Goal: Task Accomplishment & Management: Complete application form

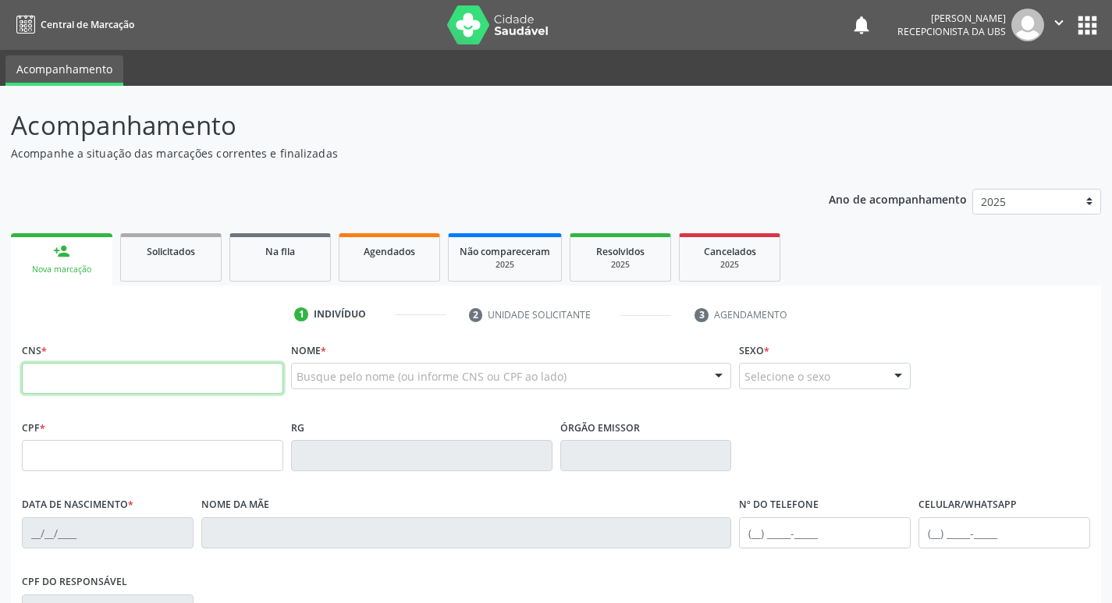
click at [231, 372] on input "text" at bounding box center [152, 378] width 261 height 31
type input "706 9021 5244 7234"
type input "12/07/1978"
type input "Judite Henrique Magalhaes"
type input "(87) 99147-9170"
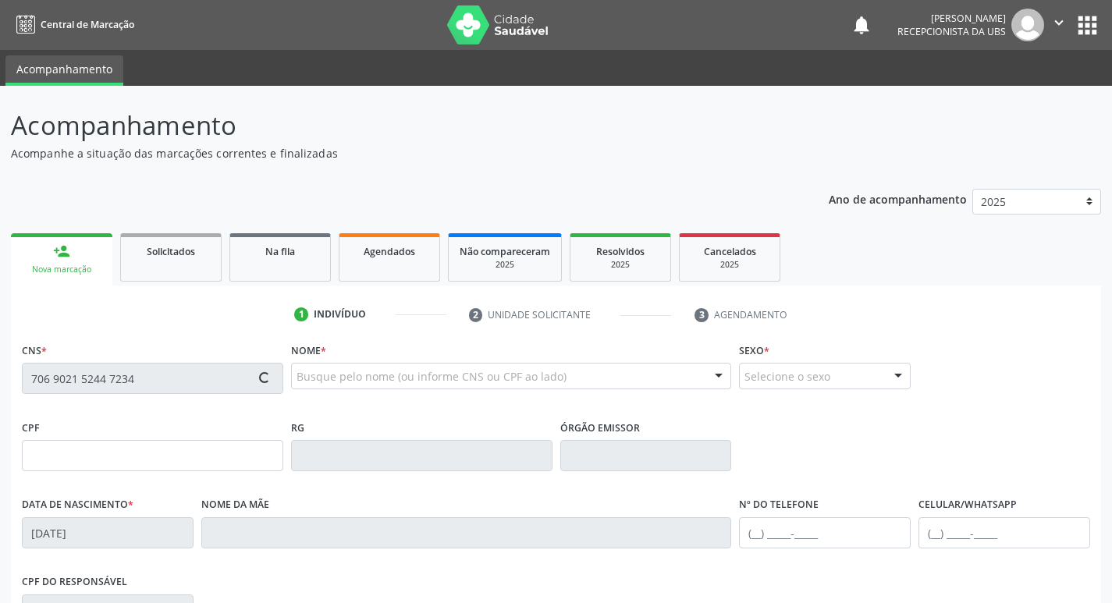
type input "(87) 99147-9170"
type input "359"
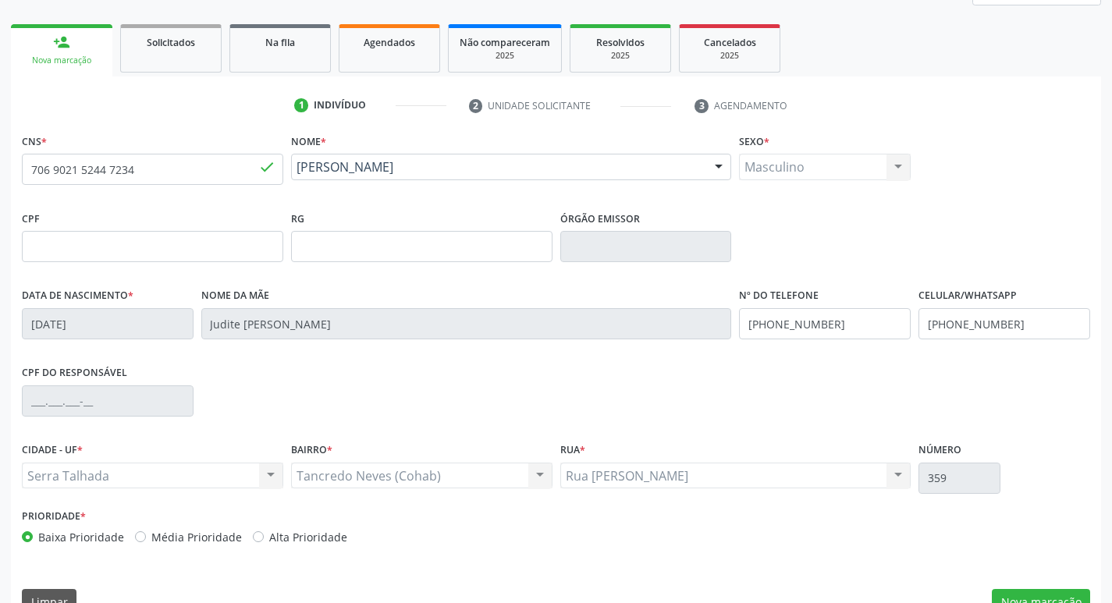
scroll to position [243, 0]
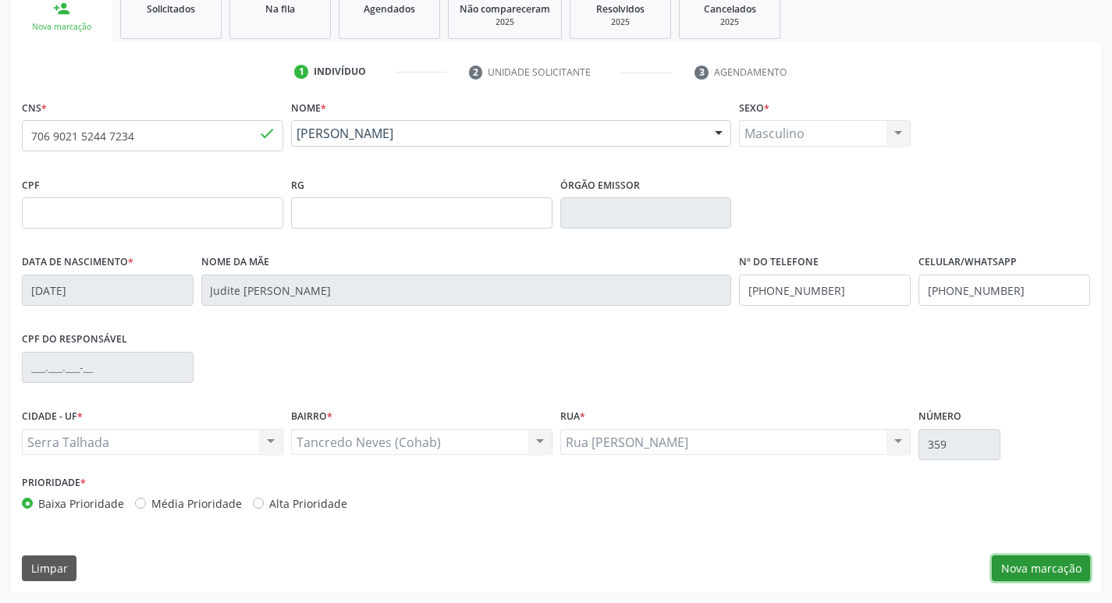
click at [1046, 560] on button "Nova marcação" at bounding box center [1041, 569] width 98 height 27
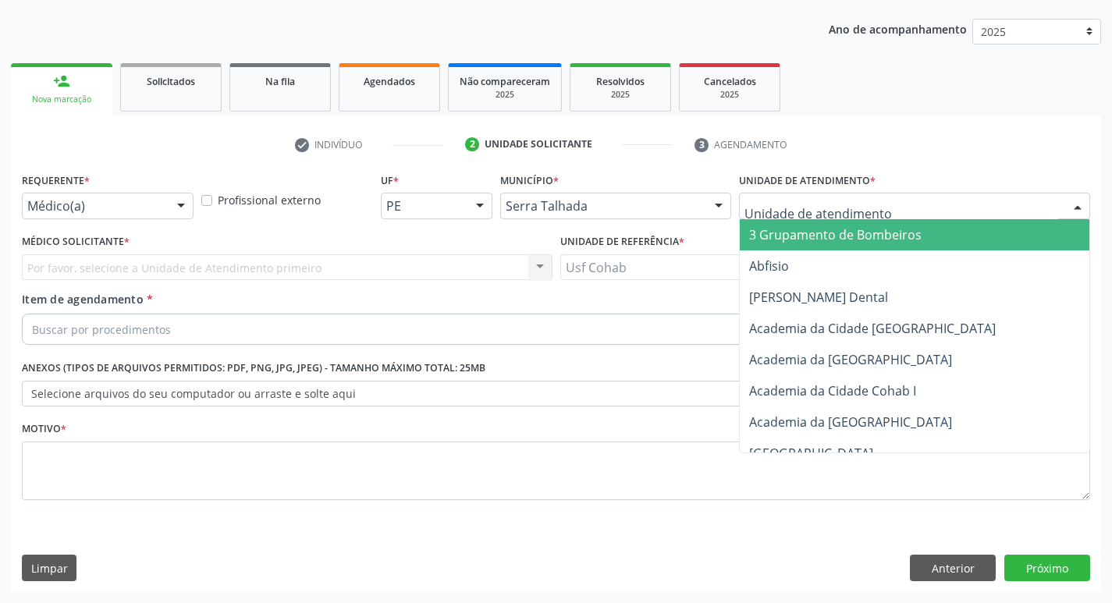
click at [875, 201] on div at bounding box center [914, 206] width 351 height 27
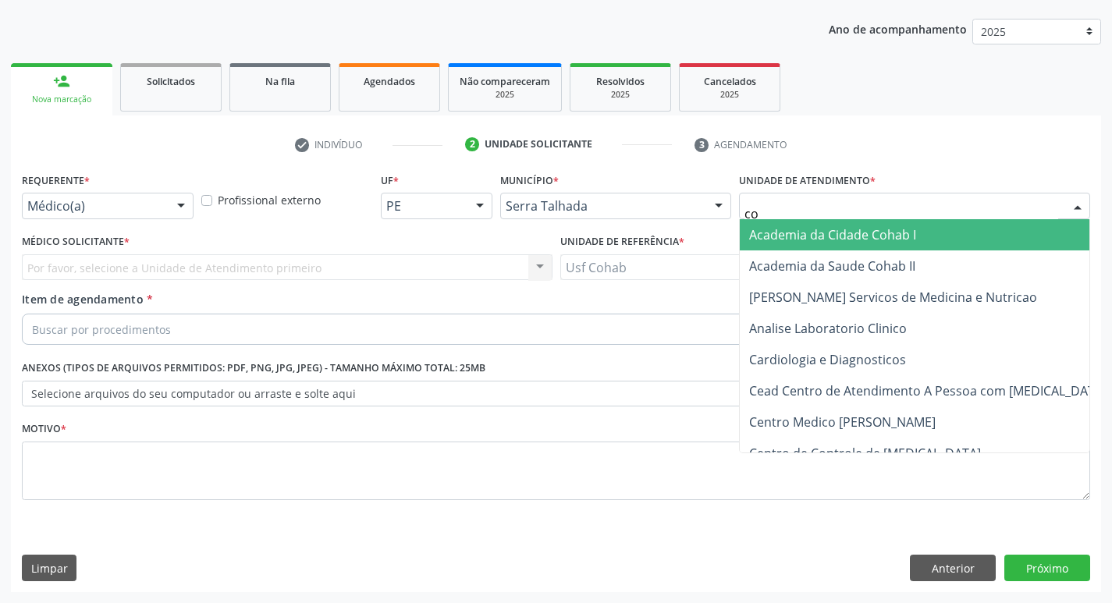
type input "coh"
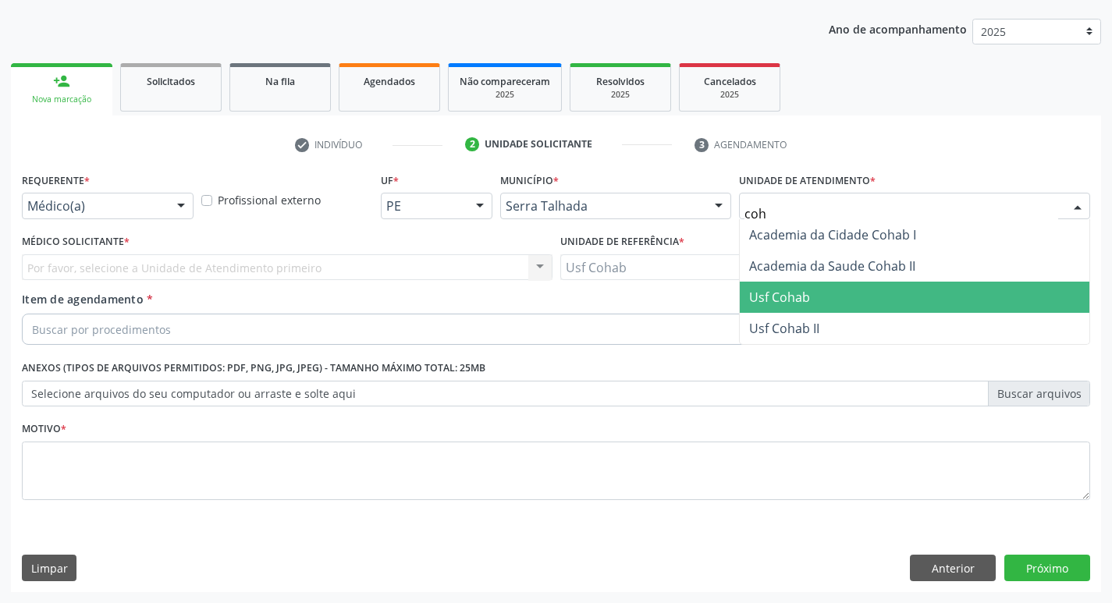
click at [830, 295] on span "Usf Cohab" at bounding box center [915, 297] width 350 height 31
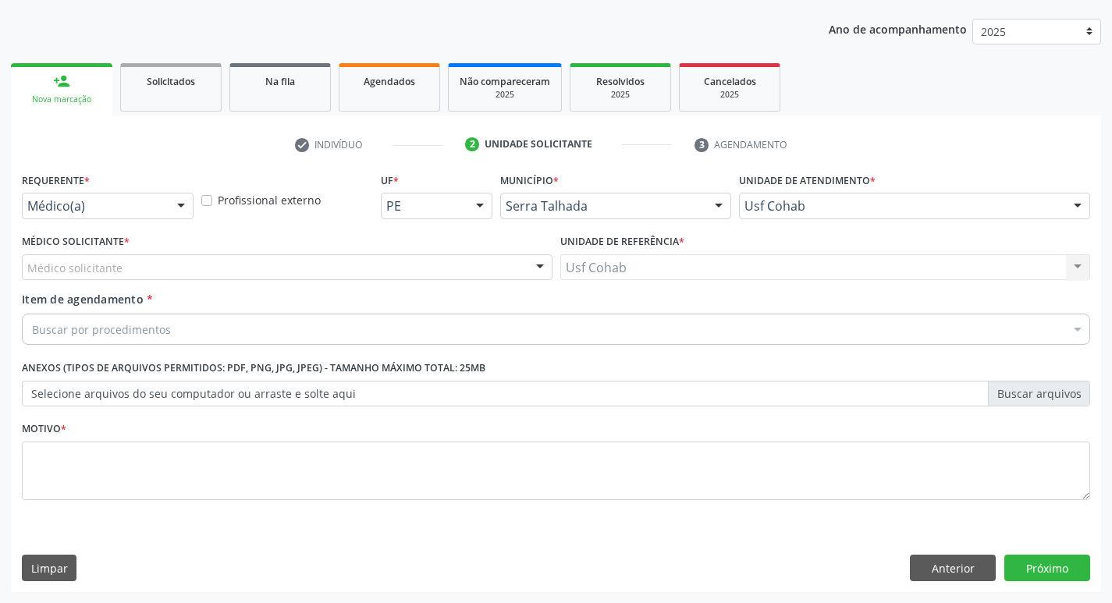
click at [132, 272] on div "Médico solicitante" at bounding box center [287, 267] width 531 height 27
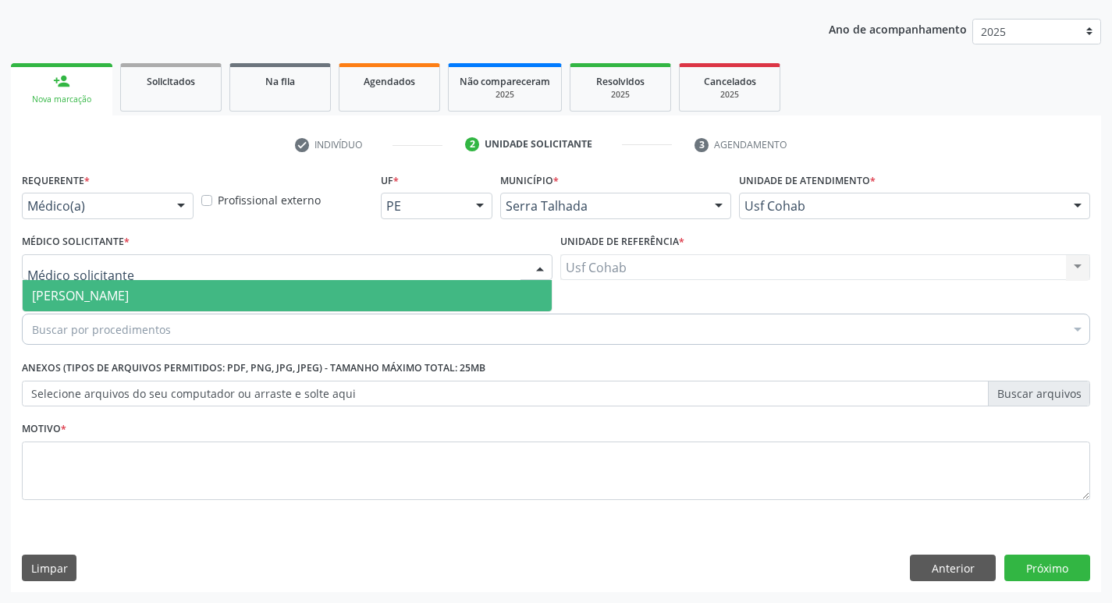
click at [129, 300] on span "[PERSON_NAME]" at bounding box center [80, 295] width 97 height 17
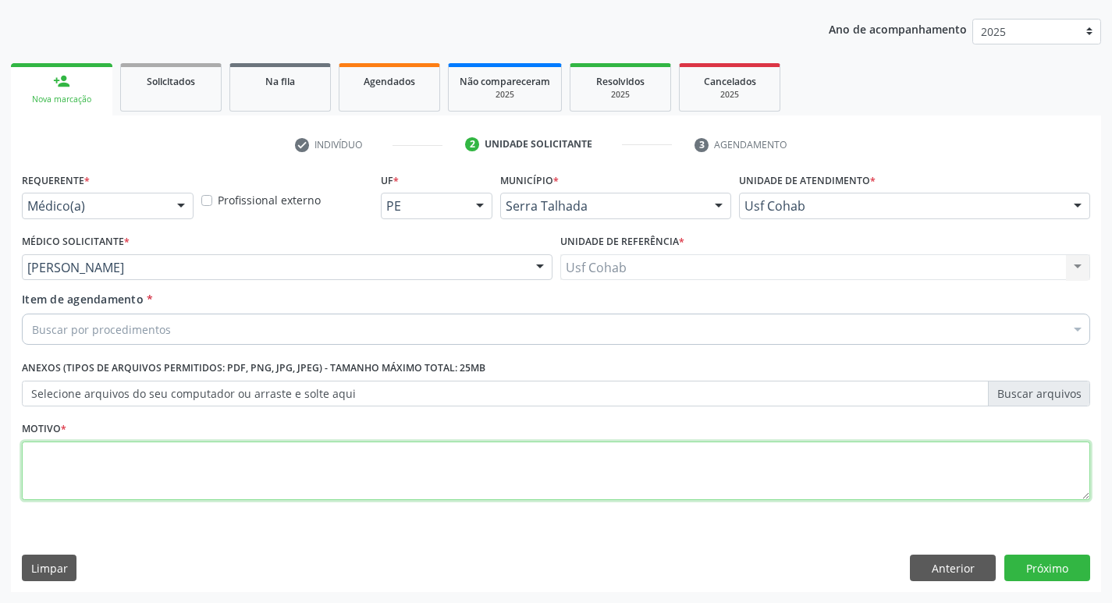
click at [133, 490] on textarea at bounding box center [556, 471] width 1068 height 59
type textarea "-"
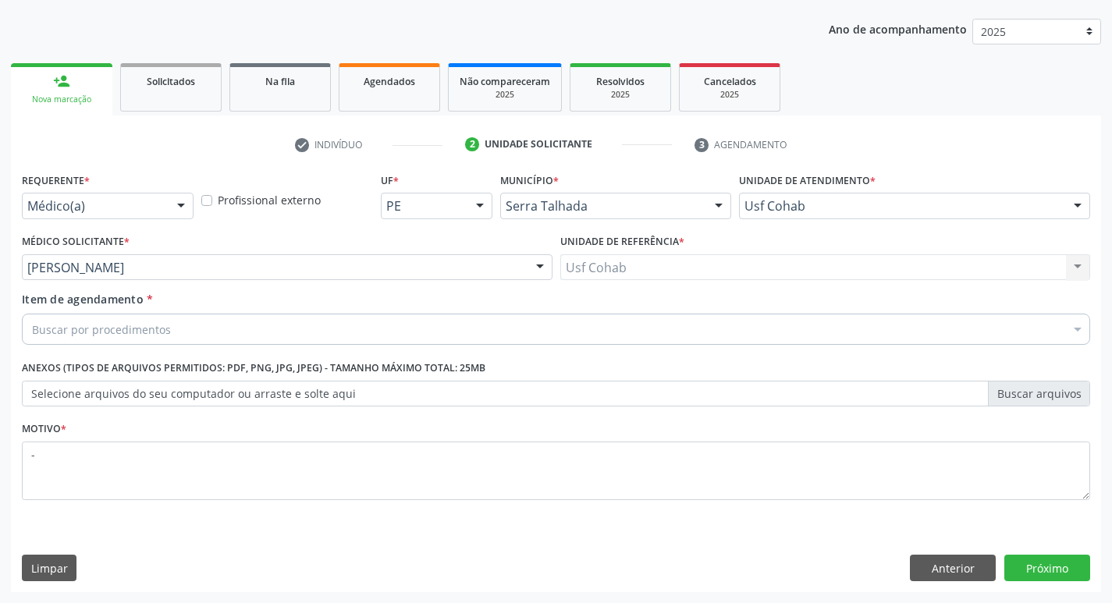
click at [246, 315] on div "Buscar por procedimentos" at bounding box center [556, 329] width 1068 height 31
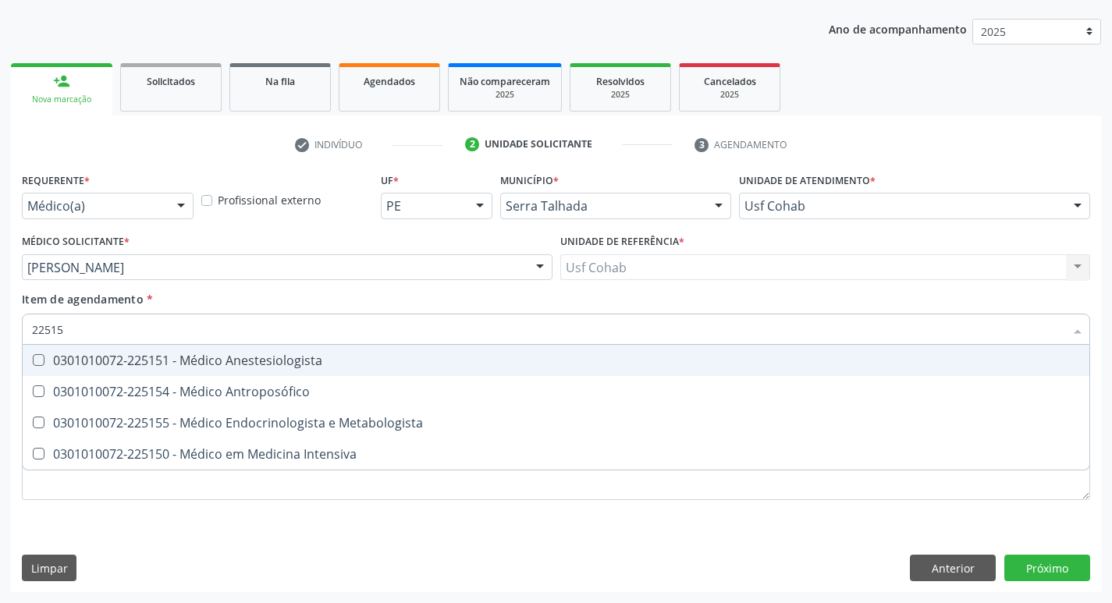
type input "225155"
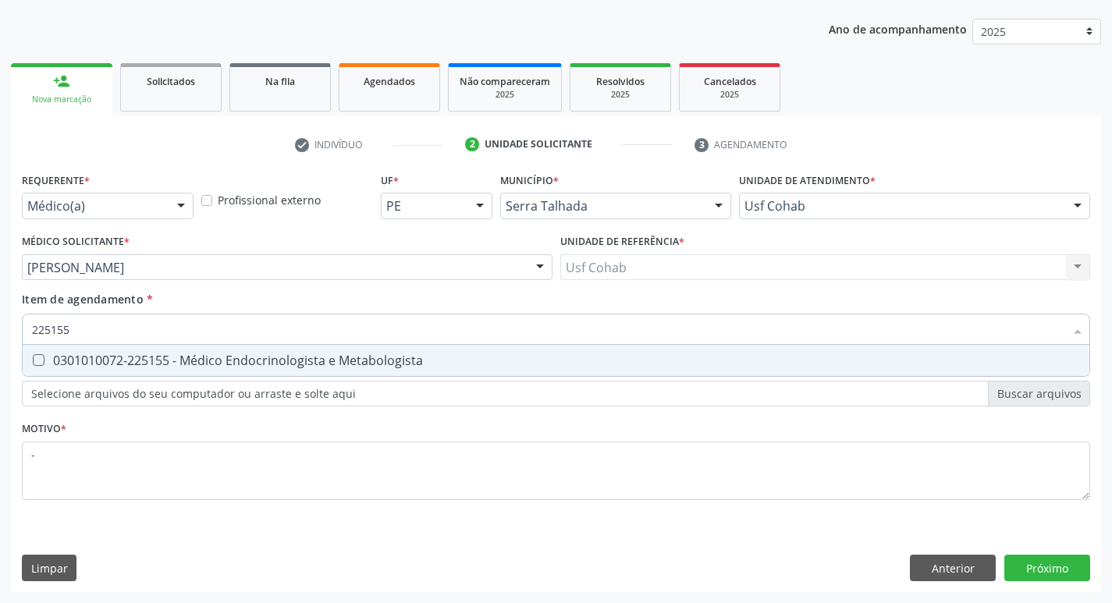
click at [243, 354] on div "0301010072-225155 - Médico Endocrinologista e Metabologista" at bounding box center [556, 360] width 1048 height 12
checkbox Metabologista "true"
click at [1037, 591] on div "Requerente * Médico(a) Médico(a) Enfermeiro(a) Paciente Nenhum resultado encont…" at bounding box center [556, 381] width 1090 height 424
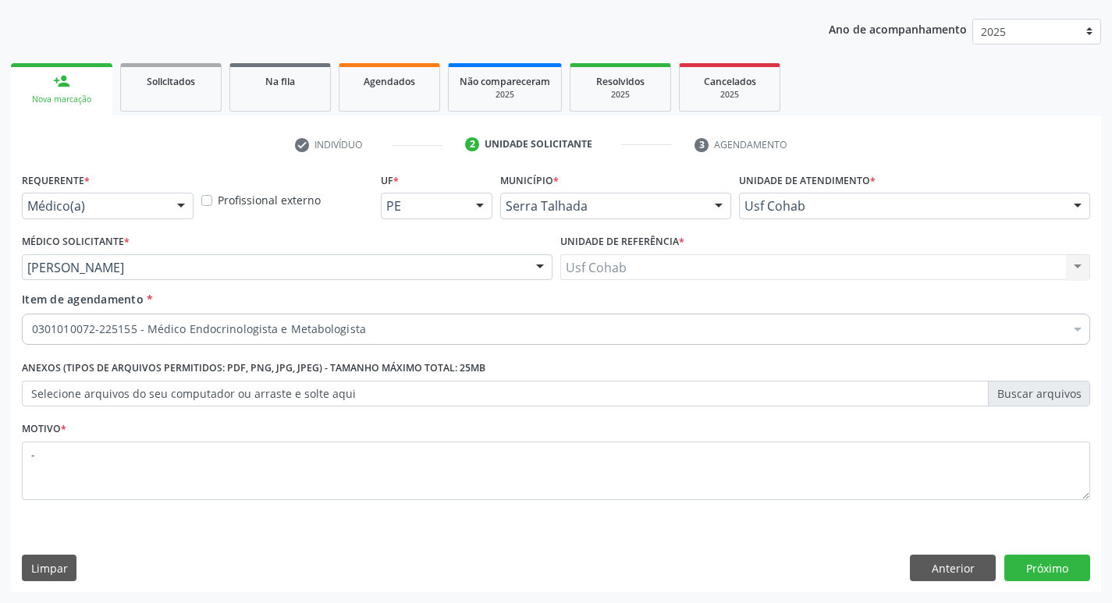
scroll to position [0, 0]
click at [1041, 564] on button "Próximo" at bounding box center [1047, 568] width 86 height 27
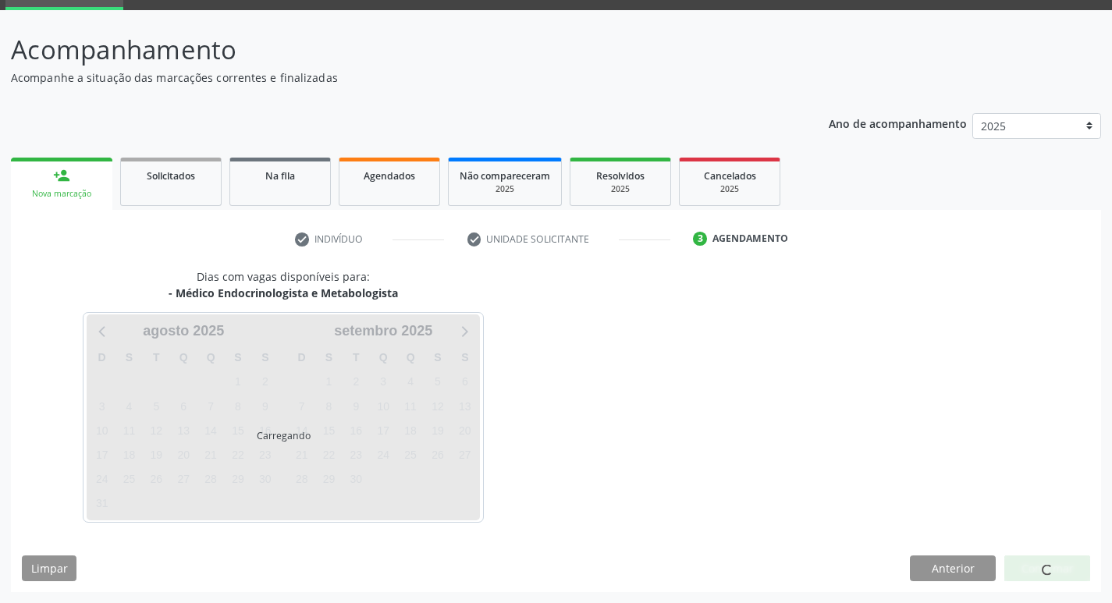
scroll to position [76, 0]
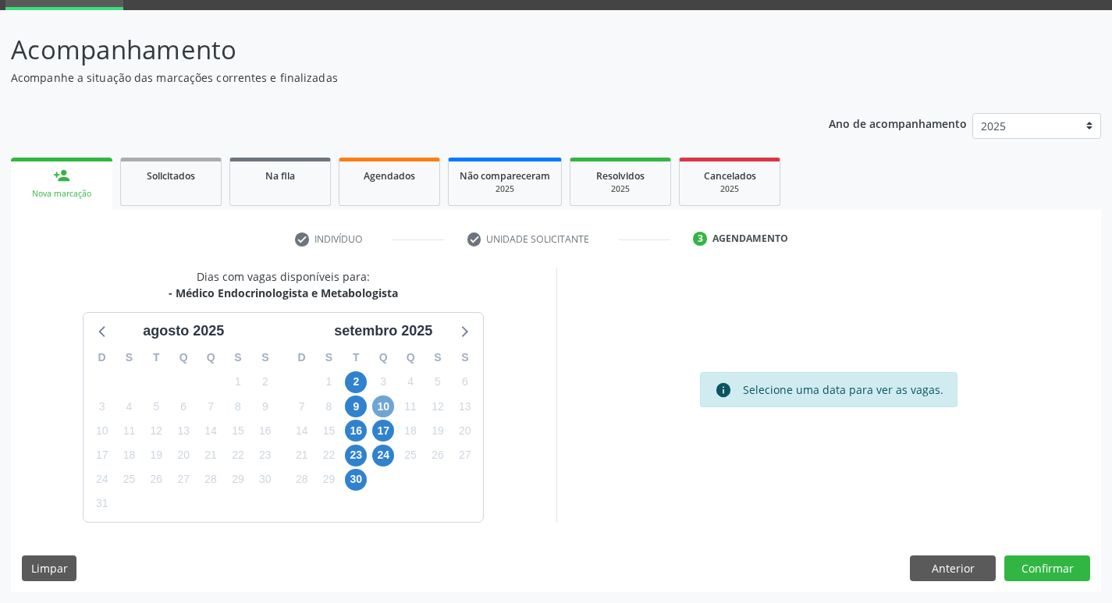
click at [392, 406] on span "10" at bounding box center [383, 407] width 22 height 22
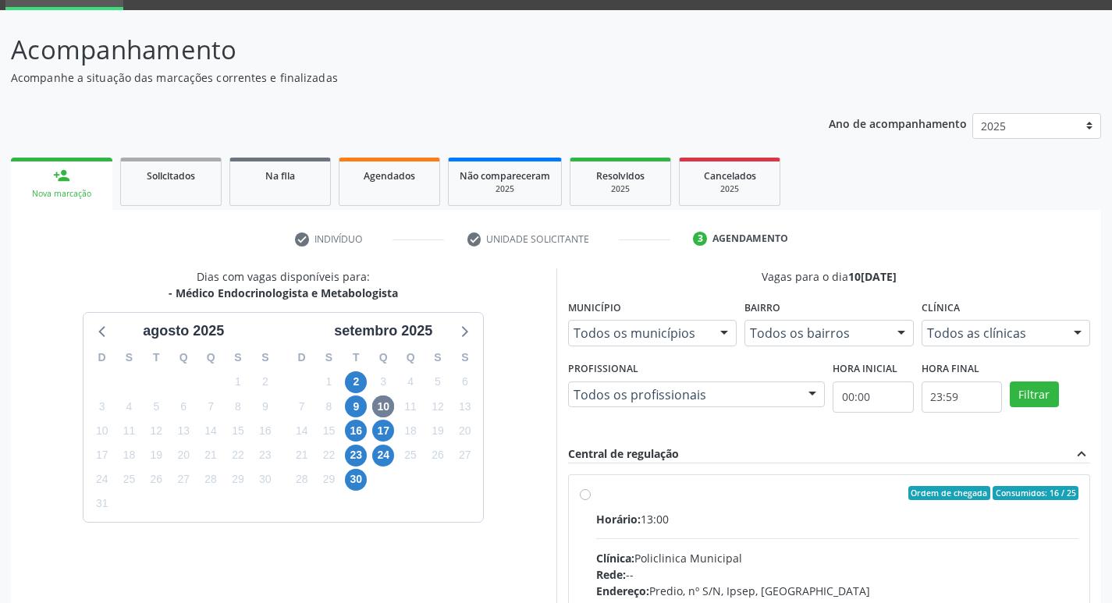
click at [812, 492] on div "Ordem de chegada Consumidos: 16 / 25" at bounding box center [837, 493] width 483 height 14
click at [591, 492] on input "Ordem de chegada Consumidos: 16 / 25 Horário: 13:00 Clínica: Policlinica Munici…" at bounding box center [585, 493] width 11 height 14
radio input "true"
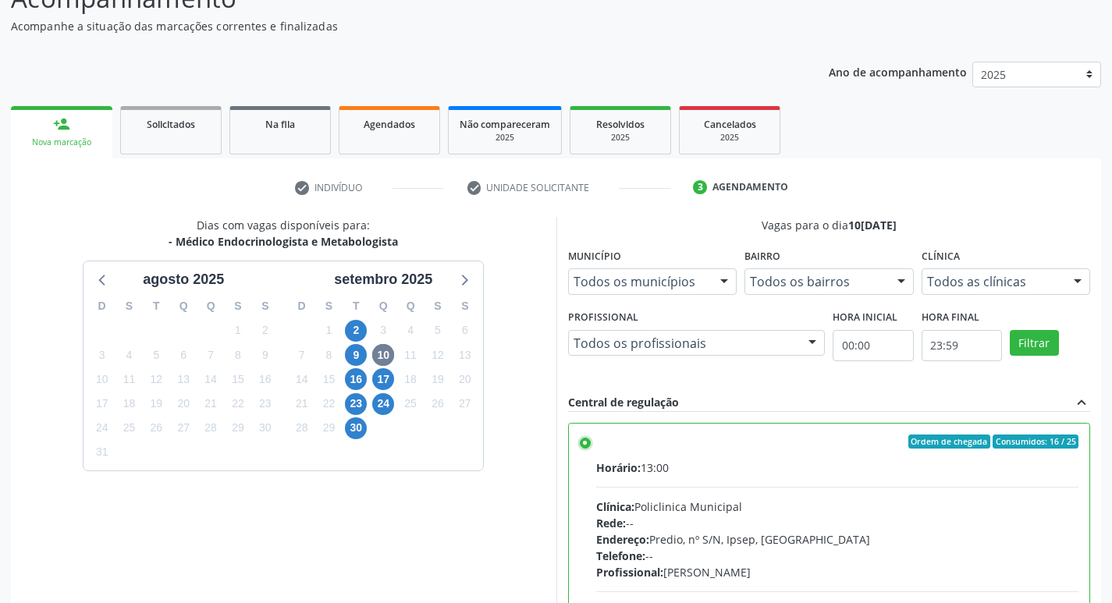
scroll to position [154, 0]
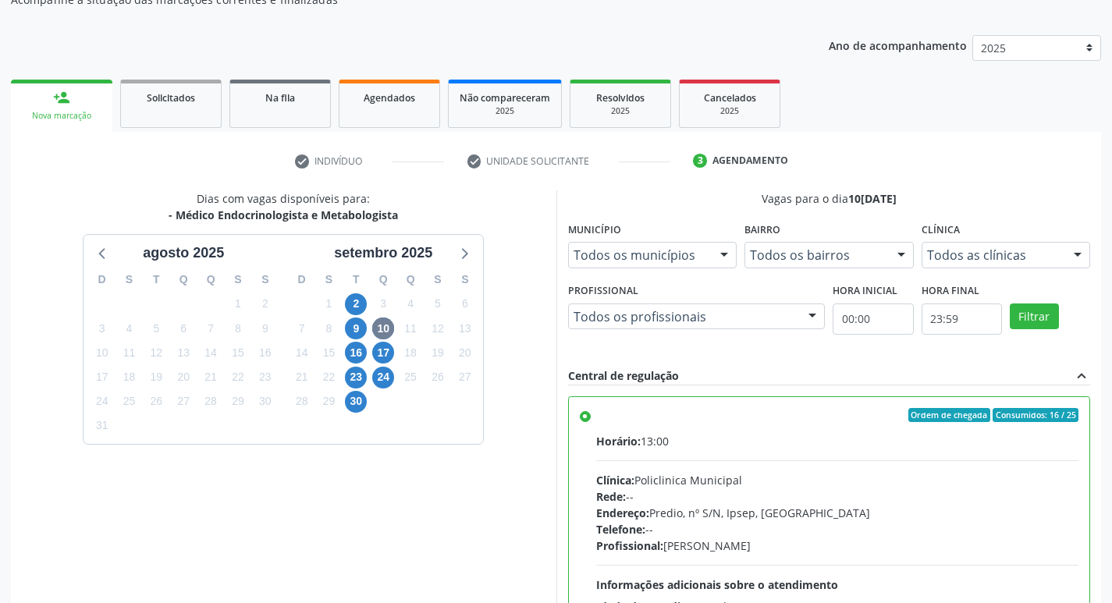
click at [835, 497] on div "Rede: --" at bounding box center [837, 497] width 483 height 16
click at [591, 422] on input "Ordem de chegada Consumidos: 16 / 25 Horário: 13:00 Clínica: Policlinica Munici…" at bounding box center [585, 415] width 11 height 14
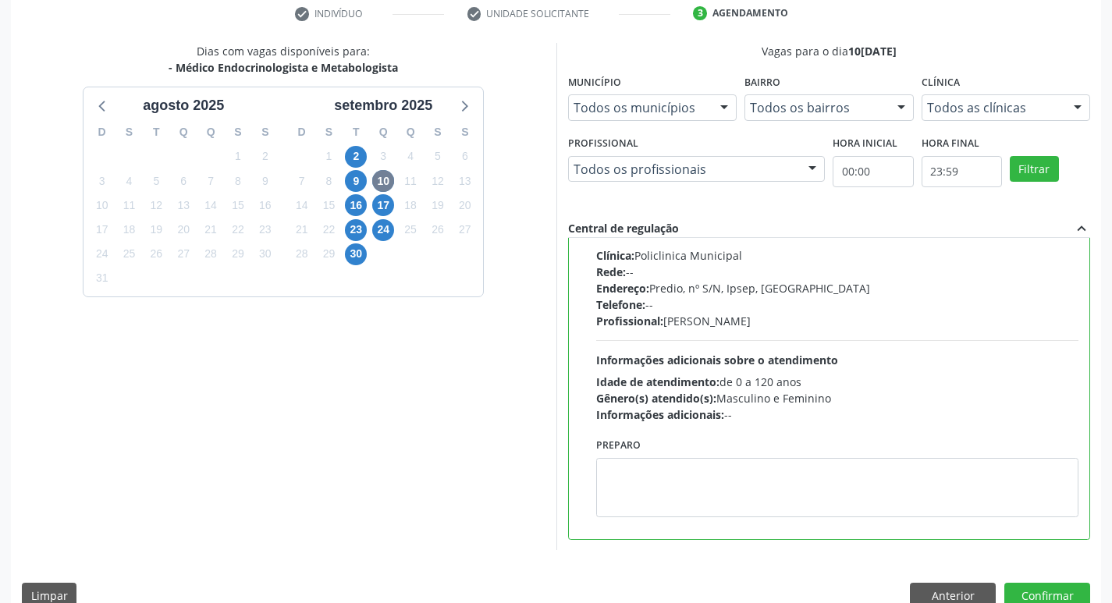
scroll to position [329, 0]
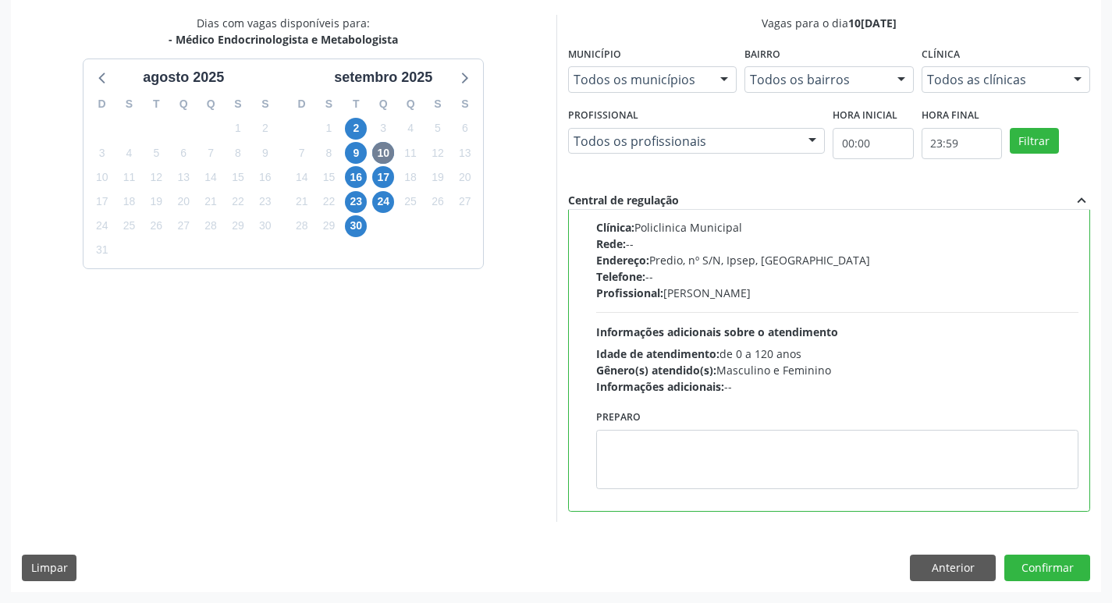
click at [1026, 549] on div "Dias com vagas disponíveis para: - Médico Endocrinologista e Metabologista agos…" at bounding box center [556, 303] width 1090 height 577
click at [1031, 563] on button "Confirmar" at bounding box center [1047, 568] width 86 height 27
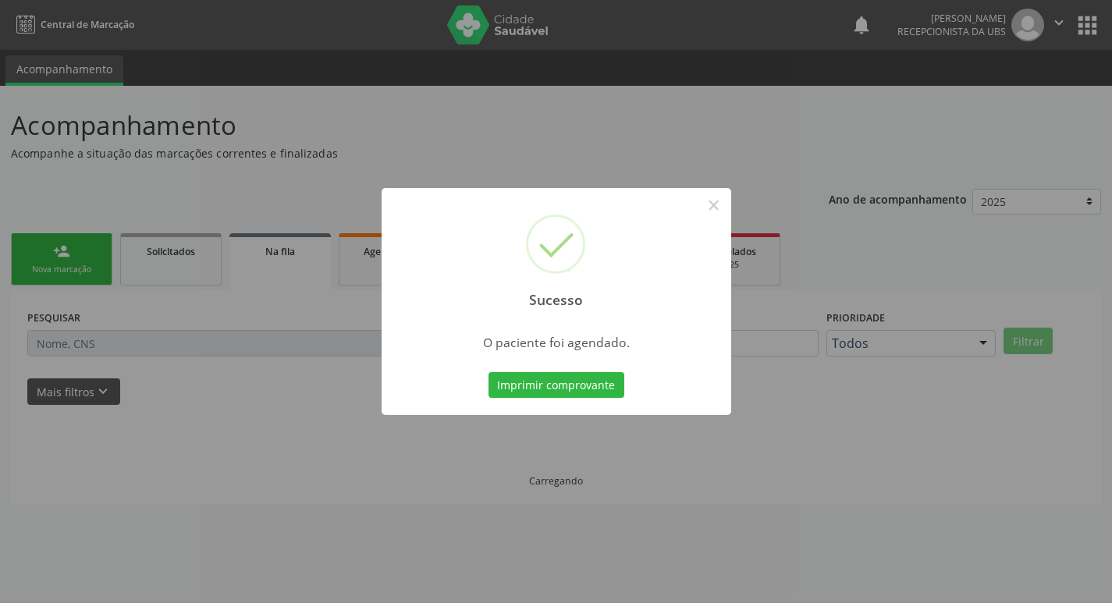
scroll to position [0, 0]
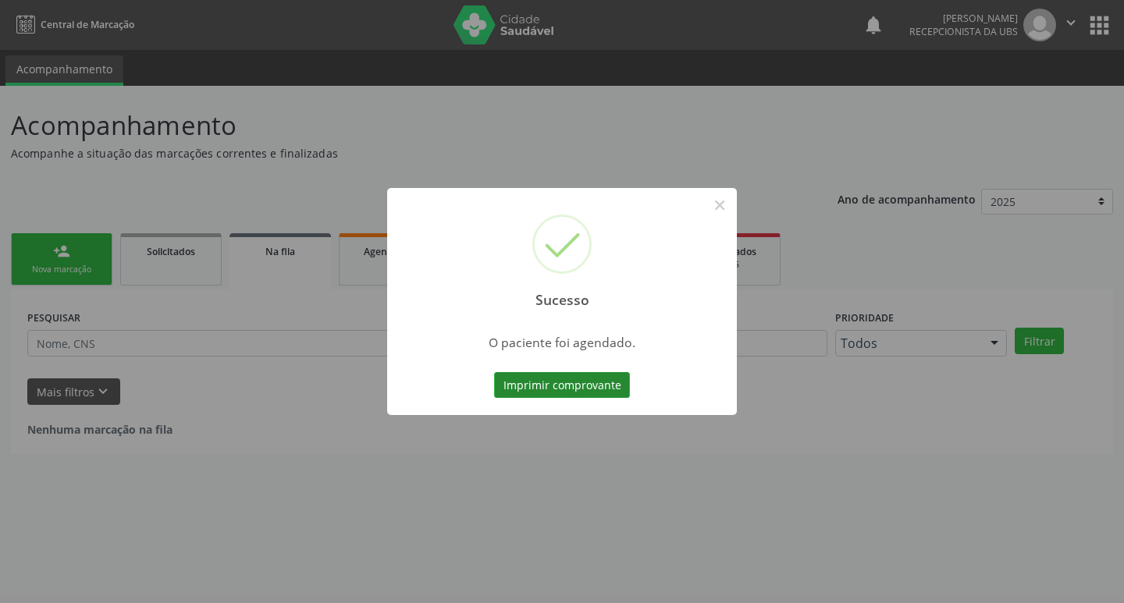
click at [567, 387] on button "Imprimir comprovante" at bounding box center [562, 385] width 136 height 27
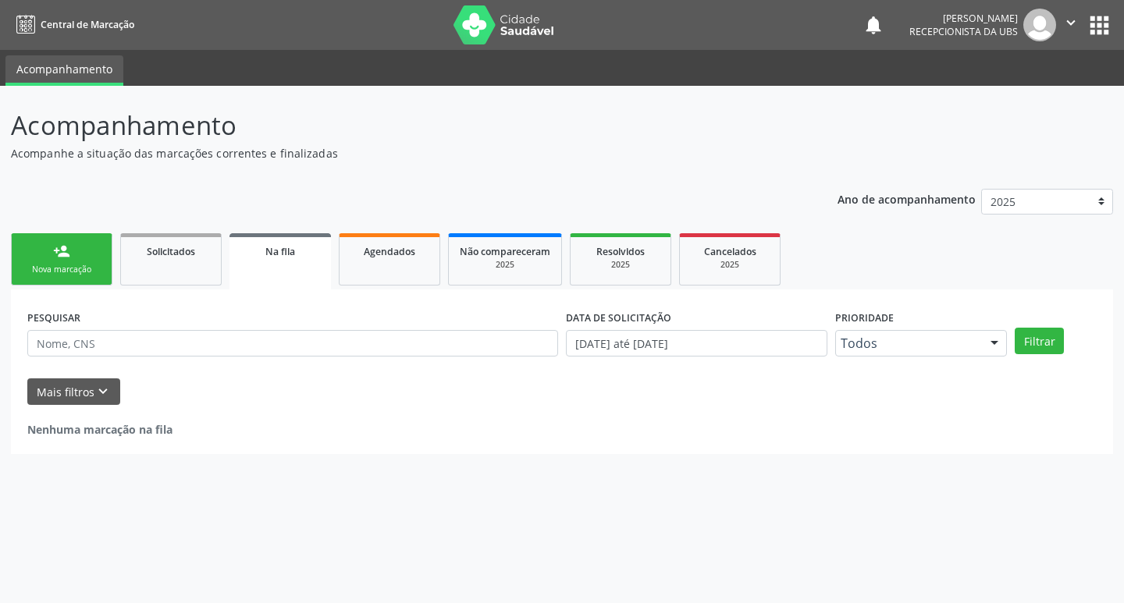
click at [67, 283] on link "person_add Nova marcação" at bounding box center [61, 259] width 101 height 52
click at [68, 271] on div "Nova marcação" at bounding box center [62, 270] width 78 height 12
click at [73, 263] on link "person_add Nova marcação" at bounding box center [61, 259] width 101 height 52
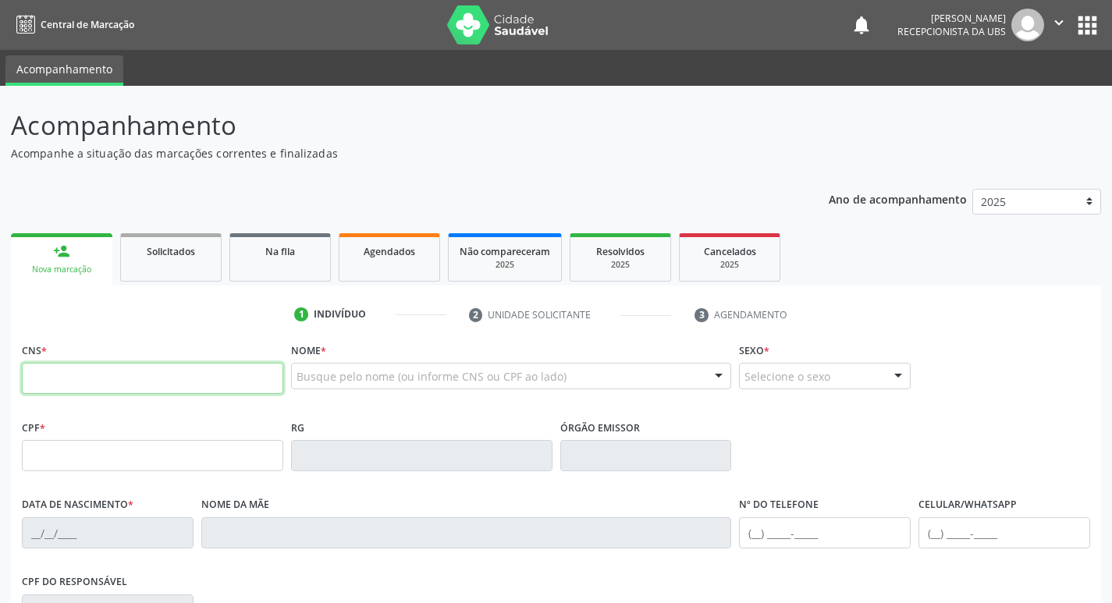
click at [113, 375] on input "text" at bounding box center [152, 378] width 261 height 31
type input "704 3095 2398 1093"
type input "385.967.094-87"
type input "07/08/1964"
type input "Benedita Valgueiro de Carvalho Silva"
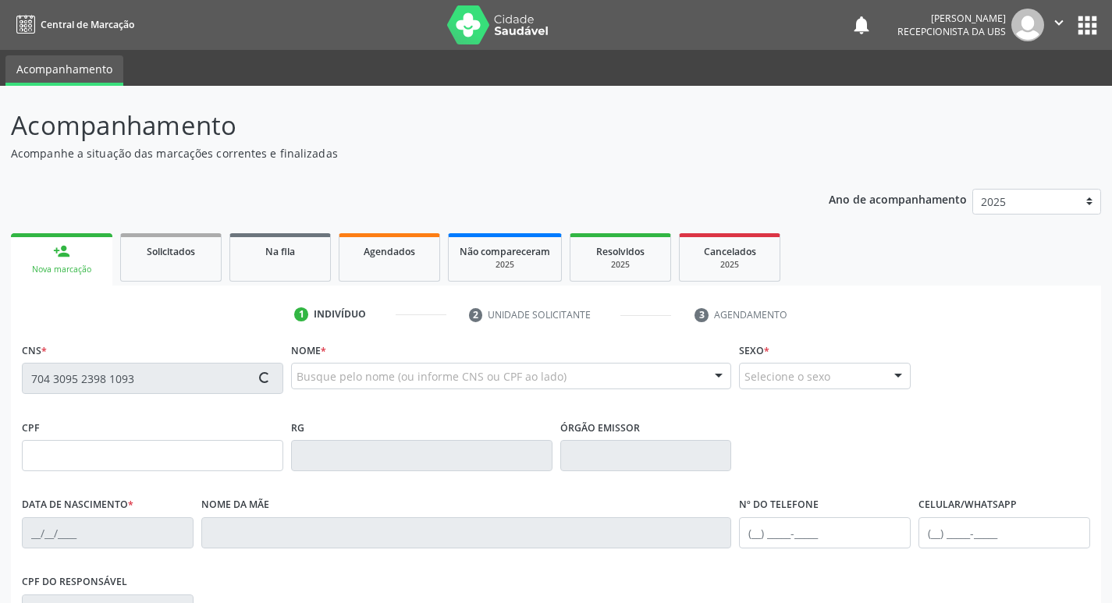
type input "(87) 99936-5593"
type input "185"
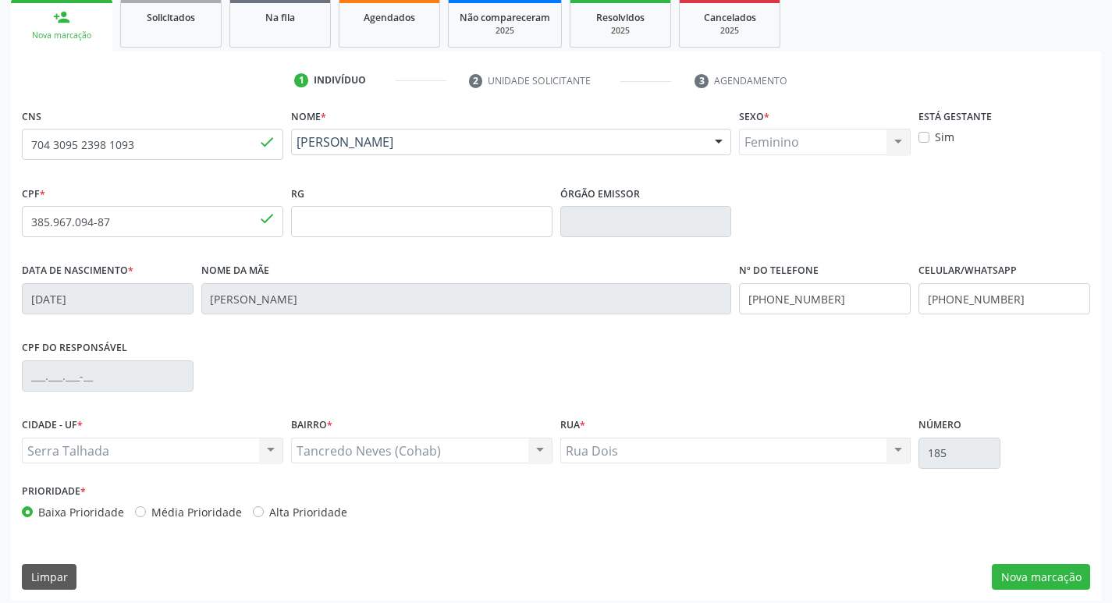
scroll to position [243, 0]
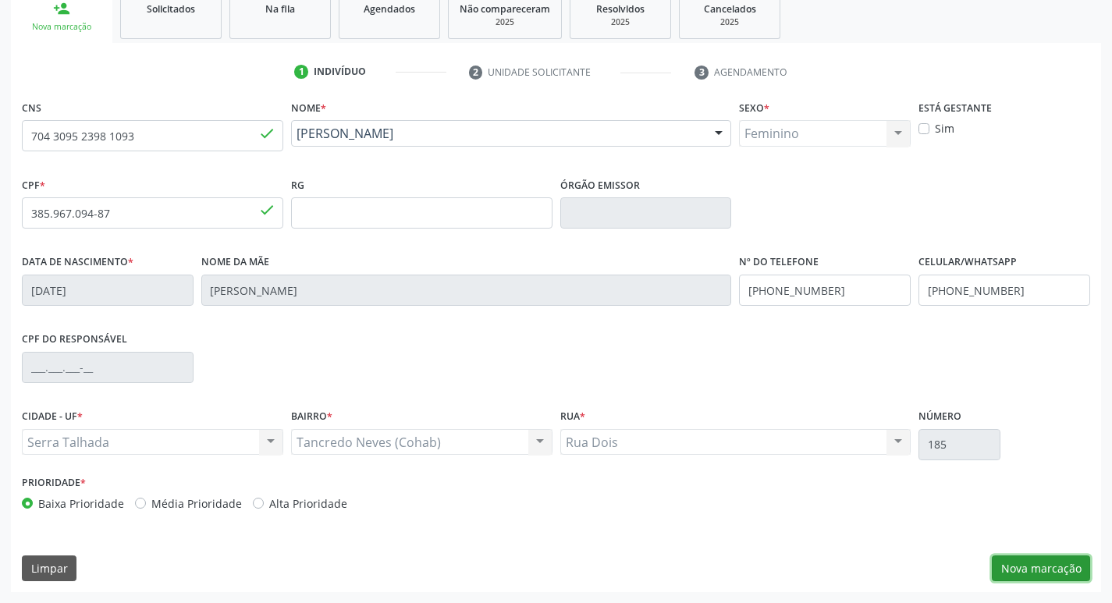
click at [1021, 570] on button "Nova marcação" at bounding box center [1041, 569] width 98 height 27
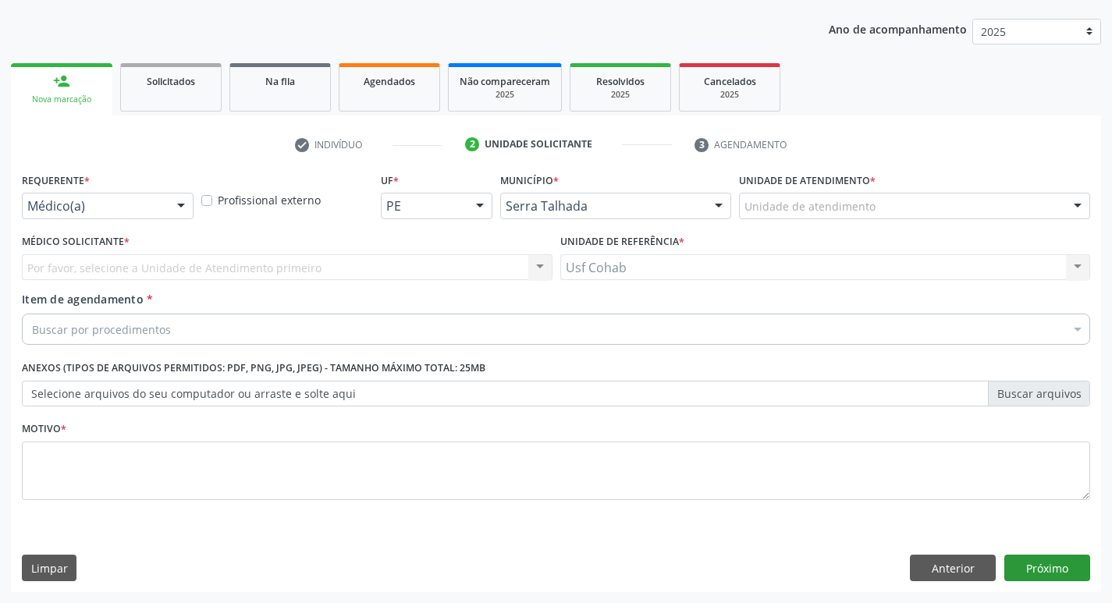
scroll to position [170, 0]
click at [847, 215] on div "Unidade de atendimento" at bounding box center [914, 206] width 351 height 27
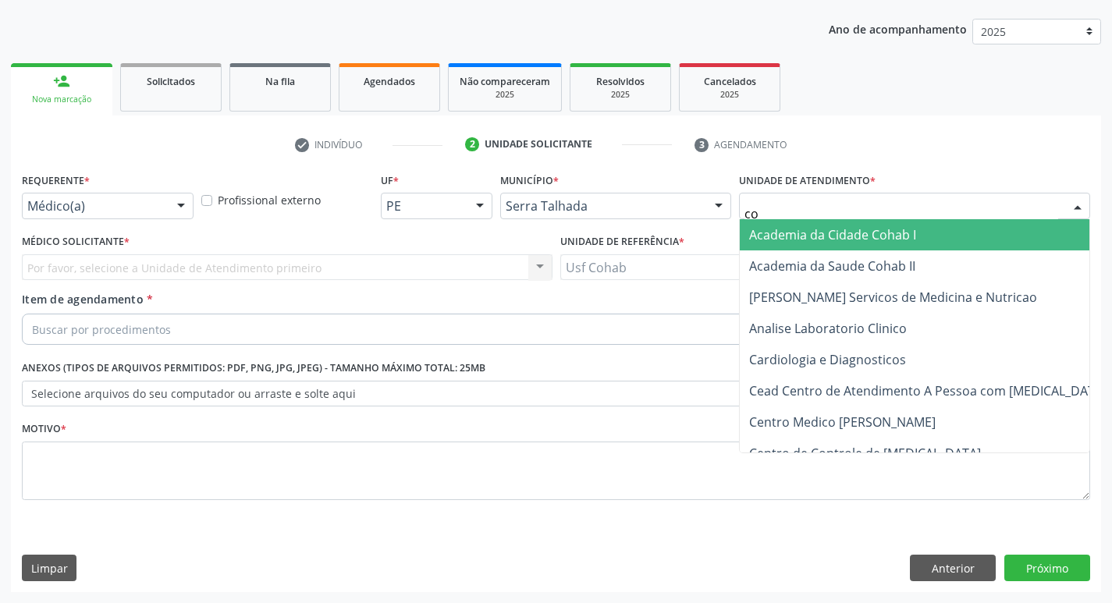
type input "coh"
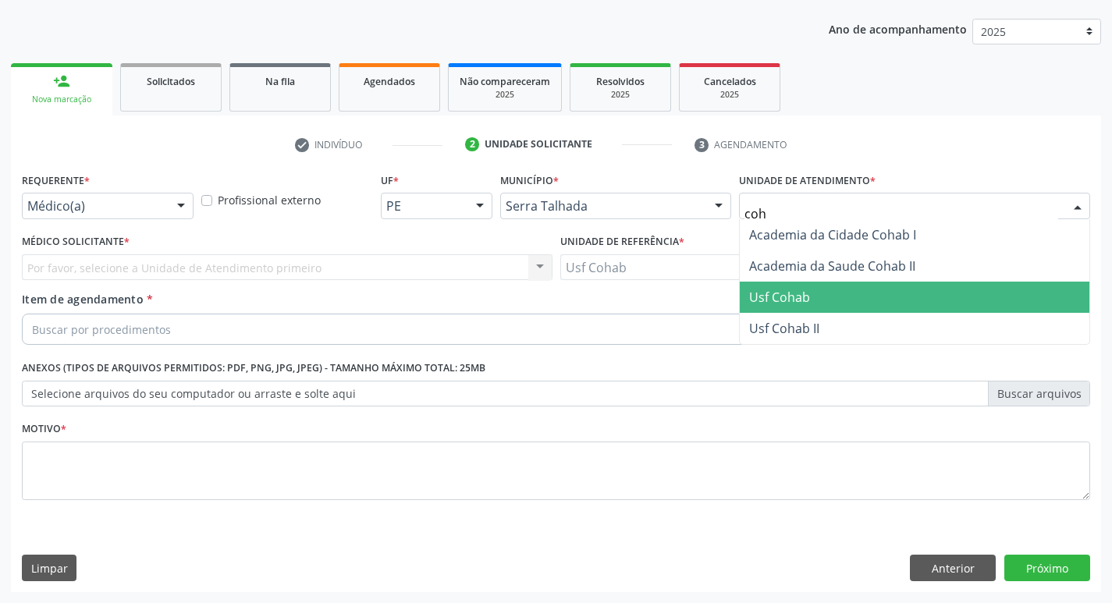
click at [793, 289] on span "Usf Cohab" at bounding box center [779, 297] width 61 height 17
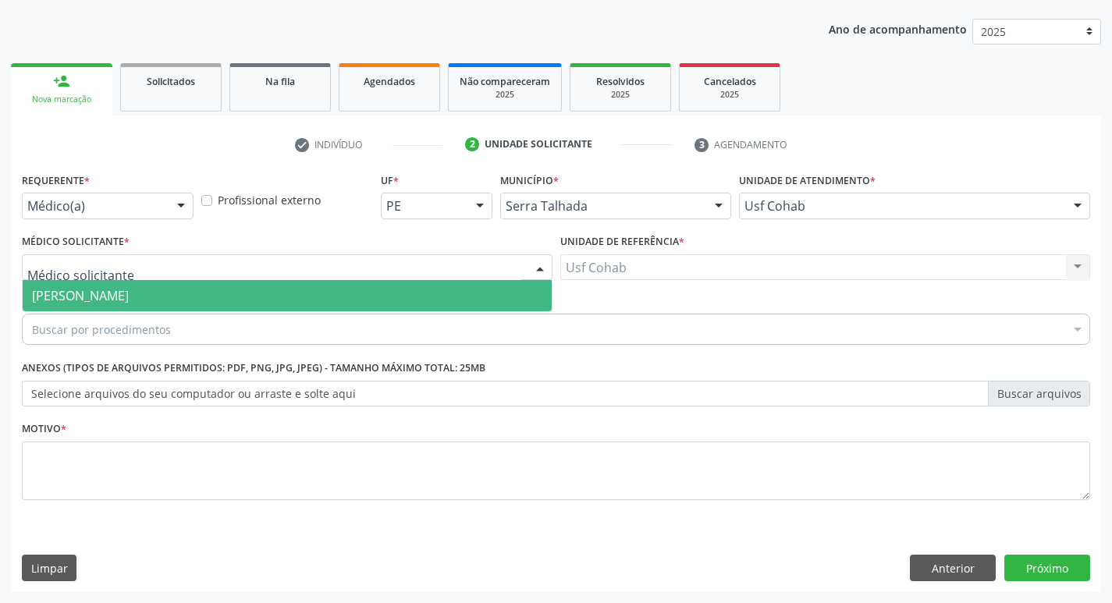
click at [504, 259] on div at bounding box center [287, 267] width 531 height 27
drag, startPoint x: 484, startPoint y: 295, endPoint x: 352, endPoint y: 374, distance: 153.6
click at [483, 296] on span "[PERSON_NAME]" at bounding box center [287, 295] width 529 height 31
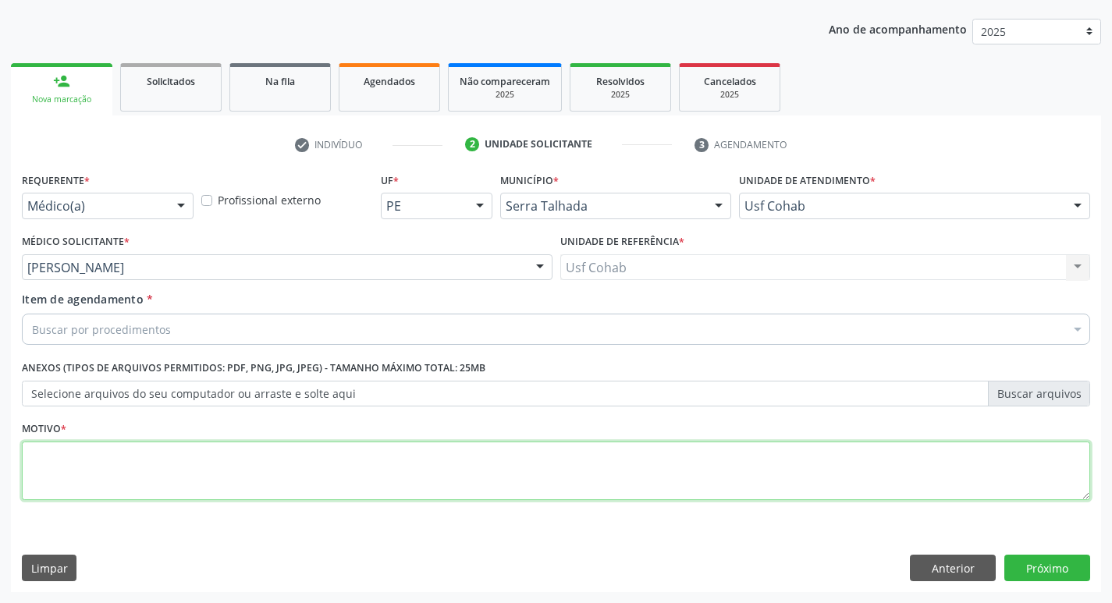
click at [208, 453] on textarea at bounding box center [556, 471] width 1068 height 59
type textarea "-"
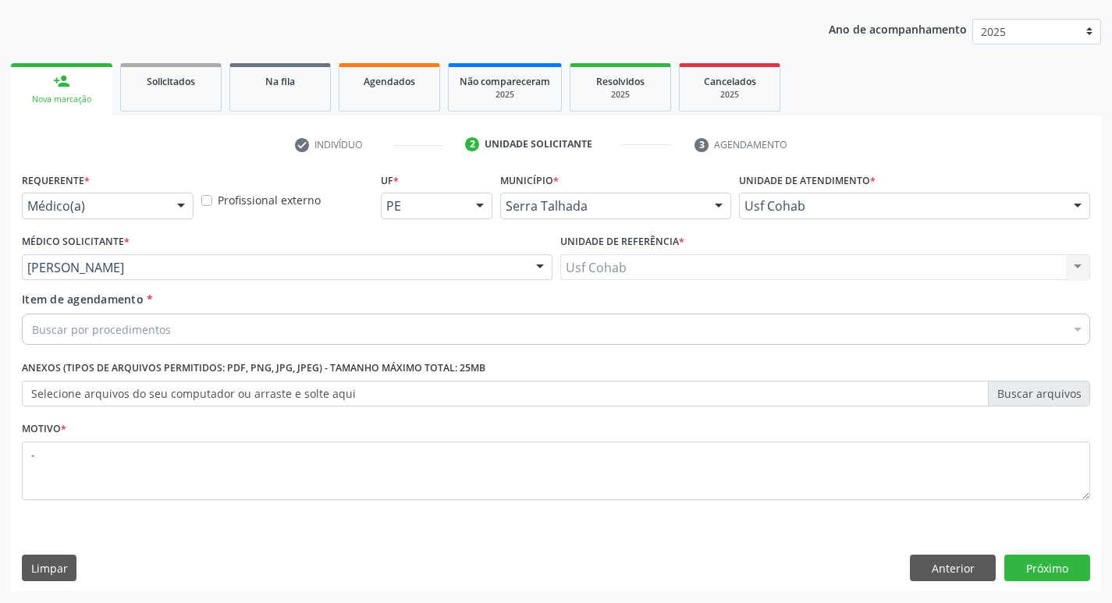
click at [259, 329] on div "Buscar por procedimentos" at bounding box center [556, 329] width 1068 height 31
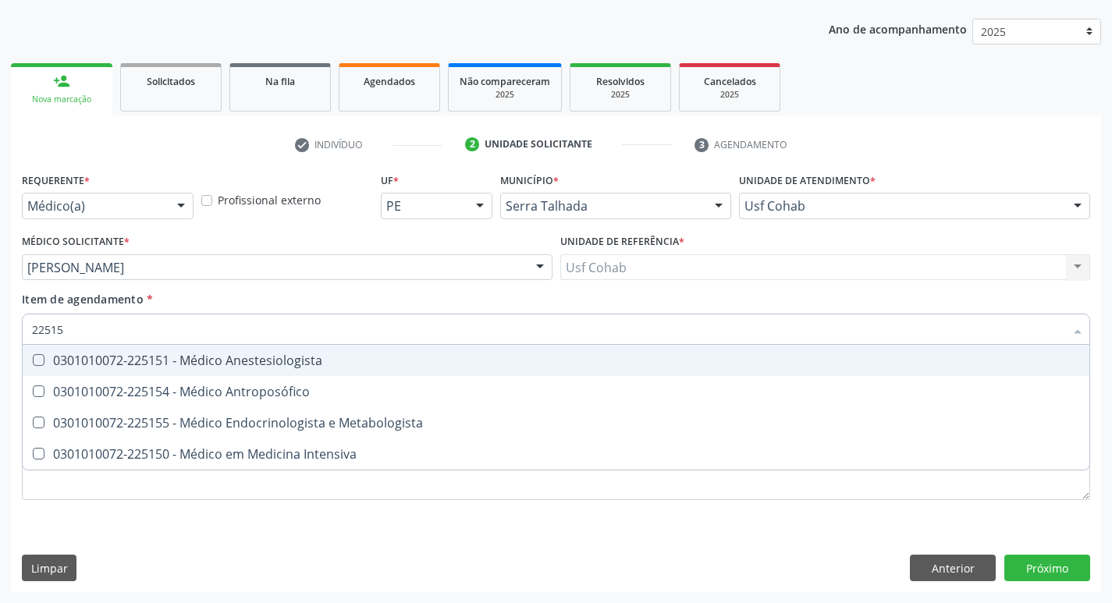
type input "225155"
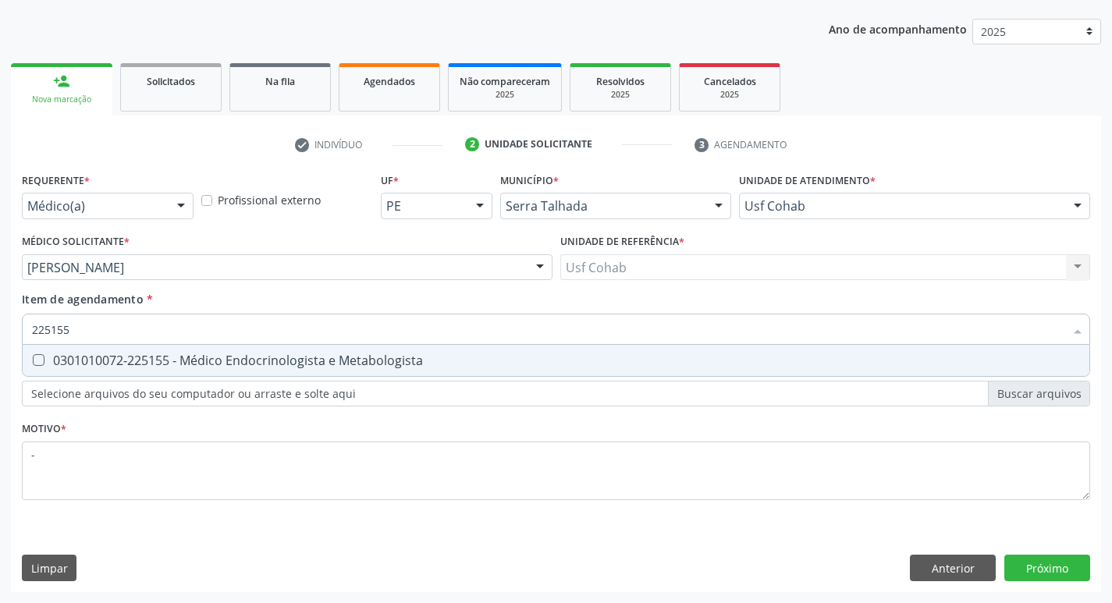
click at [436, 374] on span "0301010072-225155 - Médico Endocrinologista e Metabologista" at bounding box center [556, 360] width 1067 height 31
checkbox Metabologista "true"
click at [1054, 576] on div "Requerente * Médico(a) Médico(a) Enfermeiro(a) Paciente Nenhum resultado encont…" at bounding box center [556, 381] width 1090 height 424
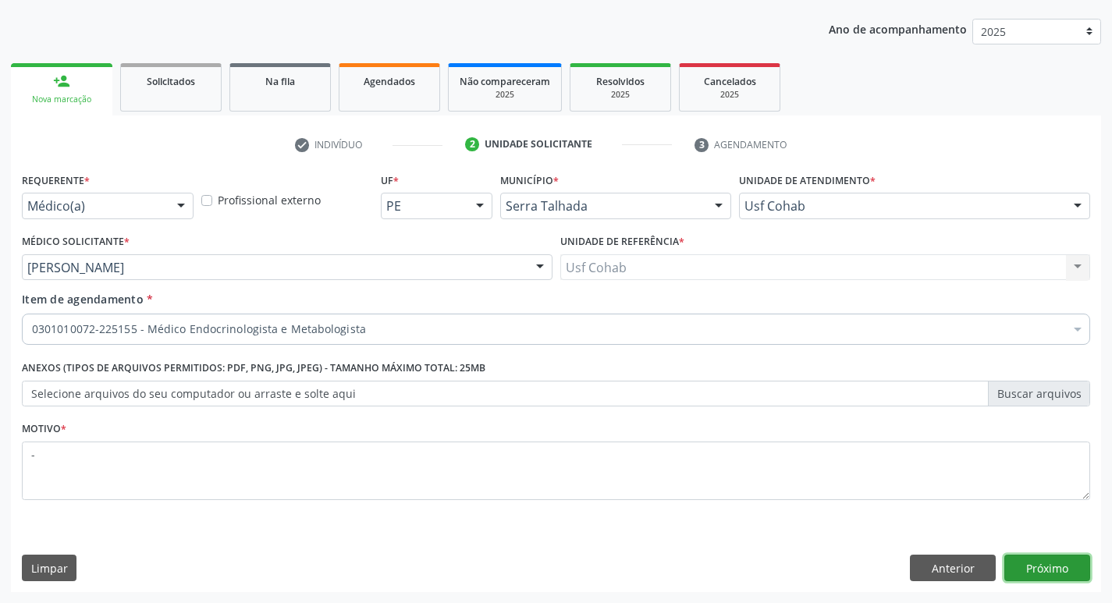
click at [1050, 570] on button "Próximo" at bounding box center [1047, 568] width 86 height 27
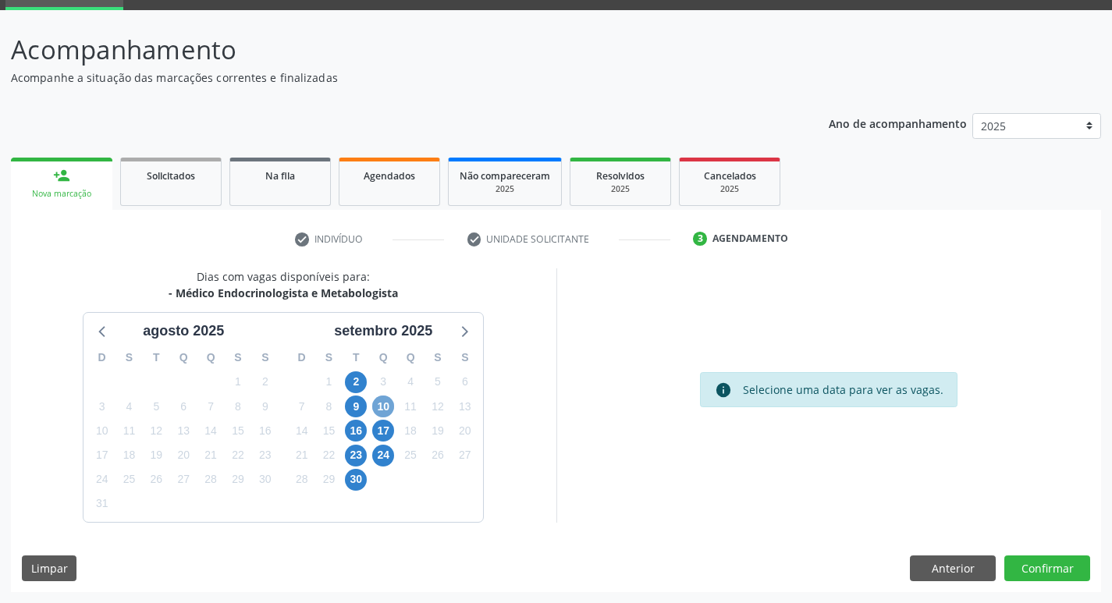
click at [377, 403] on span "10" at bounding box center [383, 407] width 22 height 22
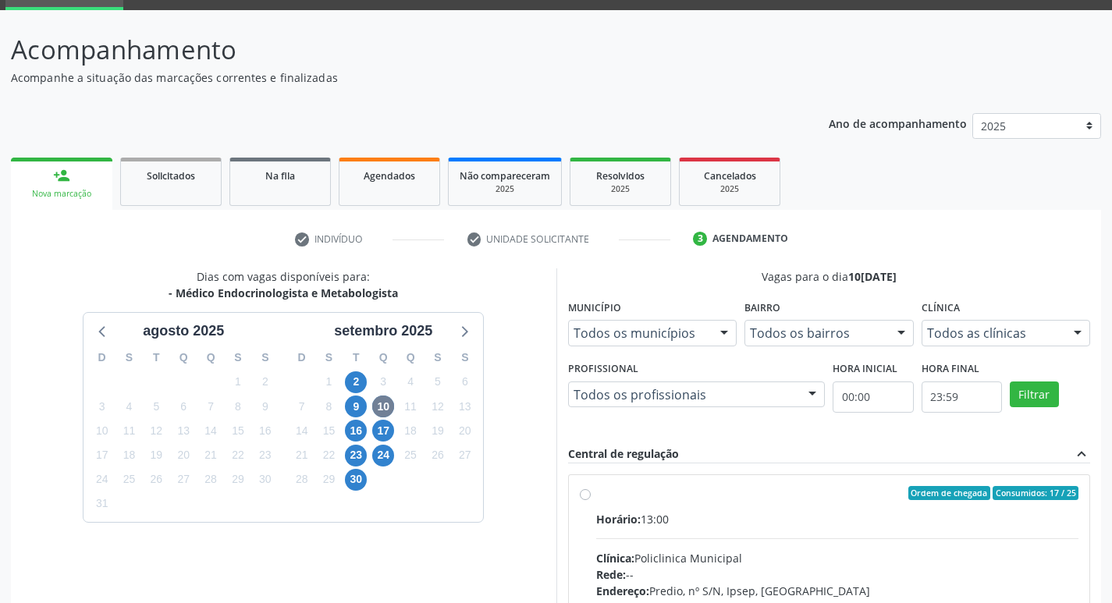
click at [591, 500] on input "Ordem de chegada Consumidos: 17 / 25 Horário: 13:00 Clínica: Policlinica Munici…" at bounding box center [585, 493] width 11 height 14
radio input "true"
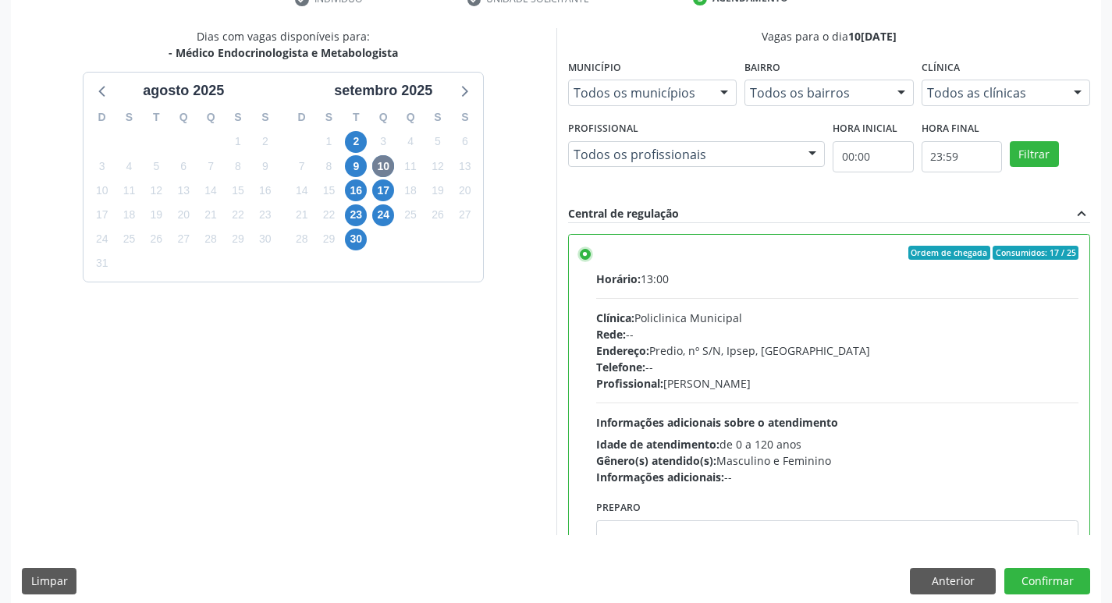
scroll to position [329, 0]
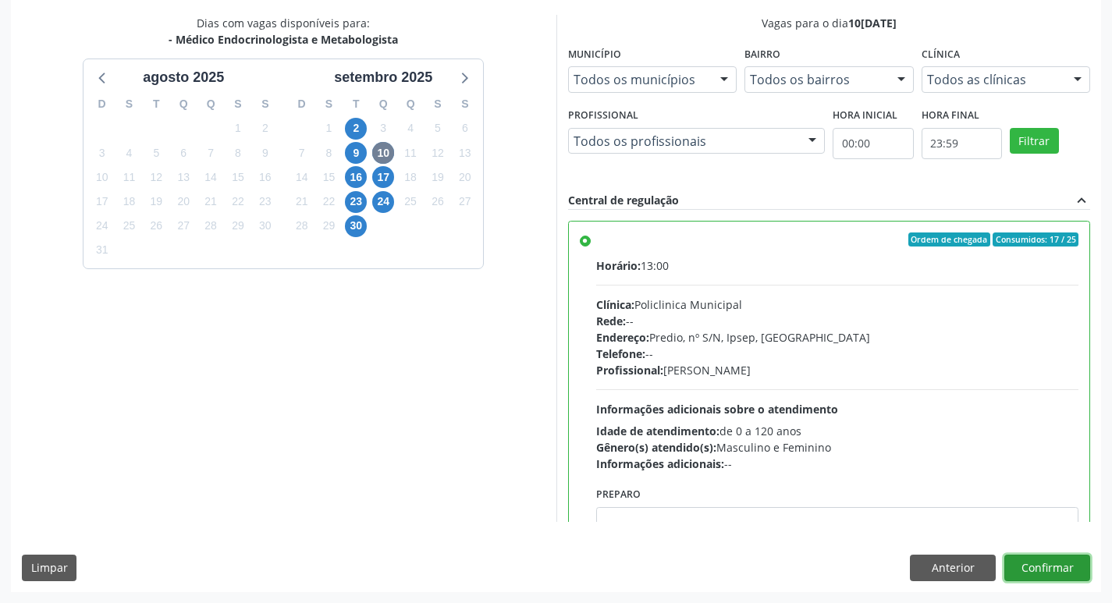
click at [1029, 572] on button "Confirmar" at bounding box center [1047, 568] width 86 height 27
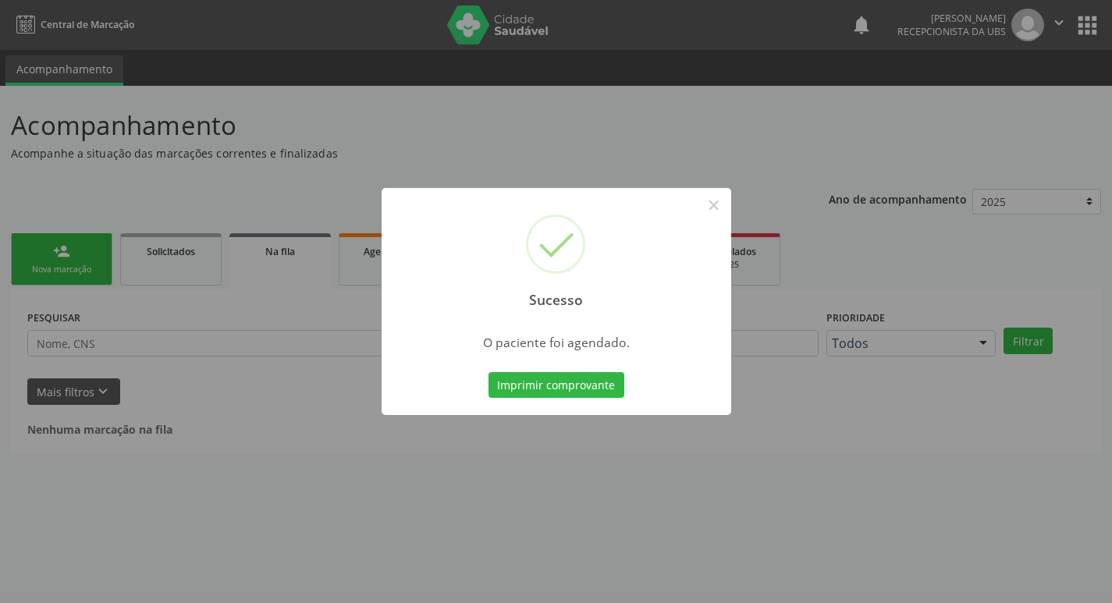
scroll to position [0, 0]
click at [577, 377] on button "Imprimir comprovante" at bounding box center [562, 385] width 136 height 27
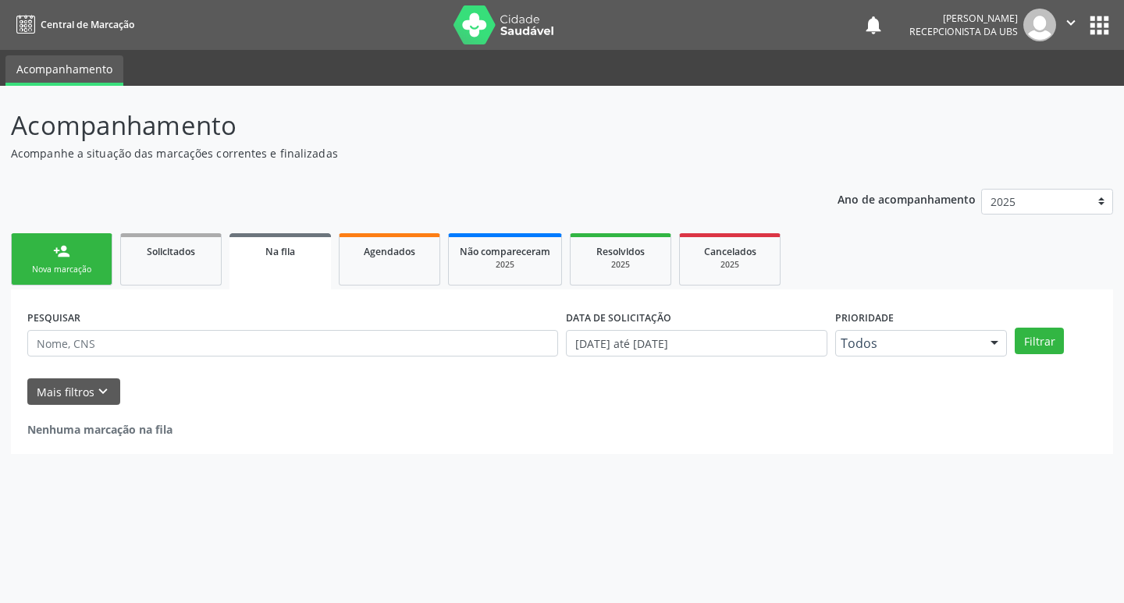
click at [94, 273] on div "Nova marcação" at bounding box center [62, 270] width 78 height 12
click at [71, 255] on link "person_add Nova marcação" at bounding box center [61, 259] width 101 height 52
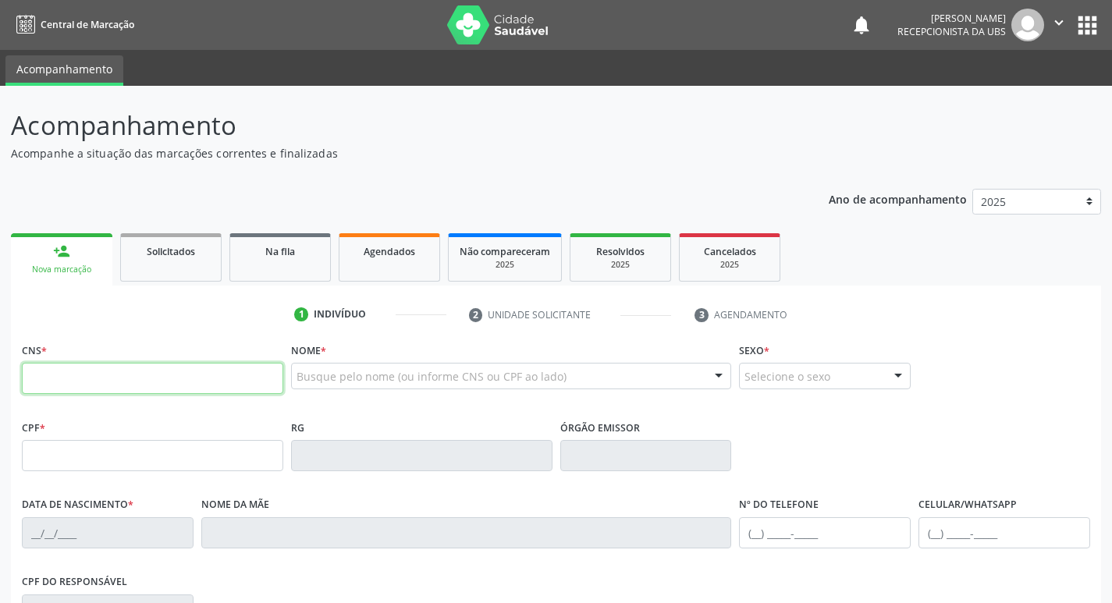
click at [94, 371] on input "text" at bounding box center [152, 378] width 261 height 31
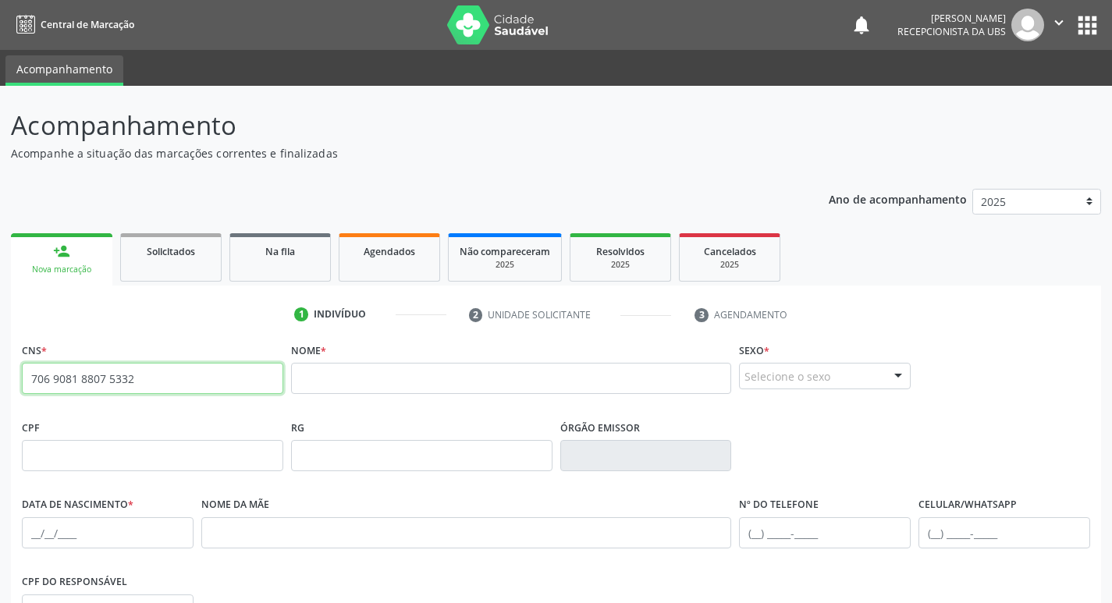
click at [258, 391] on input "706 9081 8807 5332" at bounding box center [152, 378] width 261 height 31
type input "7"
paste input "898 0034 0343 7223"
type input "898 0034 0343 7223"
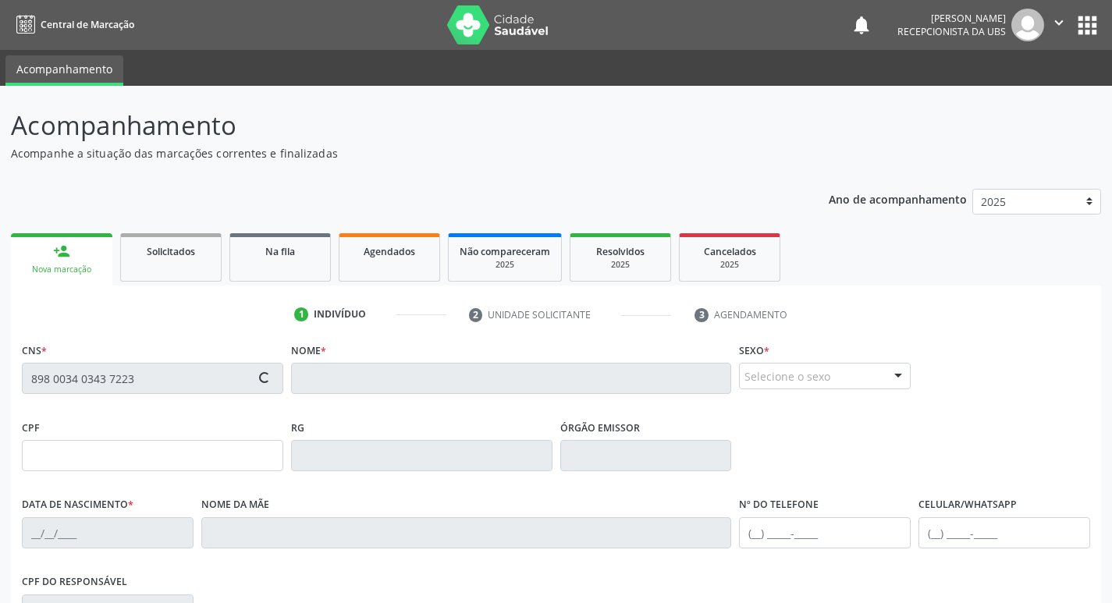
type input "081.057.174-92"
type input "23/07/1993"
type input "Maria Edneuza Matias da Silva"
type input "(87) 99602-7728"
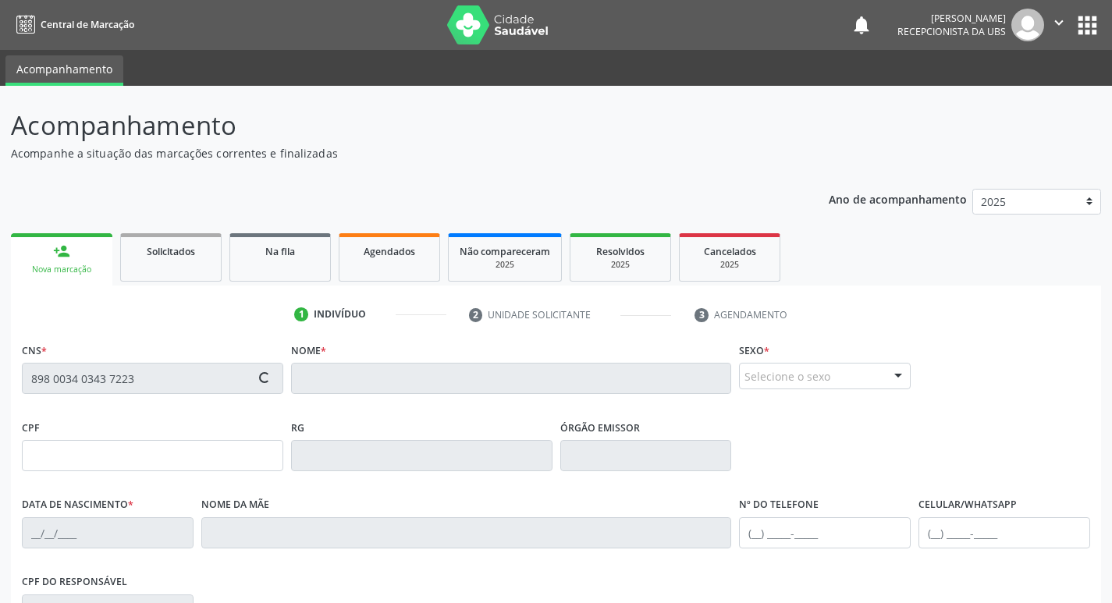
type input "328"
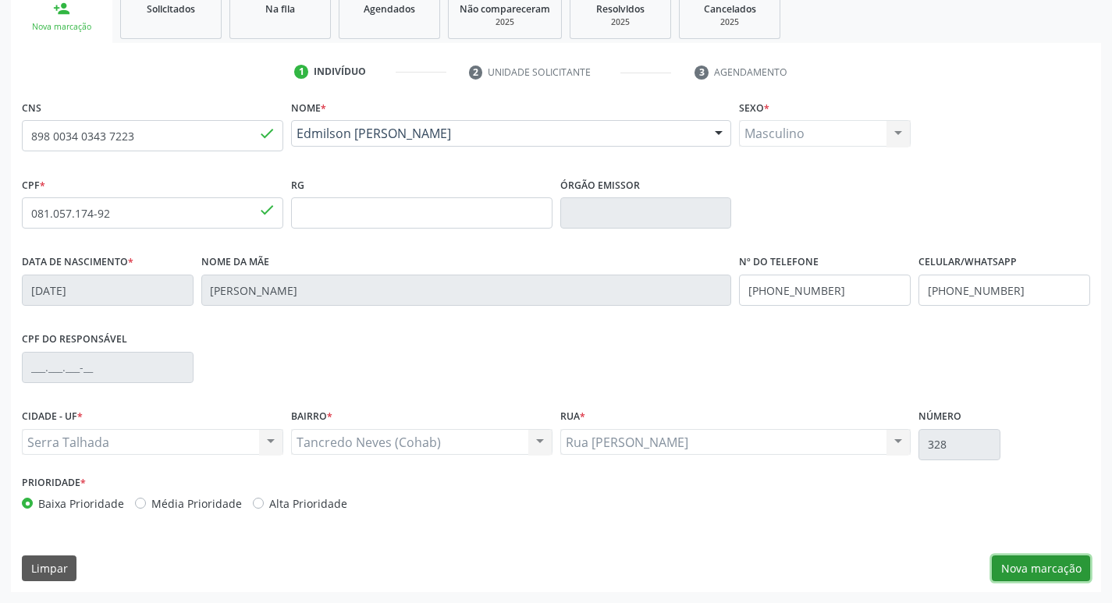
click at [1025, 562] on button "Nova marcação" at bounding box center [1041, 569] width 98 height 27
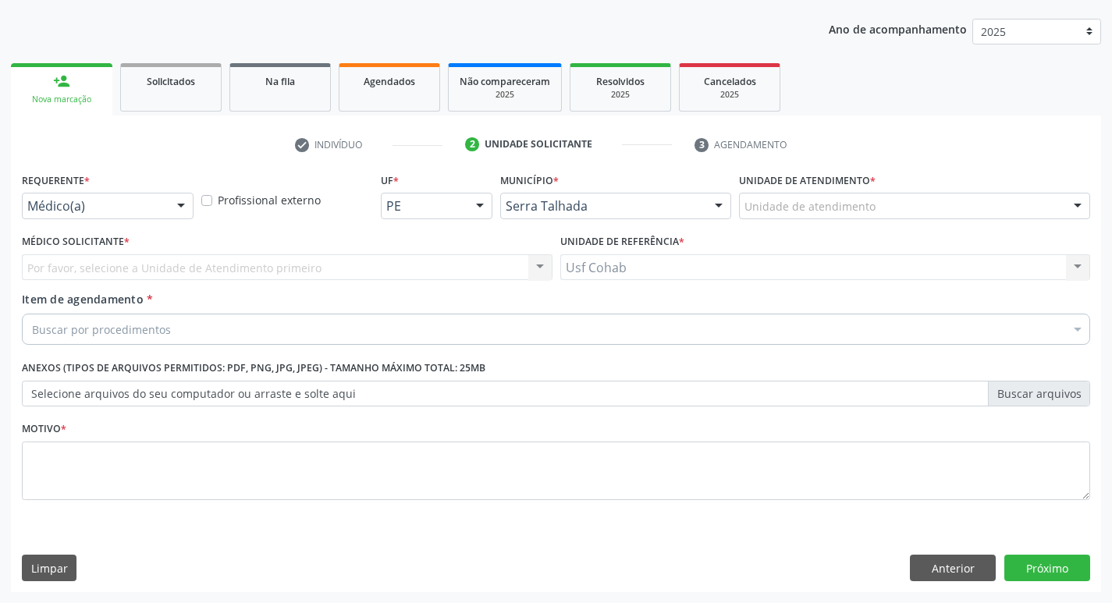
scroll to position [170, 0]
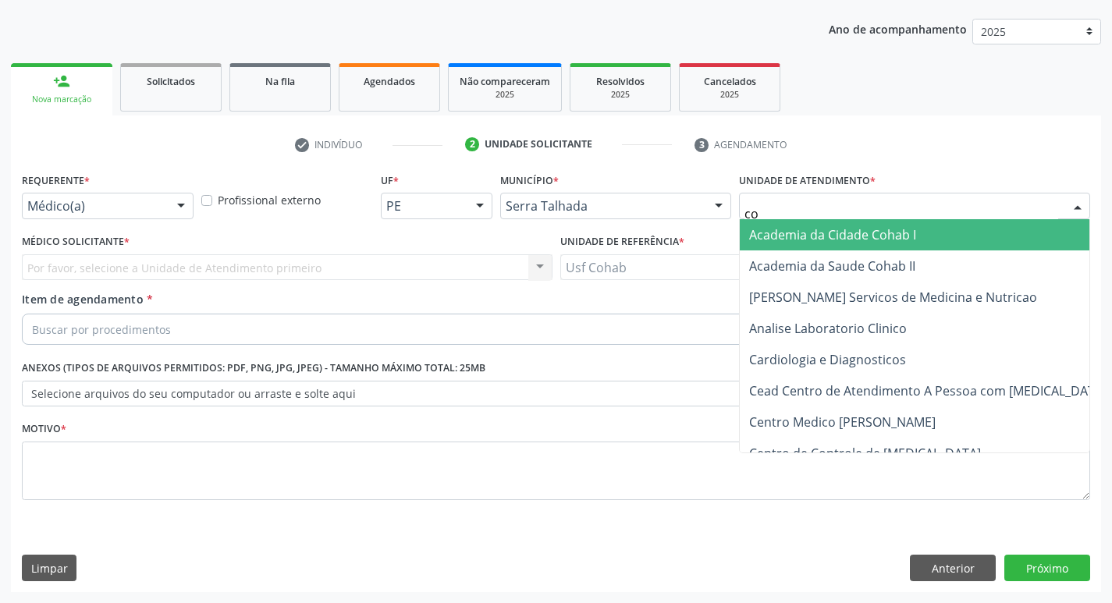
type input "coh"
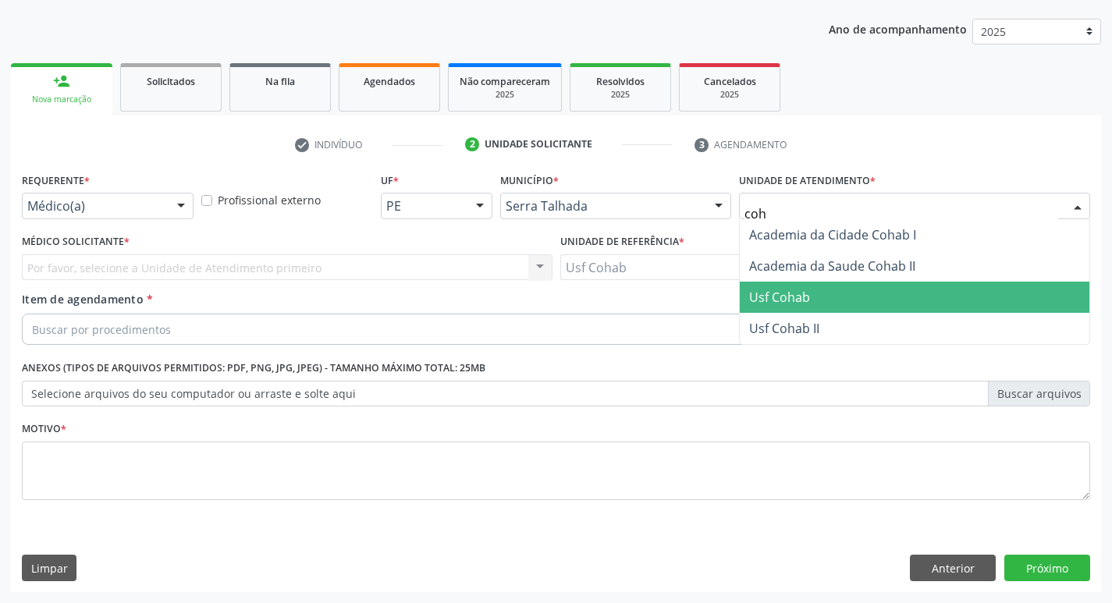
click at [798, 287] on span "Usf Cohab" at bounding box center [915, 297] width 350 height 31
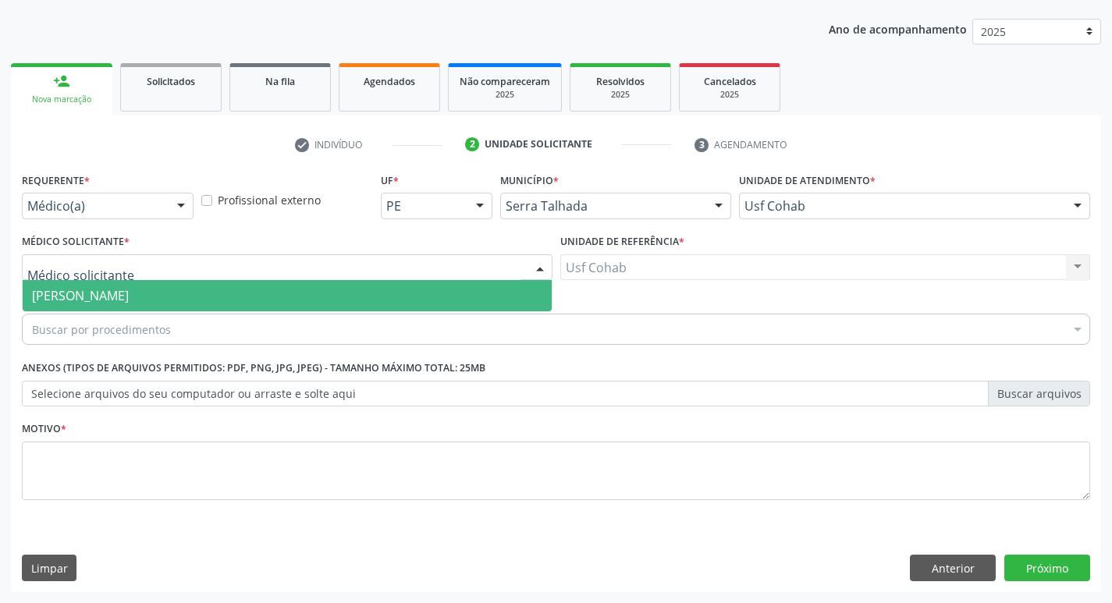
click at [350, 273] on div at bounding box center [287, 267] width 531 height 27
click at [344, 287] on span "[PERSON_NAME]" at bounding box center [287, 295] width 529 height 31
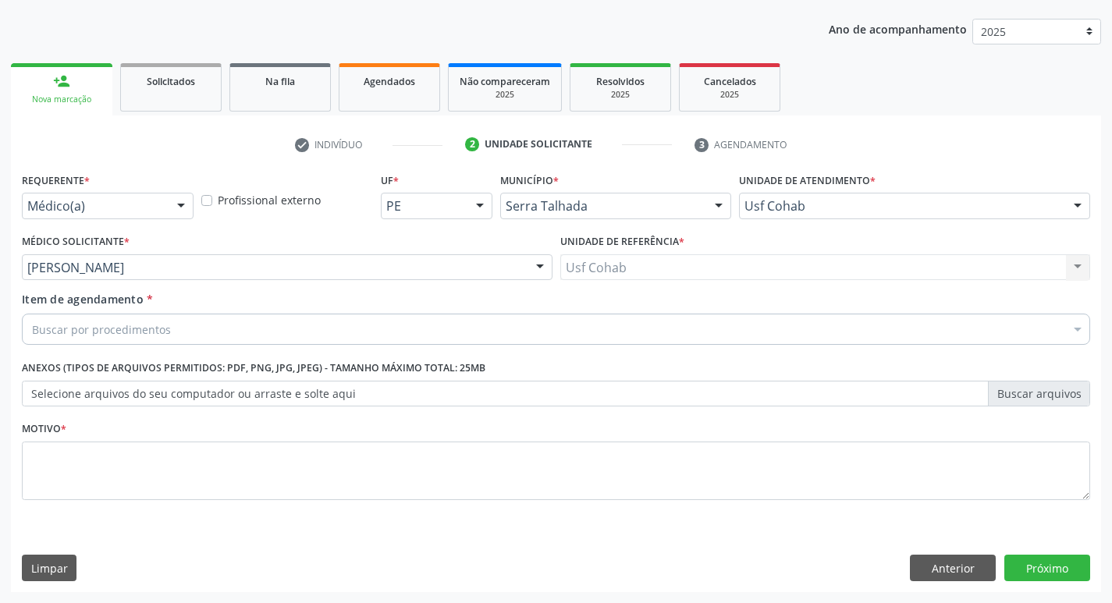
click at [279, 322] on div "Buscar por procedimentos" at bounding box center [556, 329] width 1068 height 31
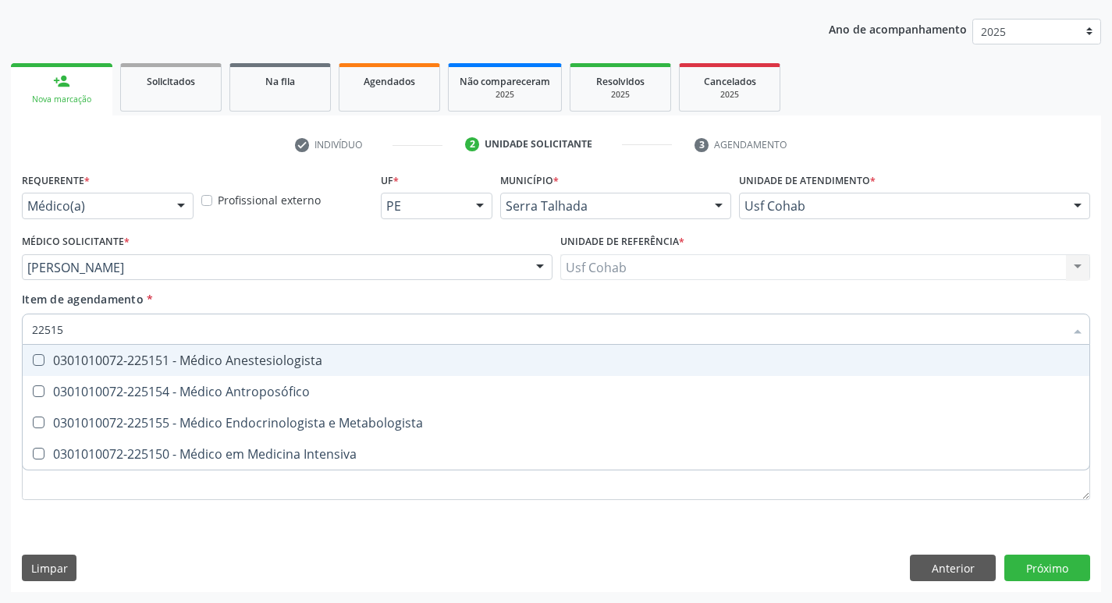
type input "225155"
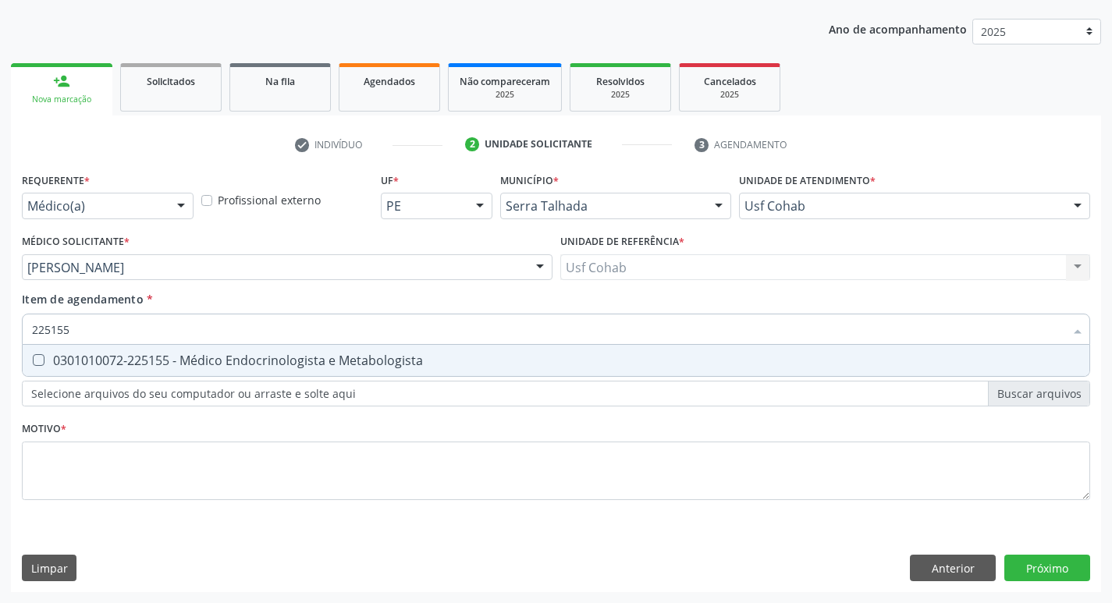
click at [280, 355] on div "0301010072-225155 - Médico Endocrinologista e Metabologista" at bounding box center [556, 360] width 1048 height 12
checkbox Metabologista "true"
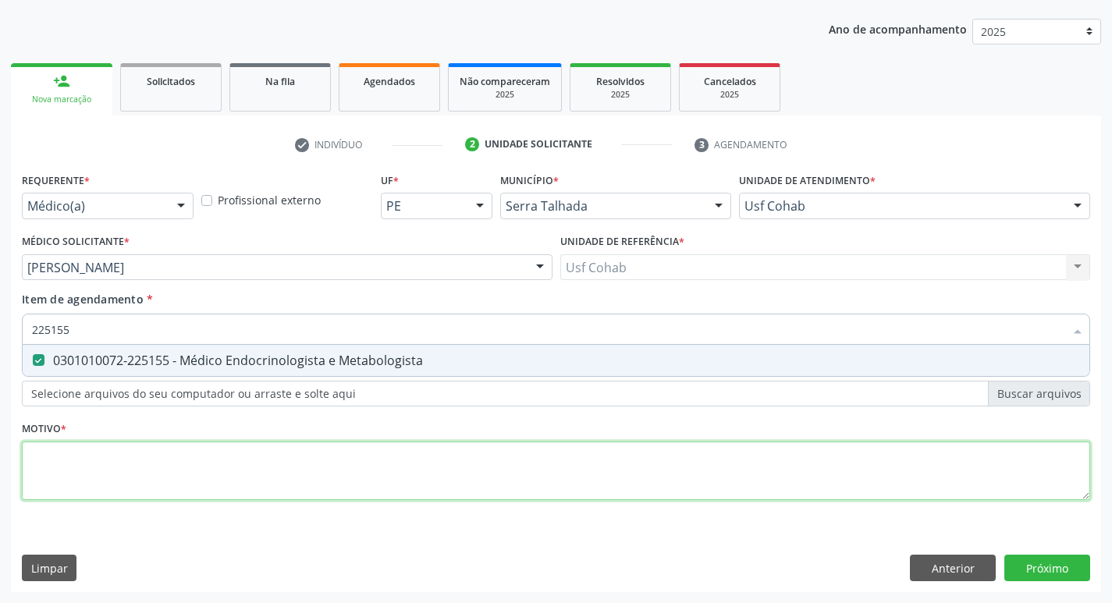
click at [256, 486] on div "Requerente * Médico(a) Médico(a) Enfermeiro(a) Paciente Nenhum resultado encont…" at bounding box center [556, 346] width 1068 height 354
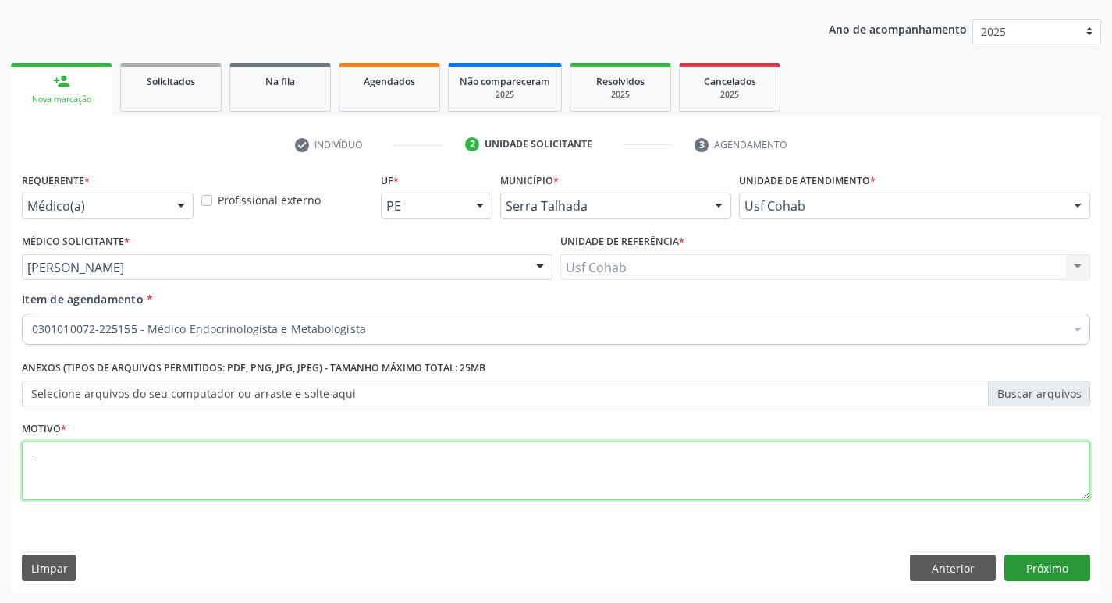
type textarea "-"
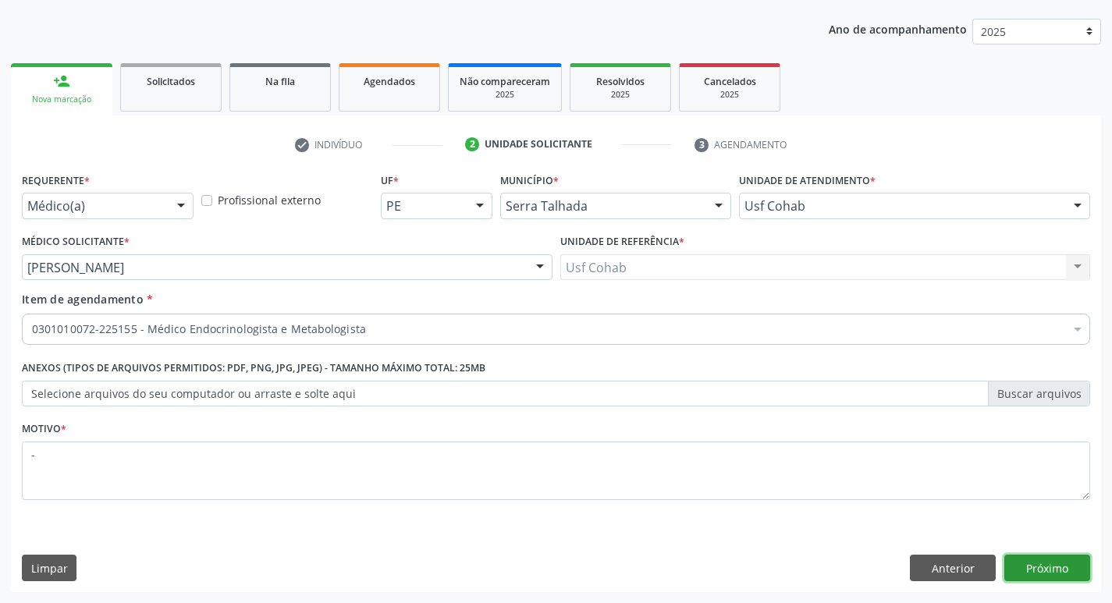
click at [1032, 568] on button "Próximo" at bounding box center [1047, 568] width 86 height 27
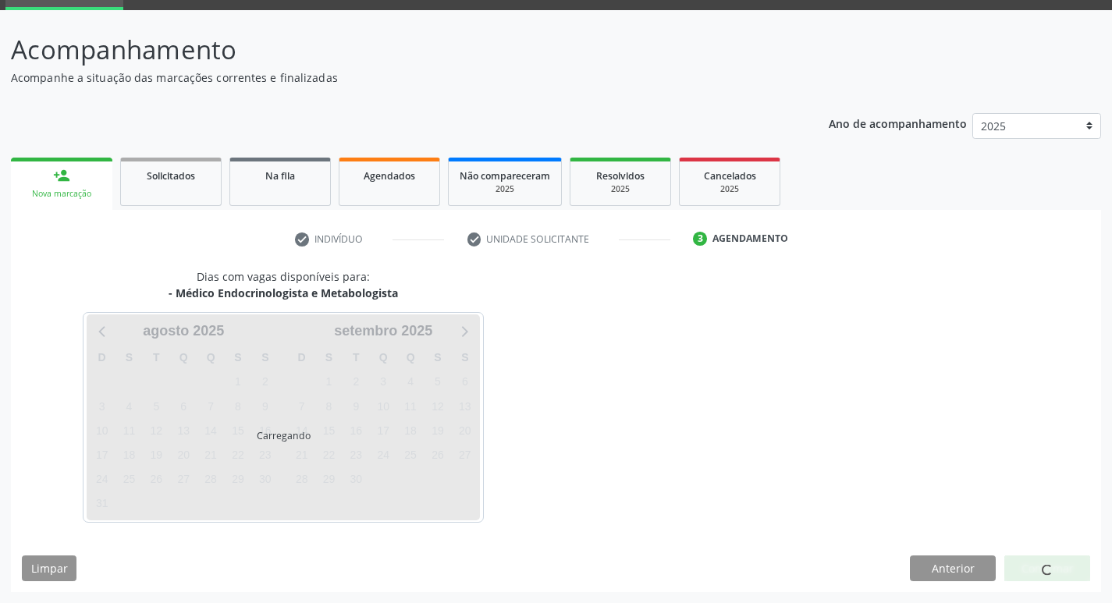
scroll to position [76, 0]
click at [1032, 568] on div at bounding box center [1047, 569] width 86 height 27
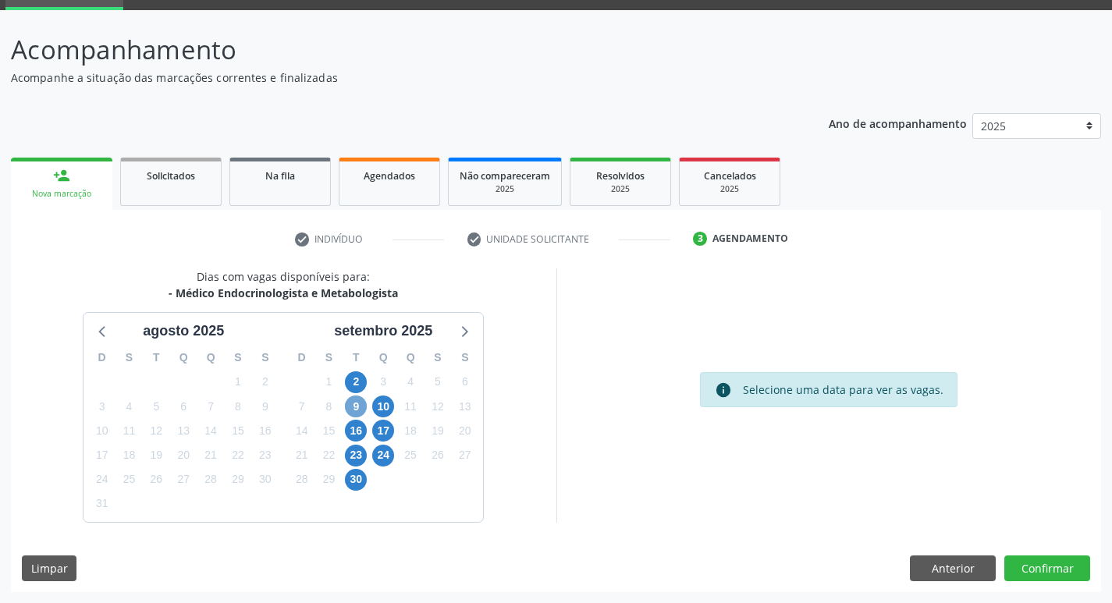
click at [358, 407] on span "9" at bounding box center [356, 407] width 22 height 22
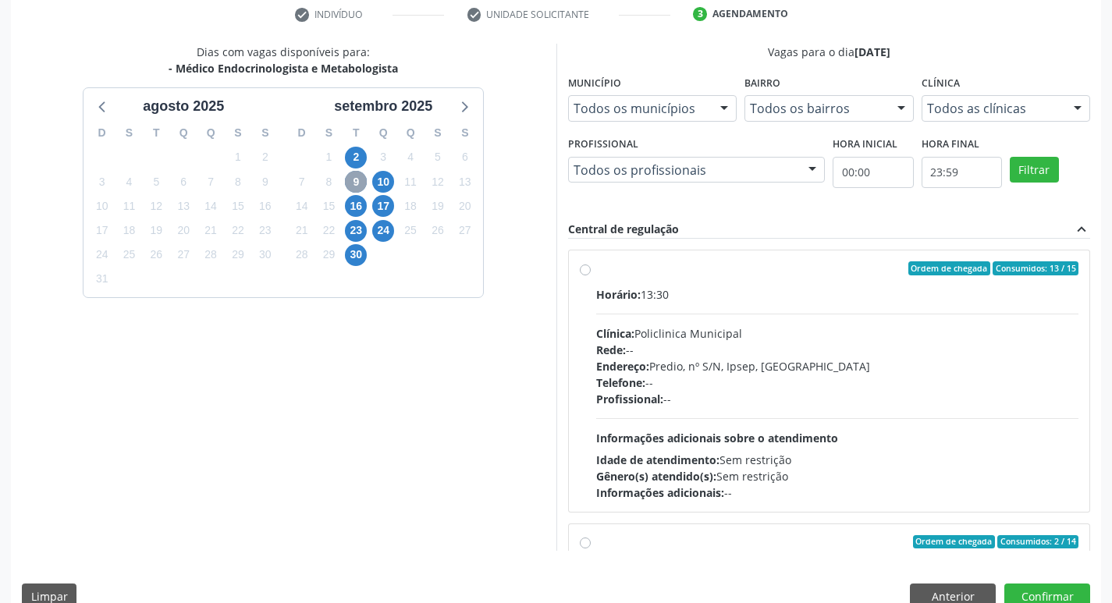
scroll to position [310, 0]
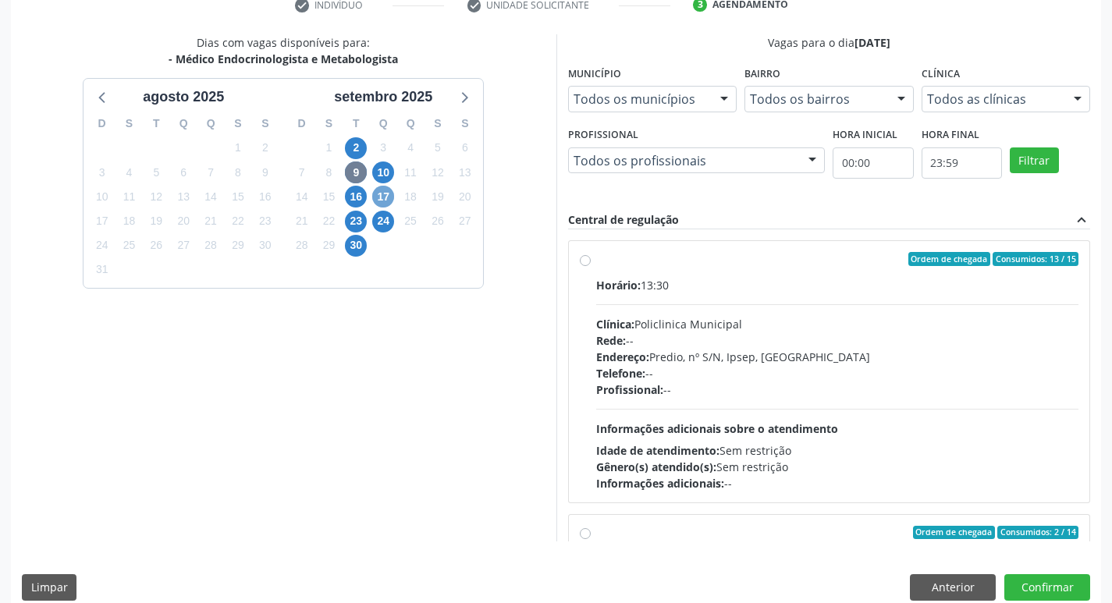
click at [378, 193] on span "17" at bounding box center [383, 197] width 22 height 22
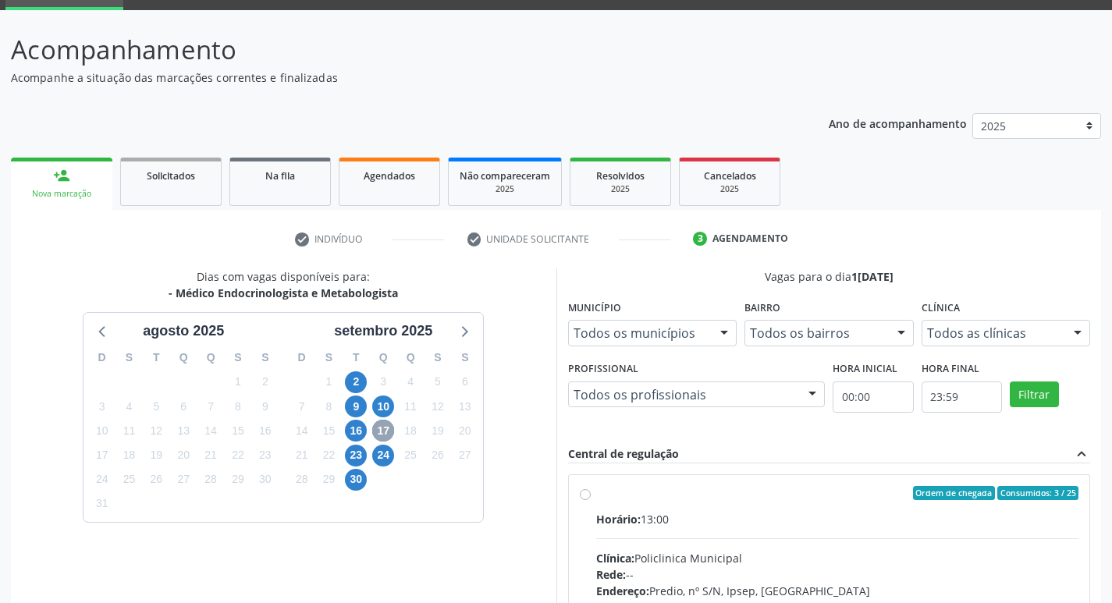
scroll to position [301, 0]
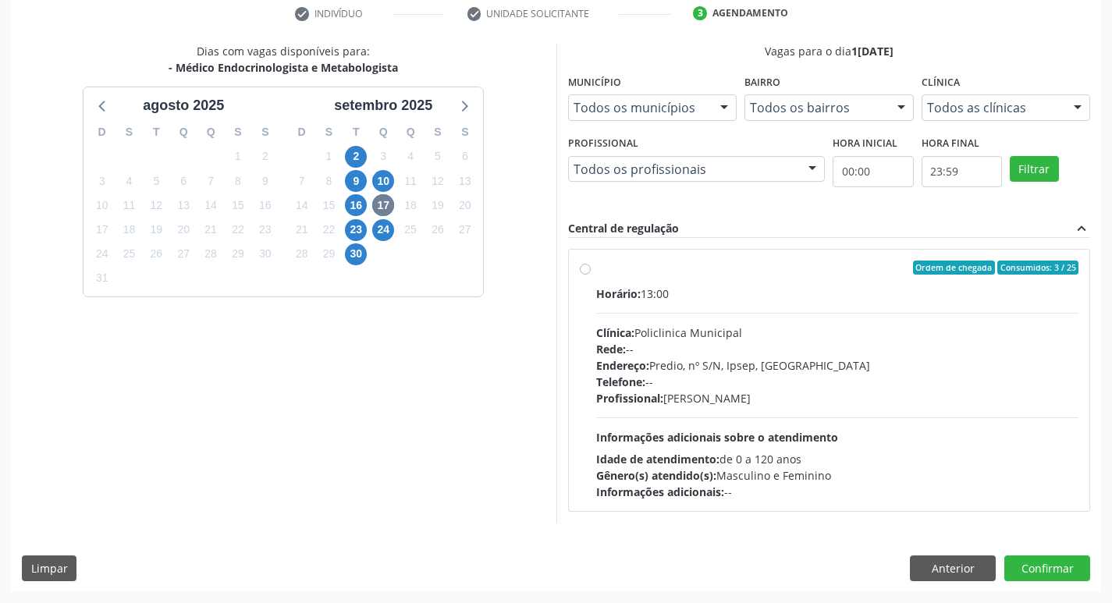
click at [766, 325] on div "Clínica: Policlinica Municipal" at bounding box center [837, 333] width 483 height 16
click at [591, 275] on input "Ordem de chegada Consumidos: 3 / 25 Horário: 13:00 Clínica: Policlinica Municip…" at bounding box center [585, 268] width 11 height 14
radio input "true"
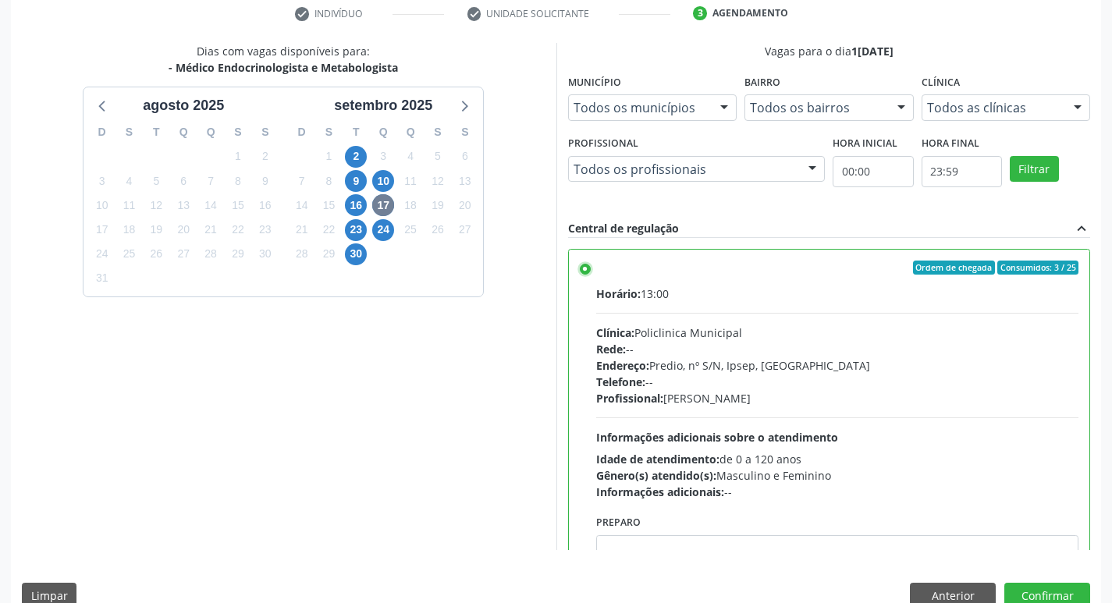
scroll to position [77, 0]
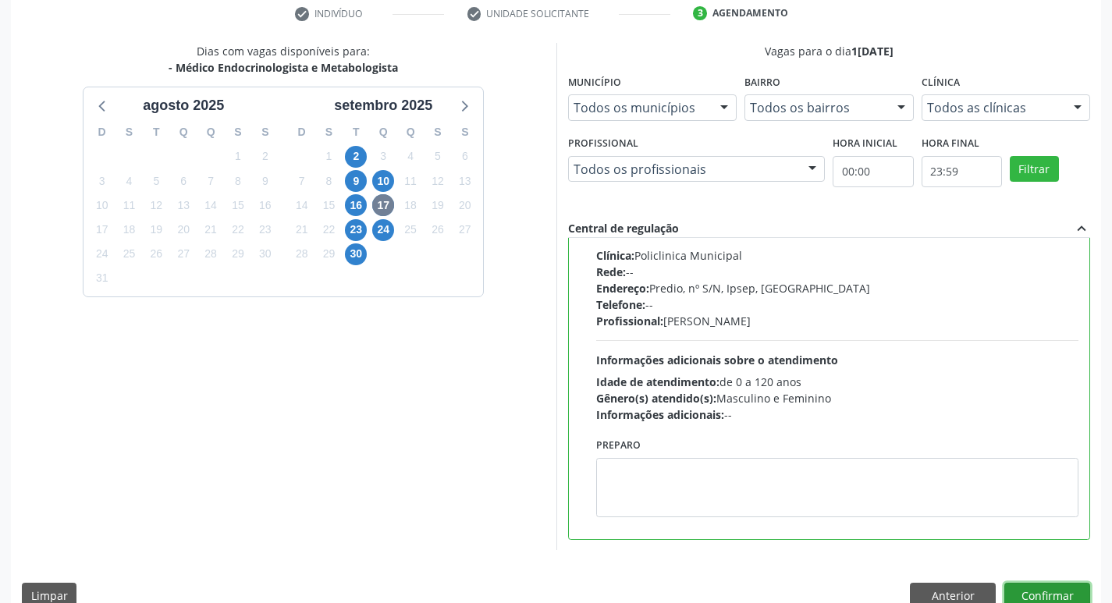
click at [1048, 588] on button "Confirmar" at bounding box center [1047, 596] width 86 height 27
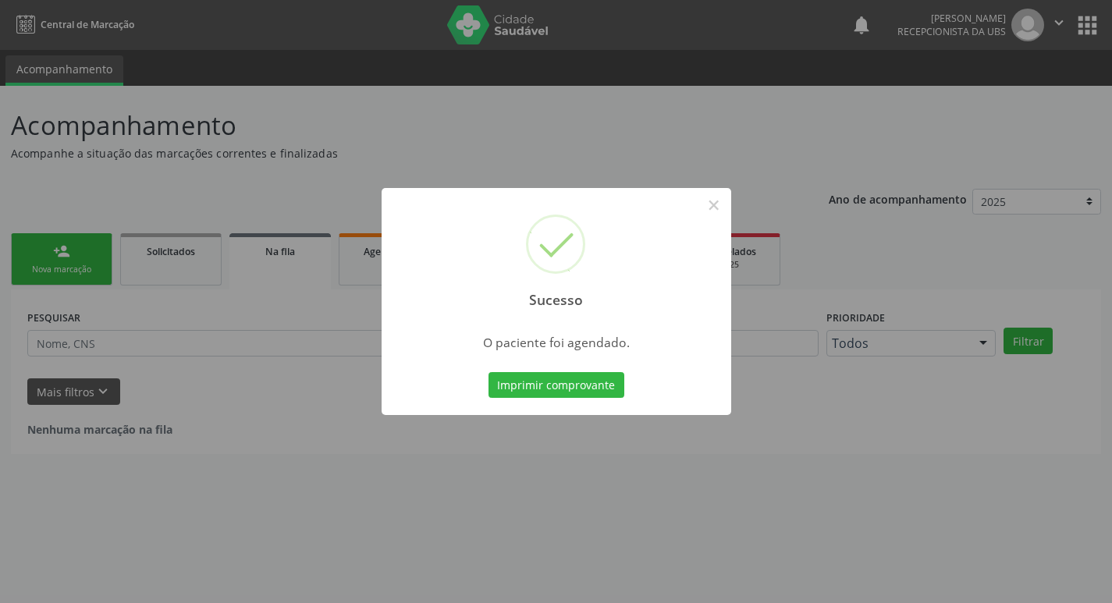
scroll to position [0, 0]
click at [596, 382] on button "Imprimir comprovante" at bounding box center [562, 385] width 136 height 27
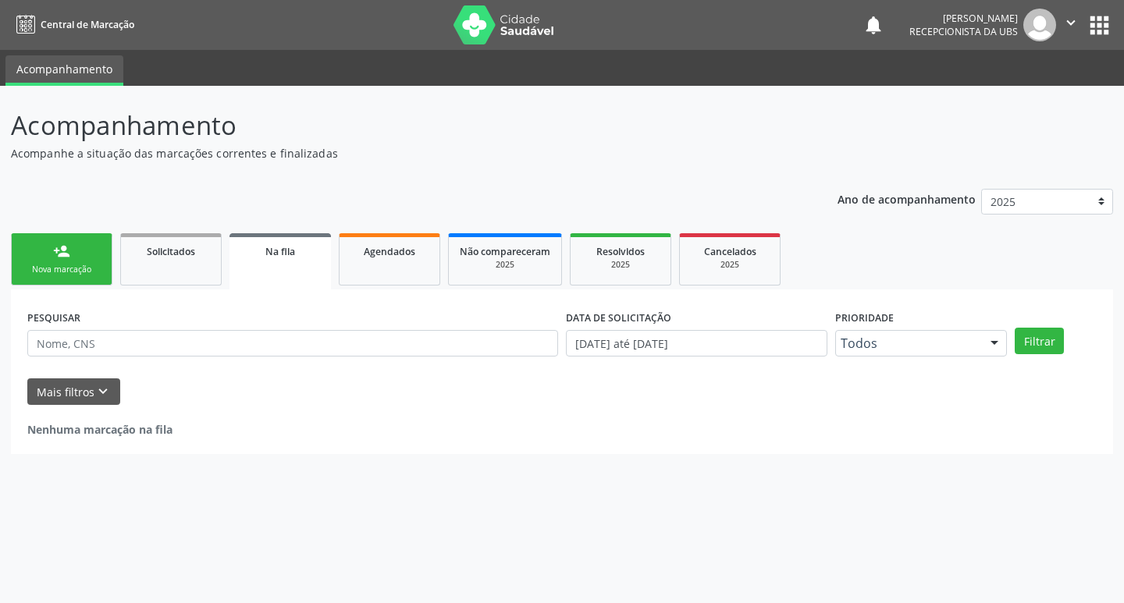
click at [77, 260] on link "person_add Nova marcação" at bounding box center [61, 259] width 101 height 52
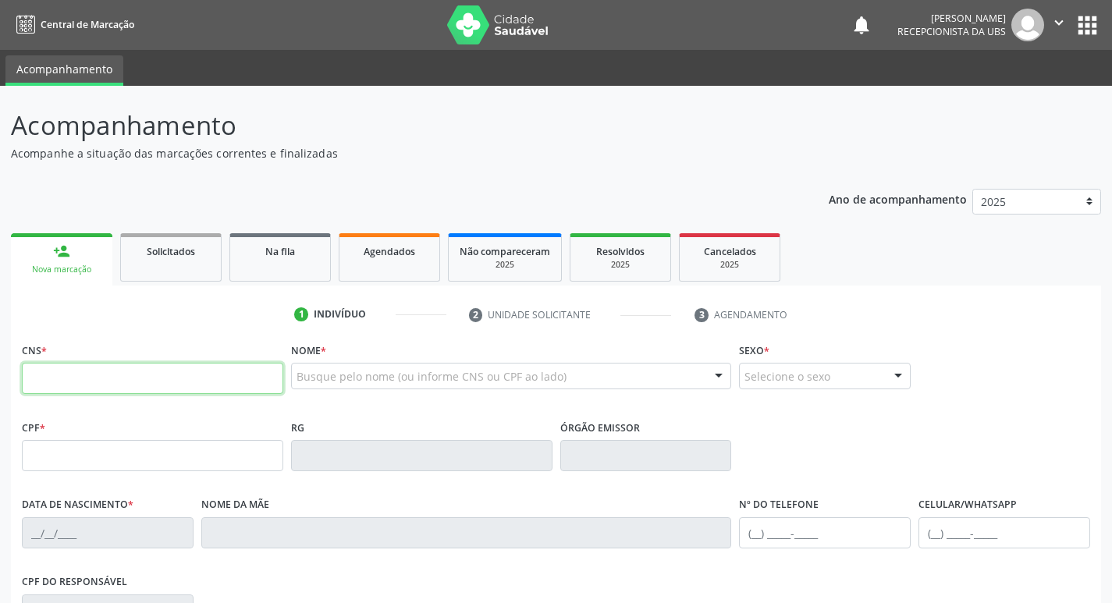
click at [207, 384] on input "text" at bounding box center [152, 378] width 261 height 31
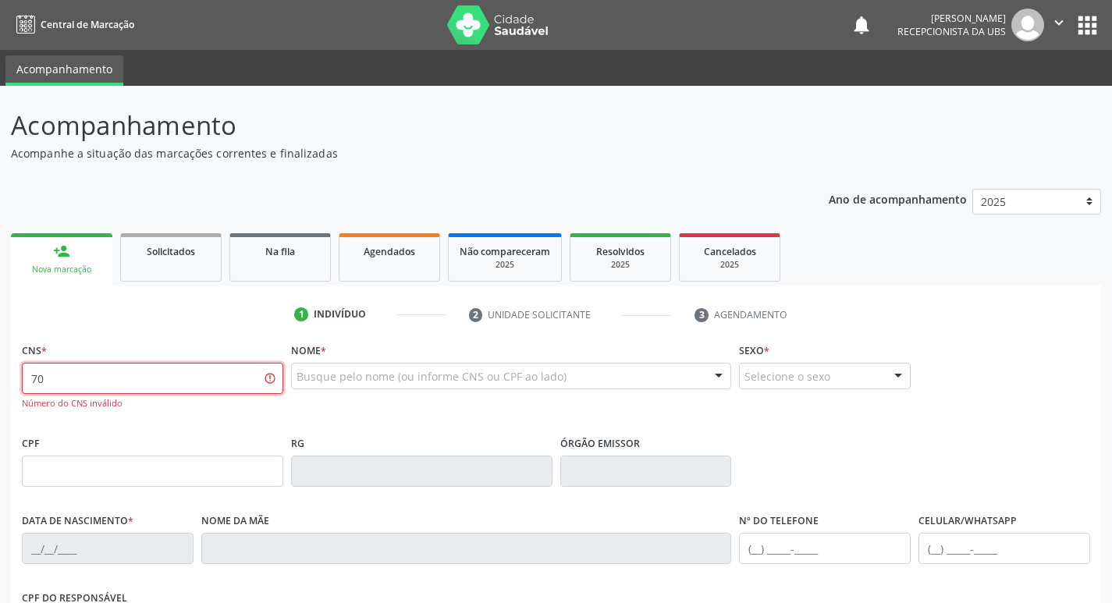
type input "7"
type input "700 0072 4478 5709"
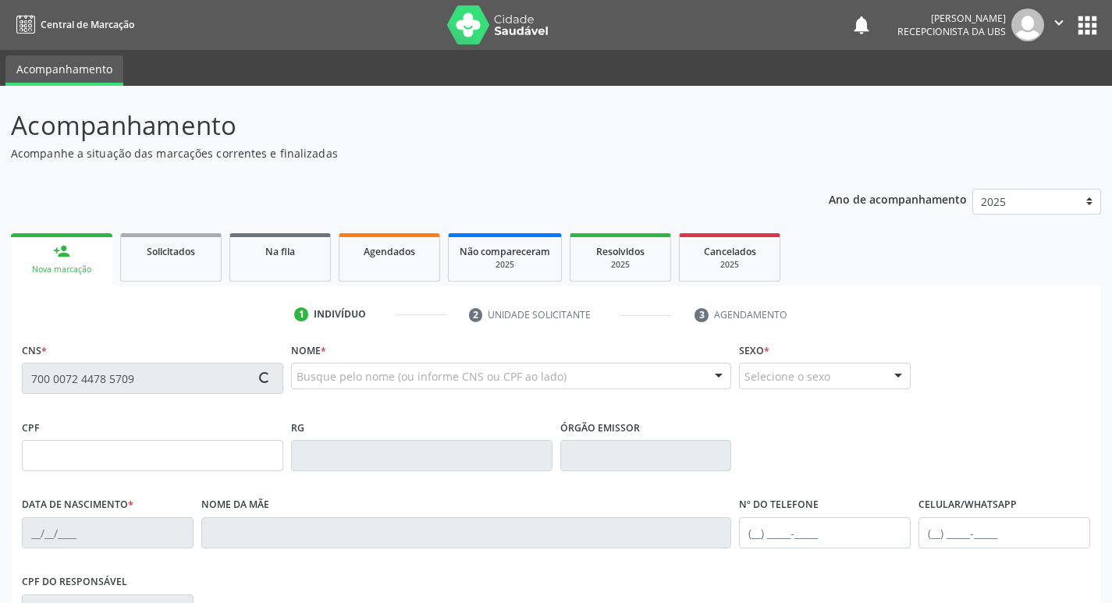
type input "004.658.424-29"
type input "19/11/2024"
type input "Zenaide Pereira de Souza Lima"
type input "(87) 99806-2780"
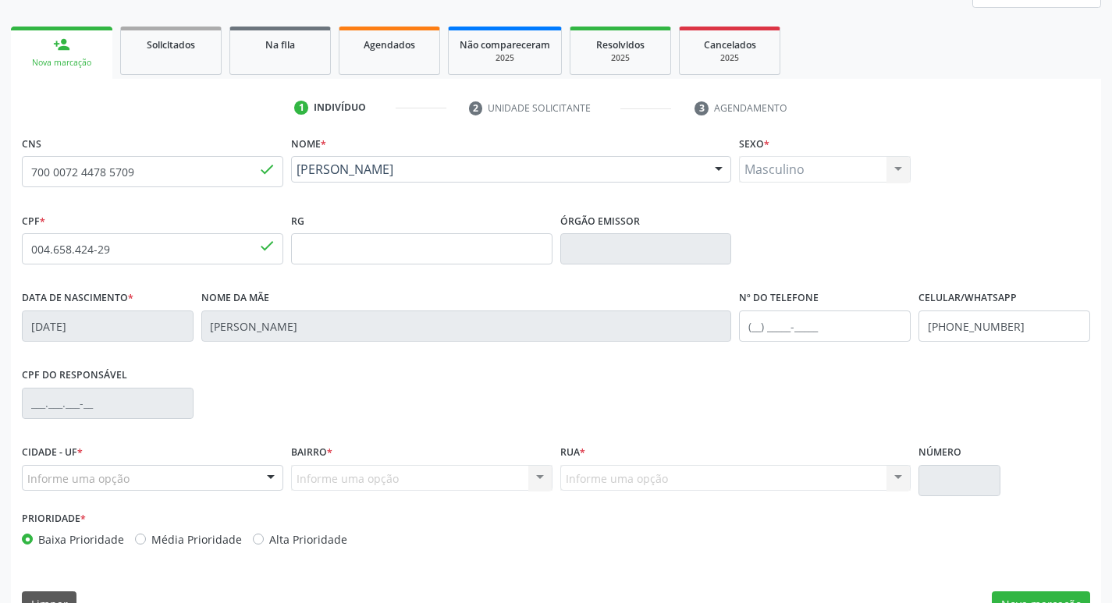
scroll to position [234, 0]
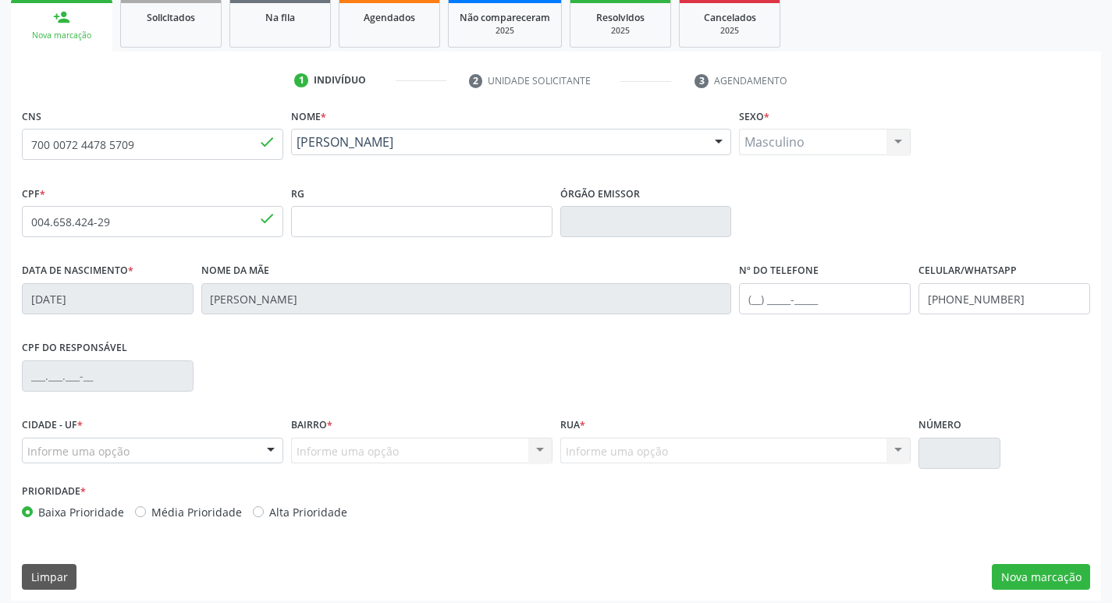
click at [144, 448] on div "Informe uma opção" at bounding box center [152, 451] width 261 height 27
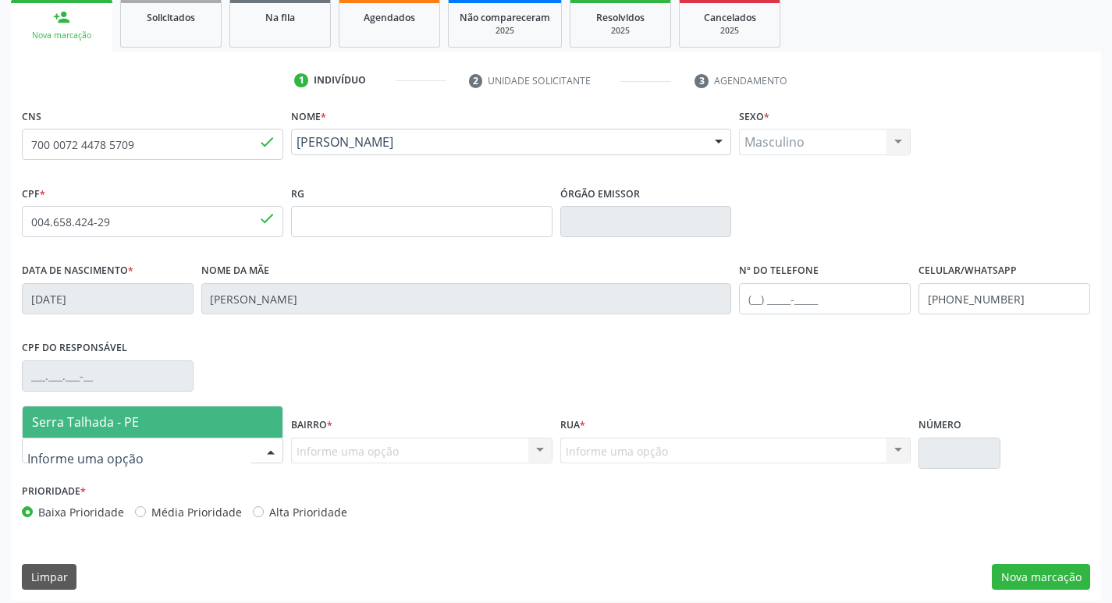
click at [172, 417] on span "Serra Talhada - PE" at bounding box center [153, 422] width 260 height 31
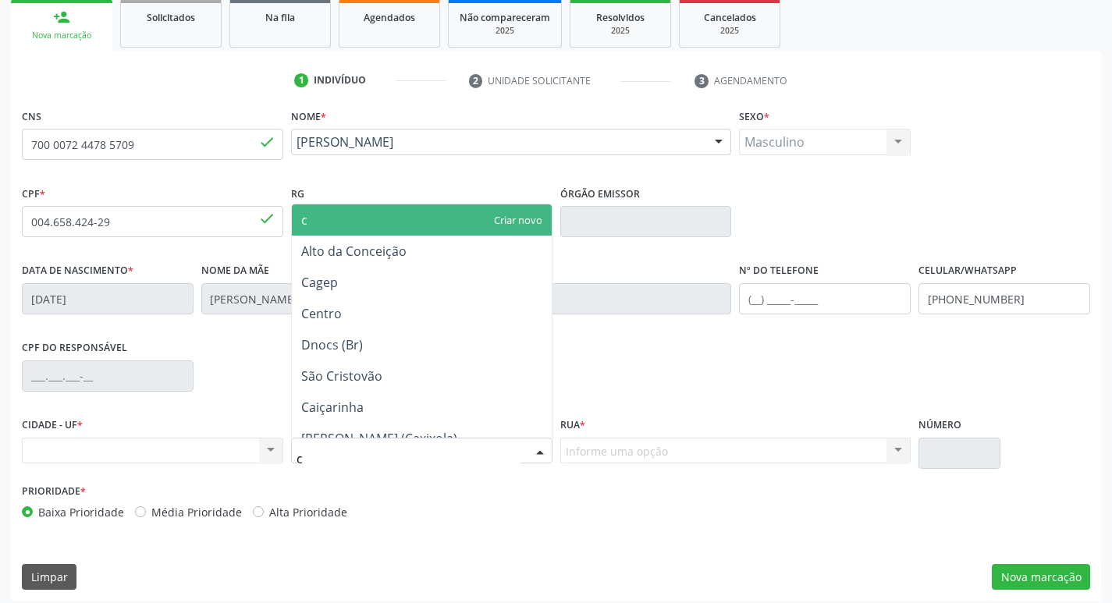
type input "co"
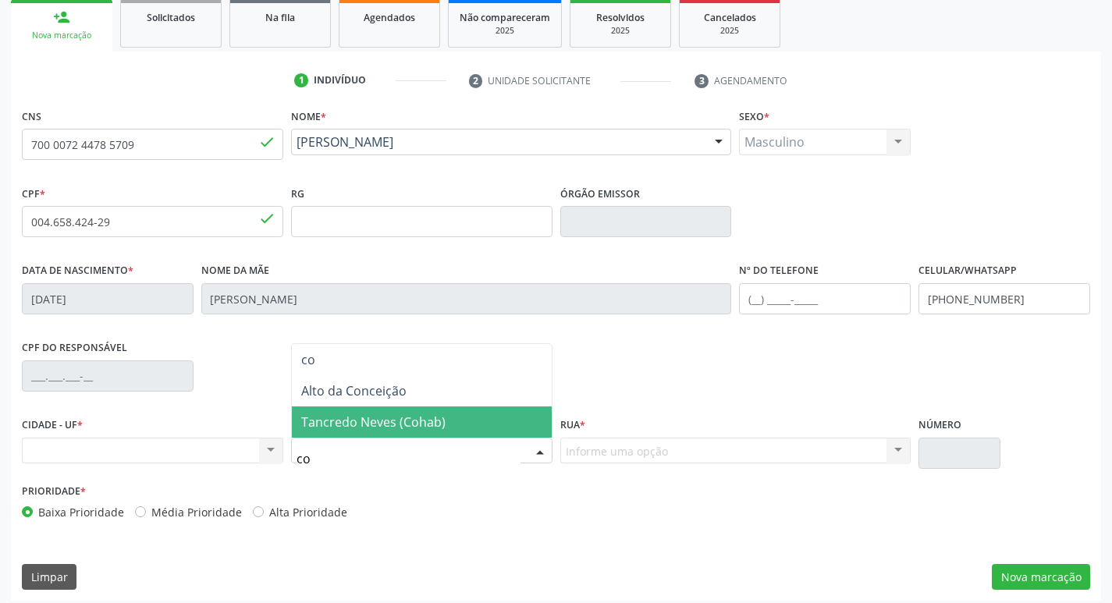
click at [388, 427] on span "Tancredo Neves (Cohab)" at bounding box center [373, 422] width 144 height 17
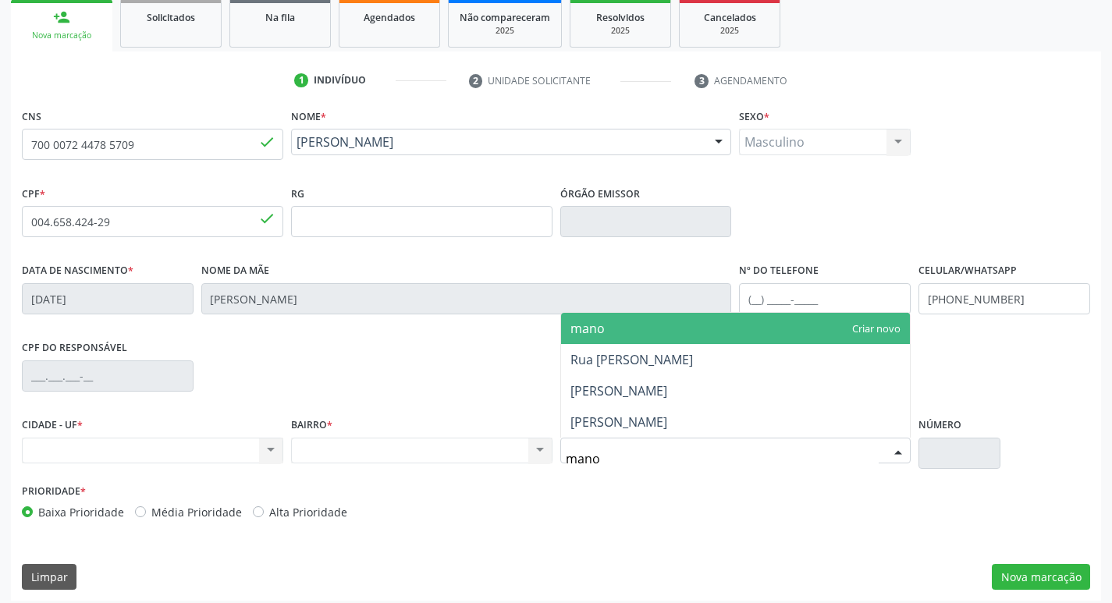
type input "manoe"
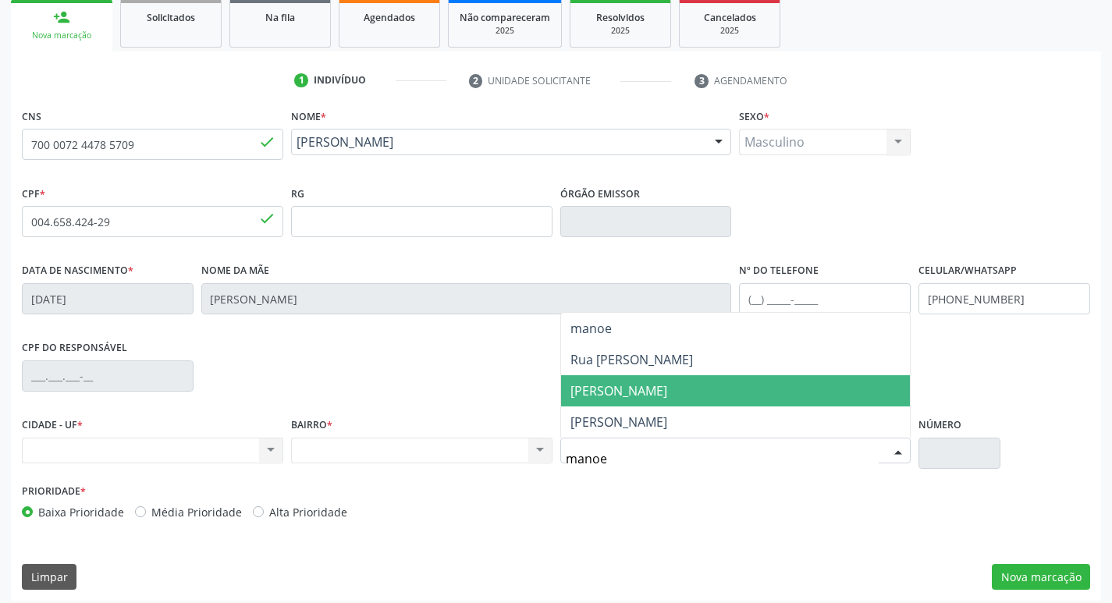
click at [733, 393] on span "Manoel Antônio de Souza" at bounding box center [736, 390] width 350 height 31
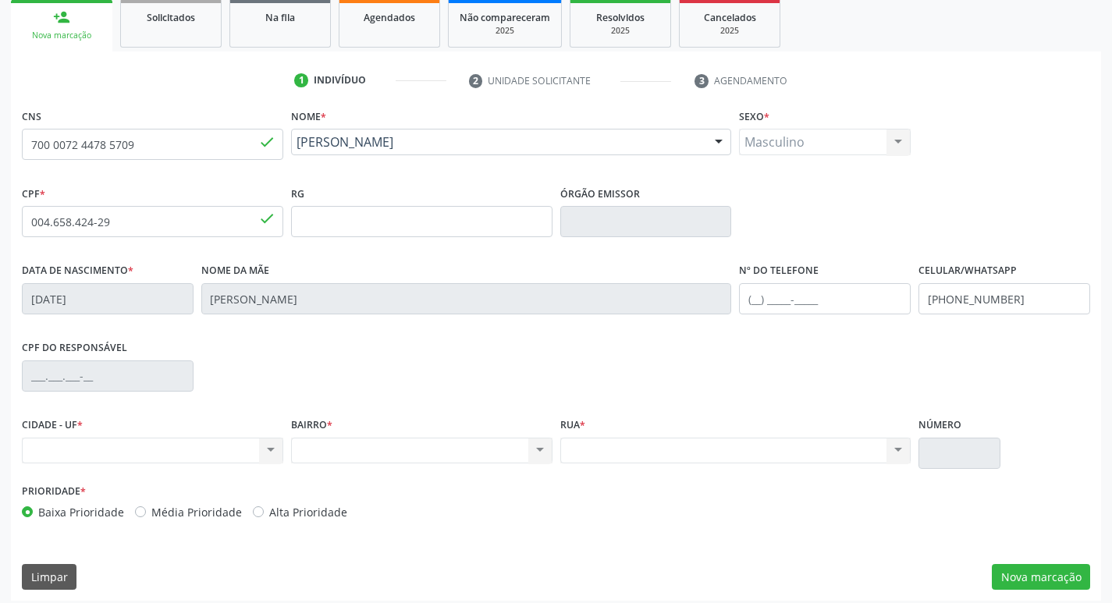
click at [688, 452] on div "Nenhum resultado encontrado para: " " Não há nenhuma opção para ser exibida." at bounding box center [735, 451] width 351 height 27
click at [1028, 577] on button "Nova marcação" at bounding box center [1041, 577] width 98 height 27
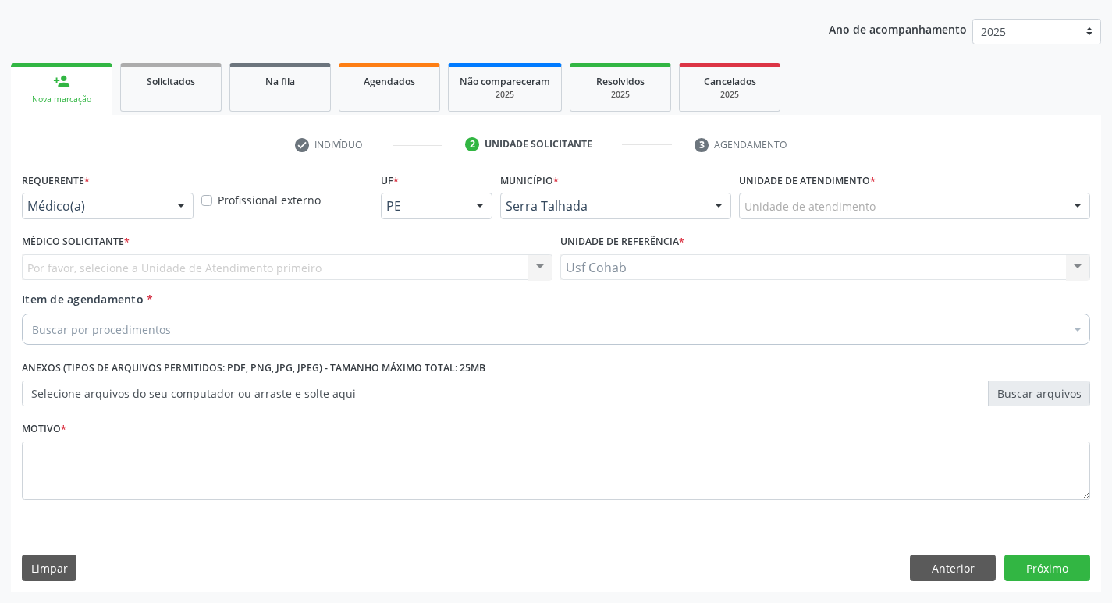
scroll to position [170, 0]
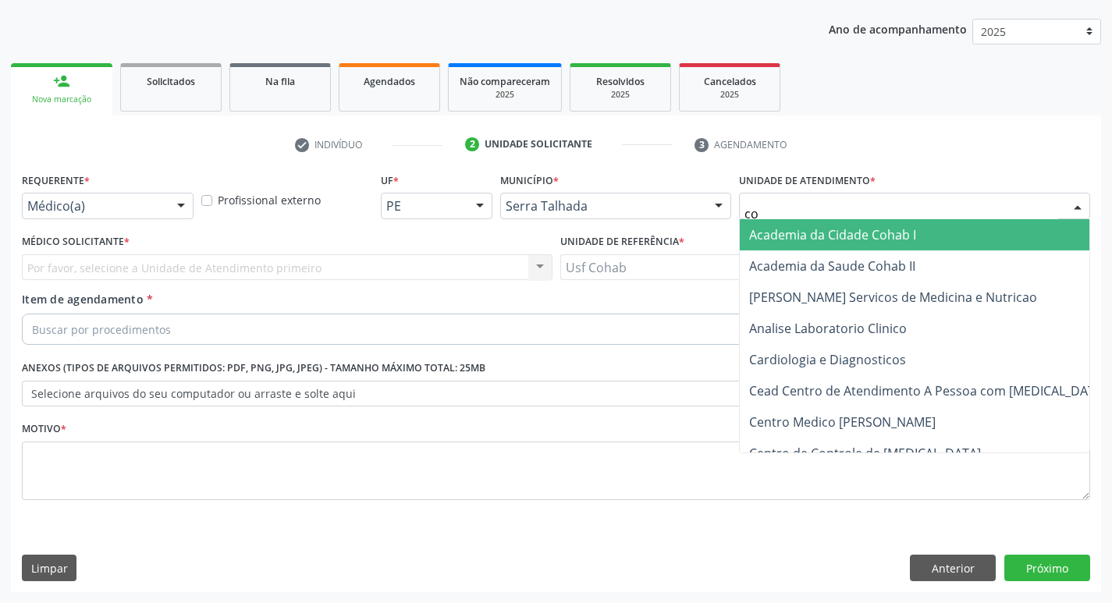
type input "coh"
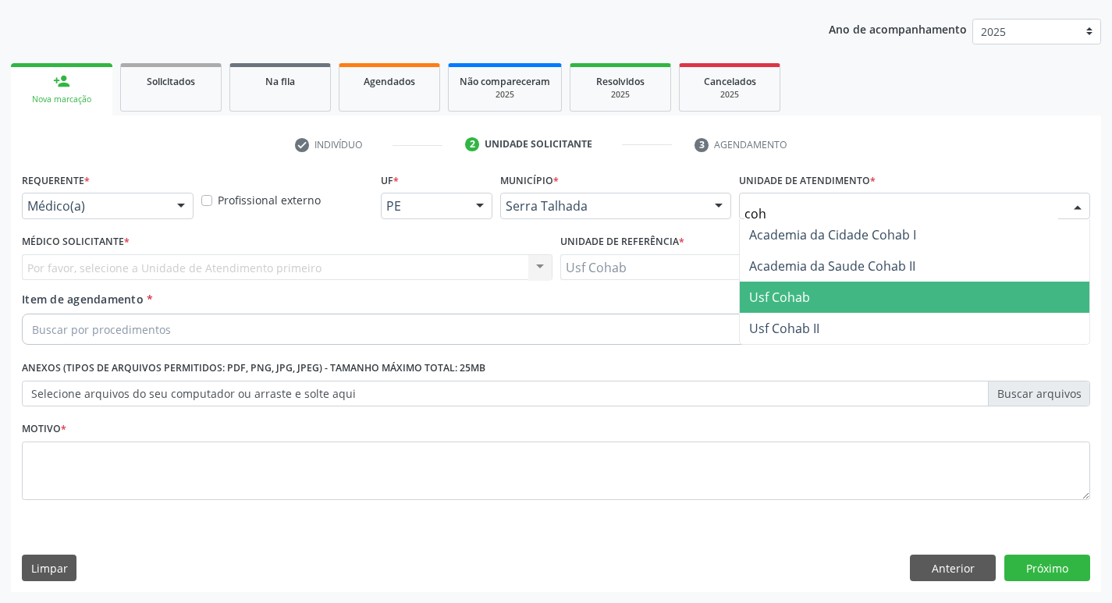
click at [784, 293] on span "Usf Cohab" at bounding box center [779, 297] width 61 height 17
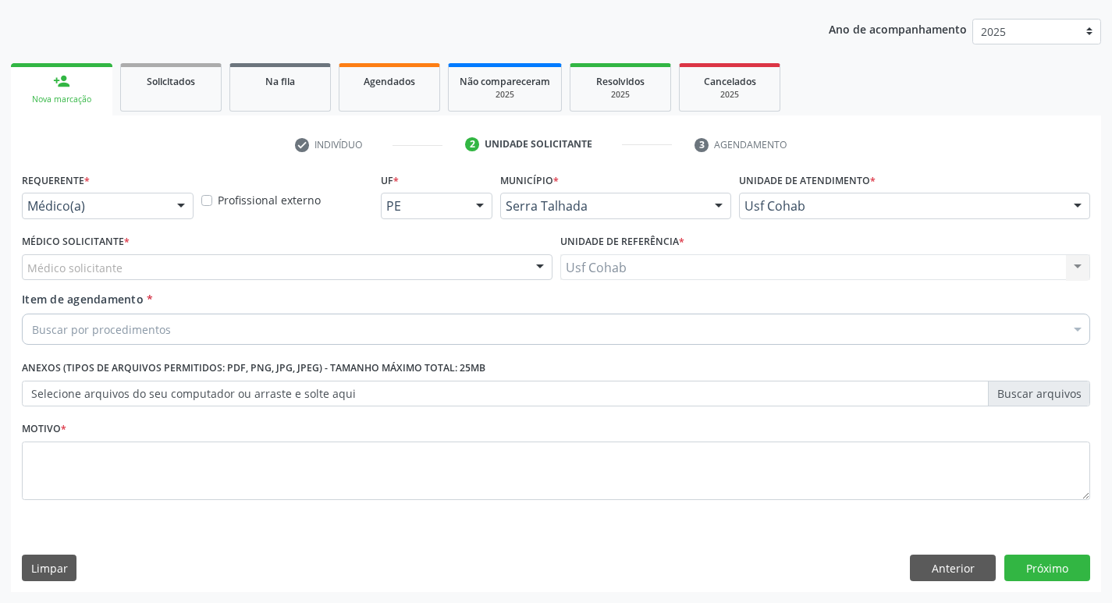
click at [469, 278] on div "Médico solicitante" at bounding box center [287, 267] width 531 height 27
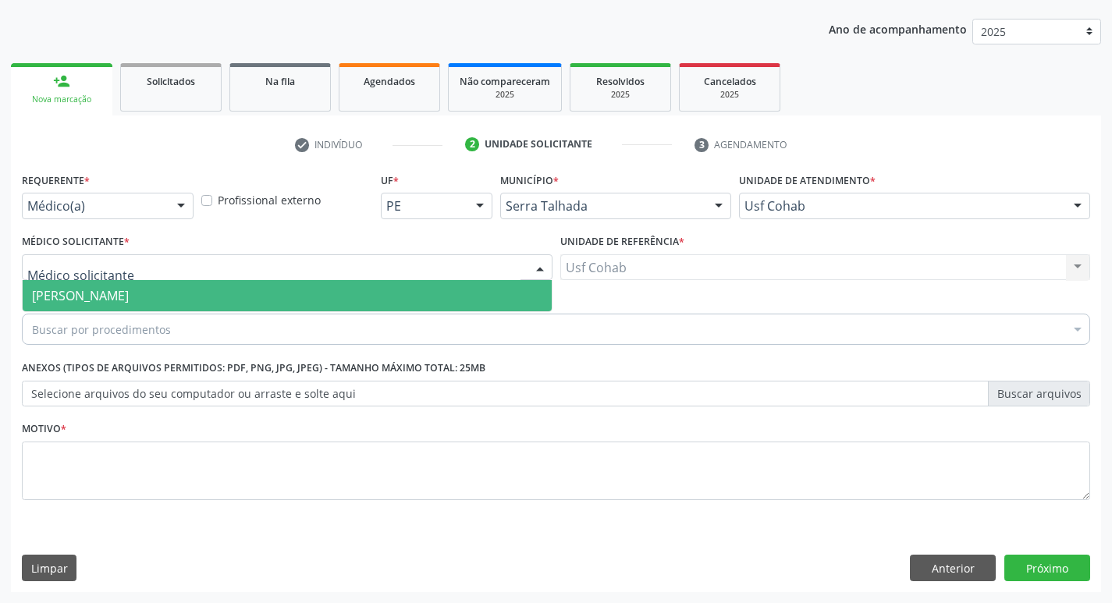
click at [460, 289] on span "[PERSON_NAME]" at bounding box center [287, 295] width 529 height 31
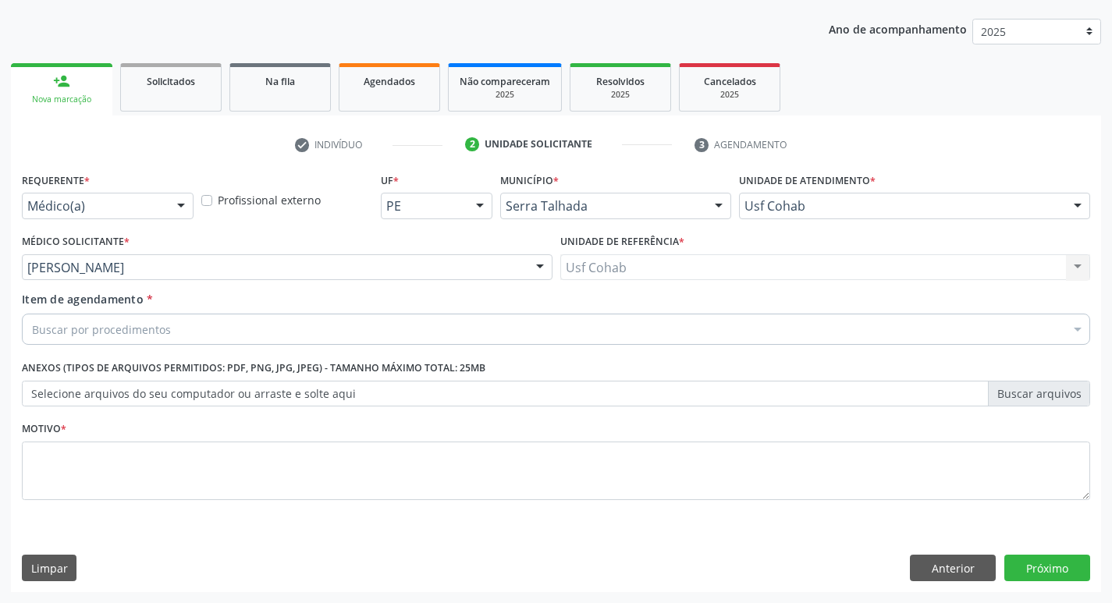
click at [361, 331] on div "Buscar por procedimentos" at bounding box center [556, 329] width 1068 height 31
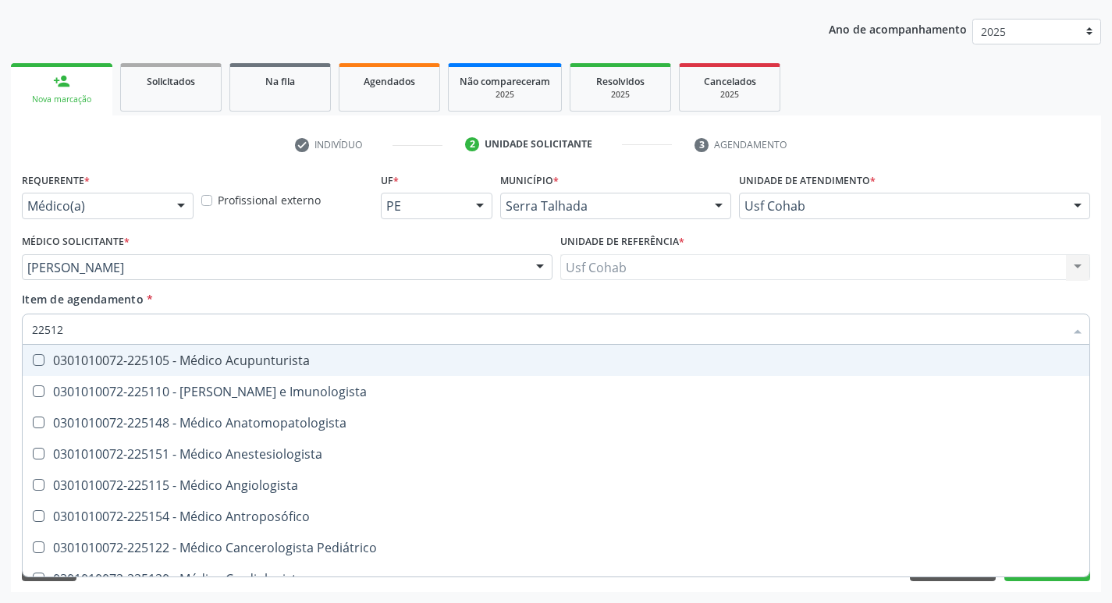
type input "225124"
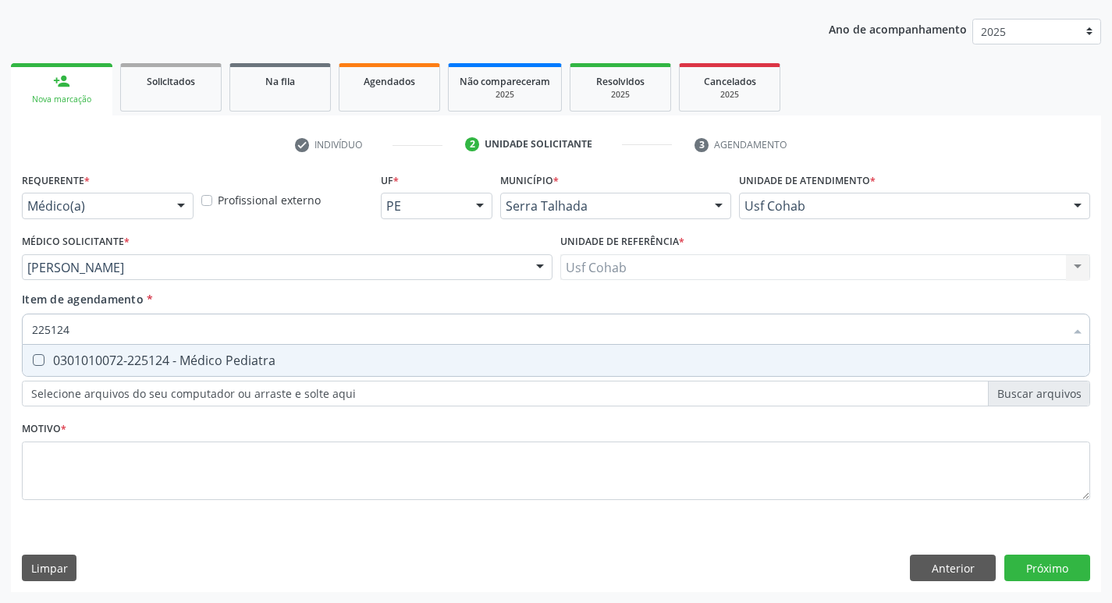
click at [353, 349] on span "0301010072-225124 - Médico Pediatra" at bounding box center [556, 360] width 1067 height 31
checkbox Pediatra "true"
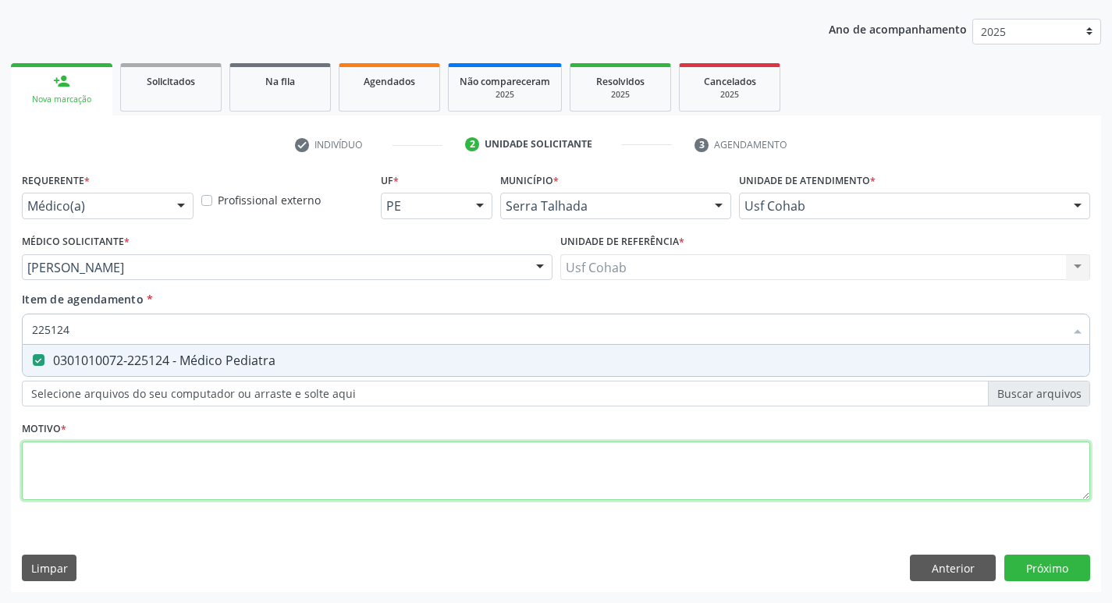
click at [320, 471] on div "Requerente * Médico(a) Médico(a) Enfermeiro(a) Paciente Nenhum resultado encont…" at bounding box center [556, 346] width 1068 height 354
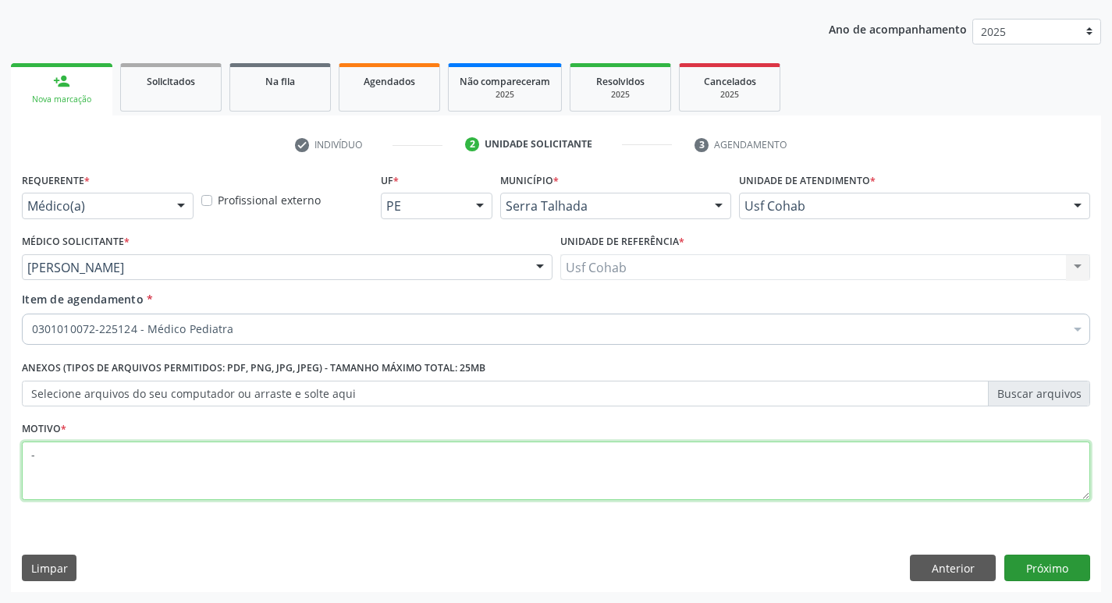
type textarea "-"
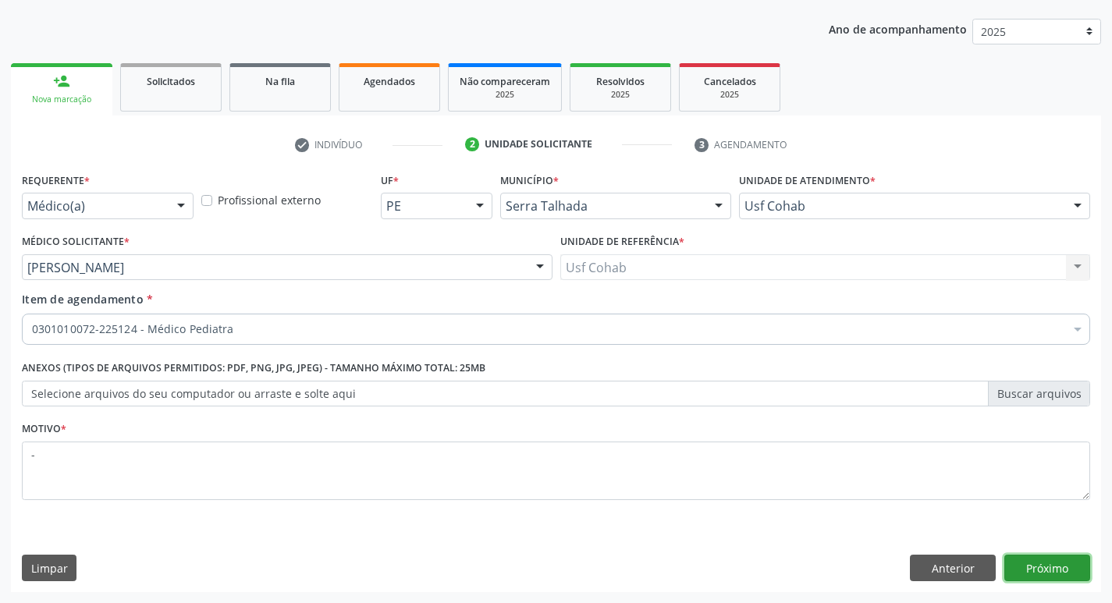
click at [1037, 569] on button "Próximo" at bounding box center [1047, 568] width 86 height 27
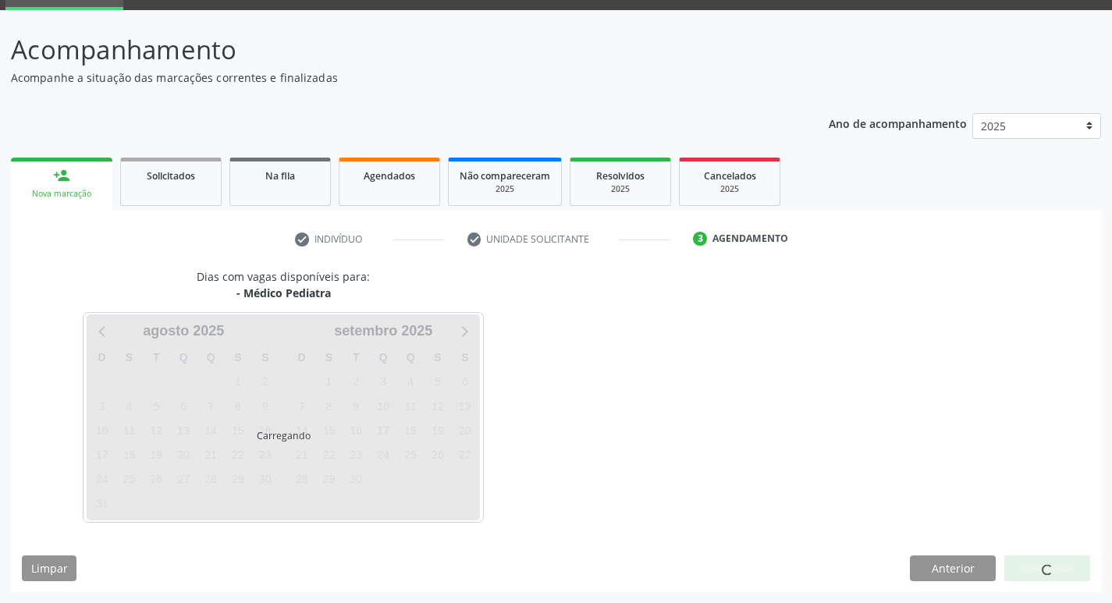
scroll to position [76, 0]
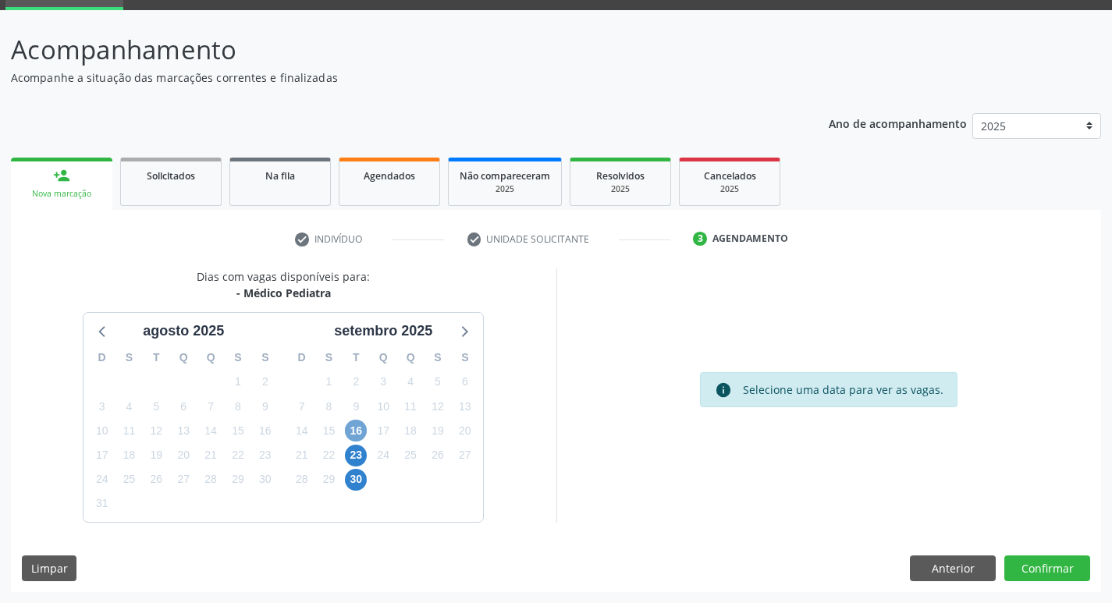
click at [353, 428] on span "16" at bounding box center [356, 431] width 22 height 22
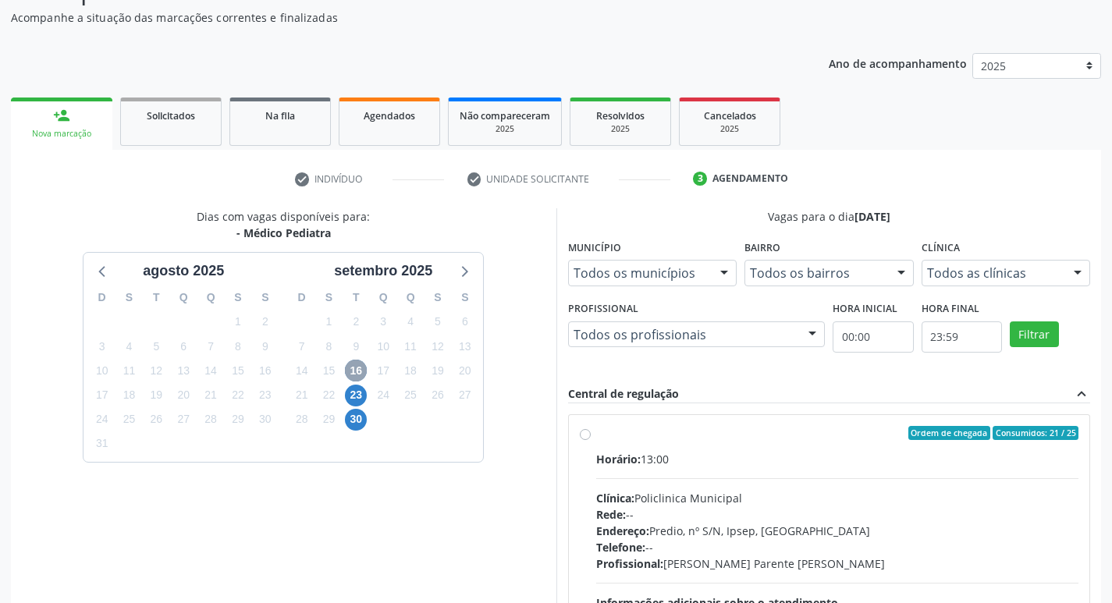
scroll to position [232, 0]
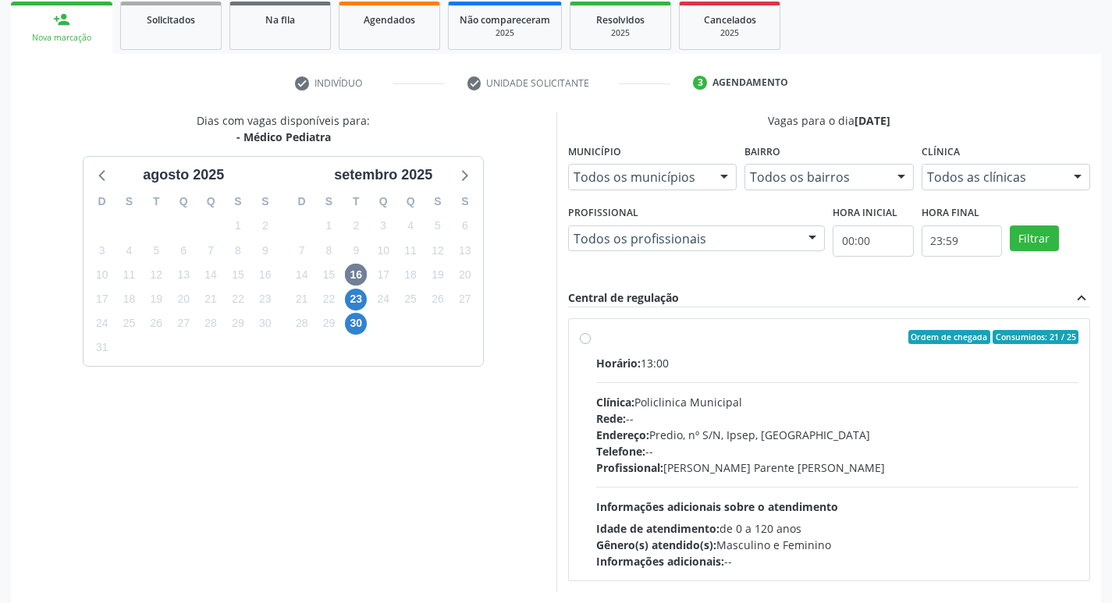
click at [757, 350] on label "Ordem de chegada Consumidos: 21 / 25 Horário: 13:00 Clínica: Policlinica Munici…" at bounding box center [837, 450] width 483 height 240
click at [591, 344] on input "Ordem de chegada Consumidos: 21 / 25 Horário: 13:00 Clínica: Policlinica Munici…" at bounding box center [585, 337] width 11 height 14
radio input "true"
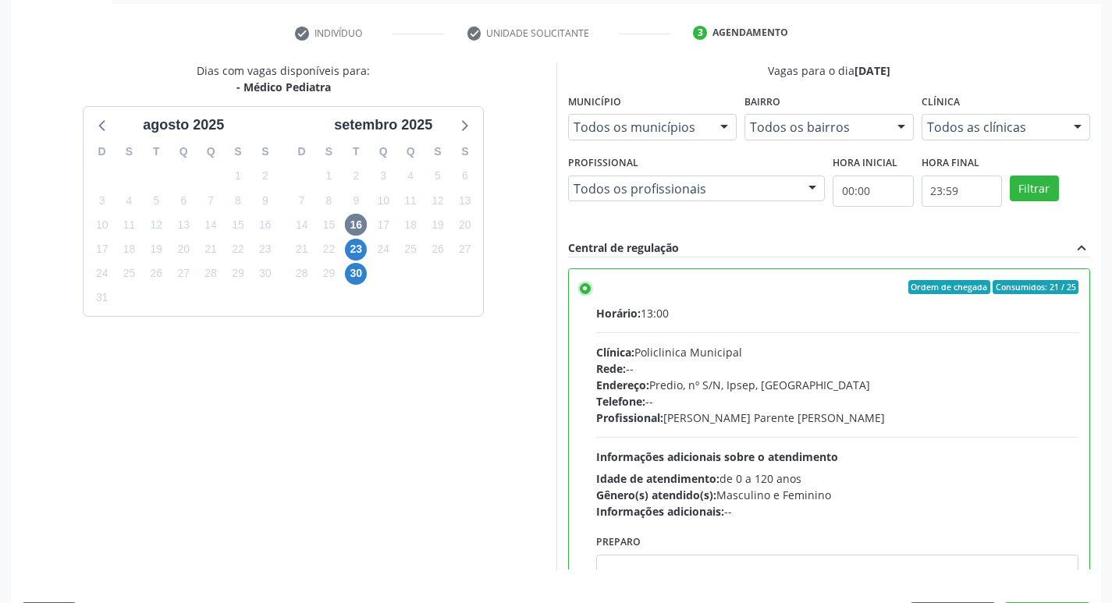
scroll to position [329, 0]
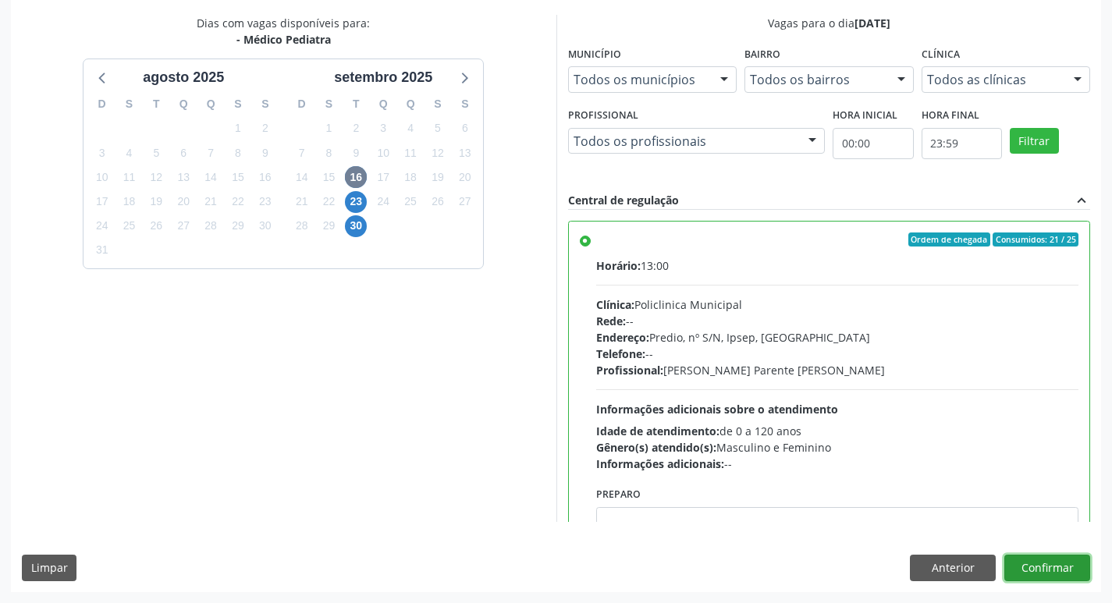
click at [1029, 568] on button "Confirmar" at bounding box center [1047, 568] width 86 height 27
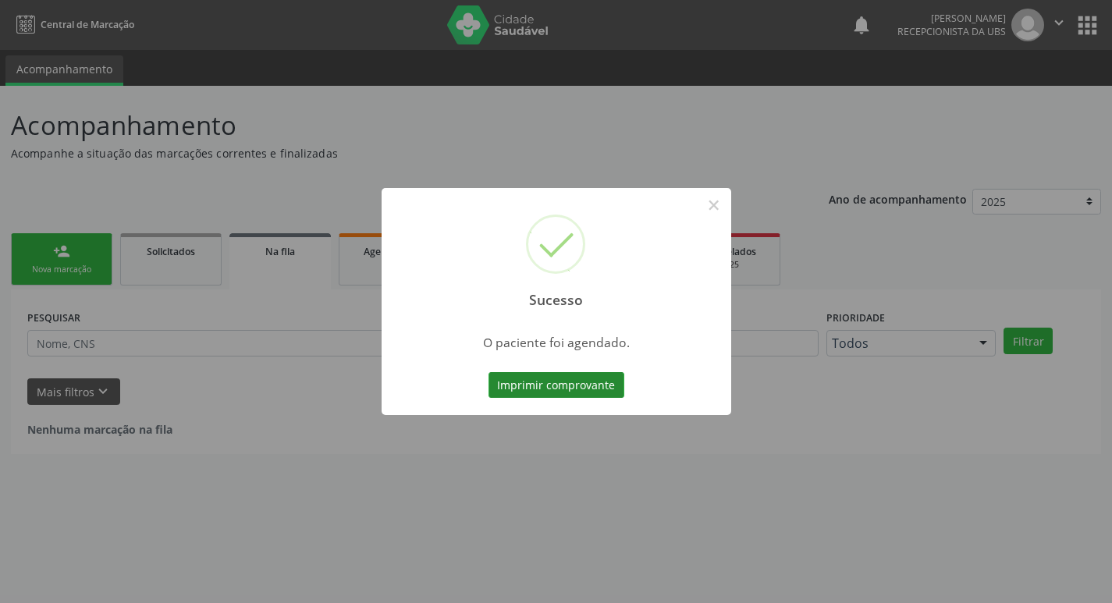
scroll to position [0, 0]
click at [586, 388] on button "Imprimir comprovante" at bounding box center [562, 385] width 136 height 27
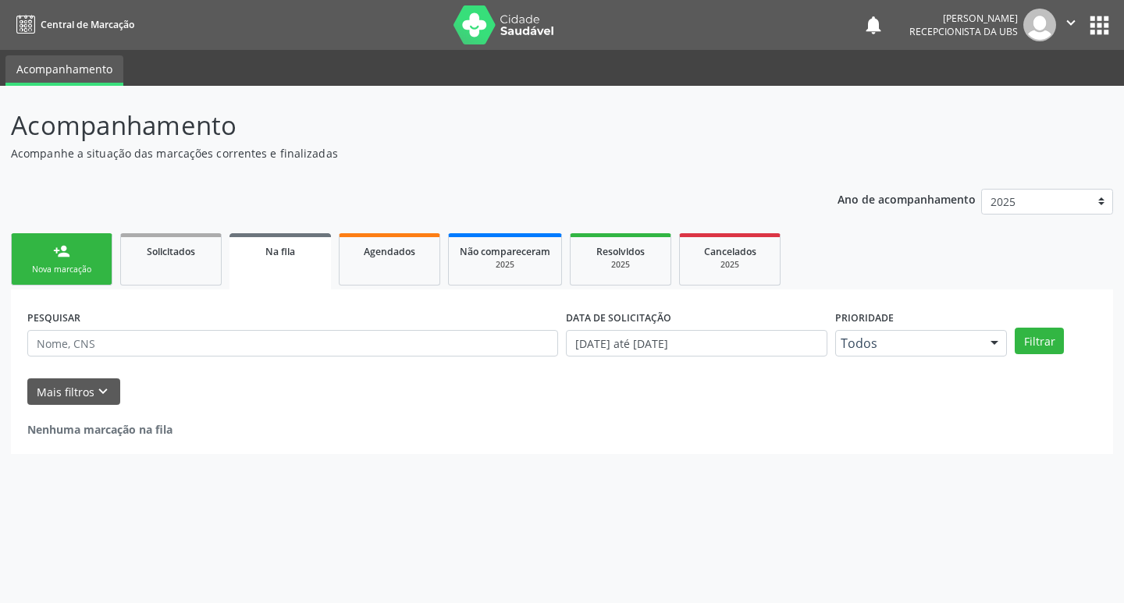
click at [91, 267] on div "Nova marcação" at bounding box center [62, 270] width 78 height 12
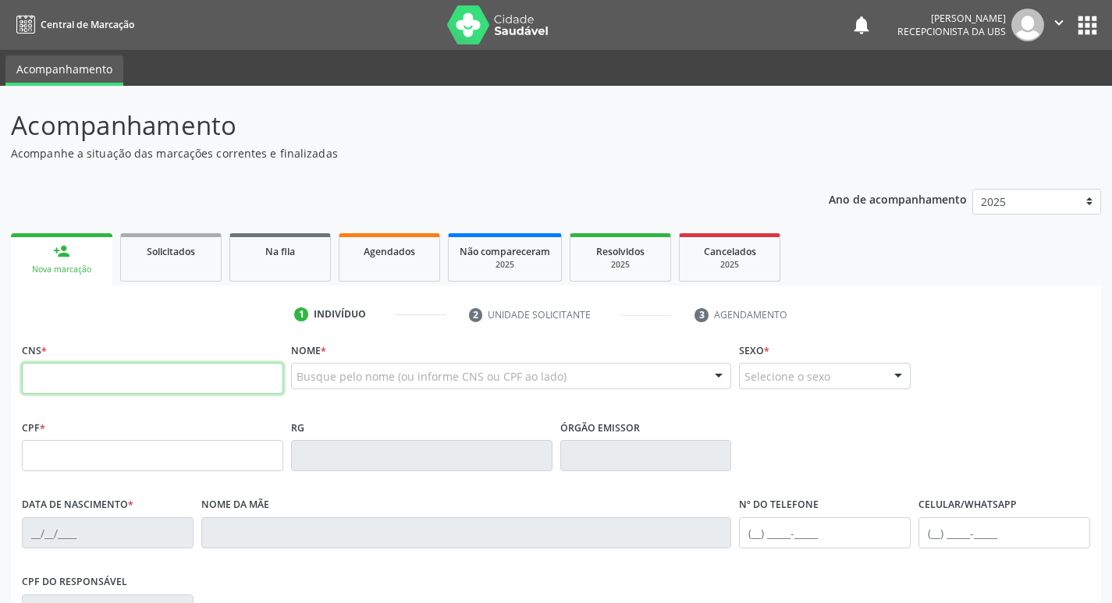
click at [74, 370] on input "text" at bounding box center [152, 378] width 261 height 31
type input "898 0063 9826 6392"
type input "18/03/2025"
type input "155"
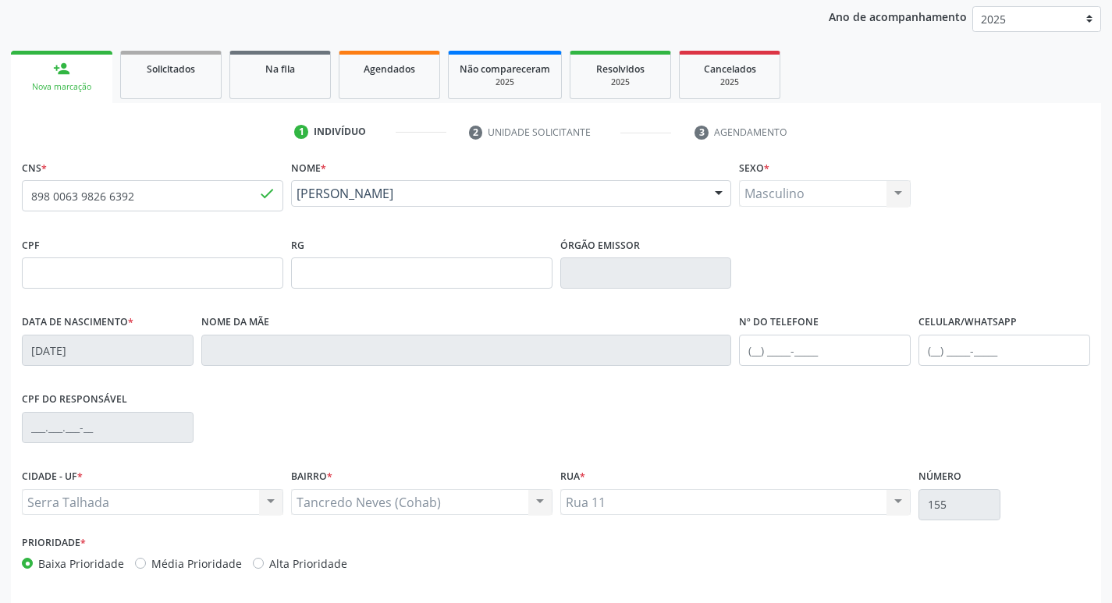
scroll to position [234, 0]
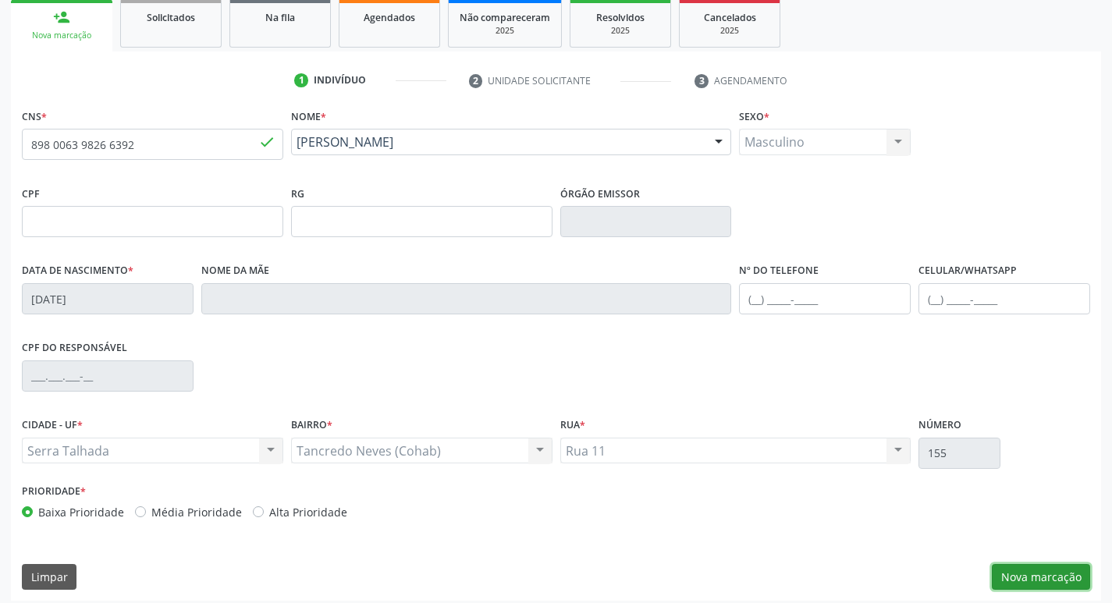
click at [1025, 580] on button "Nova marcação" at bounding box center [1041, 577] width 98 height 27
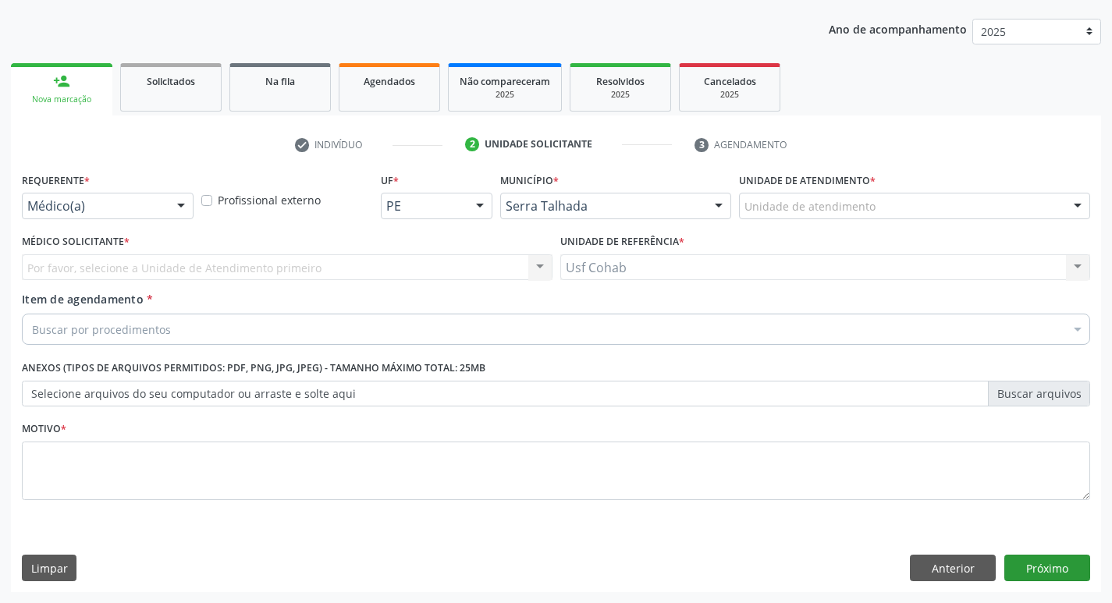
scroll to position [170, 0]
click at [801, 200] on div "Unidade de atendimento * Unidade de atendimento 3 Grupamento de Bombeiros Abfis…" at bounding box center [914, 194] width 351 height 50
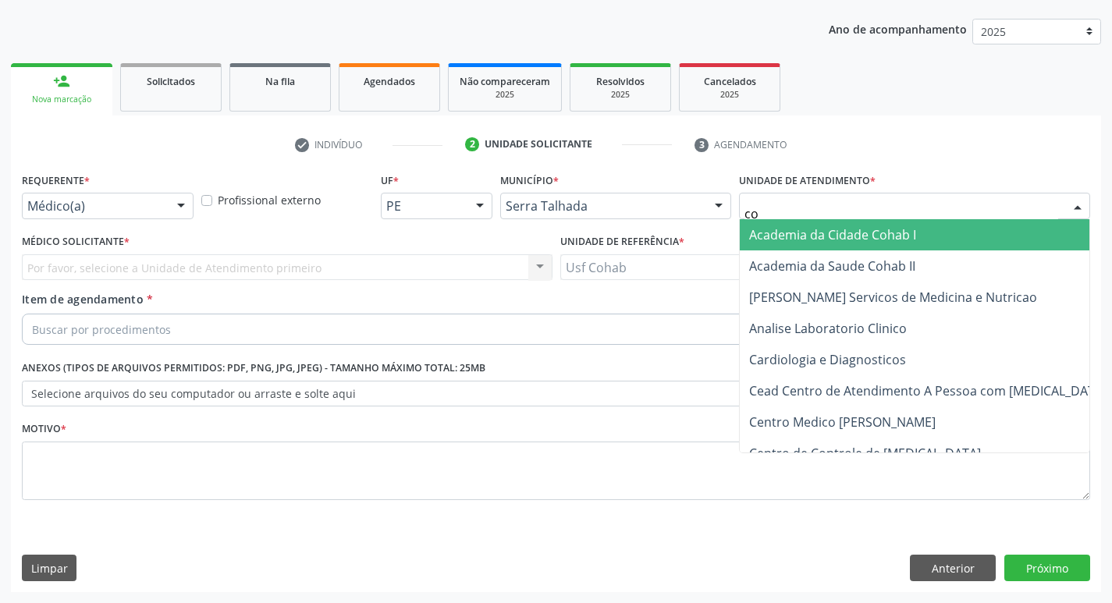
type input "coh"
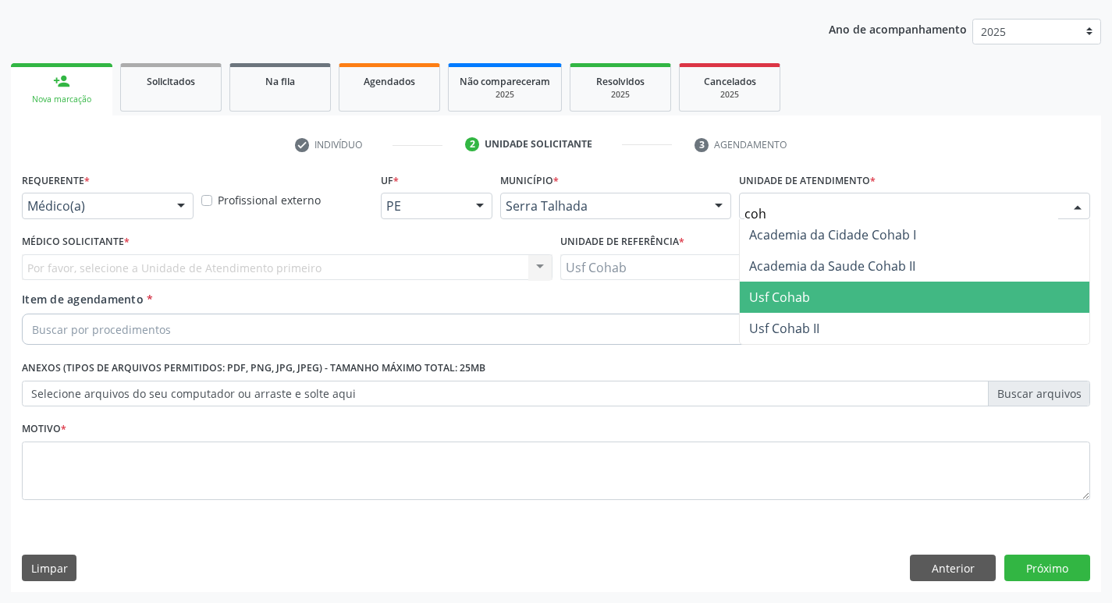
click at [815, 303] on span "Usf Cohab" at bounding box center [915, 297] width 350 height 31
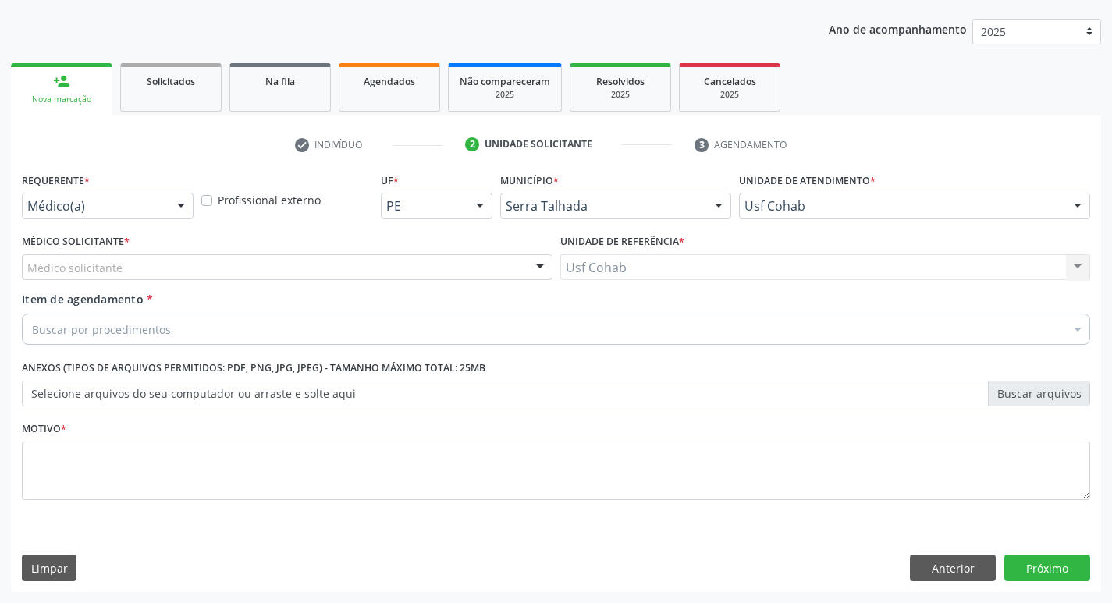
click at [161, 271] on div "Médico solicitante" at bounding box center [287, 267] width 531 height 27
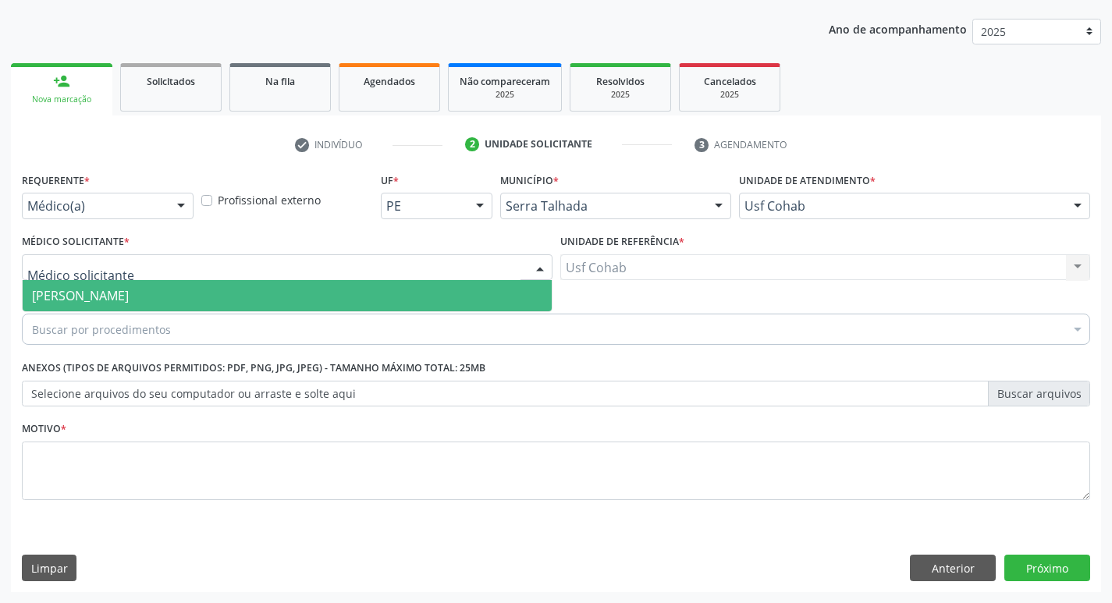
click at [160, 288] on span "[PERSON_NAME]" at bounding box center [287, 295] width 529 height 31
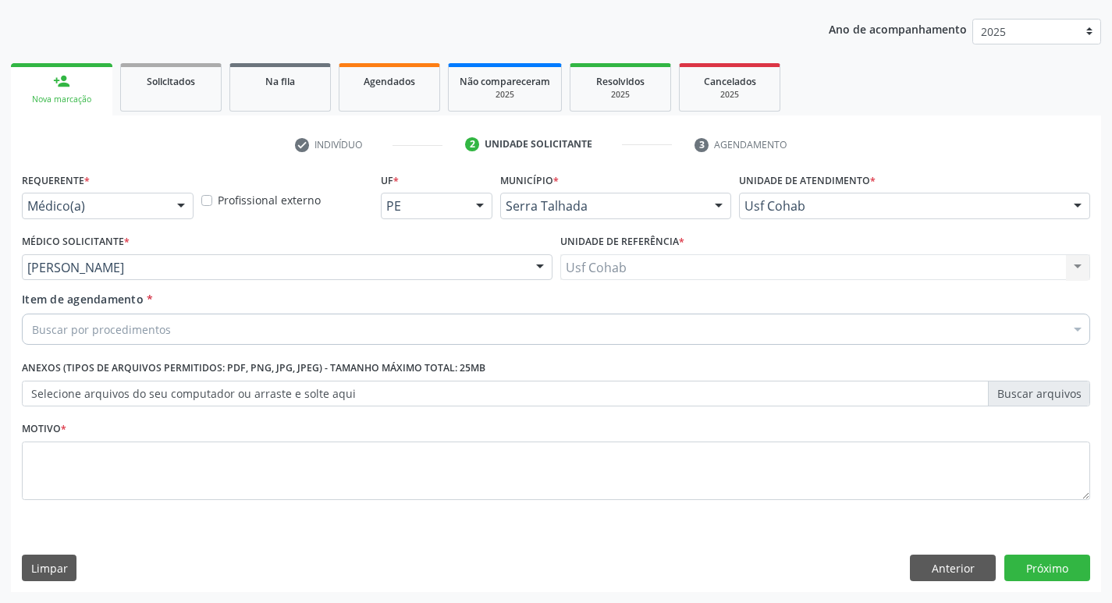
click at [118, 511] on fieldset "Motivo *" at bounding box center [556, 464] width 1068 height 94
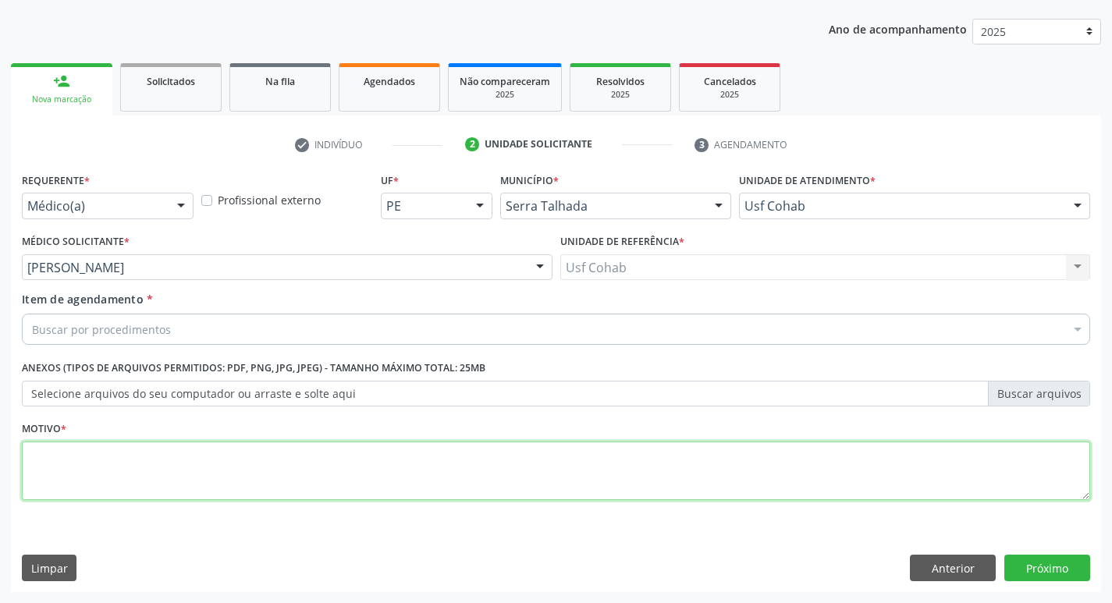
click at [140, 483] on textarea at bounding box center [556, 471] width 1068 height 59
type textarea "-"
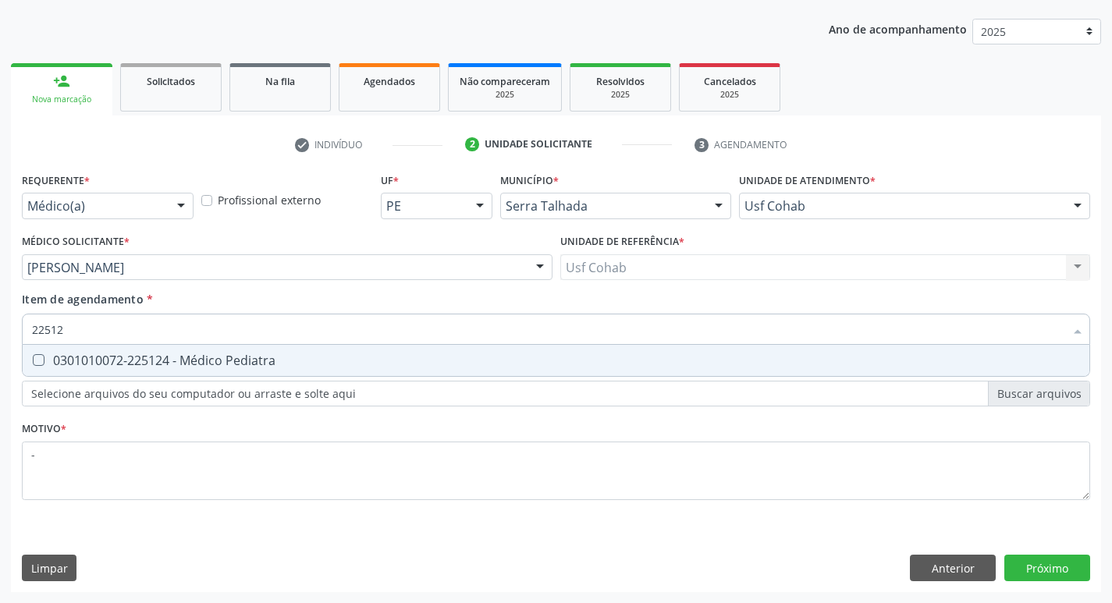
type input "225124"
click at [345, 369] on span "0301010072-225124 - Médico Pediatra" at bounding box center [556, 360] width 1067 height 31
checkbox Pediatra "true"
click at [1050, 558] on div "Requerente * Médico(a) Médico(a) Enfermeiro(a) Paciente Nenhum resultado encont…" at bounding box center [556, 381] width 1090 height 424
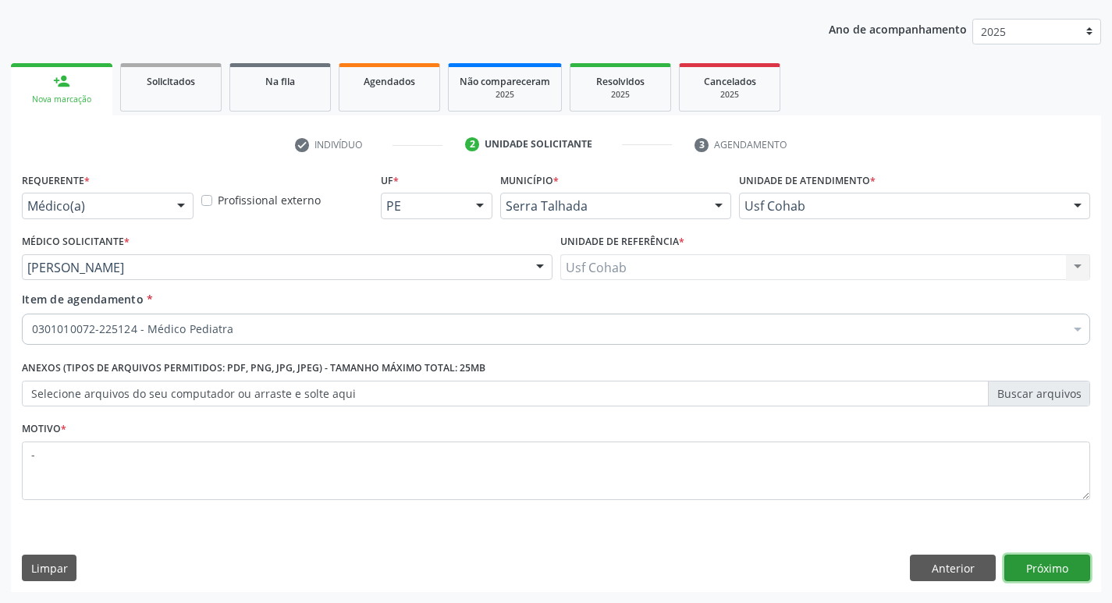
click at [1049, 563] on div "Requerente * Médico(a) Médico(a) Enfermeiro(a) Paciente Nenhum resultado encont…" at bounding box center [556, 381] width 1090 height 424
click at [1053, 574] on button "Próximo" at bounding box center [1047, 568] width 86 height 27
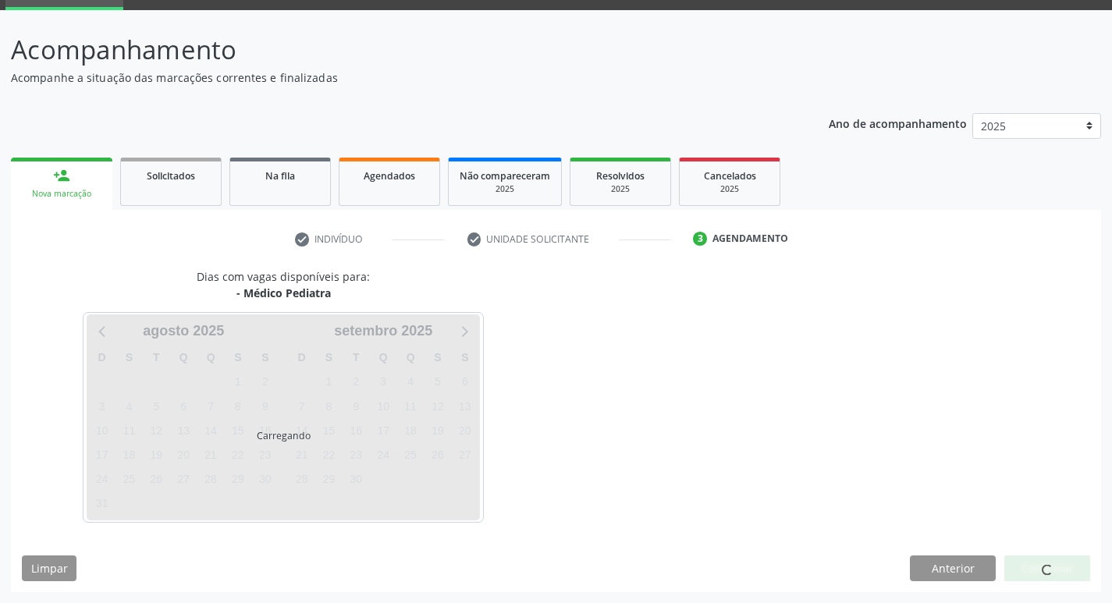
scroll to position [76, 0]
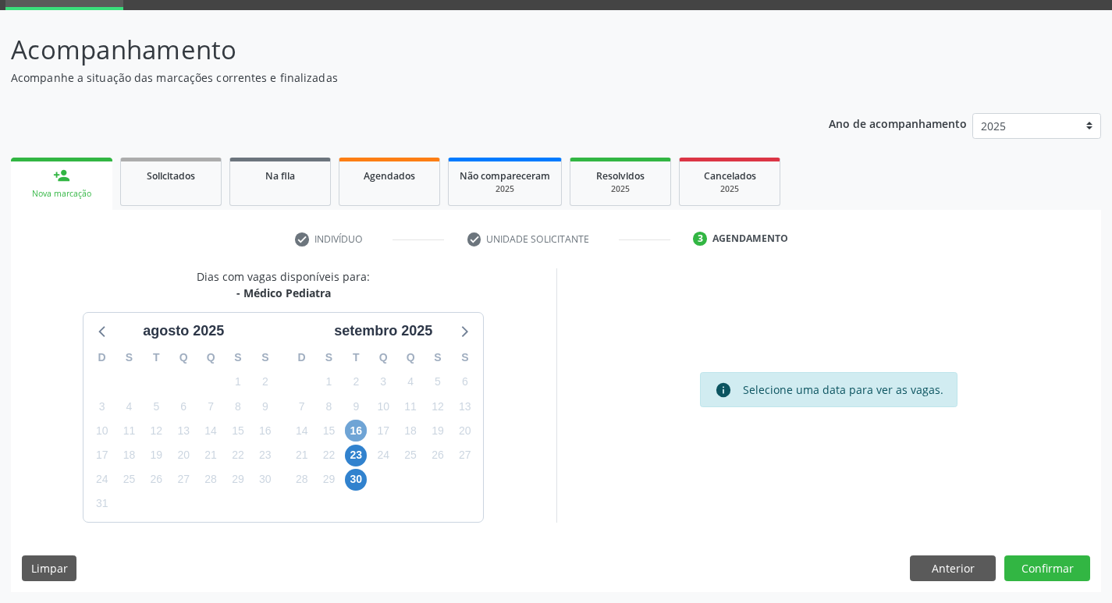
click at [352, 441] on span "16" at bounding box center [356, 431] width 22 height 22
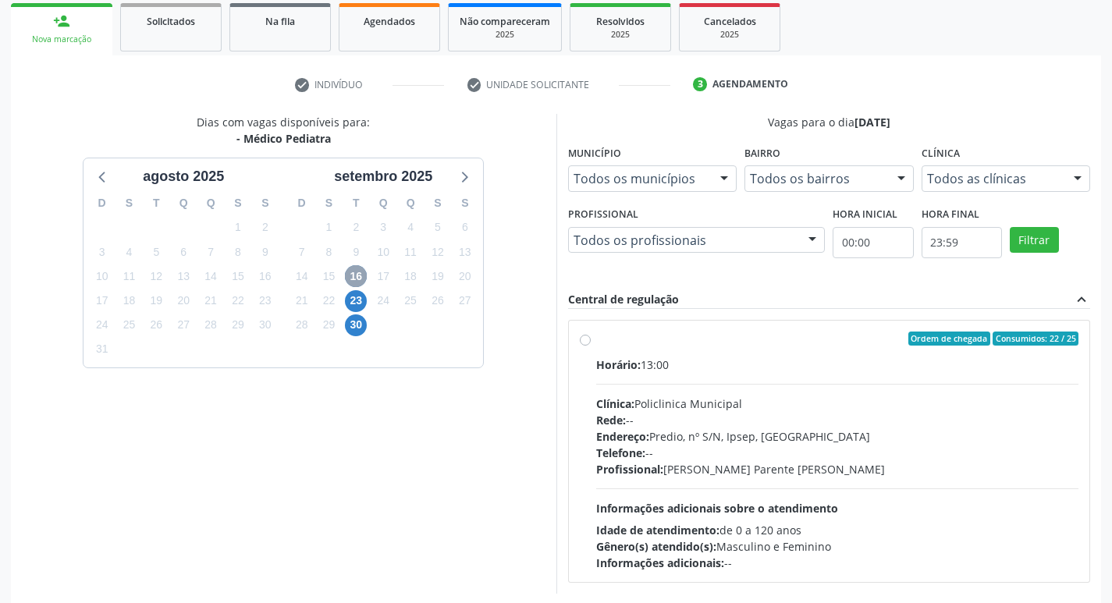
scroll to position [232, 0]
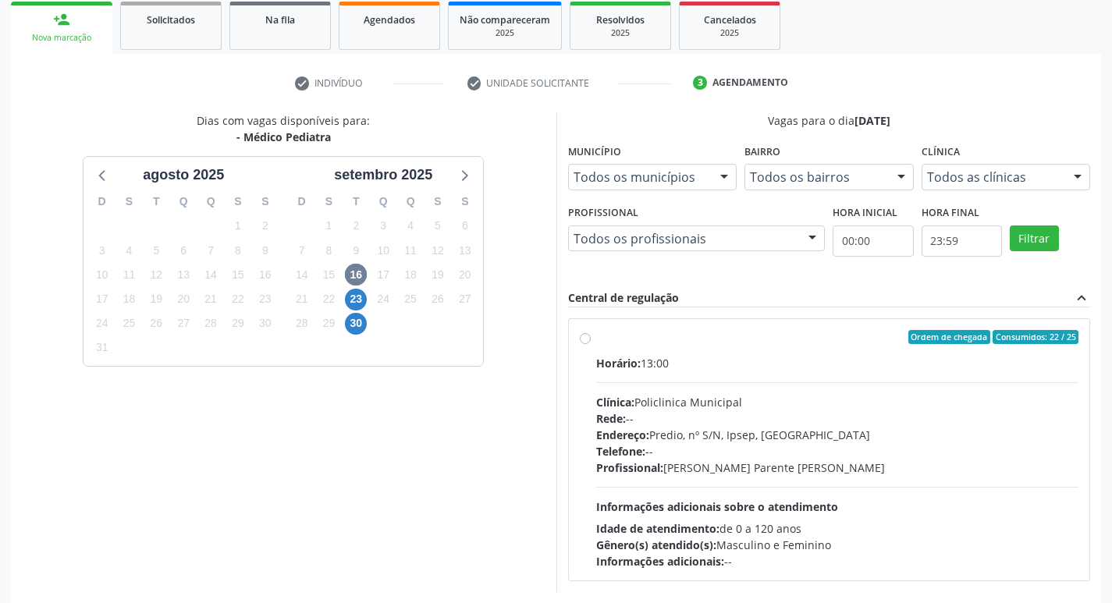
click at [814, 403] on div "Clínica: Policlinica Municipal" at bounding box center [837, 402] width 483 height 16
click at [591, 344] on input "Ordem de chegada Consumidos: 22 / 25 Horário: 13:00 Clínica: Policlinica Munici…" at bounding box center [585, 337] width 11 height 14
radio input "true"
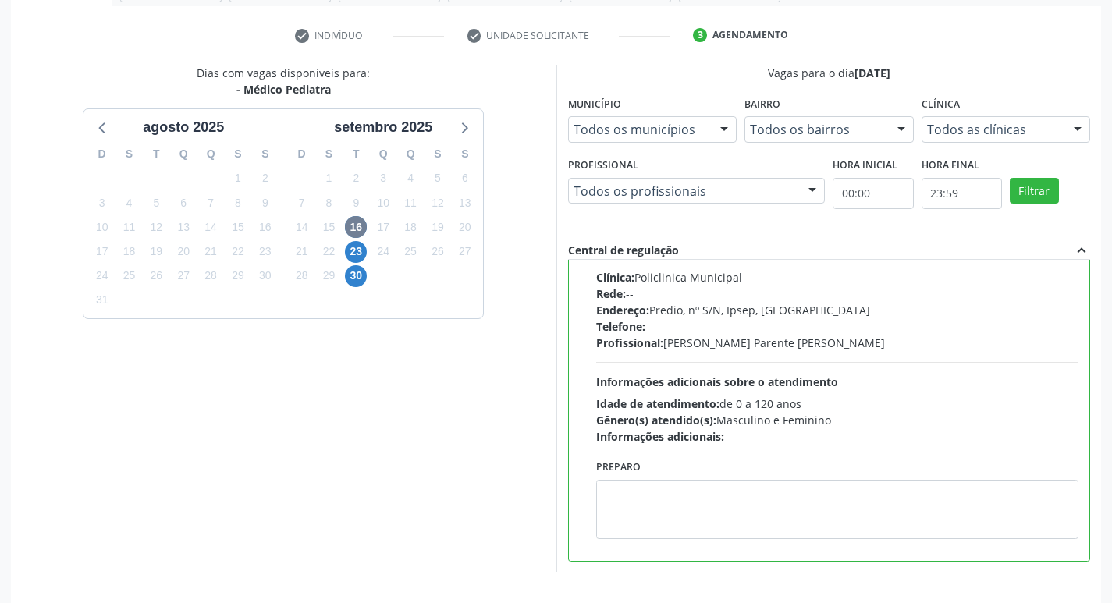
scroll to position [329, 0]
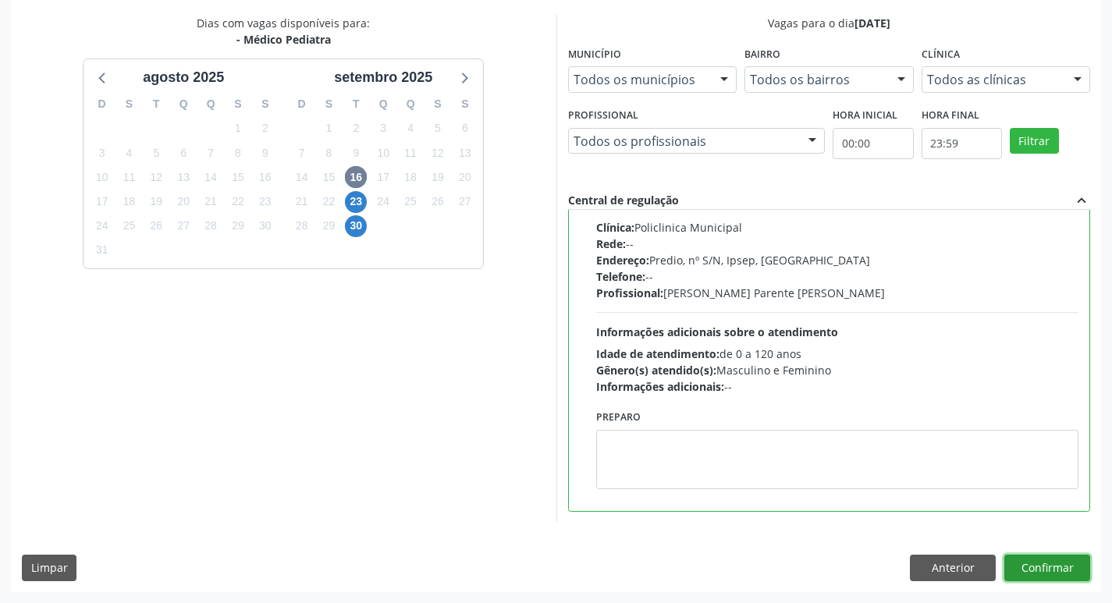
click at [1051, 570] on button "Confirmar" at bounding box center [1047, 568] width 86 height 27
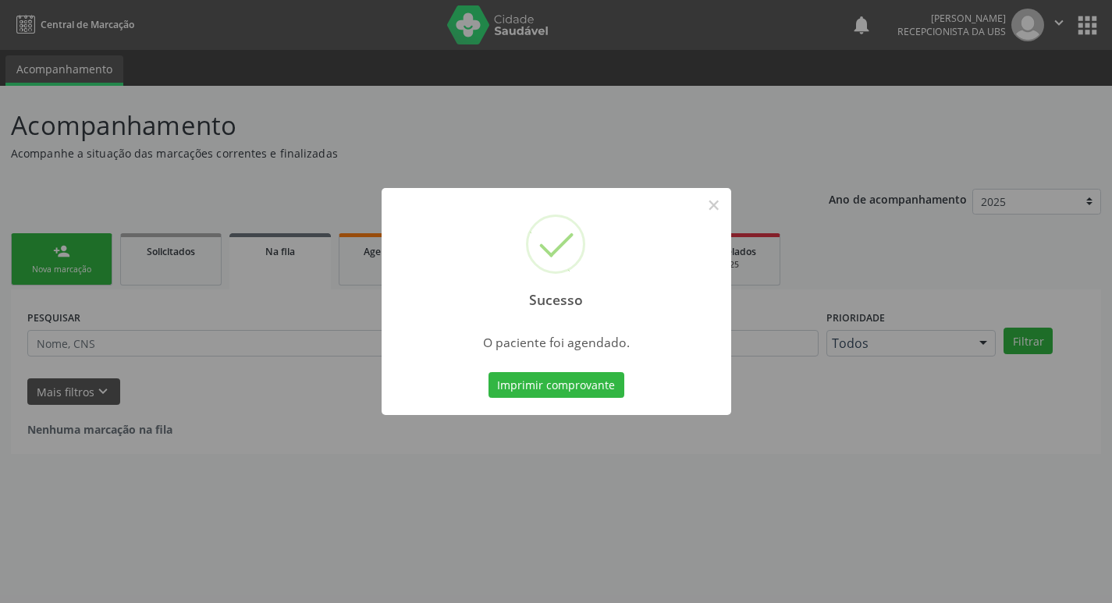
scroll to position [0, 0]
click at [556, 378] on button "Imprimir comprovante" at bounding box center [562, 385] width 136 height 27
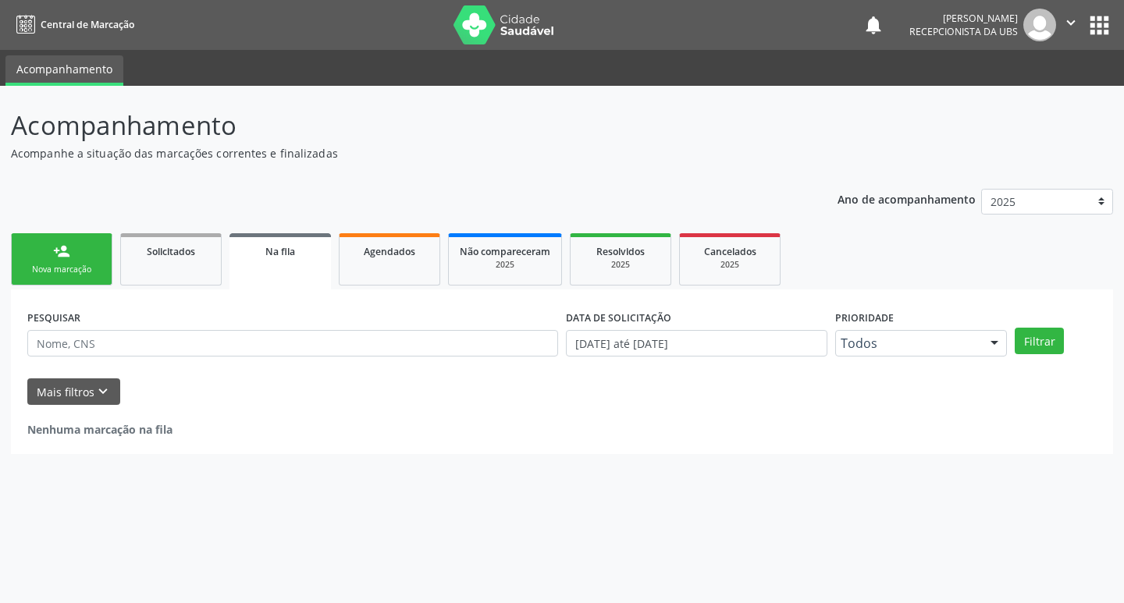
click at [64, 269] on div "Nova marcação" at bounding box center [62, 270] width 78 height 12
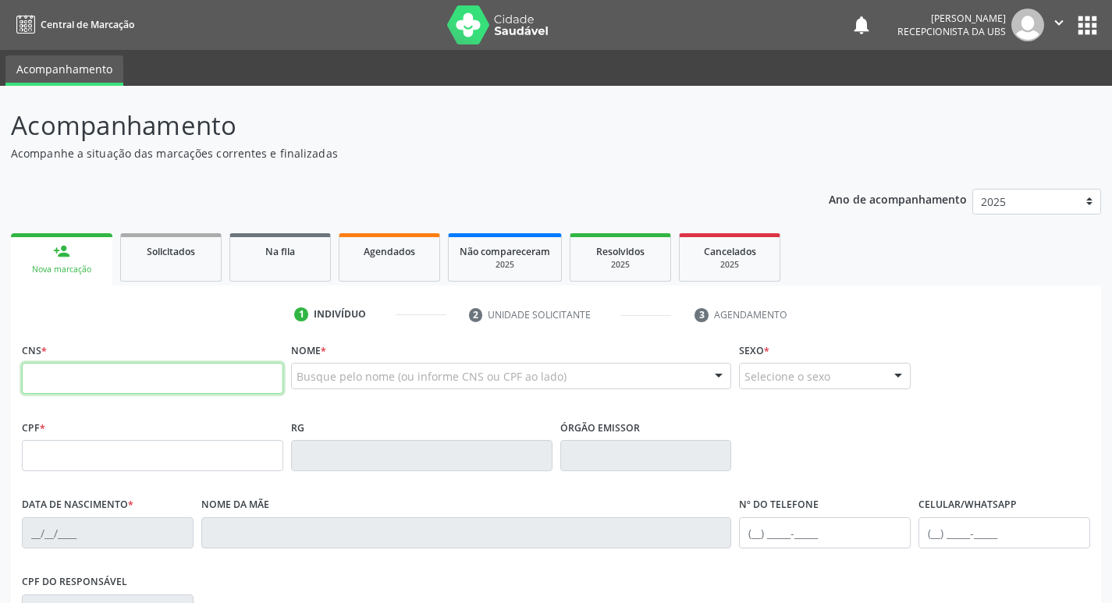
click at [98, 387] on input "text" at bounding box center [152, 378] width 261 height 31
type input "898 0012 7062 4794"
type input "117.190.764-80"
type input "28/04/1992"
type input "Adalva Maria da Silva Lucena"
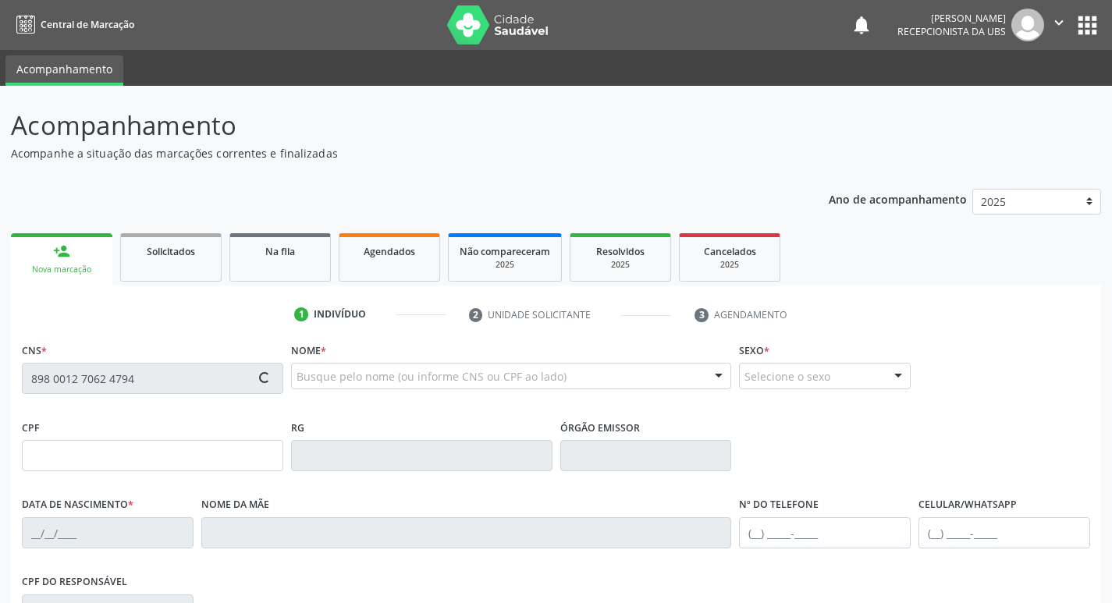
type input "(87) 99606-6065"
type input "52"
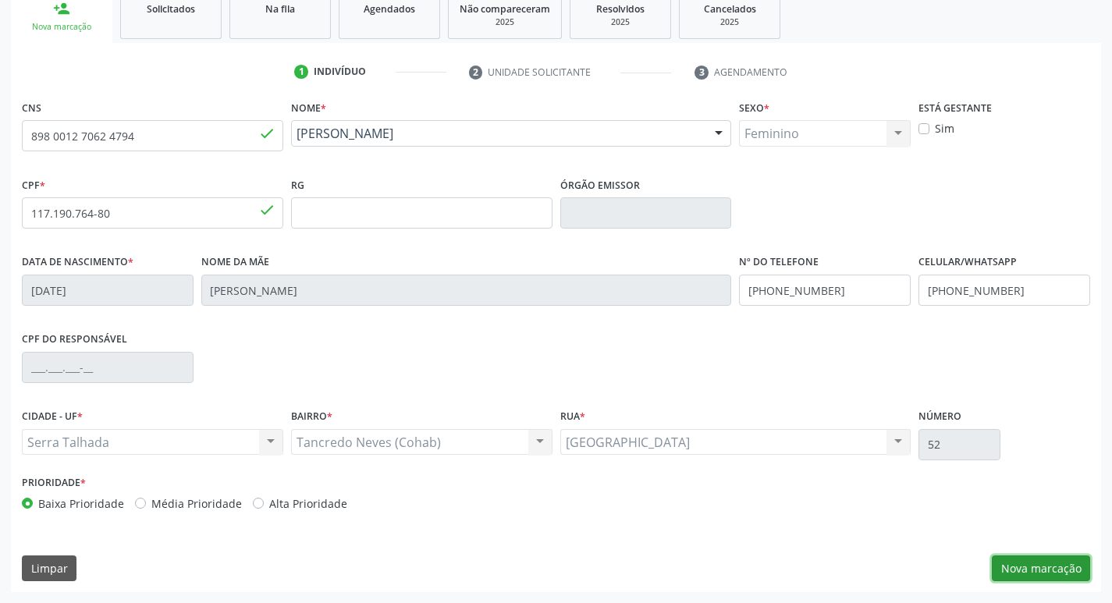
click at [1026, 571] on button "Nova marcação" at bounding box center [1041, 569] width 98 height 27
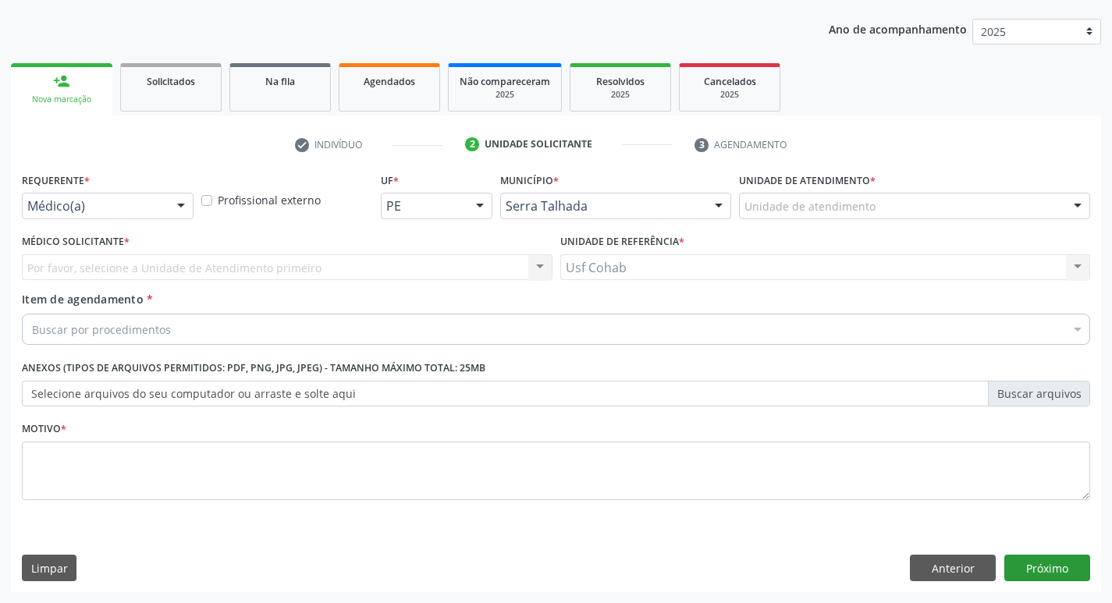
scroll to position [170, 0]
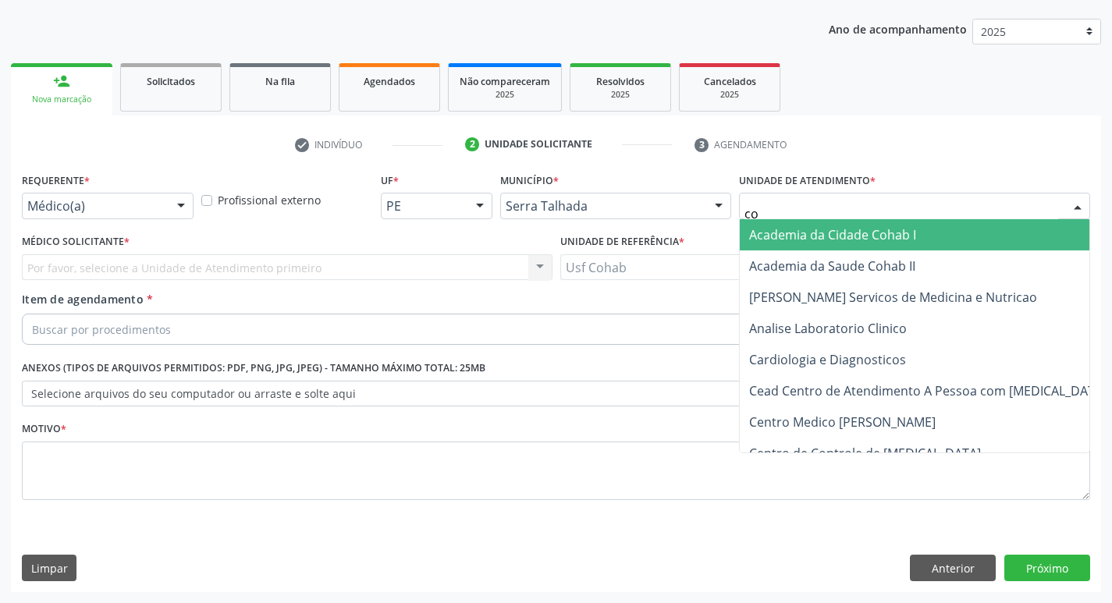
type input "coh"
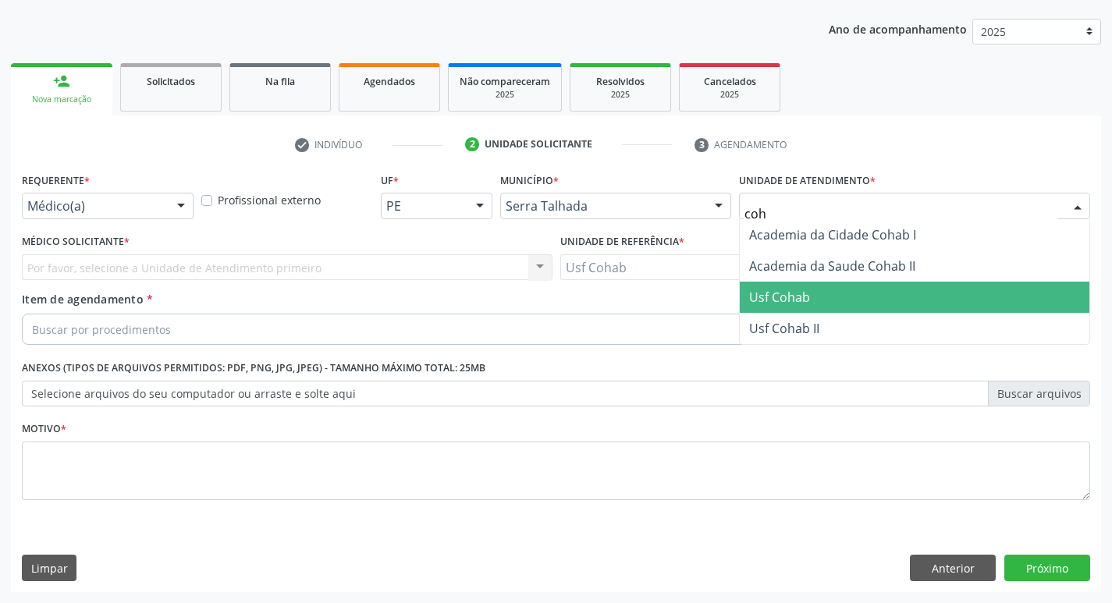
click at [785, 299] on span "Usf Cohab" at bounding box center [779, 297] width 61 height 17
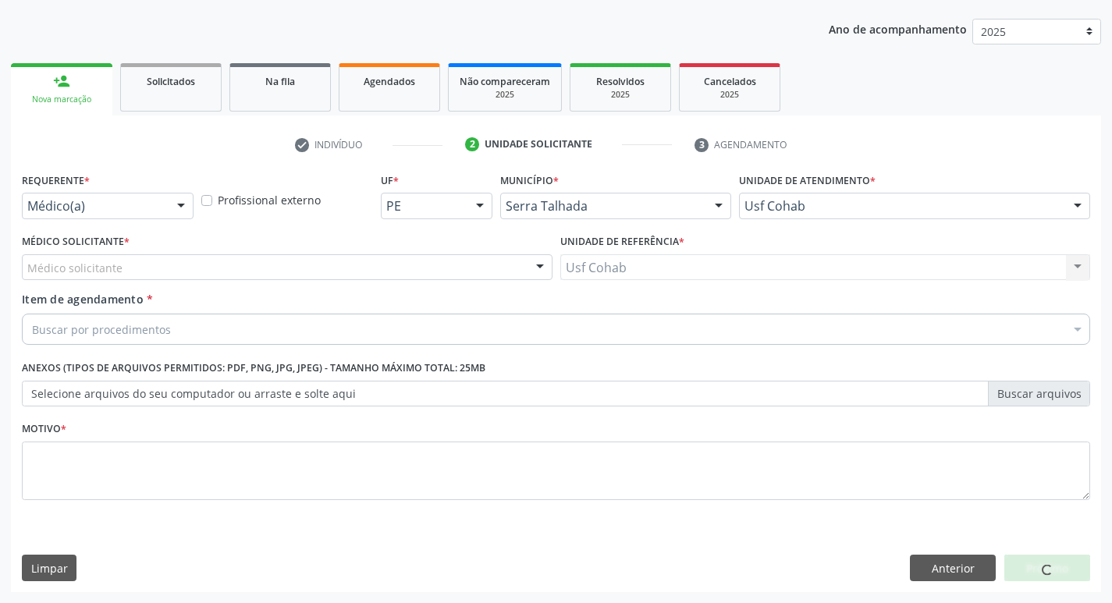
click at [415, 269] on div "Médico solicitante" at bounding box center [287, 267] width 531 height 27
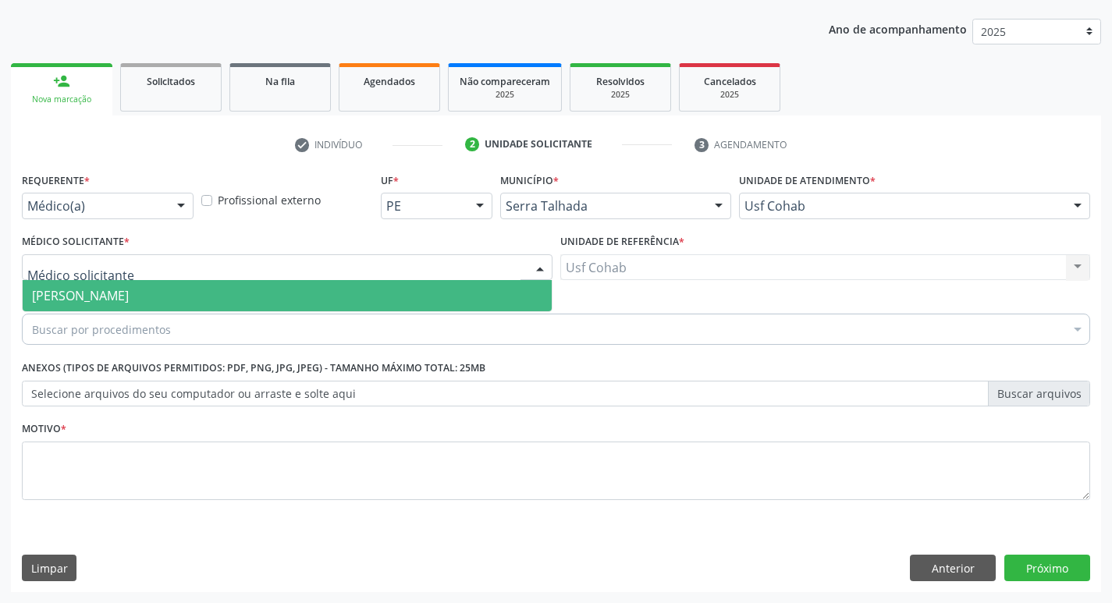
click at [414, 286] on span "[PERSON_NAME]" at bounding box center [287, 295] width 529 height 31
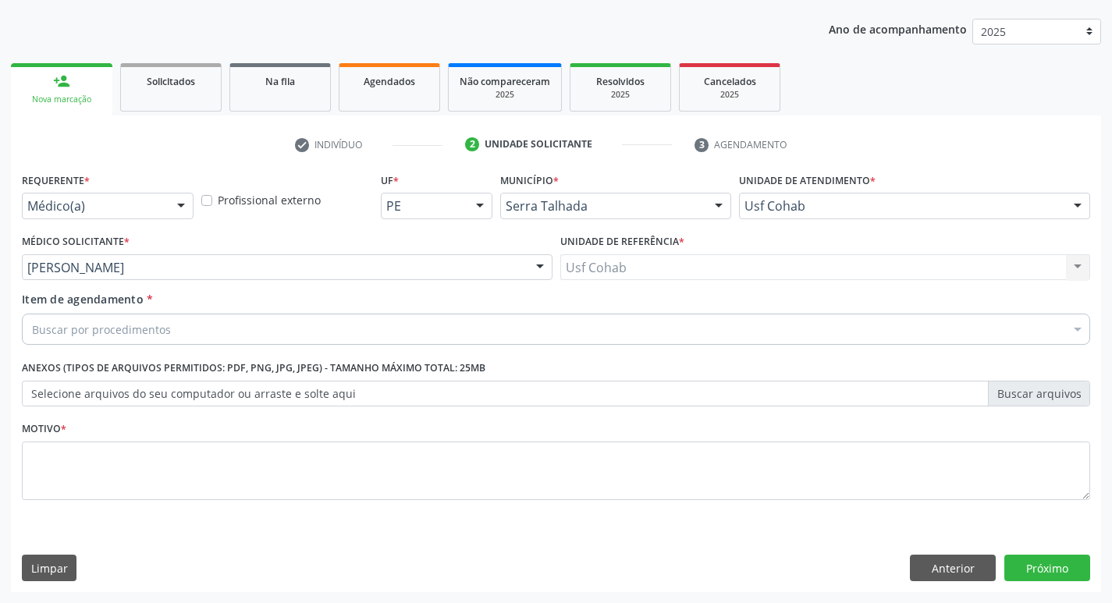
click at [283, 332] on div "Buscar por procedimentos" at bounding box center [556, 329] width 1068 height 31
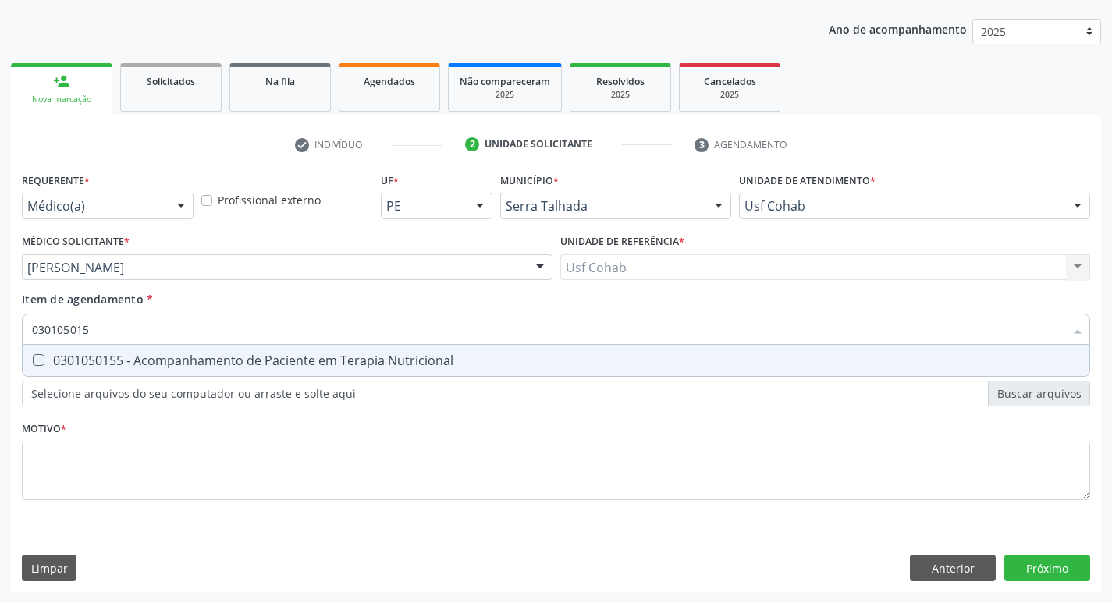
type input "0301050155"
click at [294, 354] on div "0301050155 - Acompanhamento de Paciente em Terapia Nutricional" at bounding box center [556, 360] width 1048 height 12
checkbox Nutricional "true"
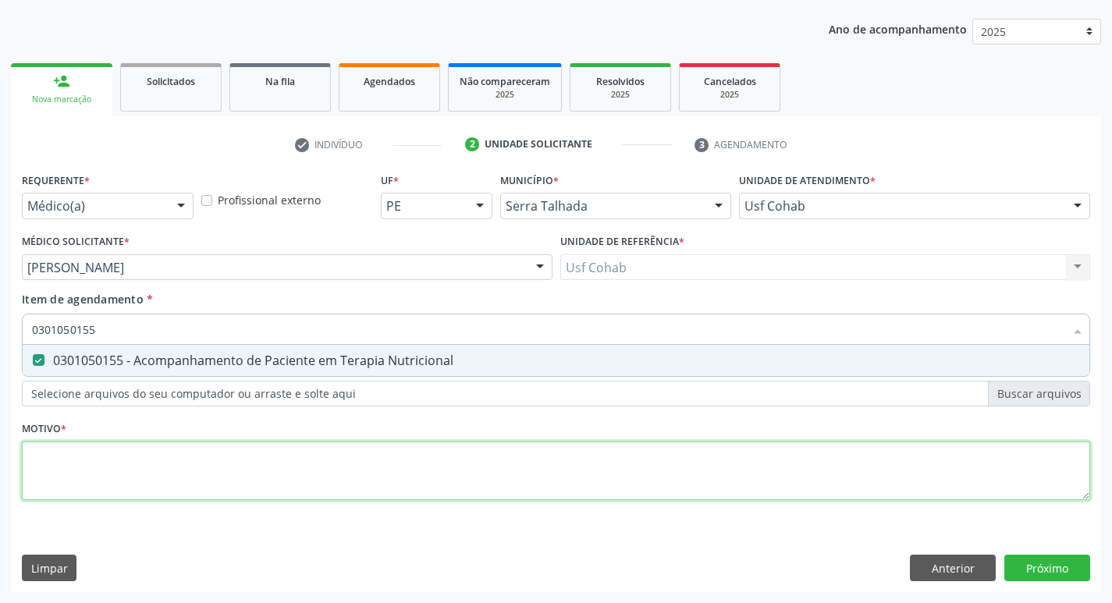
click at [461, 462] on div "Requerente * Médico(a) Médico(a) Enfermeiro(a) Paciente Nenhum resultado encont…" at bounding box center [556, 346] width 1068 height 354
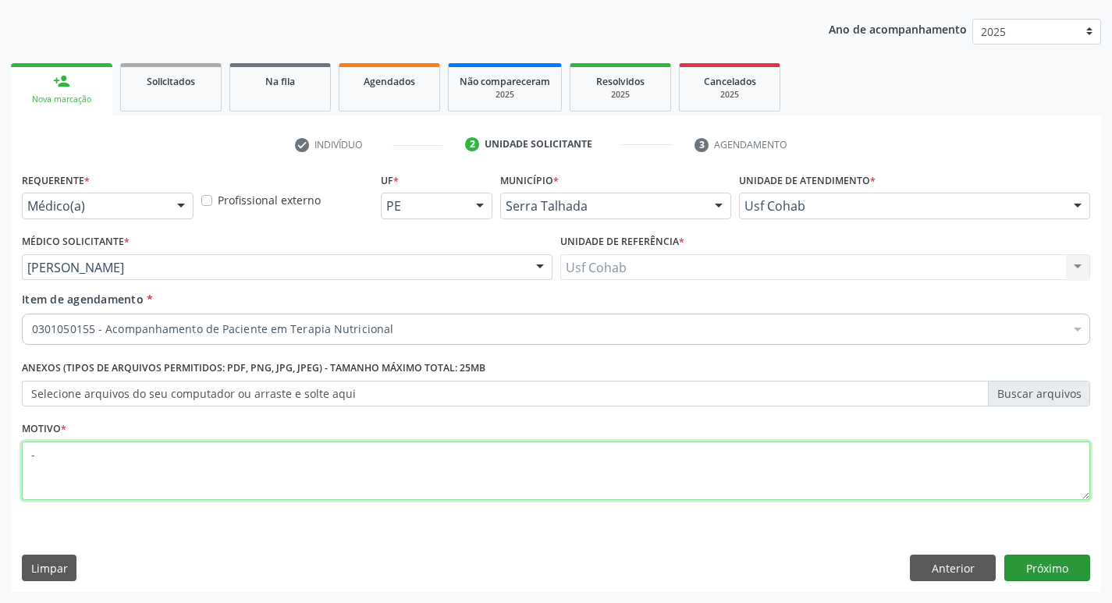
type textarea "-"
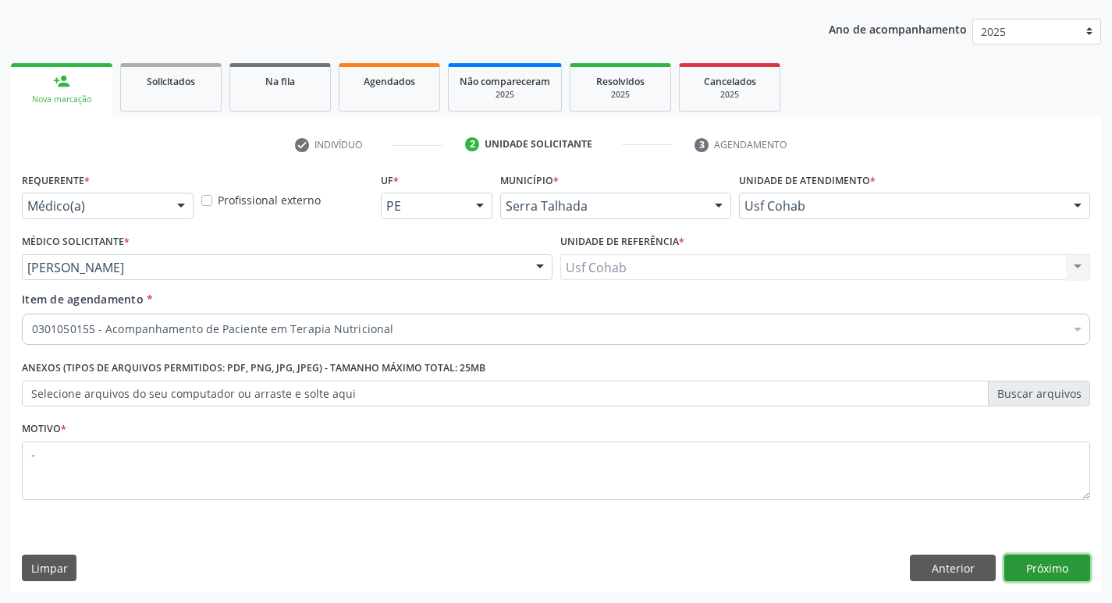
click at [1036, 573] on button "Próximo" at bounding box center [1047, 568] width 86 height 27
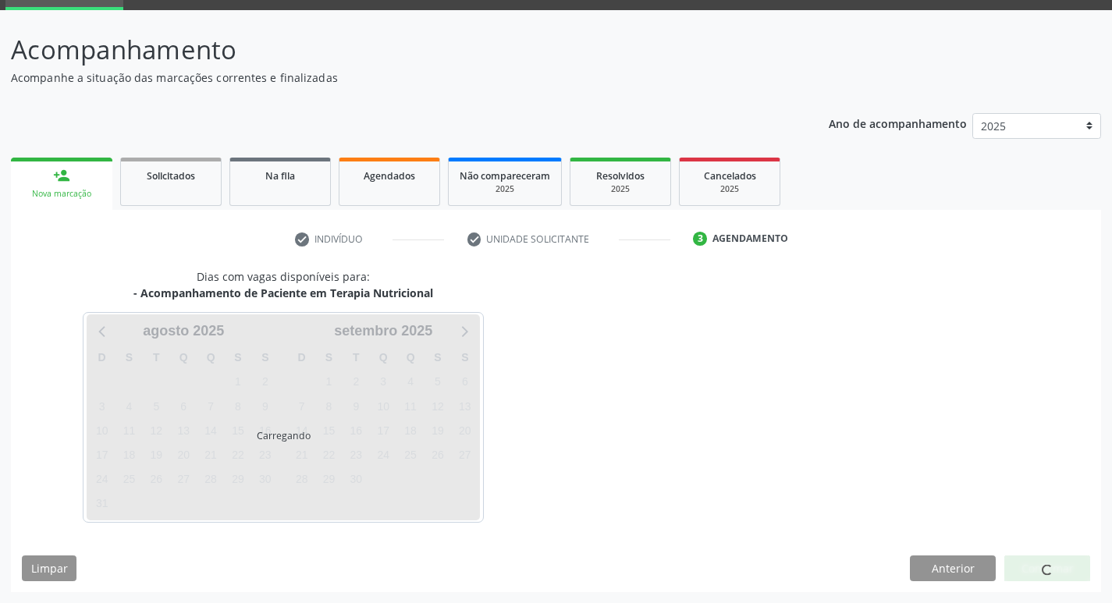
scroll to position [76, 0]
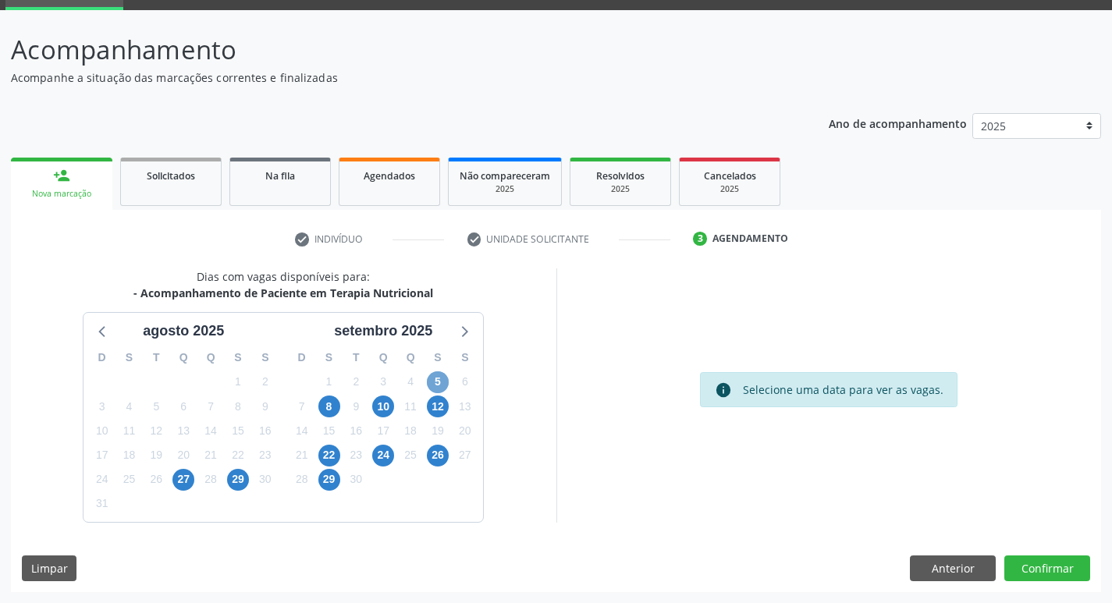
click at [436, 378] on span "5" at bounding box center [438, 382] width 22 height 22
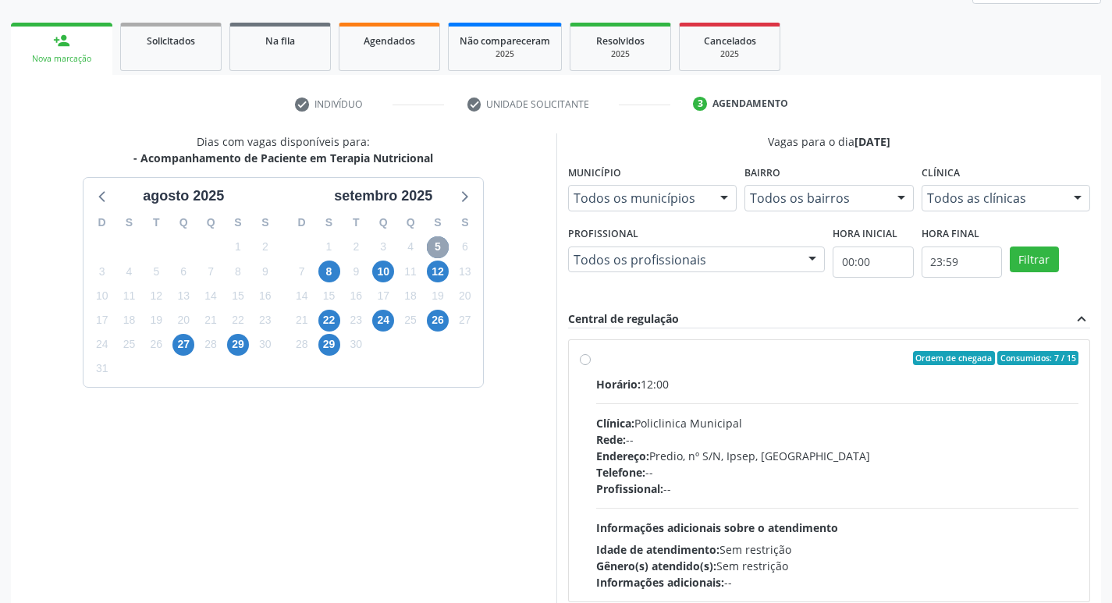
scroll to position [232, 0]
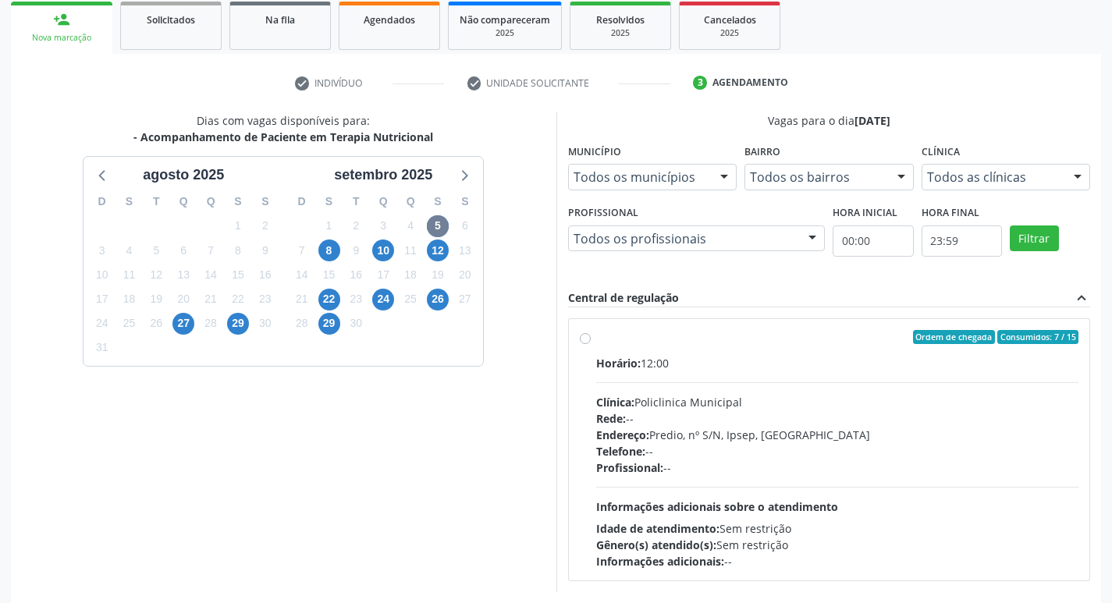
click at [769, 351] on label "Ordem de chegada Consumidos: 7 / 15 Horário: 12:00 Clínica: Policlinica Municip…" at bounding box center [837, 450] width 483 height 240
click at [591, 344] on input "Ordem de chegada Consumidos: 7 / 15 Horário: 12:00 Clínica: Policlinica Municip…" at bounding box center [585, 337] width 11 height 14
radio input "true"
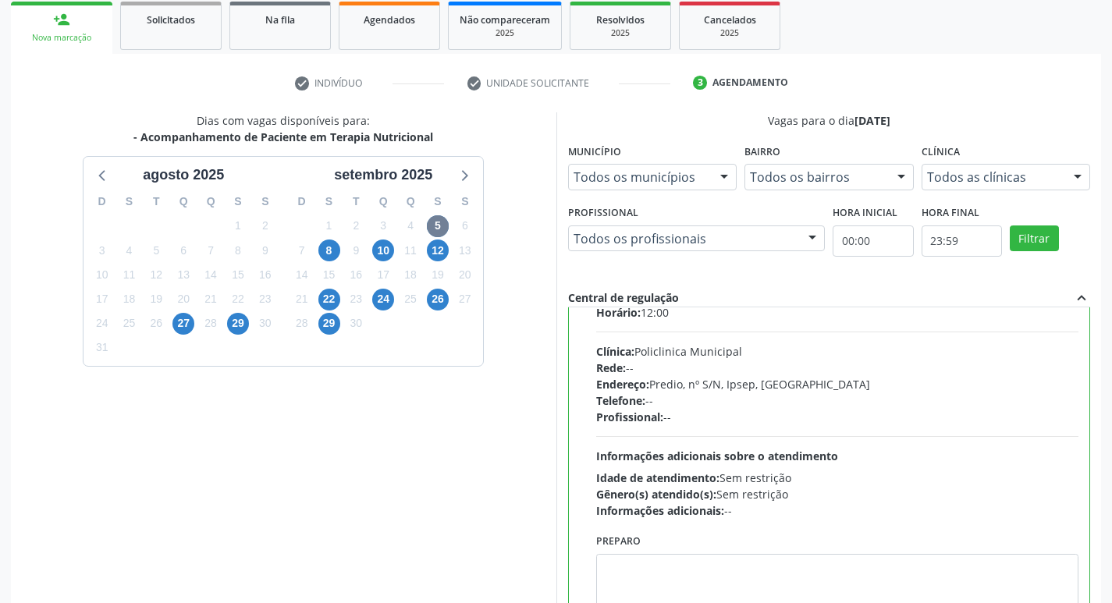
scroll to position [77, 0]
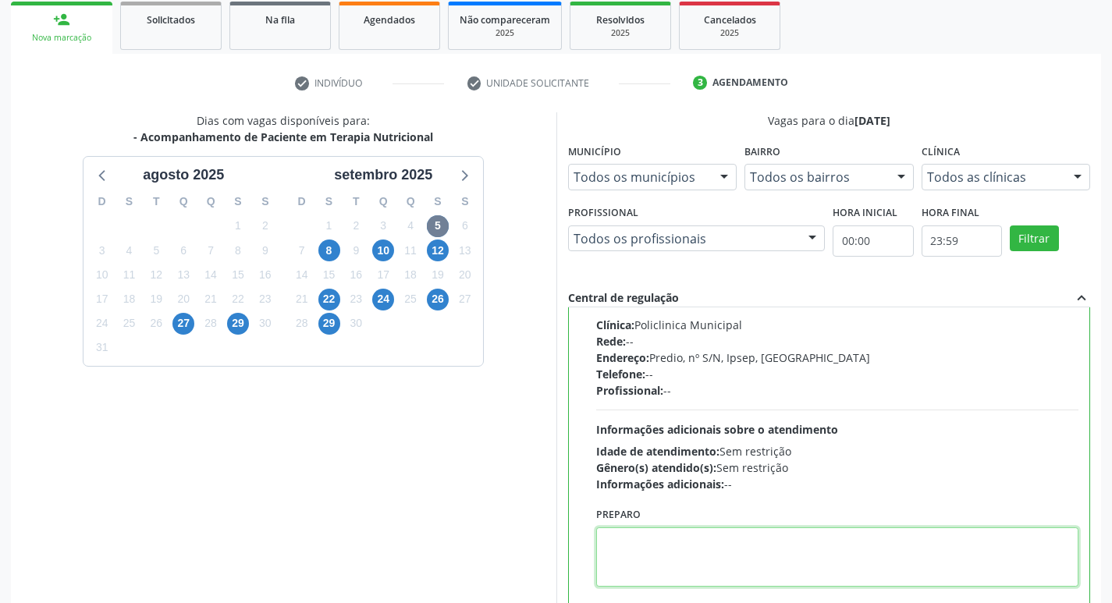
click at [723, 541] on textarea at bounding box center [837, 557] width 483 height 59
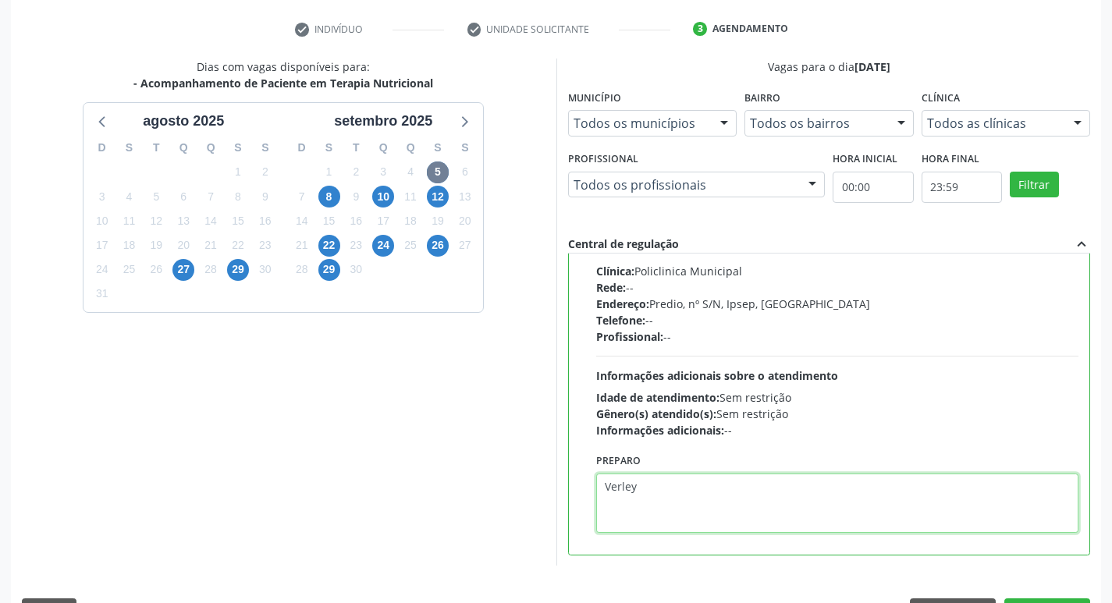
scroll to position [329, 0]
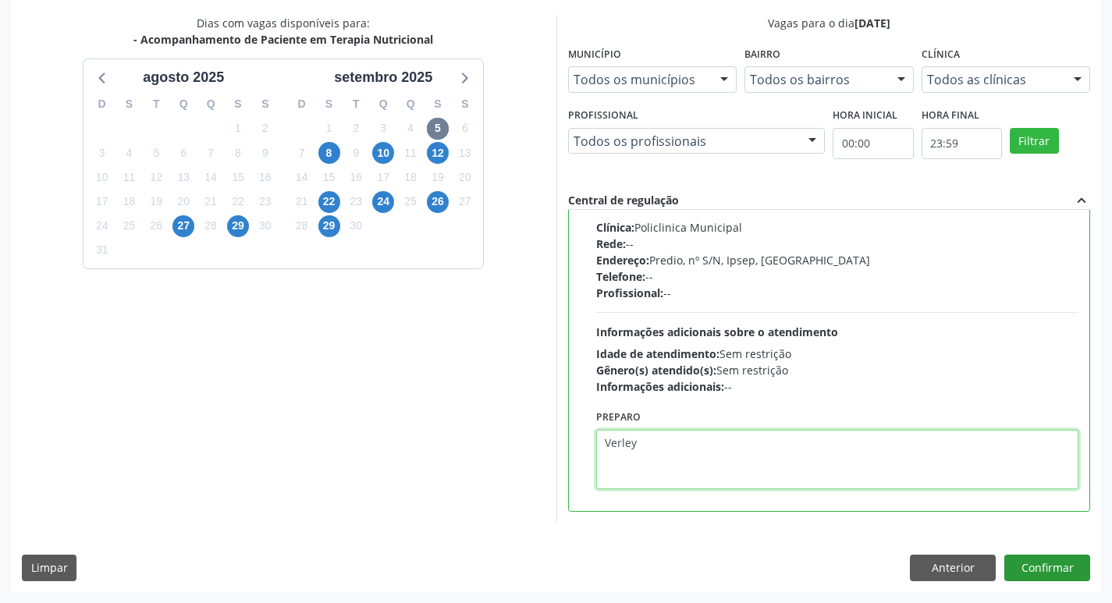
type textarea "Verley"
click at [1058, 565] on button "Confirmar" at bounding box center [1047, 568] width 86 height 27
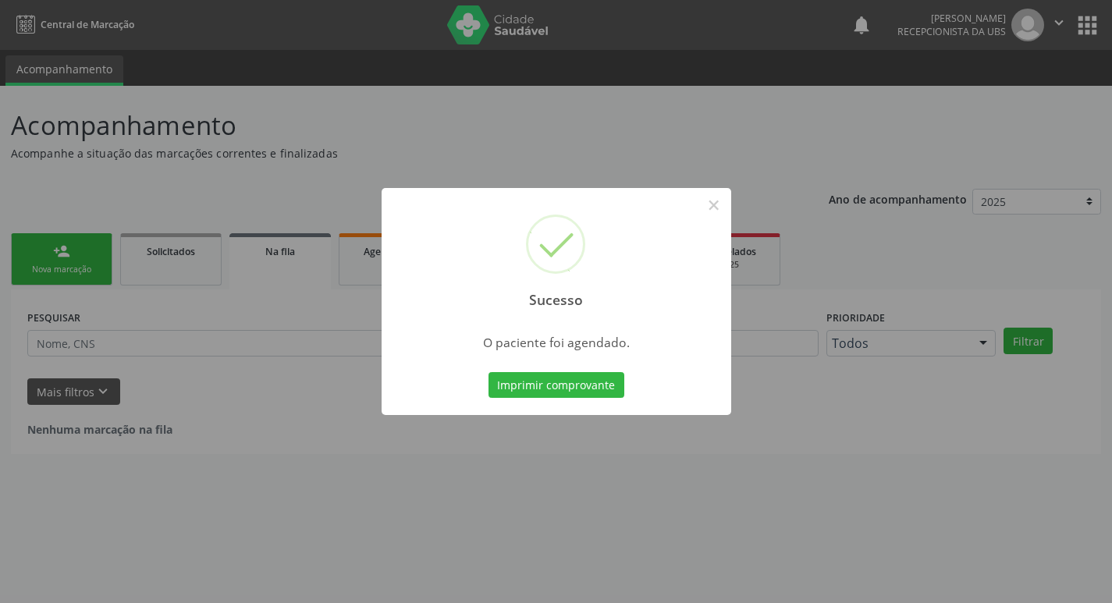
scroll to position [0, 0]
click at [576, 395] on button "Imprimir comprovante" at bounding box center [562, 385] width 136 height 27
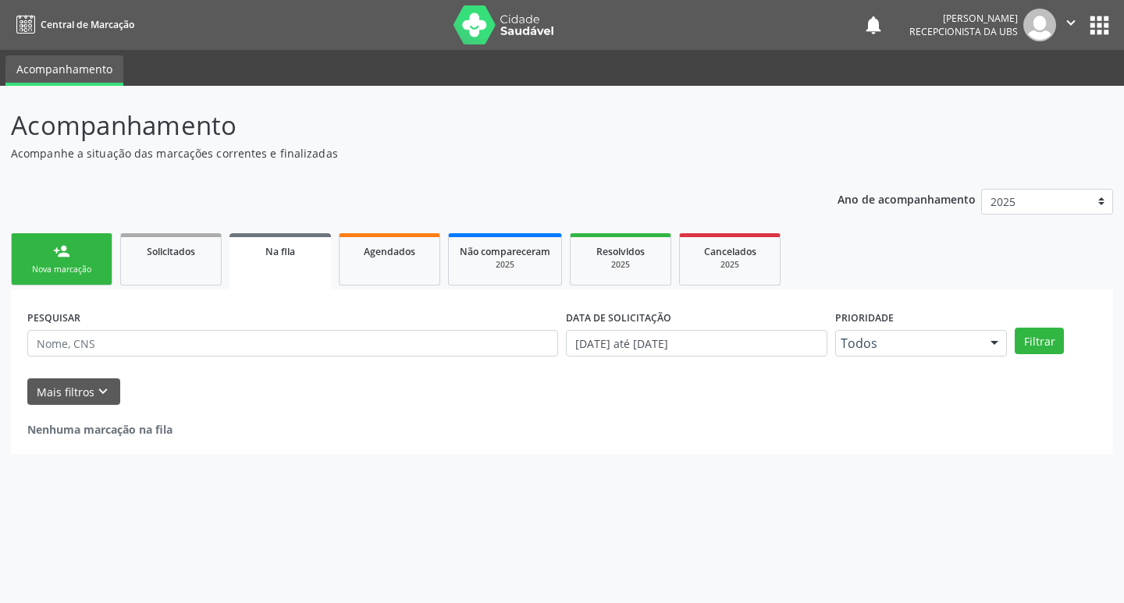
click at [80, 260] on link "person_add Nova marcação" at bounding box center [61, 259] width 101 height 52
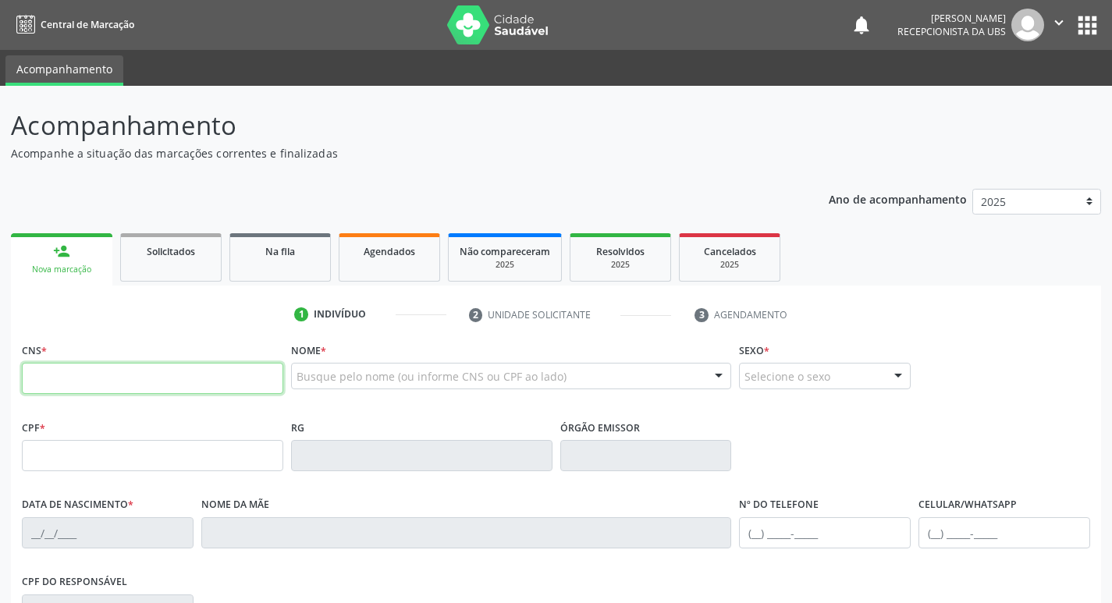
click at [136, 378] on input "text" at bounding box center [152, 378] width 261 height 31
type input "209 1361 3198 0018"
type input "19/07/1981"
type input "Maria de Lourdes Lima Queiroz"
type input "(87) 99943-0627"
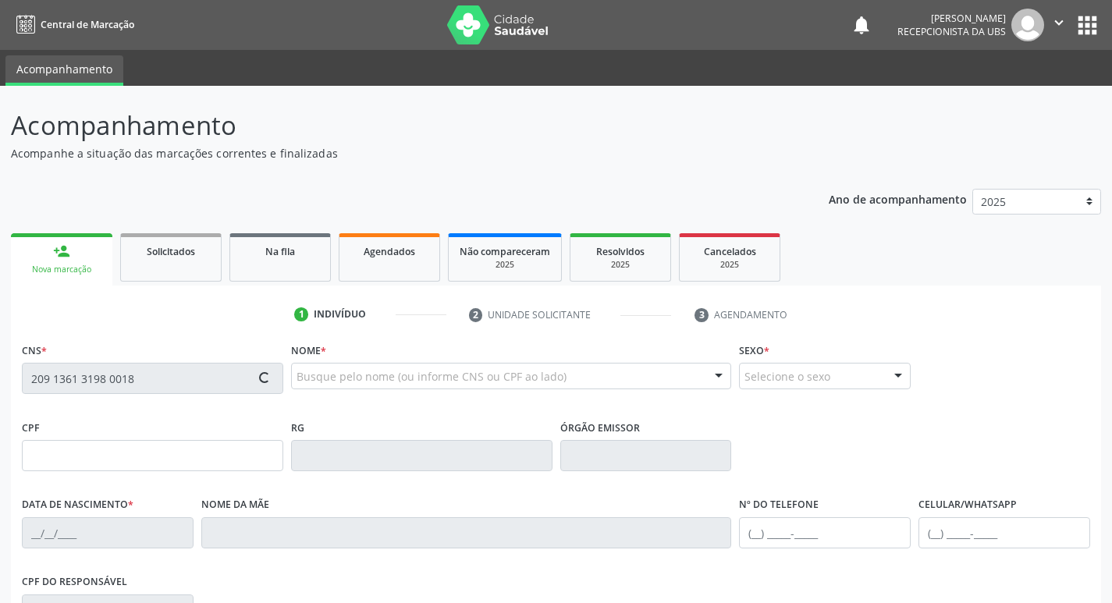
type input "34"
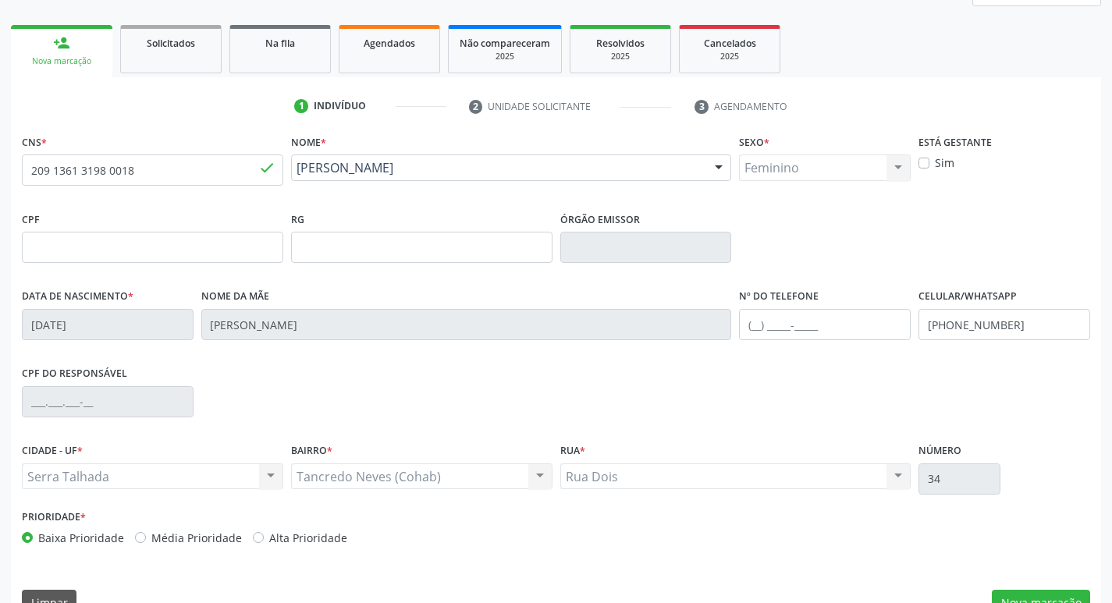
scroll to position [243, 0]
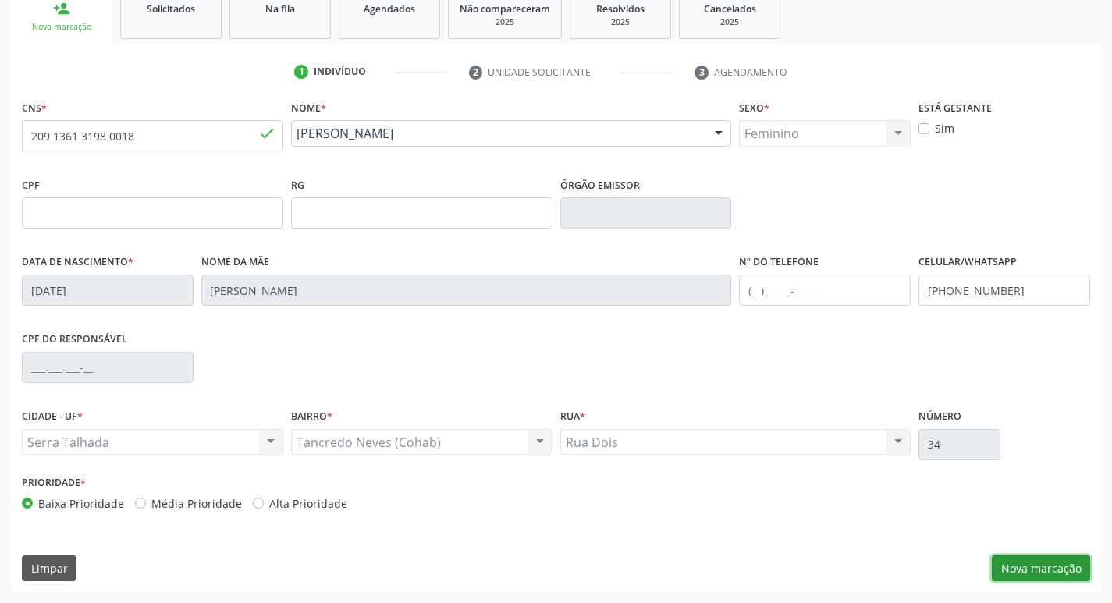
click at [1053, 567] on button "Nova marcação" at bounding box center [1041, 569] width 98 height 27
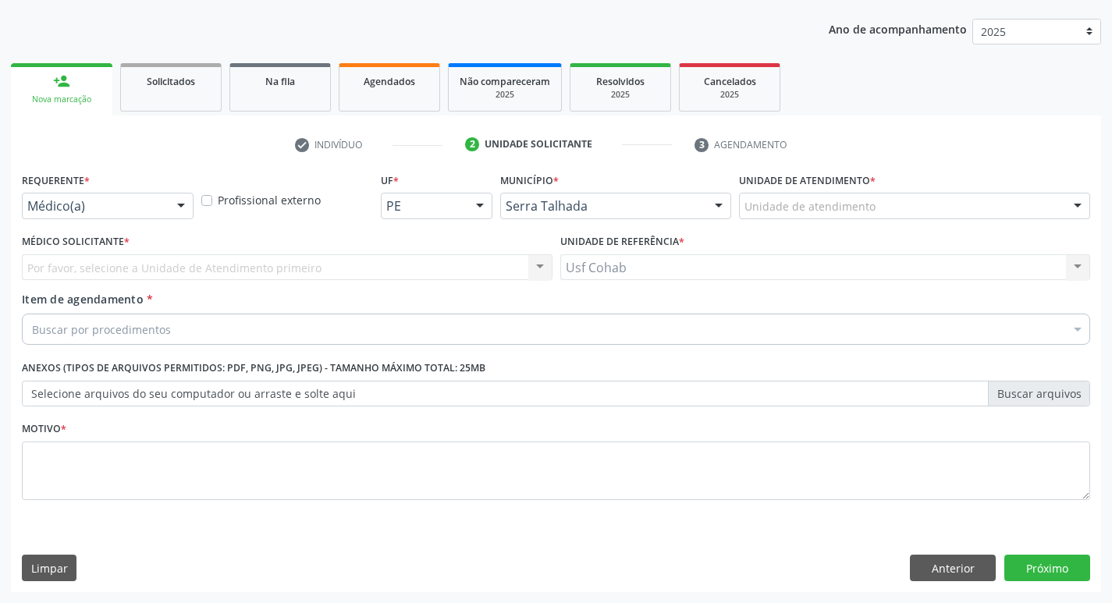
scroll to position [170, 0]
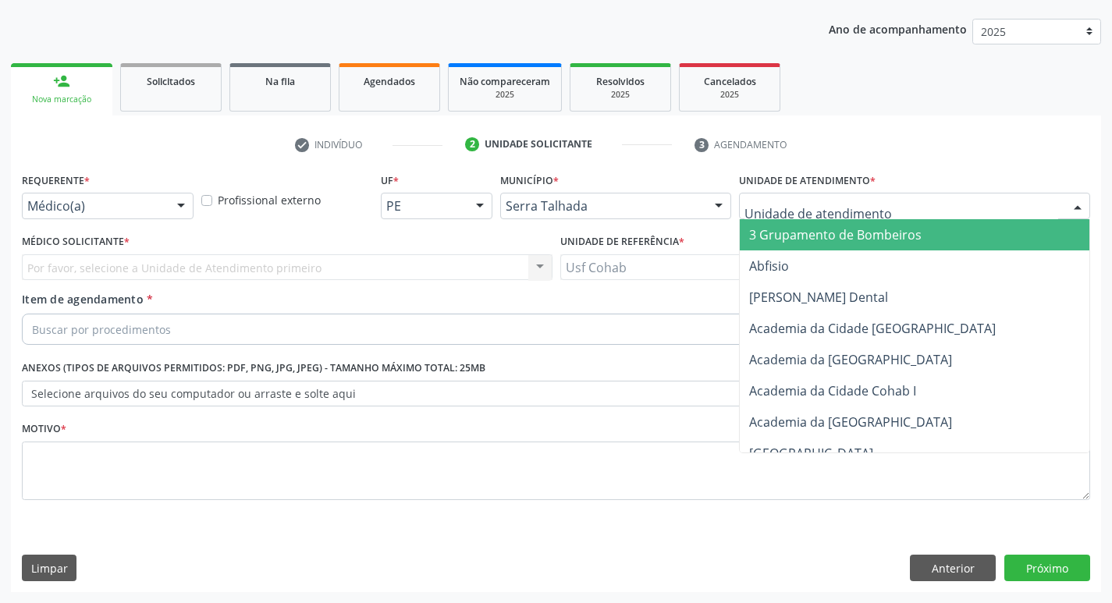
click at [913, 197] on div at bounding box center [914, 206] width 351 height 27
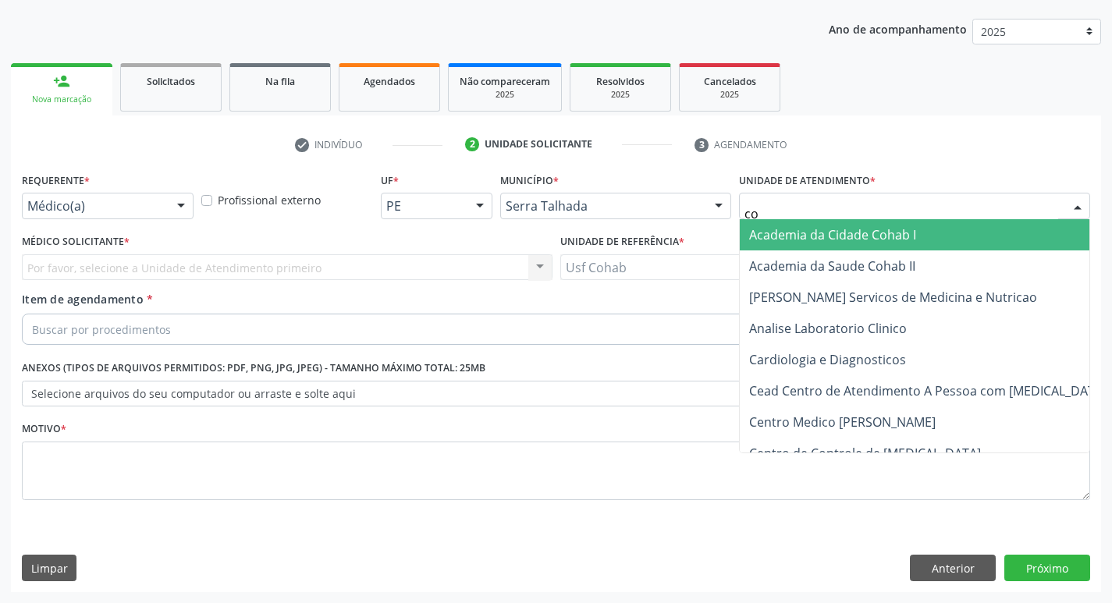
type input "coh"
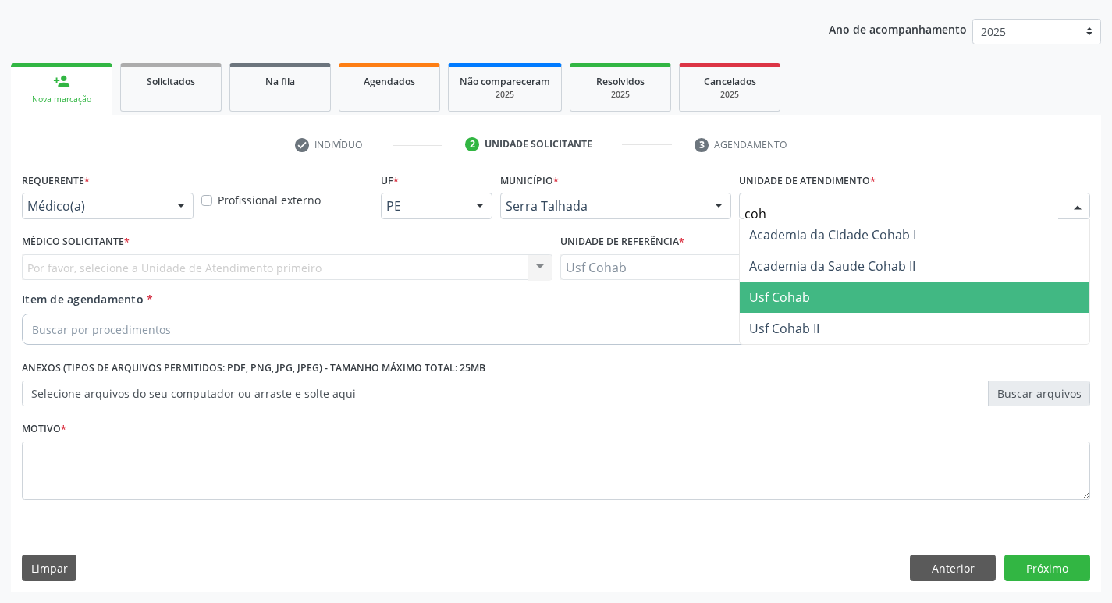
click at [799, 298] on span "Usf Cohab" at bounding box center [779, 297] width 61 height 17
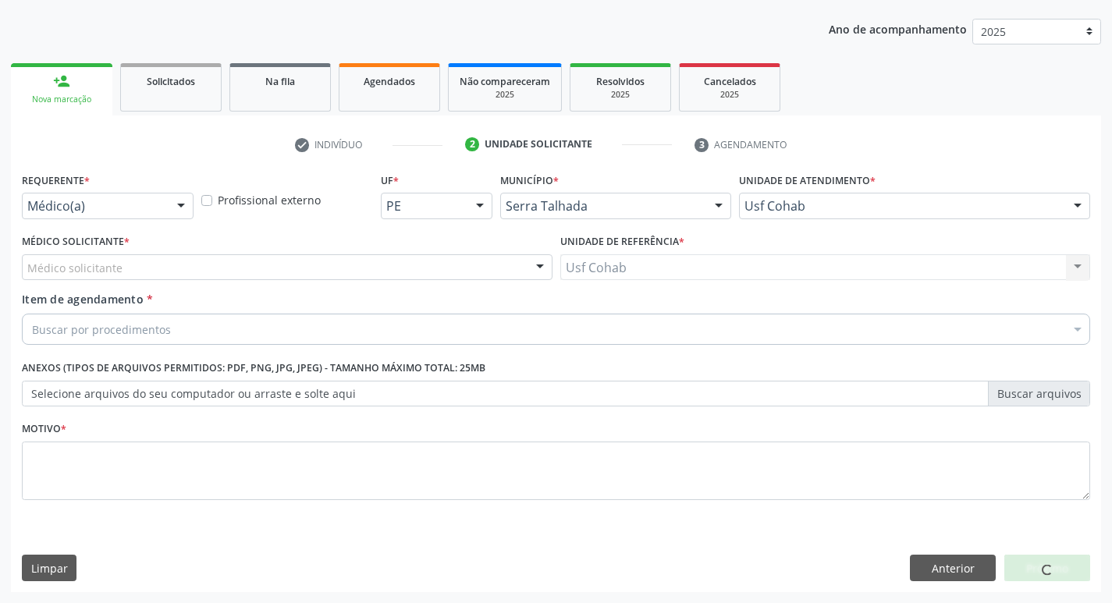
click at [292, 265] on div "Médico solicitante" at bounding box center [287, 267] width 531 height 27
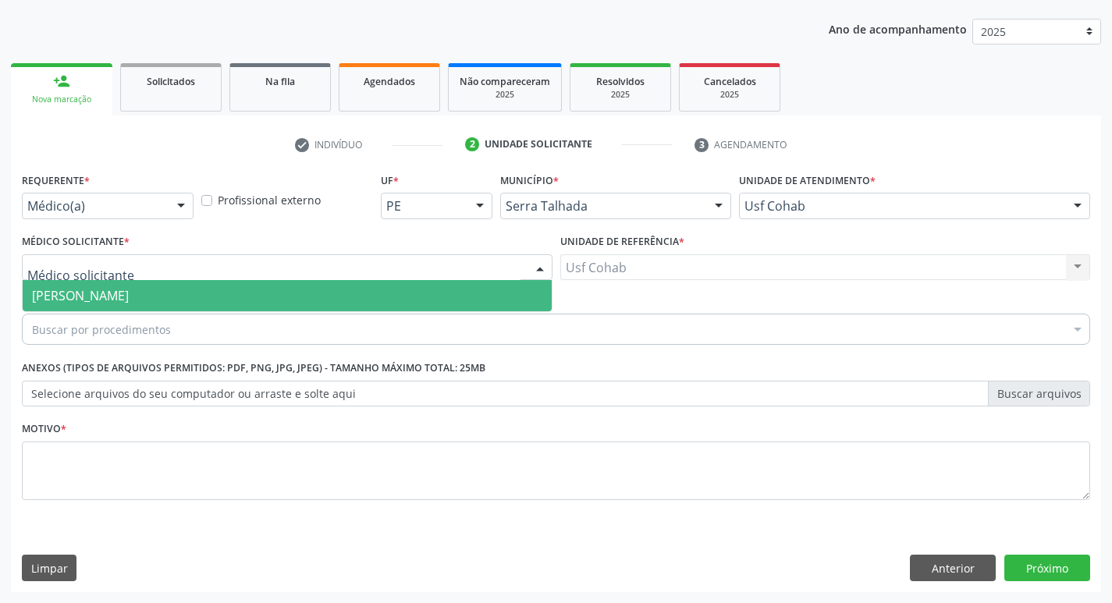
click at [290, 296] on span "[PERSON_NAME]" at bounding box center [287, 295] width 529 height 31
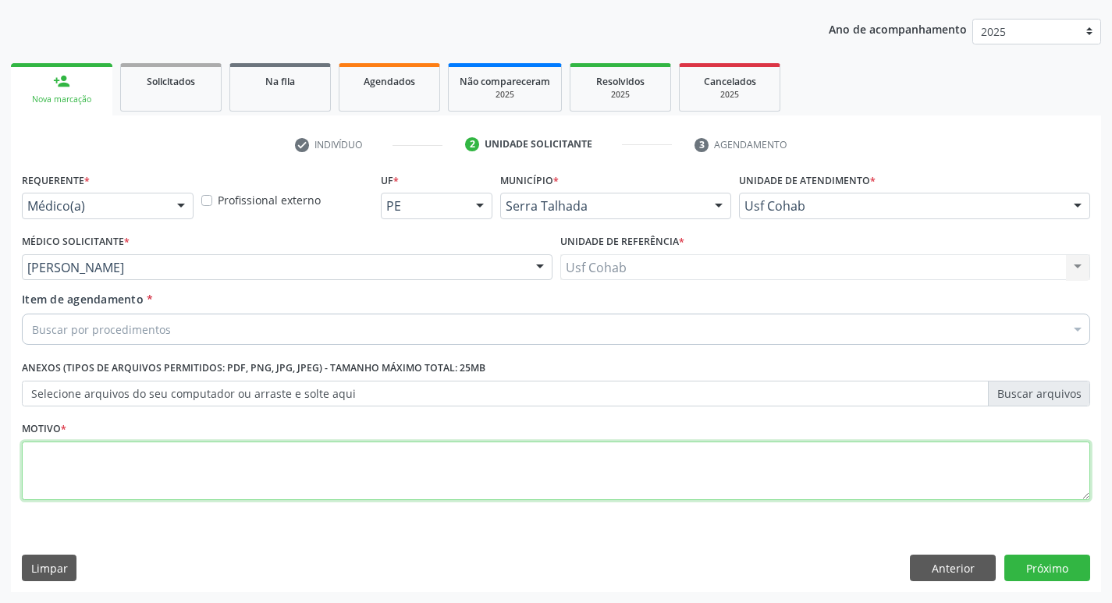
click at [194, 457] on textarea at bounding box center [556, 471] width 1068 height 59
type textarea "-"
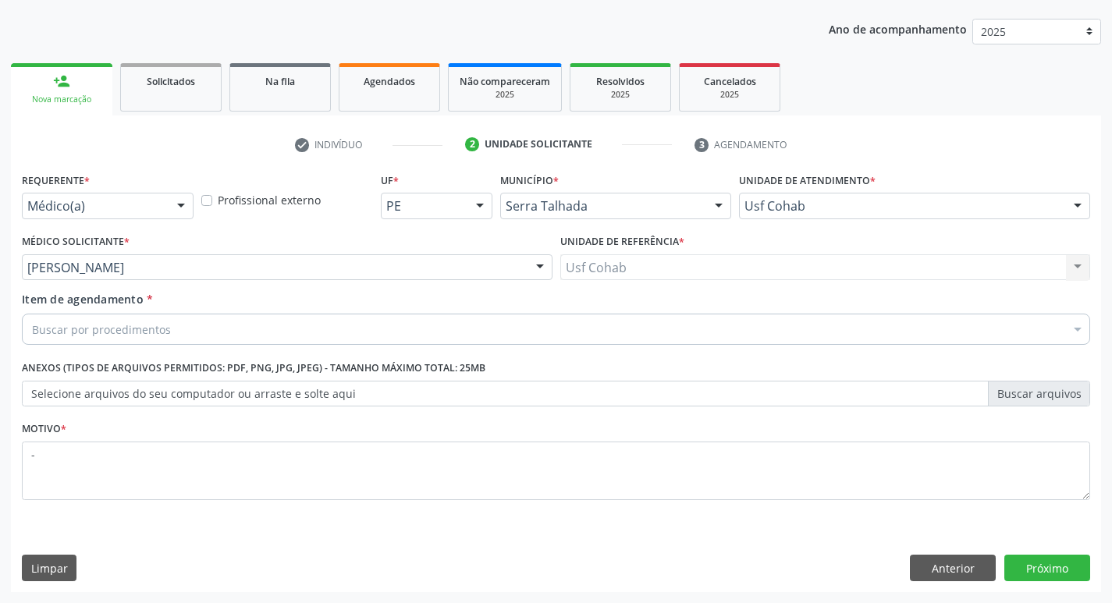
click at [192, 326] on div "Buscar por procedimentos" at bounding box center [556, 329] width 1068 height 31
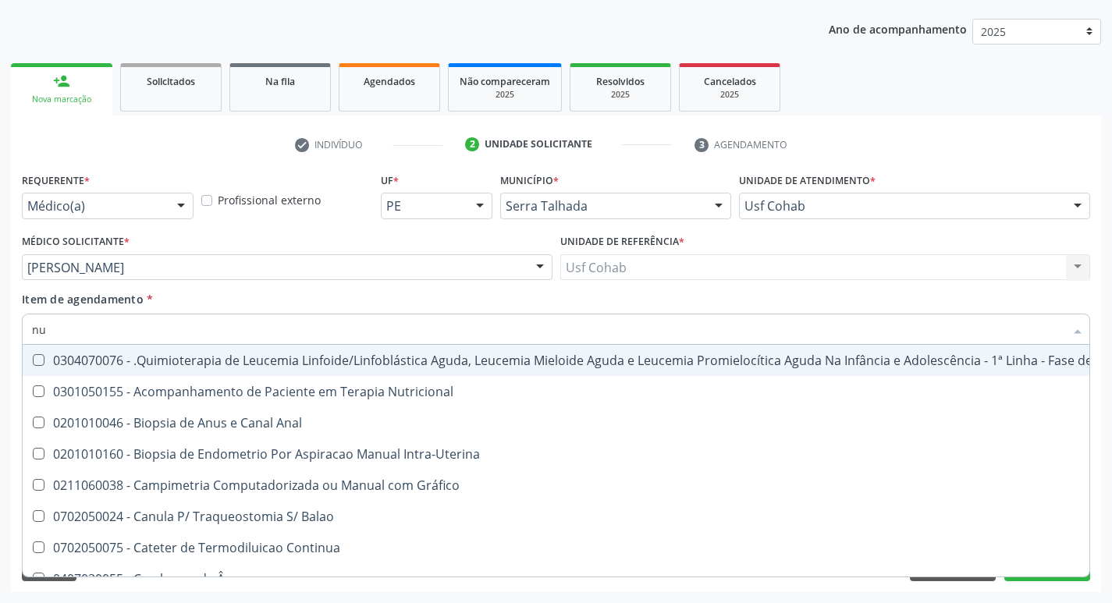
type input "nur"
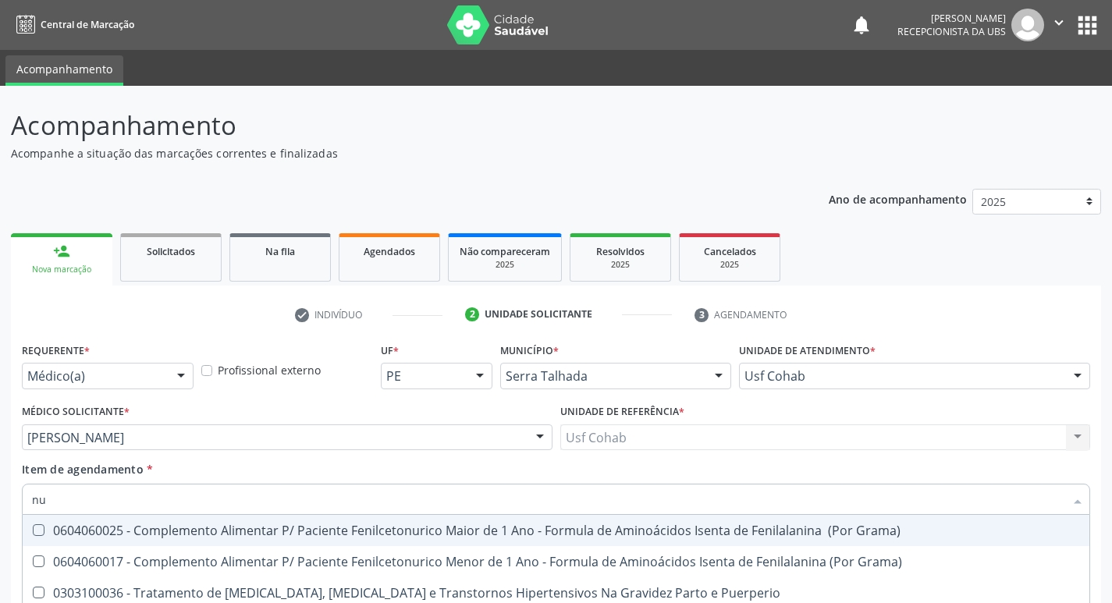
scroll to position [170, 0]
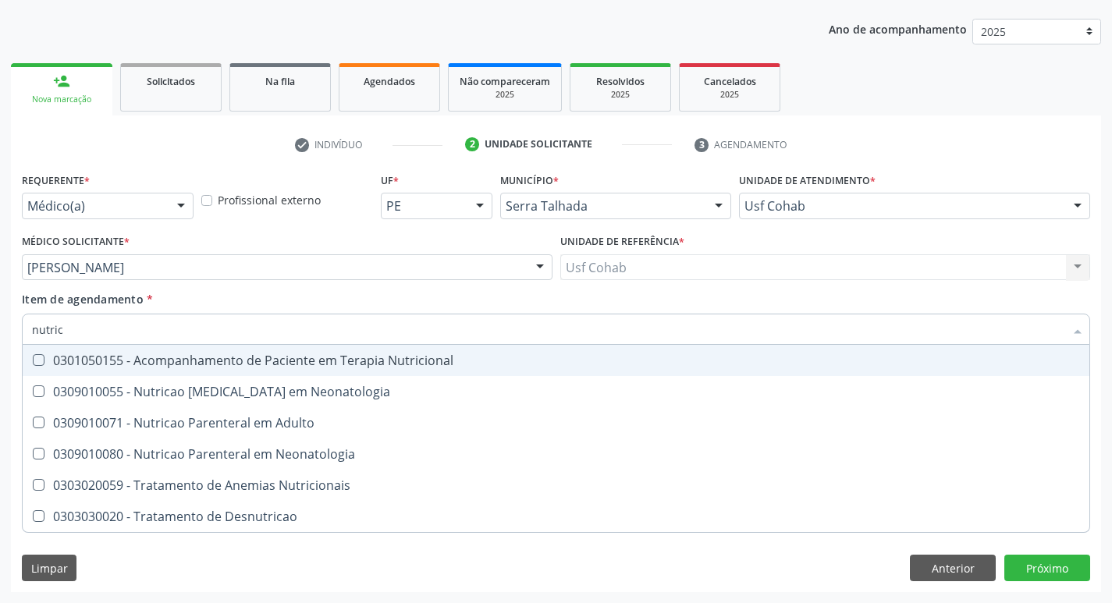
type input "nutrici"
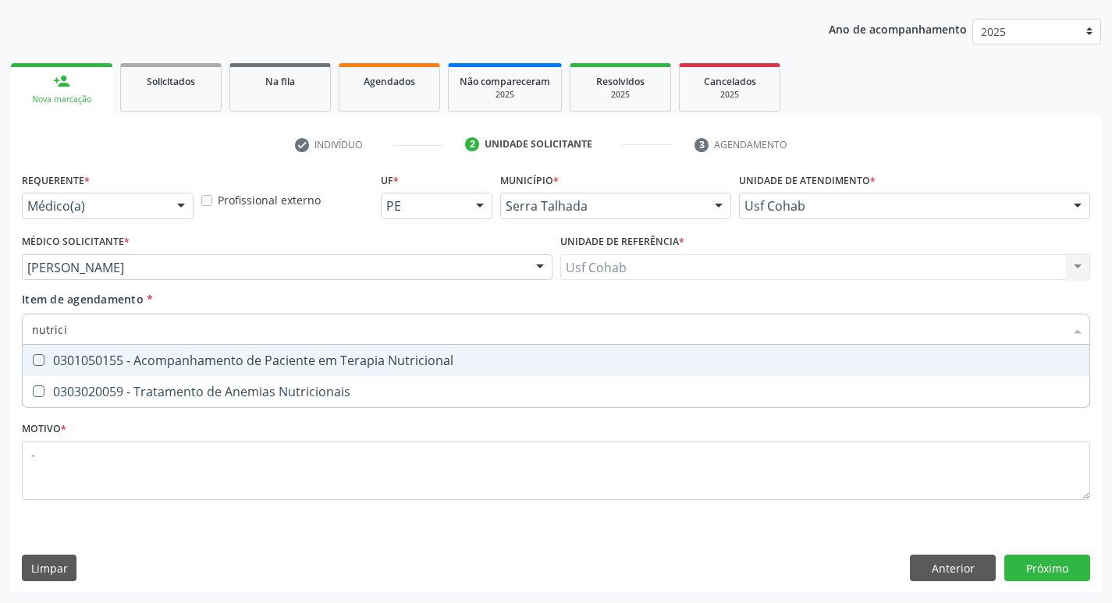
click at [191, 359] on div "0301050155 - Acompanhamento de Paciente em Terapia Nutricional" at bounding box center [556, 360] width 1048 height 12
checkbox Nutricional "true"
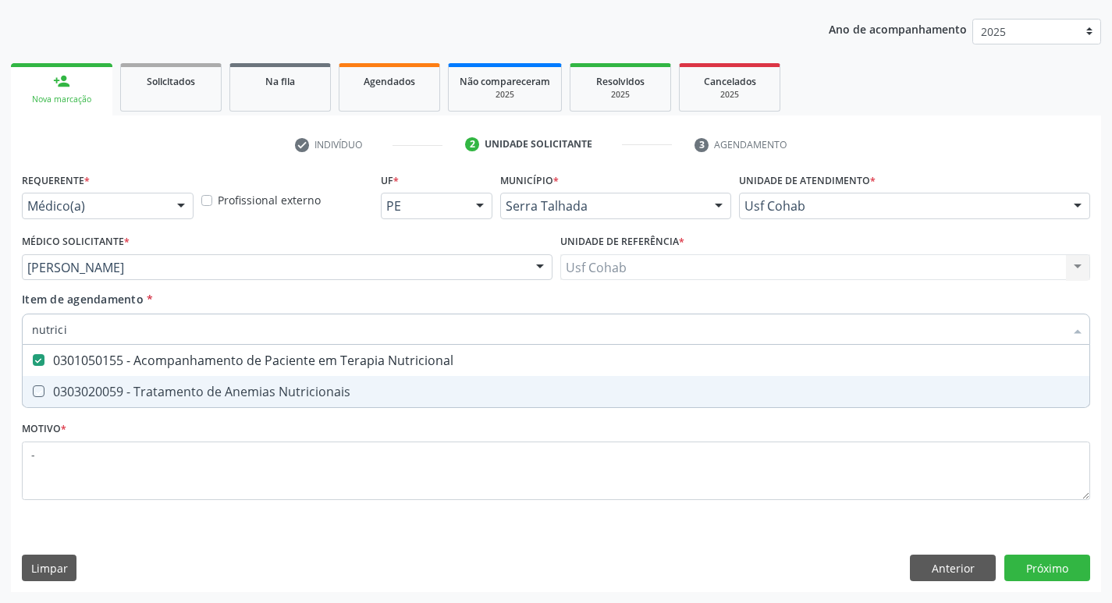
click at [1087, 590] on div "Requerente * Médico(a) Médico(a) Enfermeiro(a) Paciente Nenhum resultado encont…" at bounding box center [556, 381] width 1090 height 424
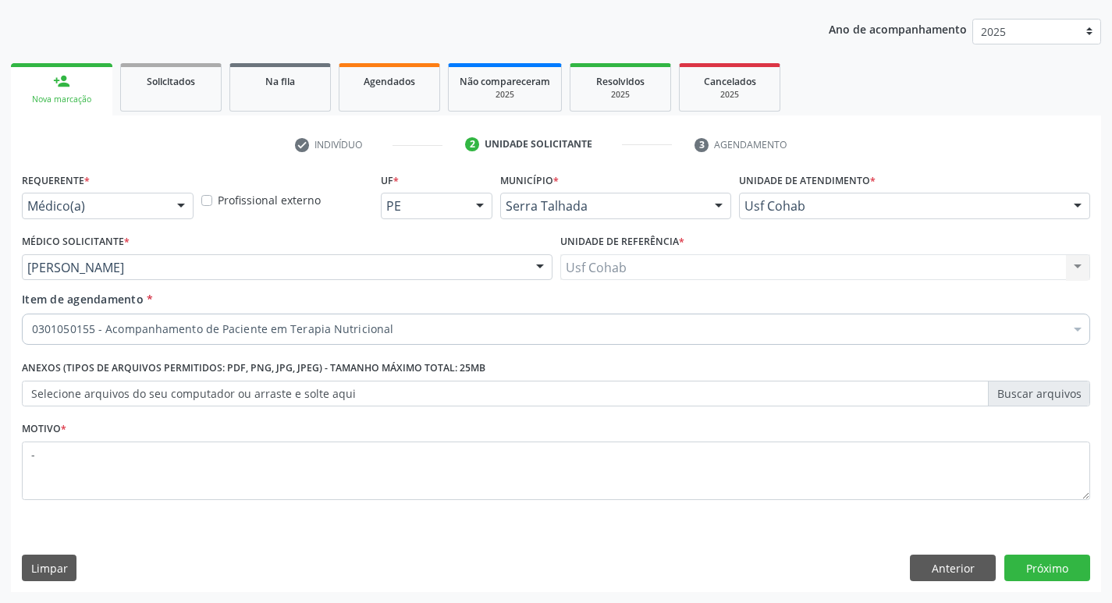
scroll to position [0, 0]
click at [1070, 571] on button "Próximo" at bounding box center [1047, 568] width 86 height 27
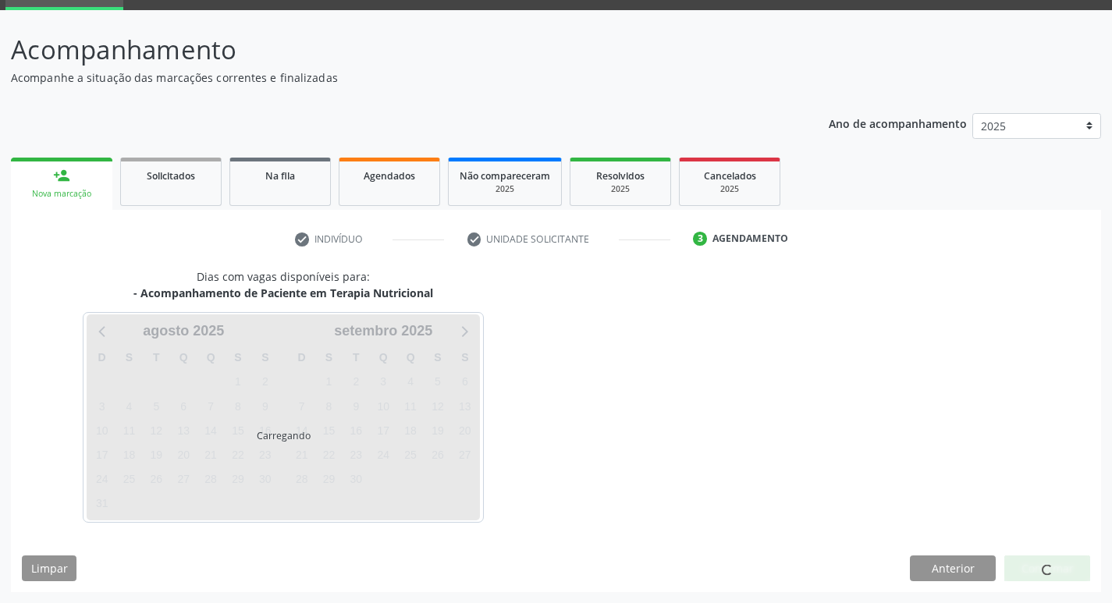
scroll to position [76, 0]
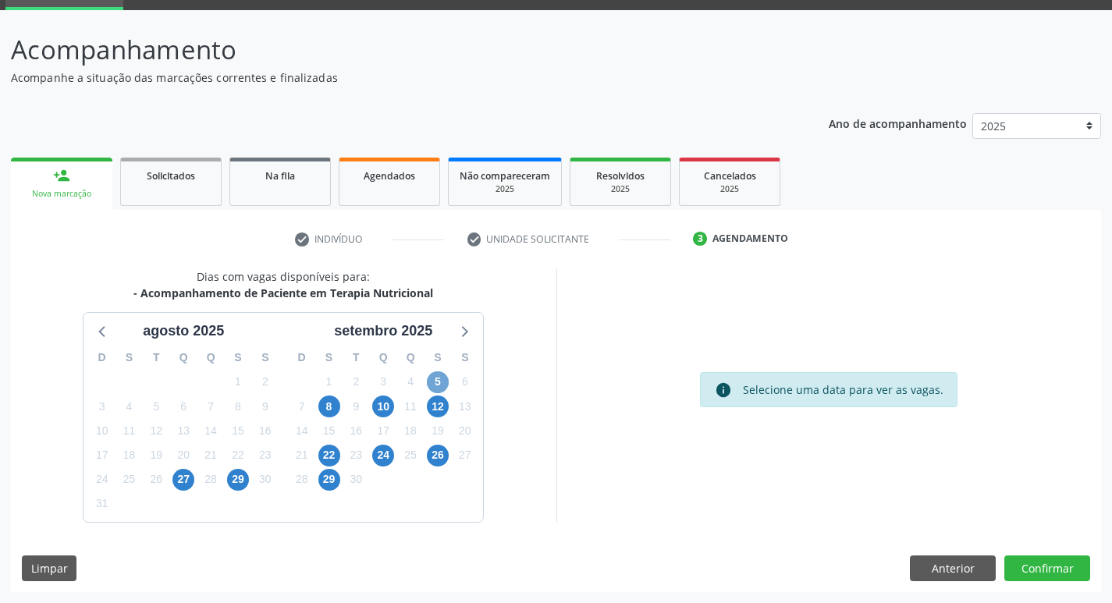
click at [435, 385] on span "5" at bounding box center [438, 382] width 22 height 22
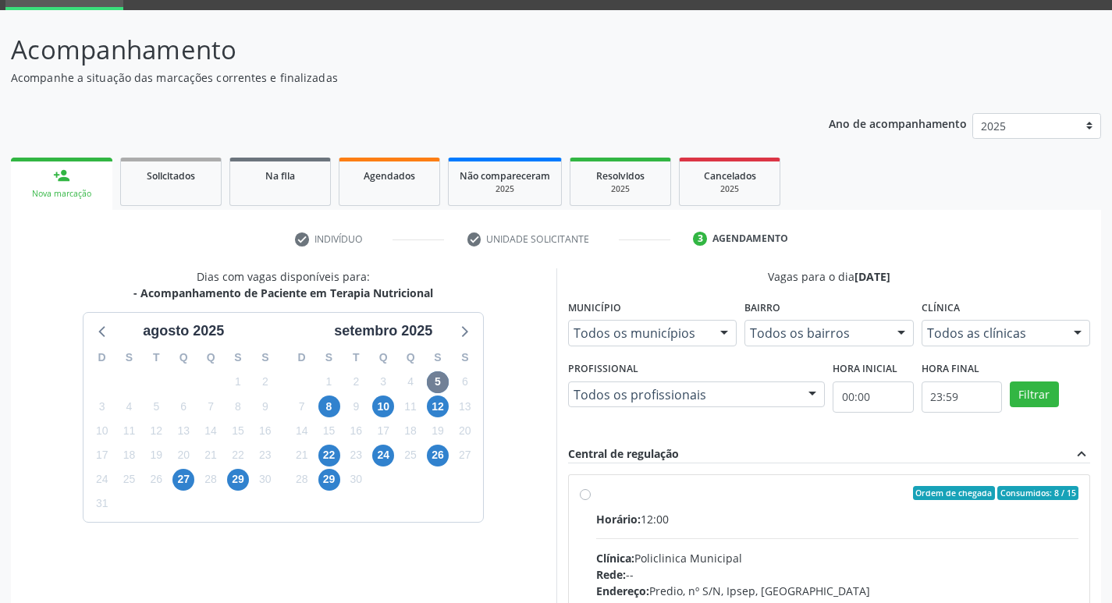
click at [706, 511] on div "Horário: 12:00" at bounding box center [837, 519] width 483 height 16
click at [591, 500] on input "Ordem de chegada Consumidos: 8 / 15 Horário: 12:00 Clínica: Policlinica Municip…" at bounding box center [585, 493] width 11 height 14
radio input "true"
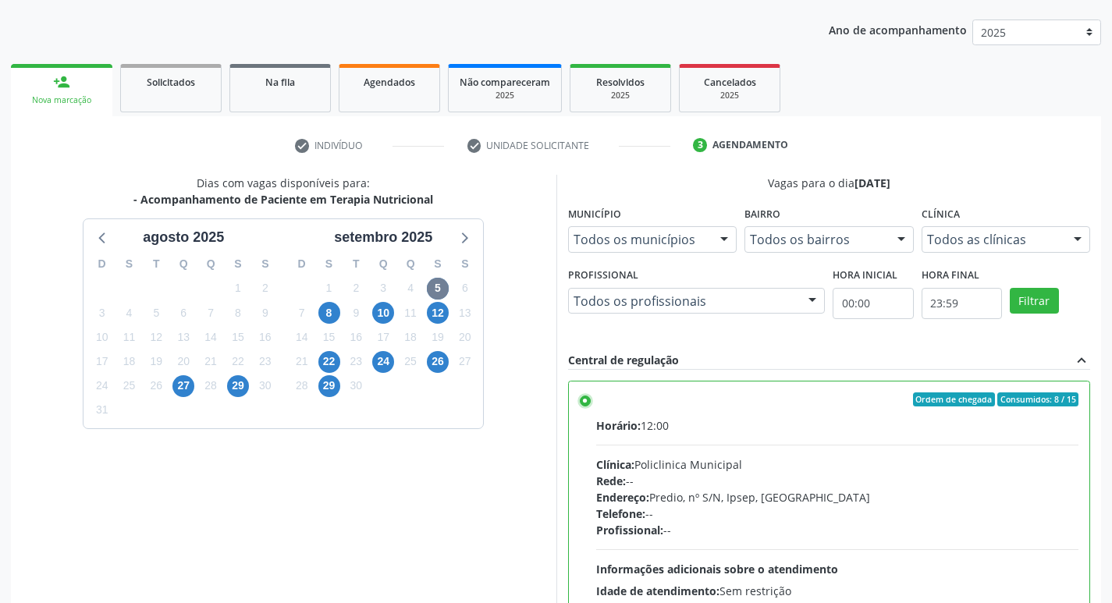
scroll to position [329, 0]
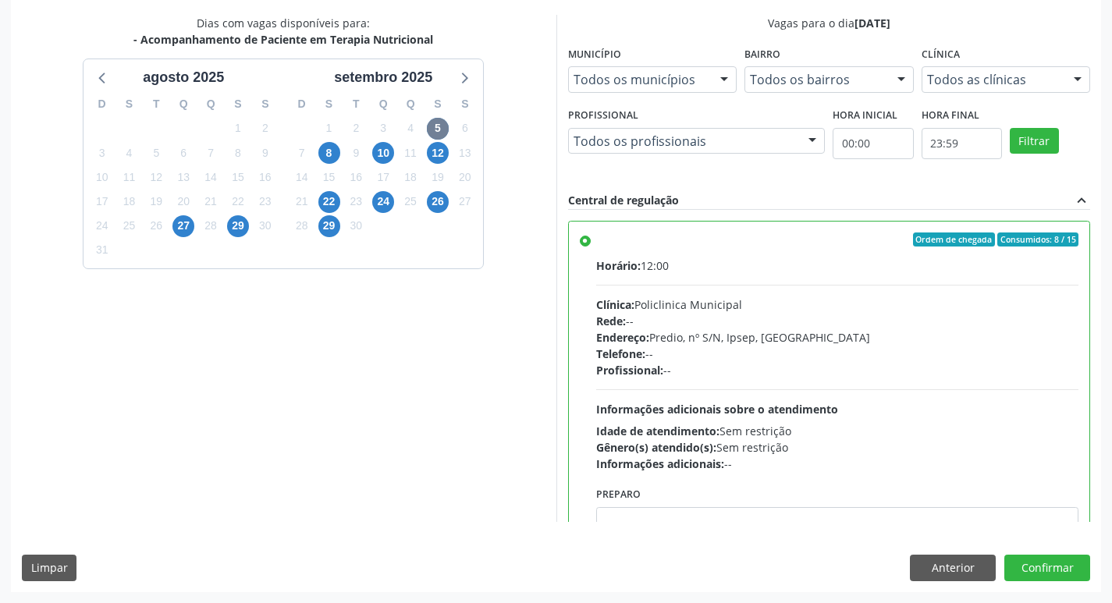
click at [690, 536] on div "Dias com vagas disponíveis para: - Acompanhamento de Paciente em Terapia Nutric…" at bounding box center [556, 303] width 1090 height 577
click at [699, 523] on div "Dias com vagas disponíveis para: - Acompanhamento de Paciente em Terapia Nutric…" at bounding box center [556, 303] width 1090 height 577
click at [707, 510] on textarea at bounding box center [837, 536] width 483 height 59
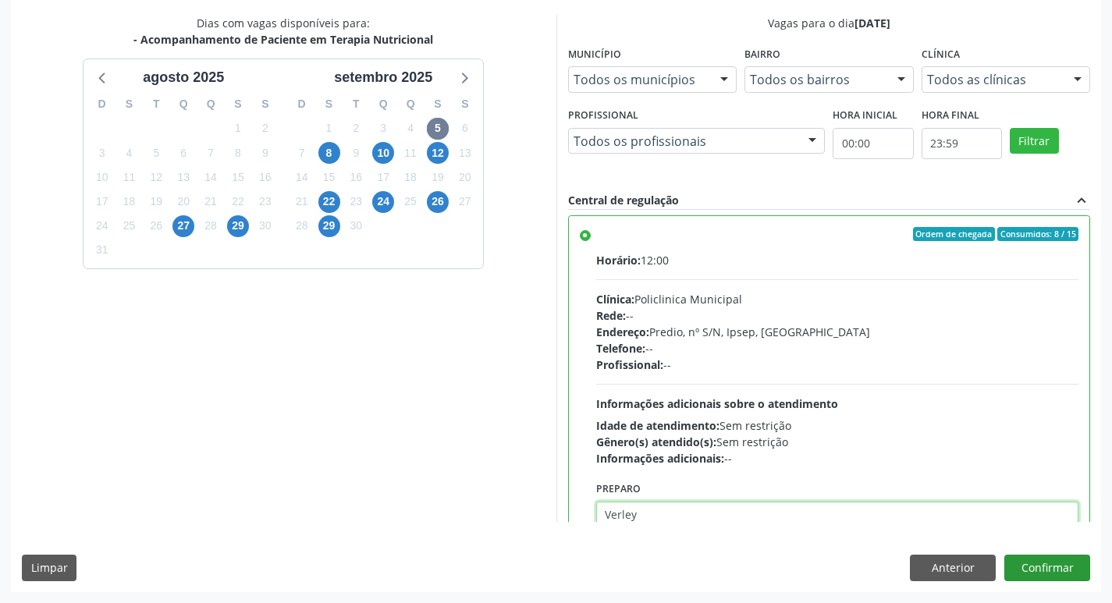
type textarea "Verley"
click at [1011, 566] on button "Confirmar" at bounding box center [1047, 568] width 86 height 27
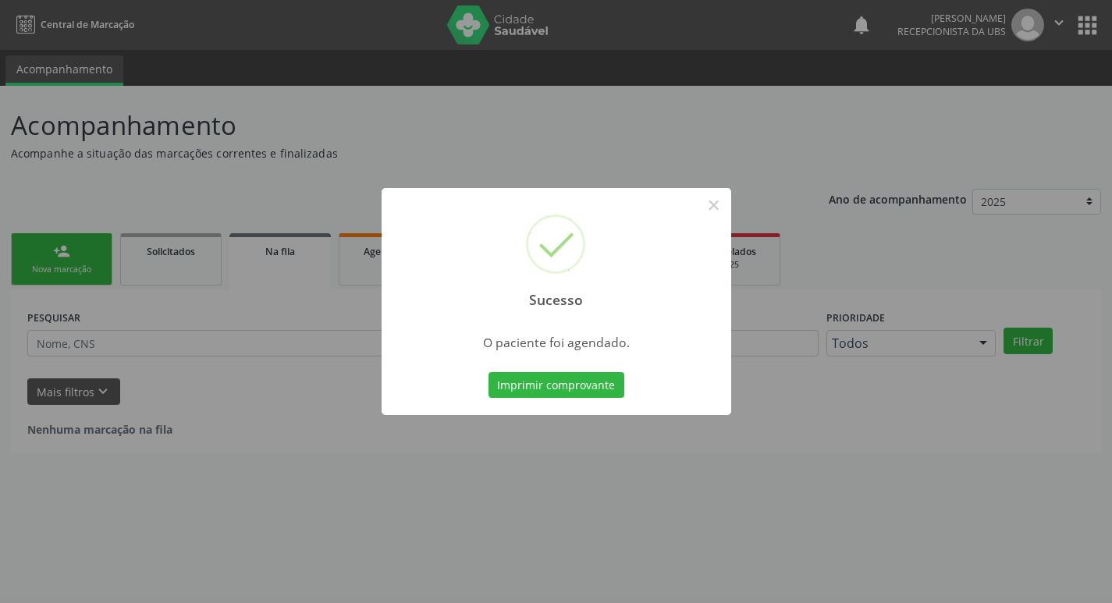
scroll to position [0, 0]
click at [584, 383] on button "Imprimir comprovante" at bounding box center [562, 385] width 136 height 27
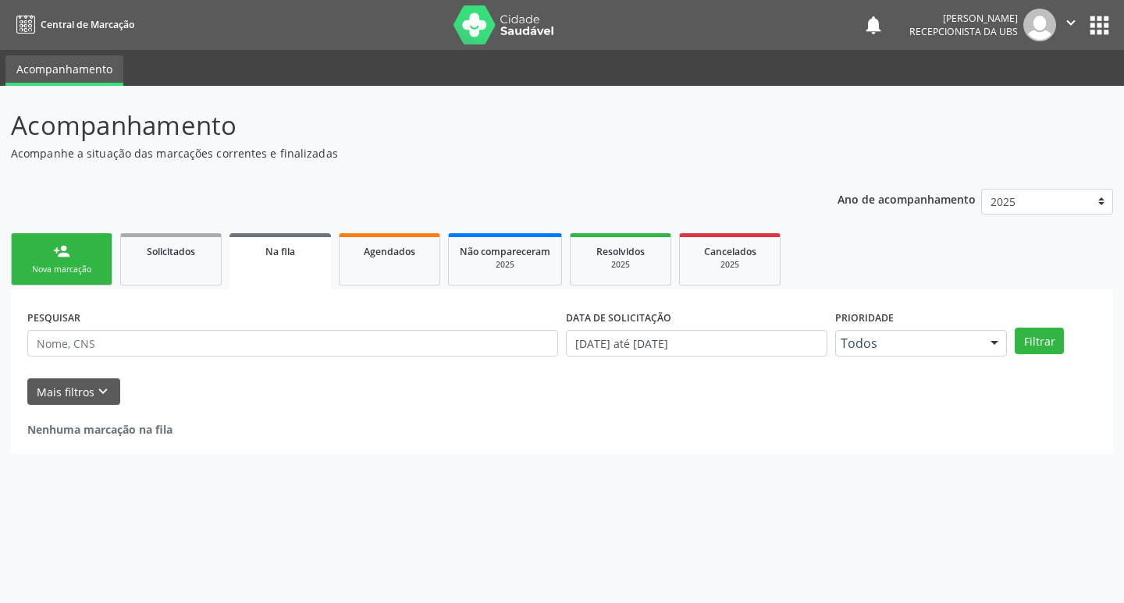
click at [61, 256] on div "person_add" at bounding box center [61, 251] width 17 height 17
click at [63, 257] on div "person_add" at bounding box center [61, 251] width 17 height 17
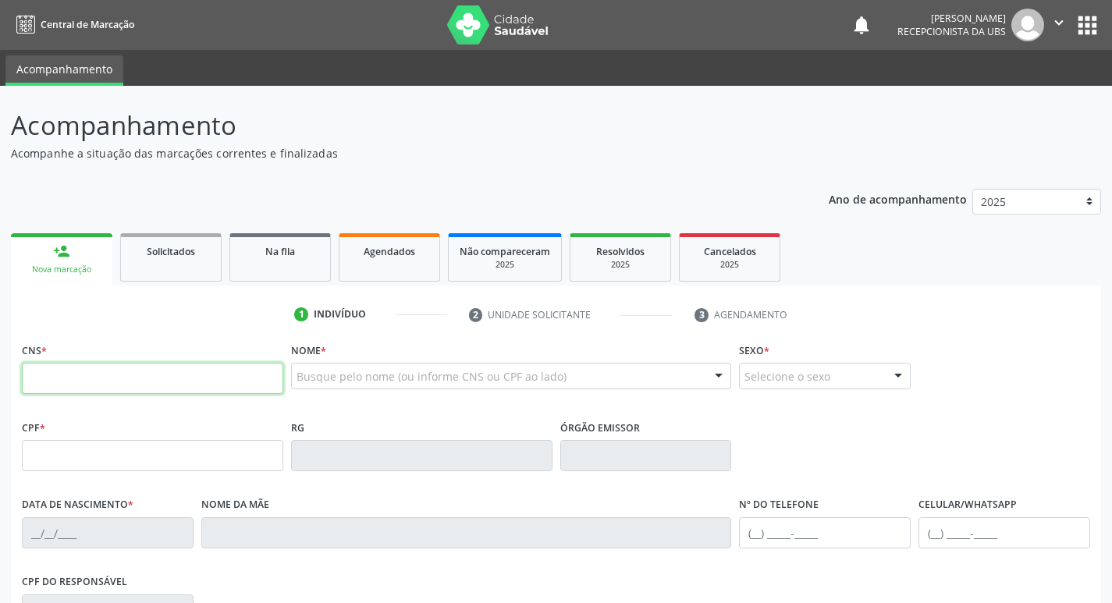
click at [87, 378] on input "text" at bounding box center [152, 378] width 261 height 31
type input "704 6021 5567 8721"
type input "066.399.524-83"
type input "24/05/1987"
type input "Rita Ferreira da Silva"
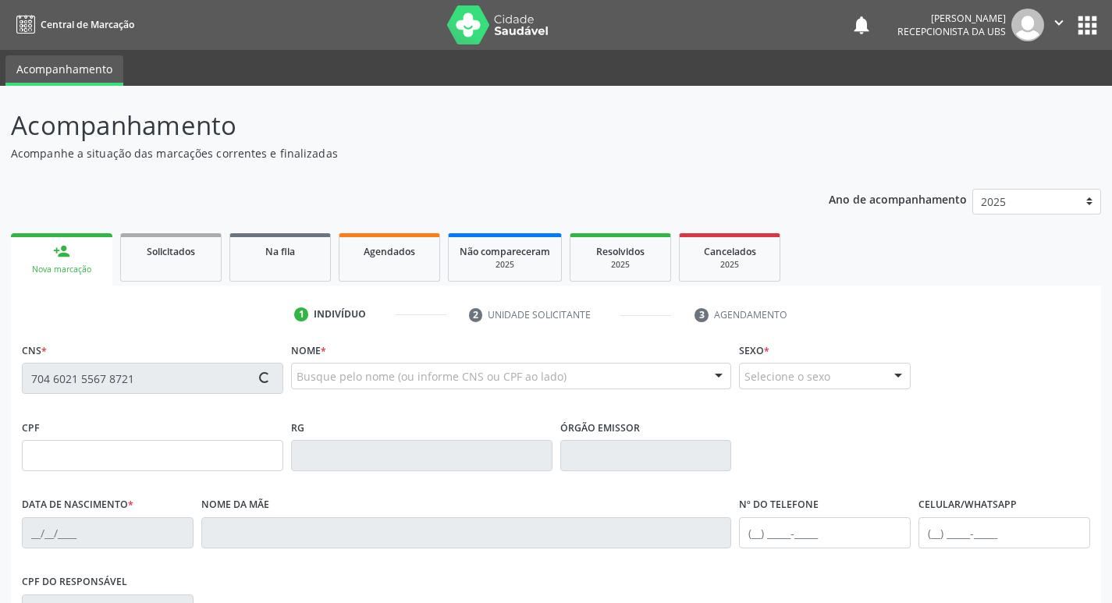
type input "(87) 98137-9943"
type input "080.398.214-36"
type input "456"
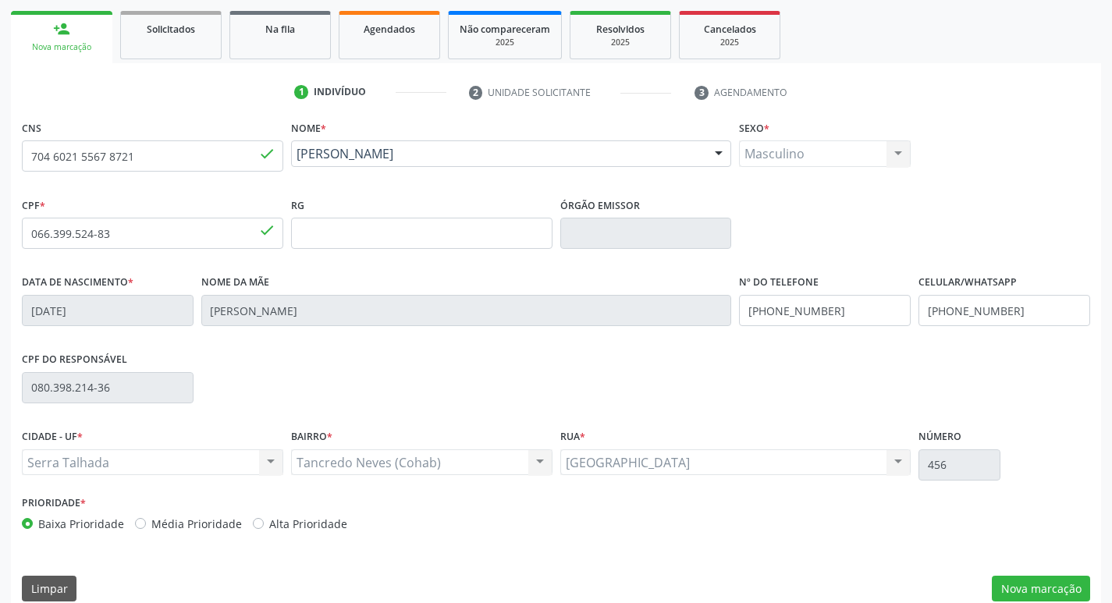
scroll to position [243, 0]
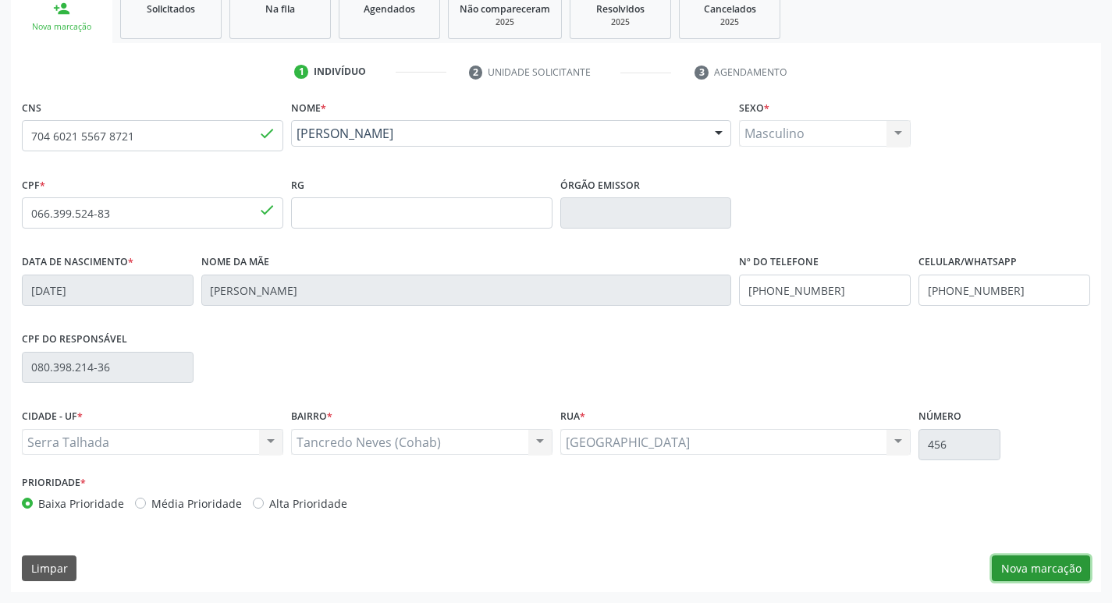
click at [1061, 565] on button "Nova marcação" at bounding box center [1041, 569] width 98 height 27
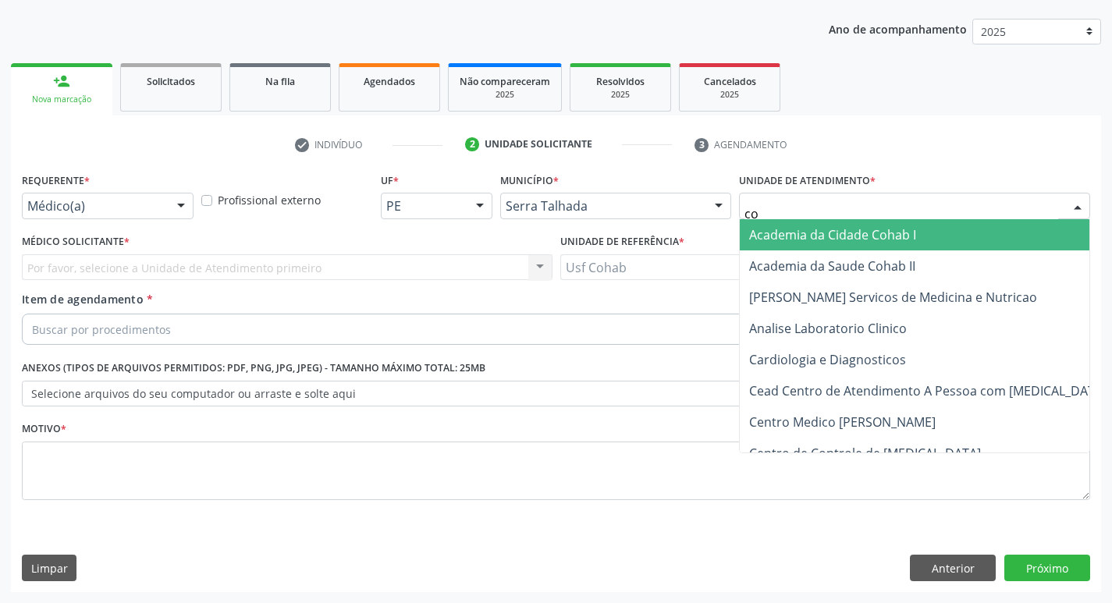
type input "coh"
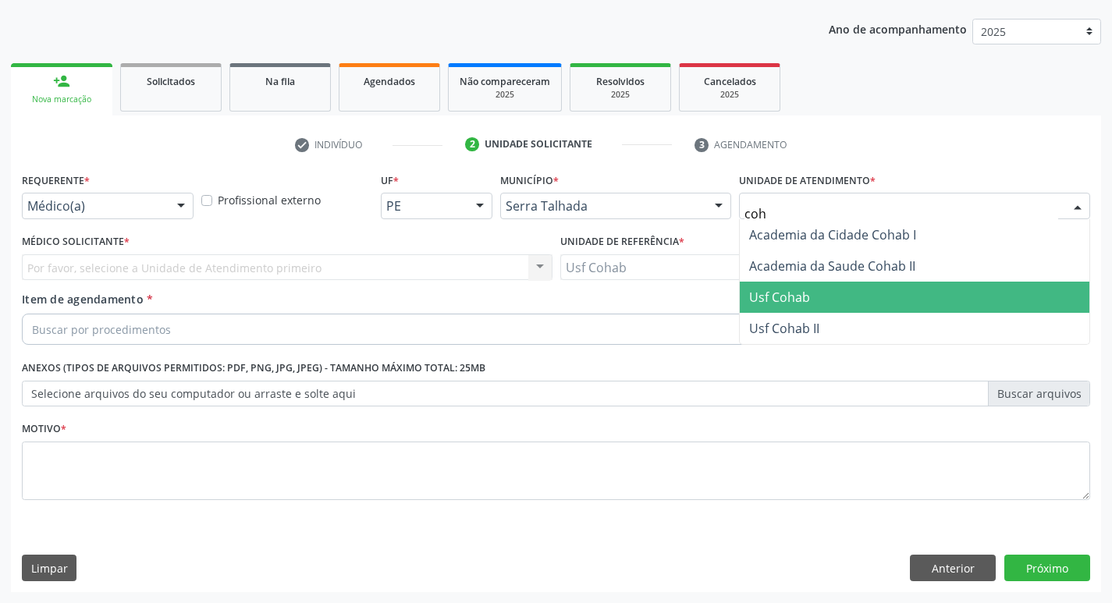
click at [808, 296] on span "Usf Cohab" at bounding box center [779, 297] width 61 height 17
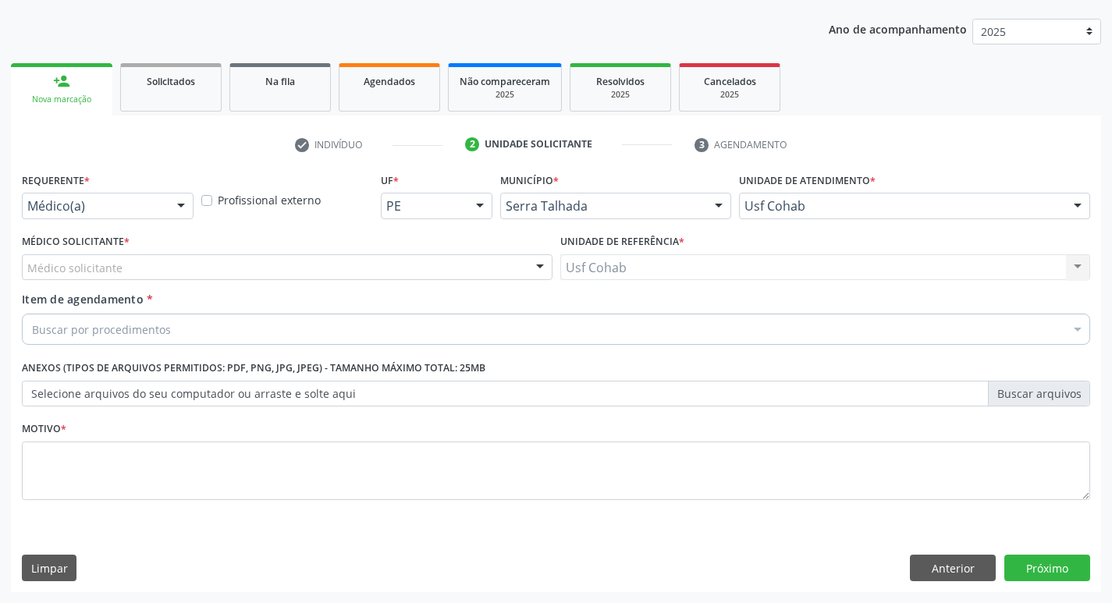
click at [435, 265] on div "Médico solicitante" at bounding box center [287, 267] width 531 height 27
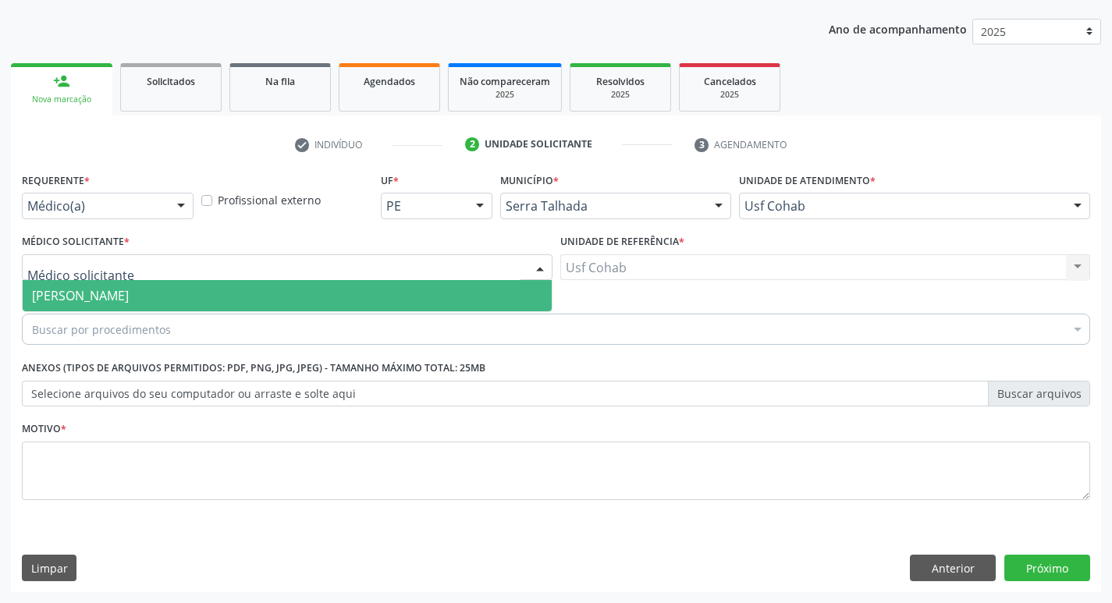
click at [425, 293] on span "[PERSON_NAME]" at bounding box center [287, 295] width 529 height 31
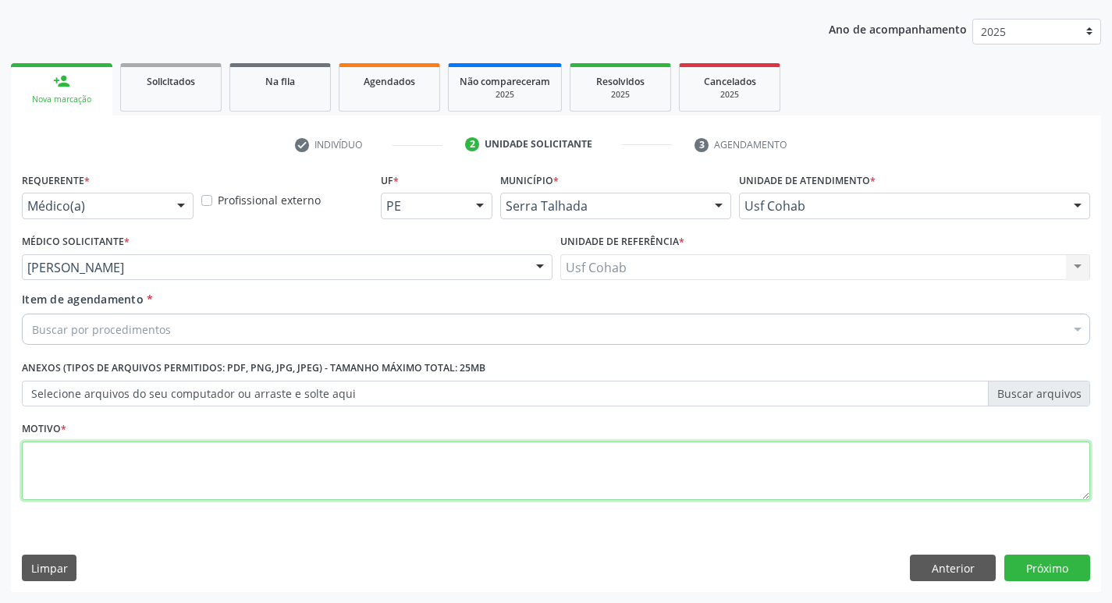
click at [259, 477] on textarea at bounding box center [556, 471] width 1068 height 59
type textarea "-"
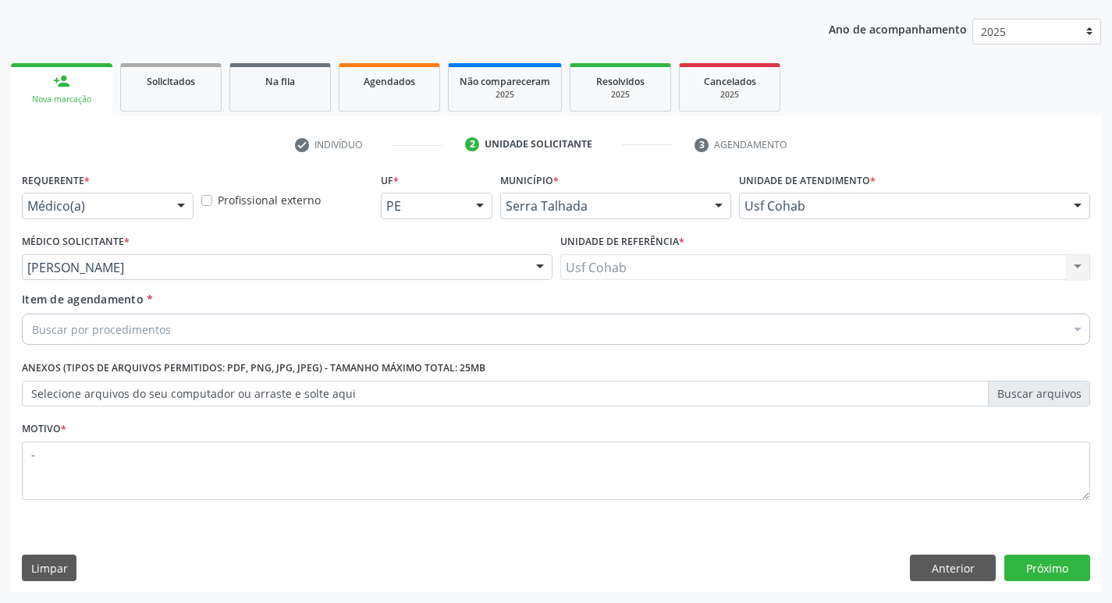
click at [293, 330] on div "Buscar por procedimentos" at bounding box center [556, 329] width 1068 height 31
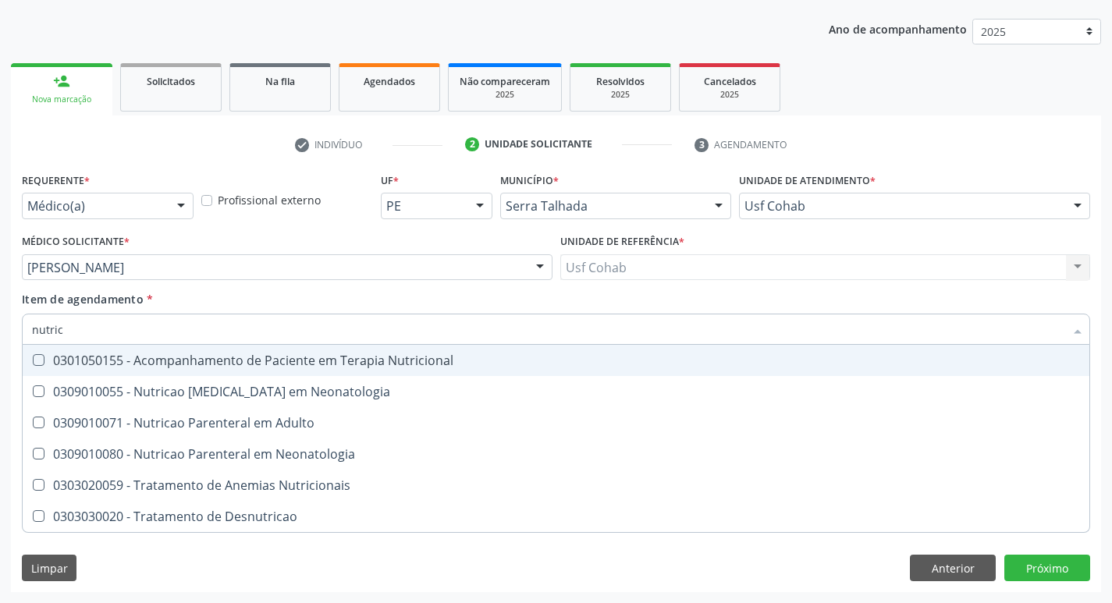
type input "nutrici"
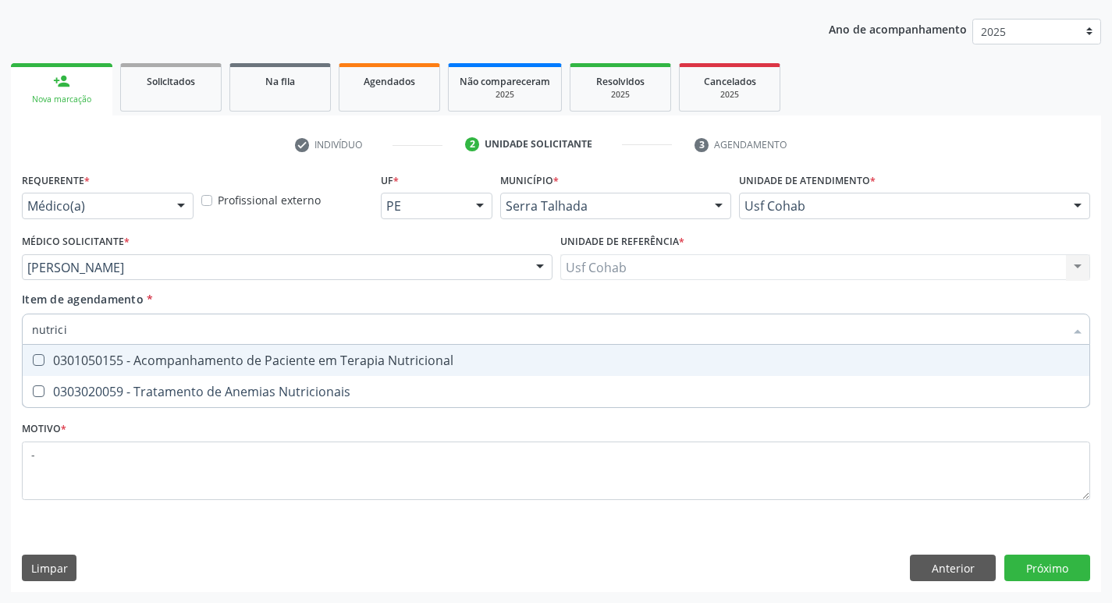
click at [296, 364] on div "0301050155 - Acompanhamento de Paciente em Terapia Nutricional" at bounding box center [556, 360] width 1048 height 12
checkbox Nutricional "true"
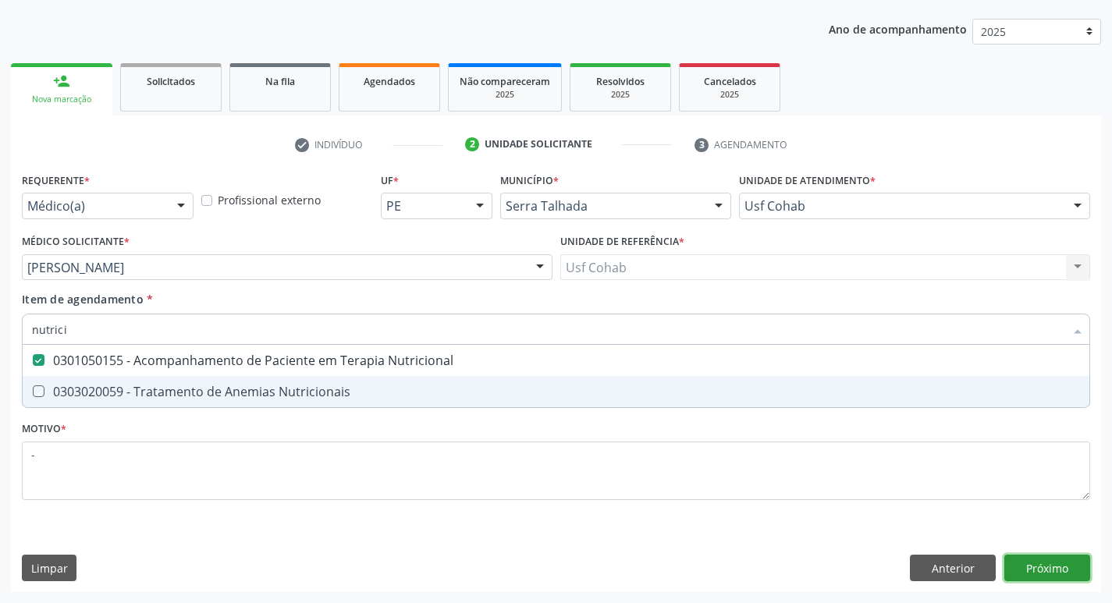
click at [1053, 575] on div "Requerente * Médico(a) Médico(a) Enfermeiro(a) Paciente Nenhum resultado encont…" at bounding box center [556, 381] width 1090 height 424
checkbox Nutricionais "true"
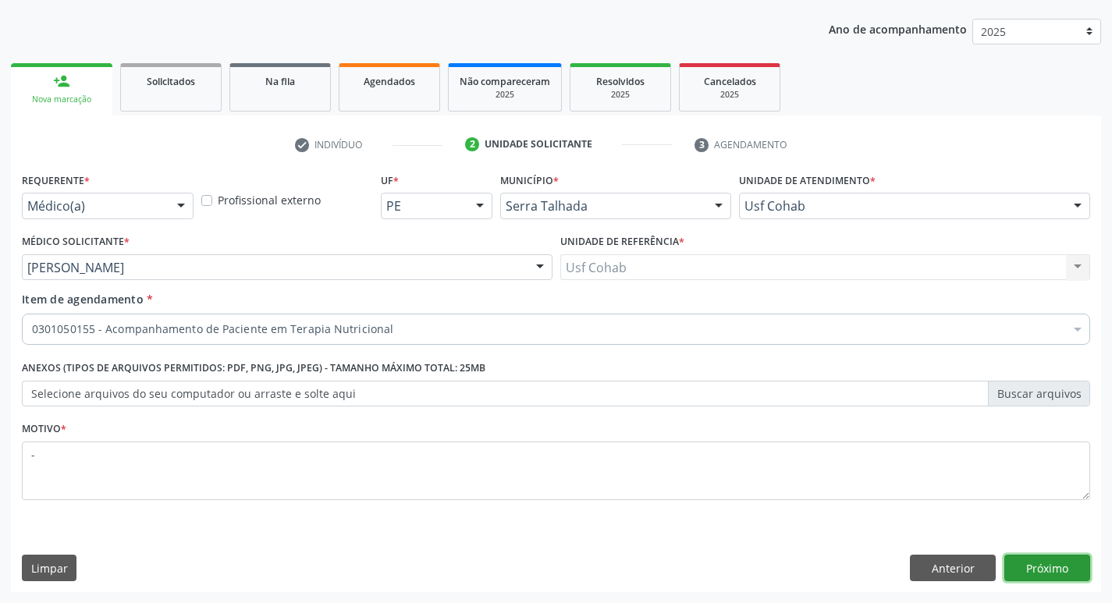
click at [1046, 570] on button "Próximo" at bounding box center [1047, 568] width 86 height 27
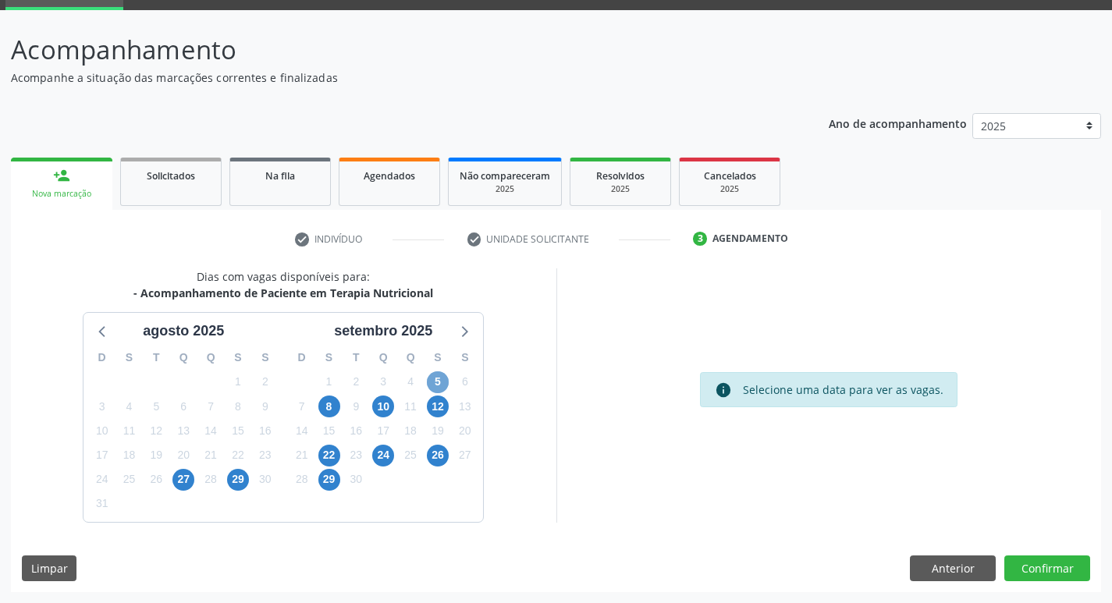
click at [441, 384] on span "5" at bounding box center [438, 382] width 22 height 22
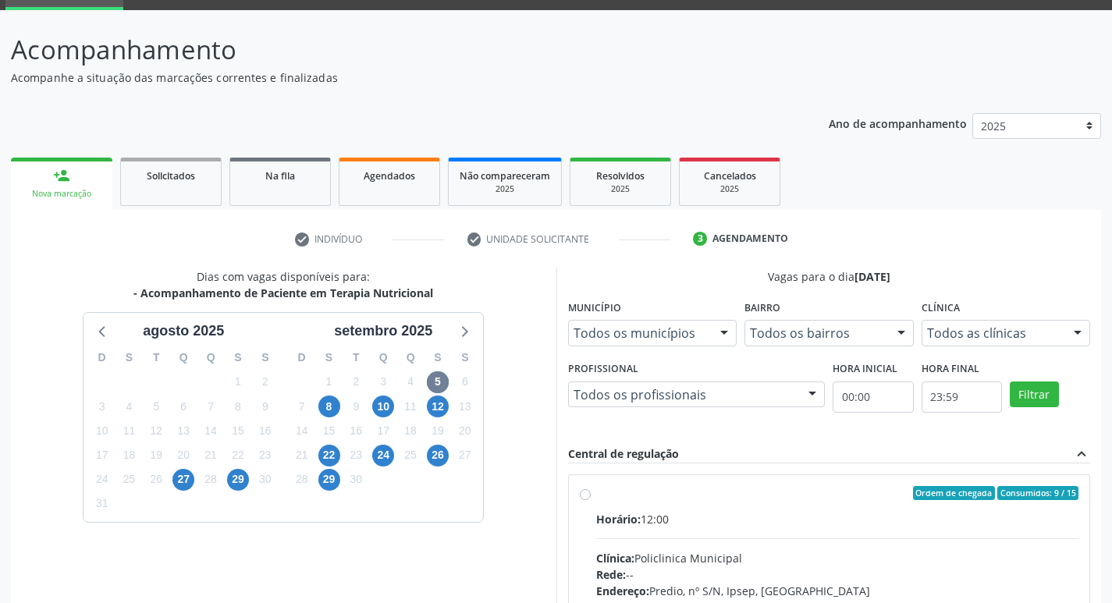
click at [709, 523] on div "Horário: 12:00" at bounding box center [837, 519] width 483 height 16
click at [591, 500] on input "Ordem de chegada Consumidos: 9 / 15 Horário: 12:00 Clínica: Policlinica Municip…" at bounding box center [585, 493] width 11 height 14
radio input "true"
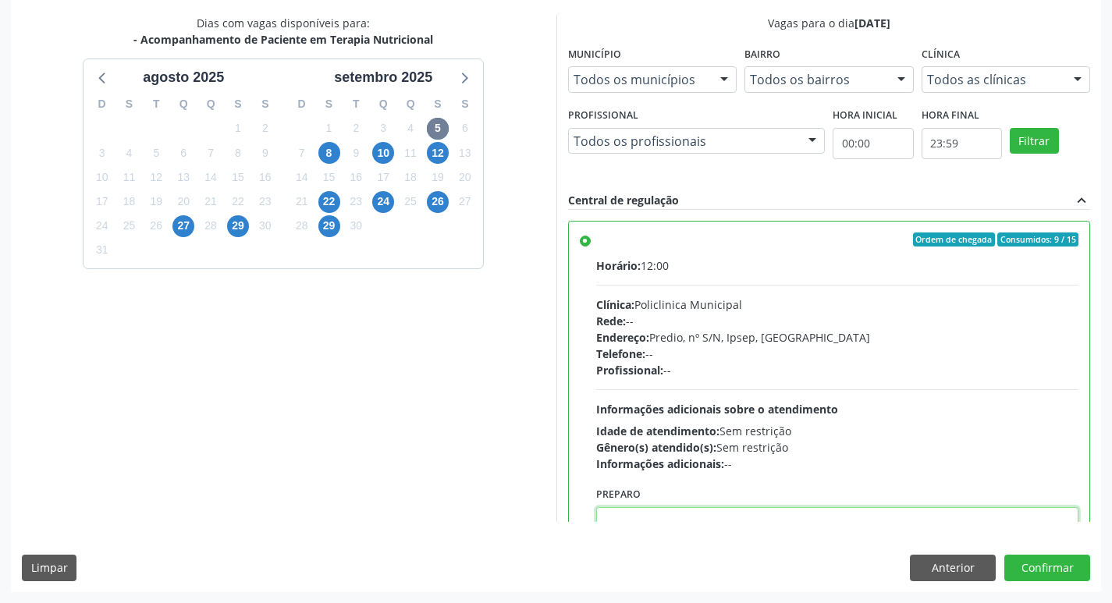
click at [796, 514] on textarea at bounding box center [837, 536] width 483 height 59
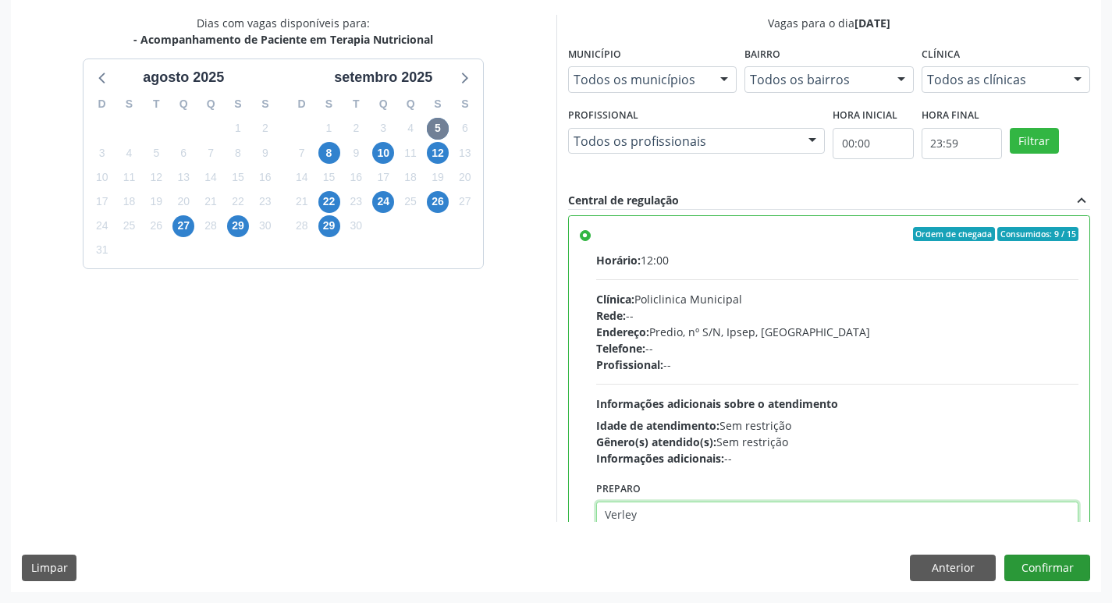
type textarea "Verley"
click at [1039, 564] on button "Confirmar" at bounding box center [1047, 568] width 86 height 27
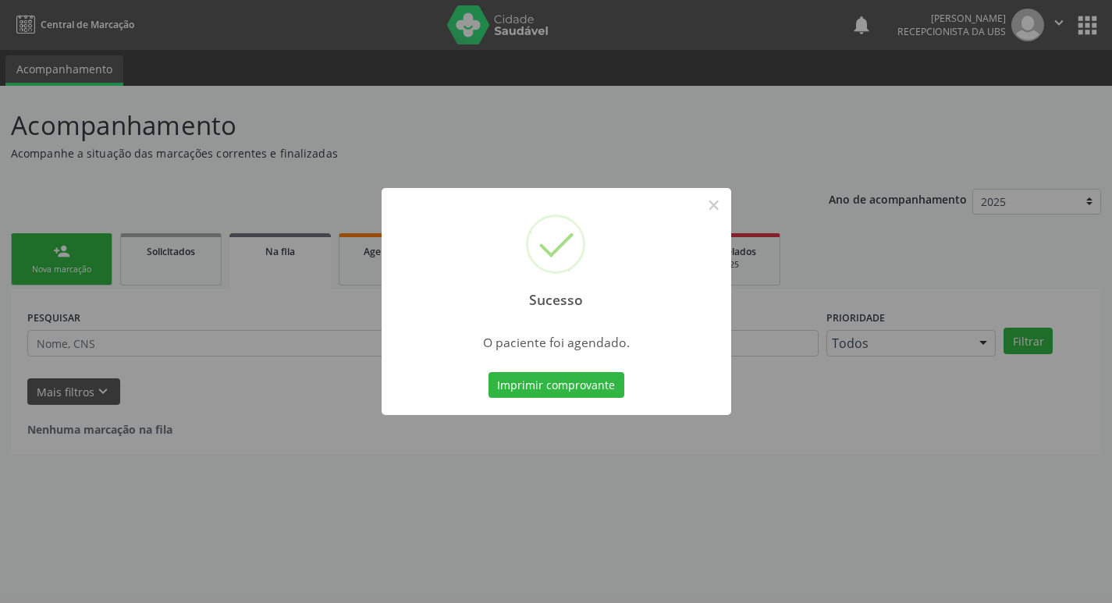
scroll to position [0, 0]
click at [558, 386] on button "Imprimir comprovante" at bounding box center [562, 385] width 136 height 27
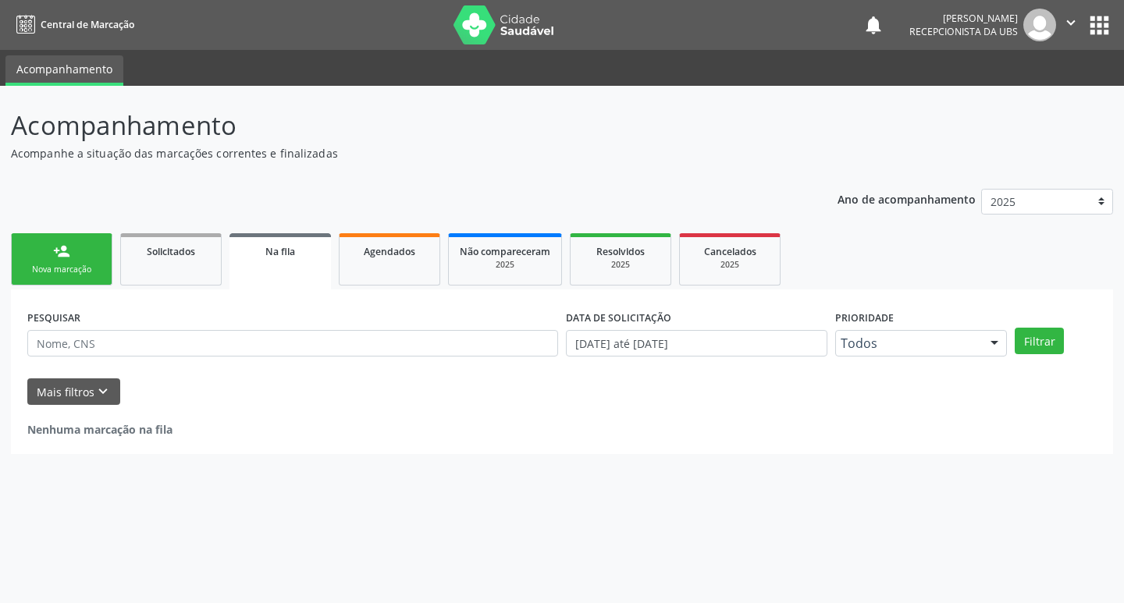
click at [41, 260] on link "person_add Nova marcação" at bounding box center [61, 259] width 101 height 52
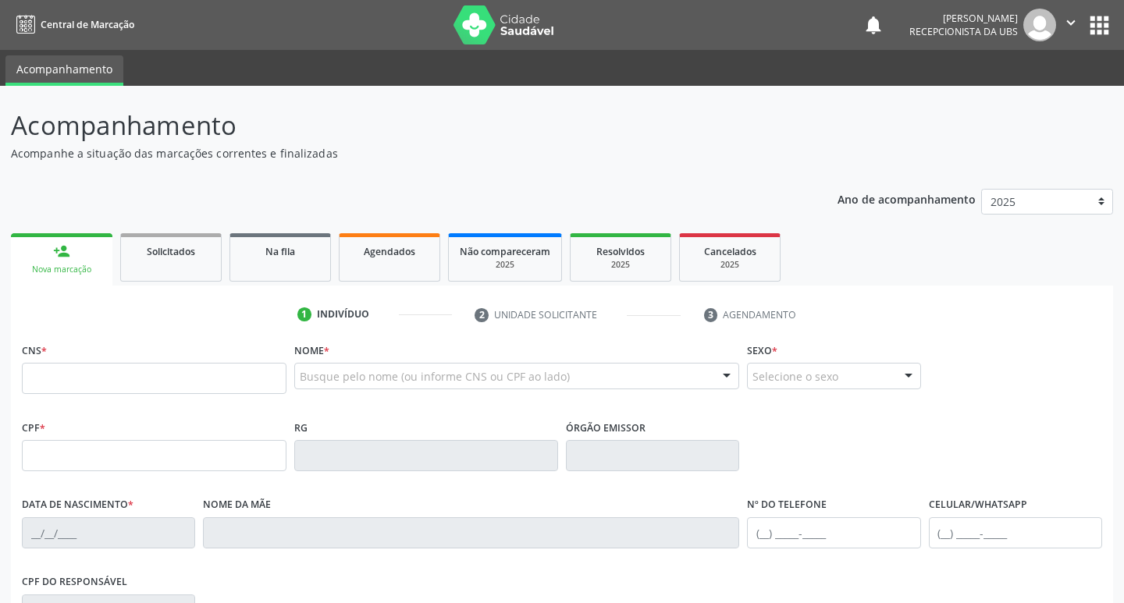
click at [92, 269] on div "Nova marcação" at bounding box center [62, 270] width 80 height 12
click at [165, 400] on fieldset "CNS *" at bounding box center [152, 372] width 261 height 66
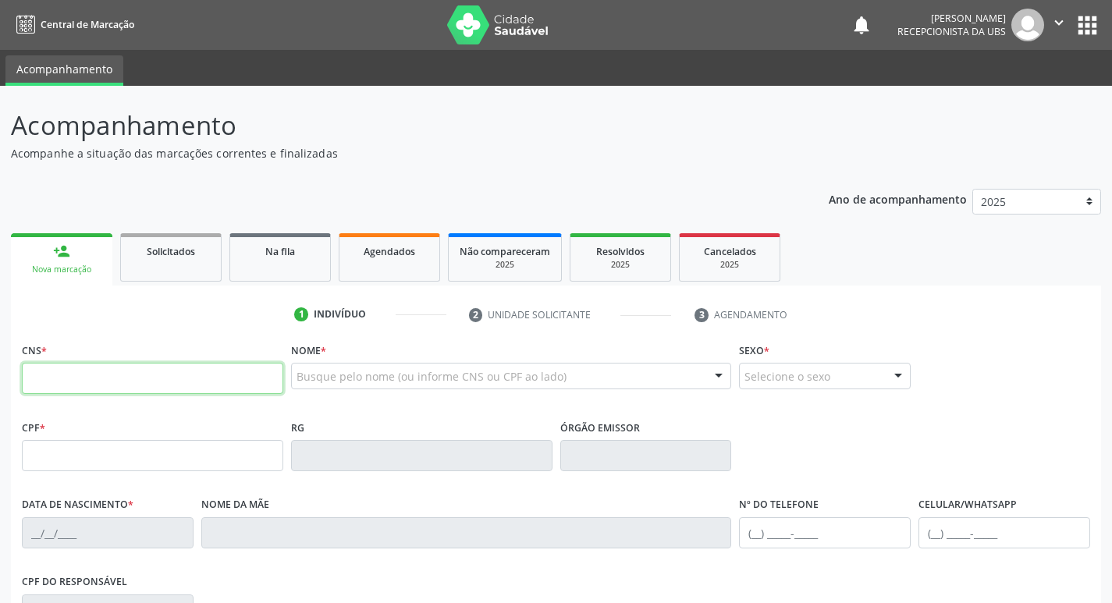
click at [176, 378] on input "text" at bounding box center [152, 378] width 261 height 31
type input "700 5079 5651 8954"
type input "078.685.384-06"
type input "01/11/1987"
type input "Maria das Neves Santos Souza"
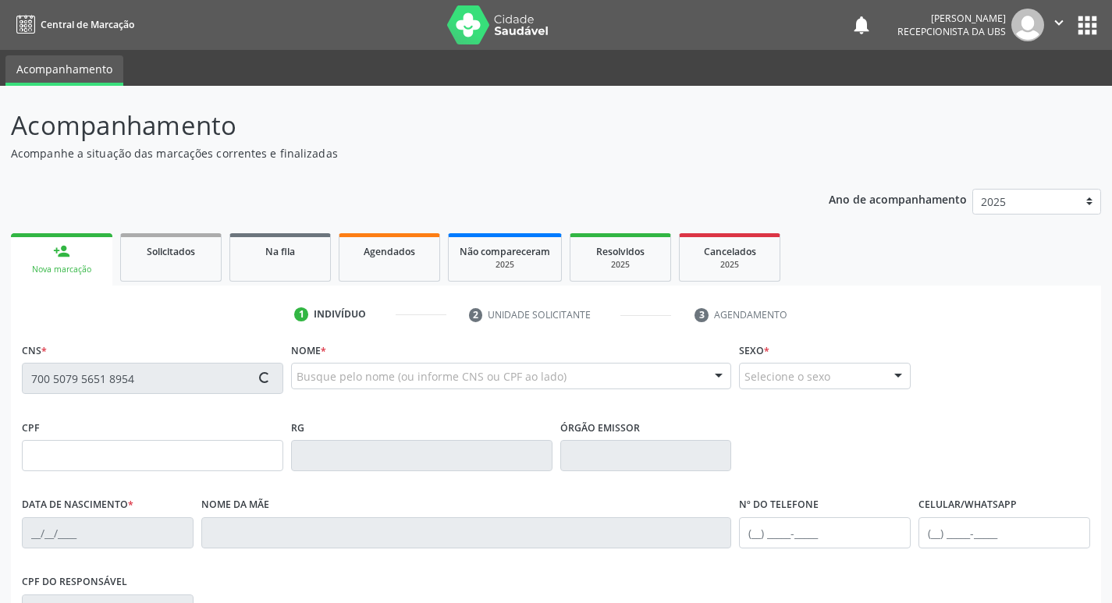
type input "(87) 99986-1224"
type input "119.798.024-59"
type input "237"
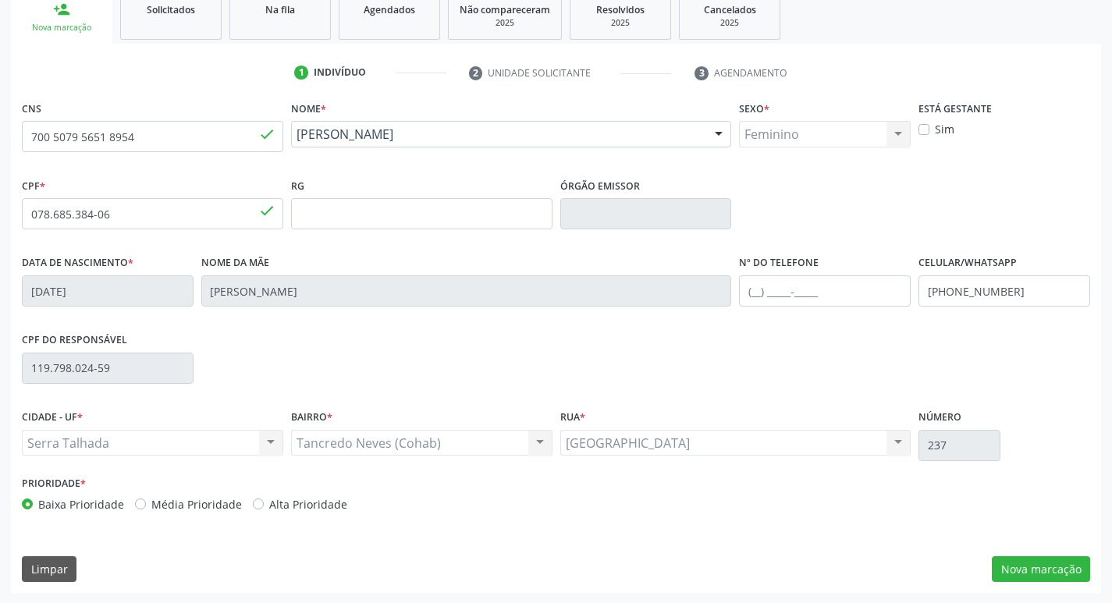
scroll to position [243, 0]
click at [1023, 569] on button "Nova marcação" at bounding box center [1041, 569] width 98 height 27
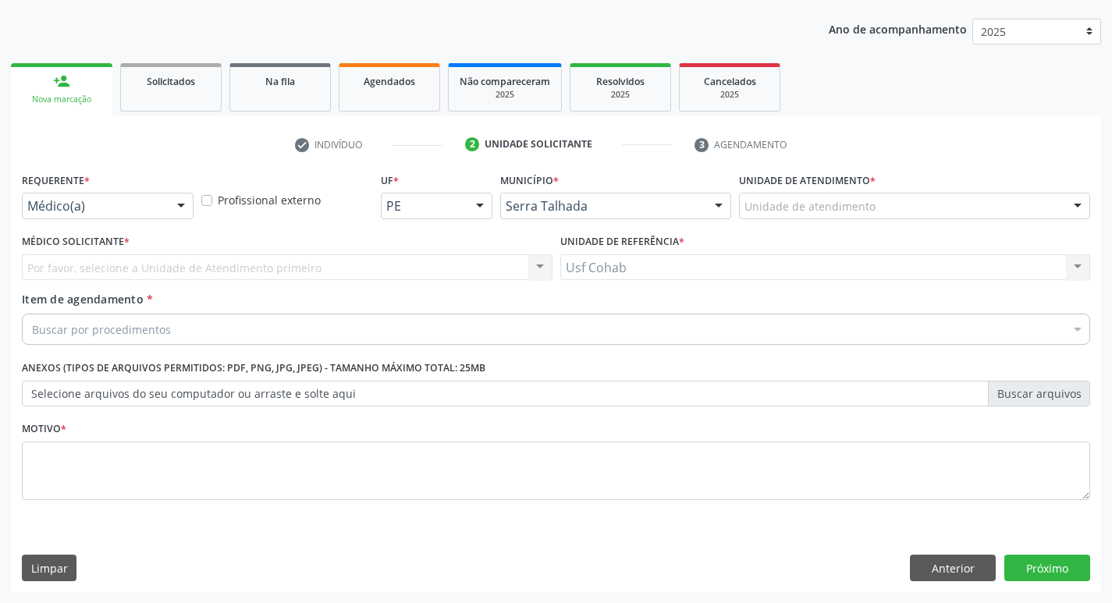
scroll to position [170, 0]
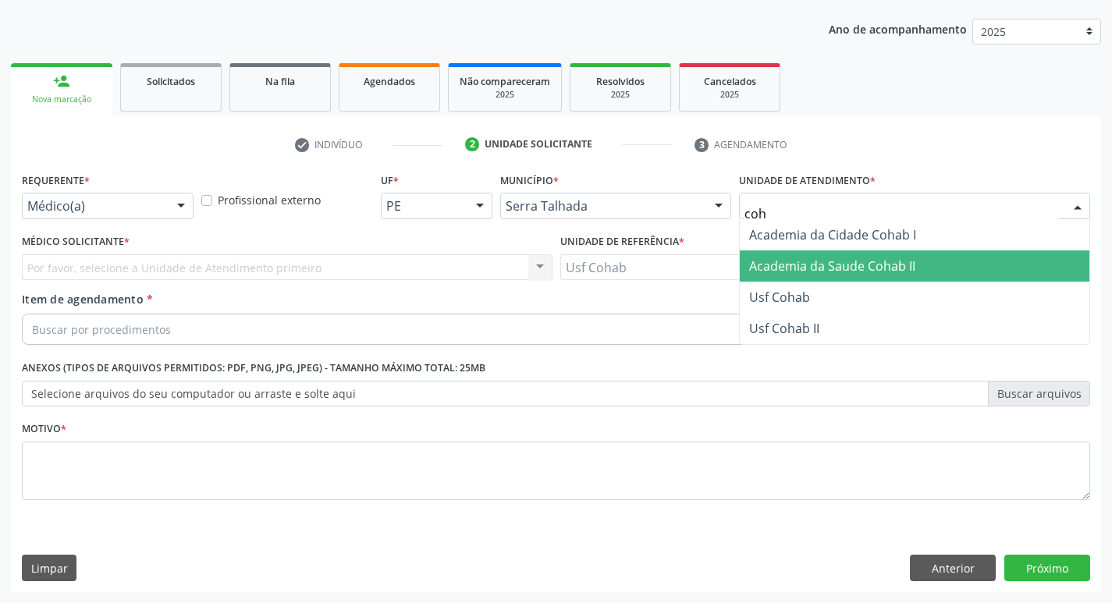
click at [782, 280] on span "Academia da Saude Cohab II" at bounding box center [915, 265] width 350 height 31
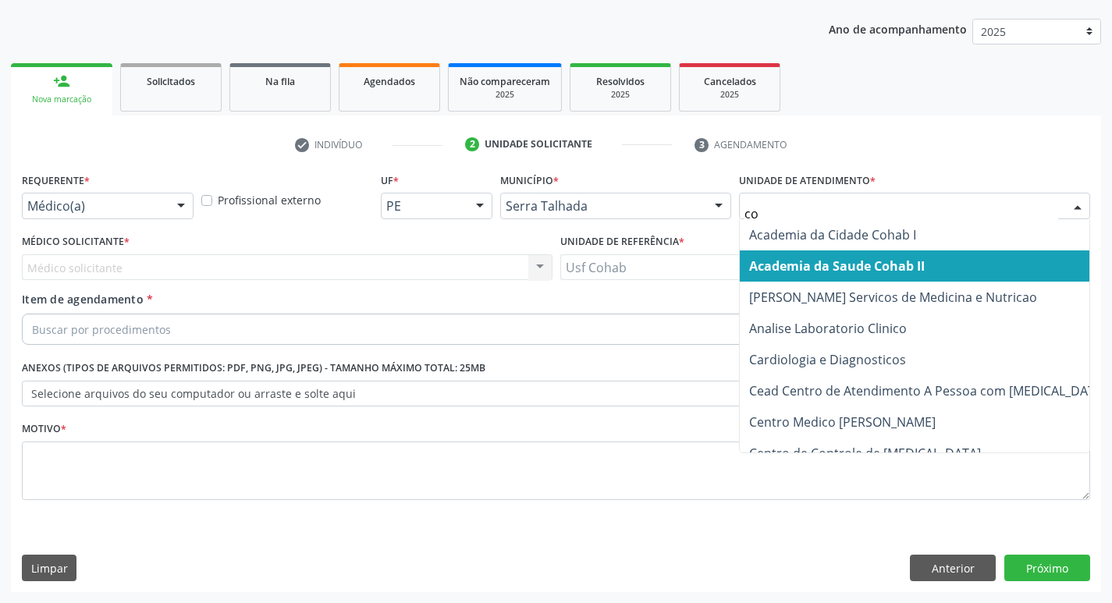
type input "coh"
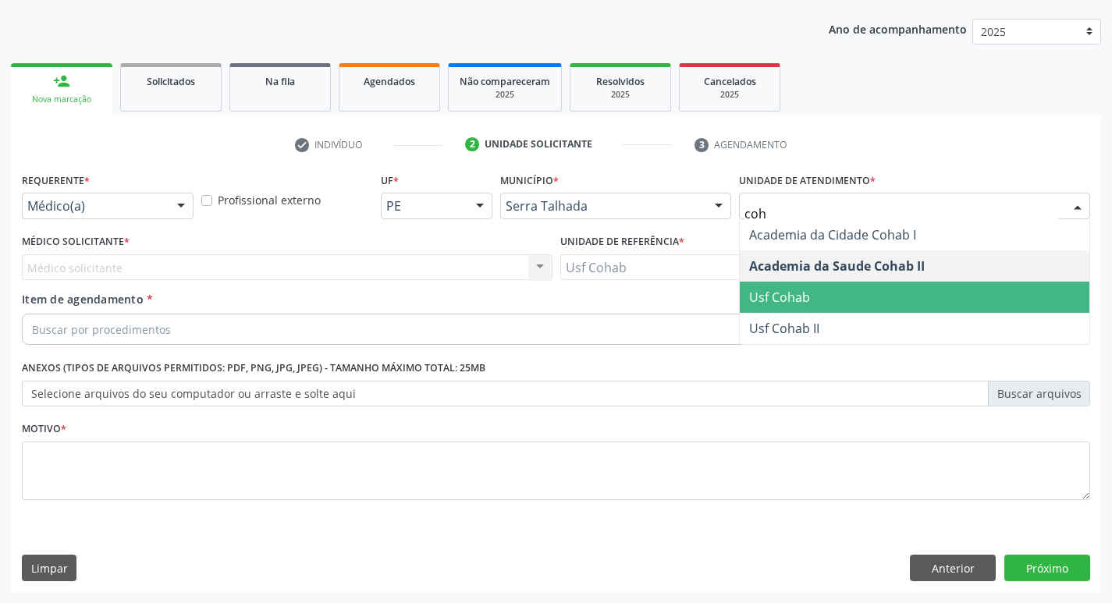
click at [902, 284] on span "Usf Cohab" at bounding box center [915, 297] width 350 height 31
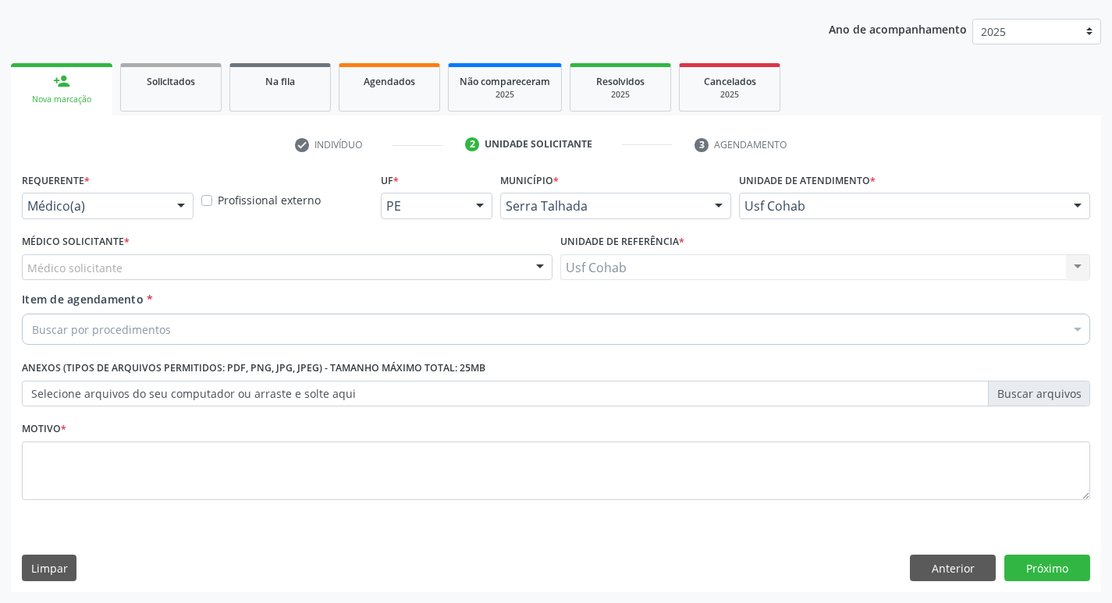
click at [517, 265] on div "Médico solicitante" at bounding box center [287, 267] width 531 height 27
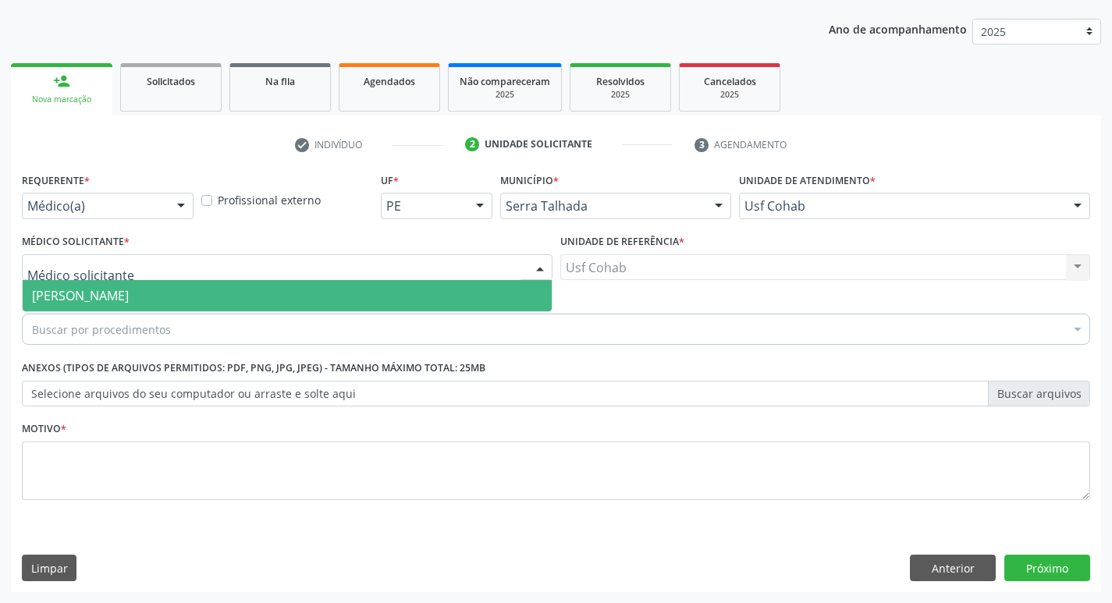
click at [468, 291] on span "[PERSON_NAME]" at bounding box center [287, 295] width 529 height 31
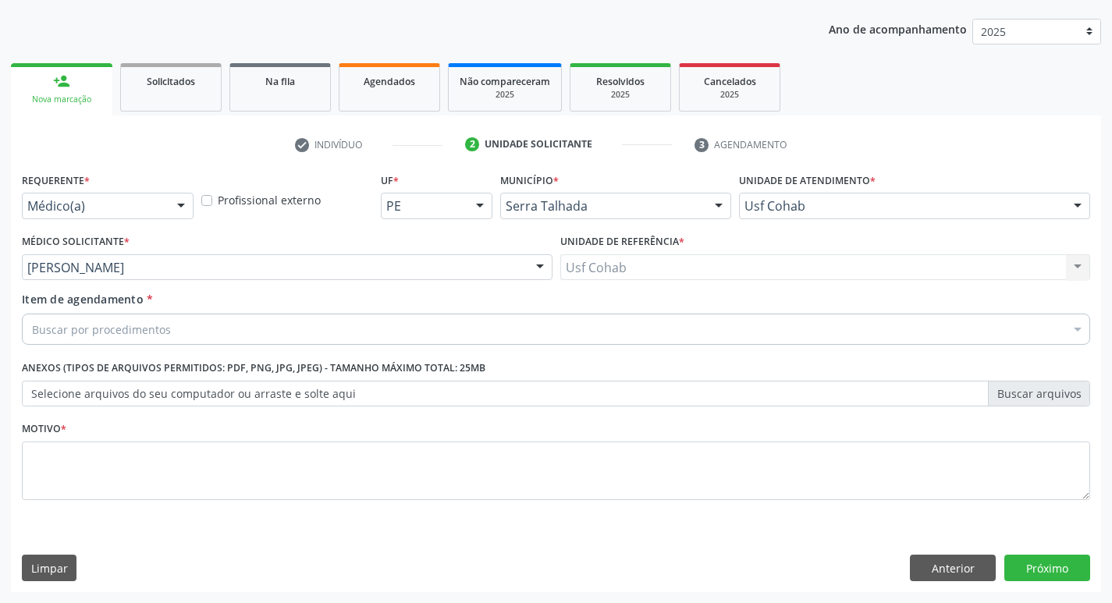
click at [588, 270] on div "Usf Cohab Usf Cohab Nenhum resultado encontrado para: " " Não há nenhuma opção …" at bounding box center [825, 267] width 531 height 27
click at [323, 320] on div "Buscar por procedimentos" at bounding box center [556, 329] width 1068 height 31
click at [32, 329] on input "Item de agendamento *" at bounding box center [32, 329] width 0 height 31
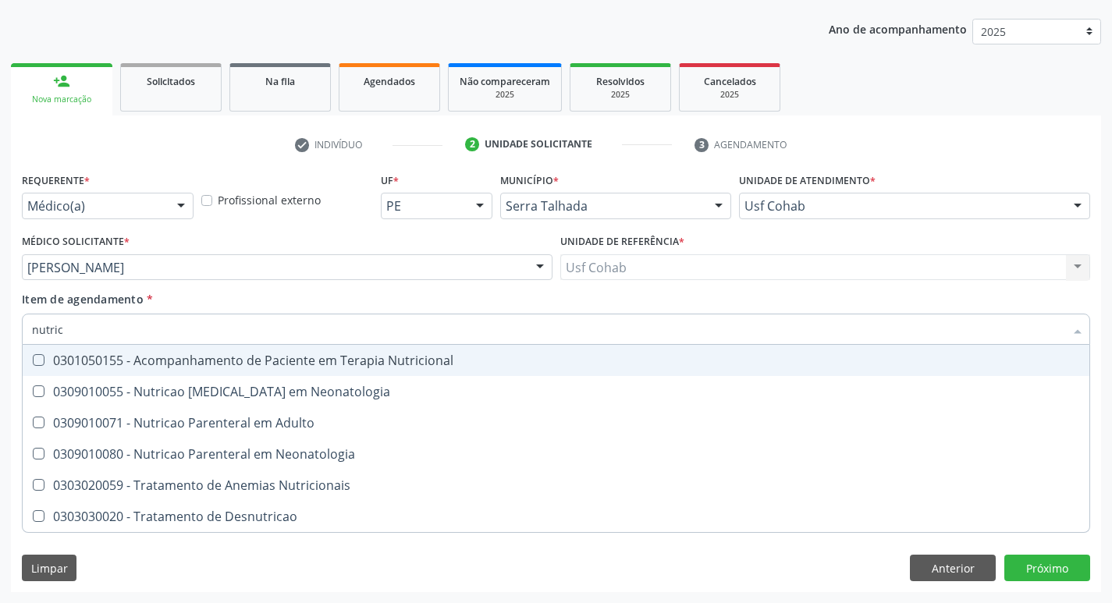
type input "nutrici"
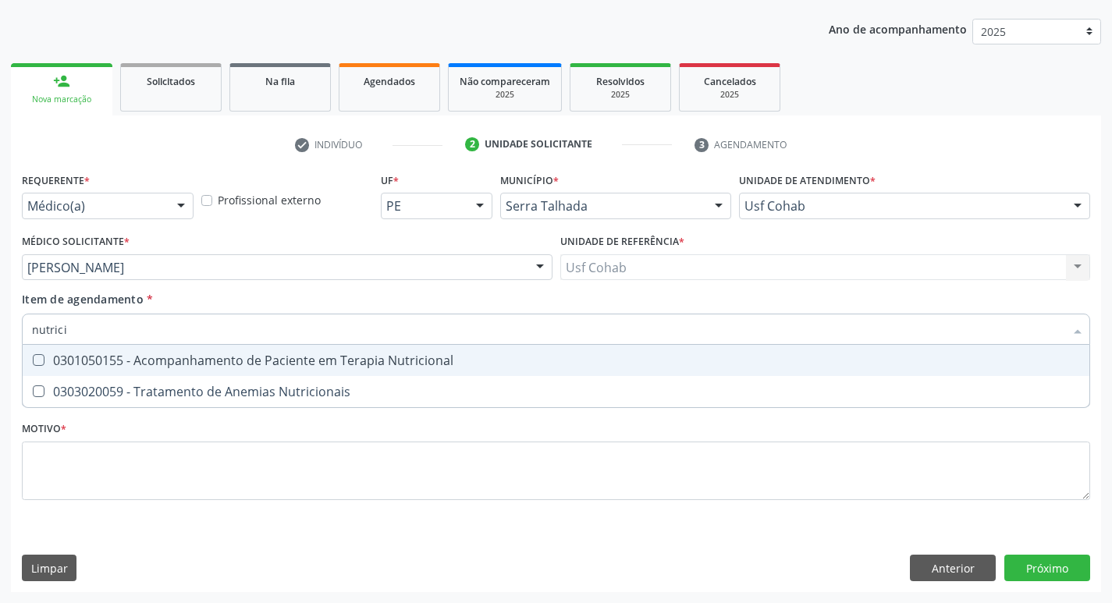
click at [325, 356] on div "0301050155 - Acompanhamento de Paciente em Terapia Nutricional" at bounding box center [556, 360] width 1048 height 12
checkbox Nutricional "true"
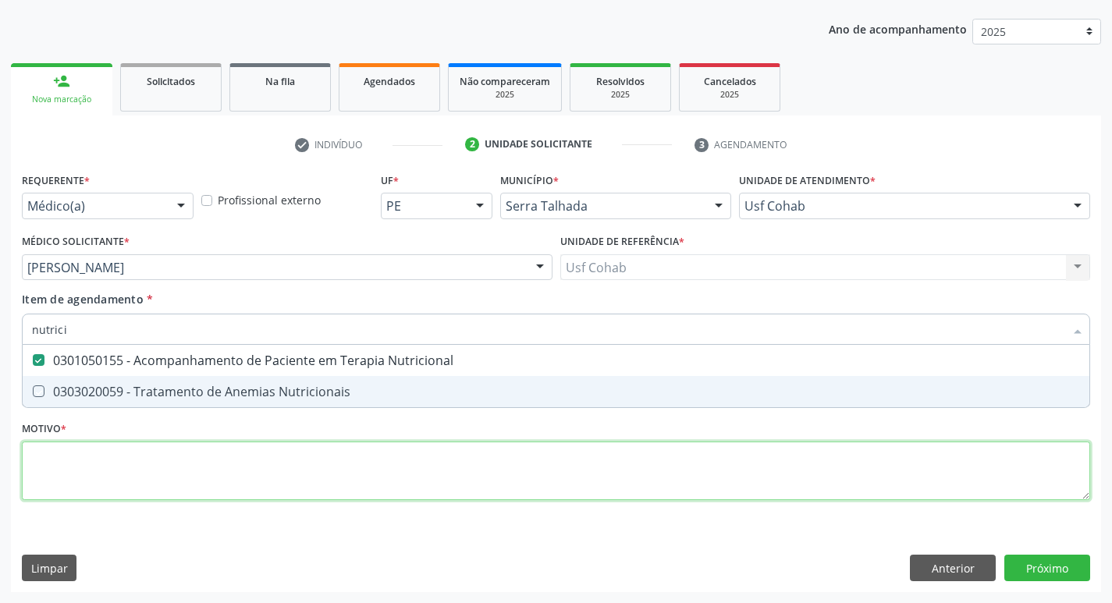
click at [265, 463] on div "Requerente * Médico(a) Médico(a) Enfermeiro(a) Paciente Nenhum resultado encont…" at bounding box center [556, 346] width 1068 height 354
checkbox Nutricionais "true"
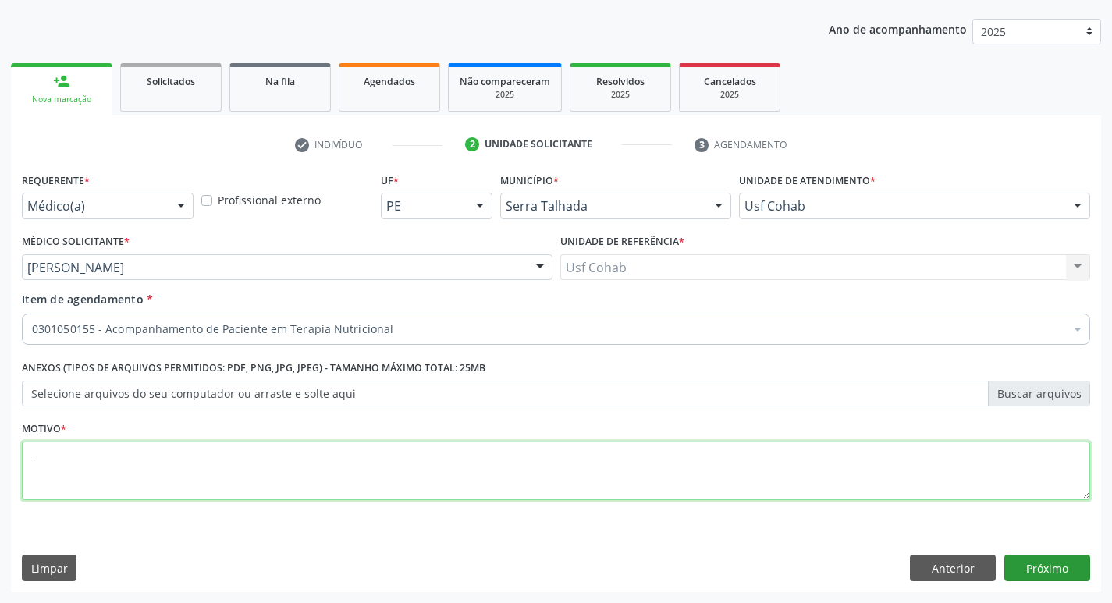
type textarea "-"
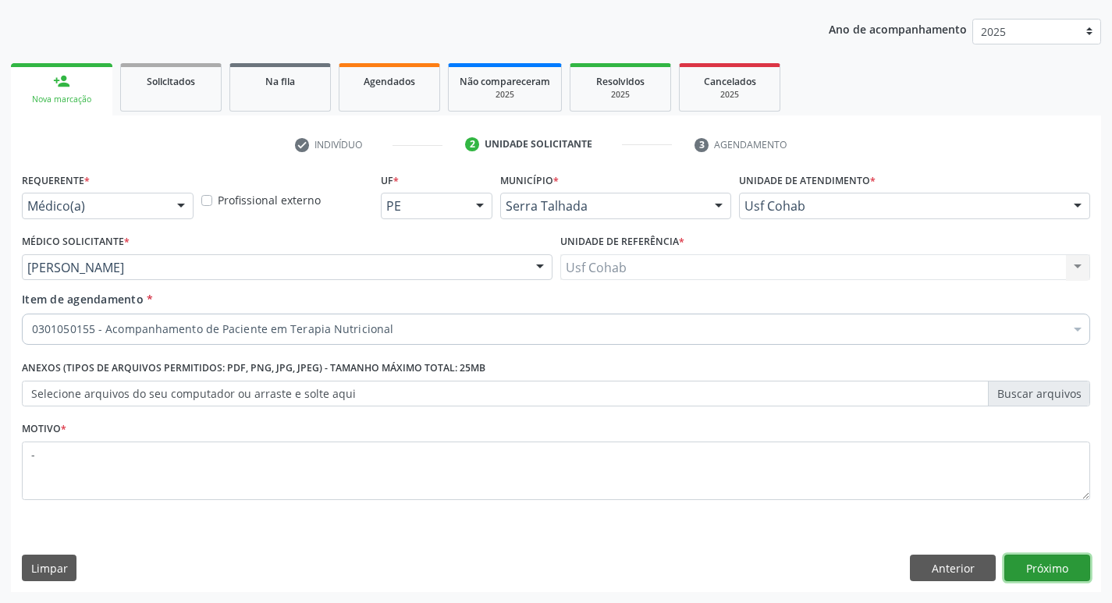
click at [1029, 571] on button "Próximo" at bounding box center [1047, 568] width 86 height 27
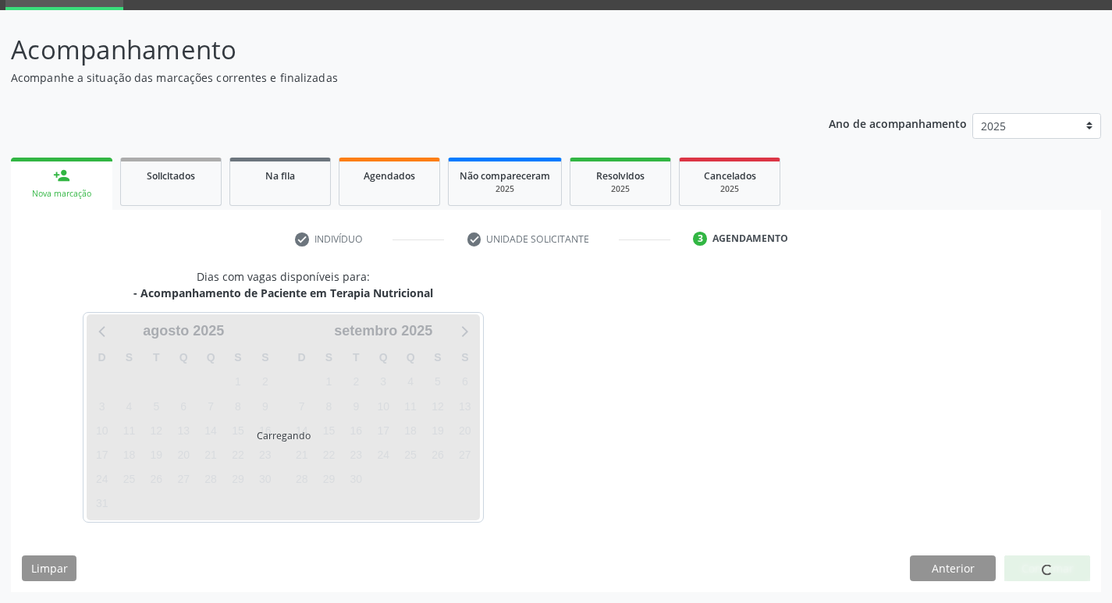
scroll to position [76, 0]
click at [1029, 573] on div at bounding box center [1047, 569] width 86 height 27
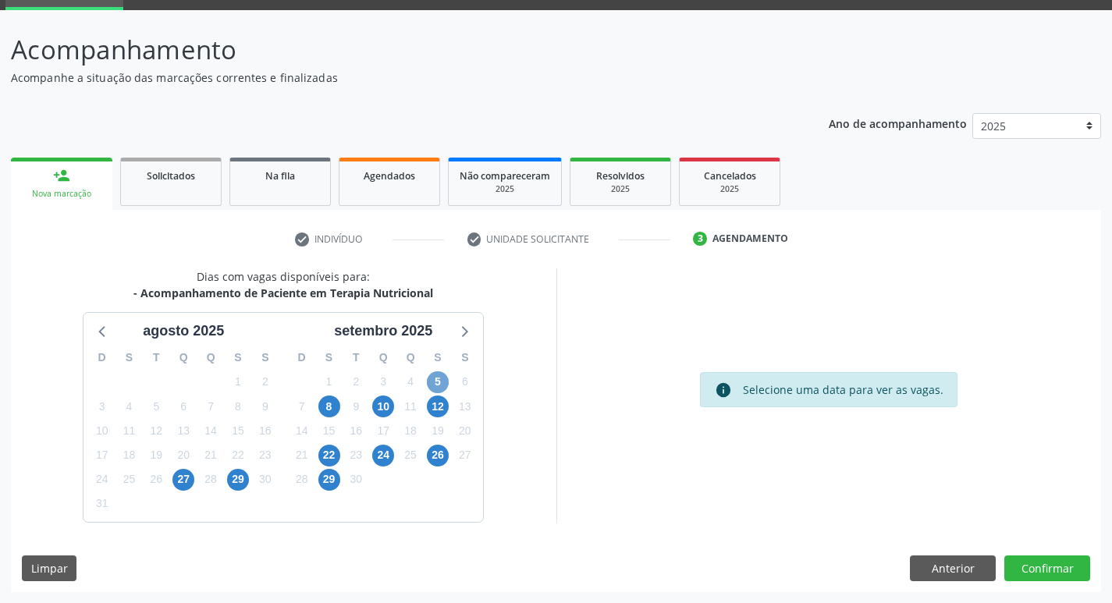
click at [446, 375] on span "5" at bounding box center [438, 382] width 22 height 22
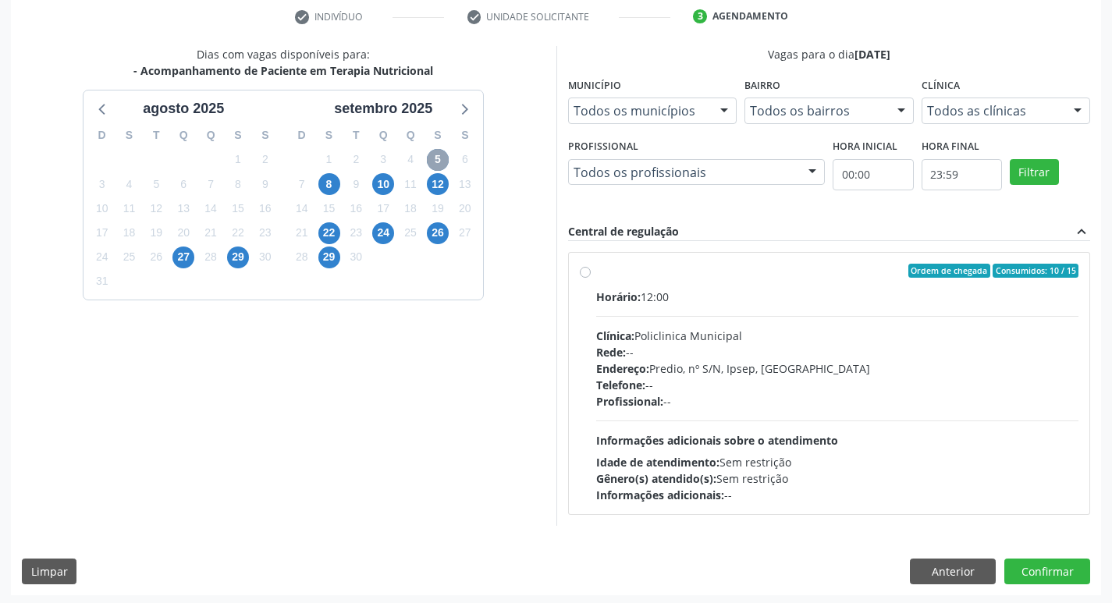
scroll to position [301, 0]
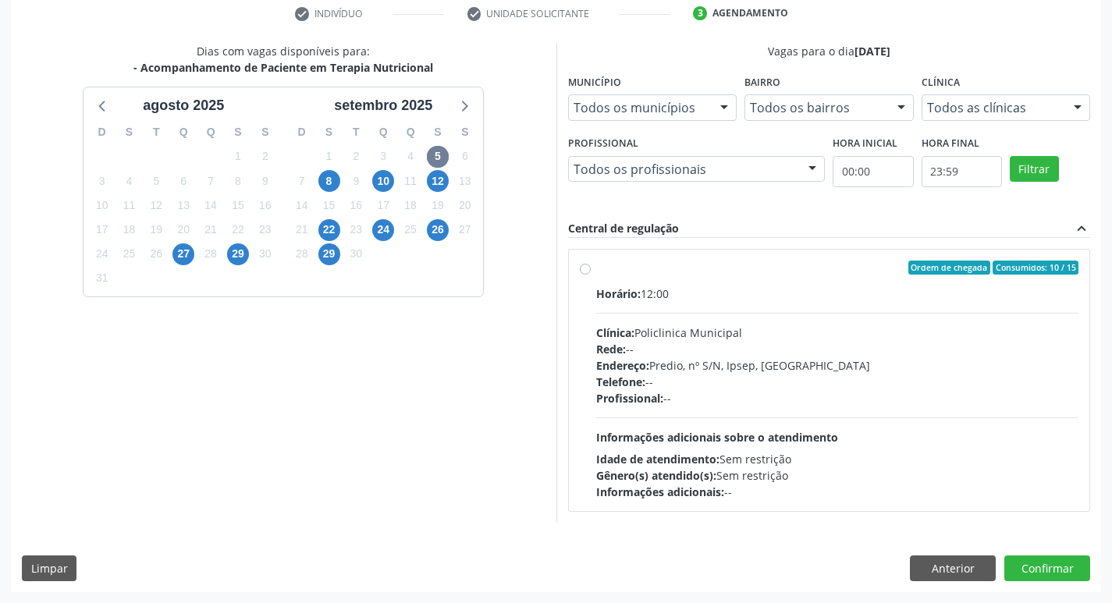
click at [852, 451] on div "Idade de atendimento: Sem restrição" at bounding box center [837, 459] width 483 height 16
click at [591, 275] on input "Ordem de chegada Consumidos: 10 / 15 Horário: 12:00 Clínica: Policlinica Munici…" at bounding box center [585, 268] width 11 height 14
radio input "true"
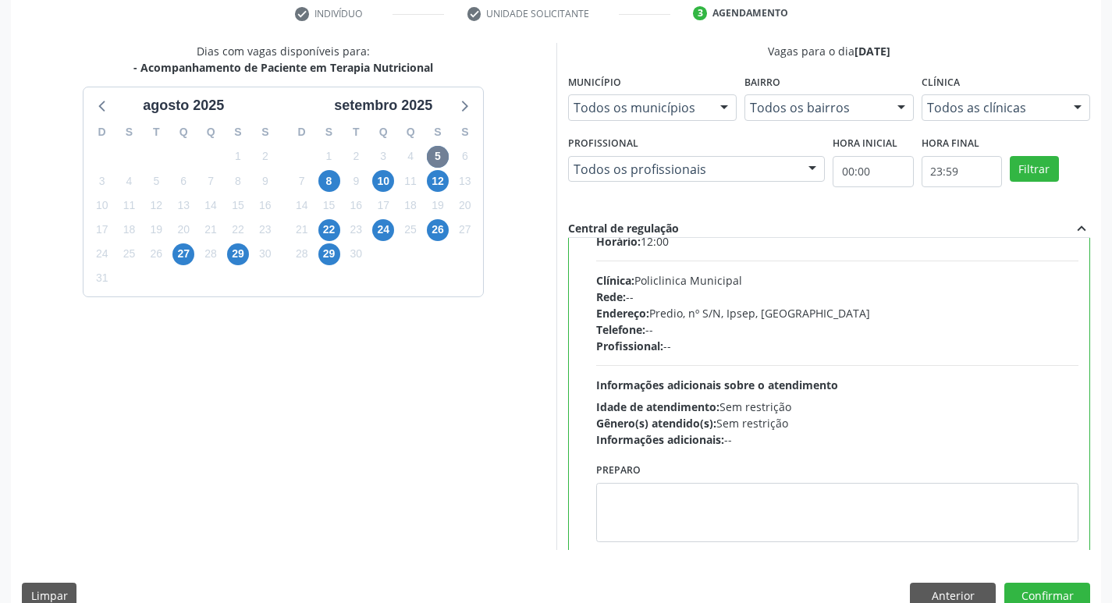
scroll to position [77, 0]
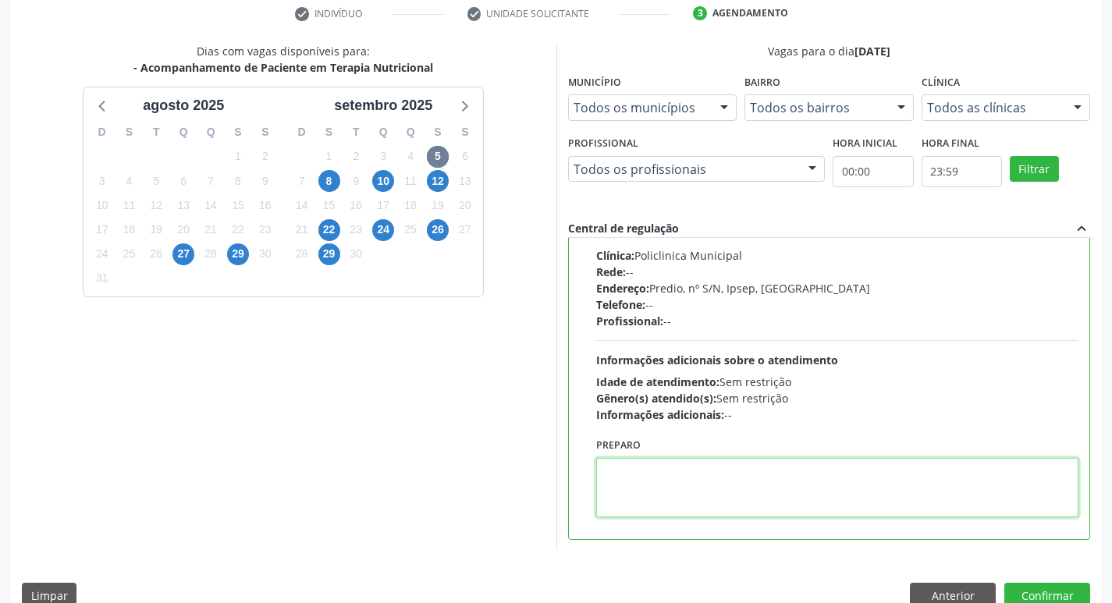
click at [740, 495] on textarea at bounding box center [837, 487] width 483 height 59
type textarea "Verley"
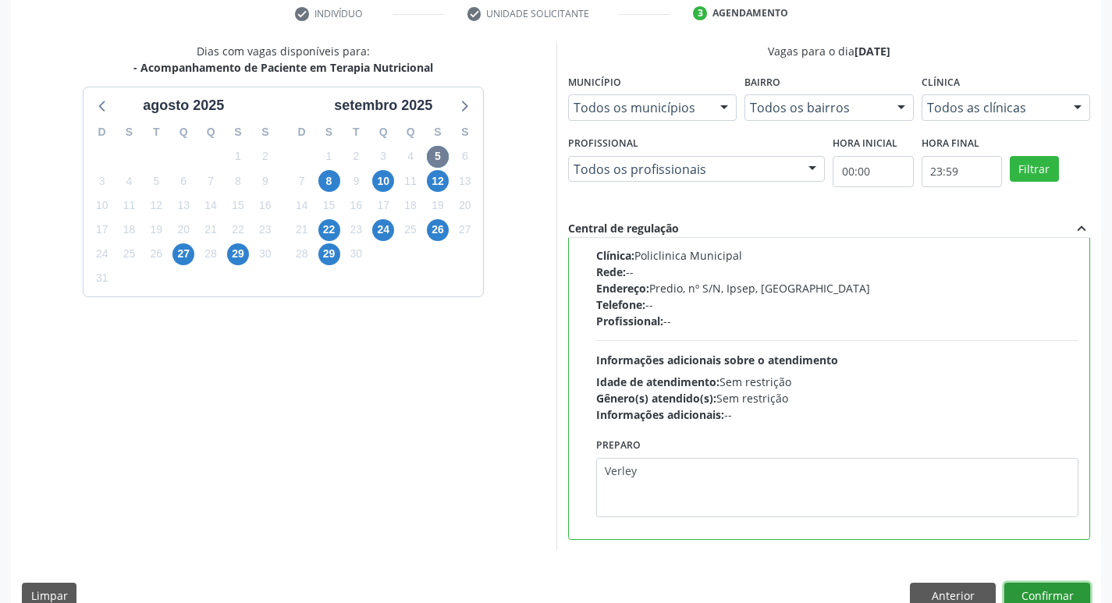
click at [1063, 587] on button "Confirmar" at bounding box center [1047, 596] width 86 height 27
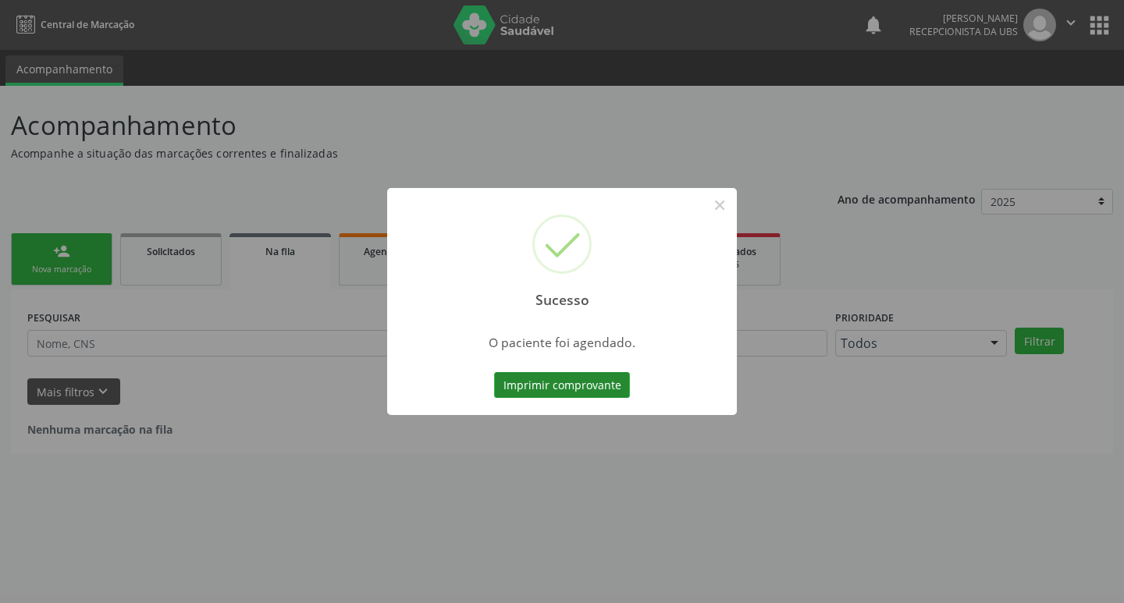
click at [581, 378] on button "Imprimir comprovante" at bounding box center [562, 385] width 136 height 27
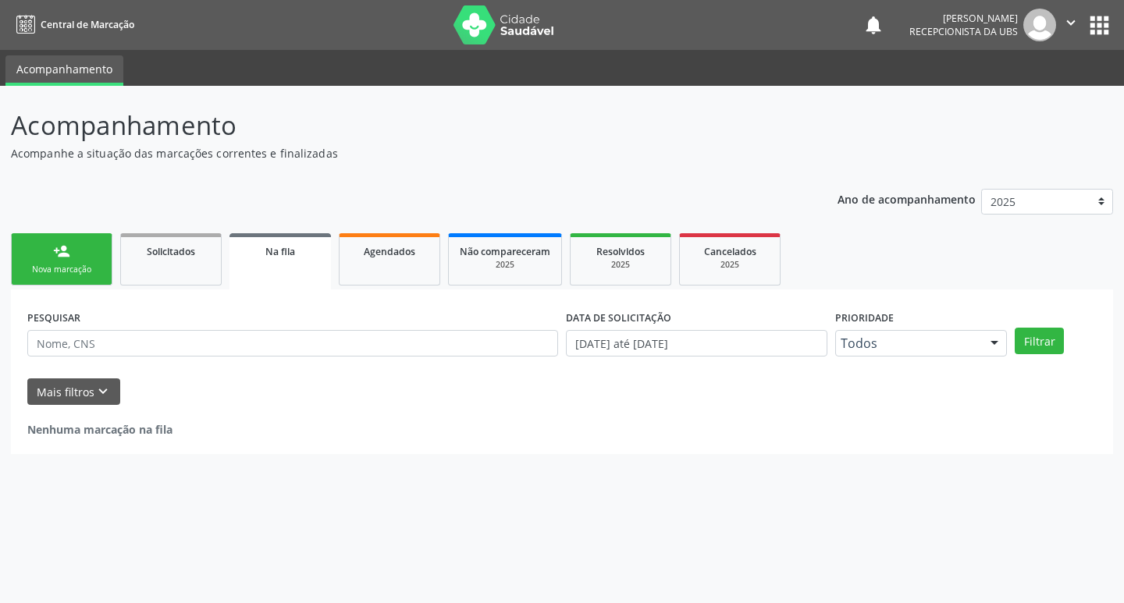
click at [59, 250] on div "person_add" at bounding box center [61, 251] width 17 height 17
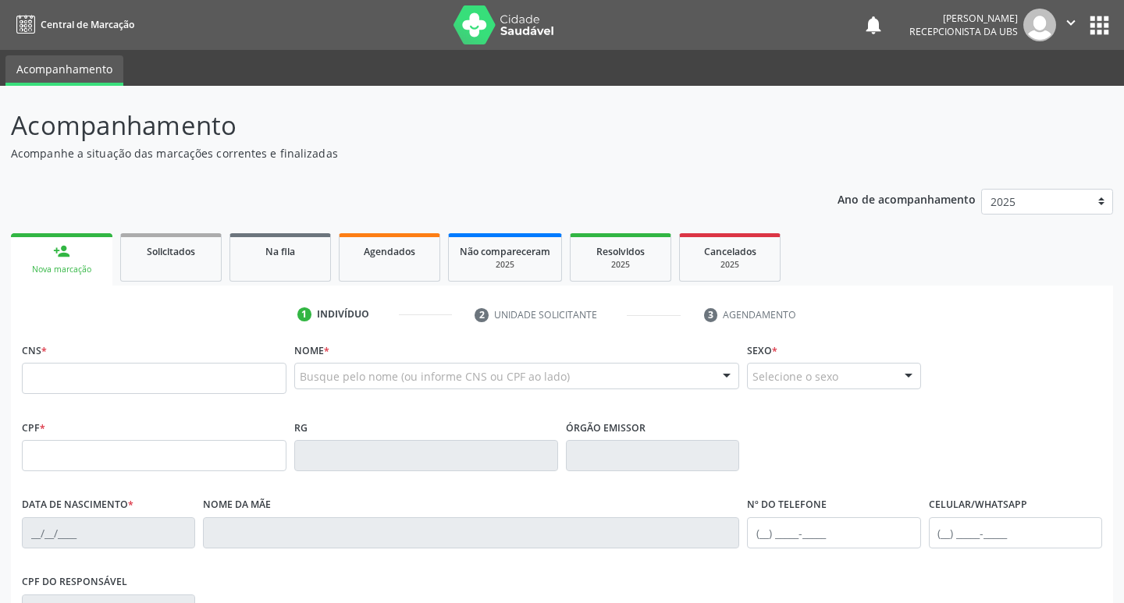
click at [52, 268] on div "Nova marcação" at bounding box center [62, 270] width 80 height 12
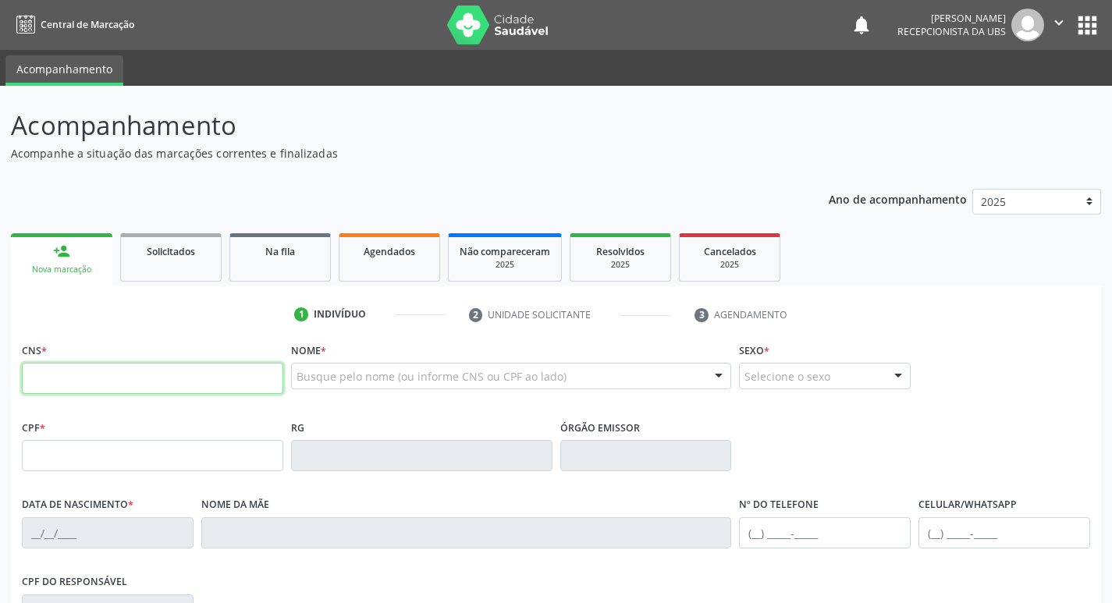
click at [133, 385] on input "text" at bounding box center [152, 378] width 261 height 31
paste input "898 0034 2005 9096"
type input "898 0034 2005 9096"
type input "04/08/2008"
type input "Olimpia Nogueira de Sa Mendes"
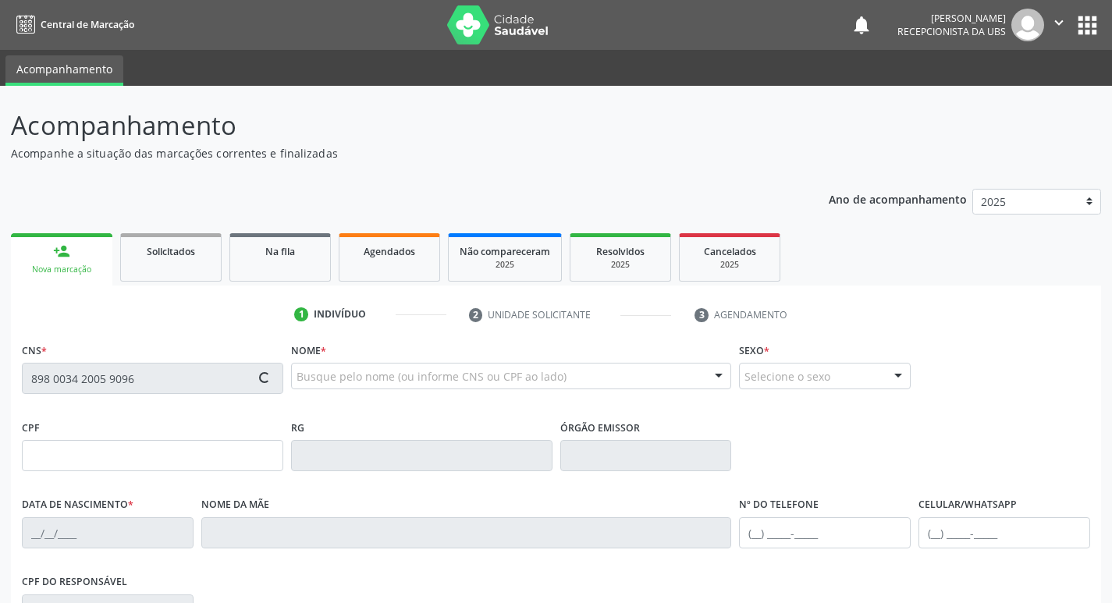
type input "(87) 99625-3490"
type input "494"
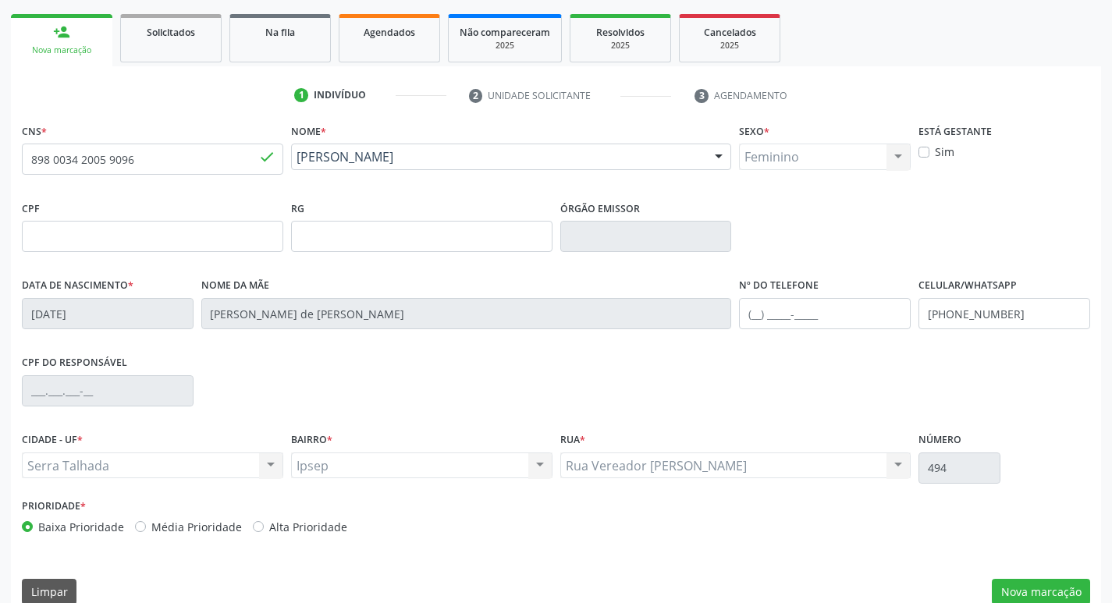
scroll to position [243, 0]
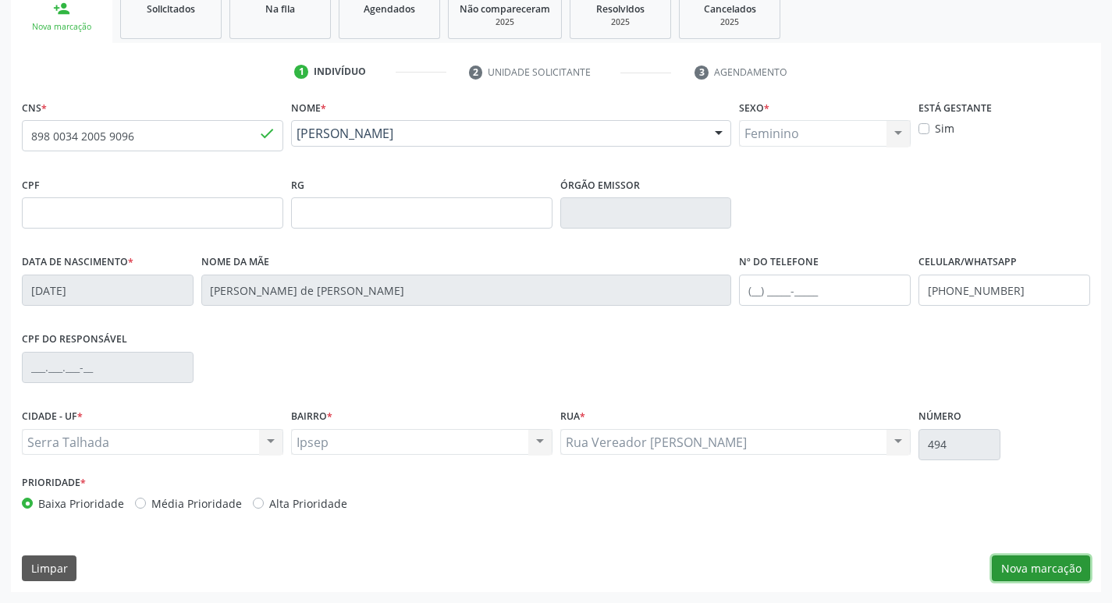
click at [1036, 558] on button "Nova marcação" at bounding box center [1041, 569] width 98 height 27
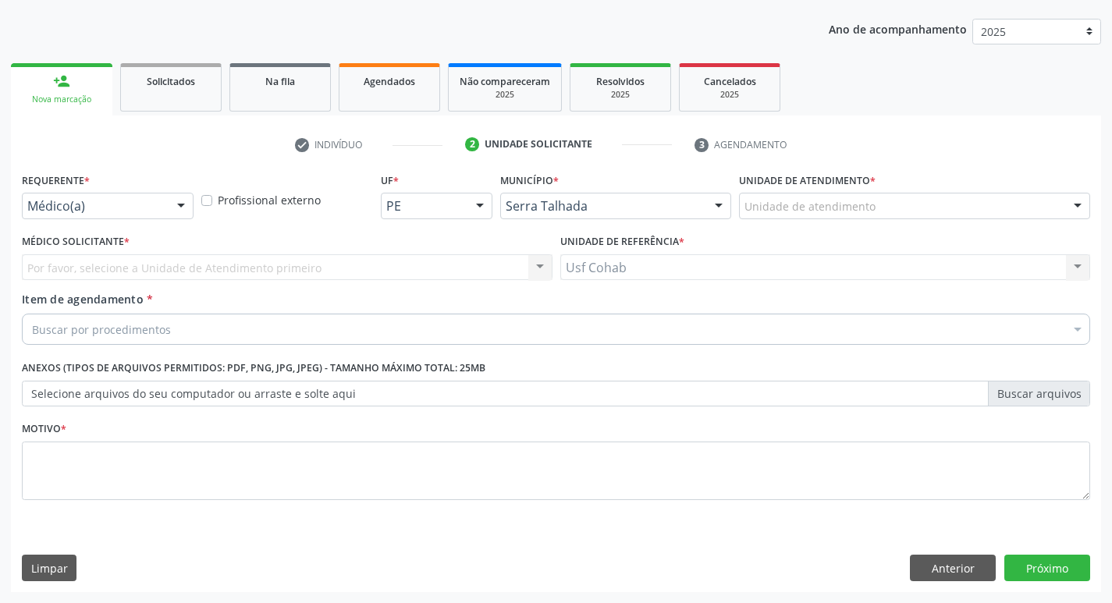
scroll to position [170, 0]
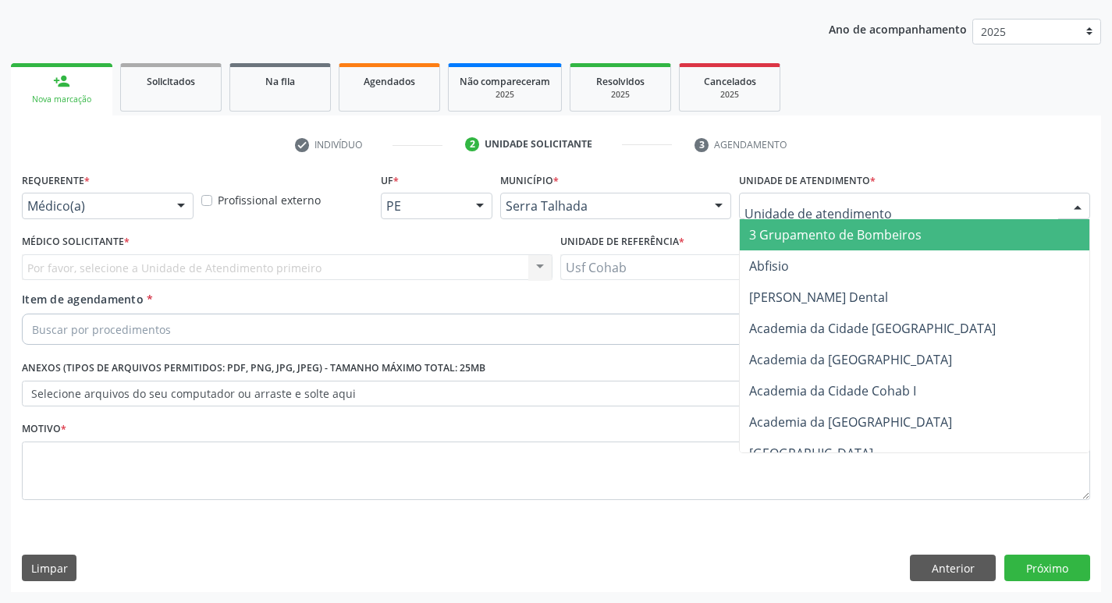
click at [821, 194] on div at bounding box center [914, 206] width 351 height 27
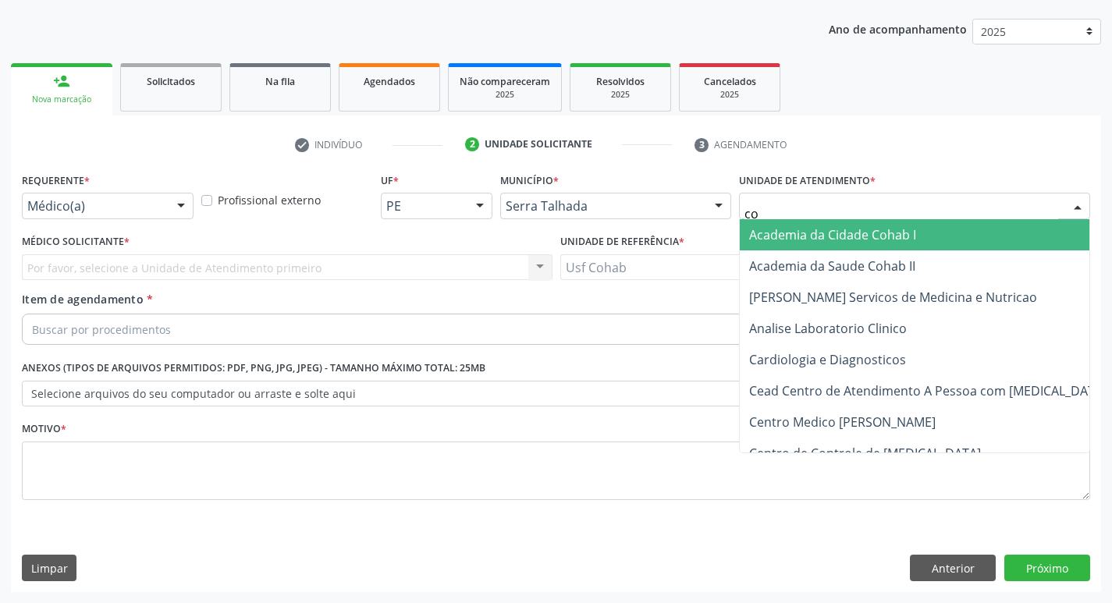
type input "coh"
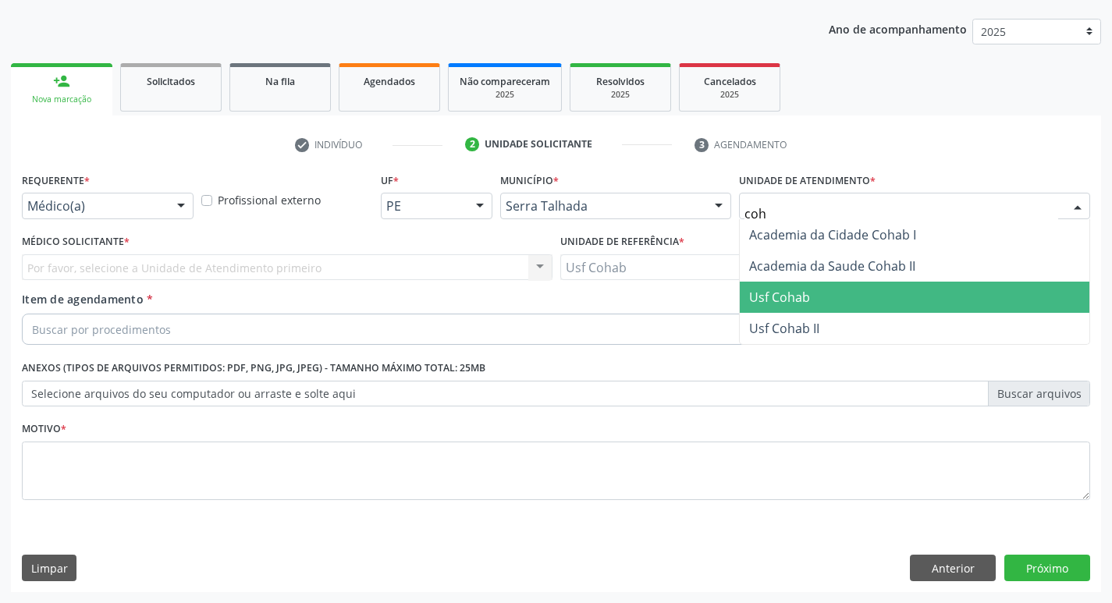
click at [792, 307] on span "Usf Cohab" at bounding box center [915, 297] width 350 height 31
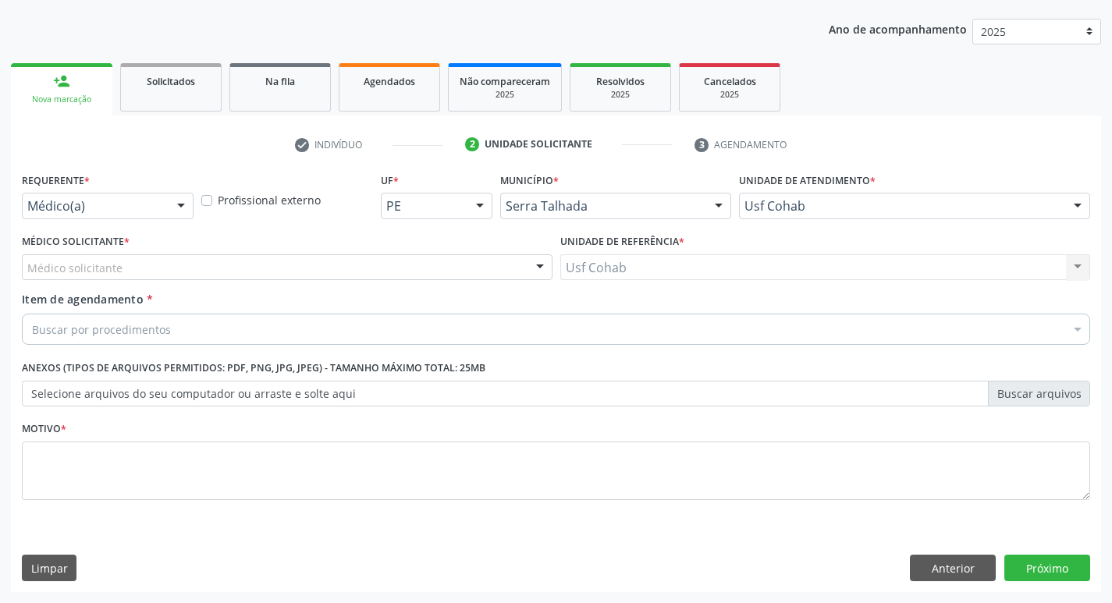
click at [181, 281] on div "Médico Solicitante * Médico solicitante [PERSON_NAME] Nenhum resultado encontra…" at bounding box center [287, 260] width 538 height 61
click at [194, 265] on div "Médico solicitante" at bounding box center [287, 267] width 531 height 27
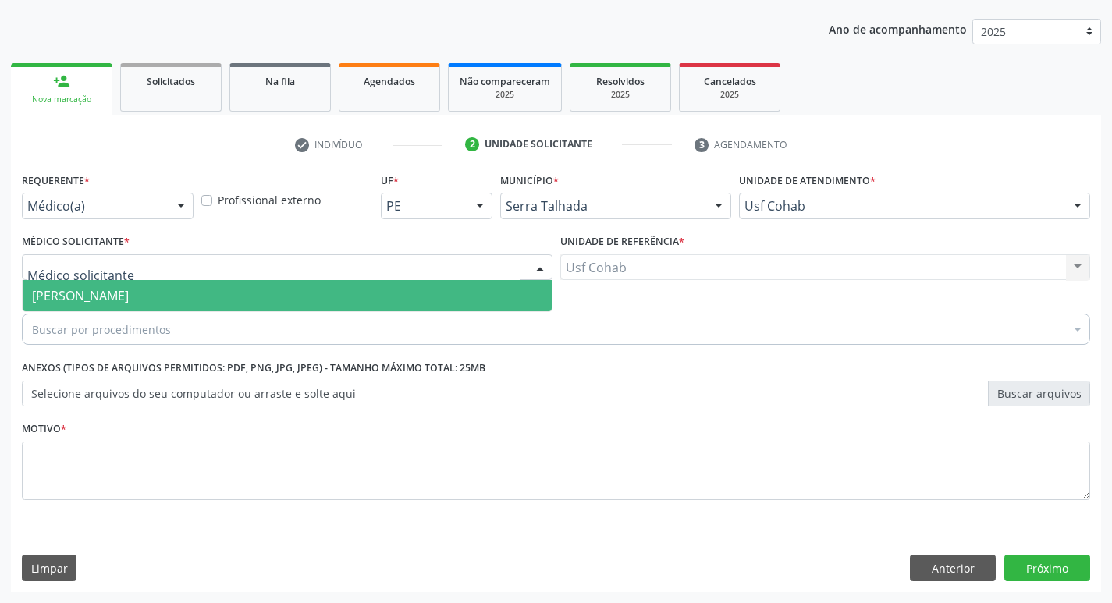
click at [197, 298] on span "[PERSON_NAME]" at bounding box center [287, 295] width 529 height 31
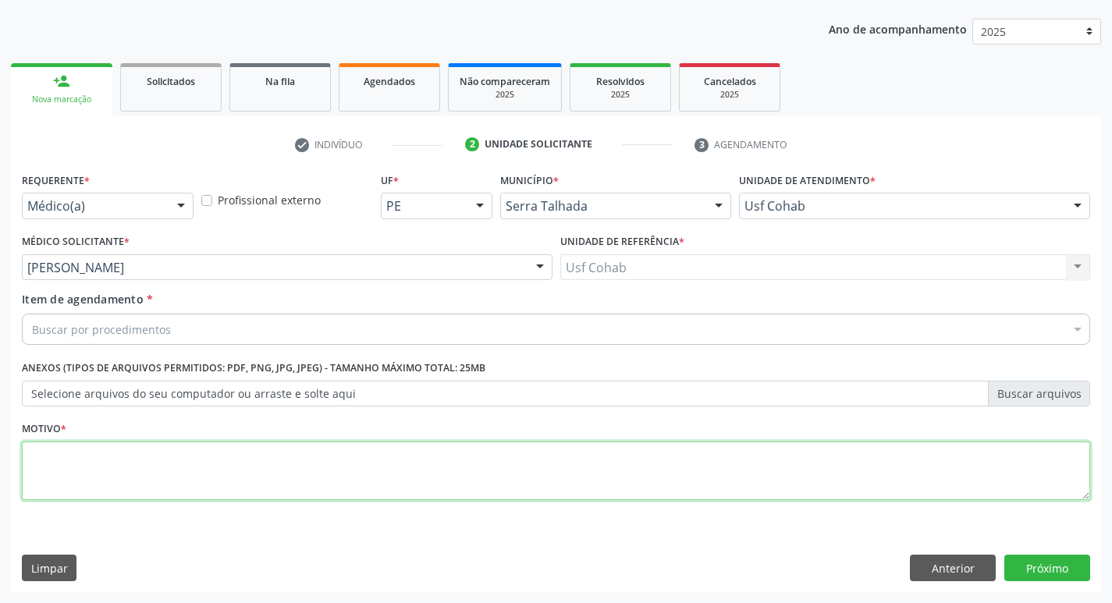
click at [144, 467] on textarea at bounding box center [556, 471] width 1068 height 59
type textarea "-"
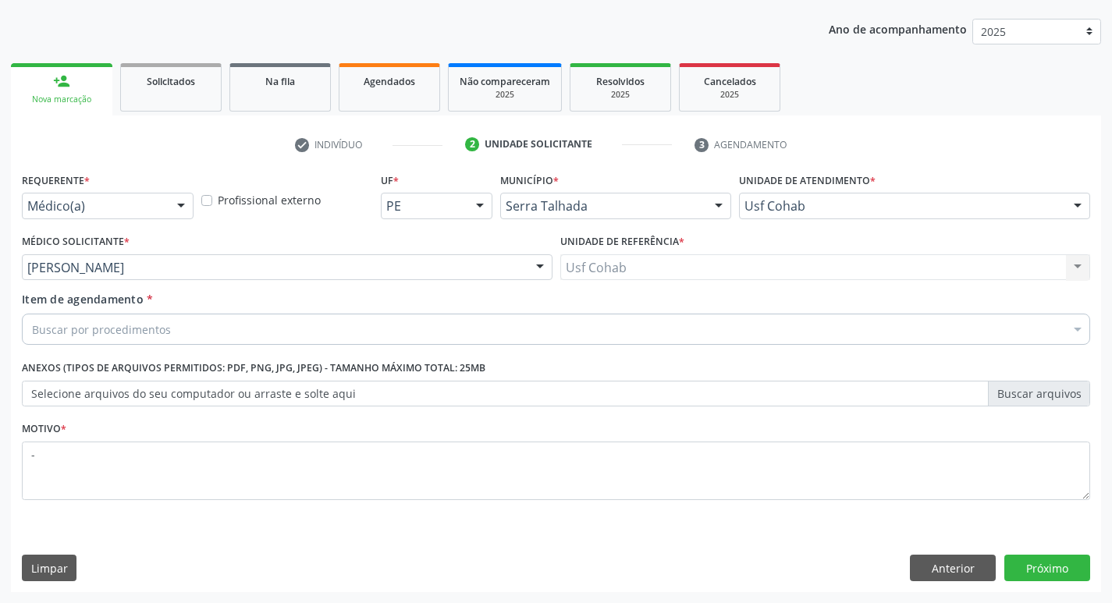
click at [157, 339] on div "Buscar por procedimentos" at bounding box center [556, 329] width 1068 height 31
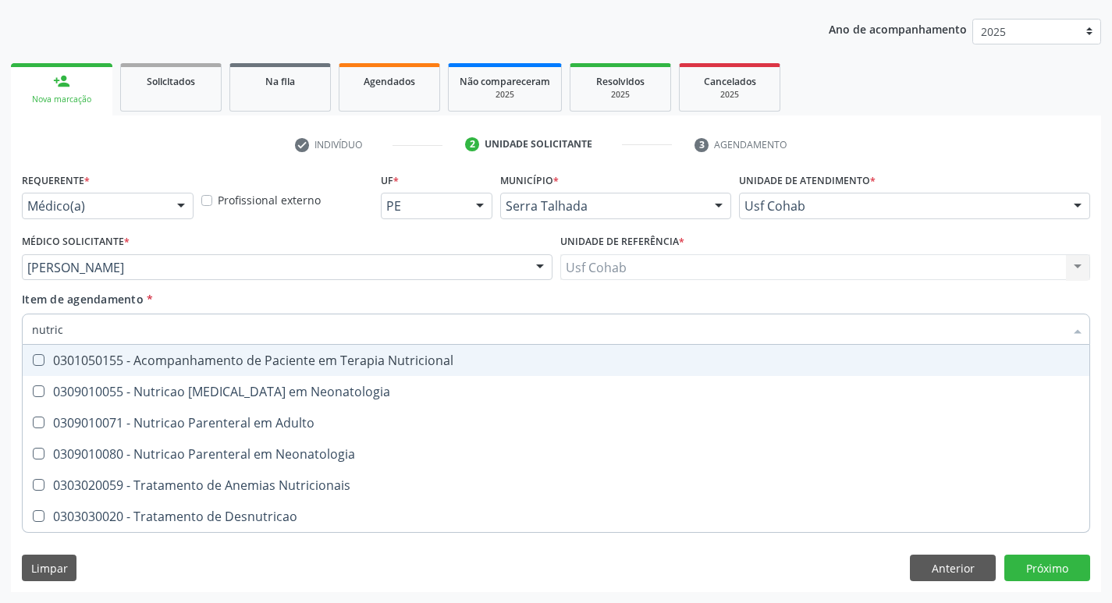
type input "nutrici"
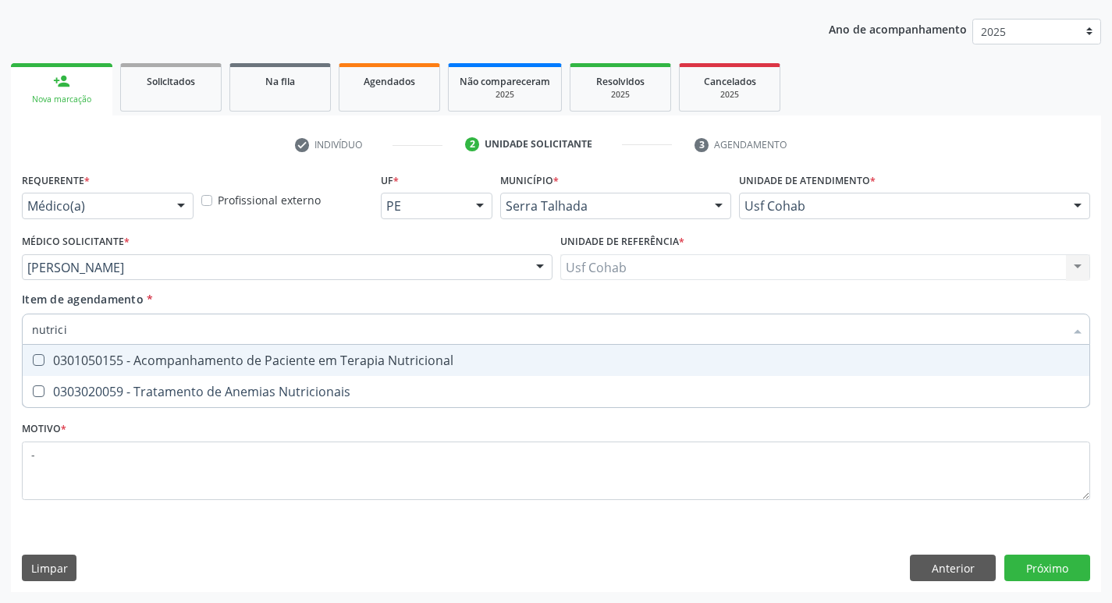
click at [157, 363] on div "0301050155 - Acompanhamento de Paciente em Terapia Nutricional" at bounding box center [556, 360] width 1048 height 12
checkbox Nutricional "true"
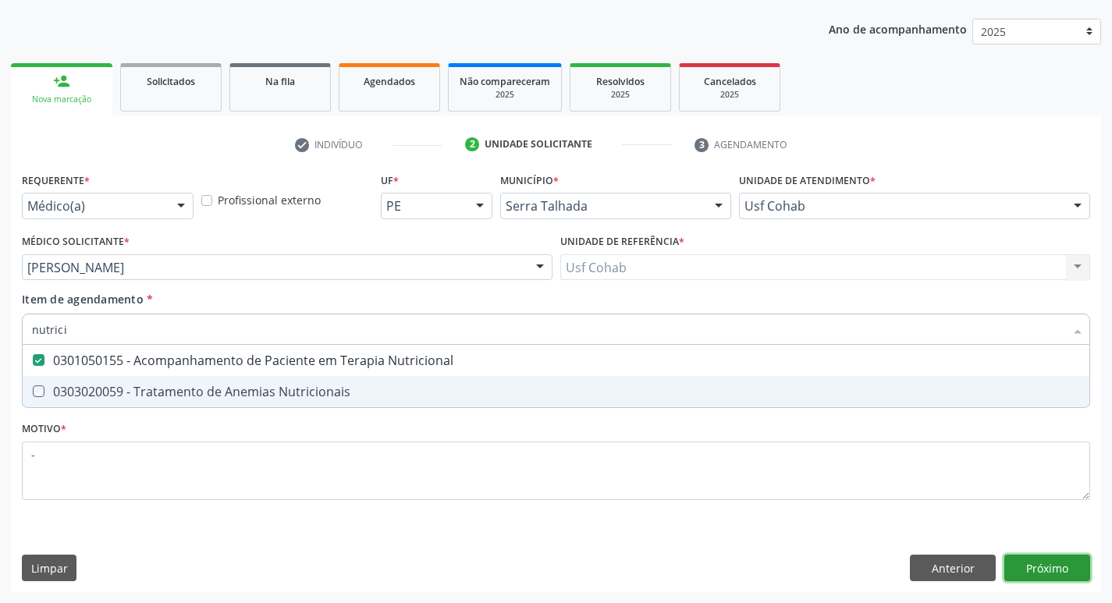
click at [1051, 574] on div "Requerente * Médico(a) Médico(a) Enfermeiro(a) Paciente Nenhum resultado encont…" at bounding box center [556, 381] width 1090 height 424
checkbox Nutricionais "true"
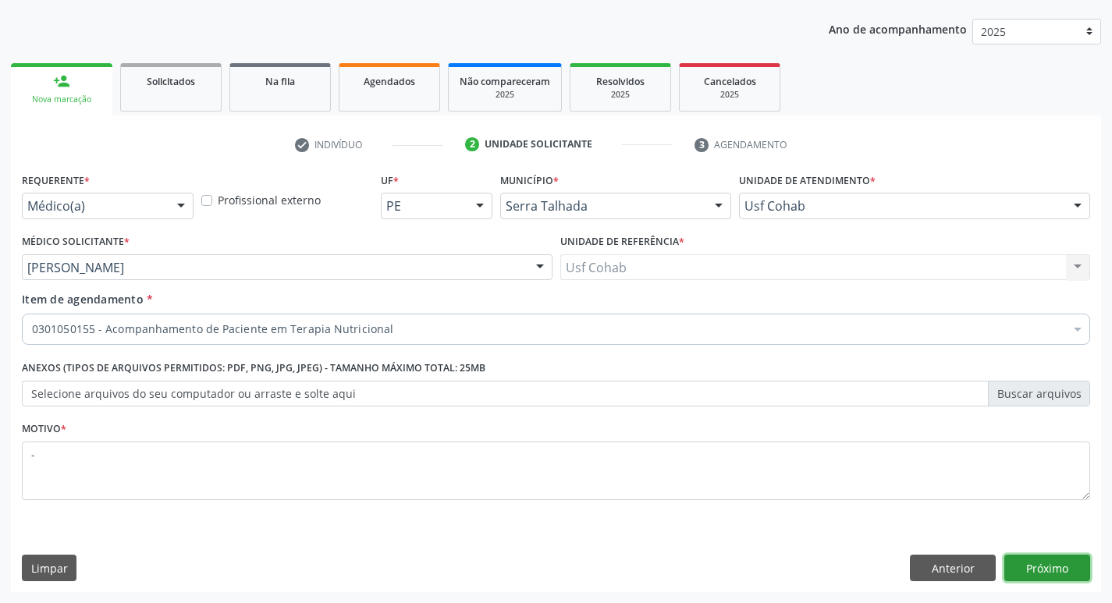
click at [1051, 574] on button "Próximo" at bounding box center [1047, 568] width 86 height 27
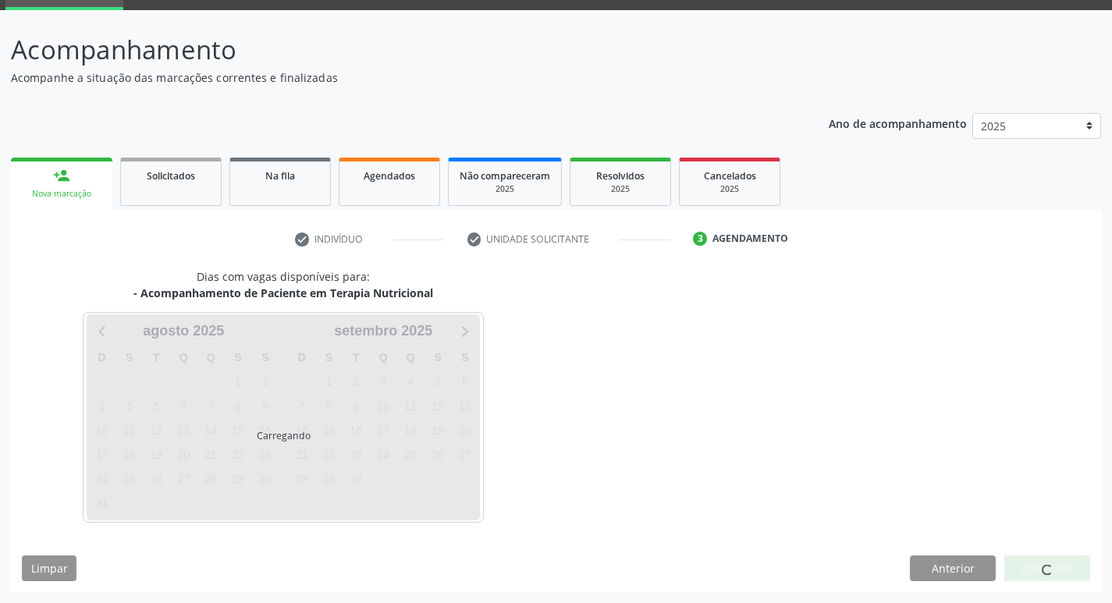
scroll to position [76, 0]
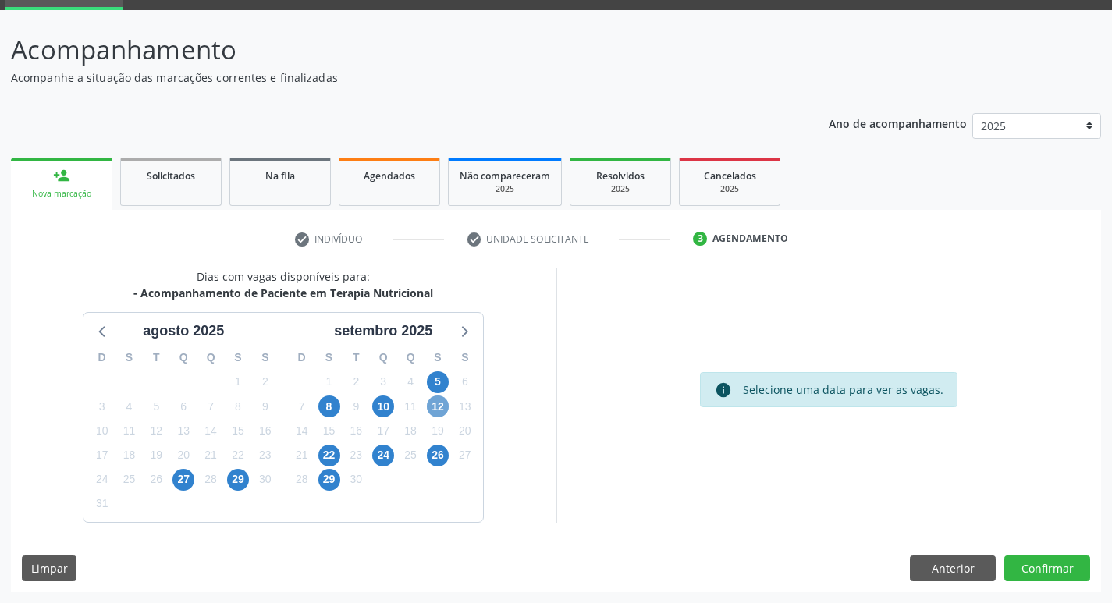
click at [435, 407] on span "12" at bounding box center [438, 407] width 22 height 22
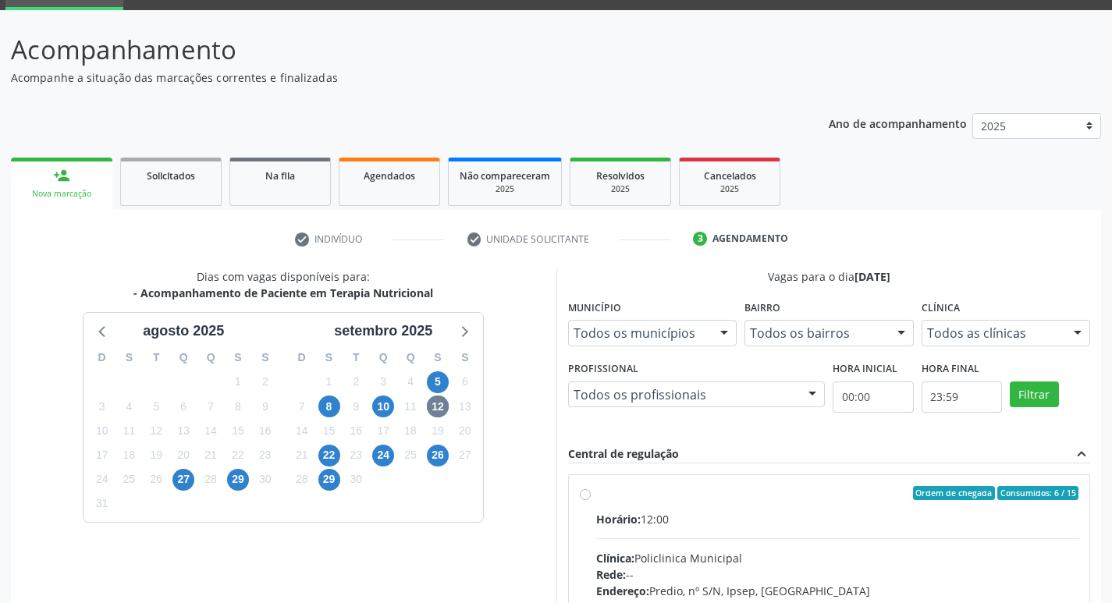
drag, startPoint x: 734, startPoint y: 522, endPoint x: 741, endPoint y: 517, distance: 8.4
click at [736, 521] on div "Horário: 12:00" at bounding box center [837, 519] width 483 height 16
click at [591, 500] on input "Ordem de chegada Consumidos: 6 / 15 Horário: 12:00 Clínica: Policlinica Municip…" at bounding box center [585, 493] width 11 height 14
radio input "true"
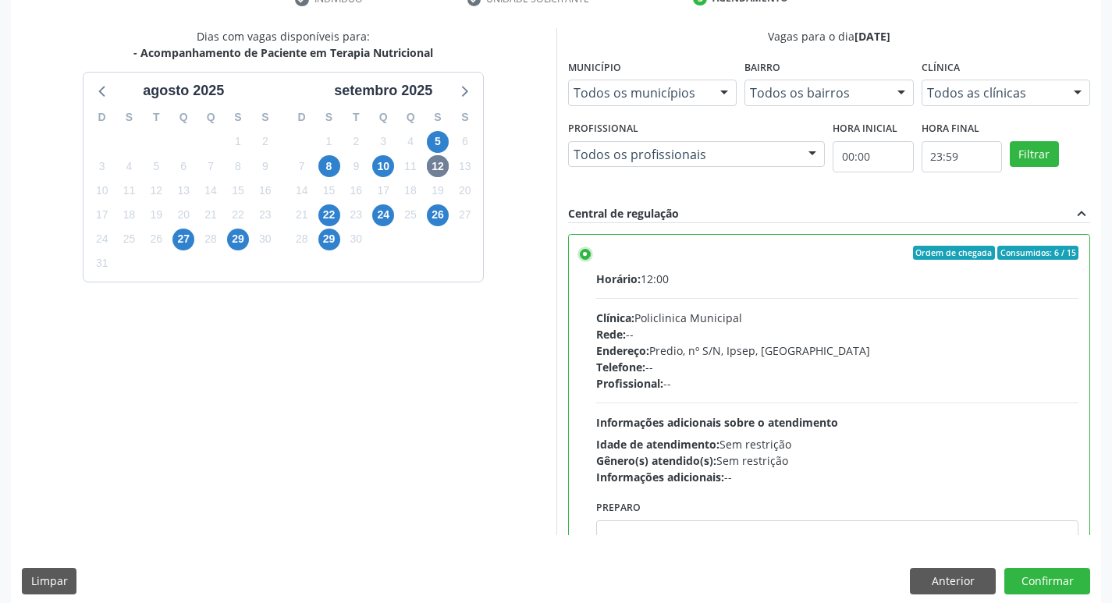
scroll to position [329, 0]
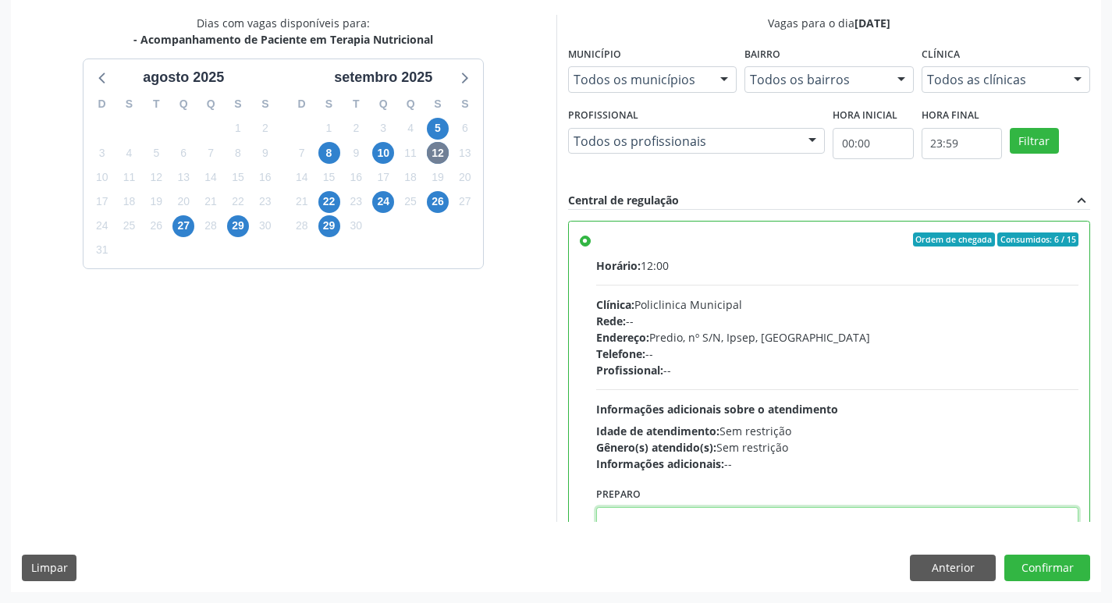
click at [725, 521] on textarea at bounding box center [837, 536] width 483 height 59
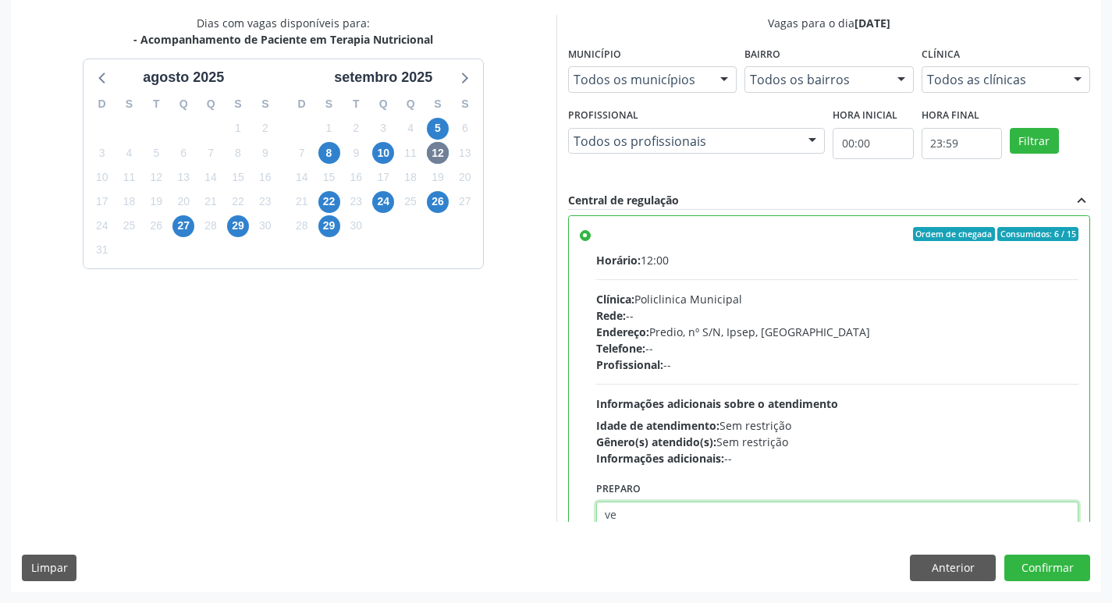
type textarea "v"
type textarea "Verley"
click at [1044, 573] on button "Confirmar" at bounding box center [1047, 568] width 86 height 27
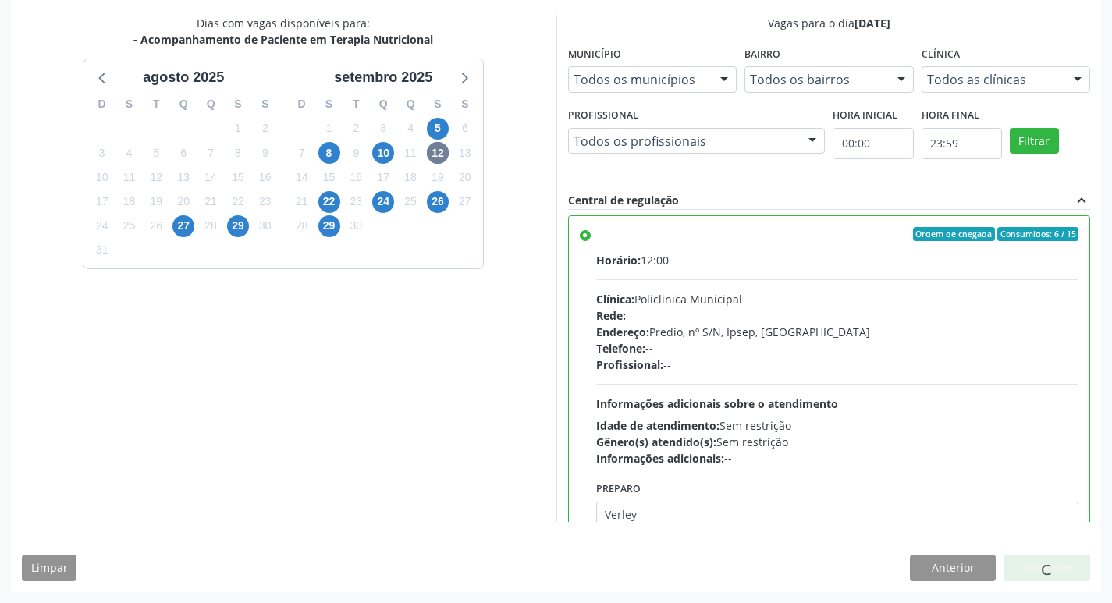
scroll to position [0, 0]
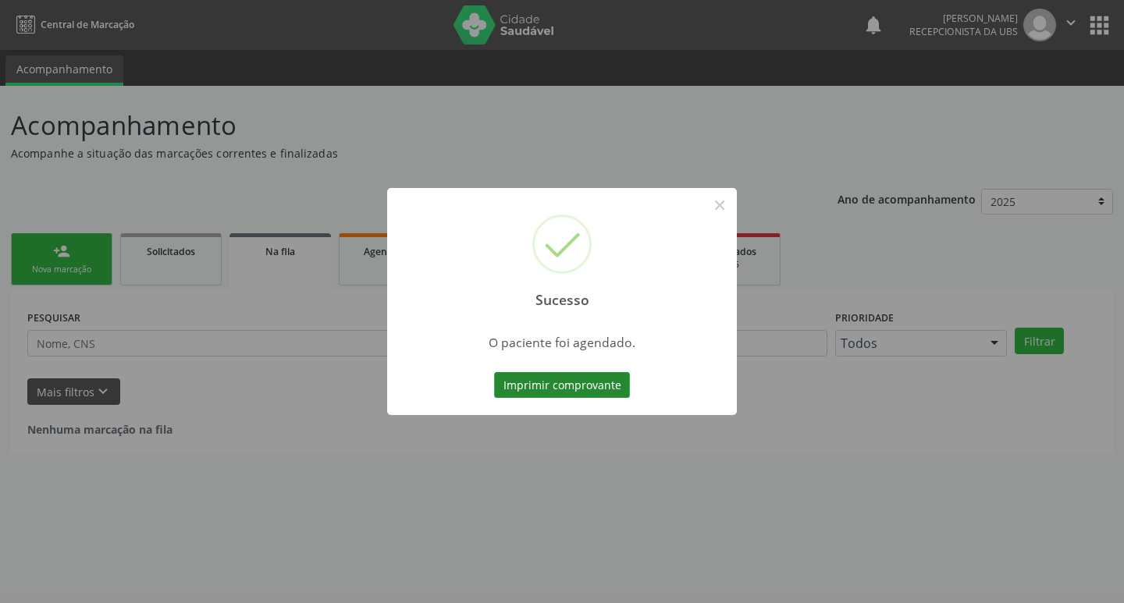
click at [577, 384] on button "Imprimir comprovante" at bounding box center [562, 385] width 136 height 27
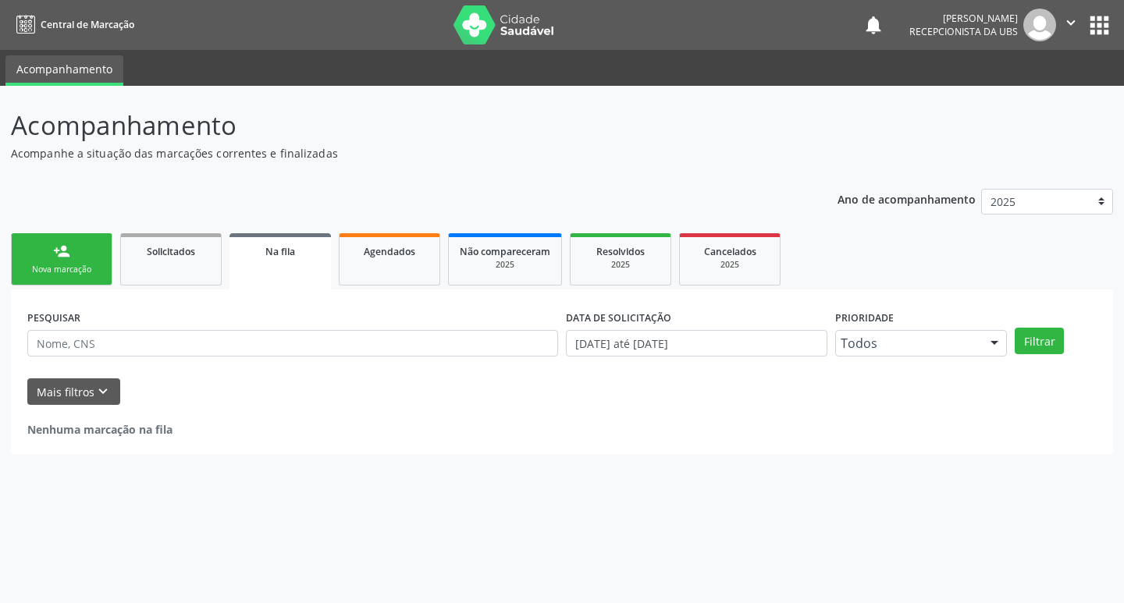
click at [96, 265] on div "Nova marcação" at bounding box center [62, 270] width 78 height 12
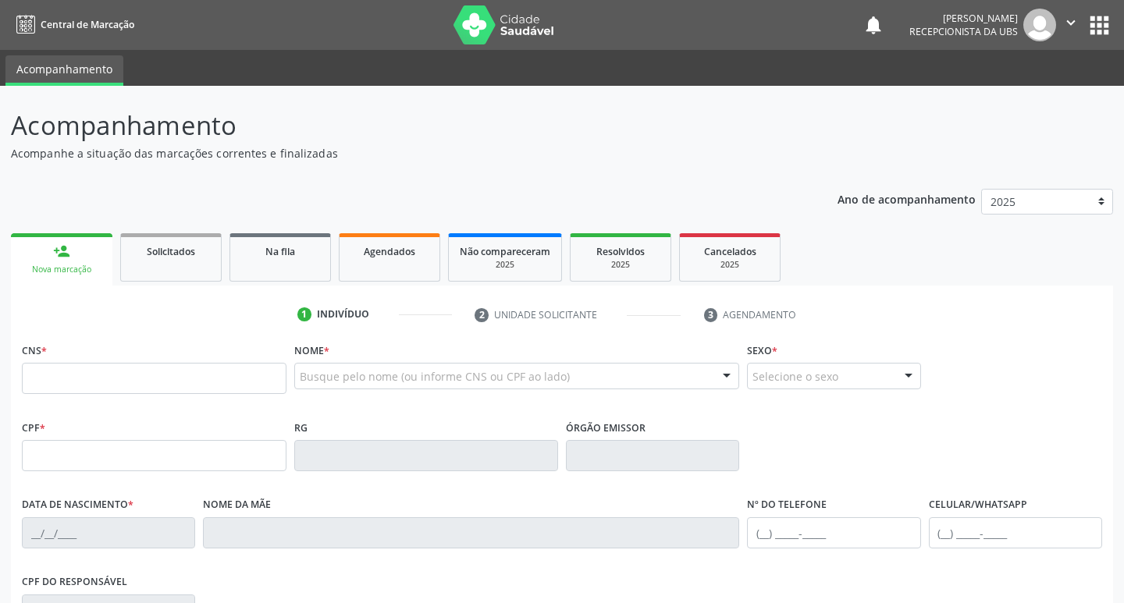
click at [96, 265] on div "Nova marcação" at bounding box center [62, 270] width 80 height 12
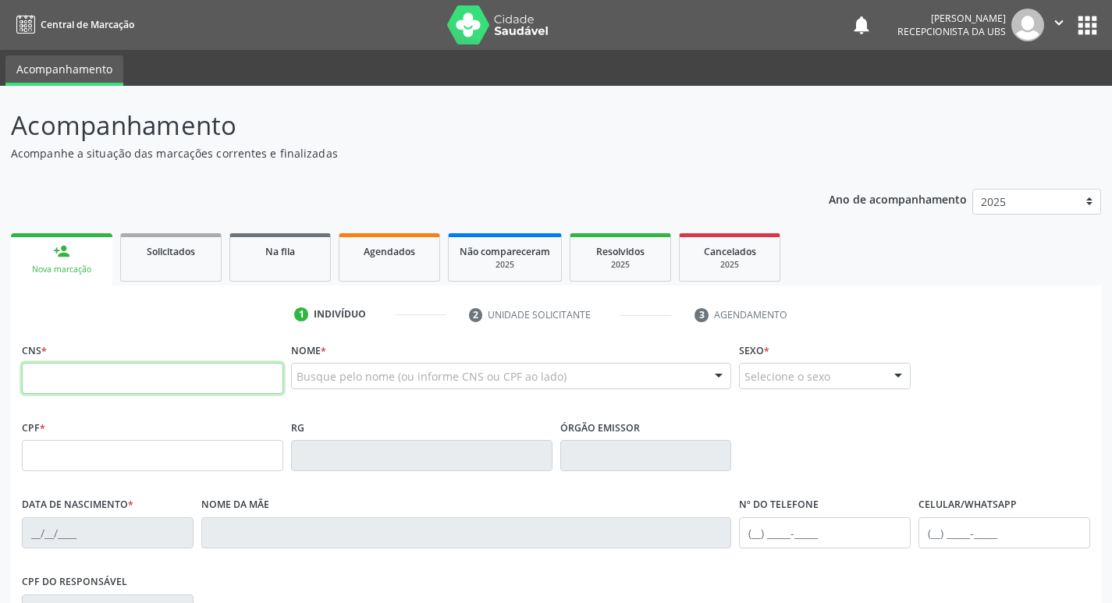
click at [123, 382] on input "text" at bounding box center [152, 378] width 261 height 31
type input "700 2014 5278 7126"
type input "022.019.524-26"
type input "12/04/1971"
type input "Maria de Lourdes Leite Santos"
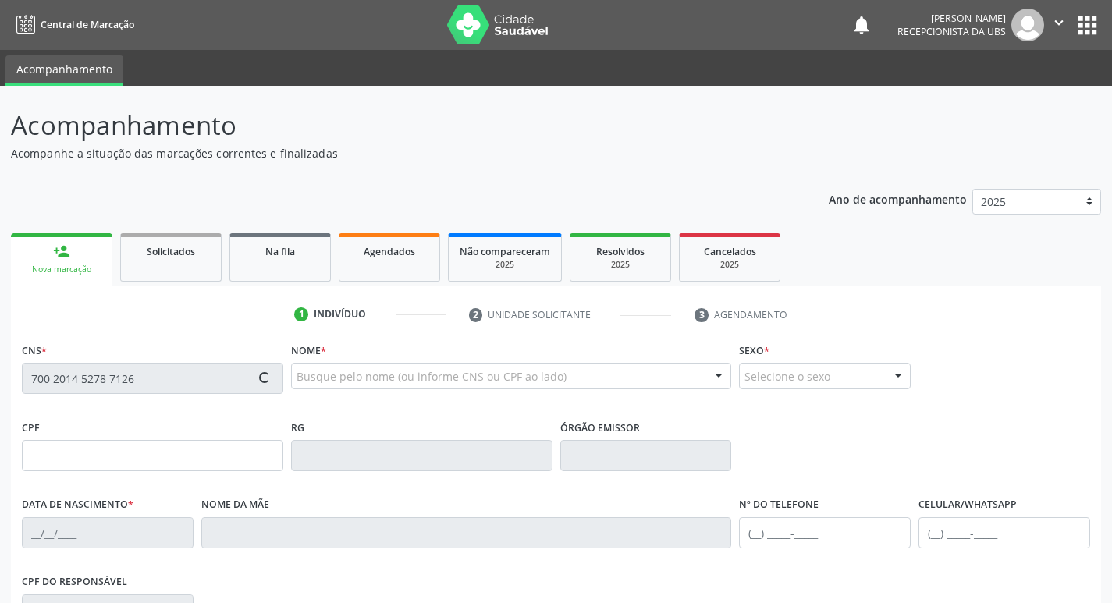
type input "(87) 99963-4521"
type input "265"
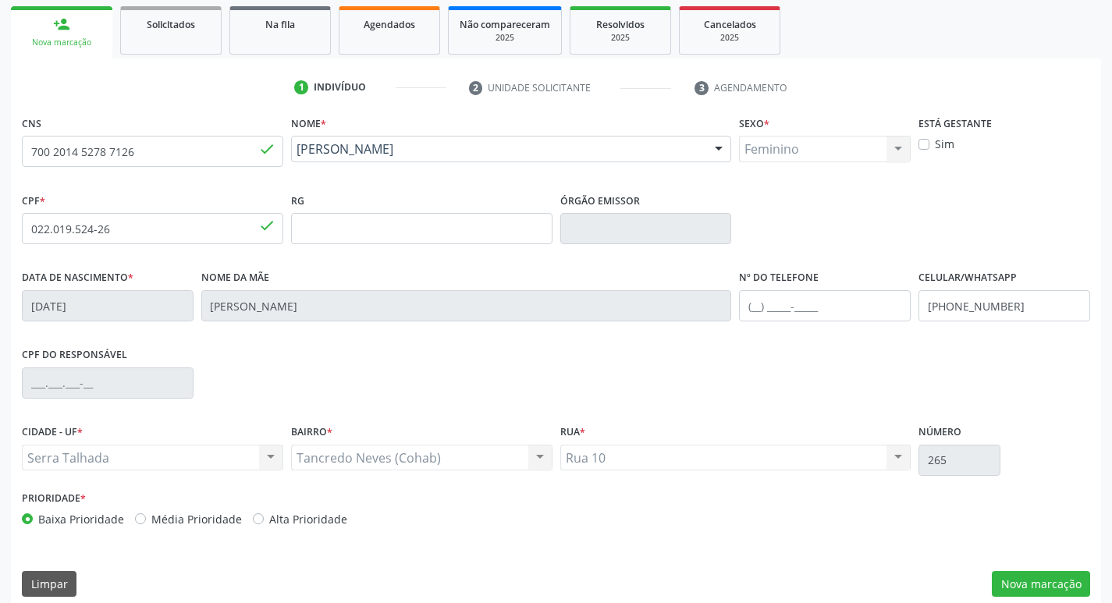
scroll to position [243, 0]
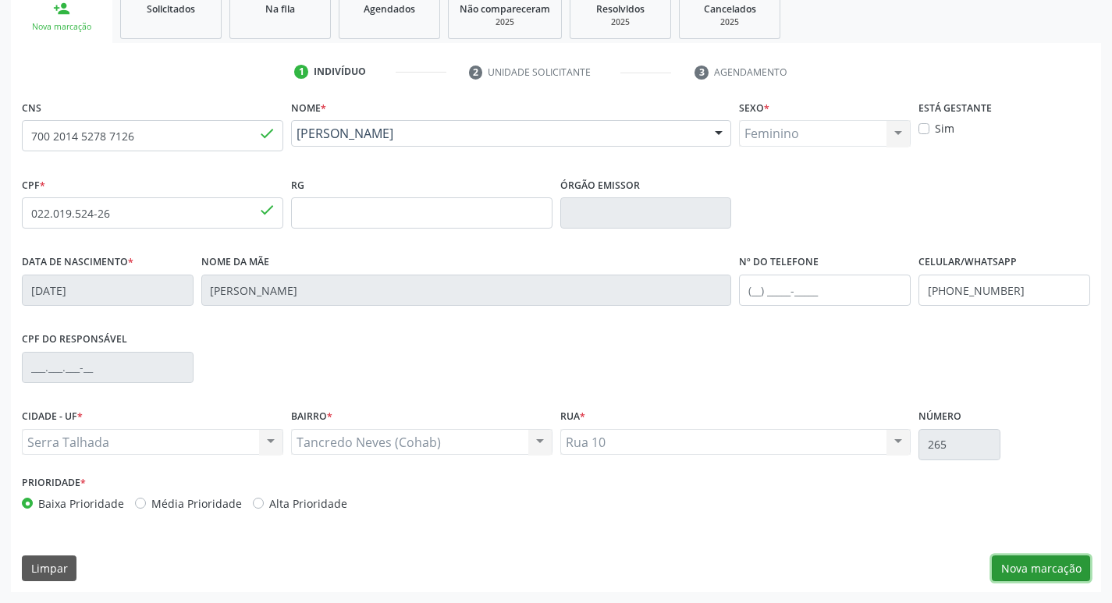
click at [1004, 556] on button "Nova marcação" at bounding box center [1041, 569] width 98 height 27
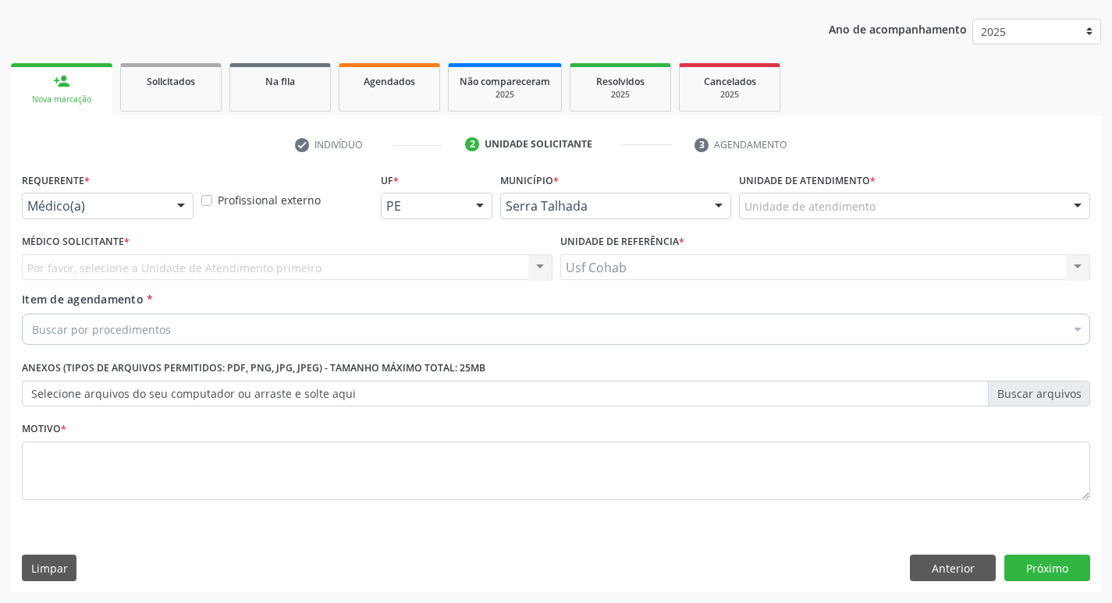
click at [831, 180] on label "Unidade de atendimento *" at bounding box center [807, 181] width 137 height 24
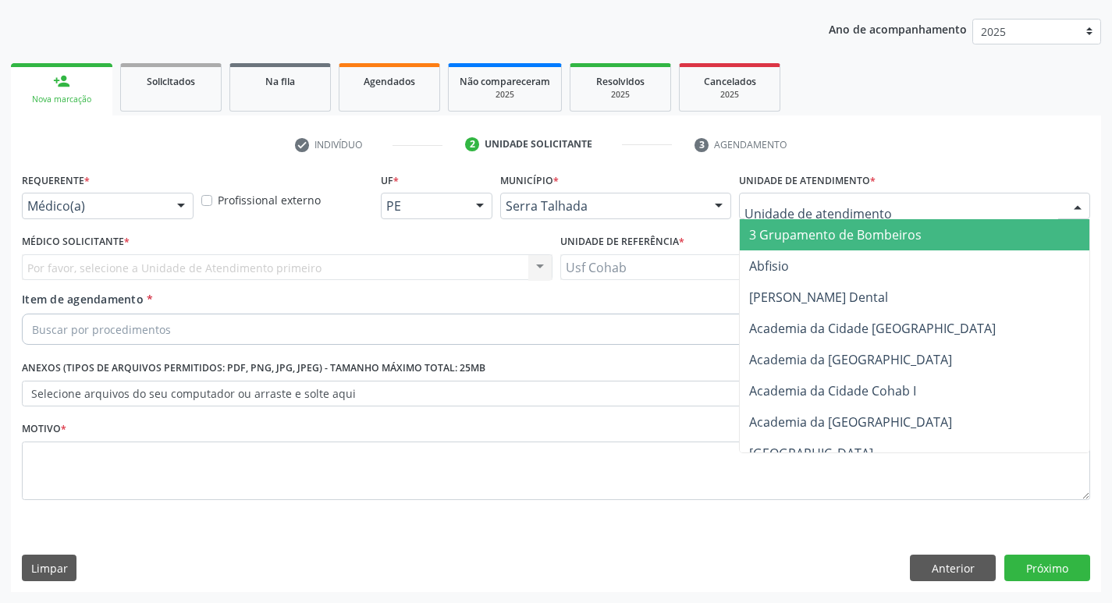
click at [830, 219] on div "3 Grupamento de Bombeiros Abfisio Abimael Lira Atelie Dental Academia da Cidade…" at bounding box center [914, 206] width 351 height 27
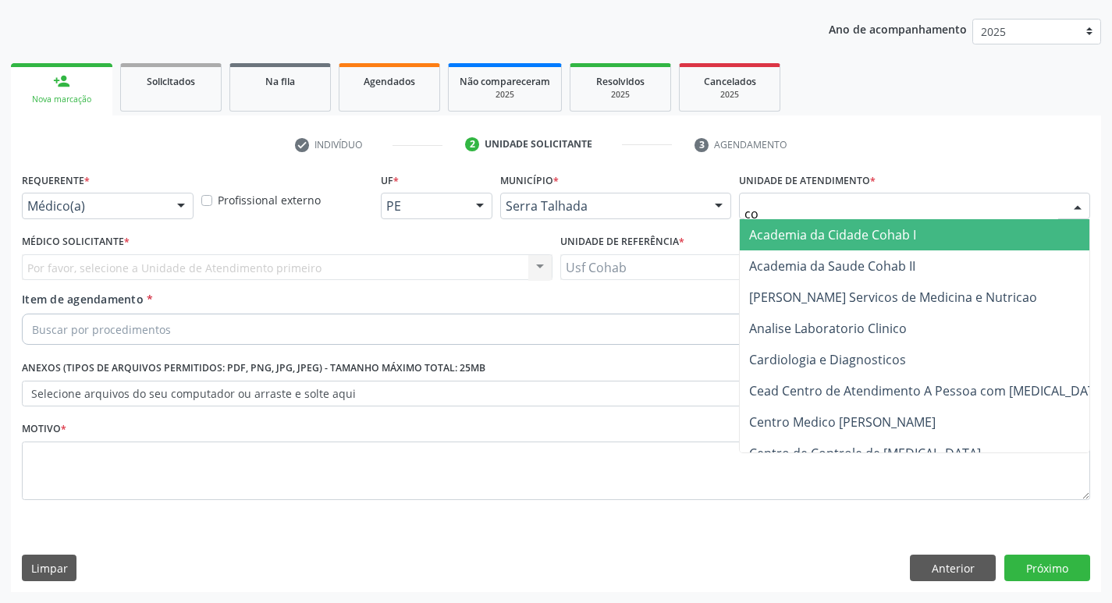
type input "coh"
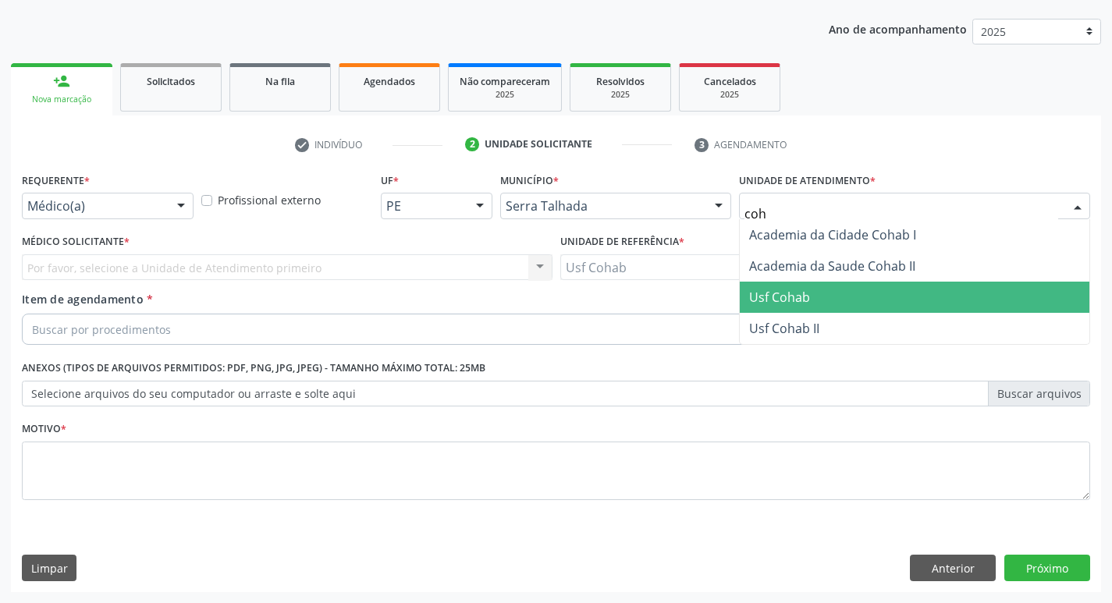
click at [797, 296] on span "Usf Cohab" at bounding box center [779, 297] width 61 height 17
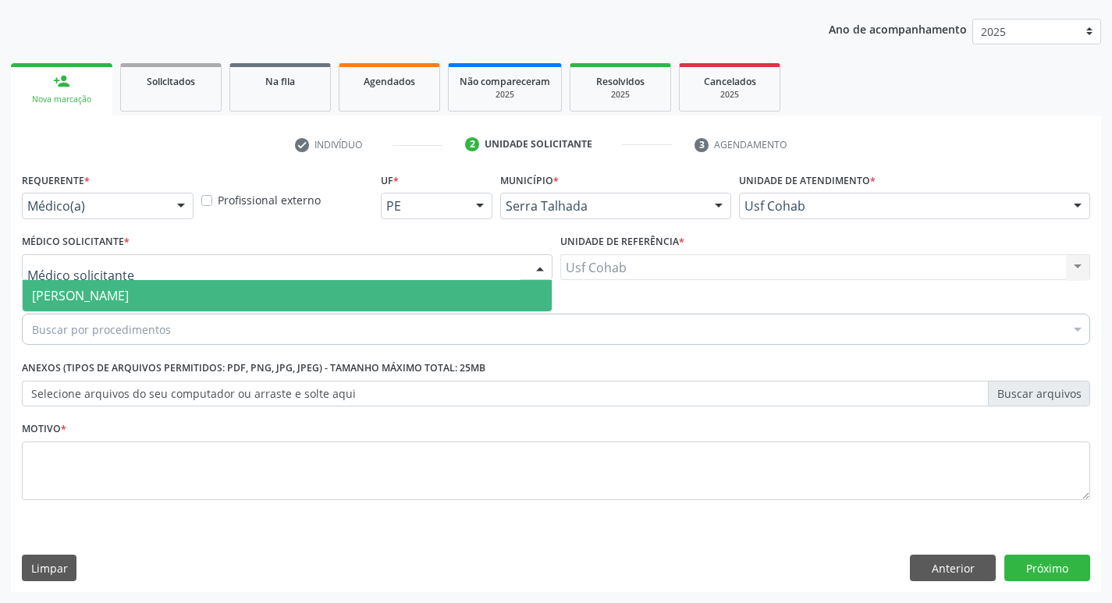
click at [361, 264] on div at bounding box center [287, 267] width 531 height 27
click at [376, 297] on span "[PERSON_NAME]" at bounding box center [287, 295] width 529 height 31
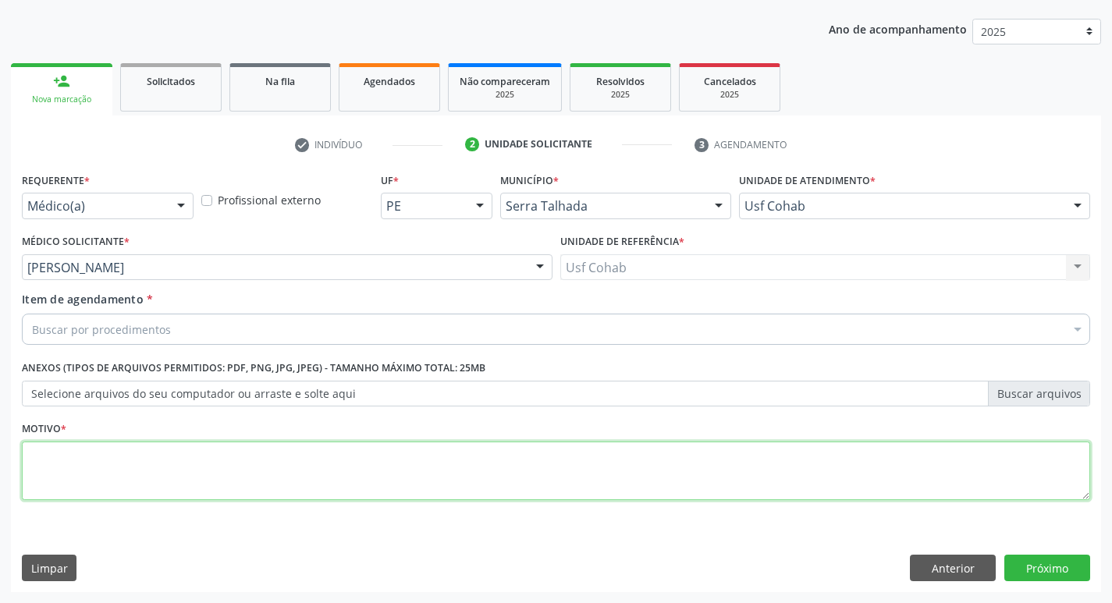
click at [216, 487] on textarea at bounding box center [556, 471] width 1068 height 59
type textarea "-"
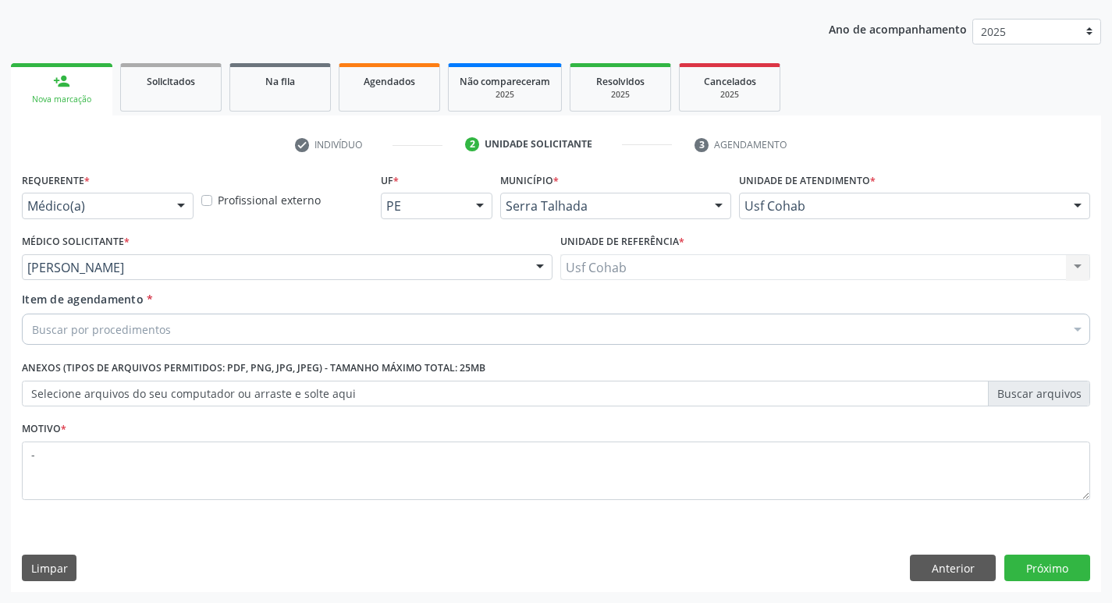
click at [307, 326] on div "Buscar por procedimentos" at bounding box center [556, 329] width 1068 height 31
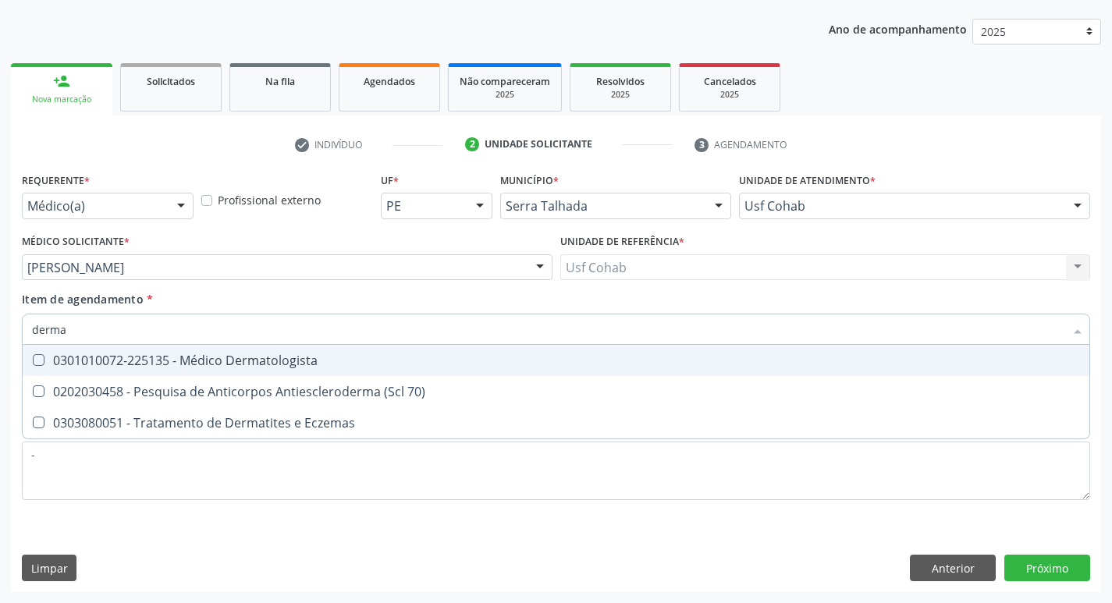
type input "dermat"
click at [307, 362] on div "0301010072-225135 - Médico Dermatologista" at bounding box center [556, 360] width 1048 height 12
checkbox Dermatologista "true"
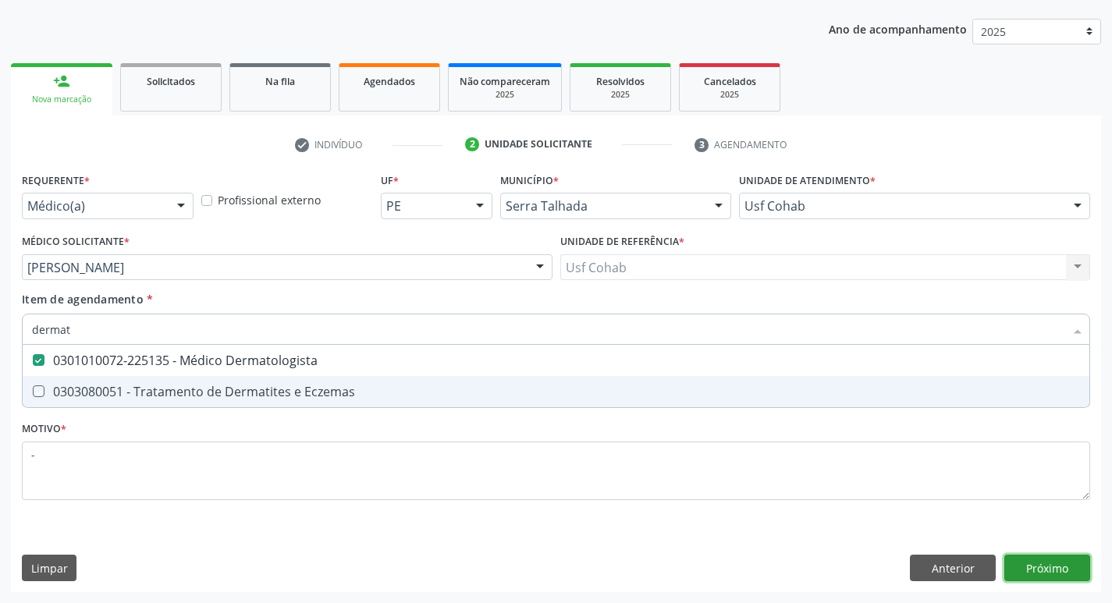
click at [1018, 569] on div "Requerente * Médico(a) Médico(a) Enfermeiro(a) Paciente Nenhum resultado encont…" at bounding box center [556, 381] width 1090 height 424
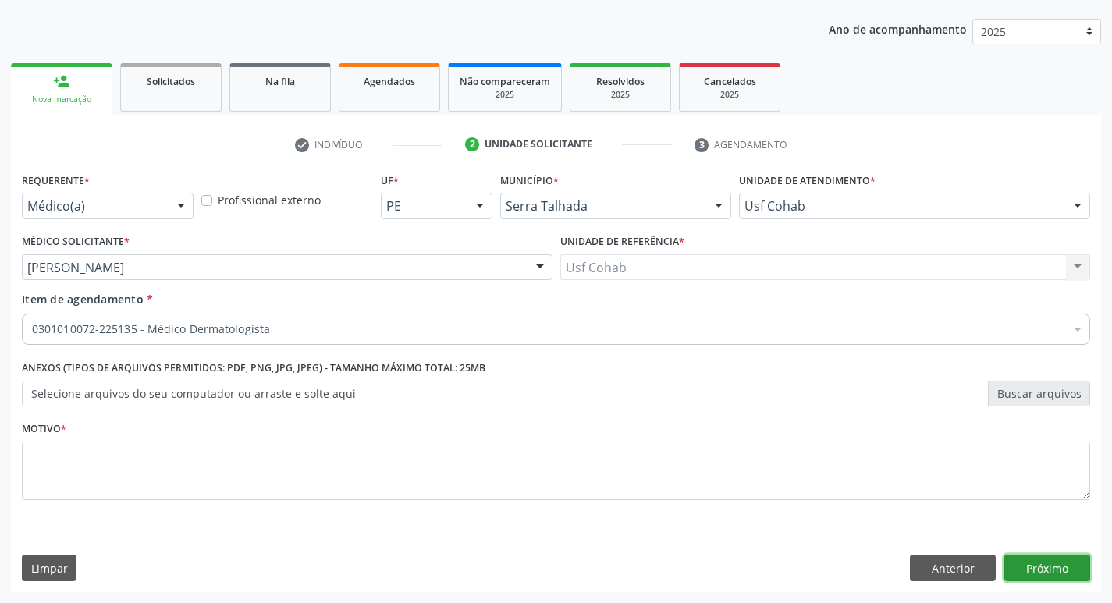
click at [1018, 569] on button "Próximo" at bounding box center [1047, 568] width 86 height 27
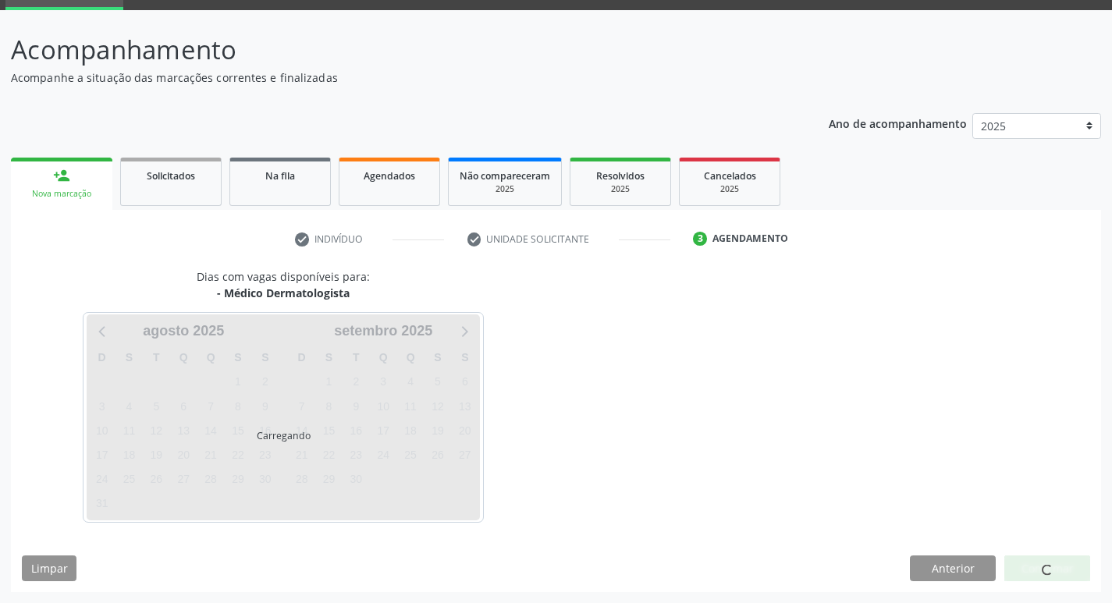
scroll to position [76, 0]
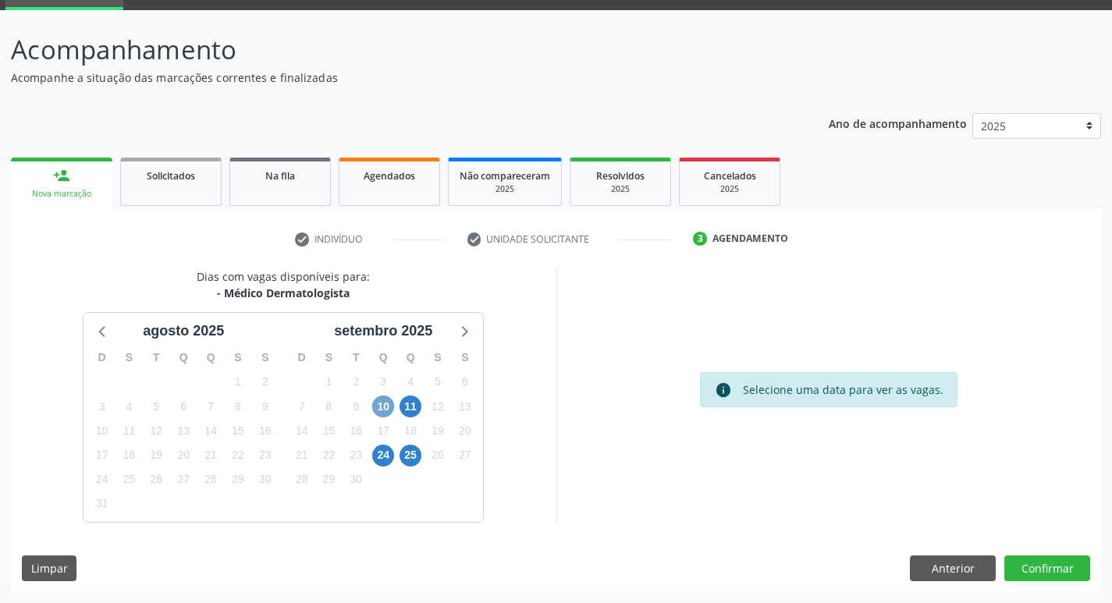
click at [381, 410] on span "10" at bounding box center [383, 407] width 22 height 22
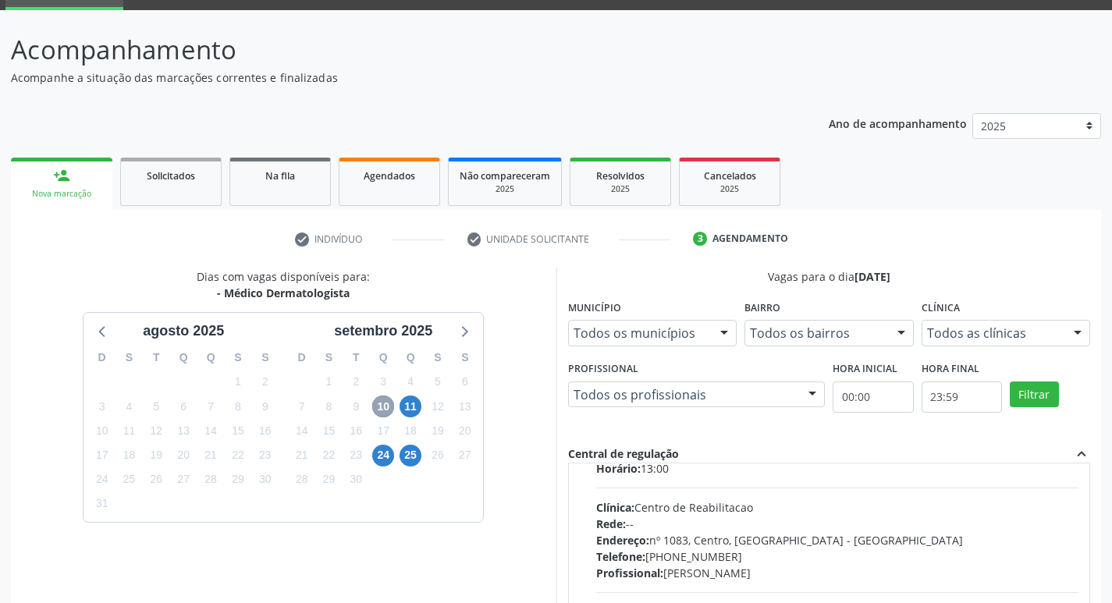
scroll to position [78, 0]
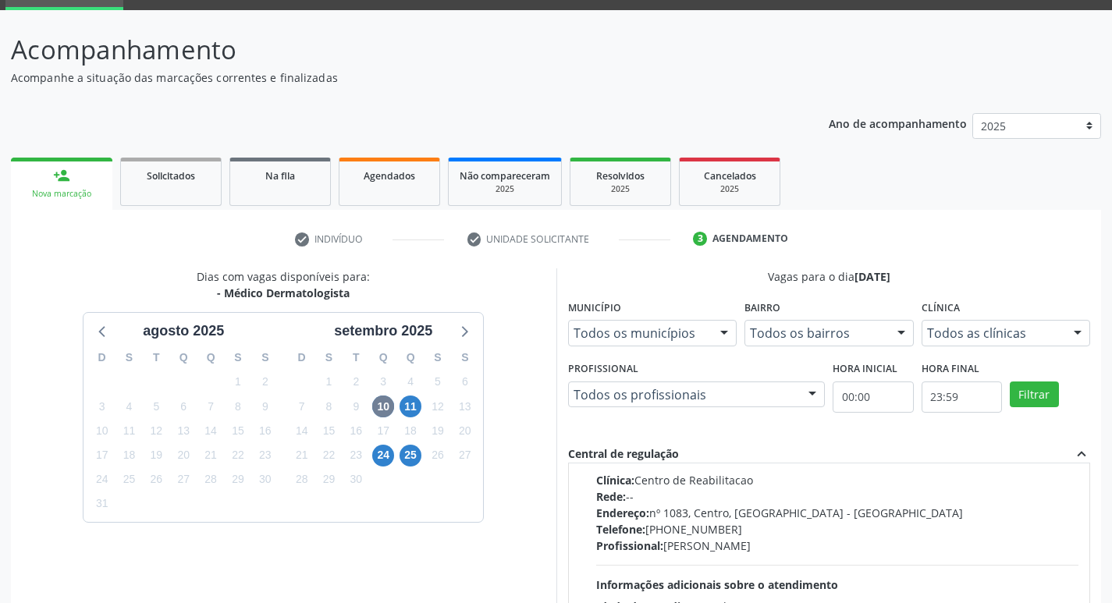
click at [883, 512] on div "Endereço: nº 1083, Centro, Serra Talhada - PE" at bounding box center [837, 513] width 483 height 16
click at [591, 422] on input "Ordem de chegada Consumidos: 5 / 6 Horário: 13:00 Clínica: Centro de Reabilitac…" at bounding box center [585, 415] width 11 height 14
radio input "true"
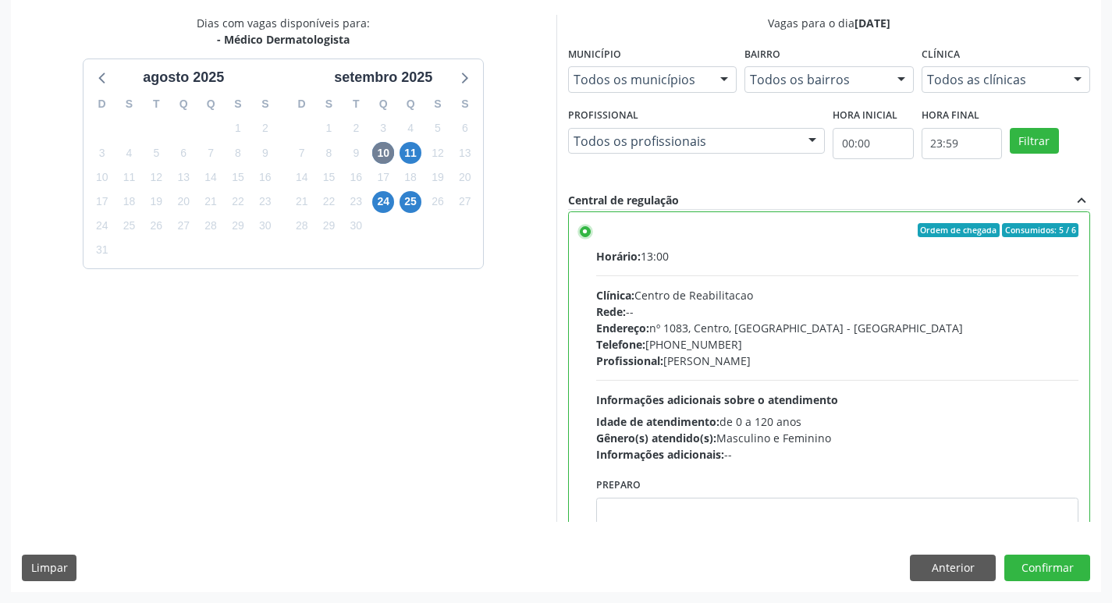
scroll to position [0, 0]
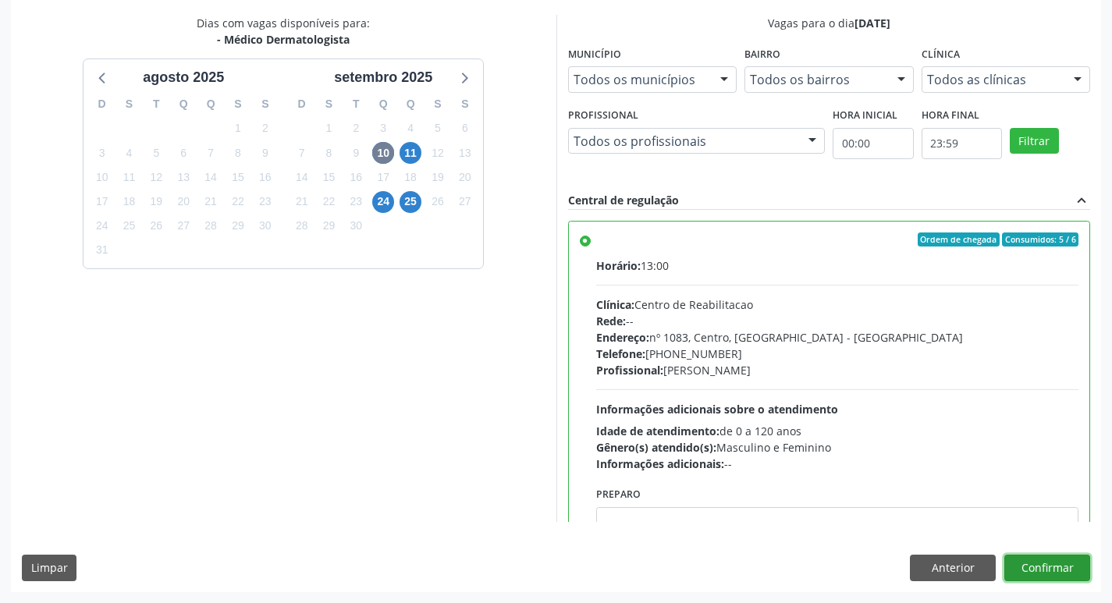
click at [1032, 570] on button "Confirmar" at bounding box center [1047, 568] width 86 height 27
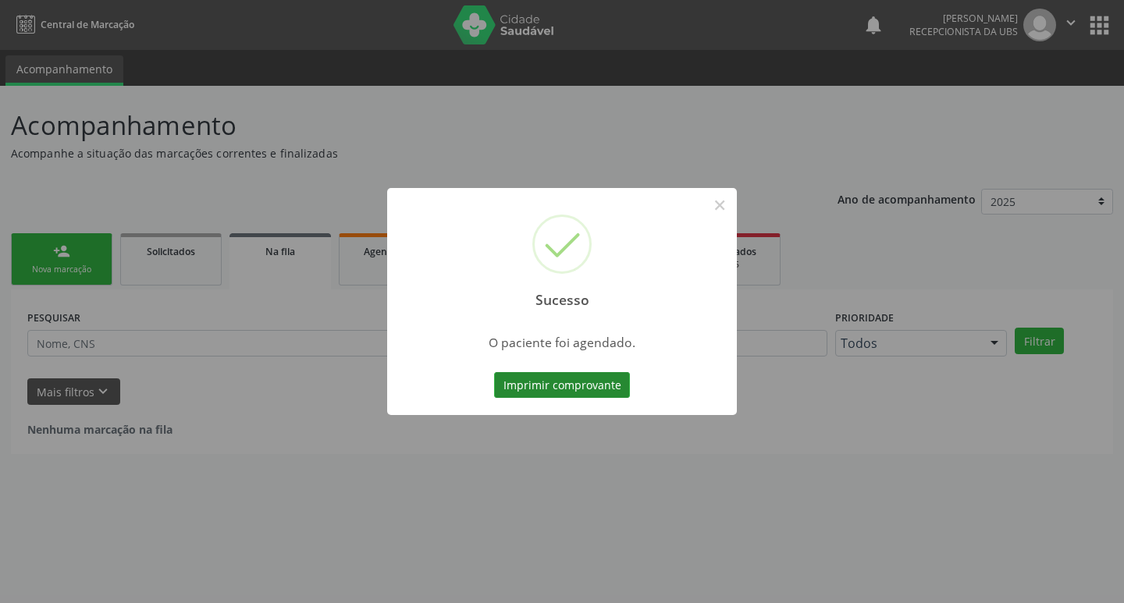
click at [539, 376] on button "Imprimir comprovante" at bounding box center [562, 385] width 136 height 27
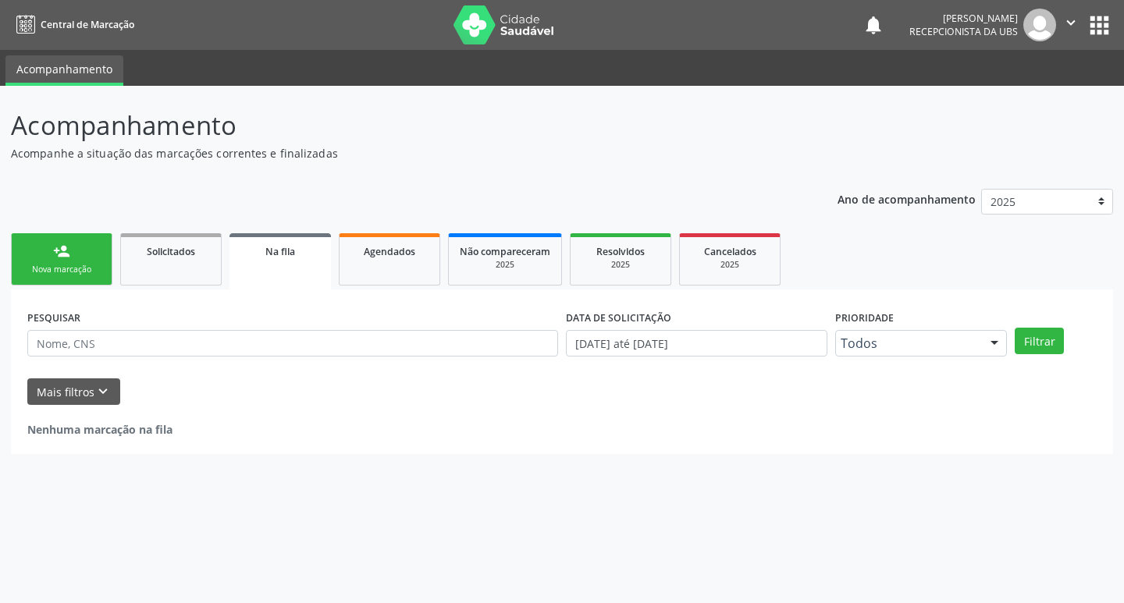
click at [37, 279] on link "person_add Nova marcação" at bounding box center [61, 259] width 101 height 52
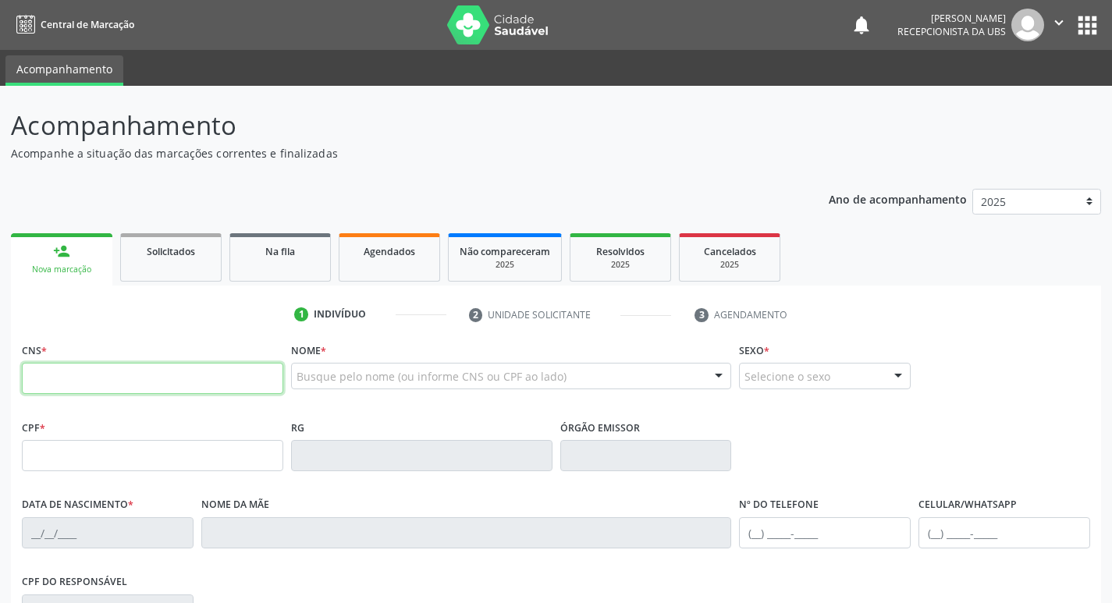
click at [103, 373] on input "text" at bounding box center [152, 378] width 261 height 31
type input "898 0045 4407 9065"
type input "161.348.304-02"
type input "15/01/2015"
type input "Lucimar Gomes da Silva"
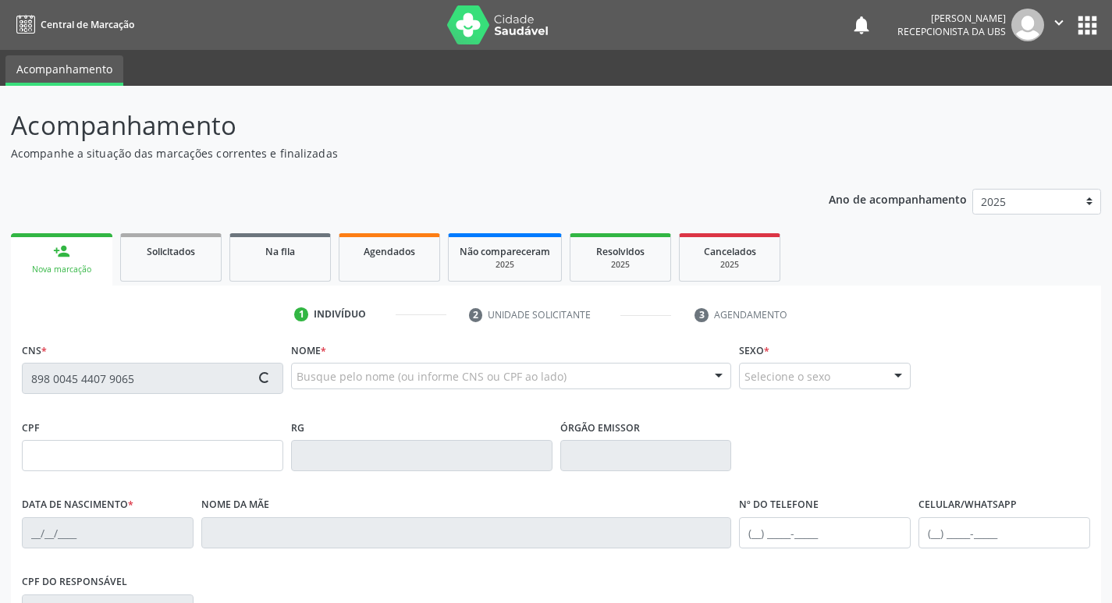
type input "[PHONE_NUMBER]"
type input "161.347.634-54"
type input "536"
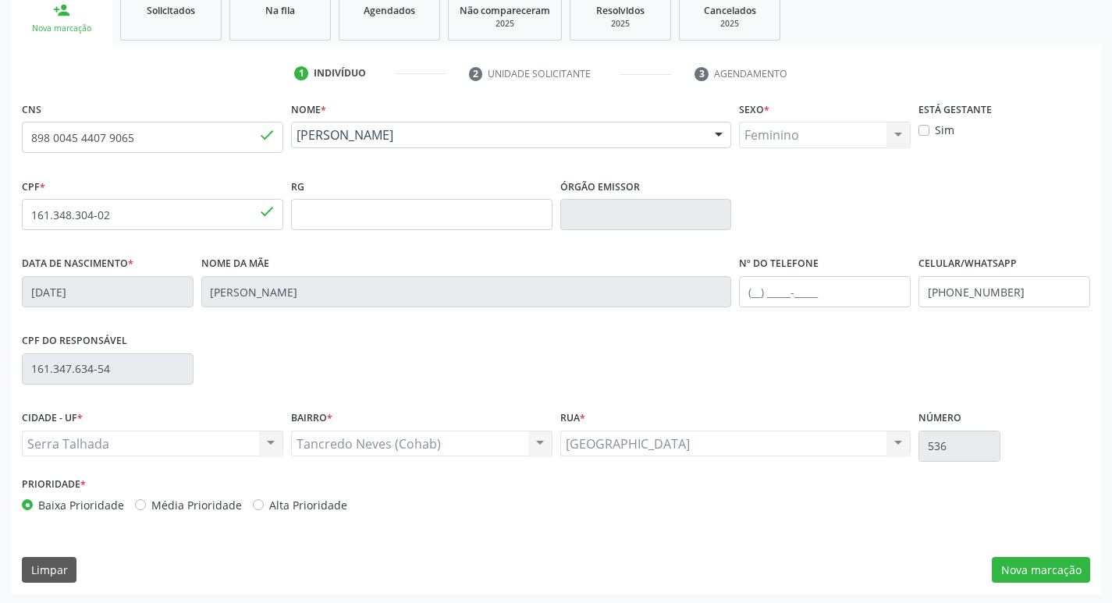
scroll to position [243, 0]
click at [1034, 570] on button "Nova marcação" at bounding box center [1041, 569] width 98 height 27
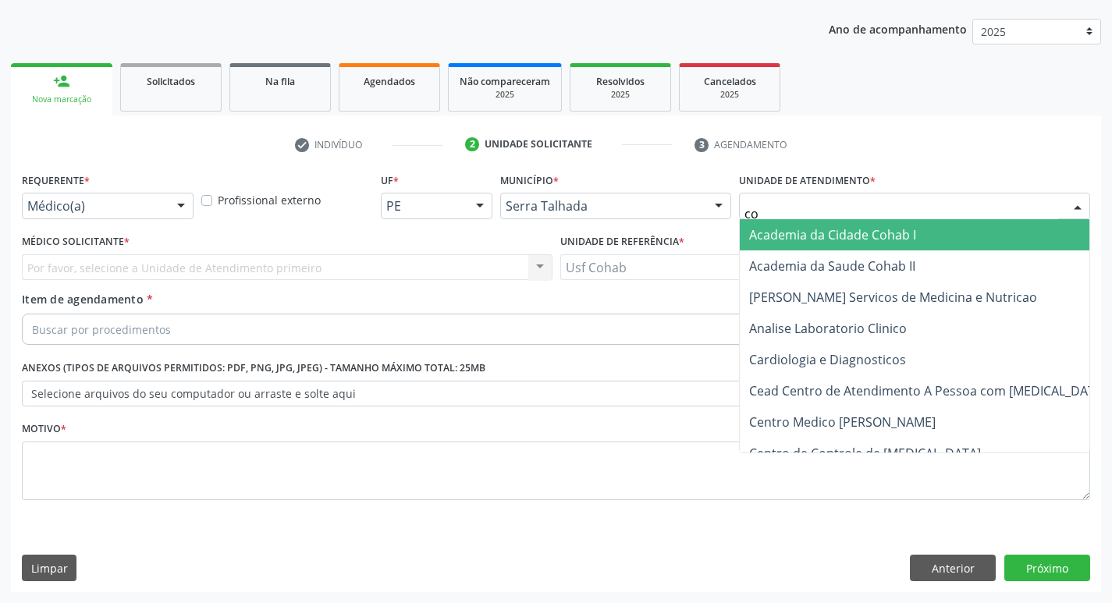
type input "coh"
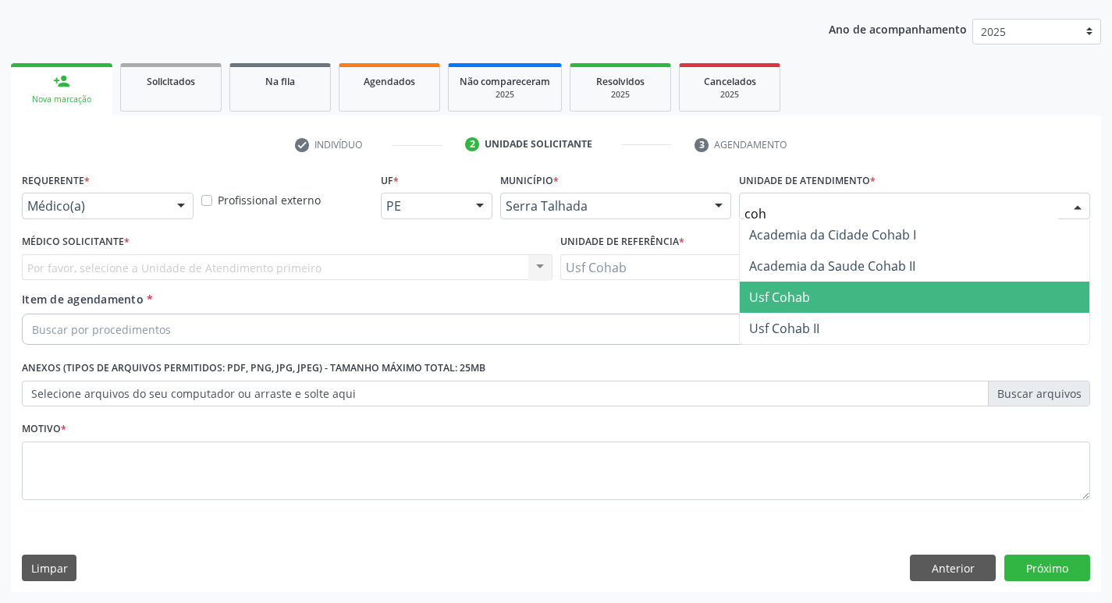
click at [769, 293] on span "Usf Cohab" at bounding box center [779, 297] width 61 height 17
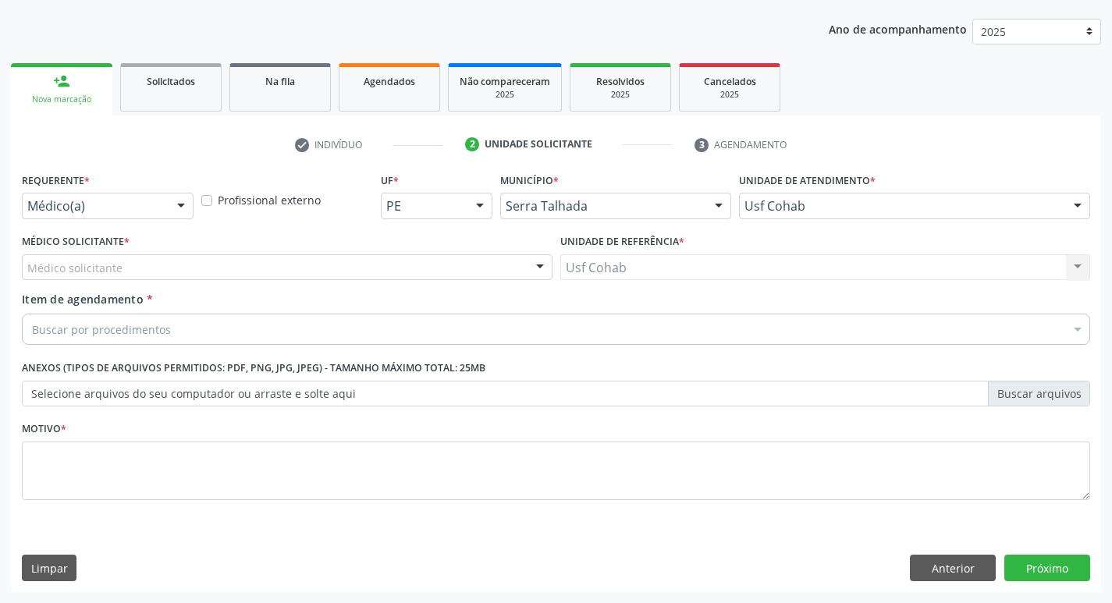
click at [310, 269] on div "Médico solicitante" at bounding box center [287, 267] width 531 height 27
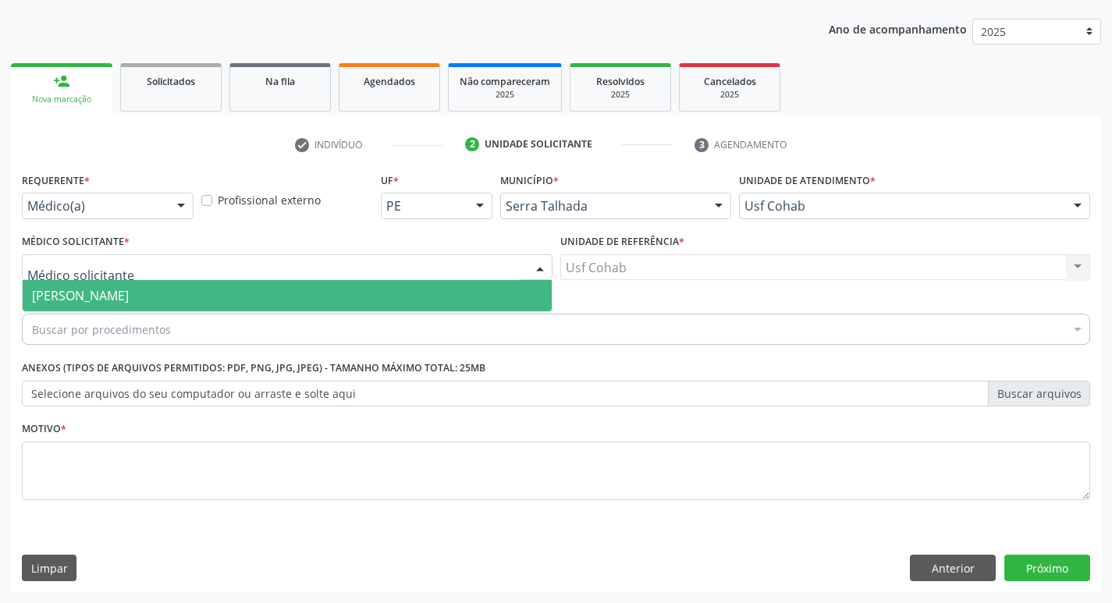
click at [314, 299] on span "[PERSON_NAME]" at bounding box center [287, 295] width 529 height 31
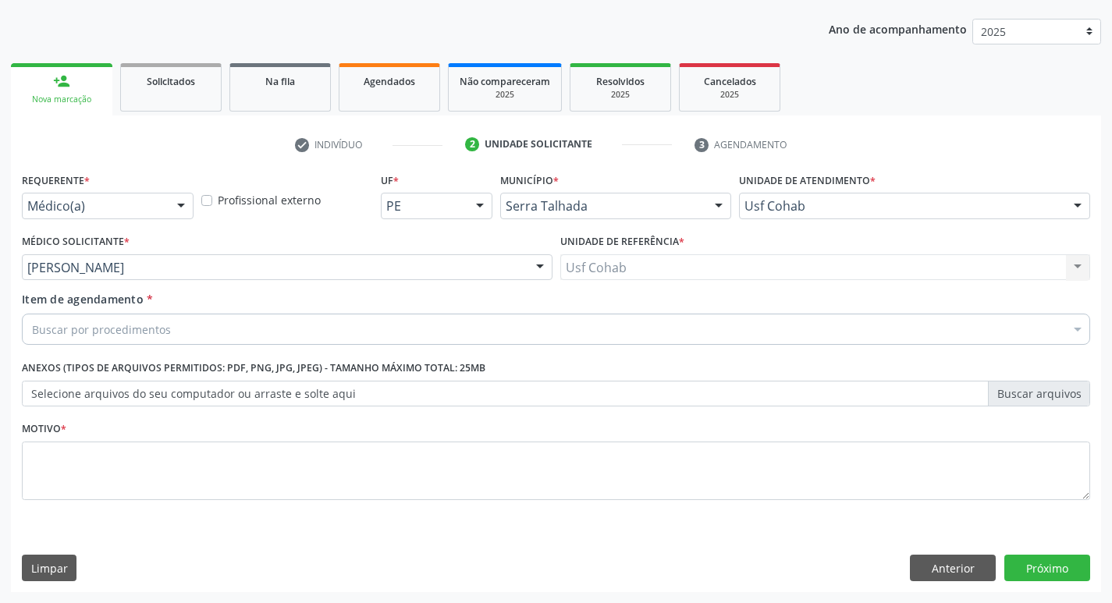
click at [264, 322] on div "Buscar por procedimentos" at bounding box center [556, 329] width 1068 height 31
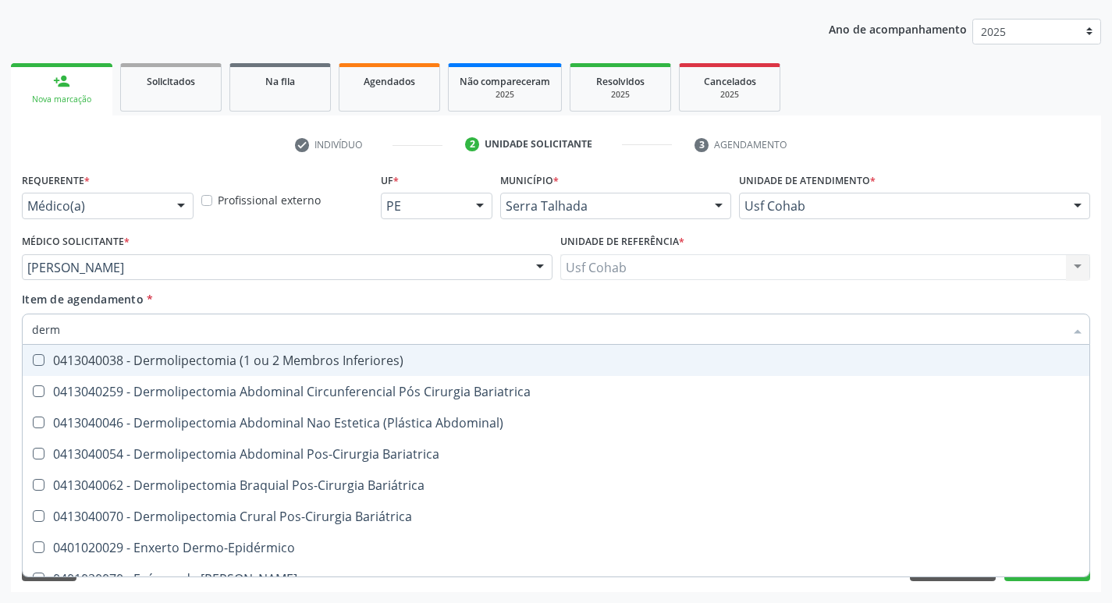
type input "derma"
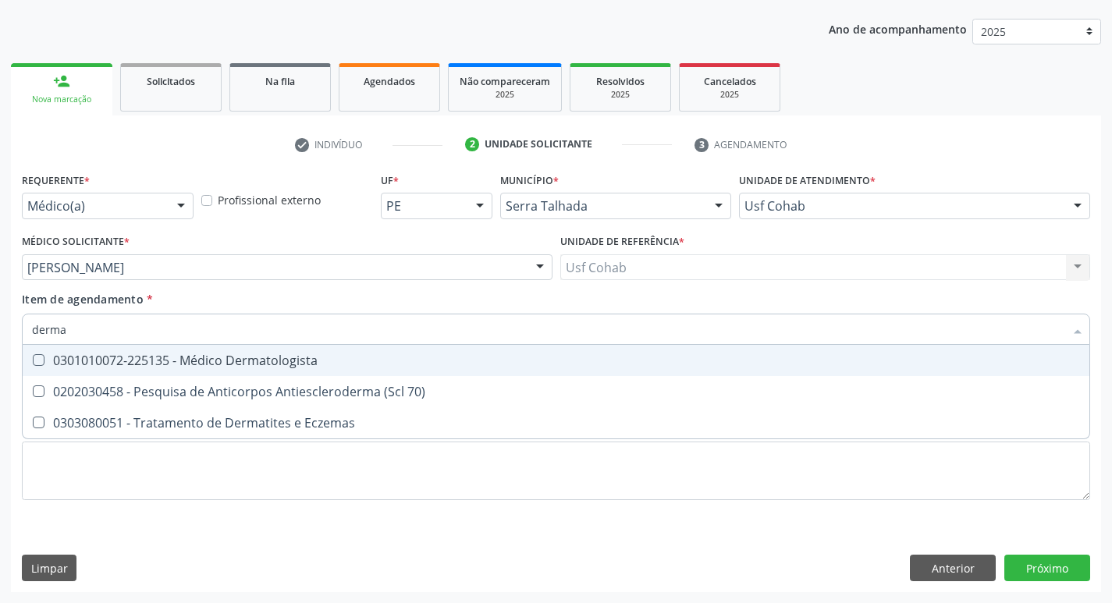
click at [300, 362] on div "0301010072-225135 - Médico Dermatologista" at bounding box center [556, 360] width 1048 height 12
checkbox Dermatologista "true"
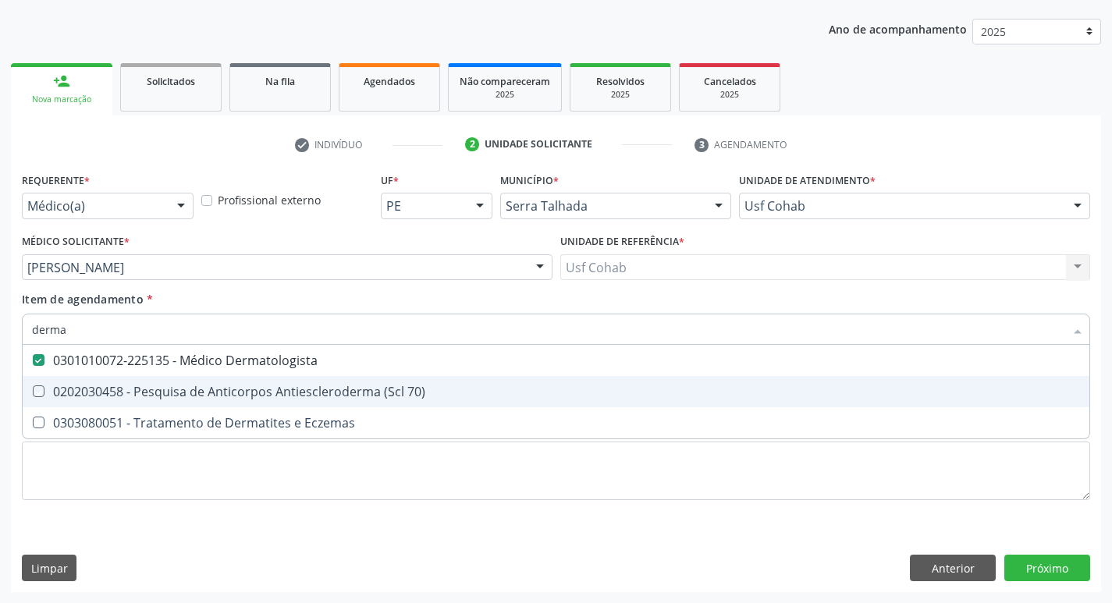
click at [735, 510] on div "Requerente * Médico(a) Médico(a) Enfermeiro(a) Paciente Nenhum resultado encont…" at bounding box center [556, 346] width 1068 height 354
checkbox 70\) "true"
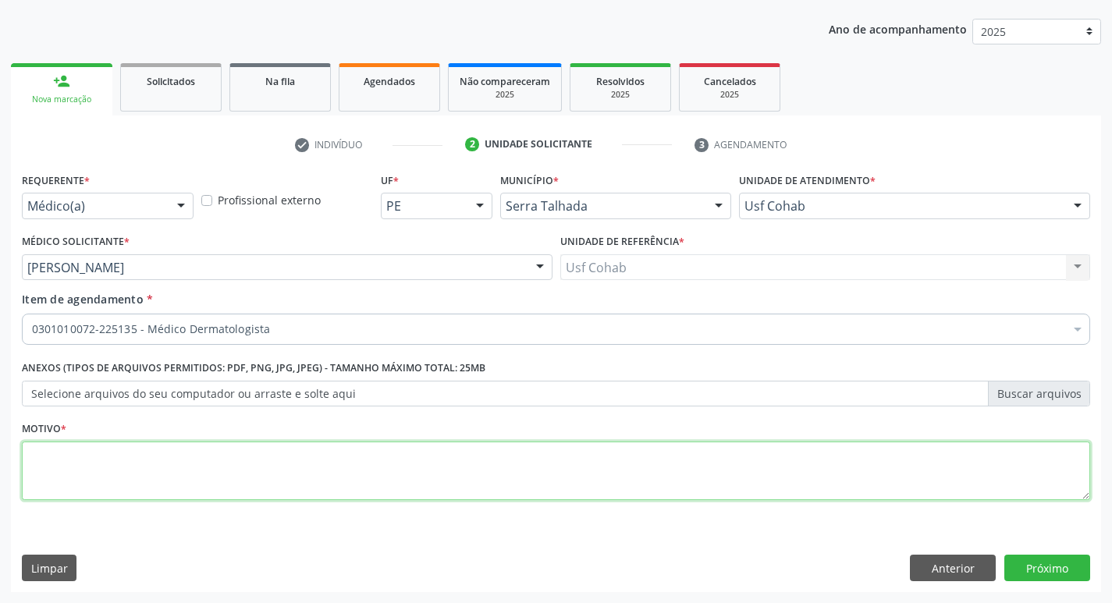
click at [359, 464] on textarea at bounding box center [556, 471] width 1068 height 59
type textarea "-"
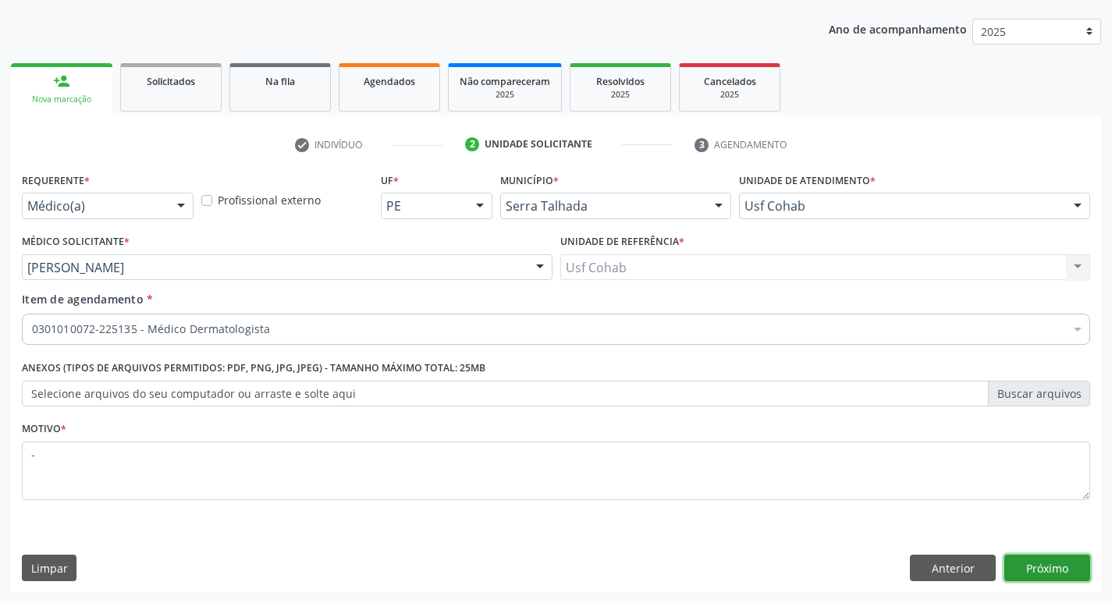
click at [1056, 577] on button "Próximo" at bounding box center [1047, 568] width 86 height 27
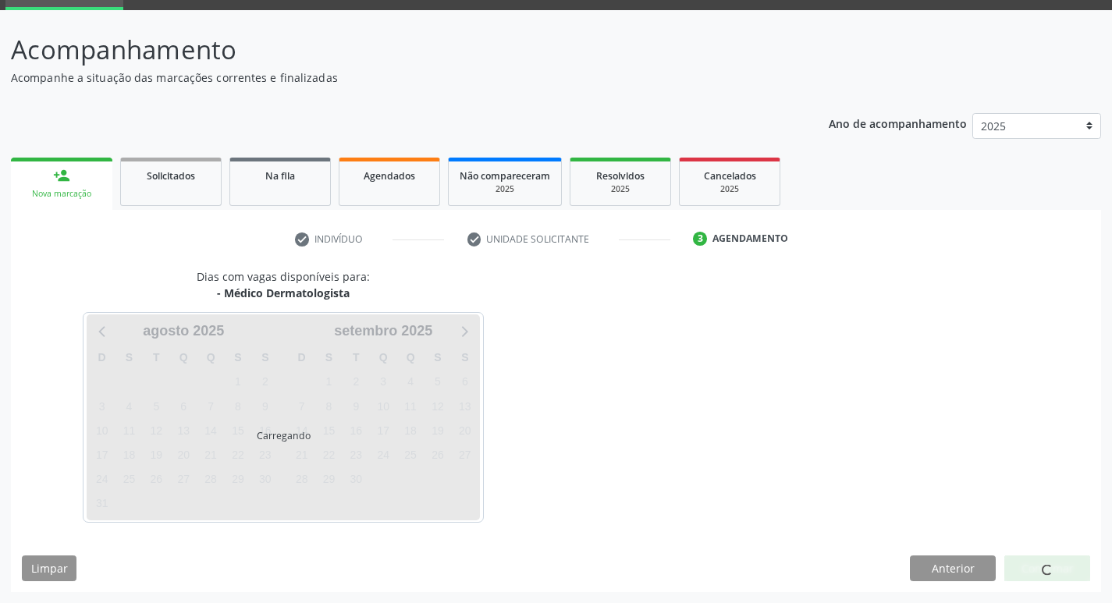
scroll to position [76, 0]
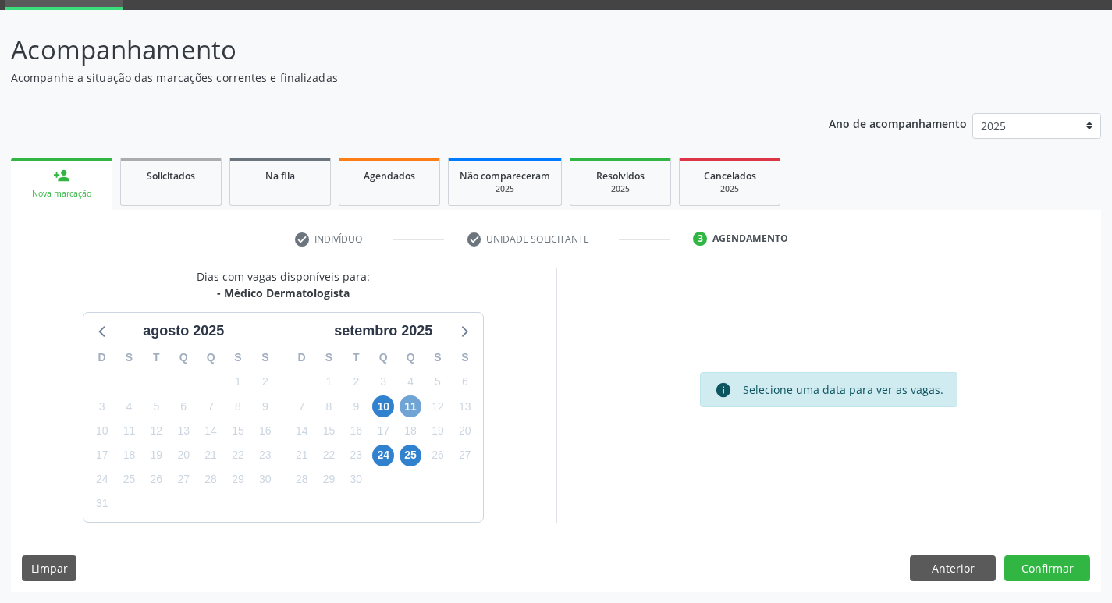
click at [416, 410] on span "11" at bounding box center [411, 407] width 22 height 22
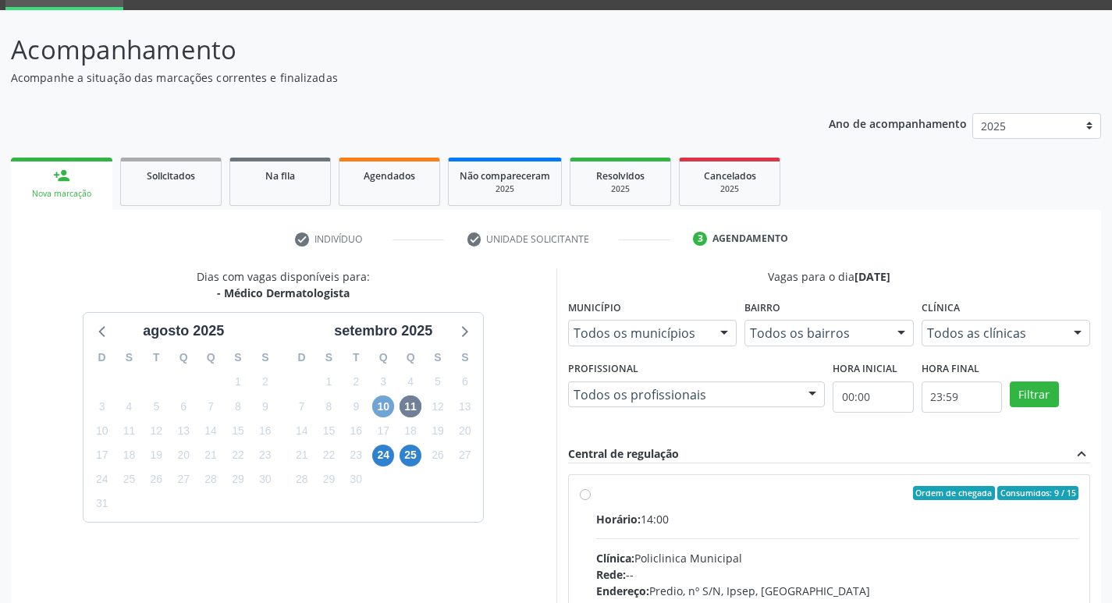
click at [378, 409] on span "10" at bounding box center [383, 407] width 22 height 22
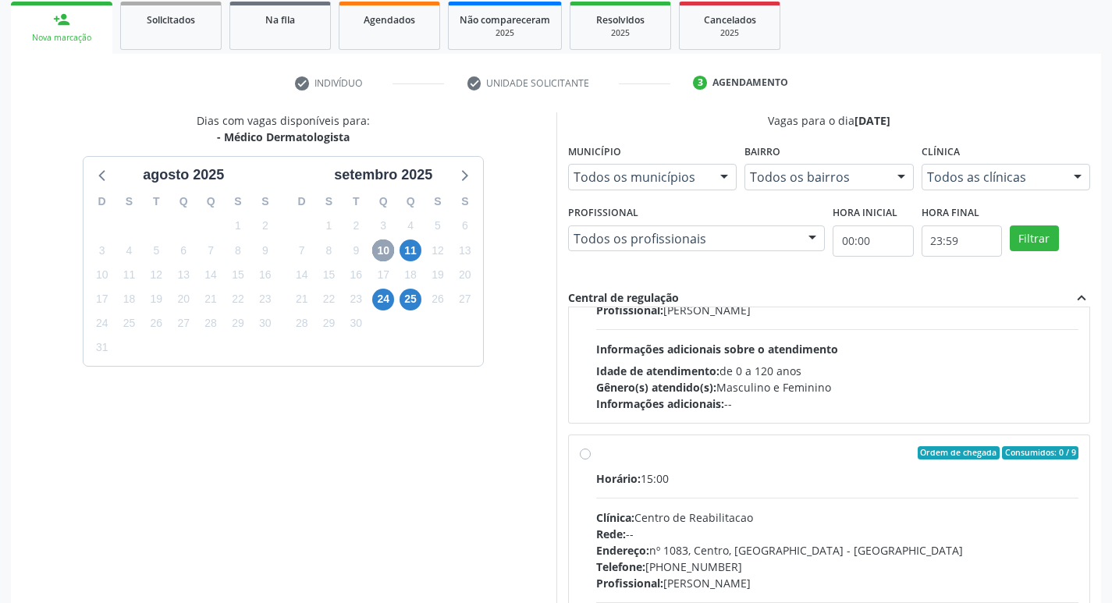
scroll to position [234, 0]
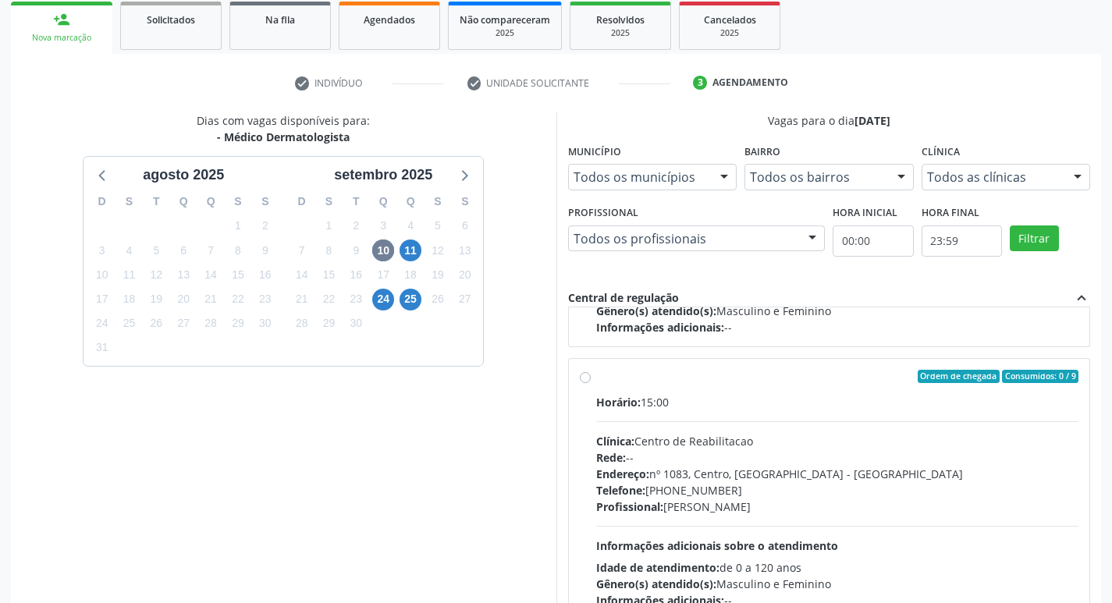
click at [659, 464] on div "Rede: --" at bounding box center [837, 457] width 483 height 16
click at [591, 384] on input "Ordem de chegada Consumidos: 0 / 9 Horário: 15:00 Clínica: Centro de Reabilitac…" at bounding box center [585, 377] width 11 height 14
radio input "true"
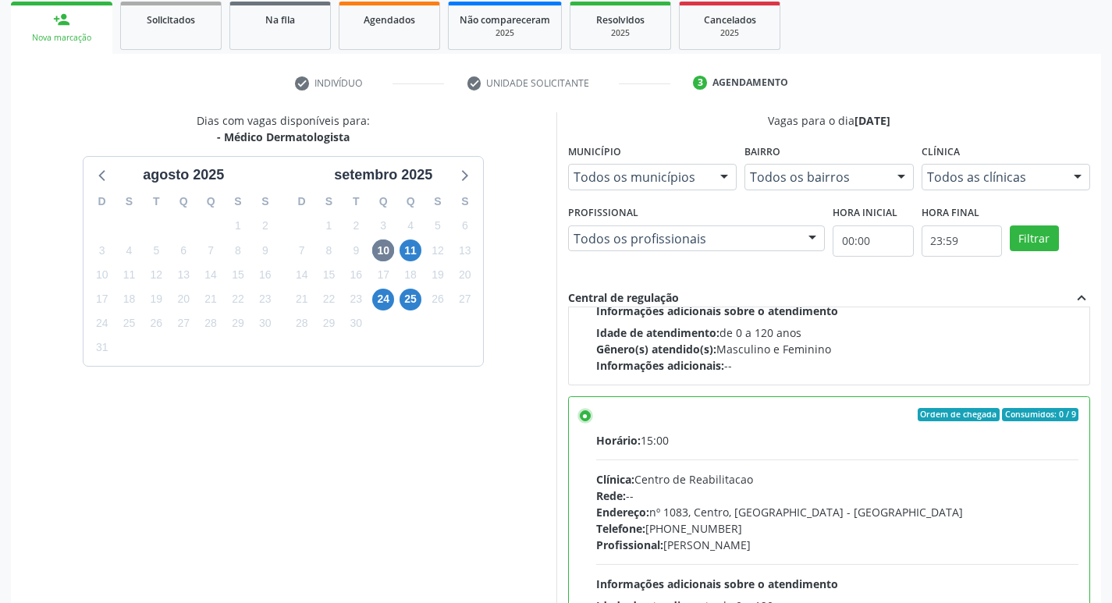
scroll to position [195, 0]
click at [712, 425] on label "Ordem de chegada Consumidos: 0 / 9 Horário: 15:00 Clínica: Centro de Reabilitac…" at bounding box center [837, 529] width 483 height 240
click at [591, 423] on input "Ordem de chegada Consumidos: 0 / 9 Horário: 15:00 Clínica: Centro de Reabilitac…" at bounding box center [585, 416] width 11 height 14
click at [596, 415] on label "Ordem de chegada Consumidos: 0 / 9 Horário: 15:00 Clínica: Centro de Reabilitac…" at bounding box center [837, 529] width 483 height 240
click at [587, 415] on input "Ordem de chegada Consumidos: 0 / 9 Horário: 15:00 Clínica: Centro de Reabilitac…" at bounding box center [585, 416] width 11 height 14
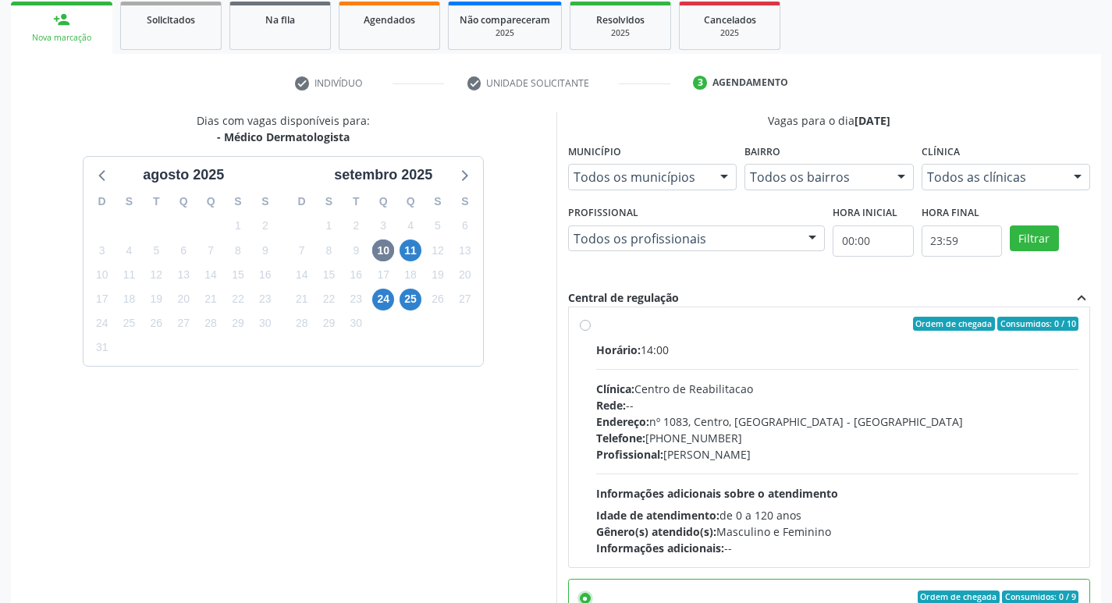
scroll to position [0, 0]
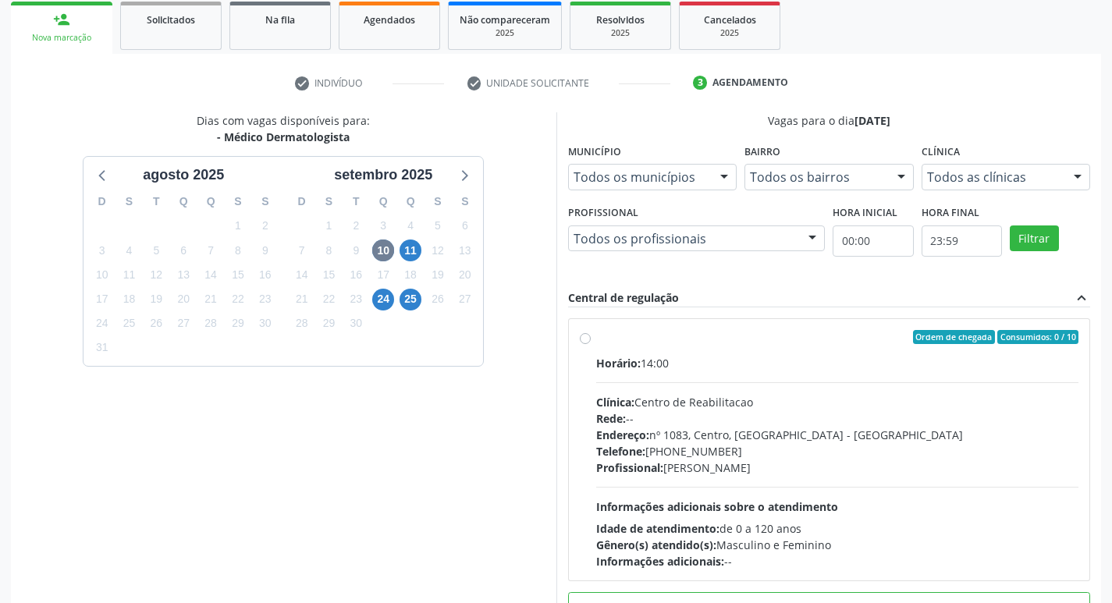
click at [859, 420] on div "Rede: --" at bounding box center [837, 418] width 483 height 16
click at [591, 344] on input "Ordem de chegada Consumidos: 0 / 10 Horário: 14:00 Clínica: Centro de Reabilita…" at bounding box center [585, 337] width 11 height 14
radio input "true"
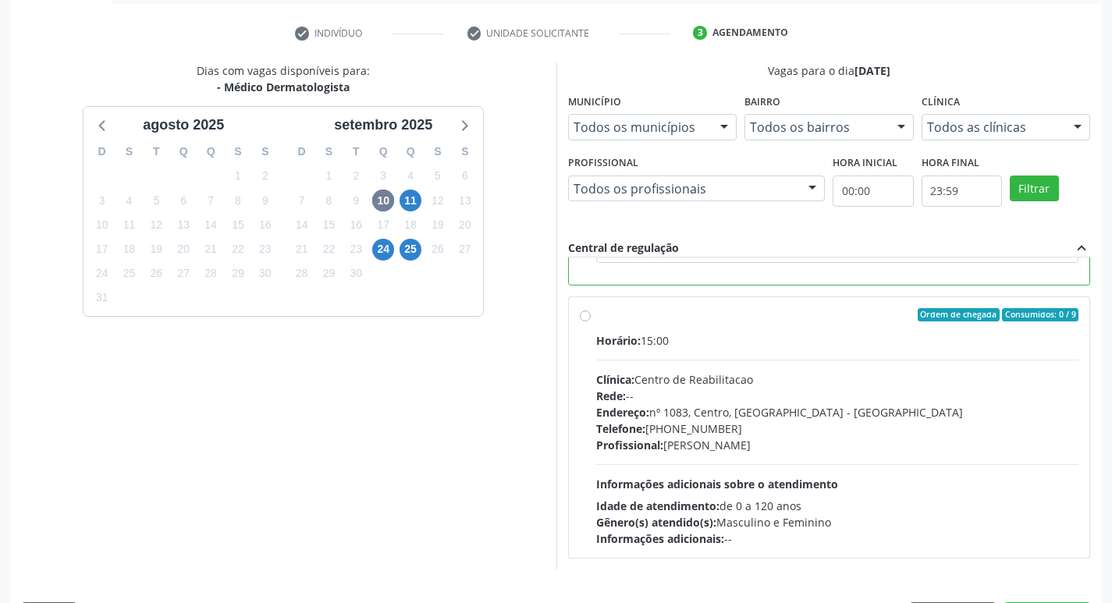
scroll to position [329, 0]
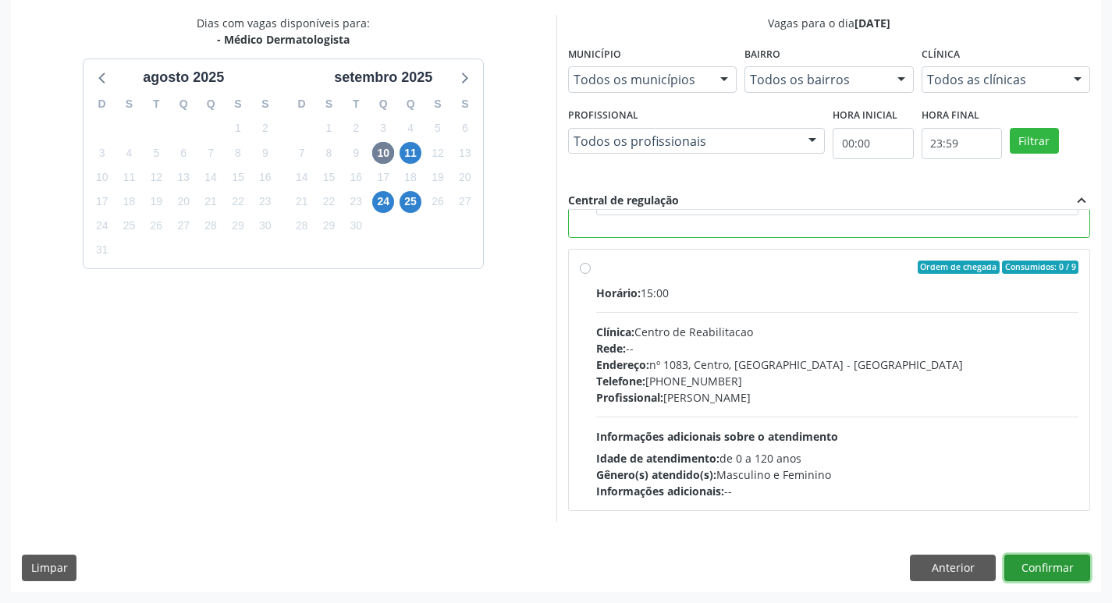
click at [1059, 562] on button "Confirmar" at bounding box center [1047, 568] width 86 height 27
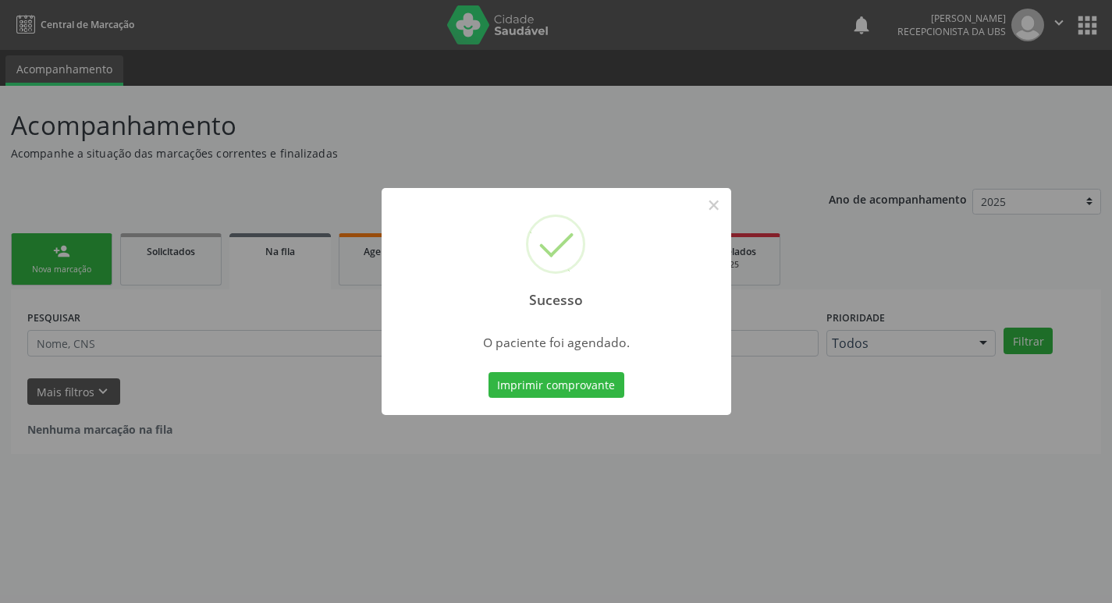
scroll to position [0, 0]
click at [592, 388] on button "Imprimir comprovante" at bounding box center [562, 385] width 136 height 27
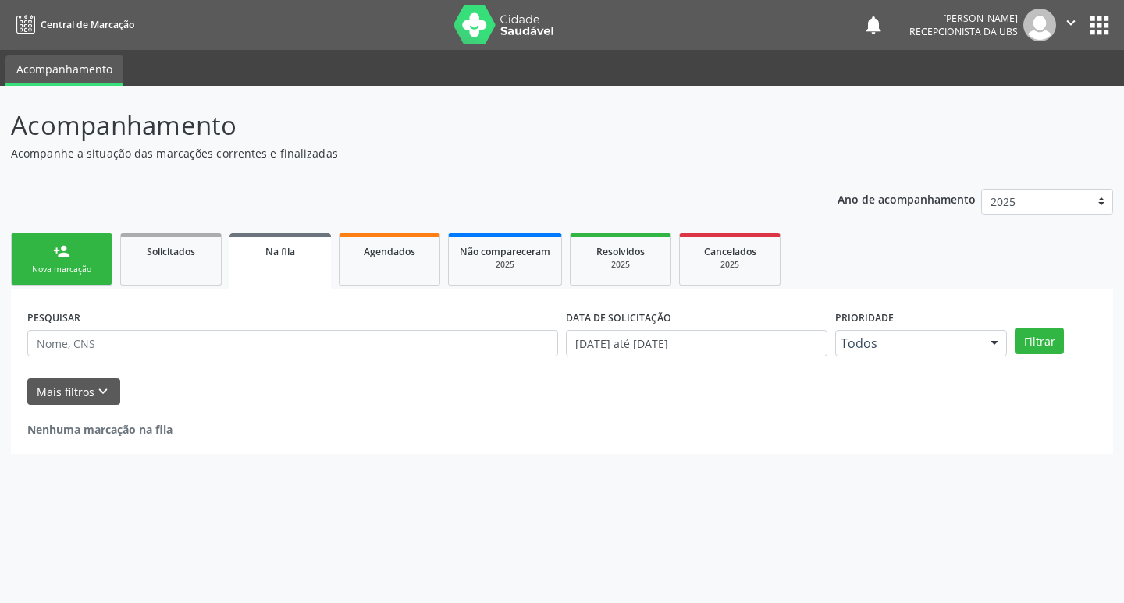
click at [0, 282] on div "Acompanhamento Acompanhe a situação das marcações correntes e finalizadas Relat…" at bounding box center [562, 344] width 1124 height 517
click at [91, 275] on div "Nova marcação" at bounding box center [62, 270] width 78 height 12
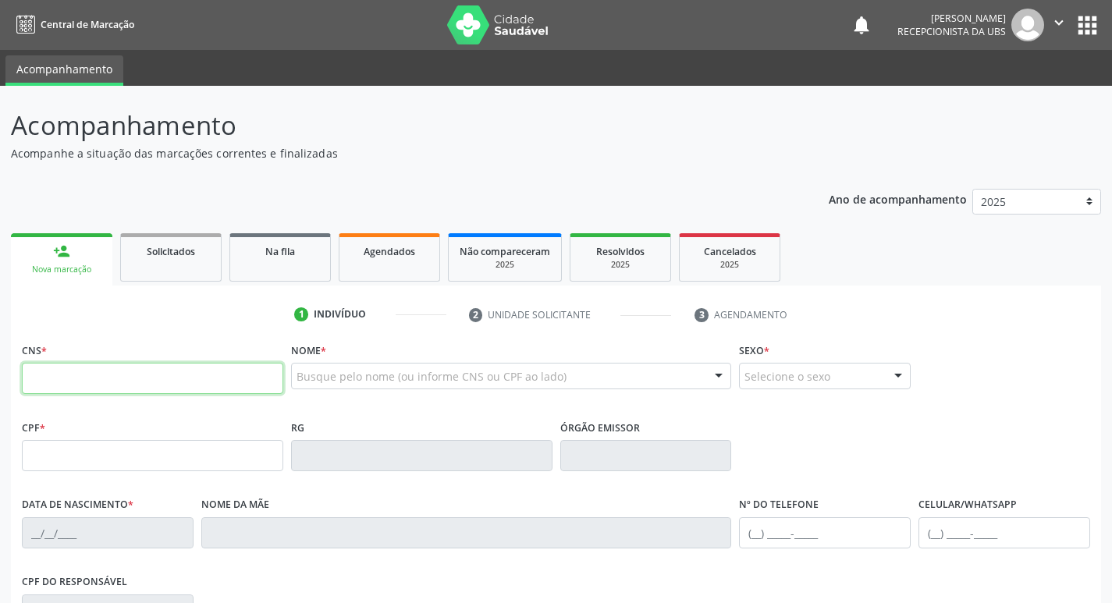
click at [87, 377] on input "text" at bounding box center [152, 378] width 261 height 31
type input "708 2011 6080 1248"
type input "17/10/2023"
type input "Janice de Souza Santos"
type input "(87) 98124-3667"
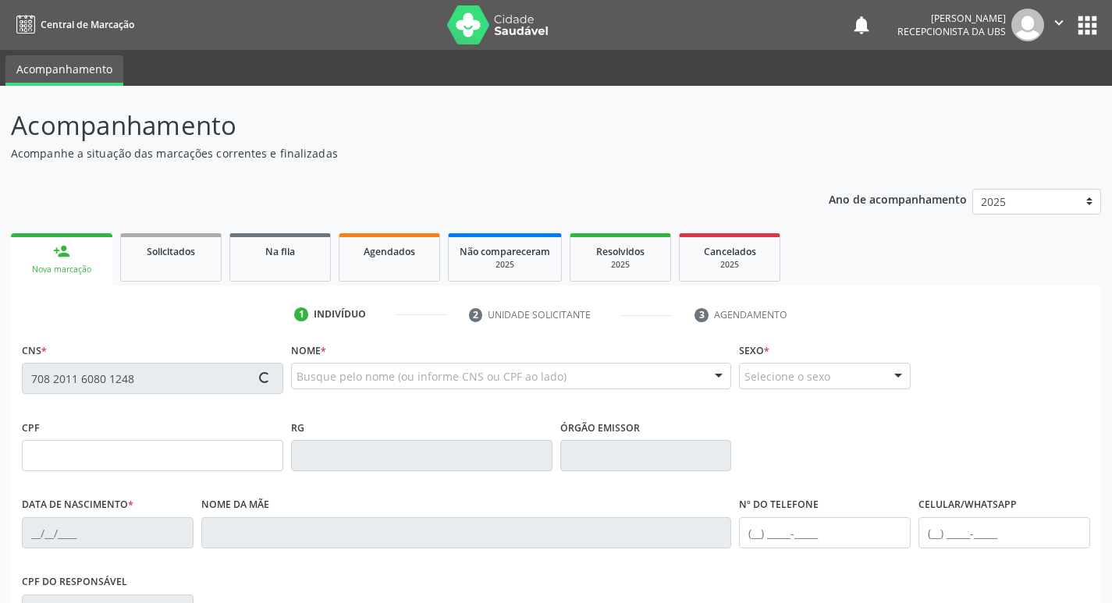
type input "66"
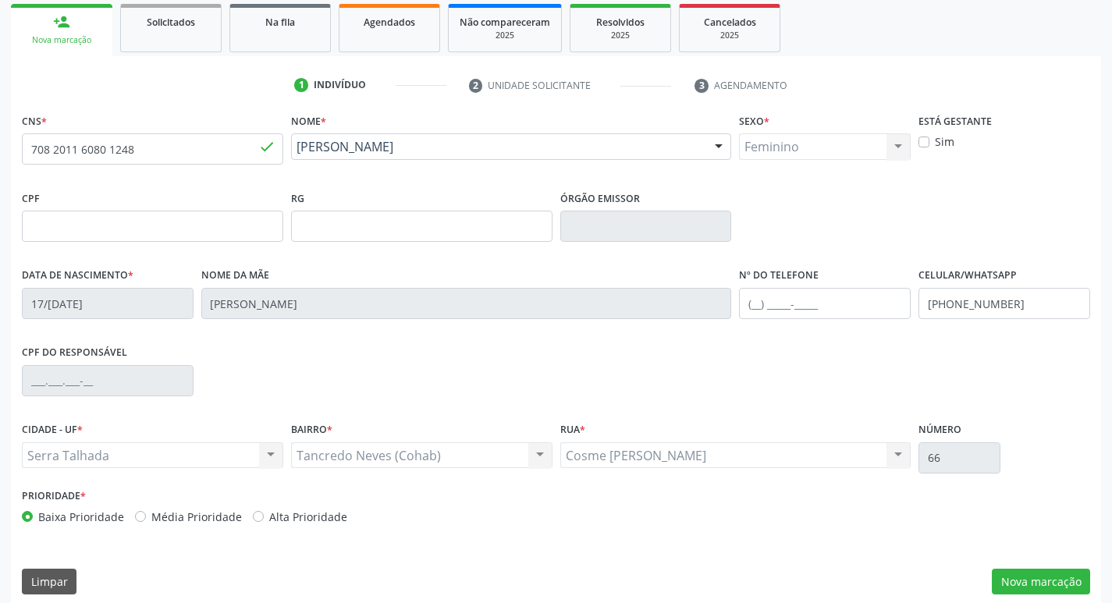
scroll to position [243, 0]
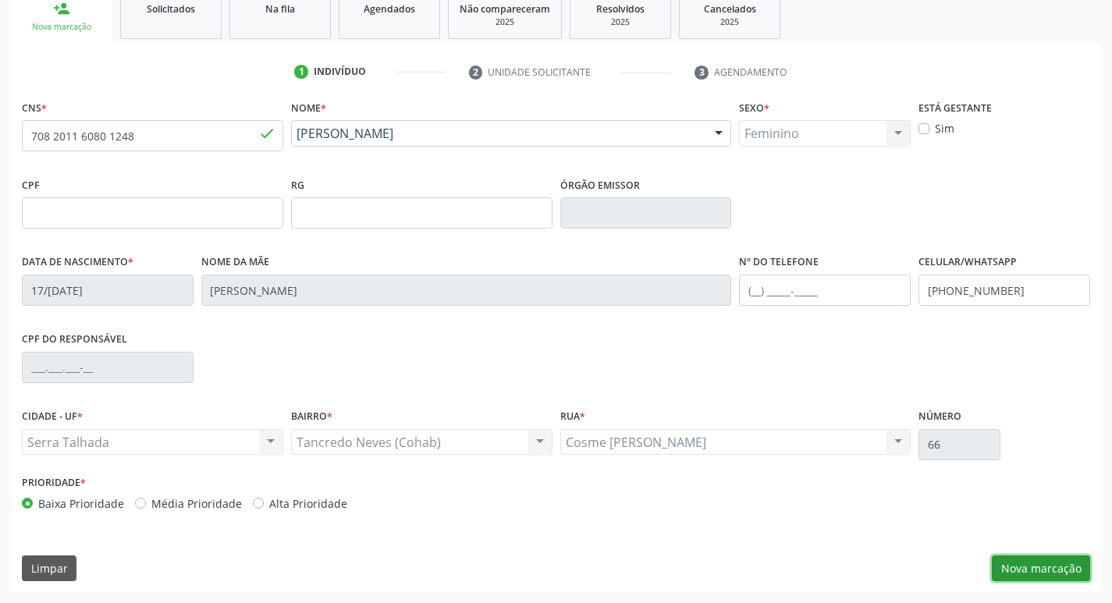
click at [1014, 561] on button "Nova marcação" at bounding box center [1041, 569] width 98 height 27
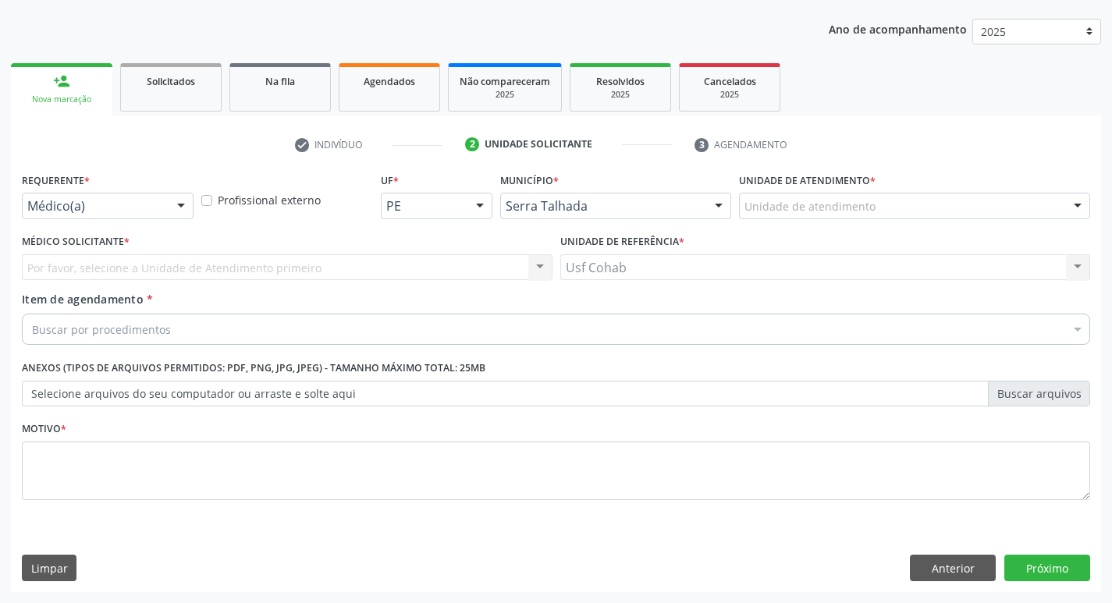
scroll to position [170, 0]
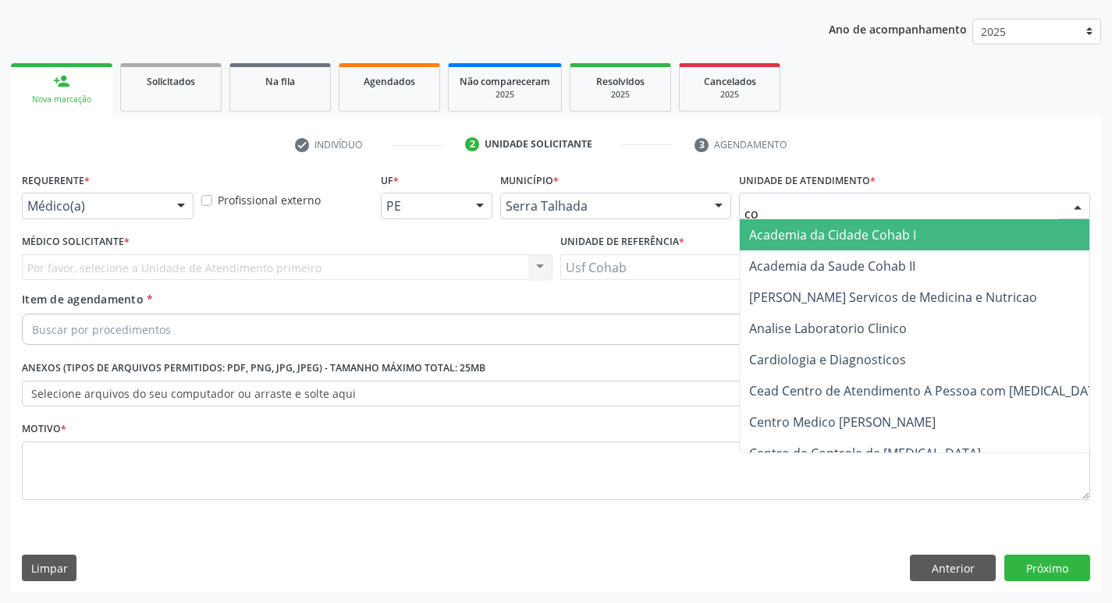
type input "coh"
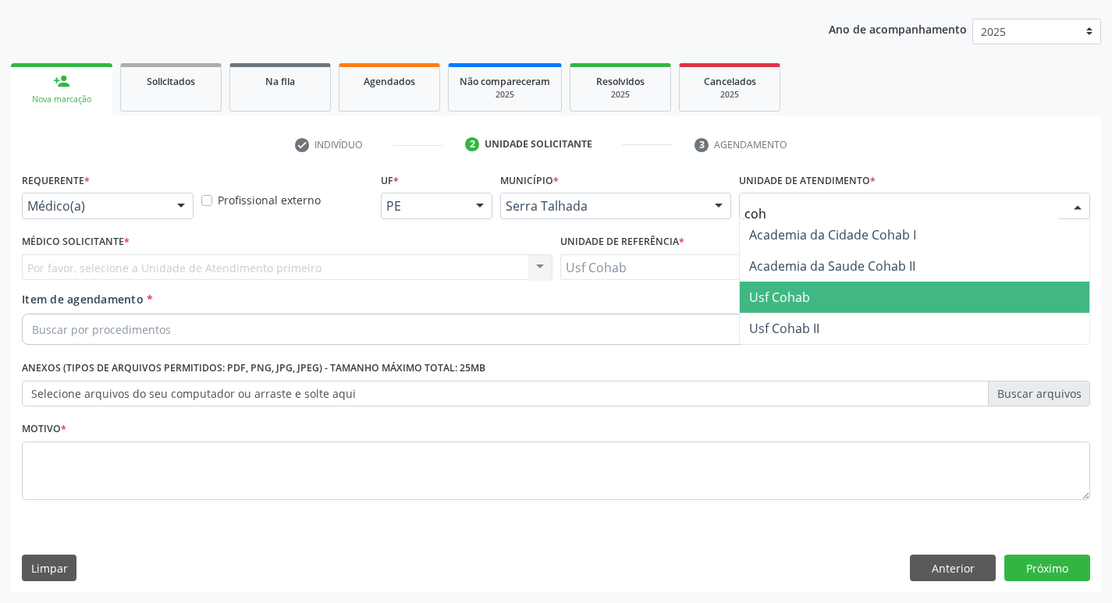
click at [810, 292] on span "Usf Cohab" at bounding box center [915, 297] width 350 height 31
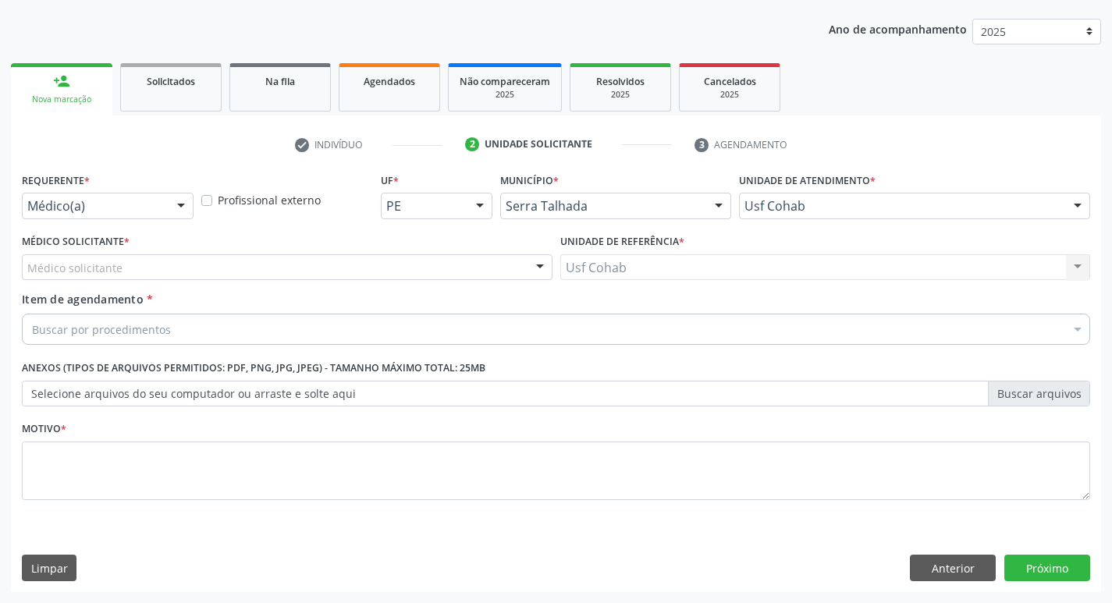
click at [478, 255] on div "Médico solicitante" at bounding box center [287, 267] width 531 height 27
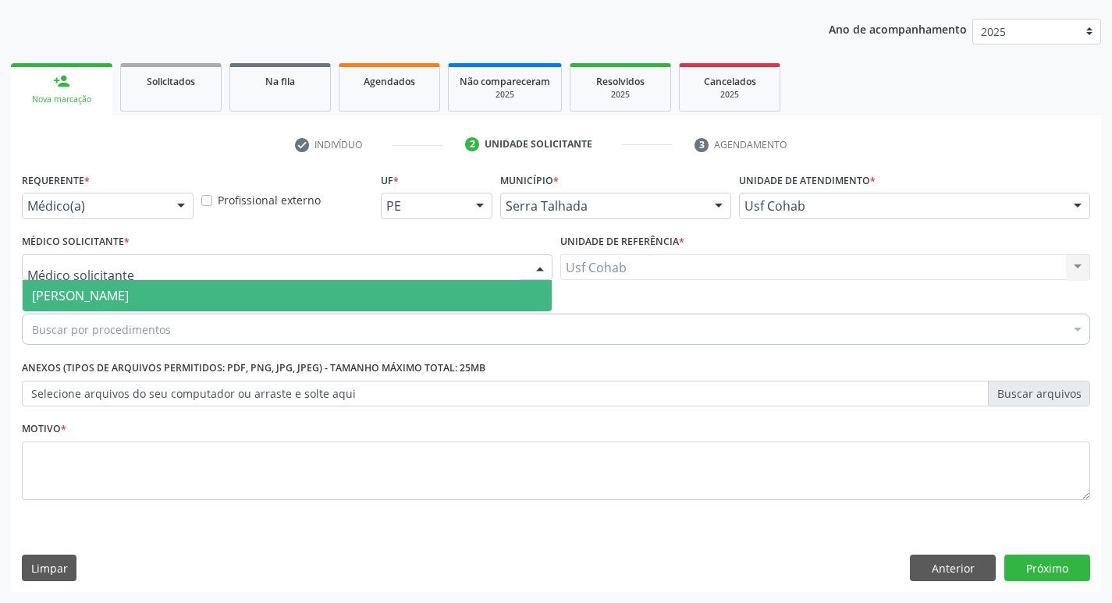
click at [477, 286] on span "[PERSON_NAME]" at bounding box center [287, 295] width 529 height 31
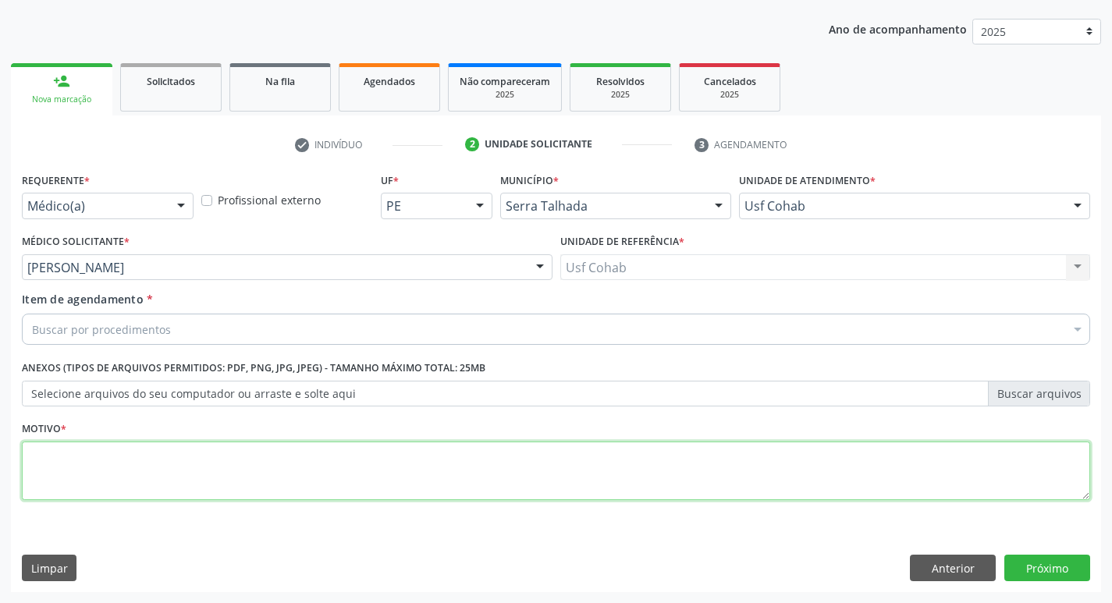
click at [220, 461] on textarea at bounding box center [556, 471] width 1068 height 59
type textarea "-"
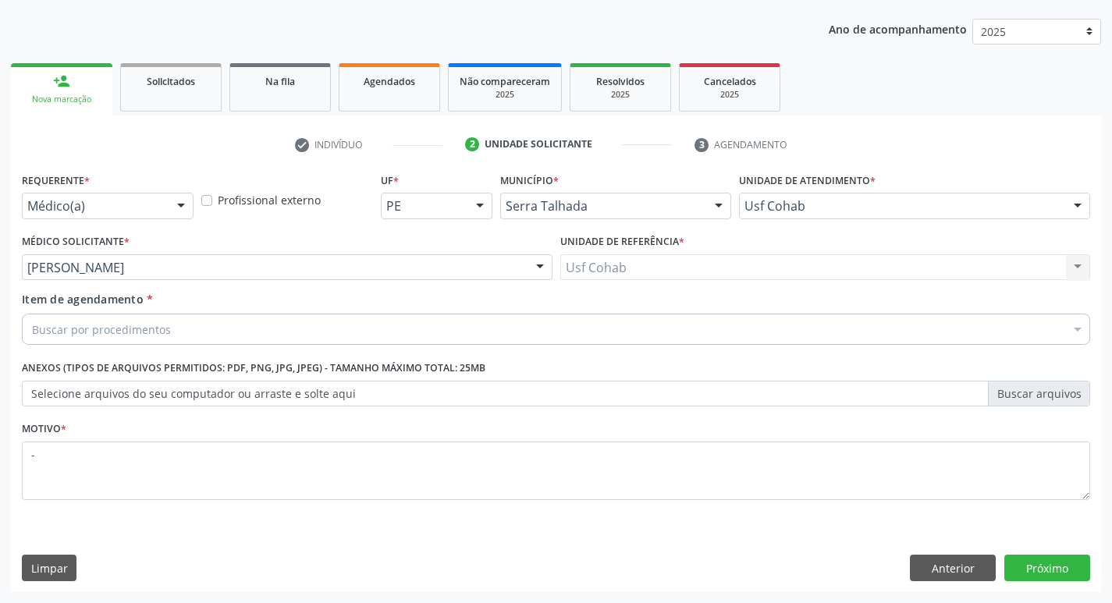
click at [239, 339] on div "Buscar por procedimentos" at bounding box center [556, 329] width 1068 height 31
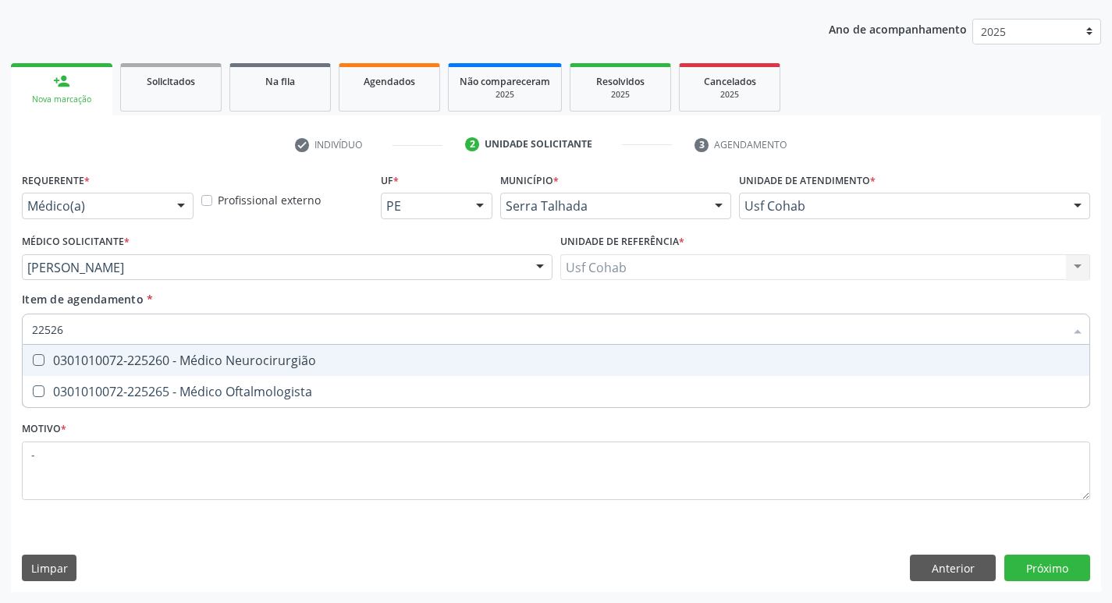
type input "225265"
click at [238, 354] on div "0301010072-225265 - Médico Oftalmologista" at bounding box center [556, 360] width 1048 height 12
checkbox Oftalmologista "true"
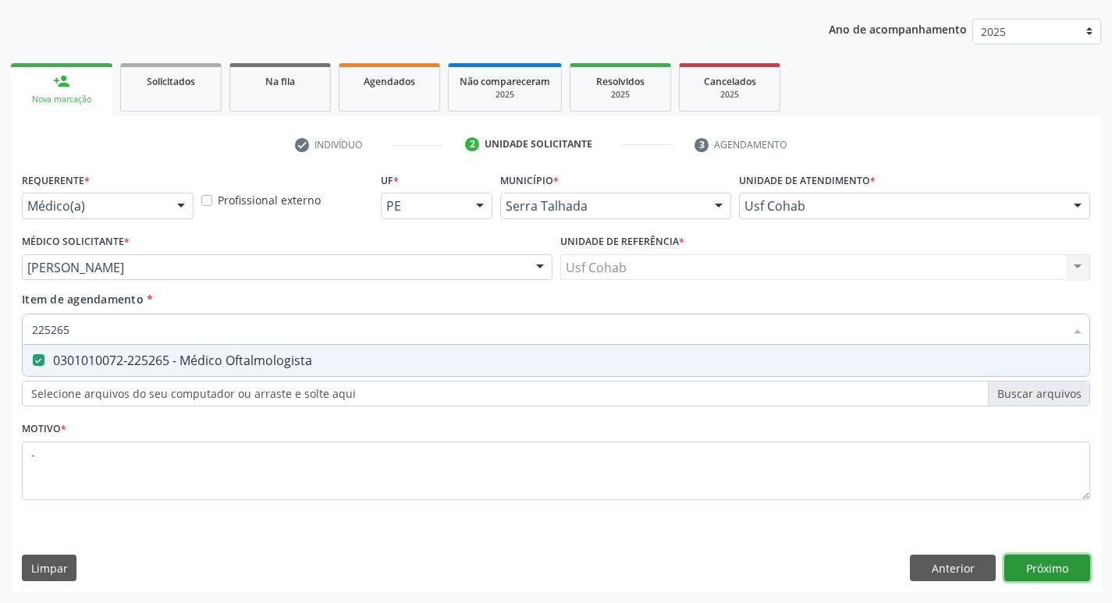
click at [1027, 556] on div "Requerente * Médico(a) Médico(a) Enfermeiro(a) Paciente Nenhum resultado encont…" at bounding box center [556, 381] width 1090 height 424
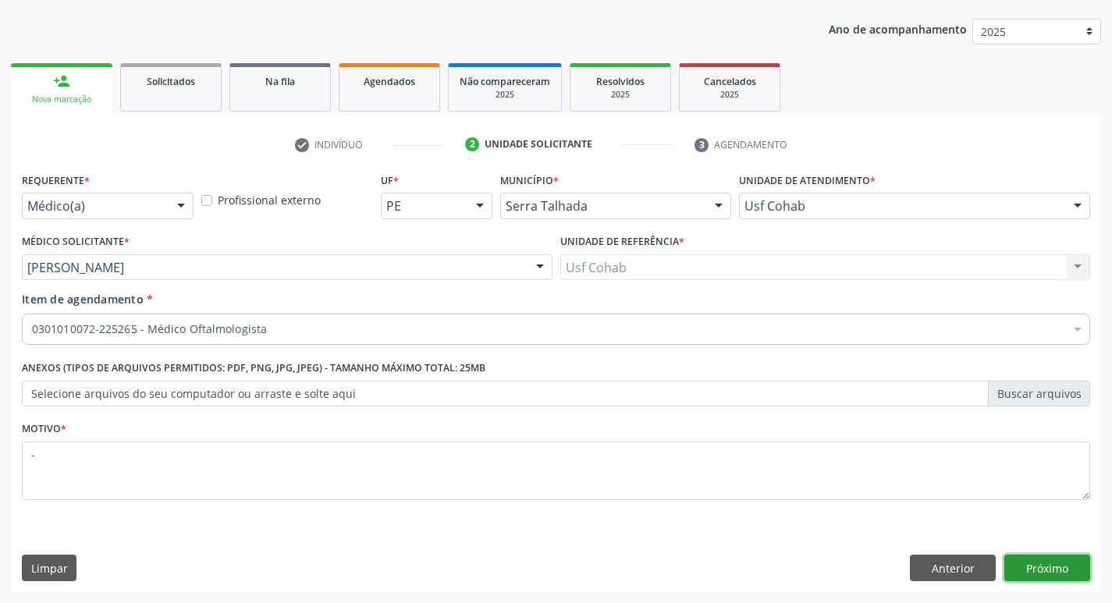
click at [1028, 561] on button "Próximo" at bounding box center [1047, 568] width 86 height 27
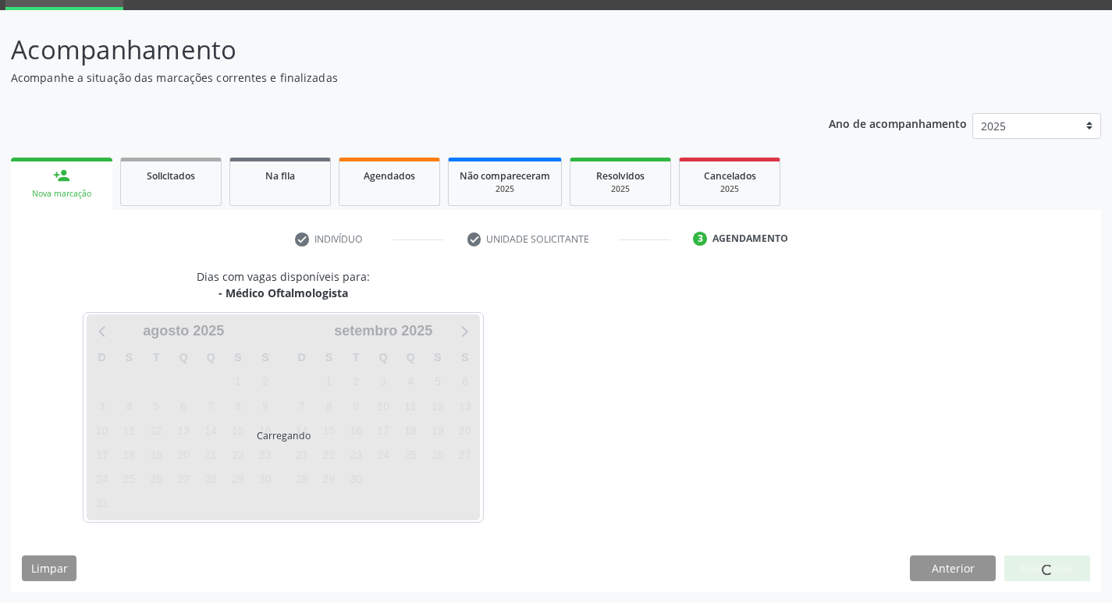
scroll to position [76, 0]
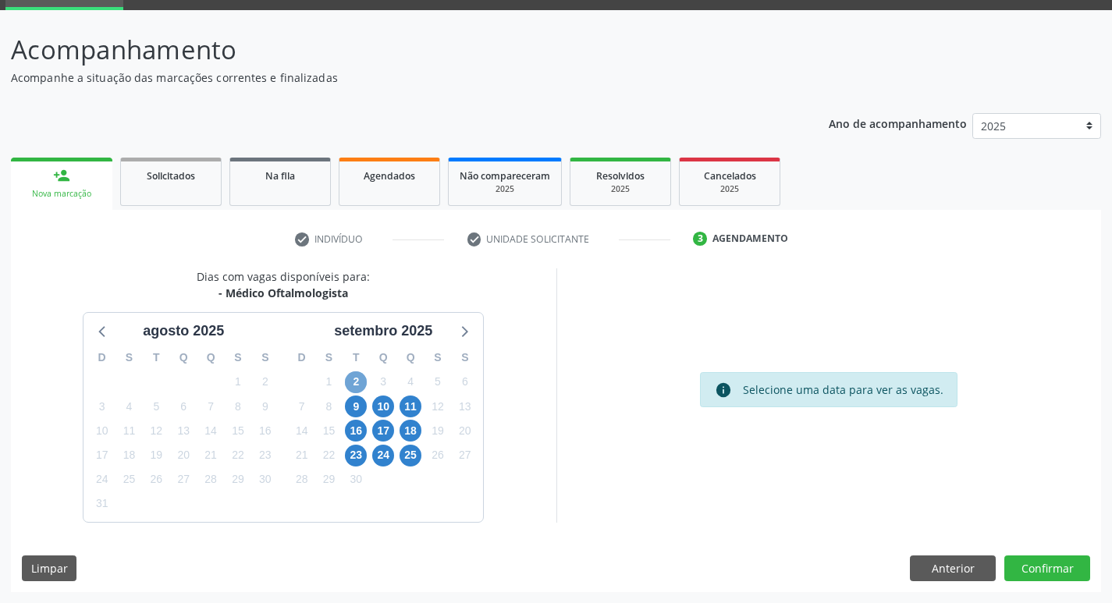
click at [359, 382] on span "2" at bounding box center [356, 382] width 22 height 22
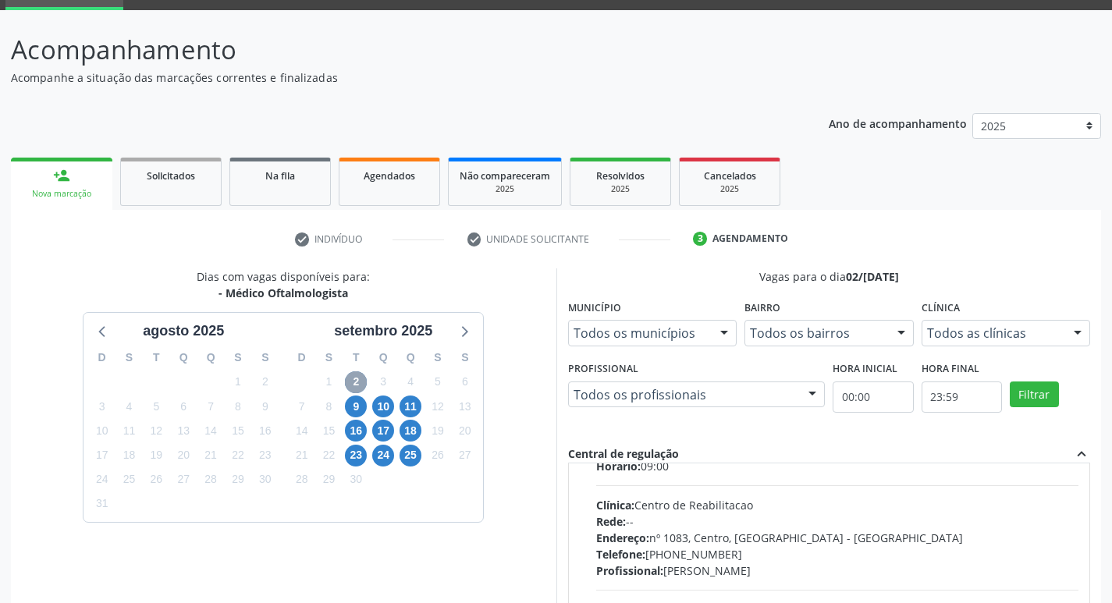
scroll to position [0, 0]
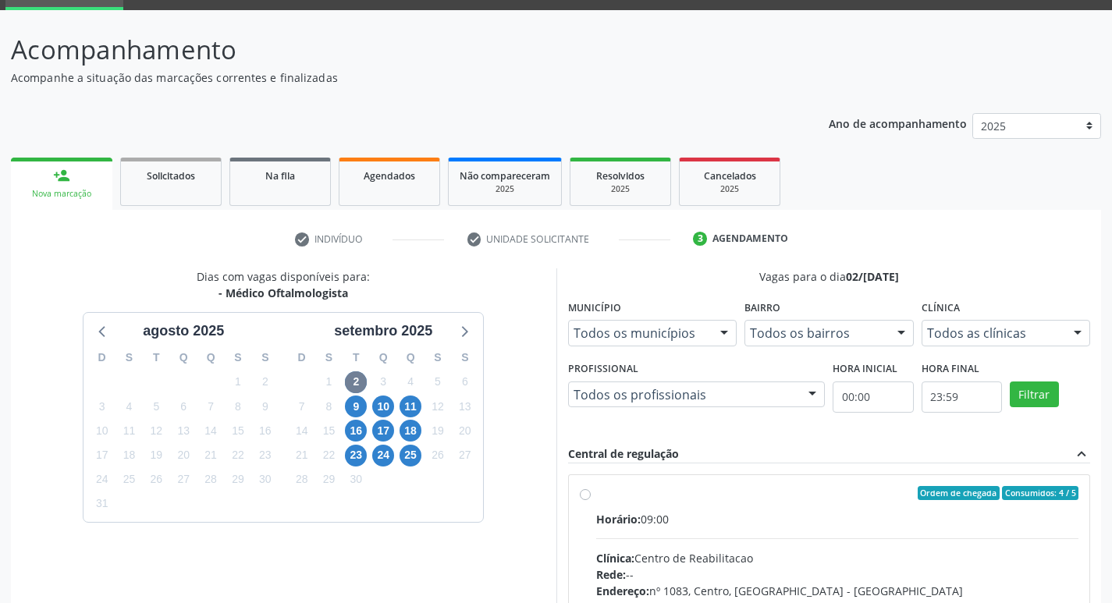
click at [850, 518] on div "Horário: 09:00" at bounding box center [837, 519] width 483 height 16
click at [591, 500] on input "Ordem de chegada Consumidos: 4 / 5 Horário: 09:00 Clínica: Centro de Reabilitac…" at bounding box center [585, 493] width 11 height 14
radio input "true"
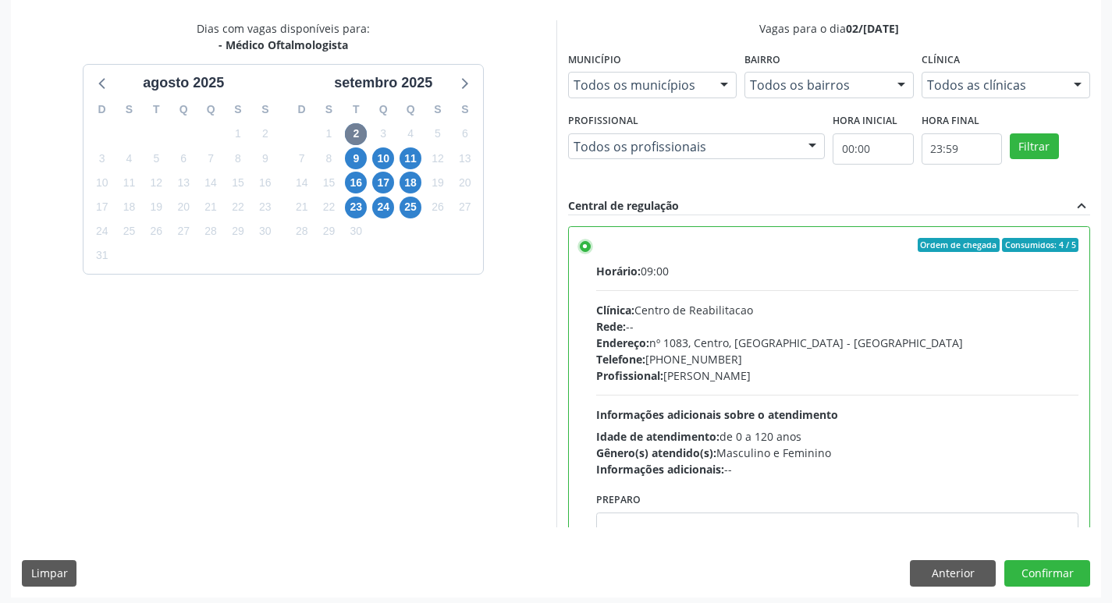
scroll to position [329, 0]
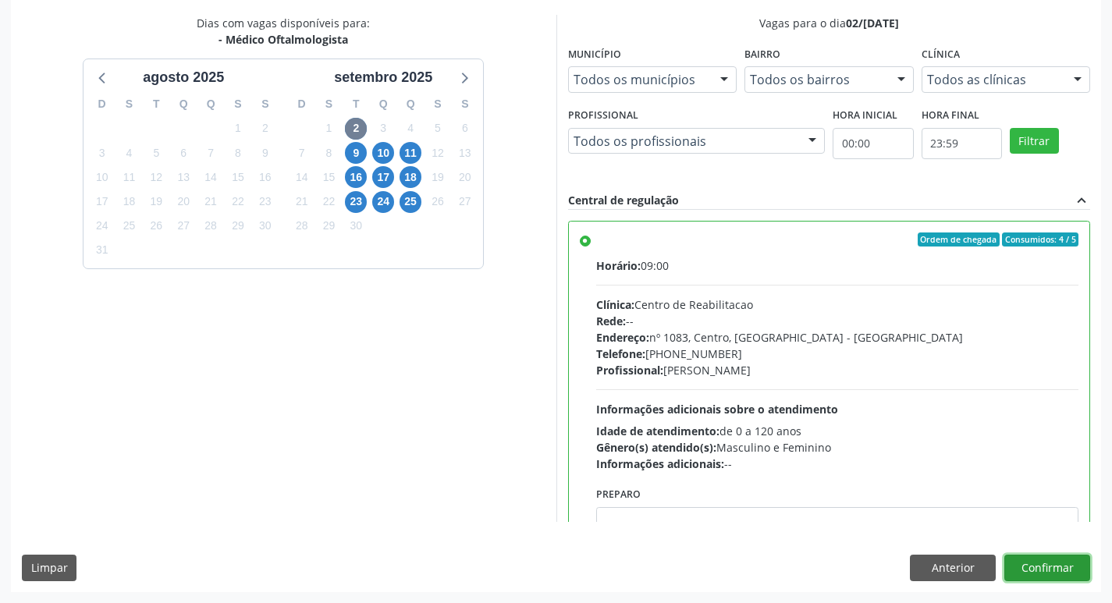
click at [1030, 565] on button "Confirmar" at bounding box center [1047, 568] width 86 height 27
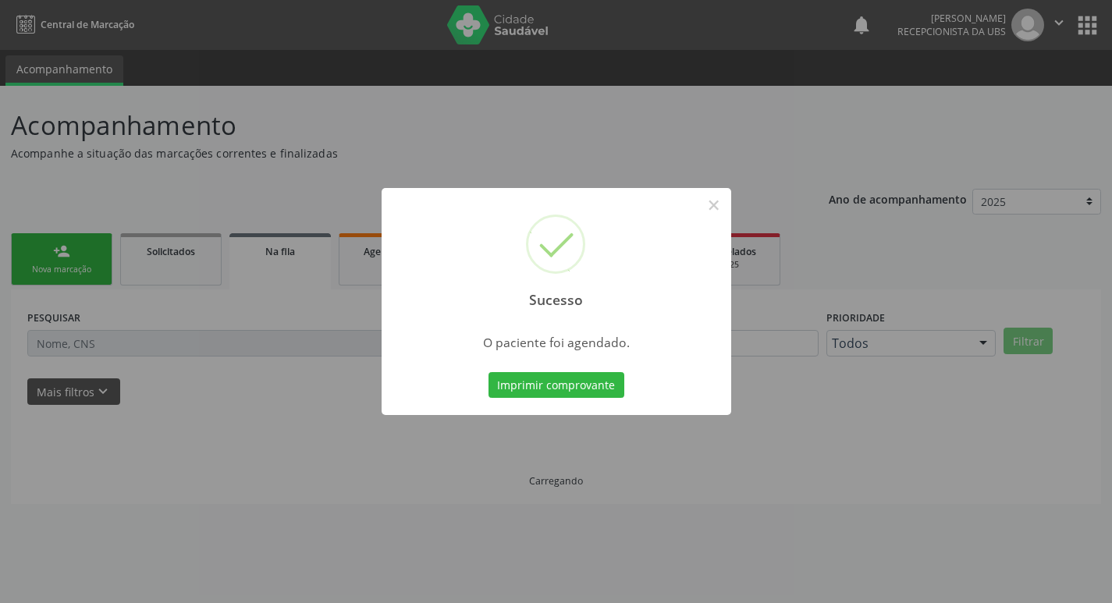
scroll to position [0, 0]
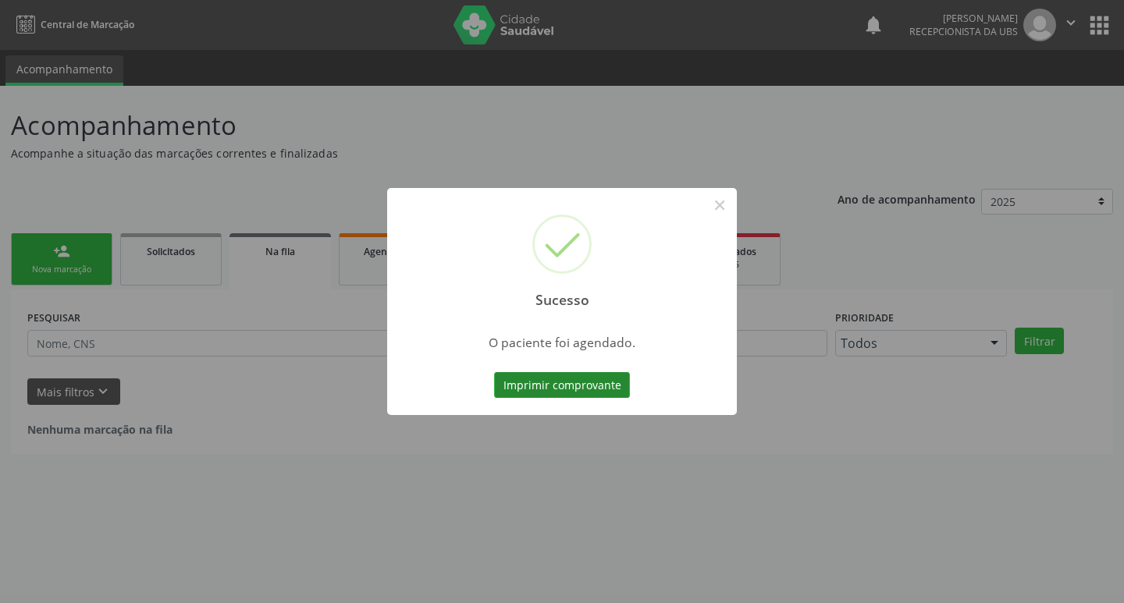
click at [572, 375] on button "Imprimir comprovante" at bounding box center [562, 385] width 136 height 27
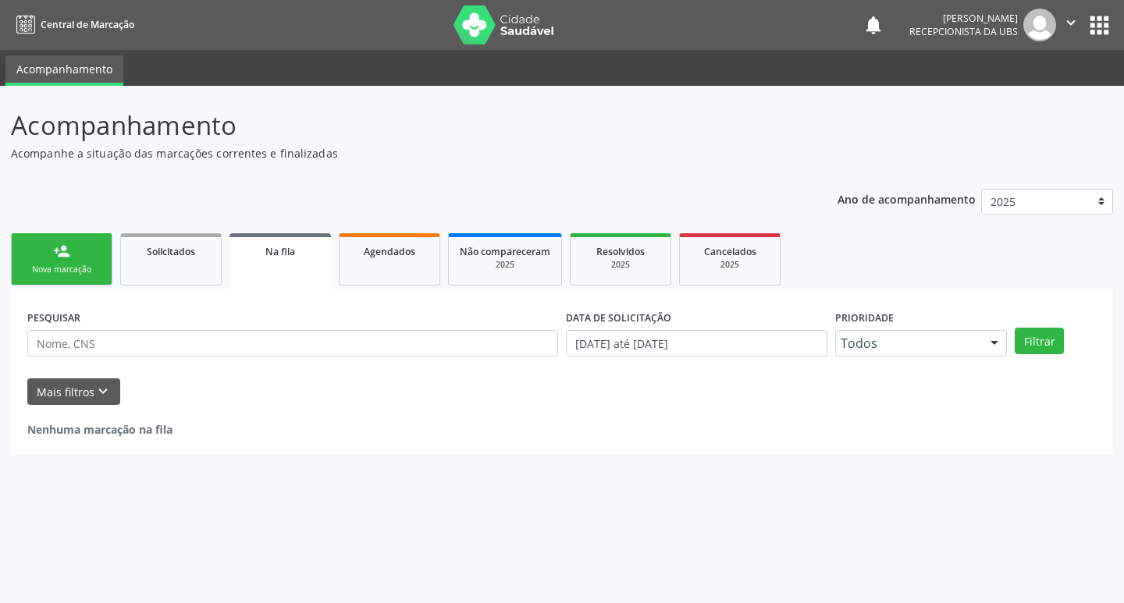
click at [63, 261] on div "Sucesso × O paciente foi agendado. Imprimir comprovante Cancel" at bounding box center [562, 301] width 1124 height 603
click at [49, 250] on link "person_add Nova marcação" at bounding box center [61, 259] width 101 height 52
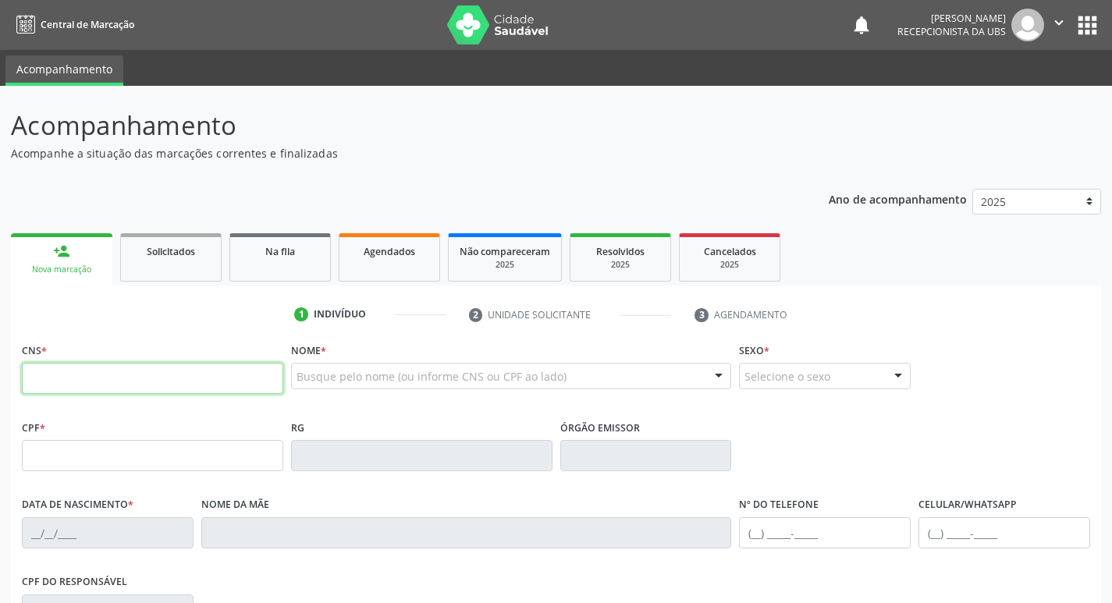
click at [141, 389] on input "text" at bounding box center [152, 378] width 261 height 31
type input "0"
type input "898 0064 0628 5532"
type input "27/05/2025"
type input "Maria Eduarda da Silva Lima"
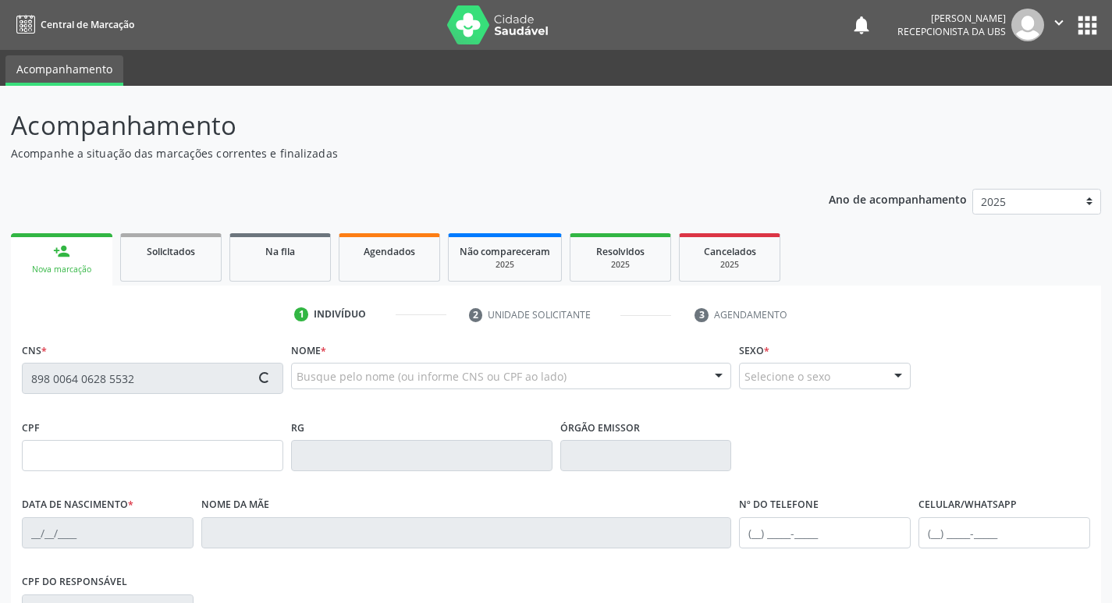
type input "385"
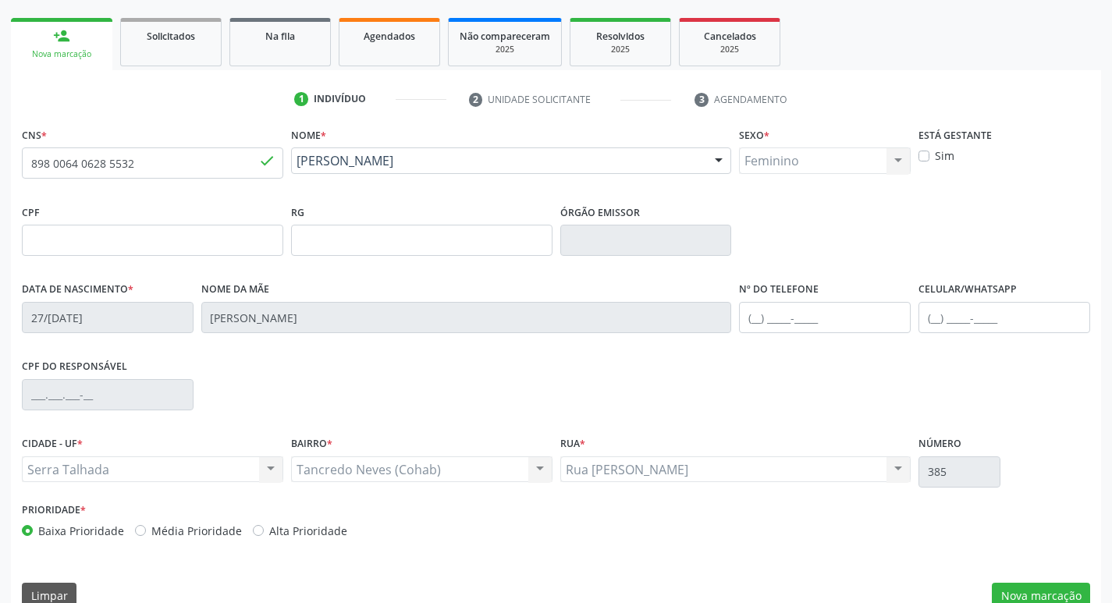
scroll to position [243, 0]
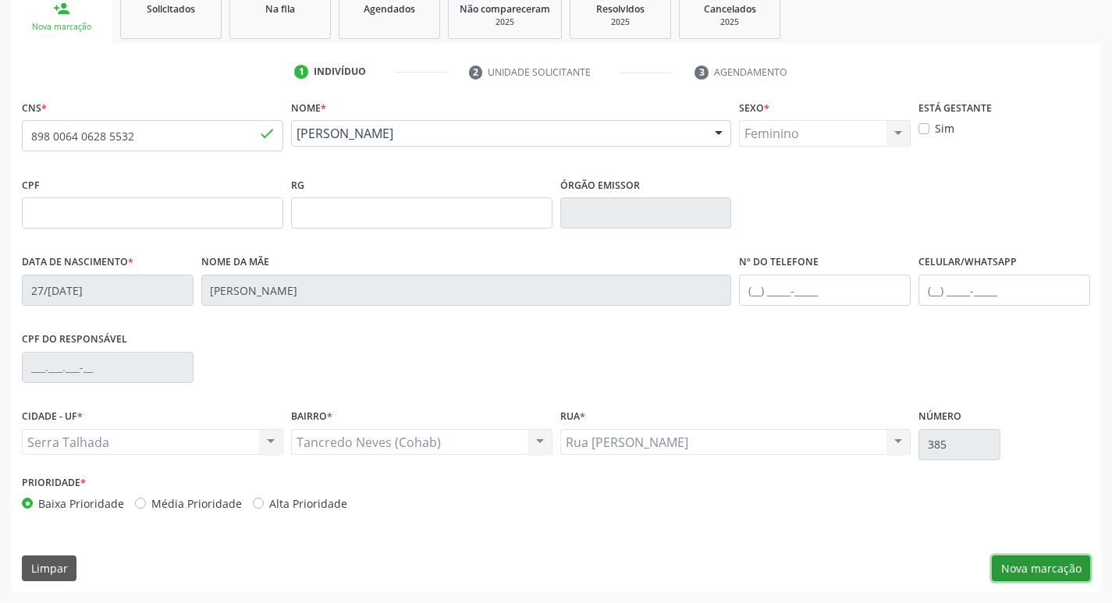
click at [1029, 570] on button "Nova marcação" at bounding box center [1041, 569] width 98 height 27
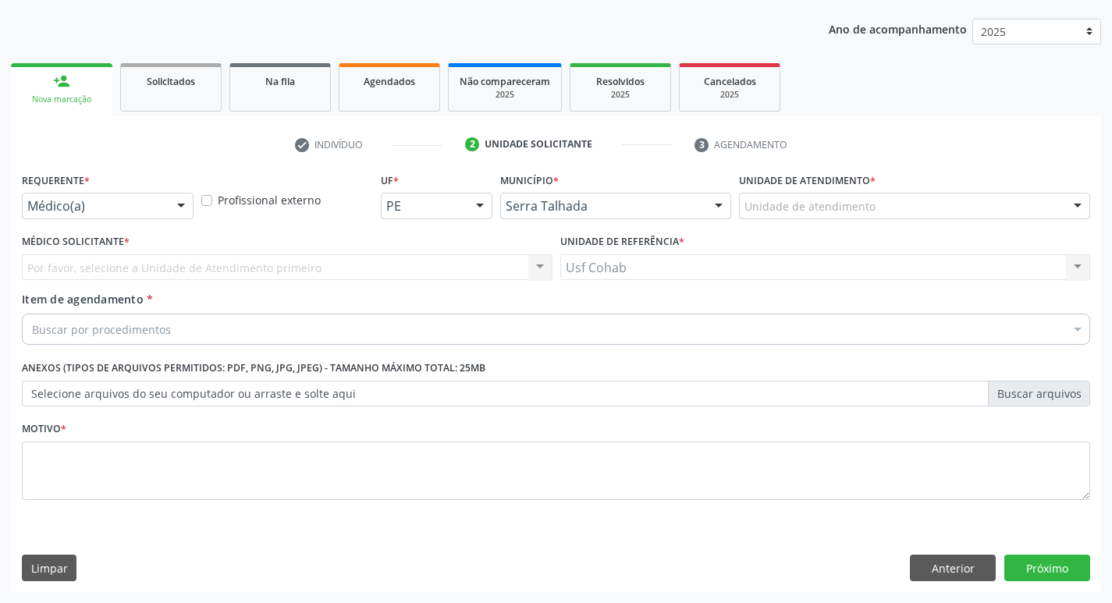
scroll to position [170, 0]
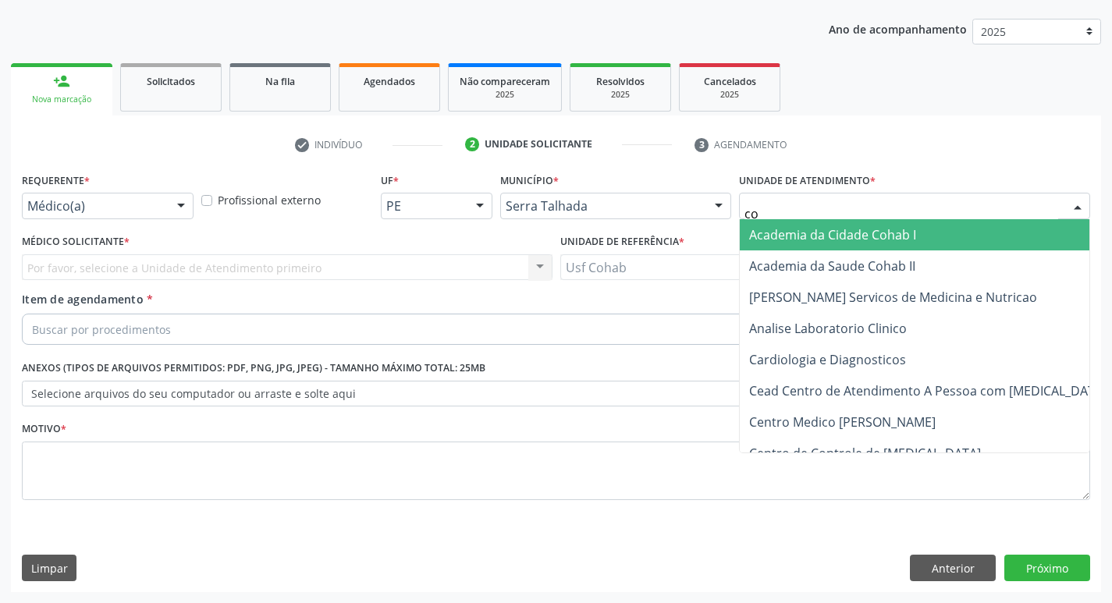
type input "coh"
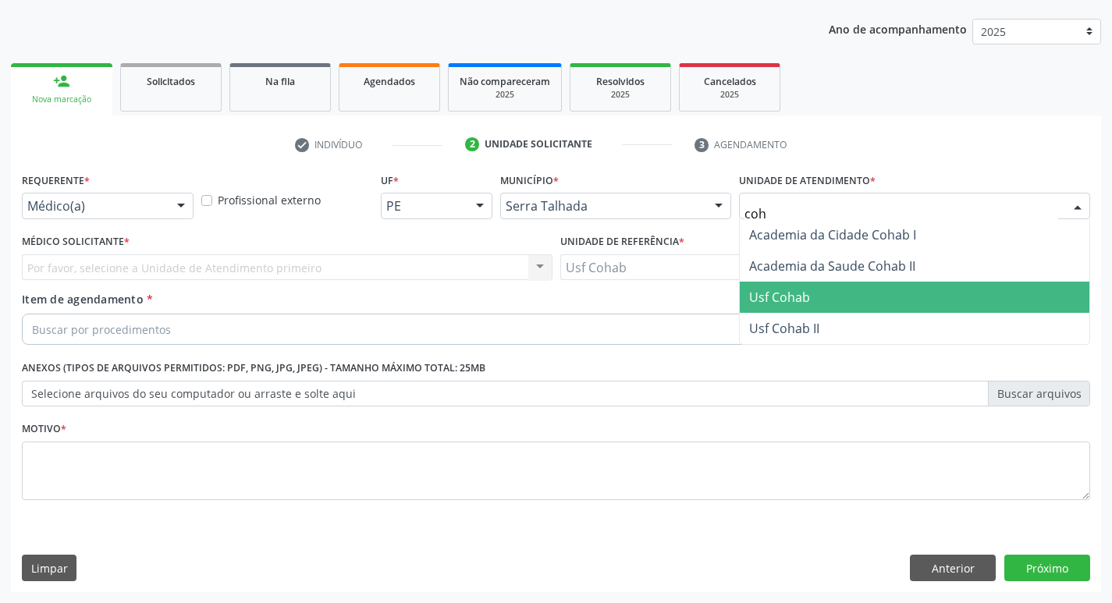
click at [797, 300] on span "Usf Cohab" at bounding box center [779, 297] width 61 height 17
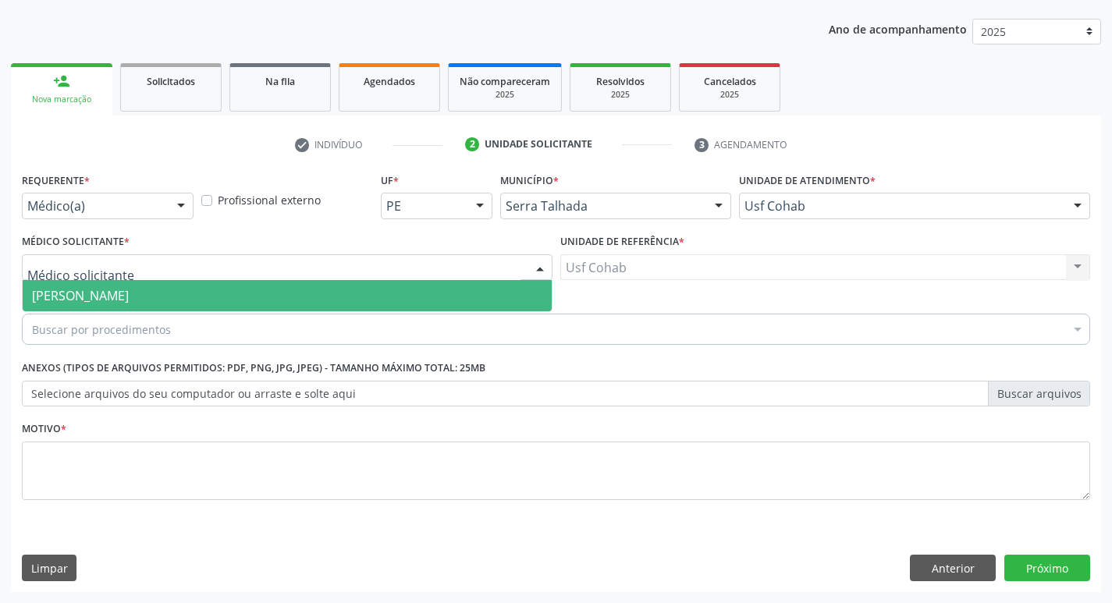
click at [247, 264] on div at bounding box center [287, 267] width 531 height 27
click at [243, 296] on span "[PERSON_NAME]" at bounding box center [287, 295] width 529 height 31
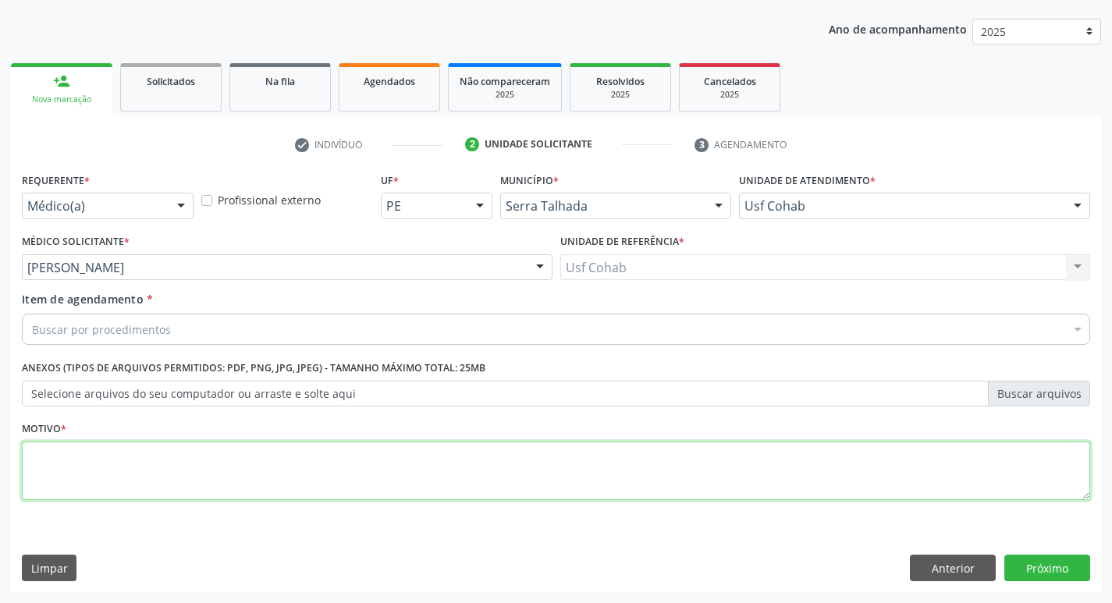
click at [142, 457] on textarea at bounding box center [556, 471] width 1068 height 59
type textarea "-"
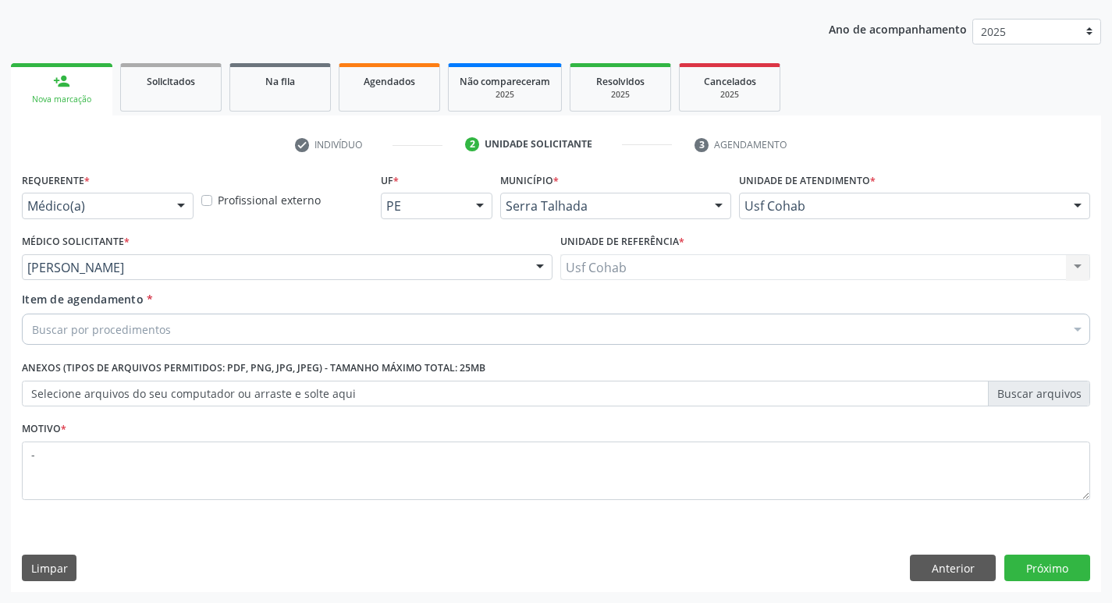
click at [212, 313] on div "Item de agendamento * Buscar por procedimentos Selecionar todos 0304070076 - .Q…" at bounding box center [556, 315] width 1068 height 49
click at [218, 326] on div "Buscar por procedimentos" at bounding box center [556, 329] width 1068 height 31
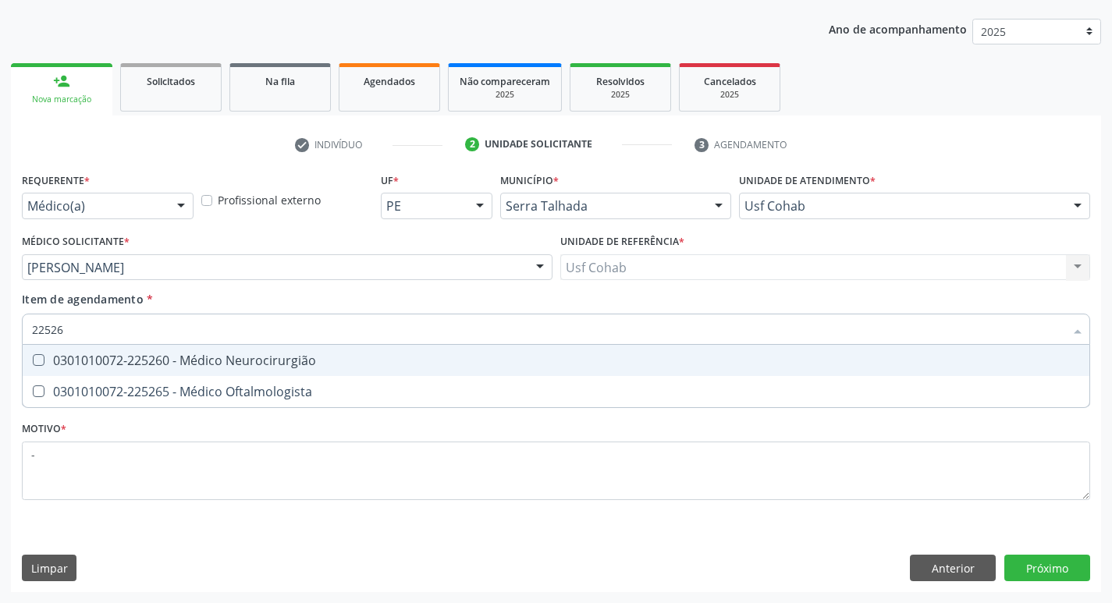
type input "225265"
click at [226, 367] on div "0301010072-225265 - Médico Oftalmologista" at bounding box center [556, 360] width 1048 height 12
checkbox Oftalmologista "true"
click at [1058, 551] on div "Requerente * Médico(a) Médico(a) Enfermeiro(a) Paciente Nenhum resultado encont…" at bounding box center [556, 381] width 1090 height 424
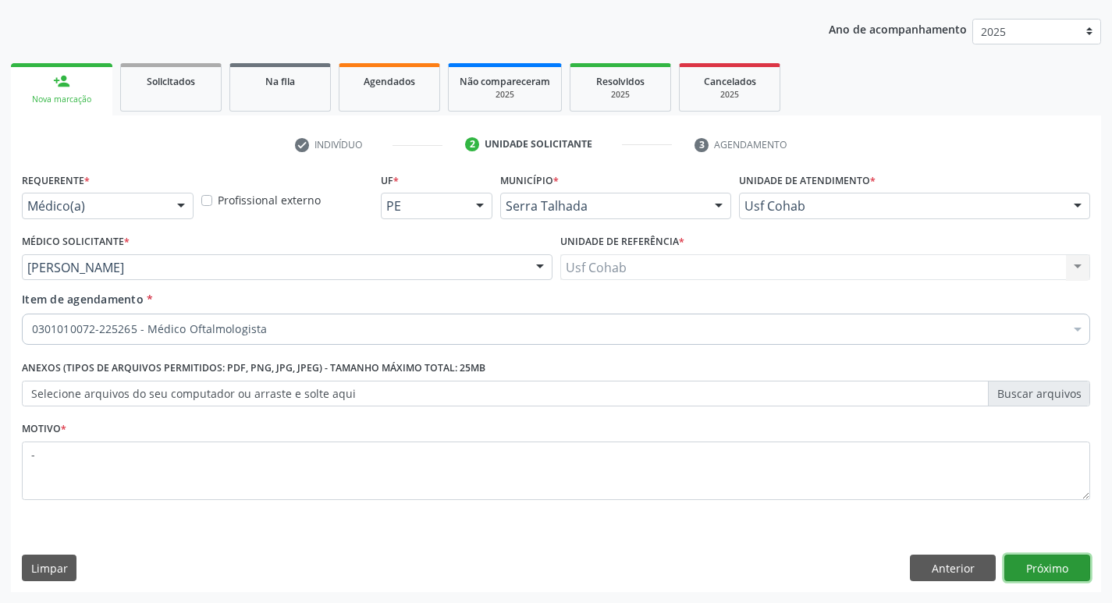
click at [1072, 570] on button "Próximo" at bounding box center [1047, 568] width 86 height 27
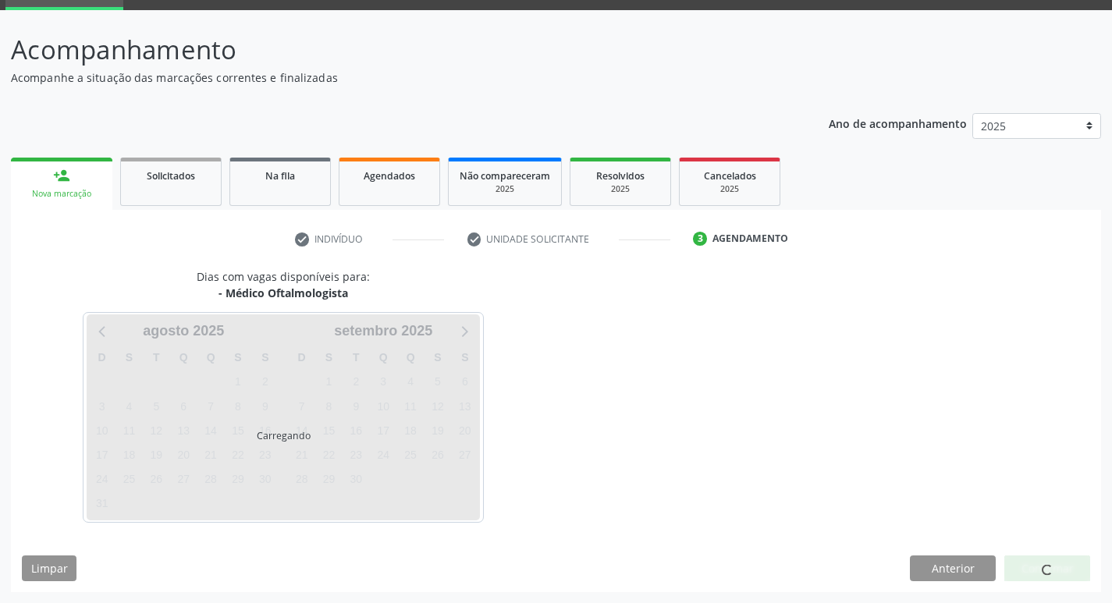
scroll to position [76, 0]
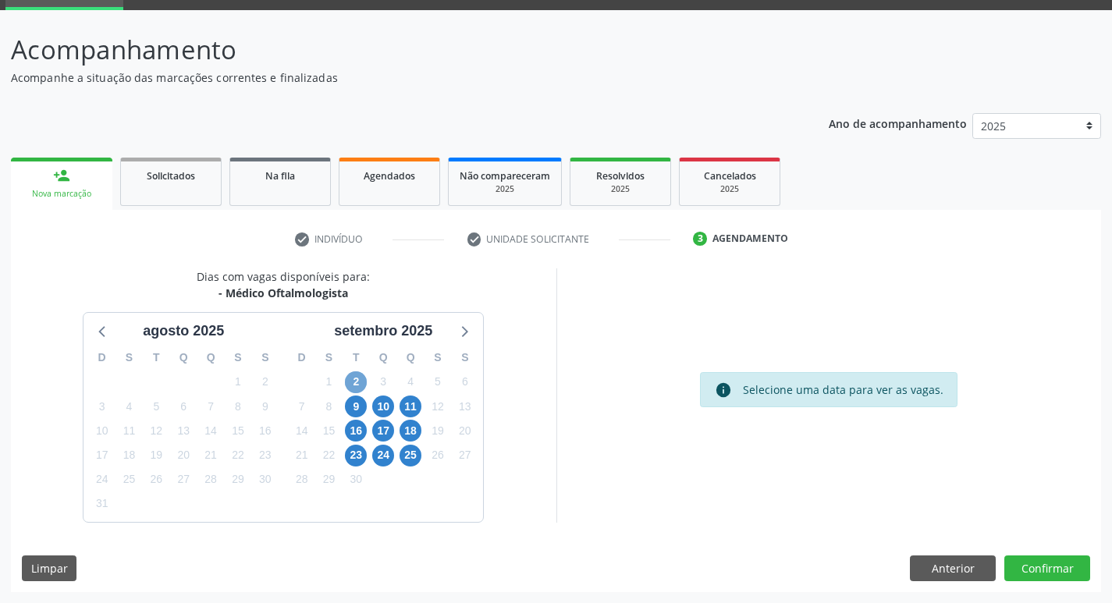
click at [355, 378] on span "2" at bounding box center [356, 382] width 22 height 22
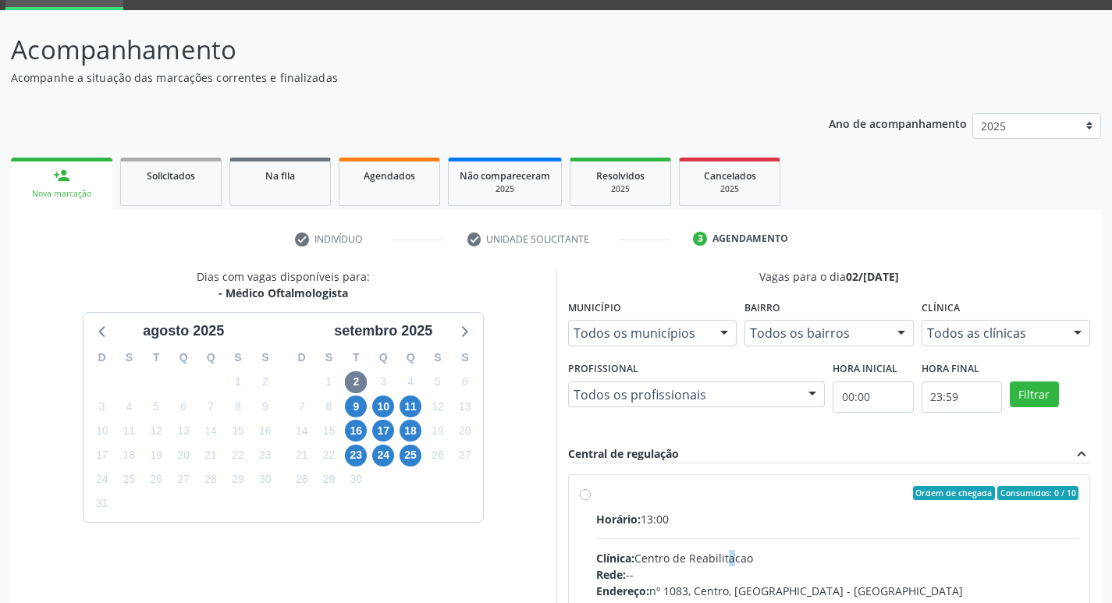
click at [738, 553] on div "Clínica: Centro de Reabilitacao" at bounding box center [837, 558] width 483 height 16
radio input "true"
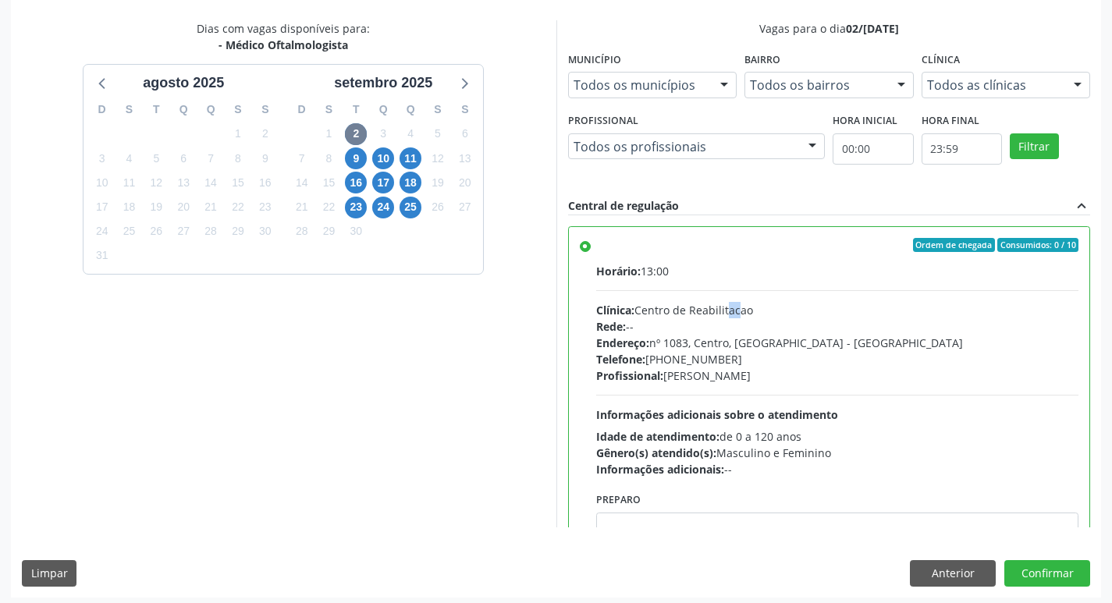
scroll to position [329, 0]
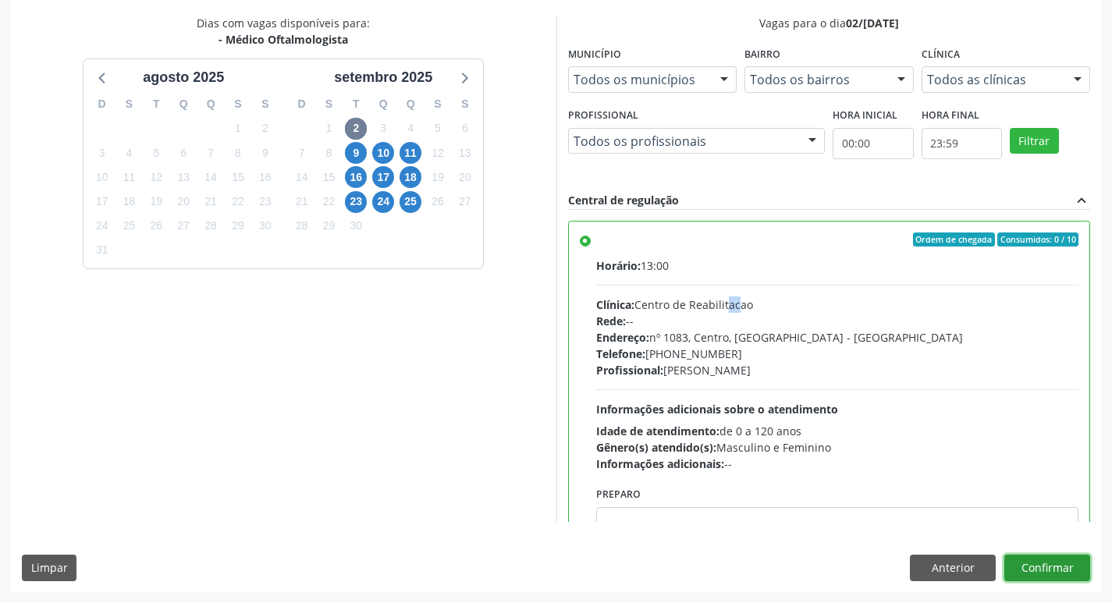
click at [1032, 574] on button "Confirmar" at bounding box center [1047, 568] width 86 height 27
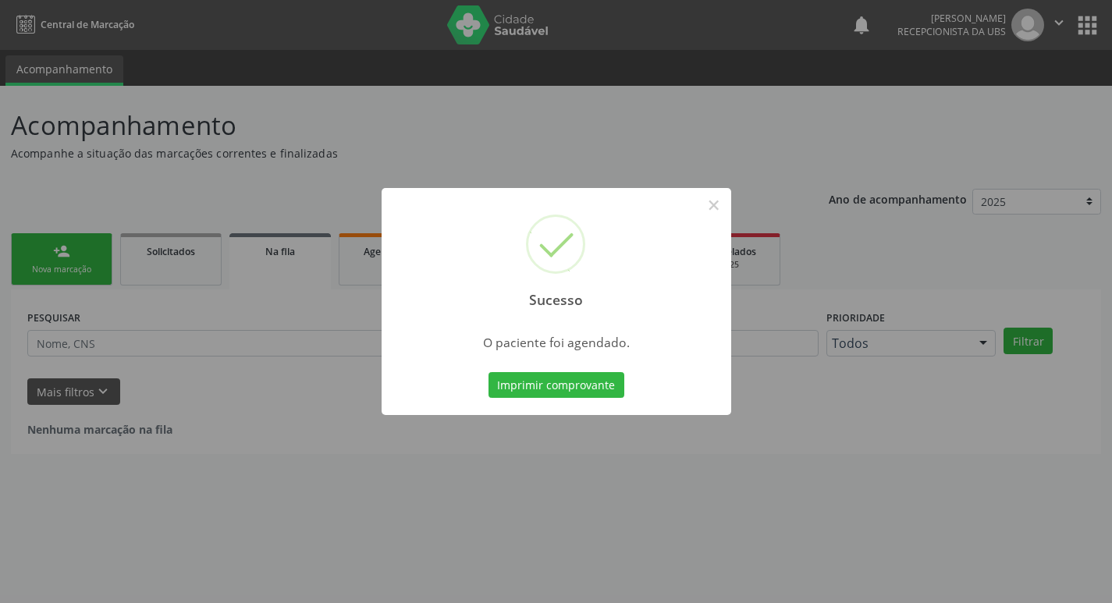
scroll to position [0, 0]
click at [534, 393] on button "Imprimir comprovante" at bounding box center [562, 385] width 136 height 27
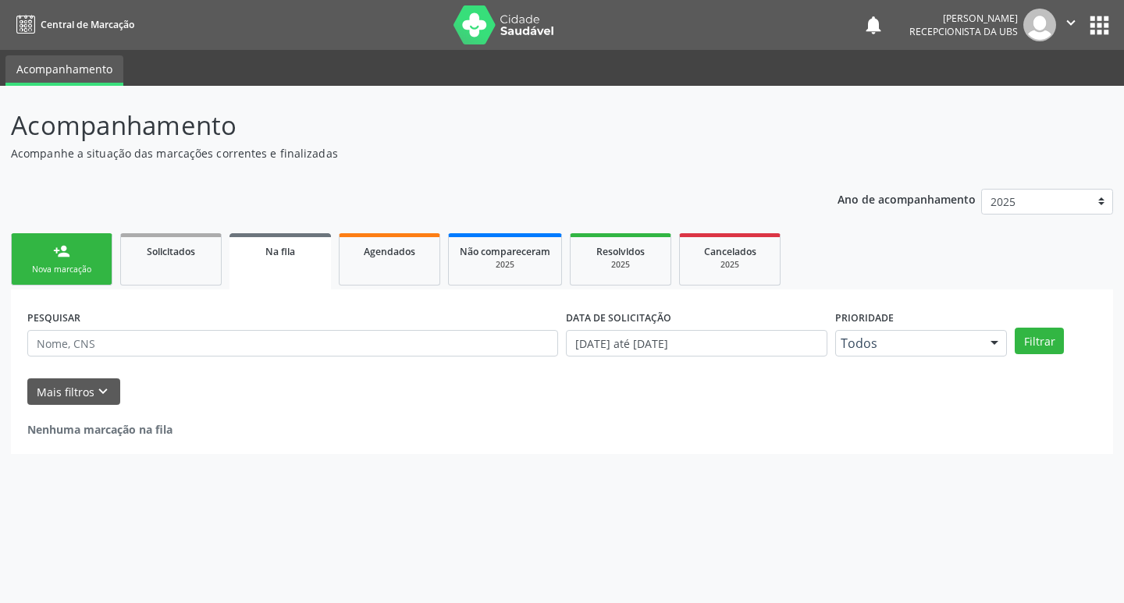
click at [66, 286] on link "person_add Nova marcação" at bounding box center [61, 259] width 101 height 52
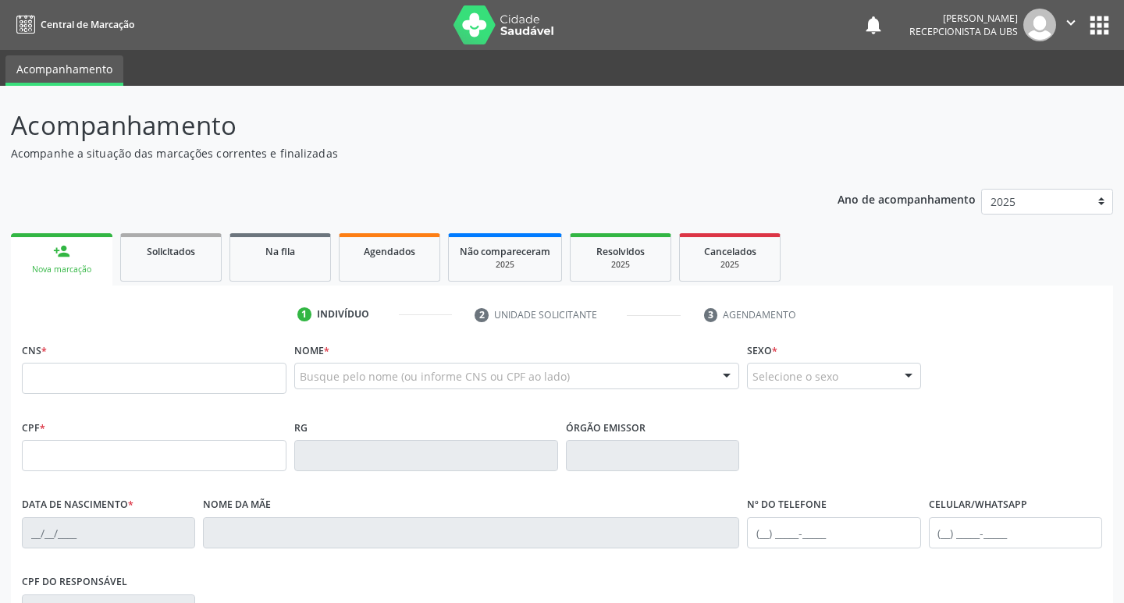
click at [74, 266] on div "Nova marcação" at bounding box center [62, 270] width 80 height 12
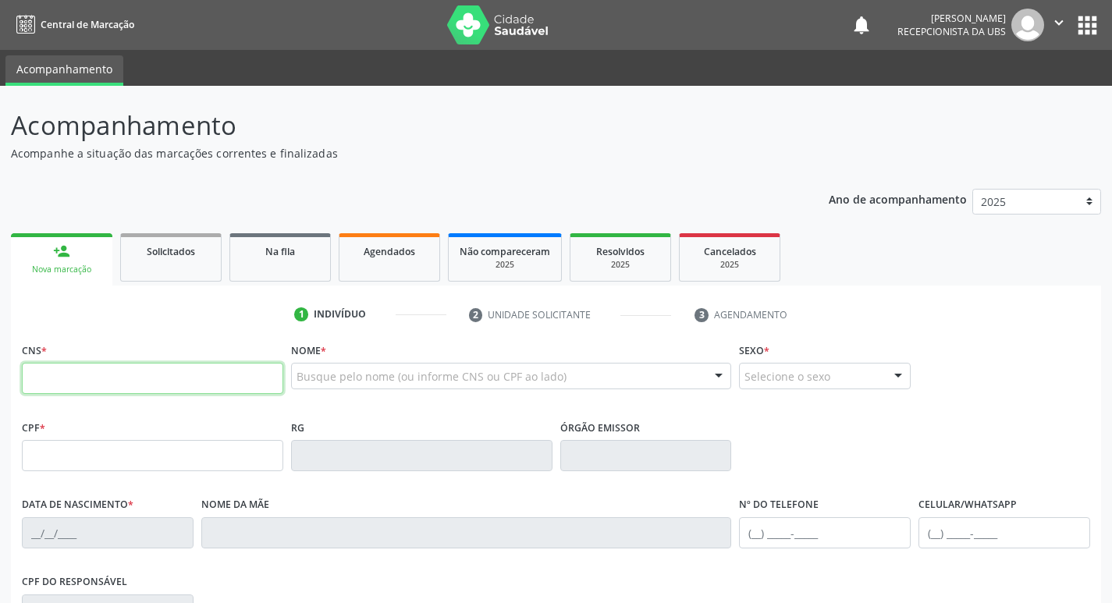
click at [153, 373] on input "text" at bounding box center [152, 378] width 261 height 31
type input "706 9021 5244 7234"
type input "12/07/1978"
type input "Judite Henrique Magalhaes"
type input "(87) 99147-9170"
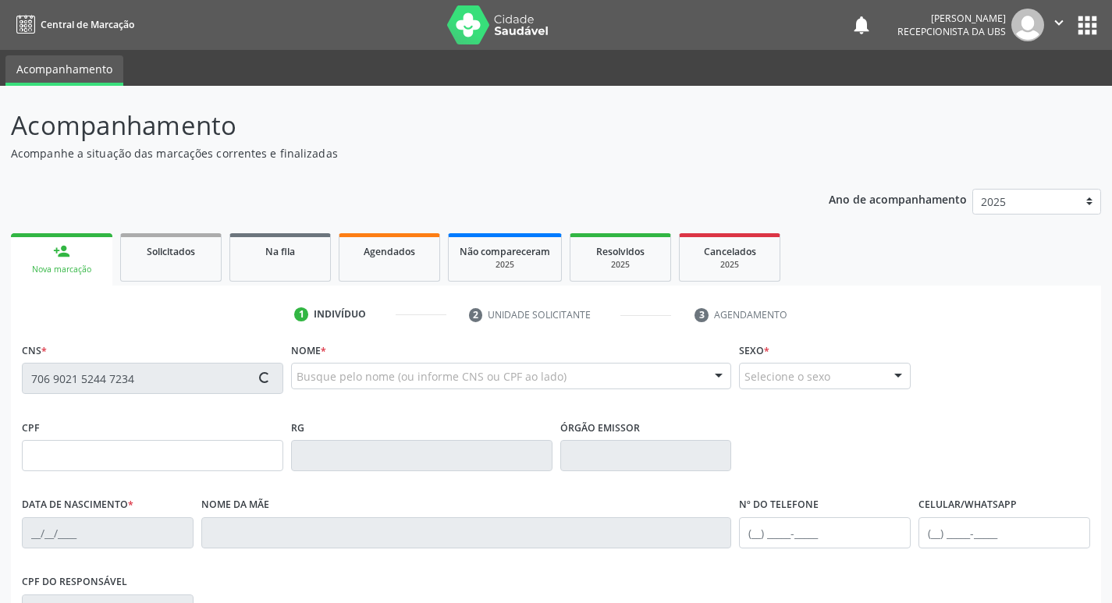
type input "(87) 99147-9170"
type input "359"
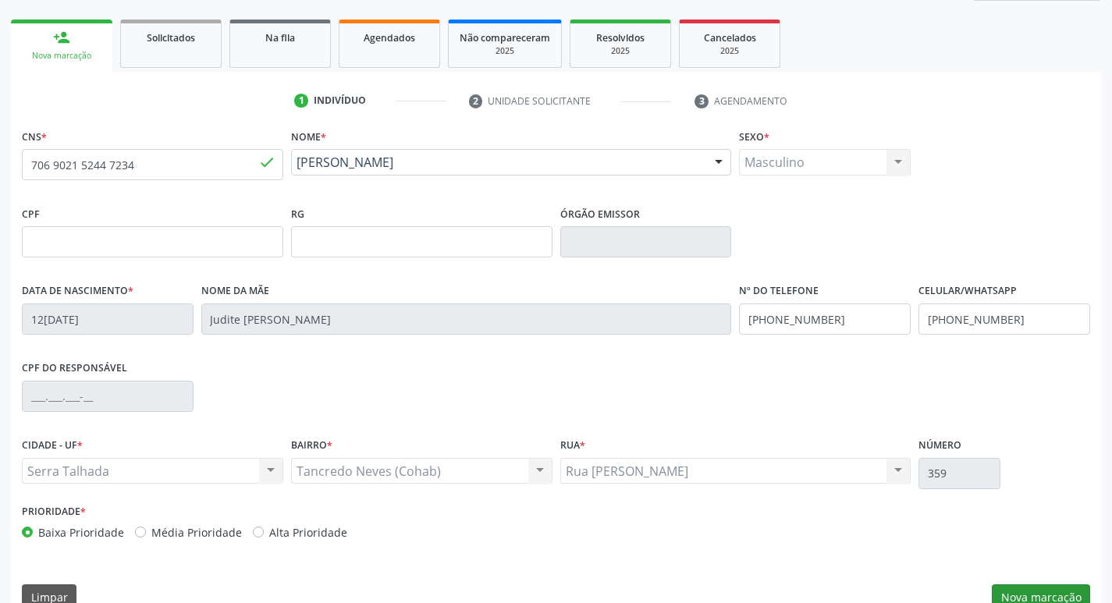
scroll to position [243, 0]
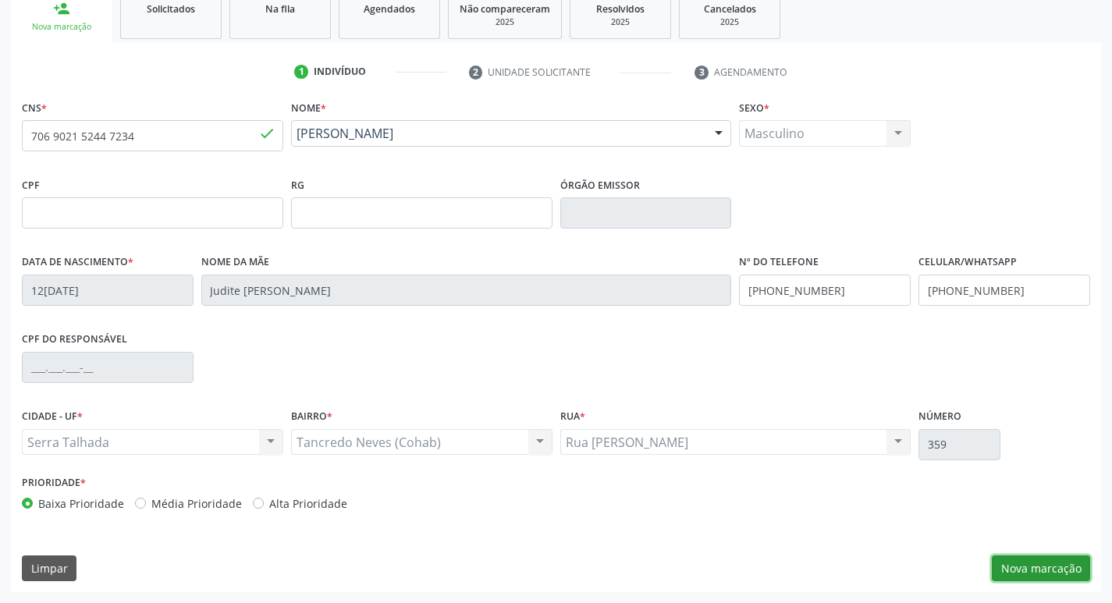
click at [1036, 574] on button "Nova marcação" at bounding box center [1041, 569] width 98 height 27
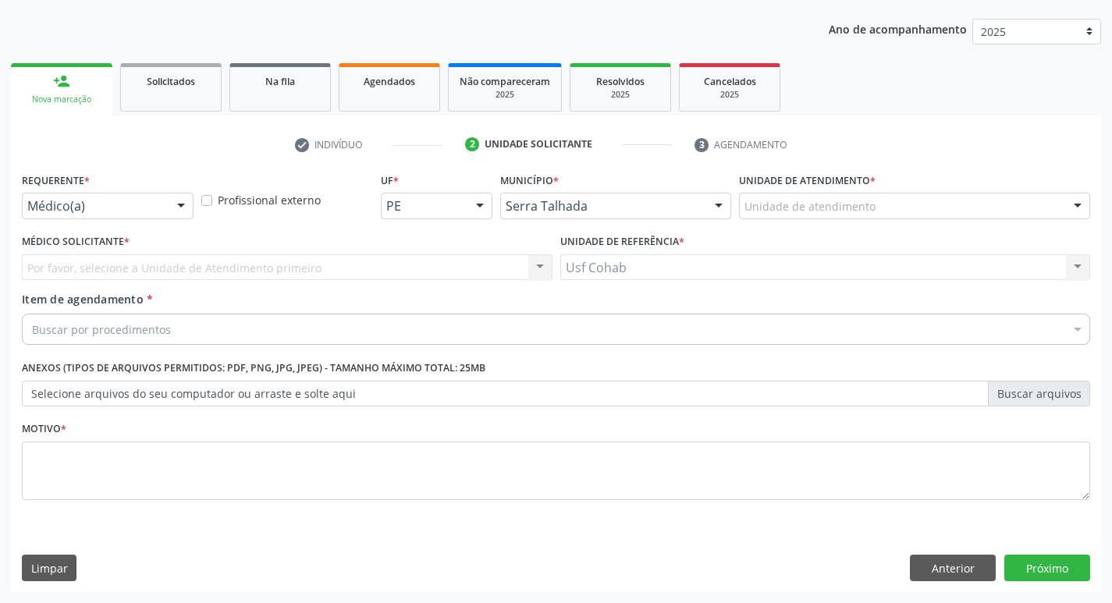
scroll to position [170, 0]
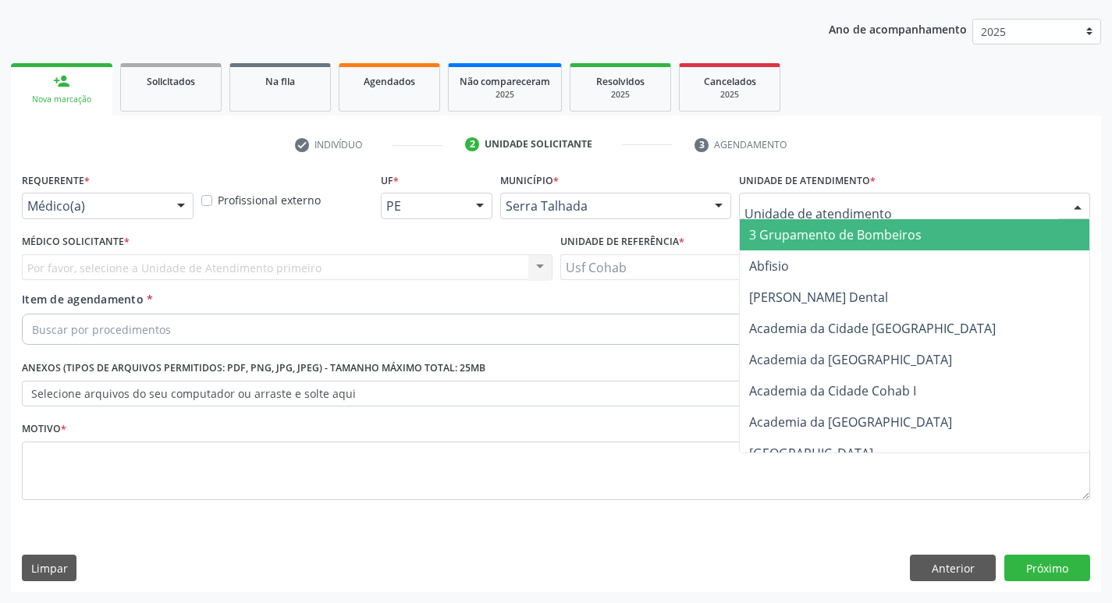
click at [773, 197] on div at bounding box center [914, 206] width 351 height 27
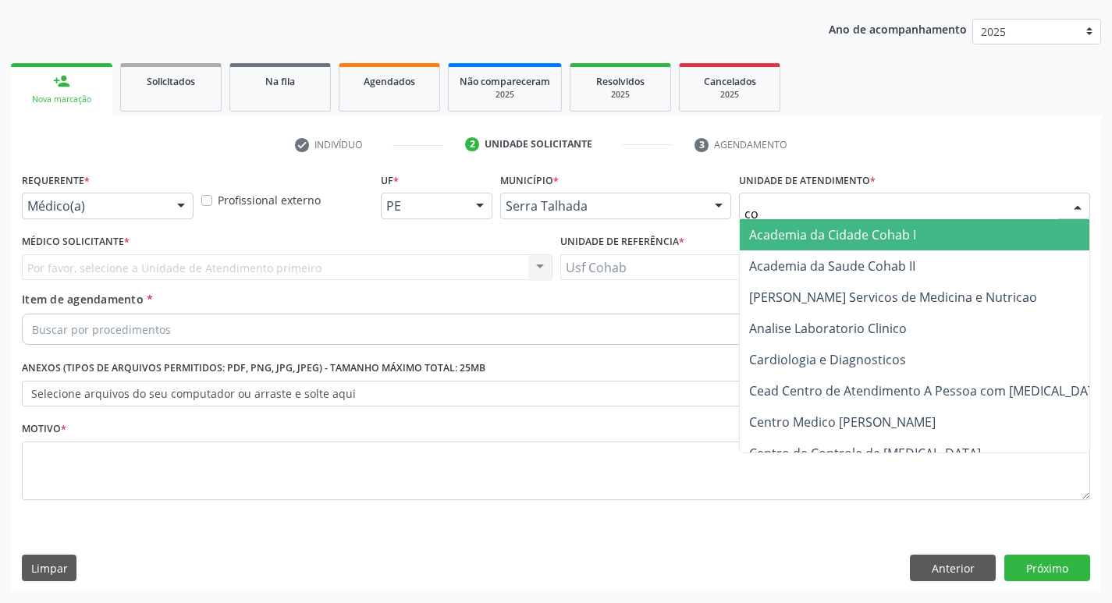
type input "coh"
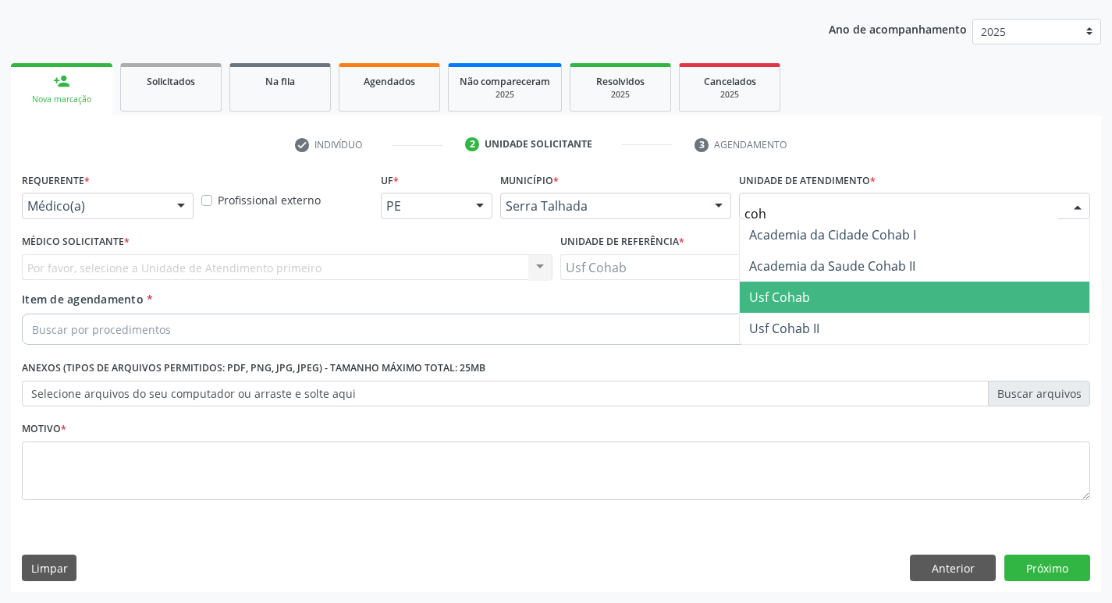
click at [837, 303] on span "Usf Cohab" at bounding box center [915, 297] width 350 height 31
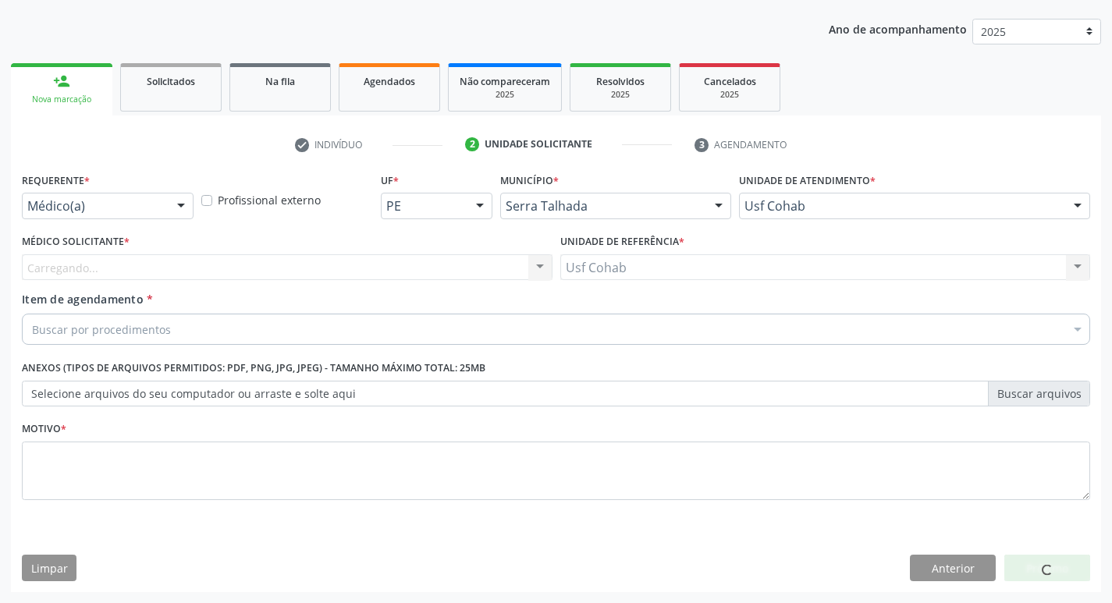
click at [235, 258] on div "Carregando... Nenhum resultado encontrado para: " " Não há nenhuma opção para s…" at bounding box center [287, 267] width 531 height 27
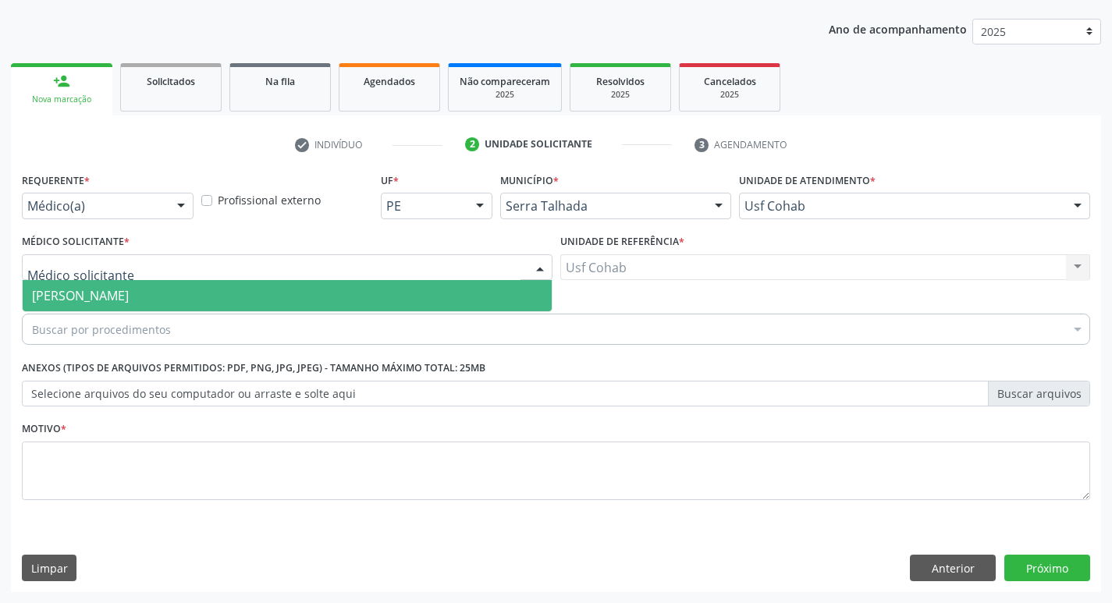
click at [238, 274] on div at bounding box center [287, 267] width 531 height 27
click at [240, 297] on span "[PERSON_NAME]" at bounding box center [287, 295] width 529 height 31
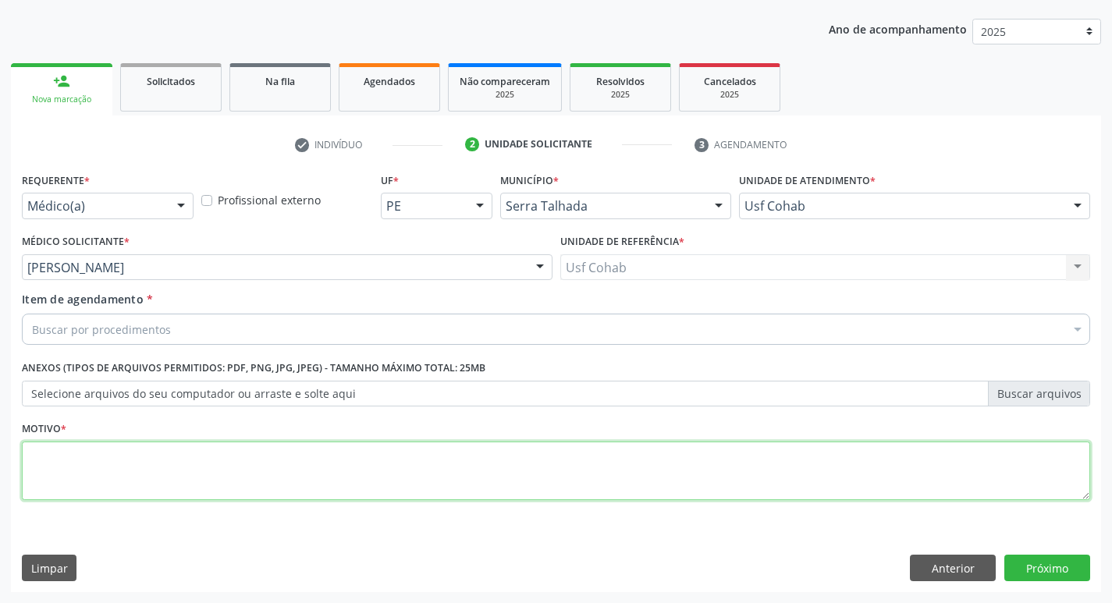
click at [219, 470] on textarea at bounding box center [556, 471] width 1068 height 59
type textarea "-"
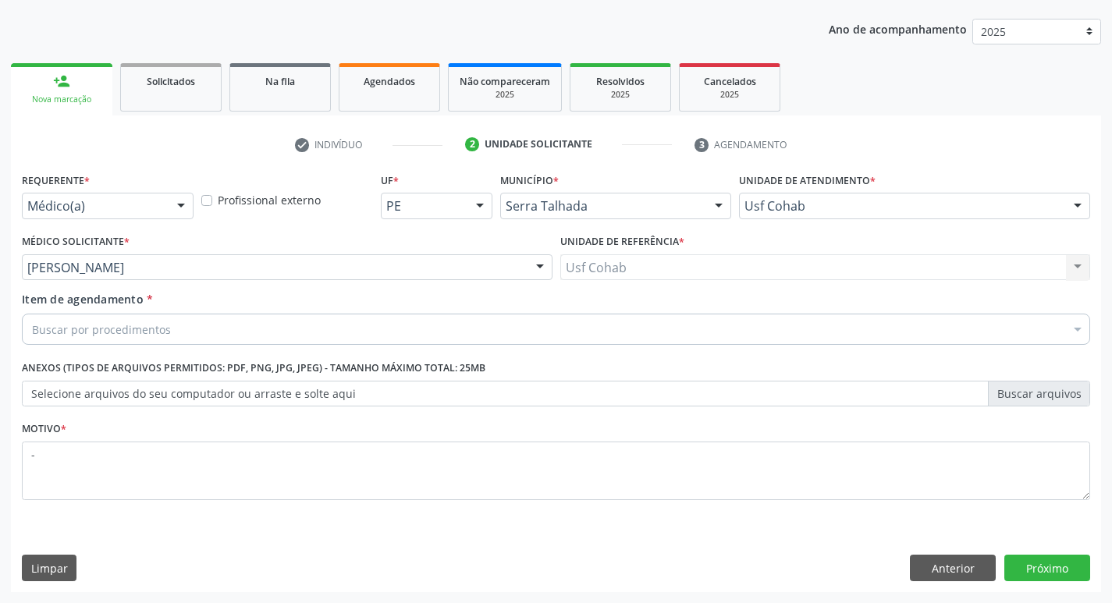
click at [226, 336] on div "Buscar por procedimentos" at bounding box center [556, 329] width 1068 height 31
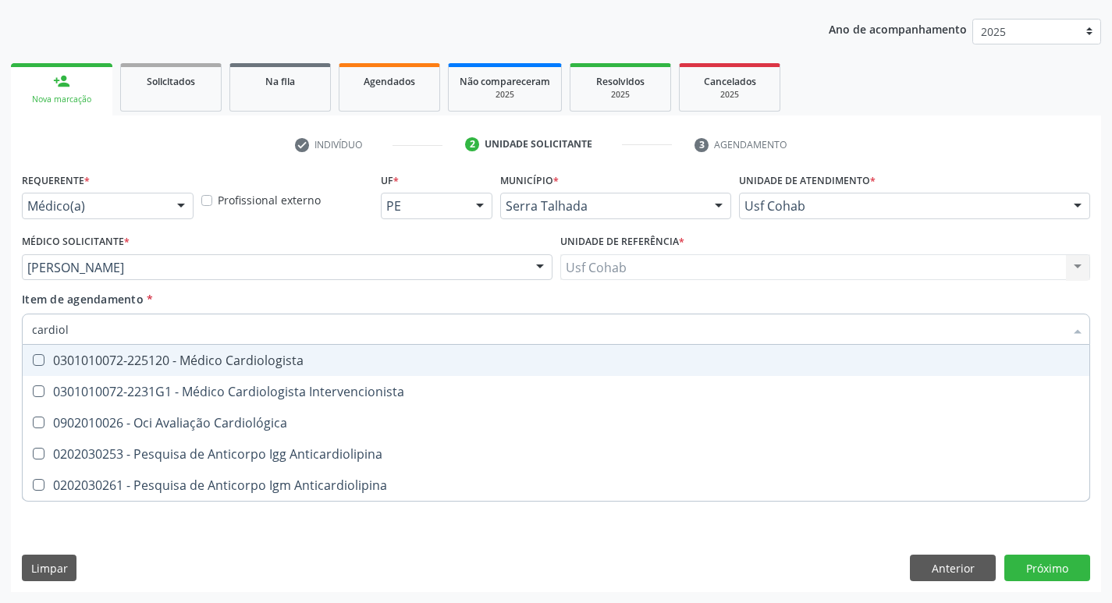
type input "cardiolo"
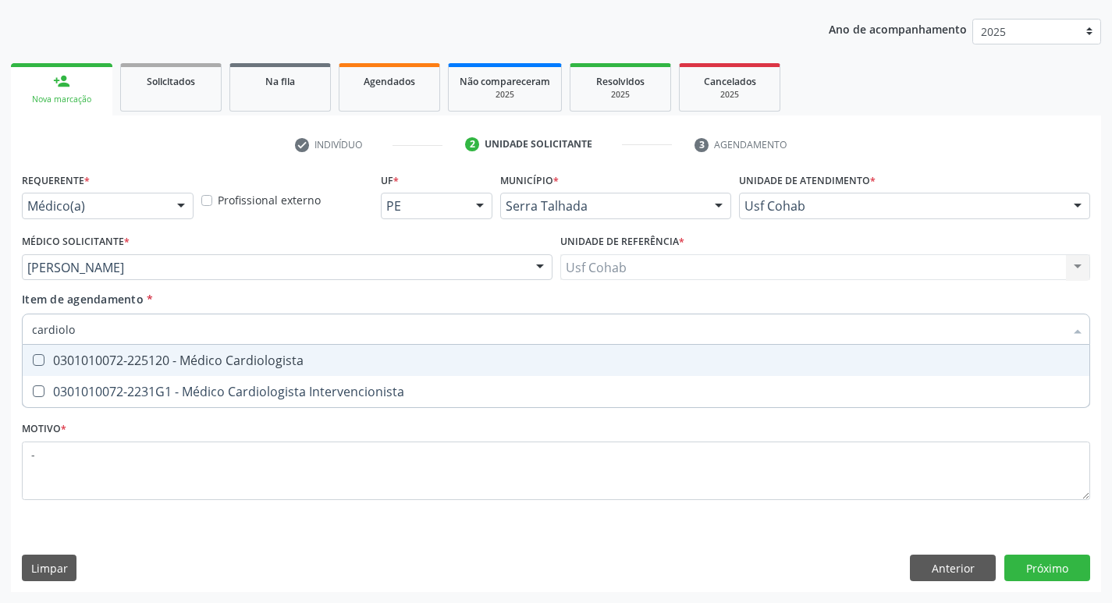
click at [240, 364] on div "0301010072-225120 - Médico Cardiologista" at bounding box center [556, 360] width 1048 height 12
checkbox Cardiologista "true"
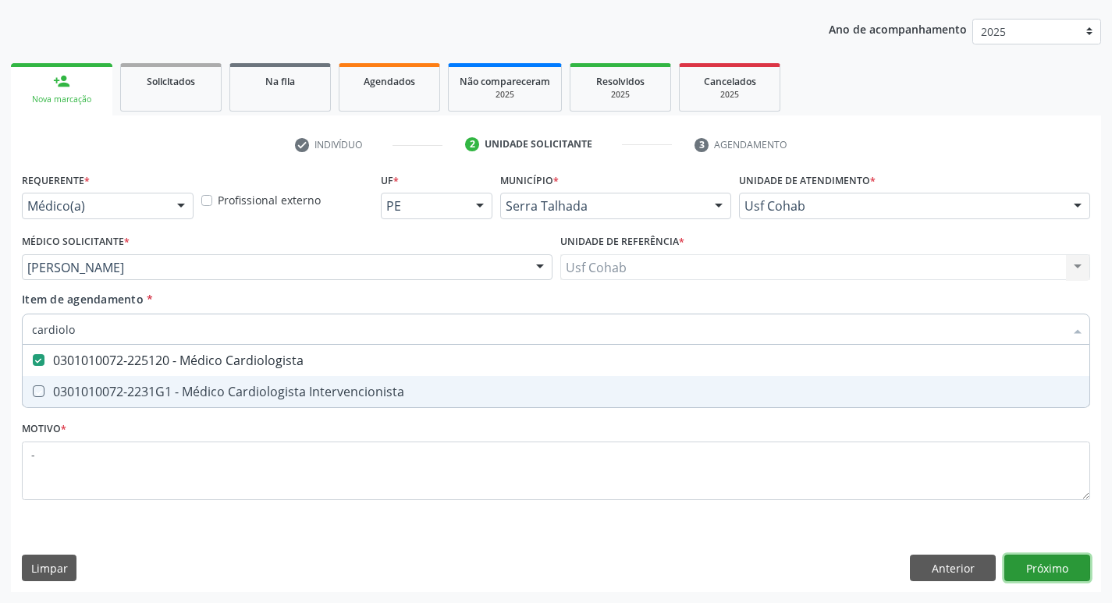
click at [1057, 564] on div "Requerente * Médico(a) Médico(a) Enfermeiro(a) Paciente Nenhum resultado encont…" at bounding box center [556, 381] width 1090 height 424
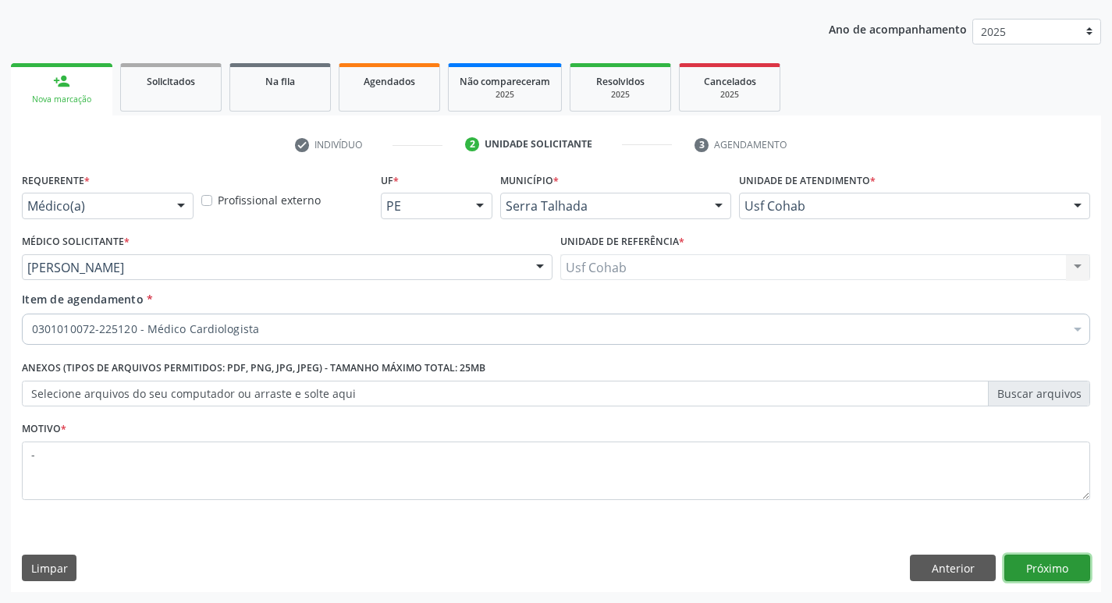
click at [1057, 564] on button "Próximo" at bounding box center [1047, 568] width 86 height 27
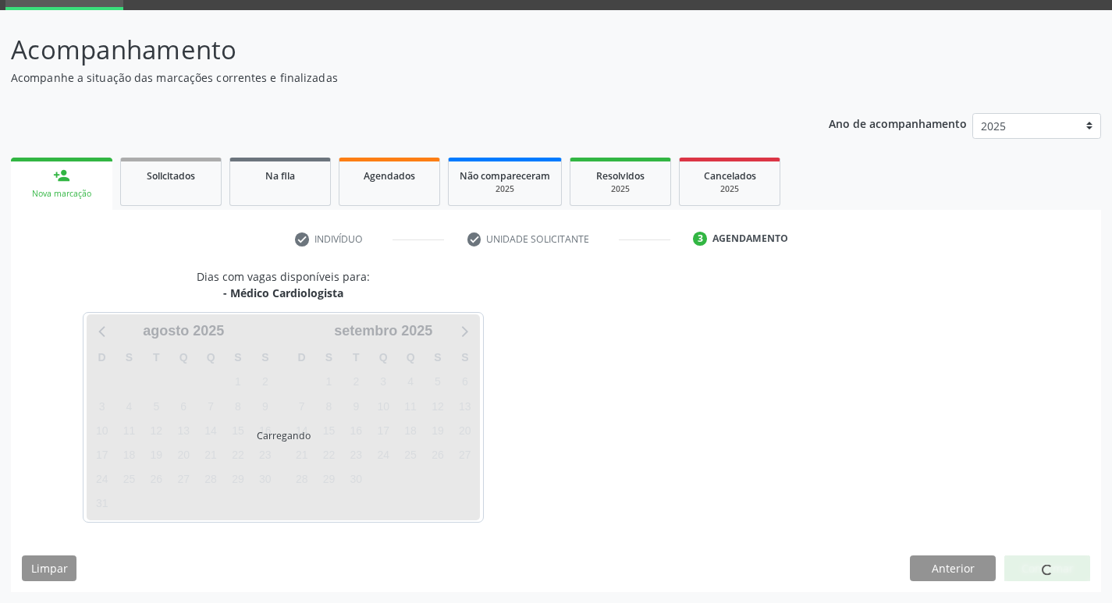
scroll to position [76, 0]
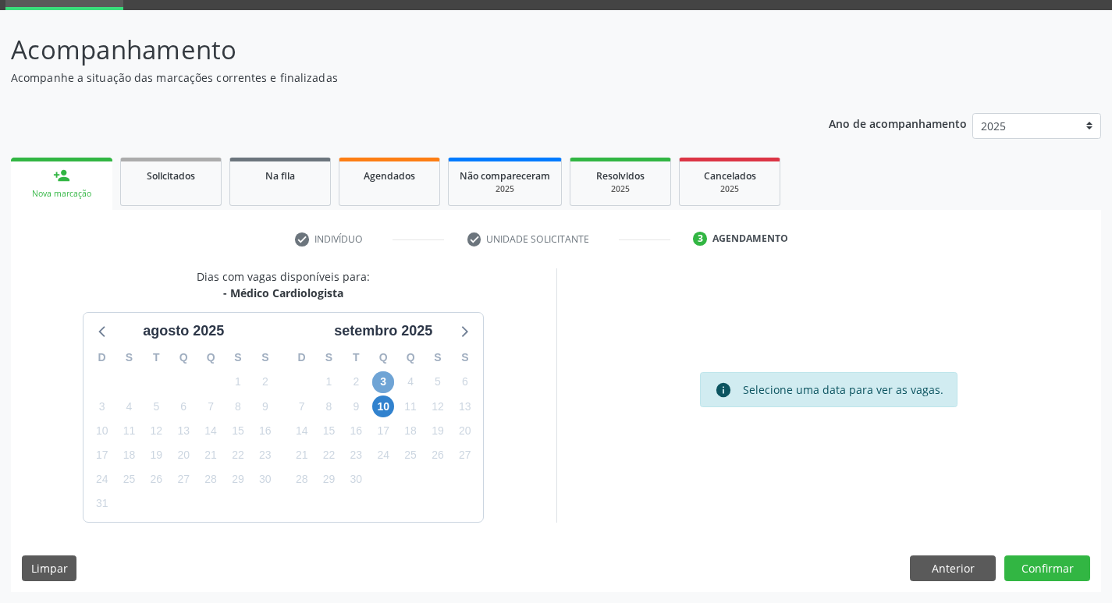
click at [387, 385] on span "3" at bounding box center [383, 382] width 22 height 22
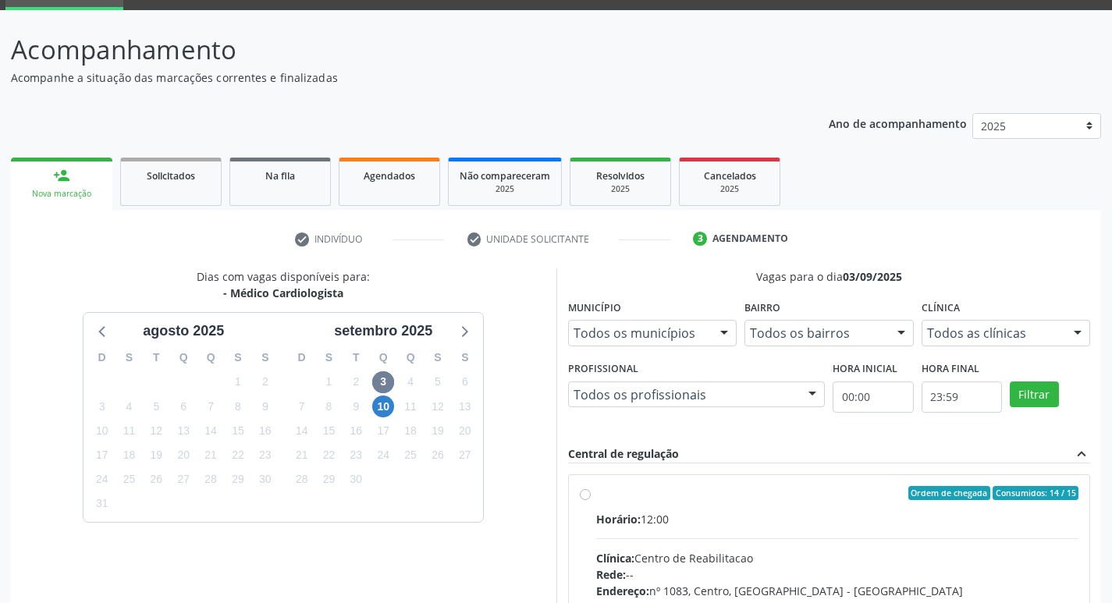
click at [846, 506] on label "Ordem de chegada Consumidos: 14 / 15 Horário: 12:00 Clínica: Centro de Reabilit…" at bounding box center [837, 606] width 483 height 240
click at [591, 500] on input "Ordem de chegada Consumidos: 14 / 15 Horário: 12:00 Clínica: Centro de Reabilit…" at bounding box center [585, 493] width 11 height 14
radio input "true"
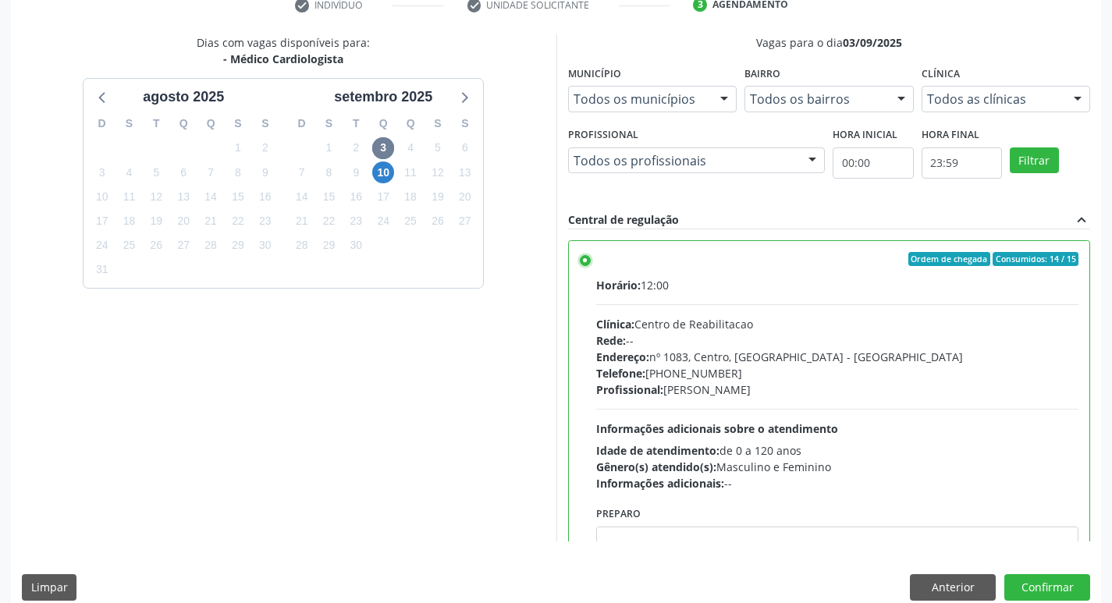
scroll to position [329, 0]
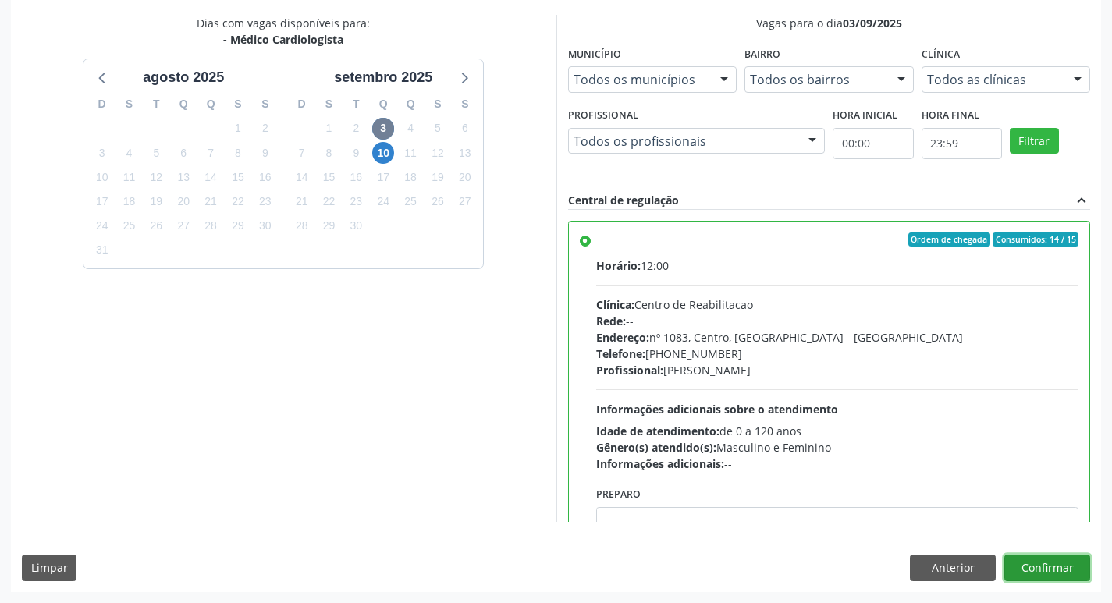
click at [1038, 570] on button "Confirmar" at bounding box center [1047, 568] width 86 height 27
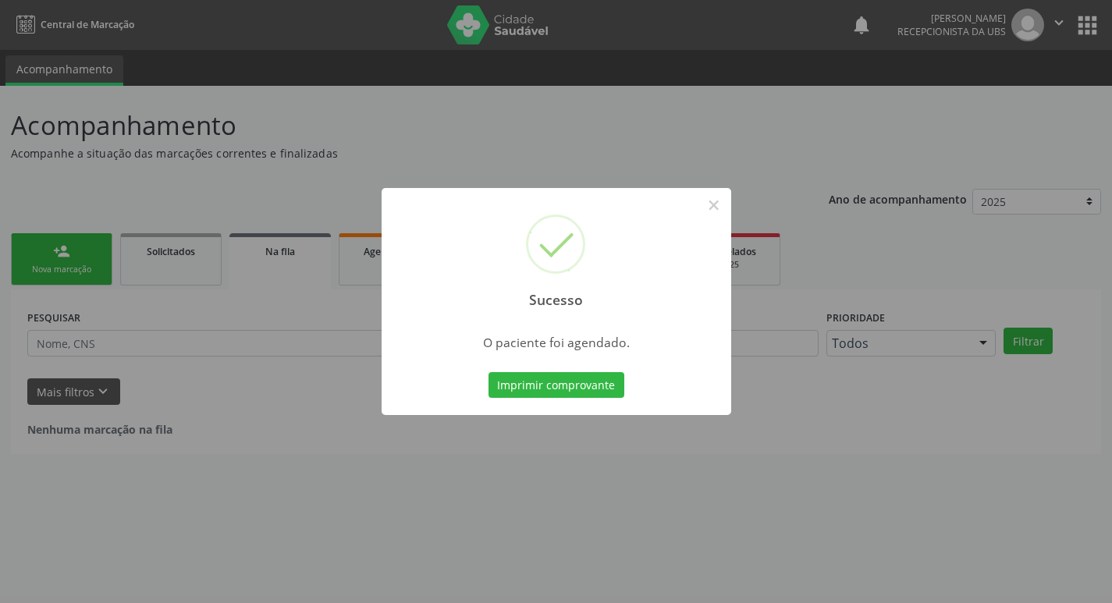
scroll to position [0, 0]
click at [561, 383] on button "Imprimir comprovante" at bounding box center [562, 385] width 136 height 27
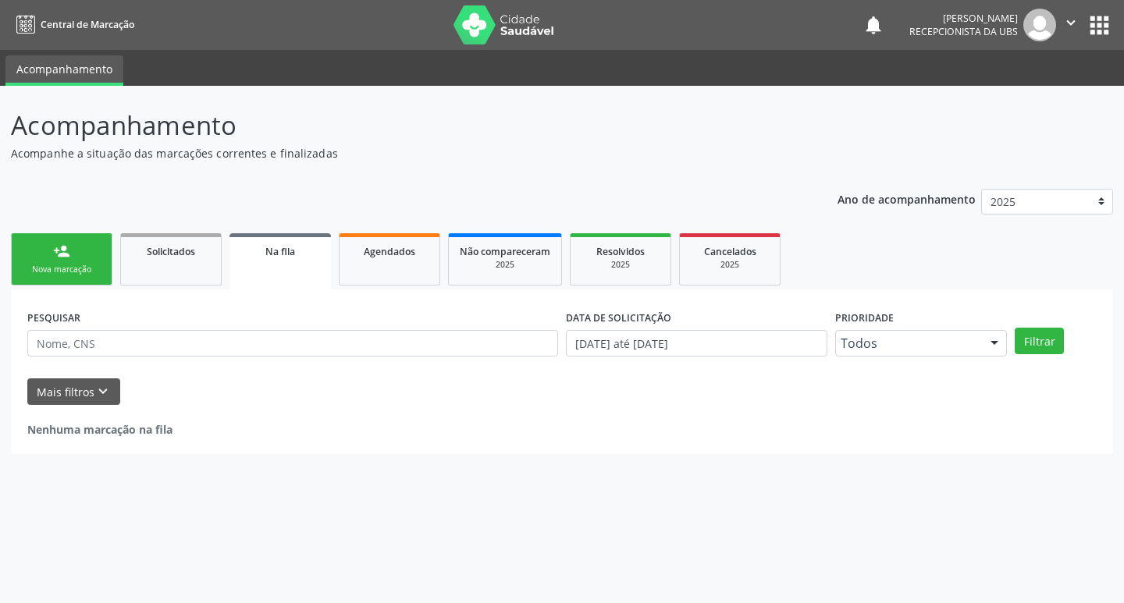
click at [66, 259] on div "Sucesso × O paciente foi agendado. Imprimir comprovante Cancel" at bounding box center [562, 301] width 1124 height 603
click at [54, 262] on link "person_add Nova marcação" at bounding box center [61, 259] width 101 height 52
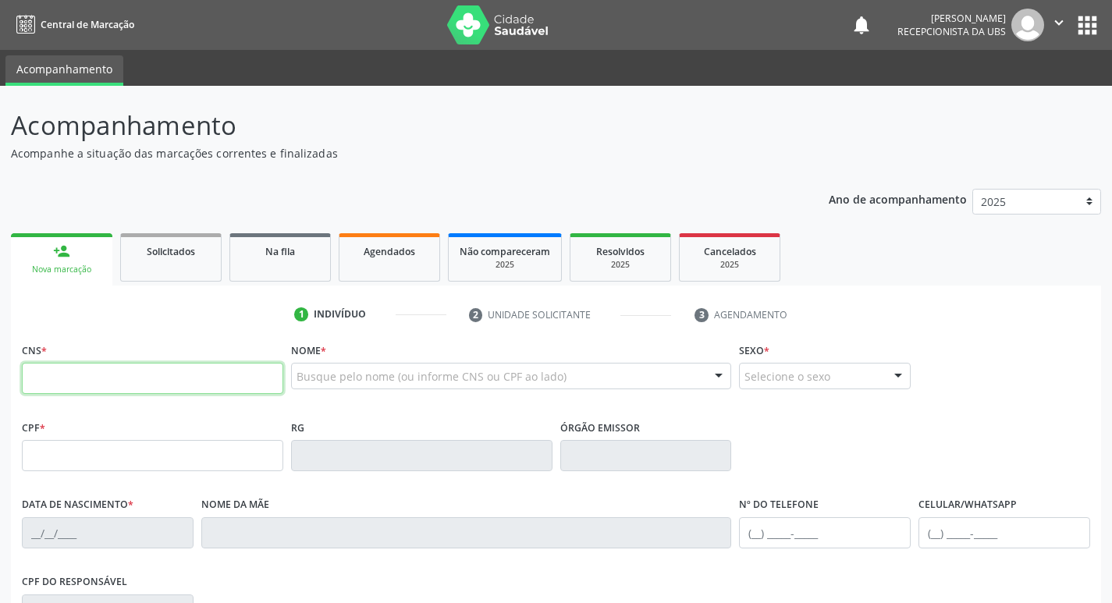
click at [140, 380] on input "text" at bounding box center [152, 378] width 261 height 31
type input "700 5059 9725 7053"
type input "039.559.084-10"
type input "17/03/1950"
type input "Izabel Rosa da Silva"
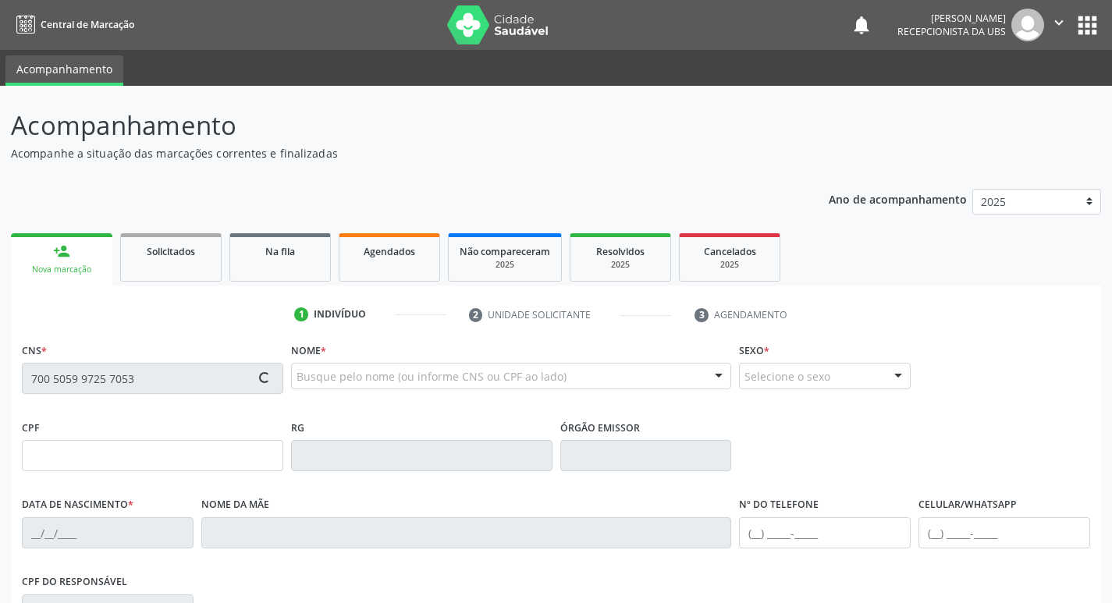
type input "(87) 99827-0333"
type input "370"
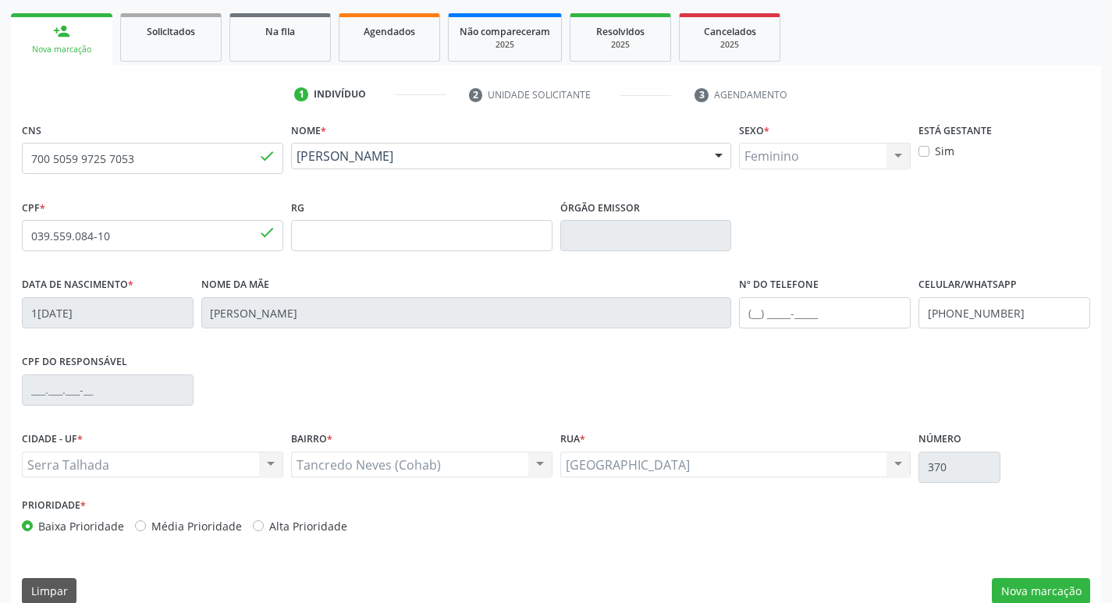
scroll to position [243, 0]
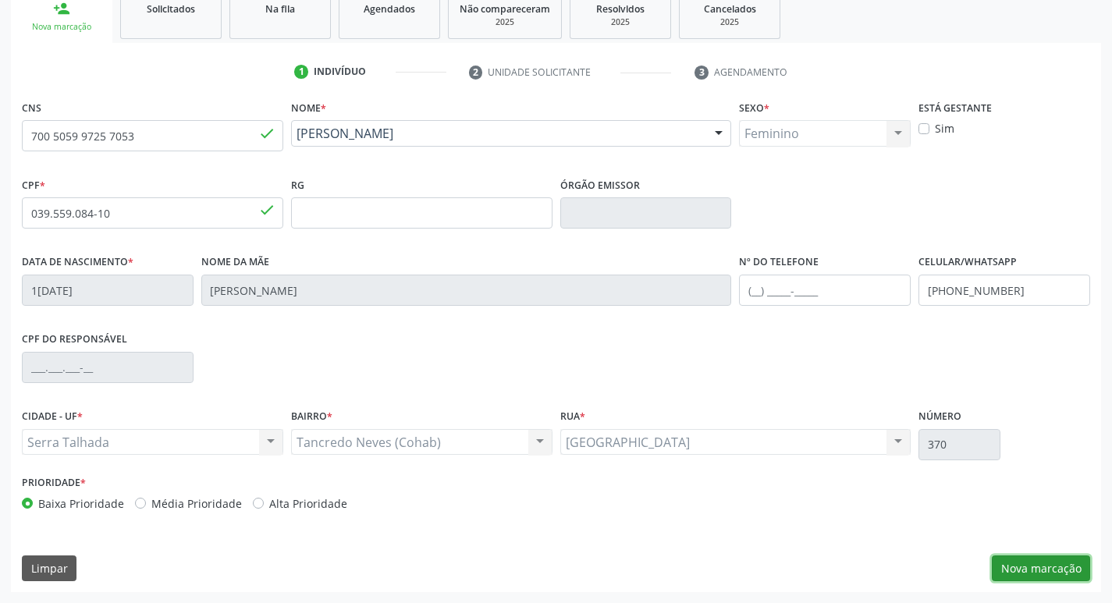
click at [1035, 580] on button "Nova marcação" at bounding box center [1041, 569] width 98 height 27
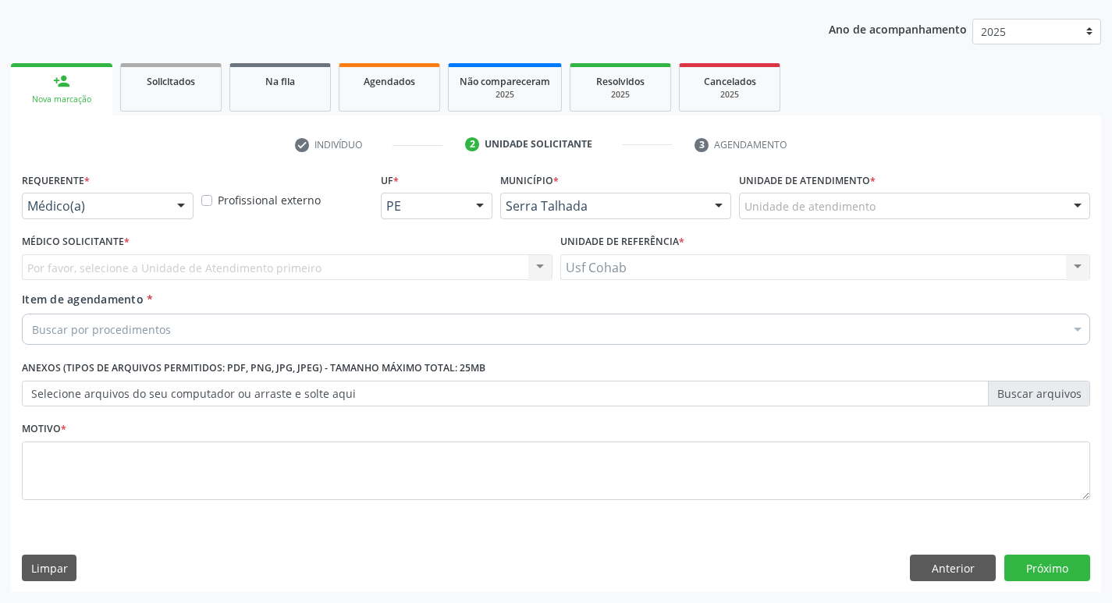
scroll to position [170, 0]
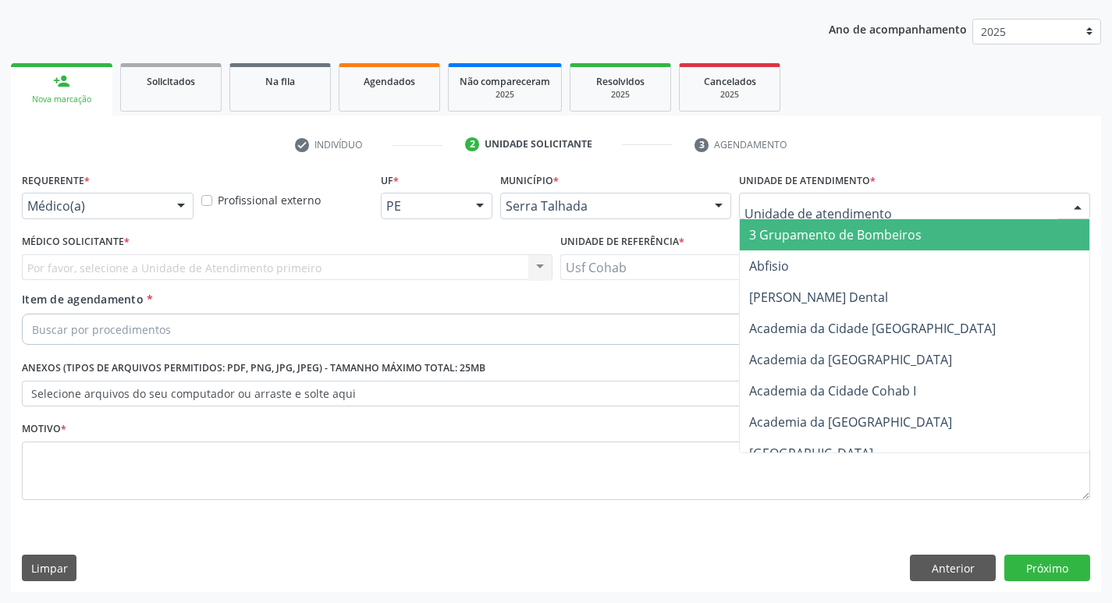
click at [947, 209] on div at bounding box center [914, 206] width 351 height 27
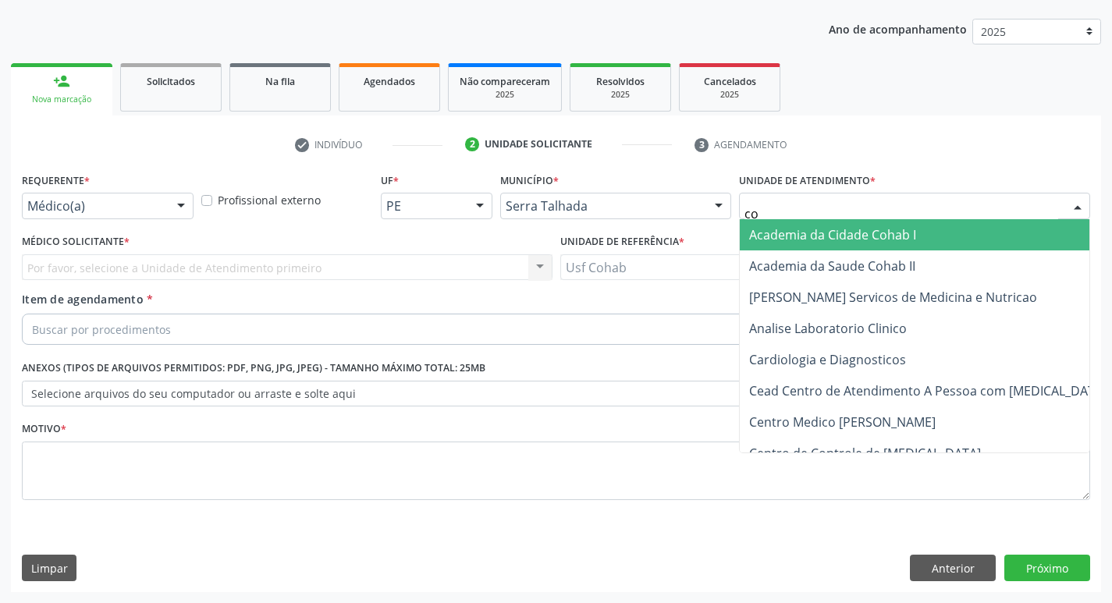
type input "coh"
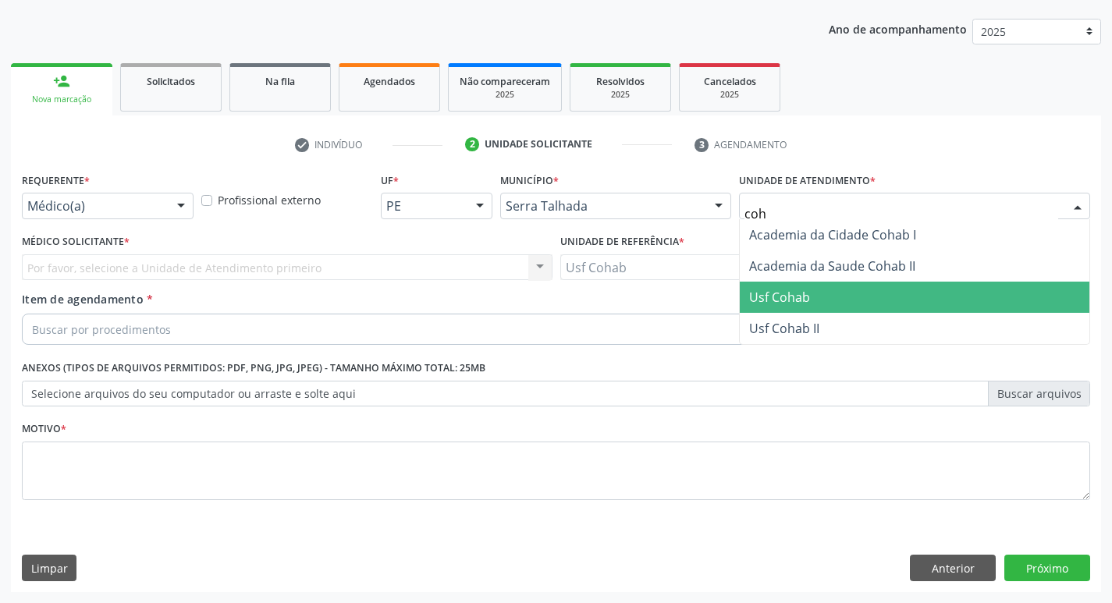
click at [776, 295] on span "Usf Cohab" at bounding box center [779, 297] width 61 height 17
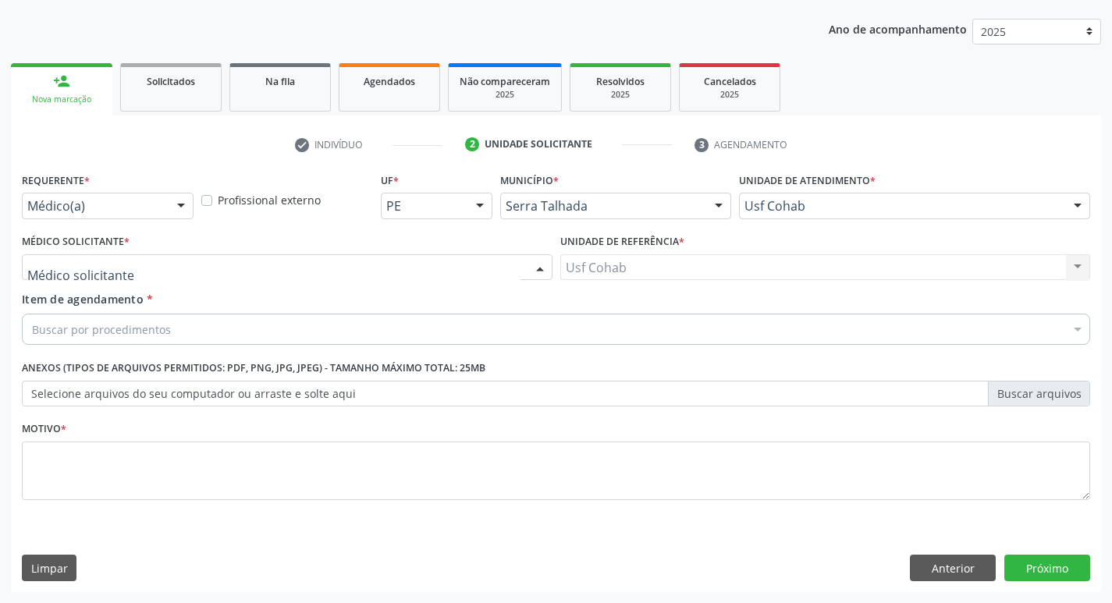
click at [453, 267] on div at bounding box center [287, 267] width 531 height 27
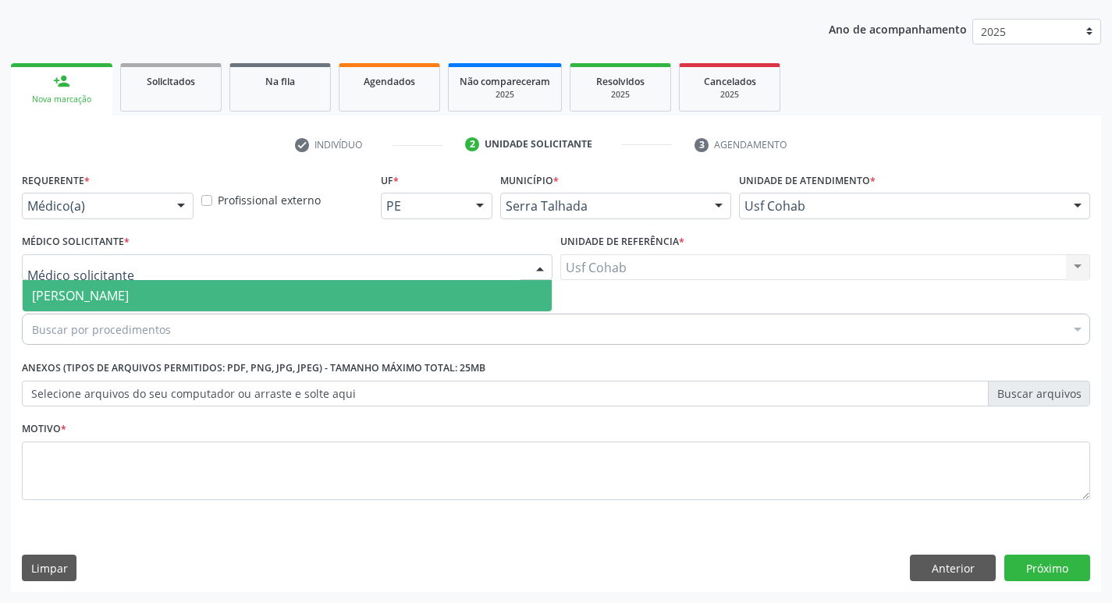
click at [409, 294] on span "[PERSON_NAME]" at bounding box center [287, 295] width 529 height 31
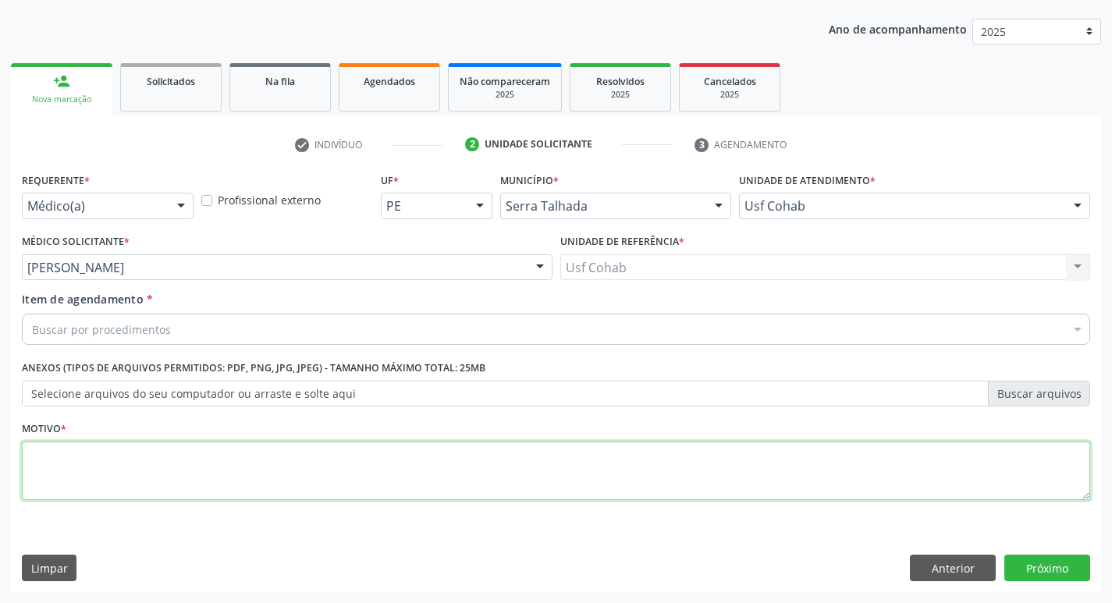
click at [262, 460] on textarea at bounding box center [556, 471] width 1068 height 59
type textarea "-"
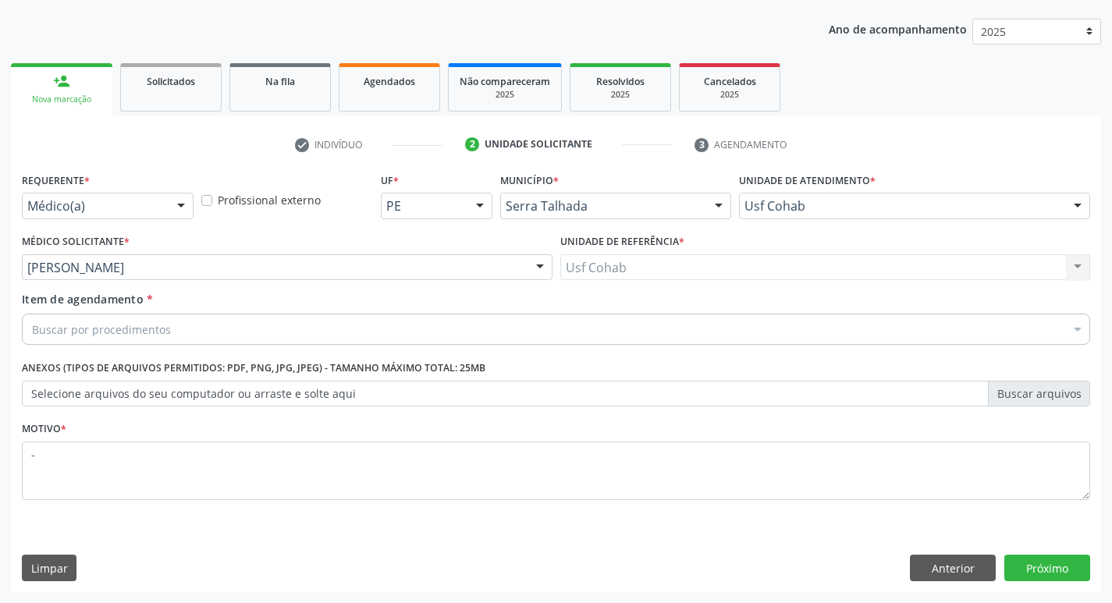
click at [289, 319] on div "Buscar por procedimentos" at bounding box center [556, 329] width 1068 height 31
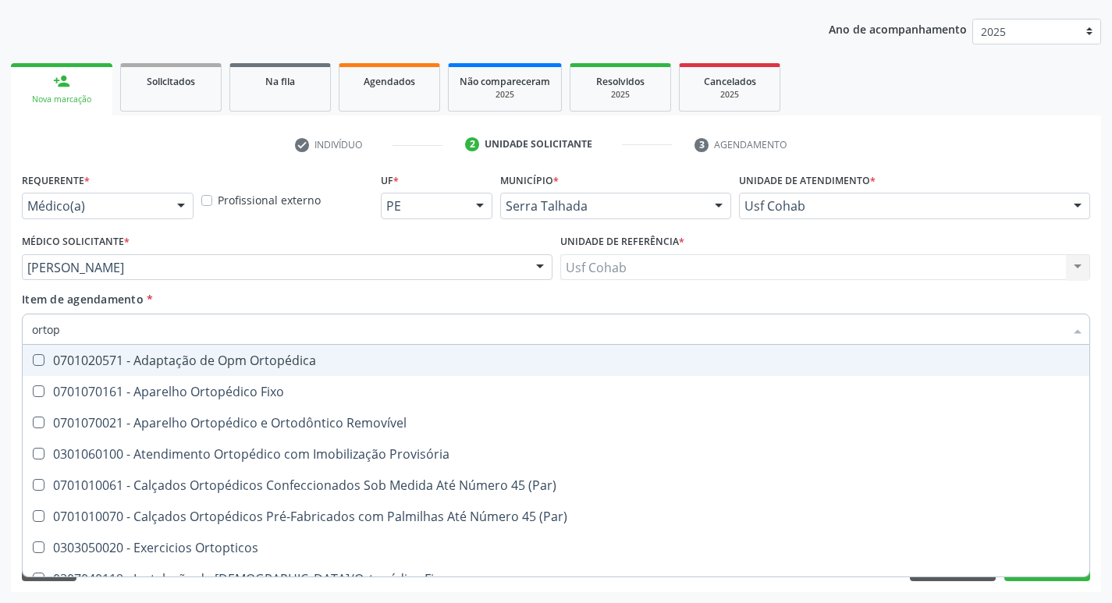
type input "ortope"
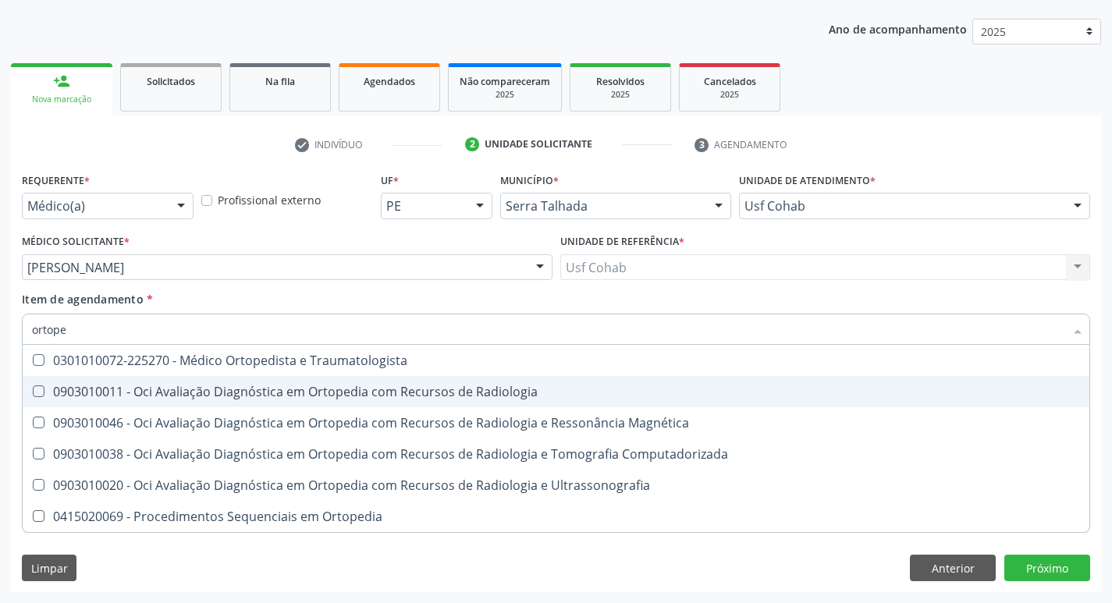
click at [306, 378] on span "0903010011 - Oci Avaliação Diagnóstica em Ortopedia com Recursos de Radiologia" at bounding box center [556, 391] width 1067 height 31
checkbox Radiologia "true"
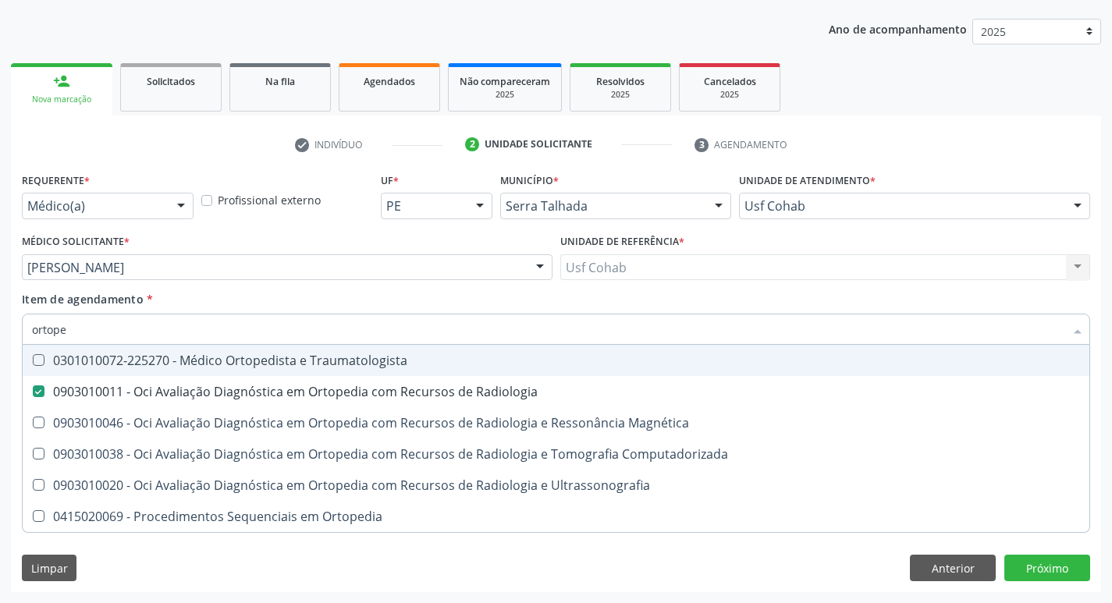
click at [310, 361] on div "0301010072-225270 - Médico Ortopedista e Traumatologista" at bounding box center [556, 360] width 1048 height 12
checkbox Traumatologista "true"
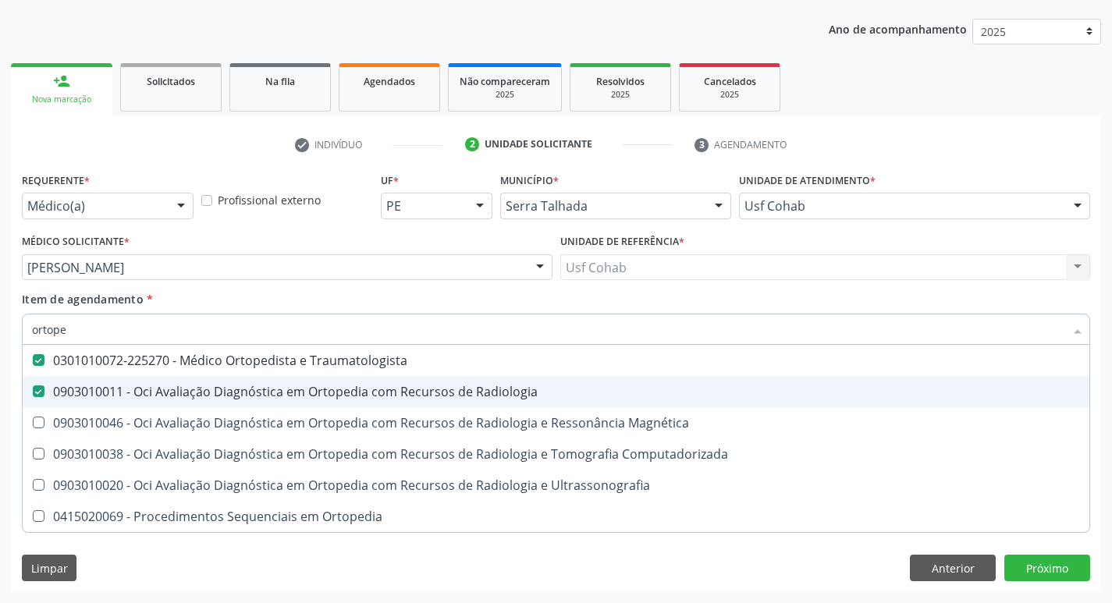
click at [301, 398] on div "0903010011 - Oci Avaliação Diagnóstica em Ortopedia com Recursos de Radiologia" at bounding box center [556, 391] width 1048 height 12
checkbox Radiologia "false"
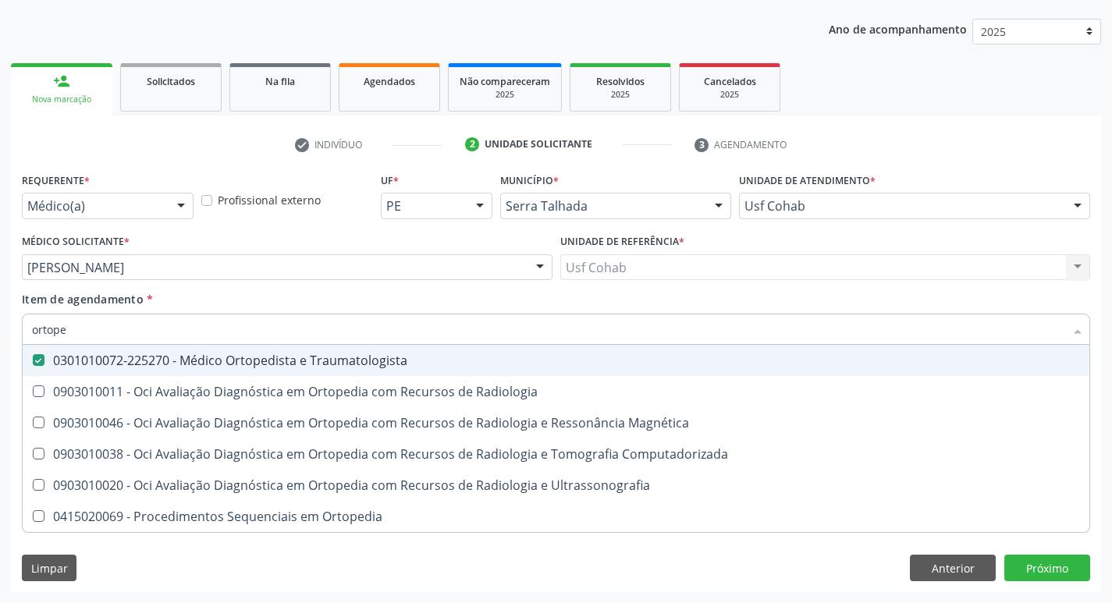
click at [986, 329] on input "ortope" at bounding box center [548, 329] width 1032 height 31
click at [951, 268] on div "Usf Cohab Usf Cohab Nenhum resultado encontrado para: " " Não há nenhuma opção …" at bounding box center [825, 267] width 531 height 27
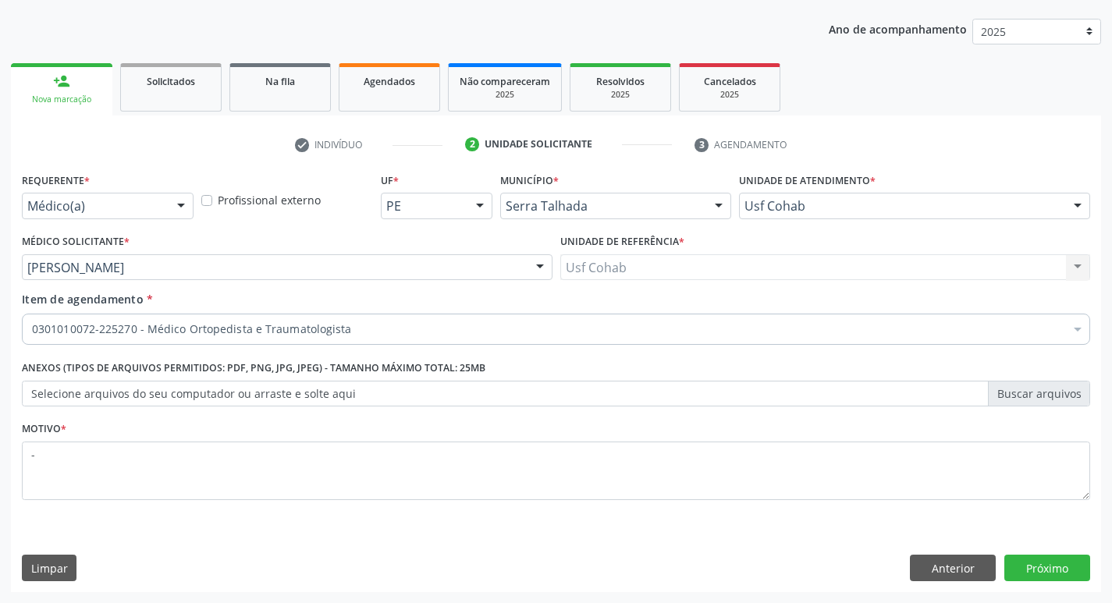
click at [825, 535] on div "Requerente * Médico(a) Médico(a) Enfermeiro(a) Paciente Nenhum resultado encont…" at bounding box center [556, 381] width 1090 height 424
click at [1057, 570] on button "Próximo" at bounding box center [1047, 568] width 86 height 27
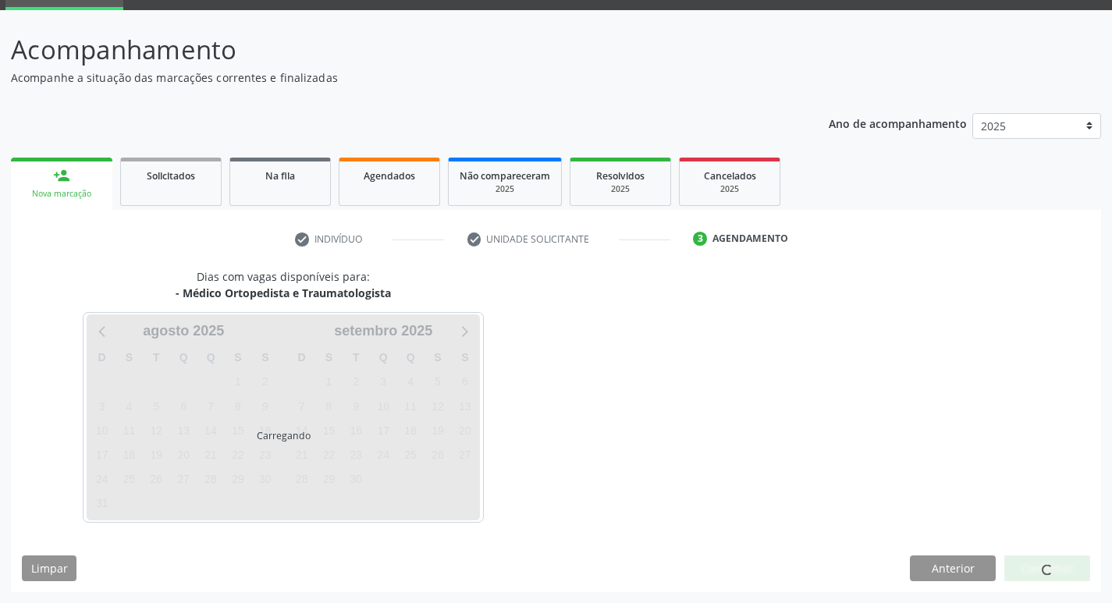
scroll to position [76, 0]
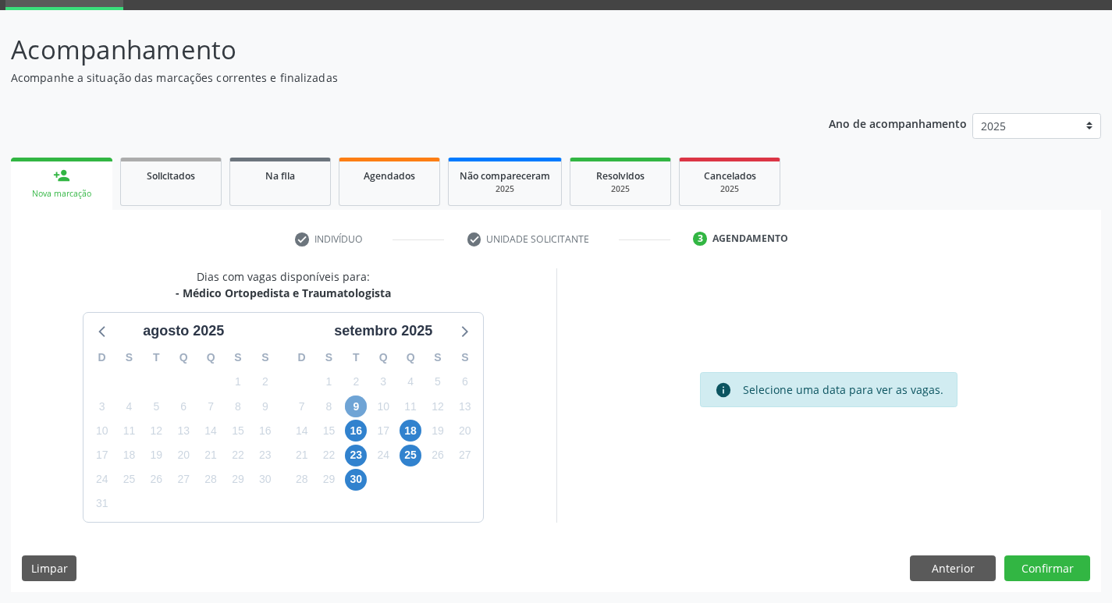
click at [358, 414] on span "9" at bounding box center [356, 407] width 22 height 22
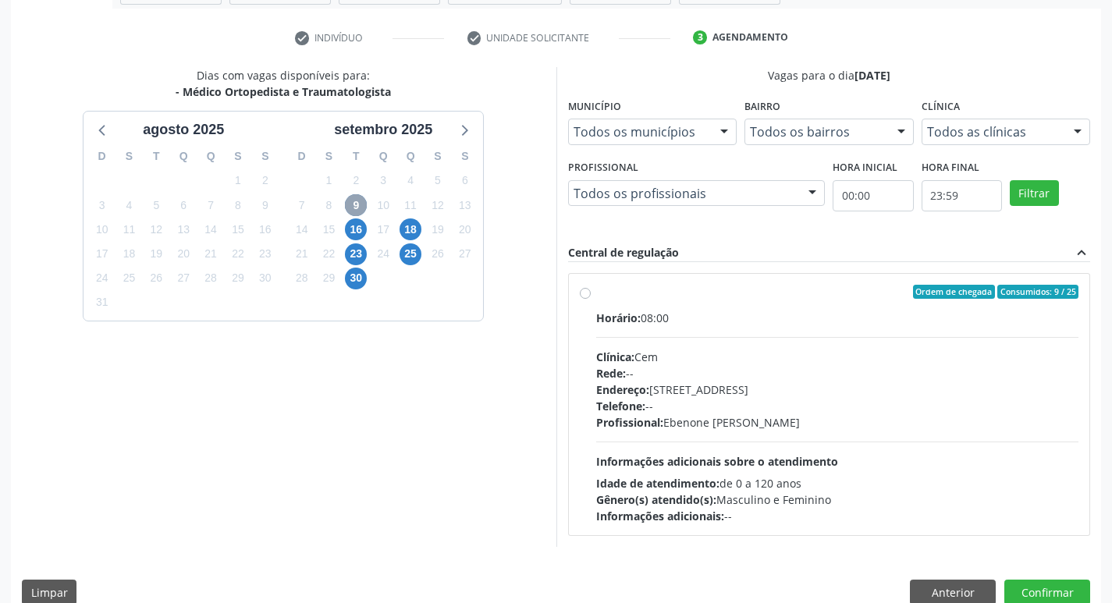
scroll to position [301, 0]
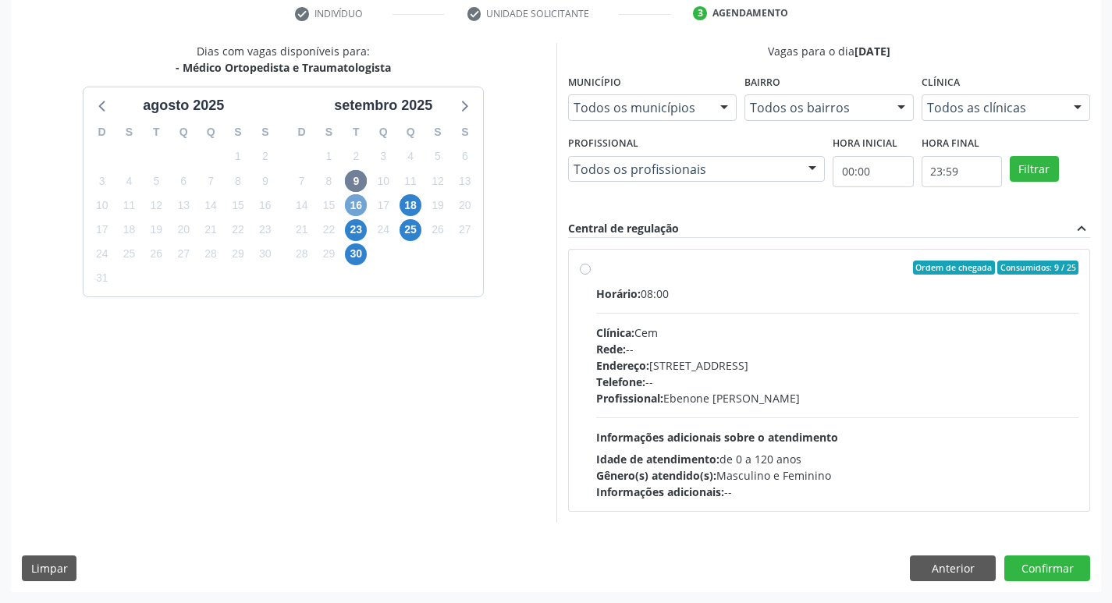
click at [355, 202] on span "16" at bounding box center [356, 205] width 22 height 22
click at [353, 233] on span "23" at bounding box center [356, 230] width 22 height 22
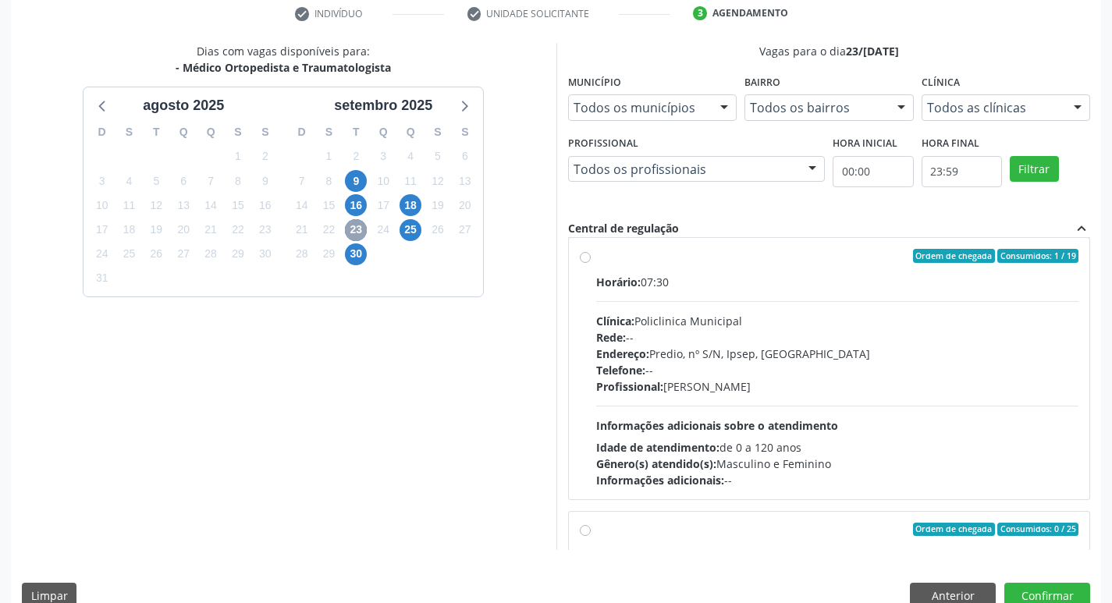
scroll to position [246, 0]
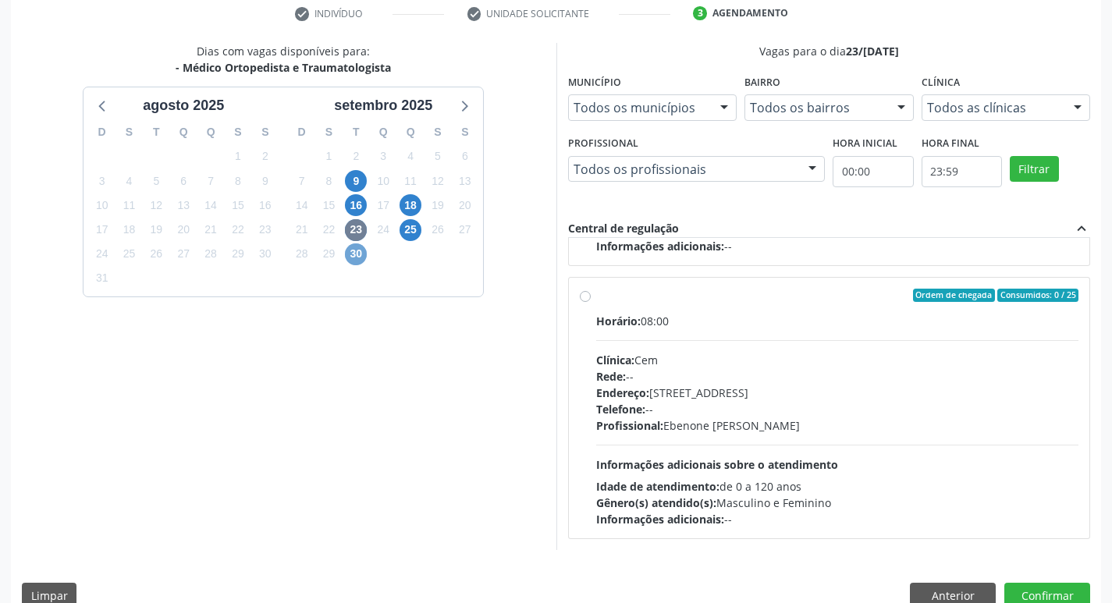
click at [347, 260] on span "30" at bounding box center [356, 254] width 22 height 22
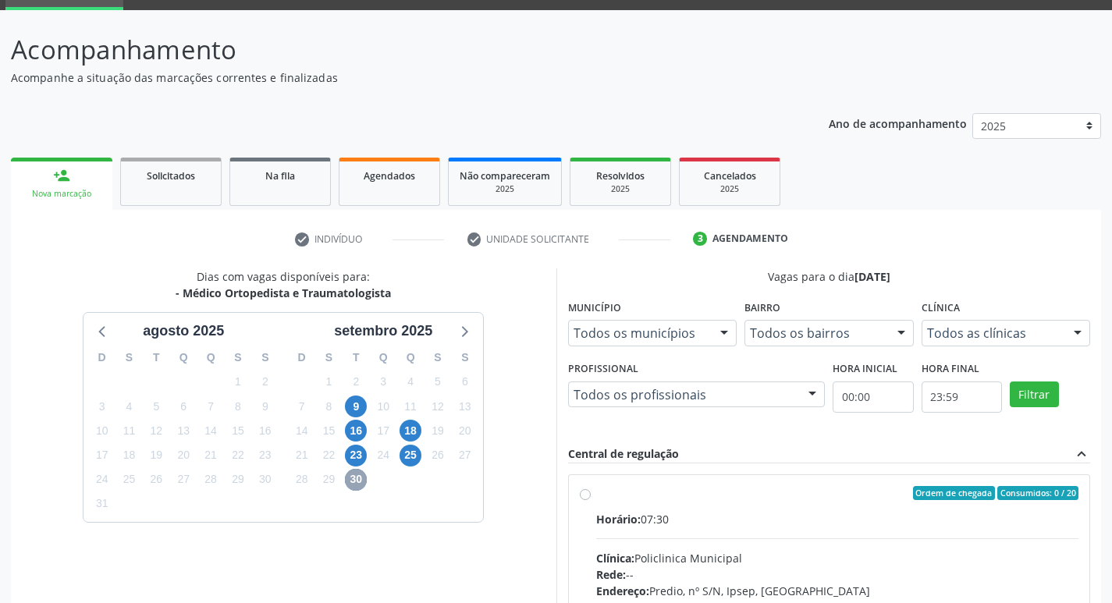
scroll to position [301, 0]
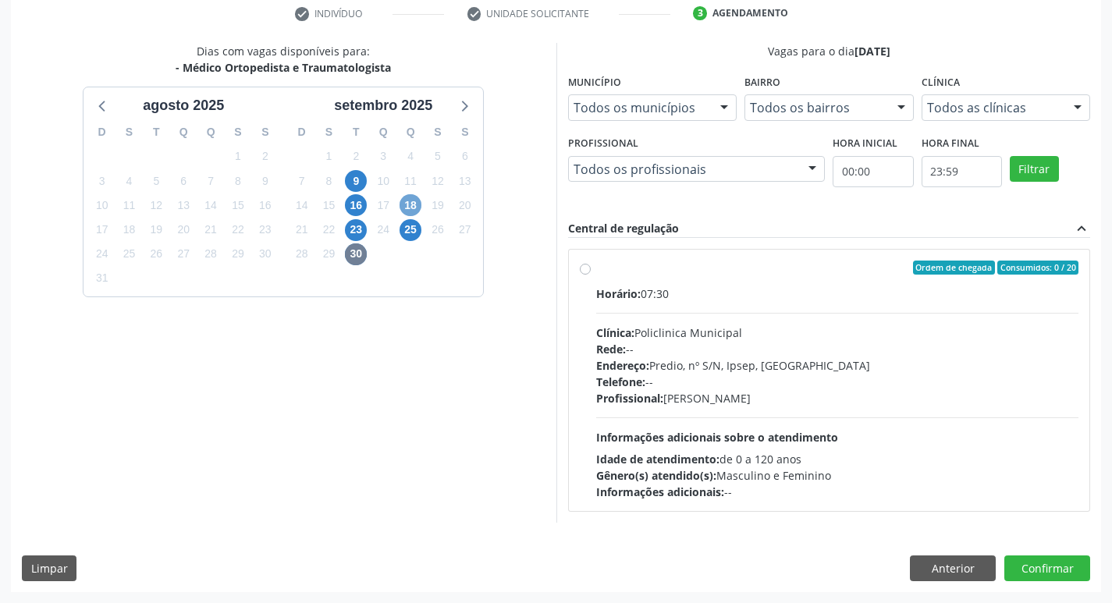
click at [410, 206] on span "18" at bounding box center [411, 205] width 22 height 22
click at [752, 325] on div "Clínica: Policlinica Municipal" at bounding box center [837, 333] width 483 height 16
click at [591, 275] on input "Ordem de chegada Consumidos: 7 / 20 Horário: 07:30 Clínica: Policlinica Municip…" at bounding box center [585, 268] width 11 height 14
radio input "true"
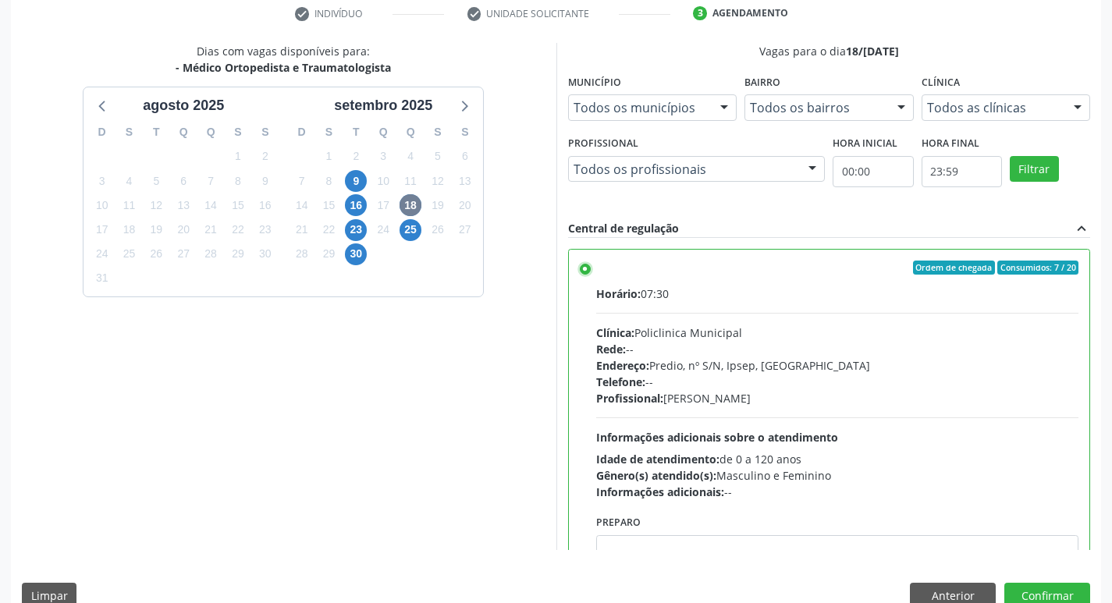
scroll to position [329, 0]
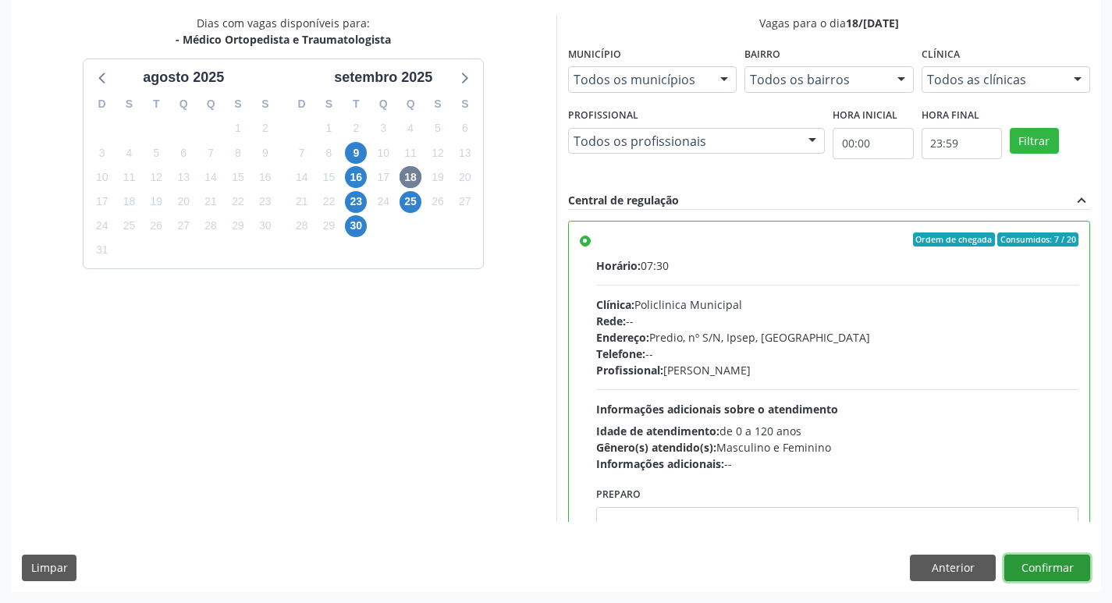
click at [1032, 576] on button "Confirmar" at bounding box center [1047, 568] width 86 height 27
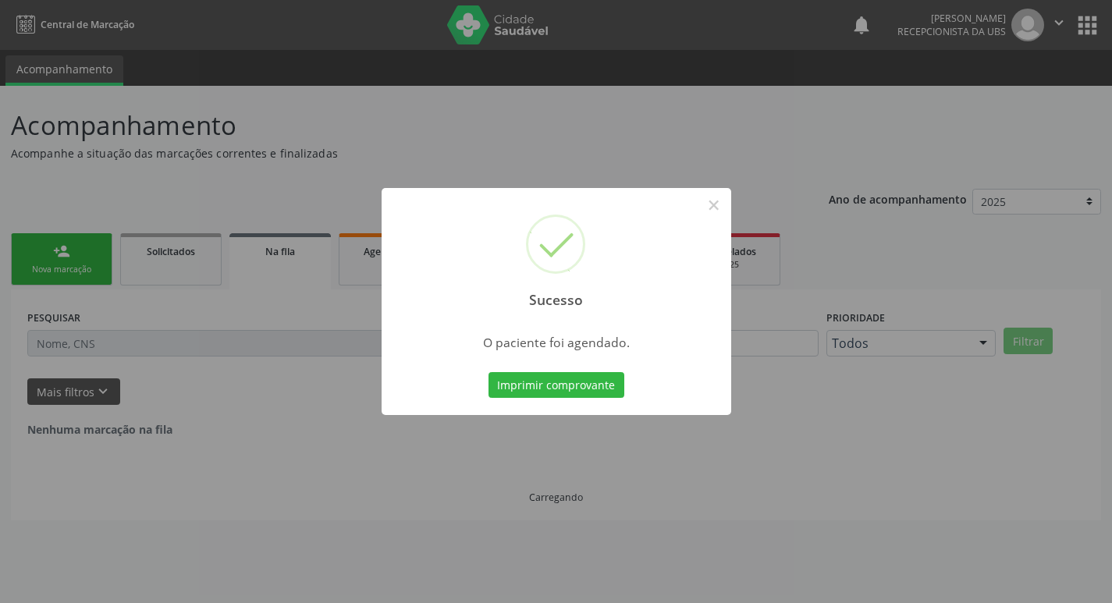
scroll to position [0, 0]
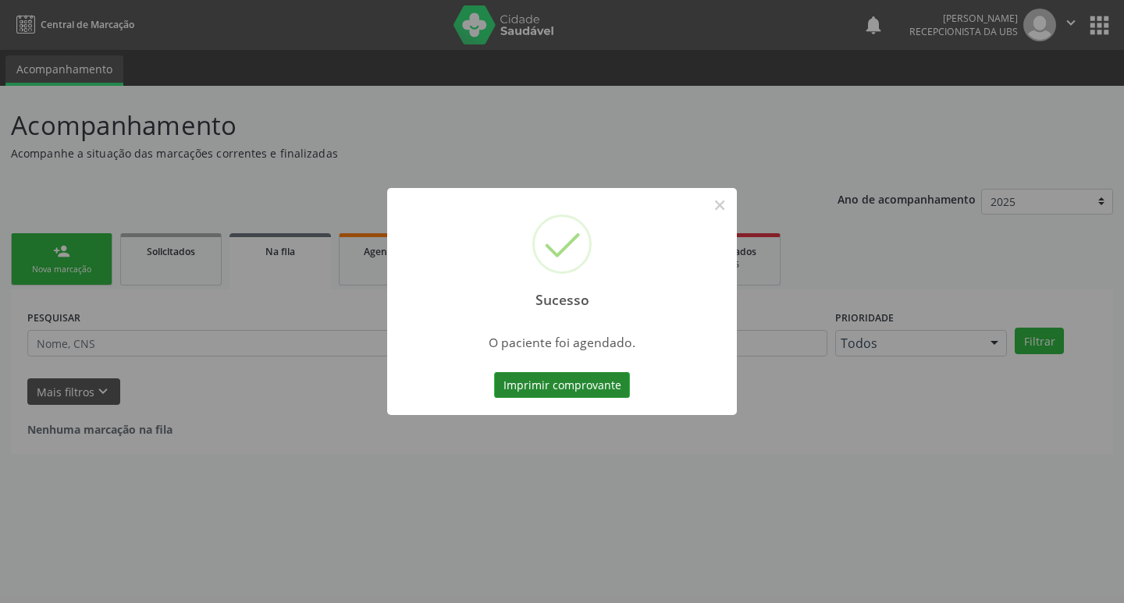
click at [616, 386] on button "Imprimir comprovante" at bounding box center [562, 385] width 136 height 27
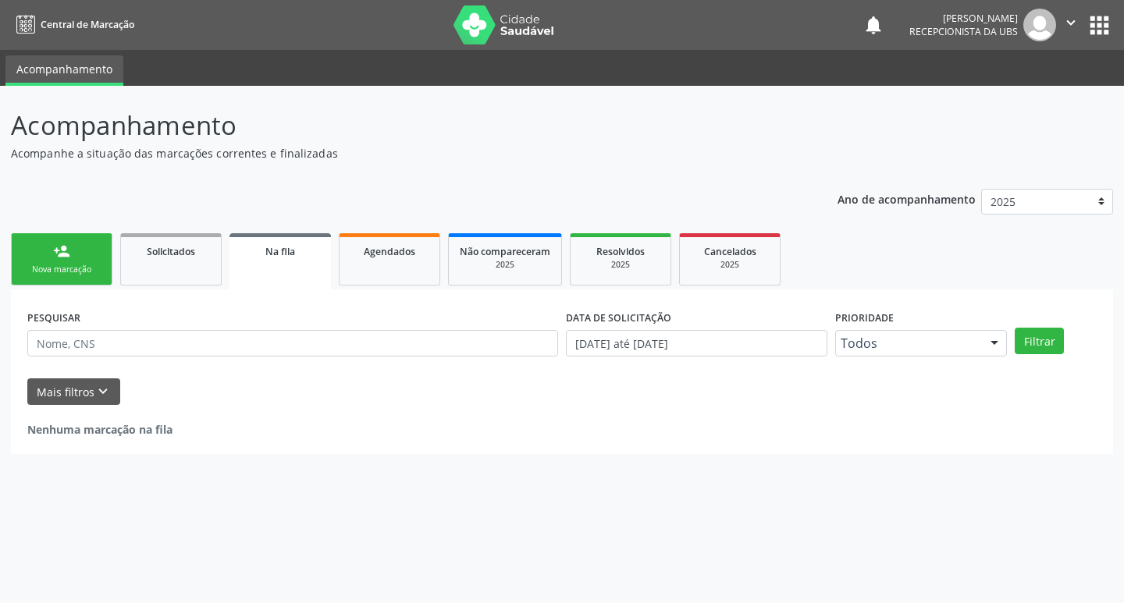
click at [78, 262] on link "person_add Nova marcação" at bounding box center [61, 259] width 101 height 52
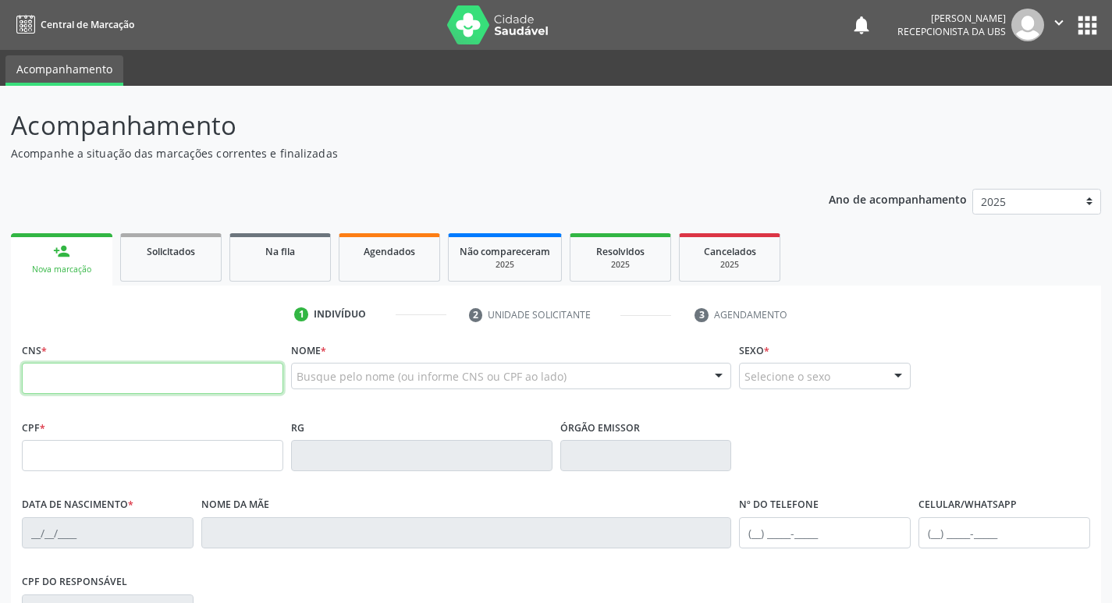
click at [108, 378] on input "text" at bounding box center [152, 378] width 261 height 31
type input "209 1361 3198 0018"
type input "19/07/1981"
type input "Maria de Lourdes Lima Queiroz"
type input "(87) 99943-0627"
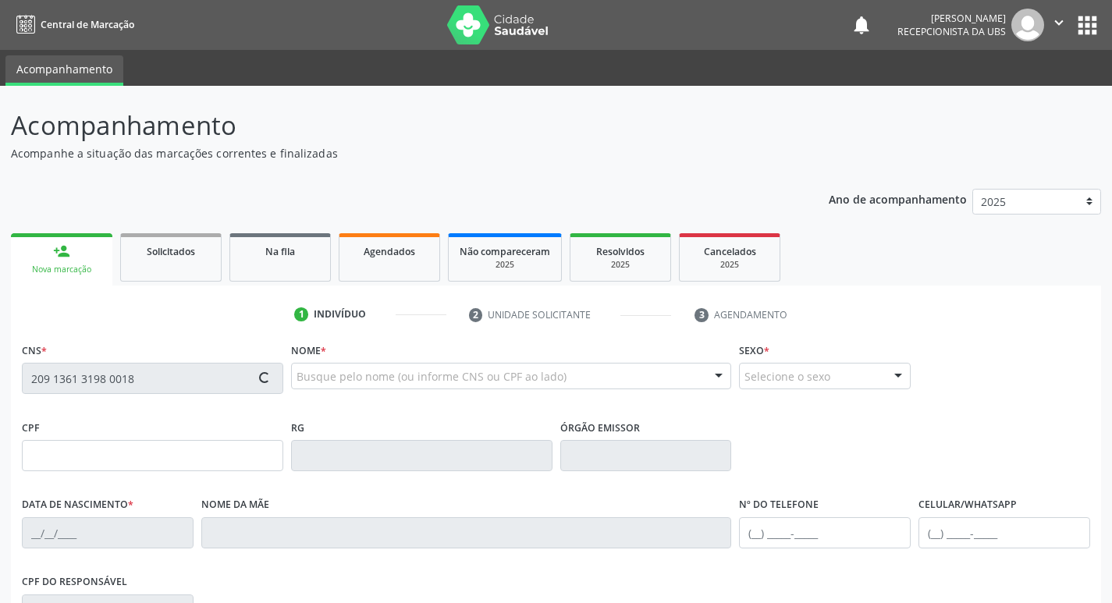
type input "(87) 99943-0627"
type input "34"
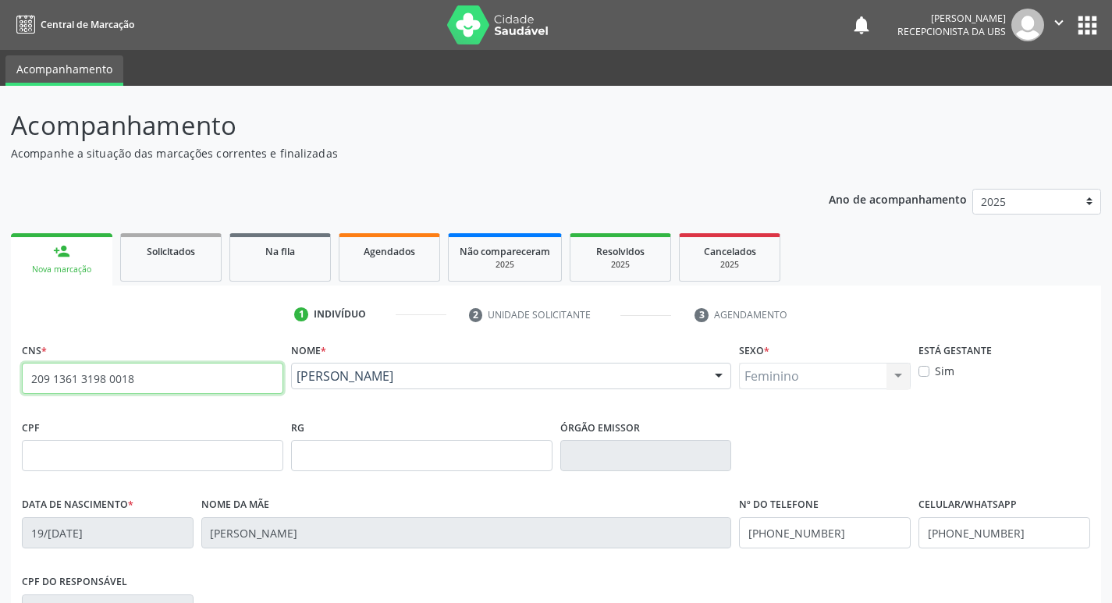
click at [230, 375] on input "209 1361 3198 0018" at bounding box center [152, 378] width 261 height 31
type input "2"
type input "209 1361 5999 0018"
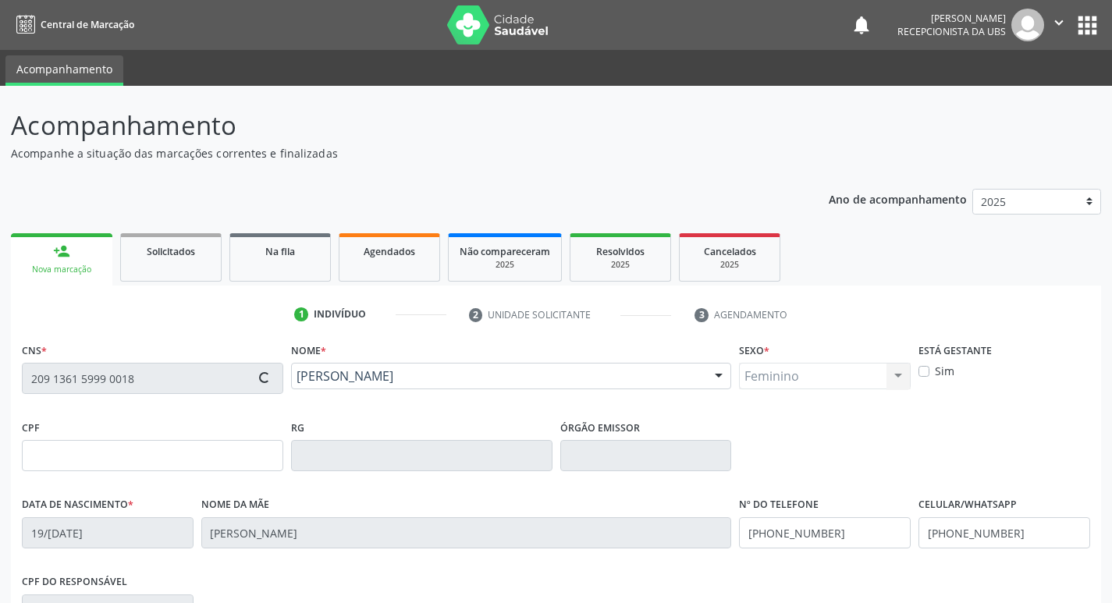
type input "681.959.314-72"
type input "27/08/1942"
type input "Antonia Tereza de Jesus"
type input "(87) 99658-1311"
type input "195"
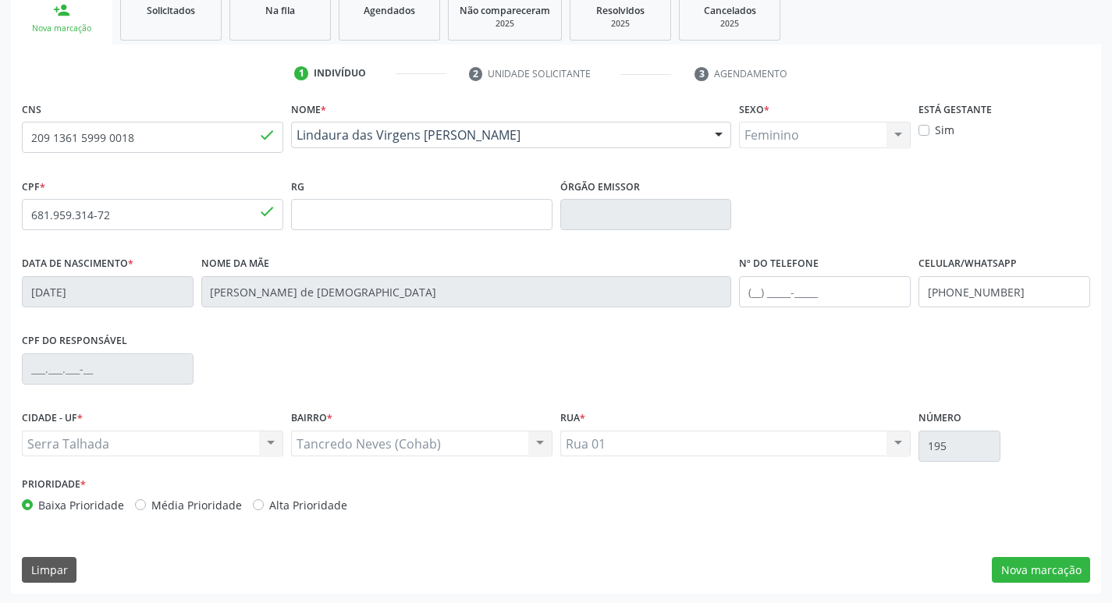
scroll to position [243, 0]
click at [1071, 573] on button "Nova marcação" at bounding box center [1041, 569] width 98 height 27
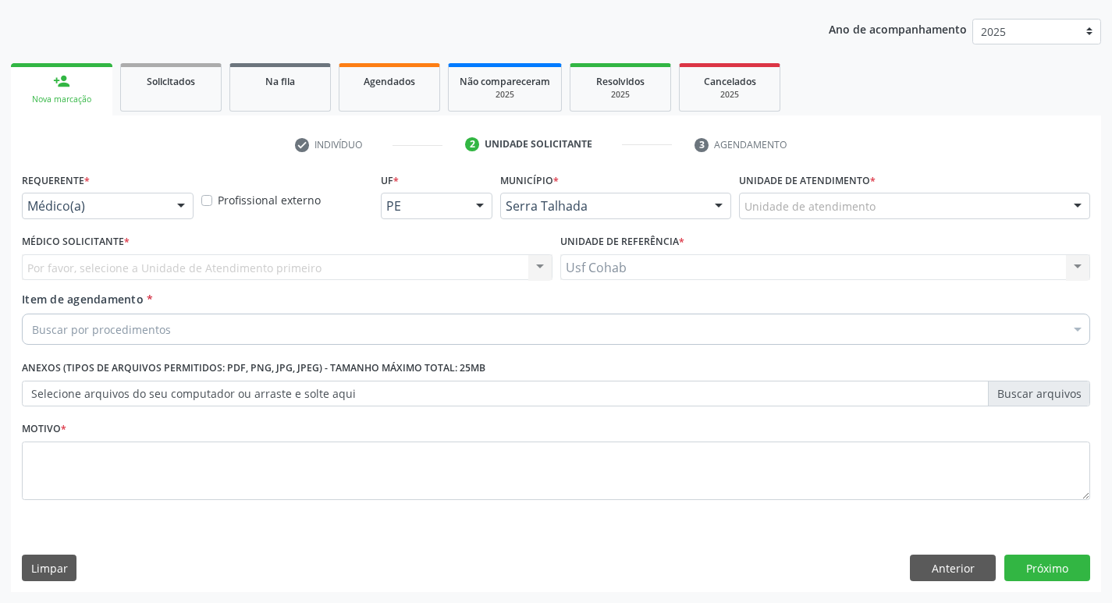
click at [873, 211] on div "Unidade de atendimento" at bounding box center [914, 206] width 351 height 27
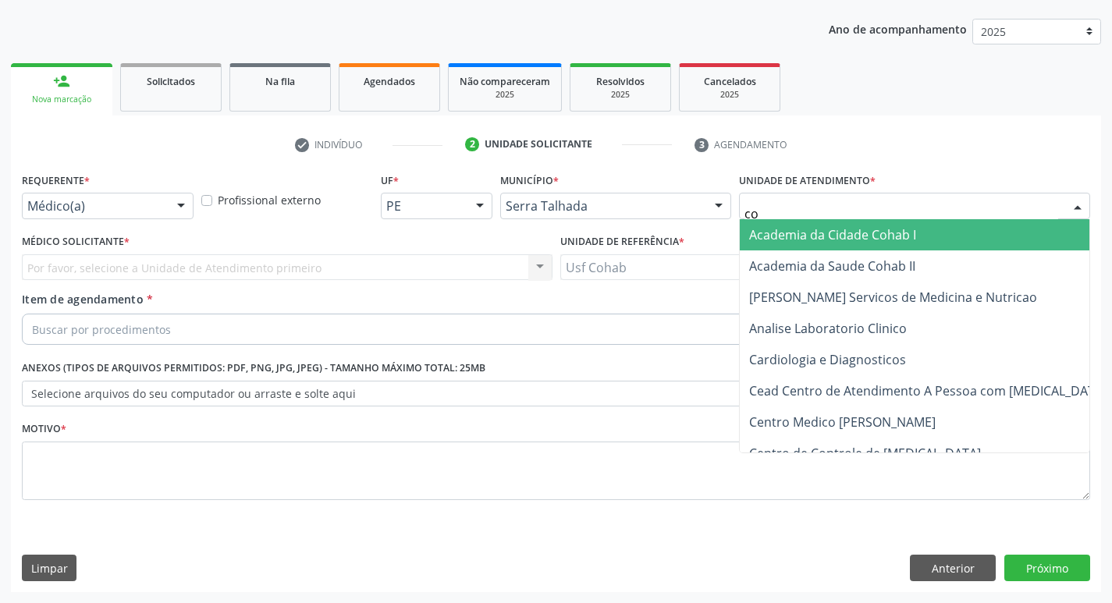
type input "coh"
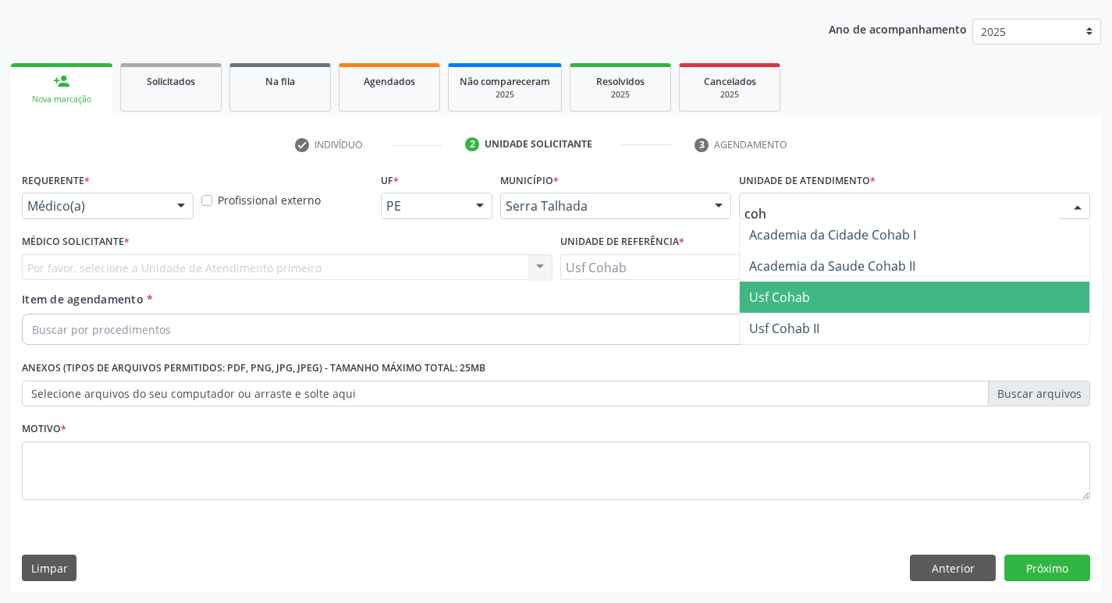
click at [812, 287] on span "Usf Cohab" at bounding box center [915, 297] width 350 height 31
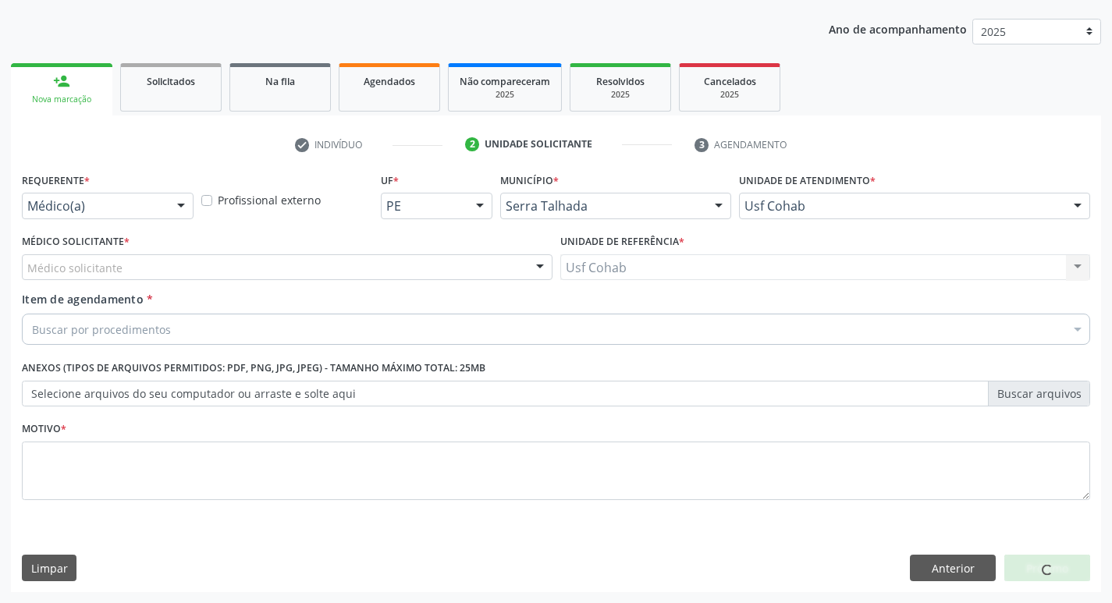
click at [326, 263] on div "Médico solicitante" at bounding box center [287, 267] width 531 height 27
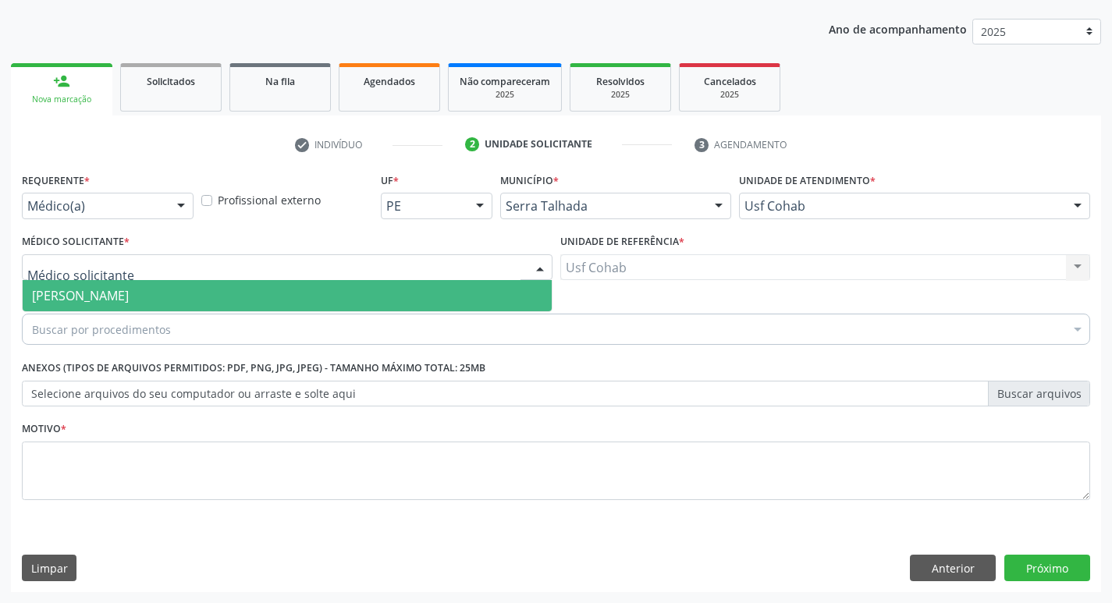
click at [325, 290] on span "[PERSON_NAME]" at bounding box center [287, 295] width 529 height 31
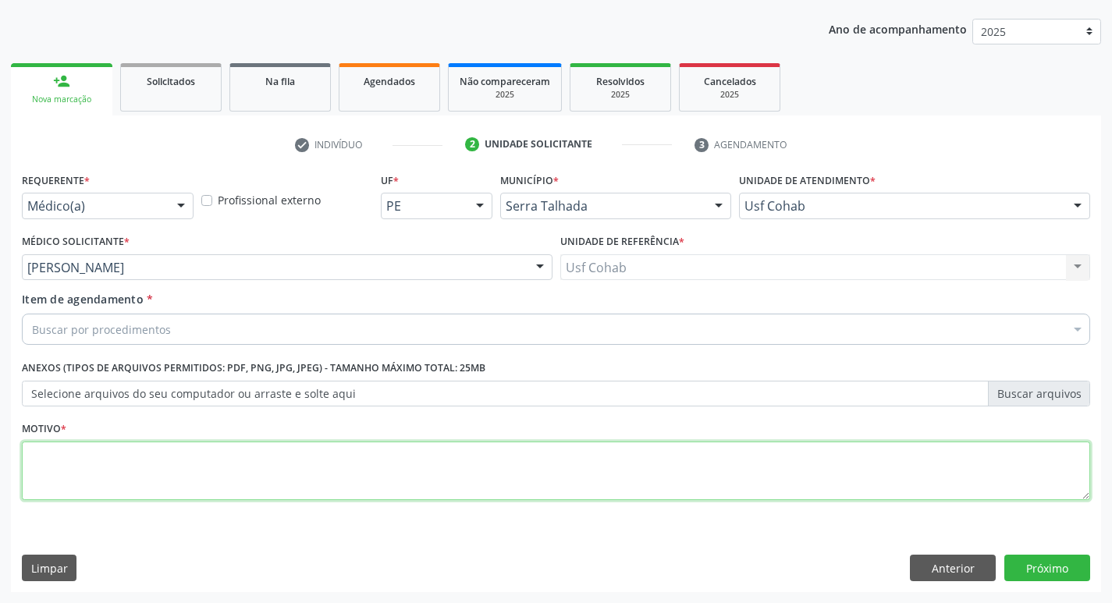
click at [244, 479] on textarea at bounding box center [556, 471] width 1068 height 59
type textarea "-"
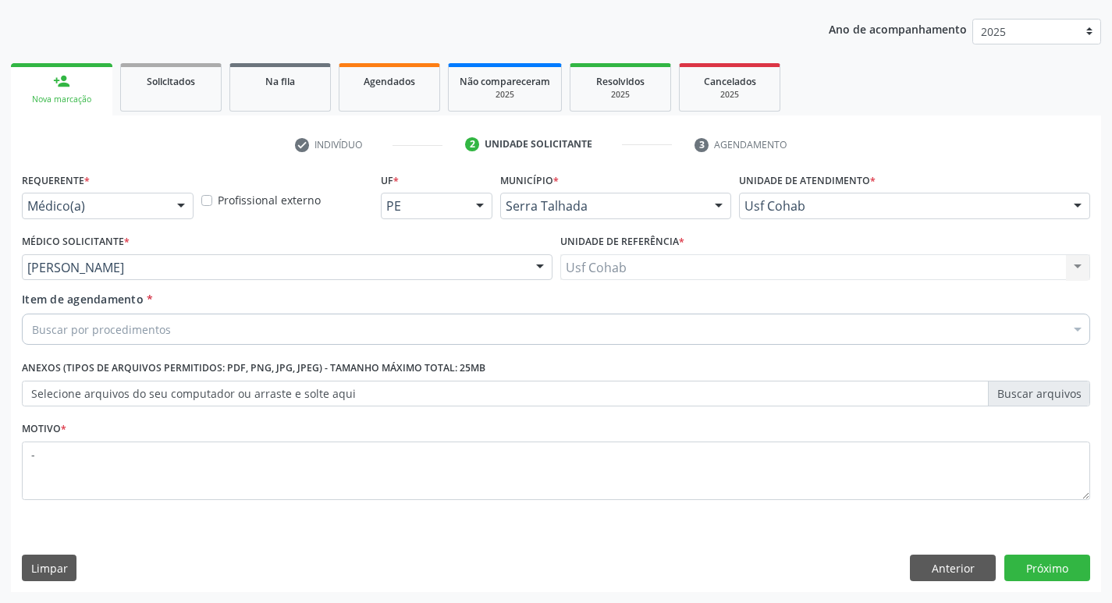
click at [260, 340] on div "Buscar por procedimentos" at bounding box center [556, 329] width 1068 height 31
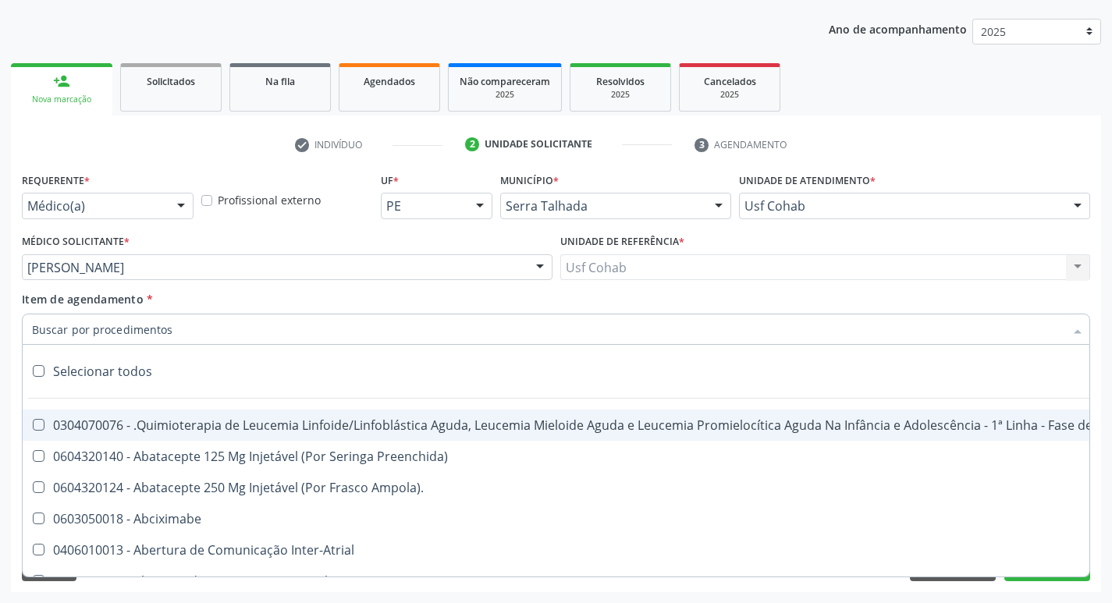
click at [265, 337] on input "Item de agendamento *" at bounding box center [548, 329] width 1032 height 31
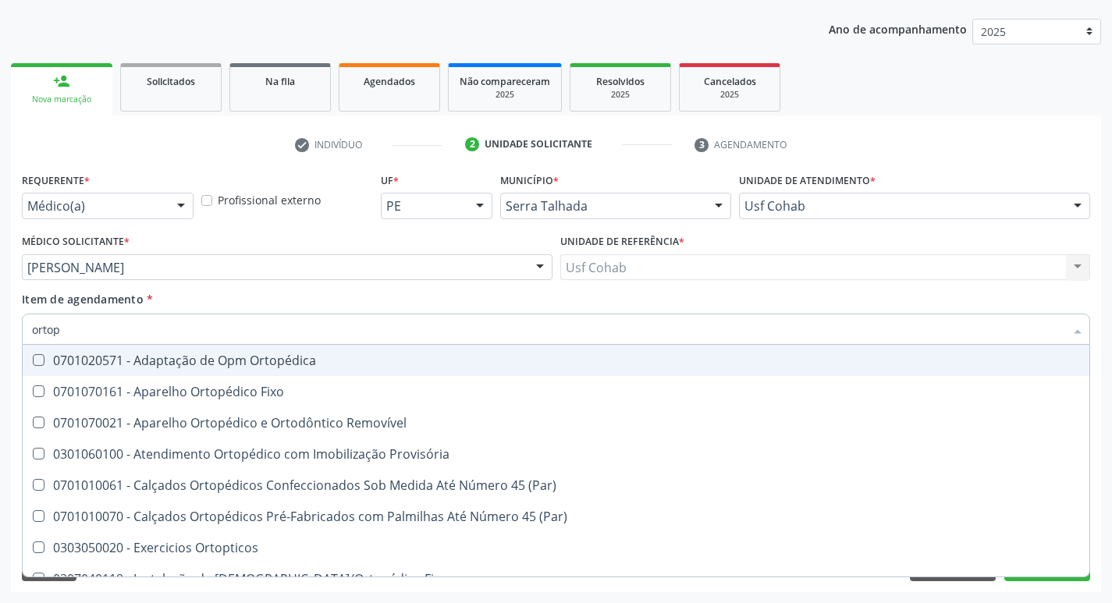
type input "ortope"
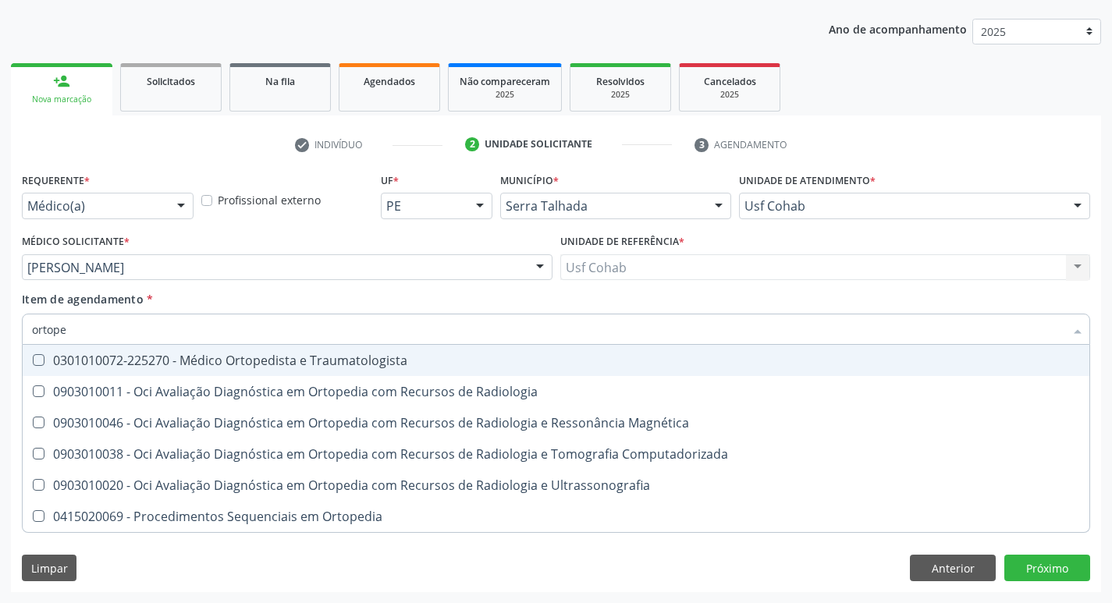
click at [319, 357] on div "0301010072-225270 - Médico Ortopedista e Traumatologista" at bounding box center [556, 360] width 1048 height 12
checkbox Traumatologista "true"
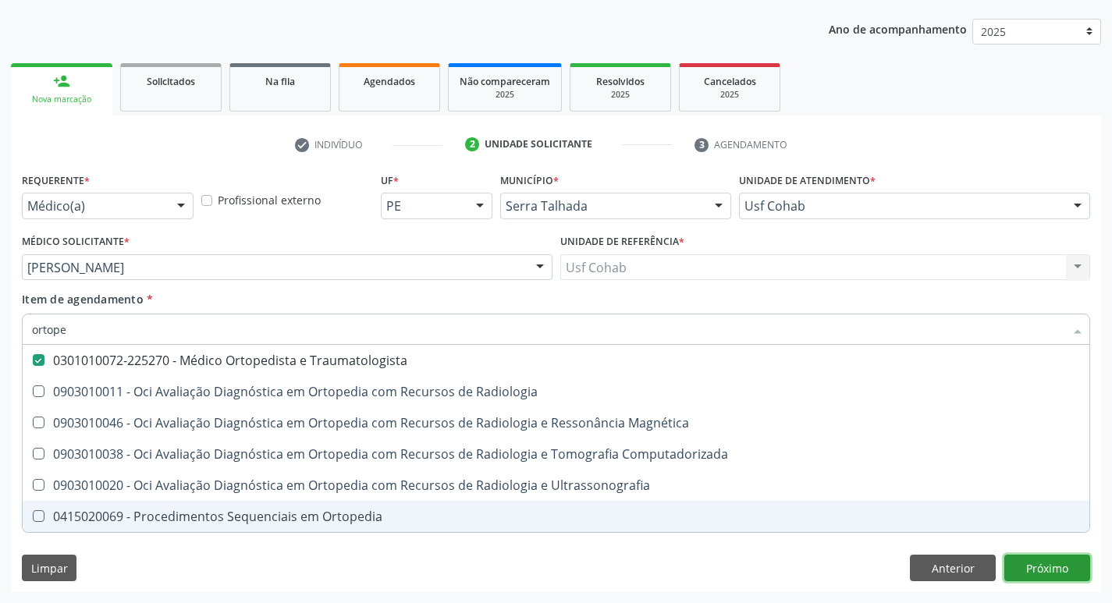
click at [1061, 570] on div "Requerente * Médico(a) Médico(a) Enfermeiro(a) Paciente Nenhum resultado encont…" at bounding box center [556, 381] width 1090 height 424
checkbox Radiologia "true"
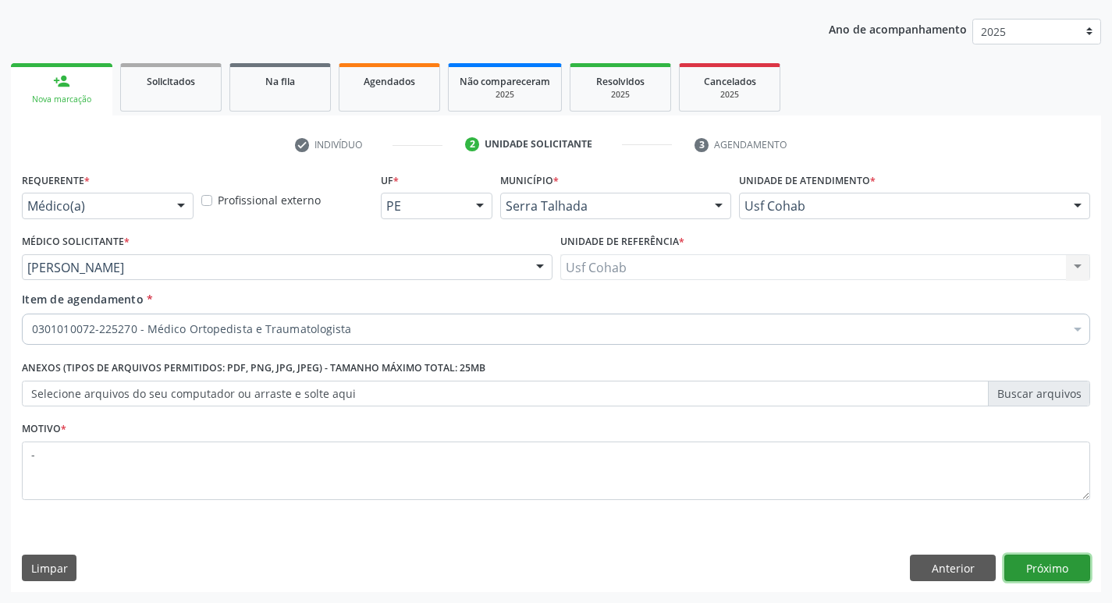
click at [1027, 575] on button "Próximo" at bounding box center [1047, 568] width 86 height 27
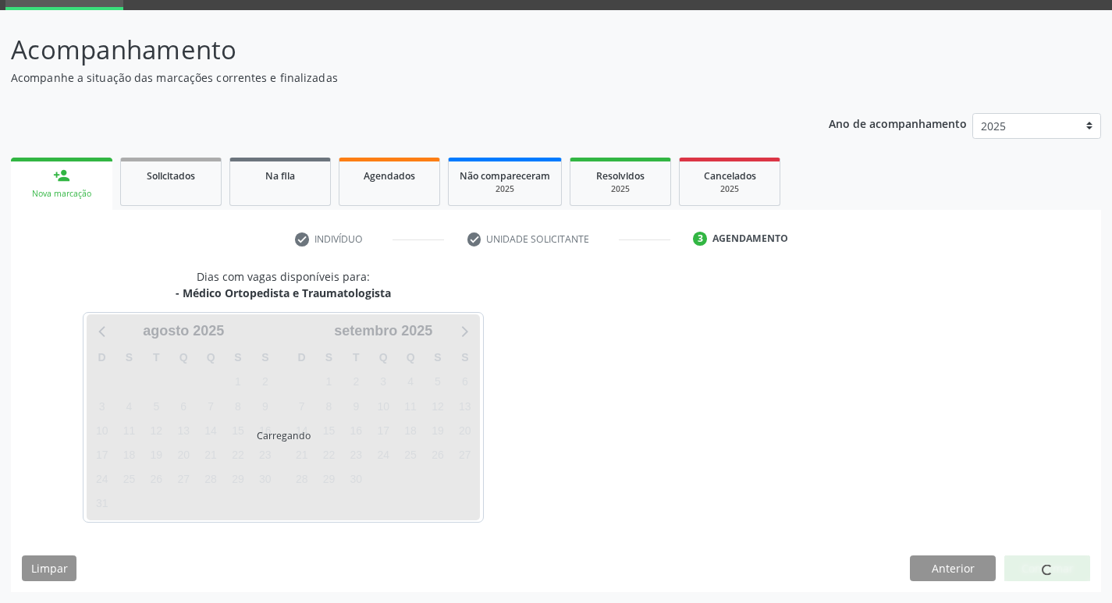
scroll to position [76, 0]
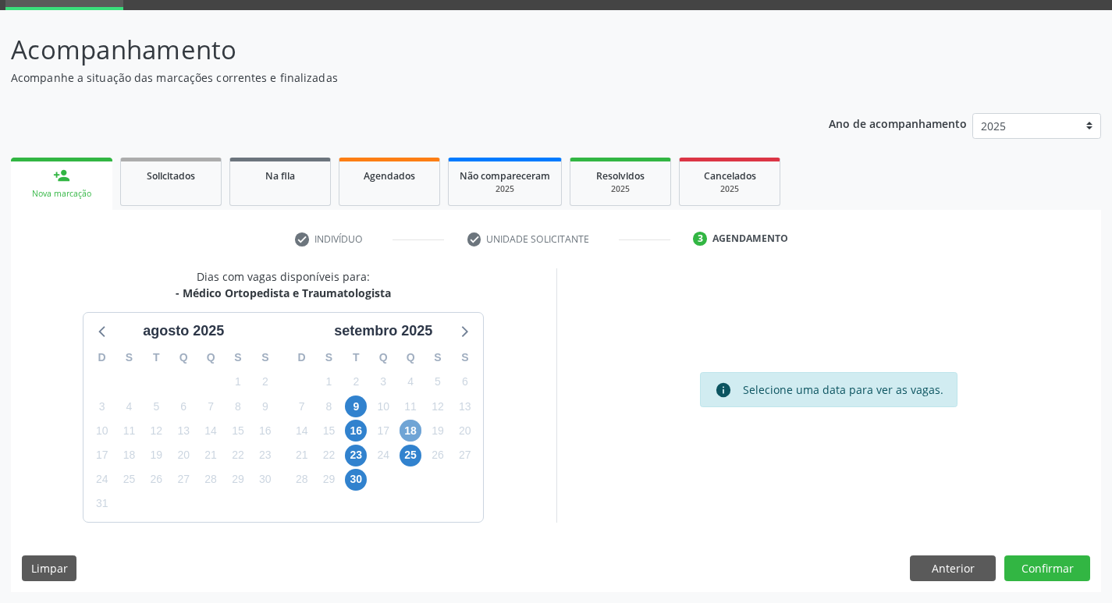
click at [414, 434] on span "18" at bounding box center [411, 431] width 22 height 22
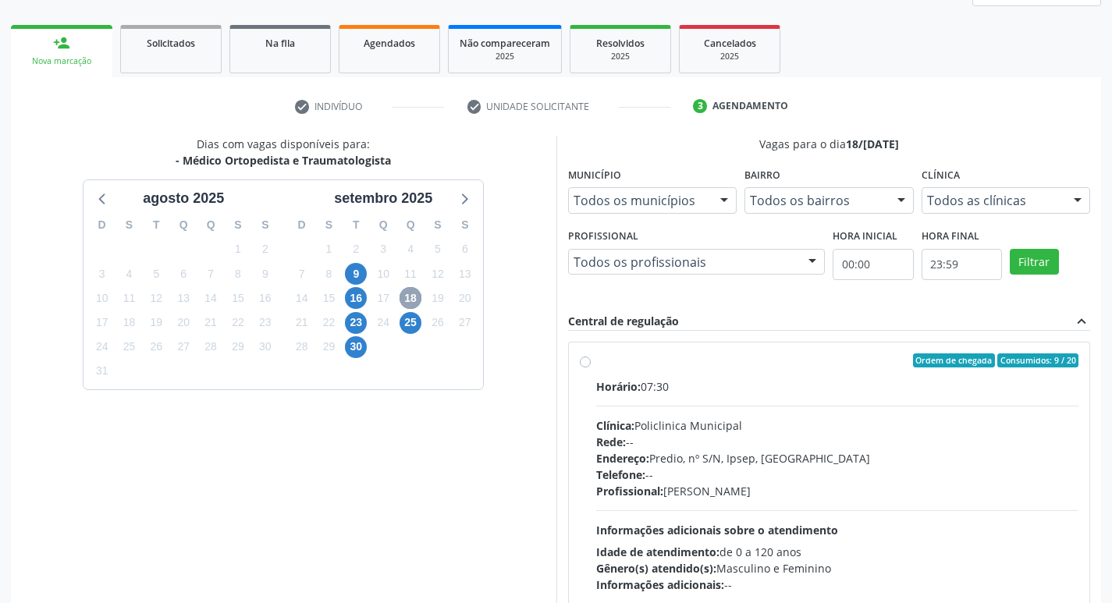
scroll to position [232, 0]
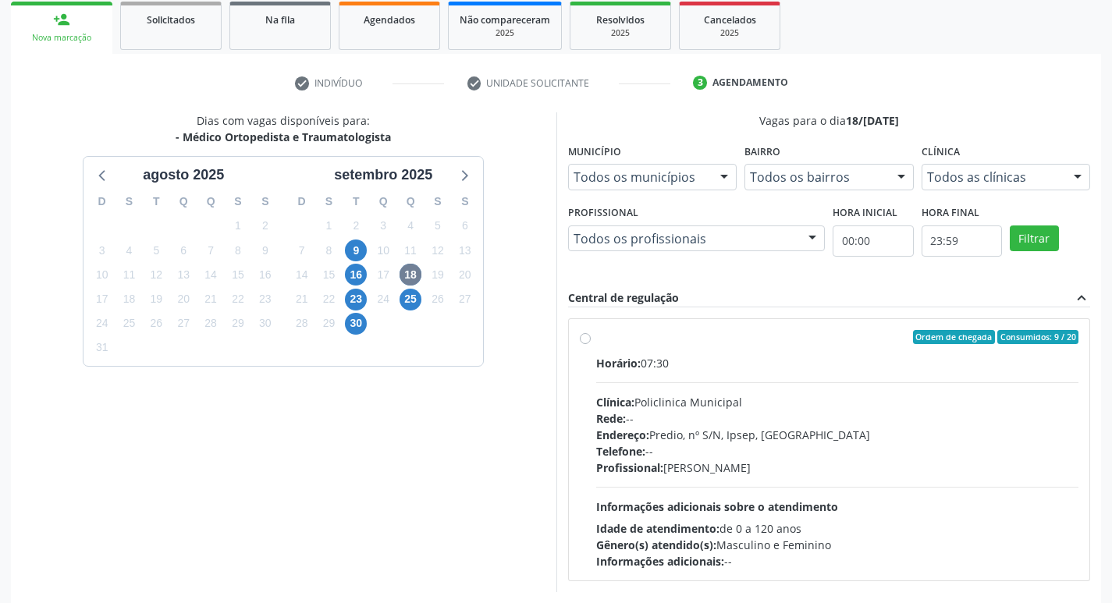
click at [795, 364] on div "Horário: 07:30" at bounding box center [837, 363] width 483 height 16
click at [591, 344] on input "Ordem de chegada Consumidos: 9 / 20 Horário: 07:30 Clínica: Policlinica Municip…" at bounding box center [585, 337] width 11 height 14
radio input "true"
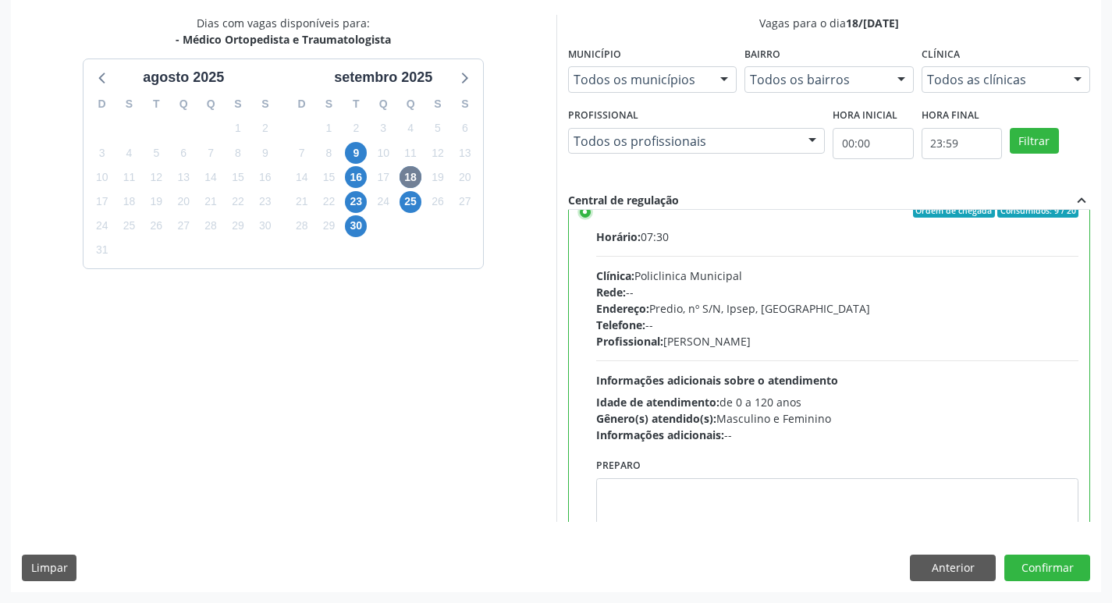
scroll to position [77, 0]
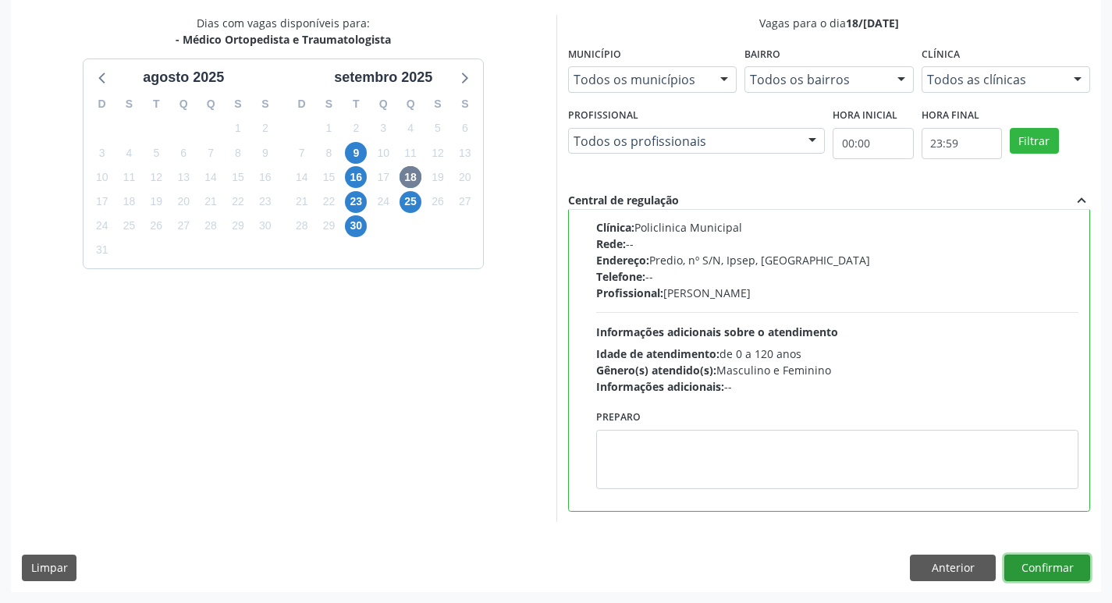
click at [1031, 561] on button "Confirmar" at bounding box center [1047, 568] width 86 height 27
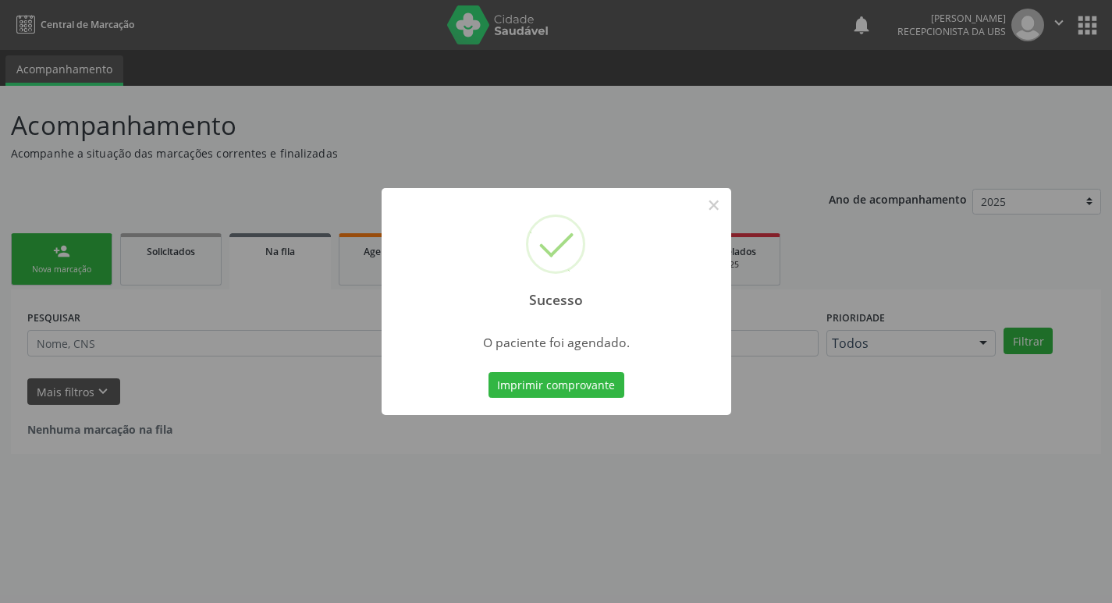
scroll to position [0, 0]
click at [546, 387] on button "Imprimir comprovante" at bounding box center [562, 385] width 136 height 27
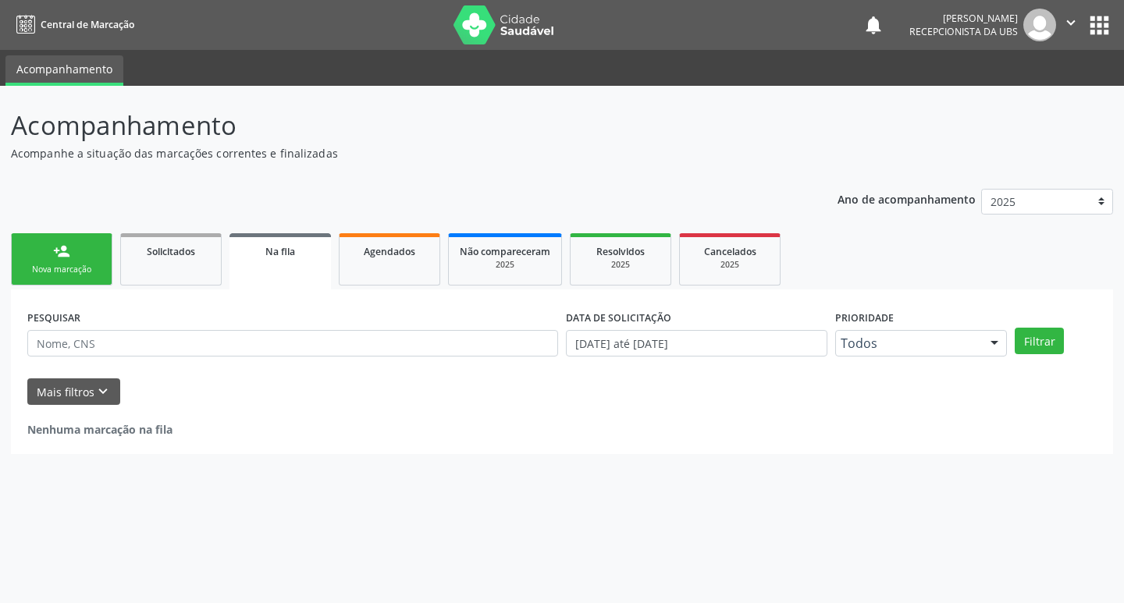
click at [55, 280] on link "person_add Nova marcação" at bounding box center [61, 259] width 101 height 52
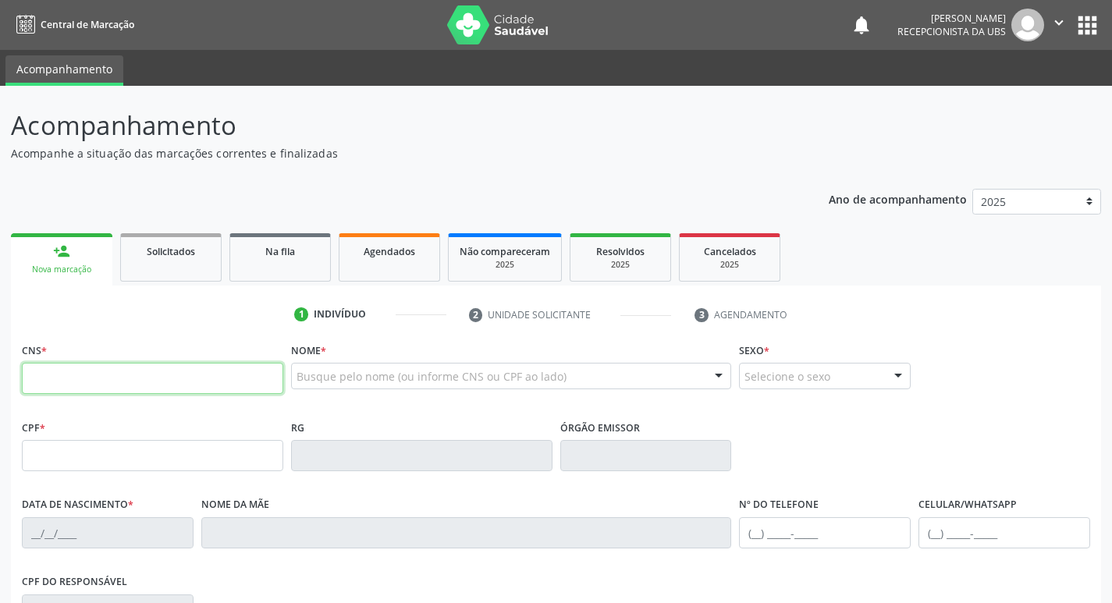
click at [101, 369] on input "text" at bounding box center [152, 378] width 261 height 31
type input "705 8074 0283 5934"
type input "[DATE]"
type input "Expedita [PERSON_NAME]"
type input "[PHONE_NUMBER]"
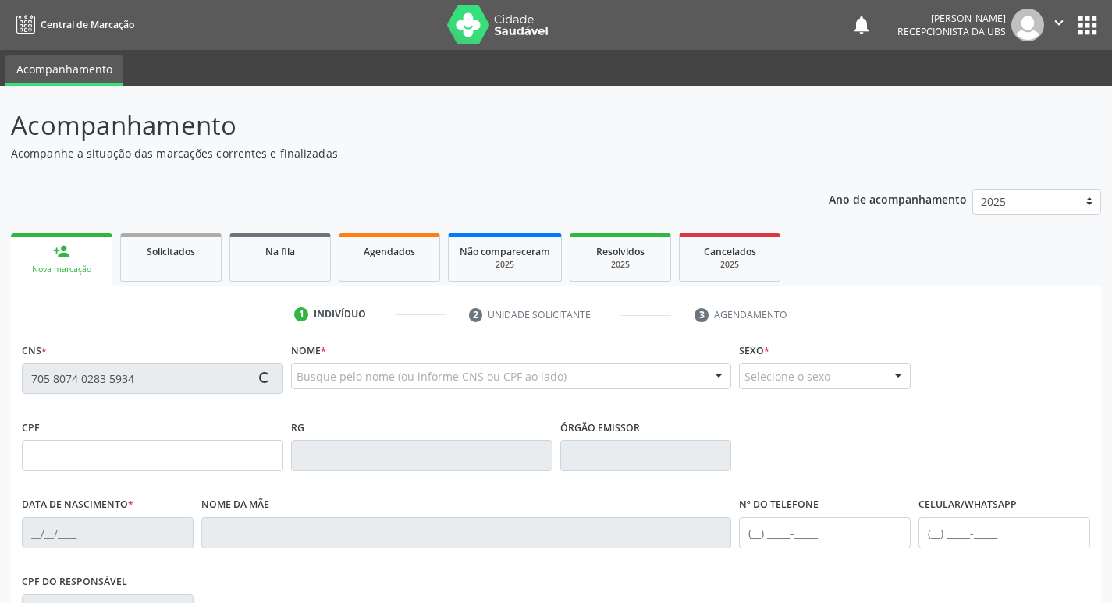
type input "174"
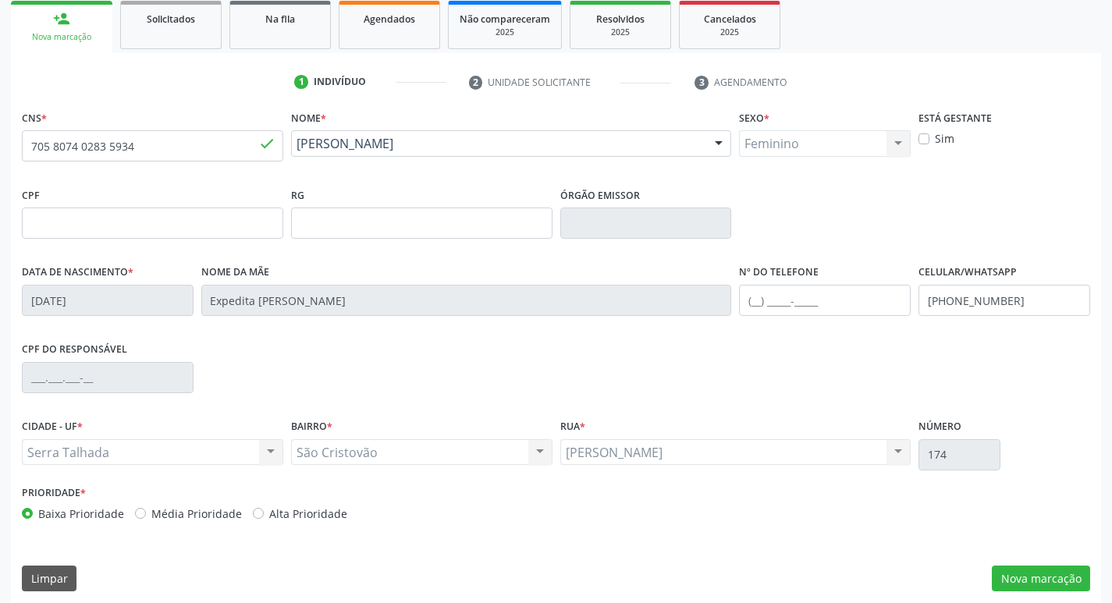
scroll to position [243, 0]
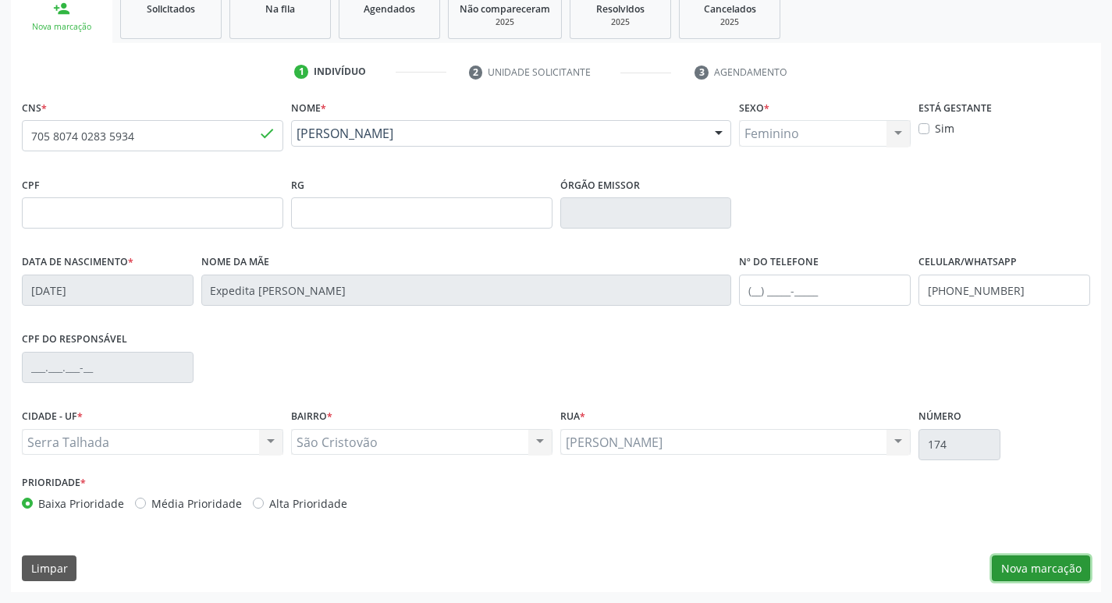
click at [1061, 571] on button "Nova marcação" at bounding box center [1041, 569] width 98 height 27
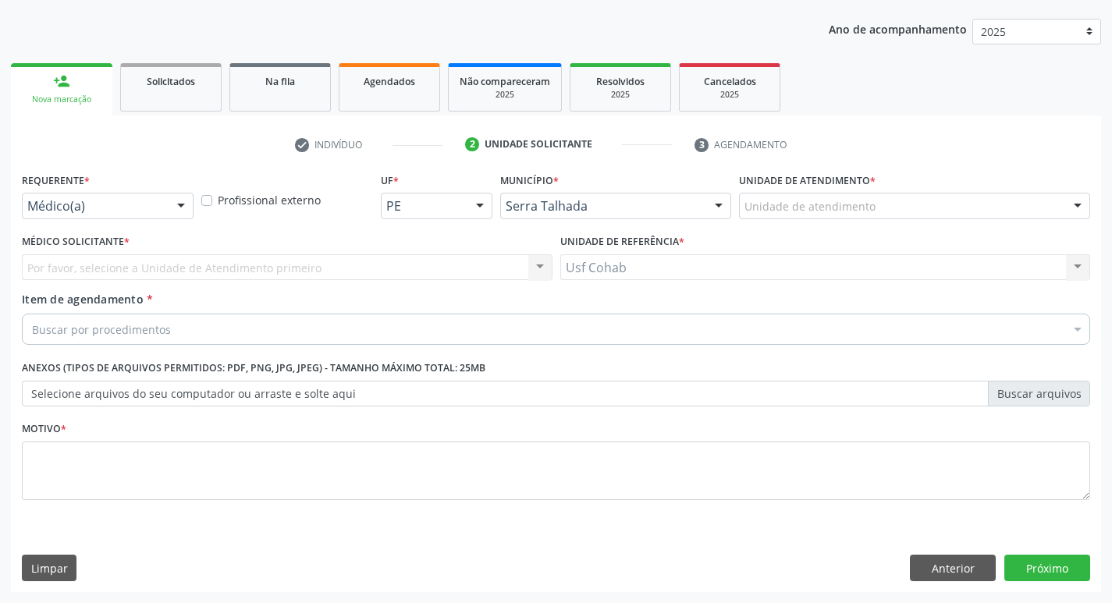
scroll to position [170, 0]
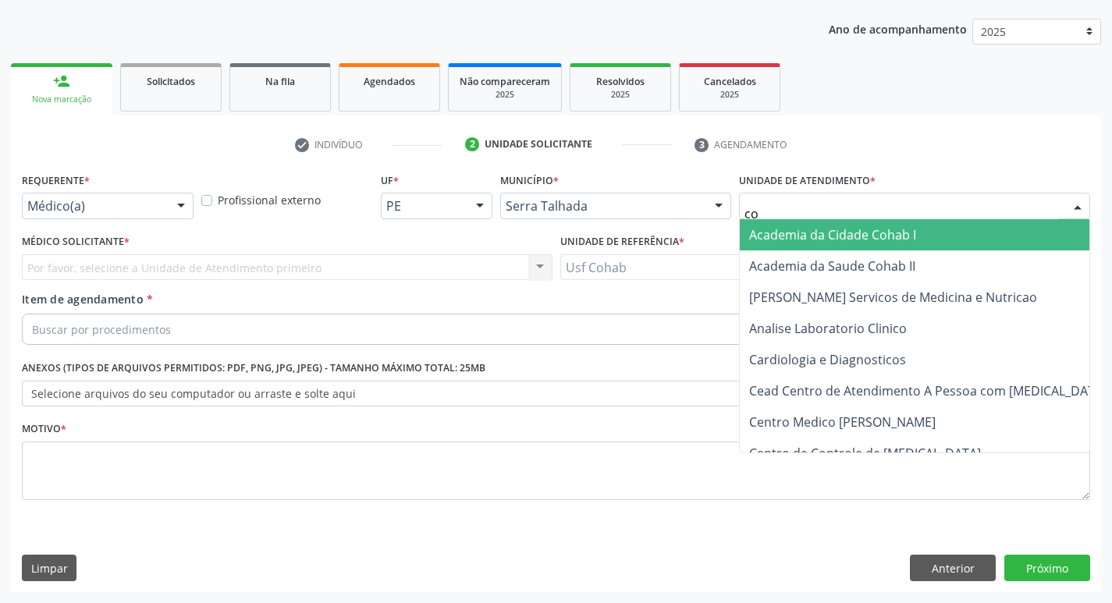
type input "coh"
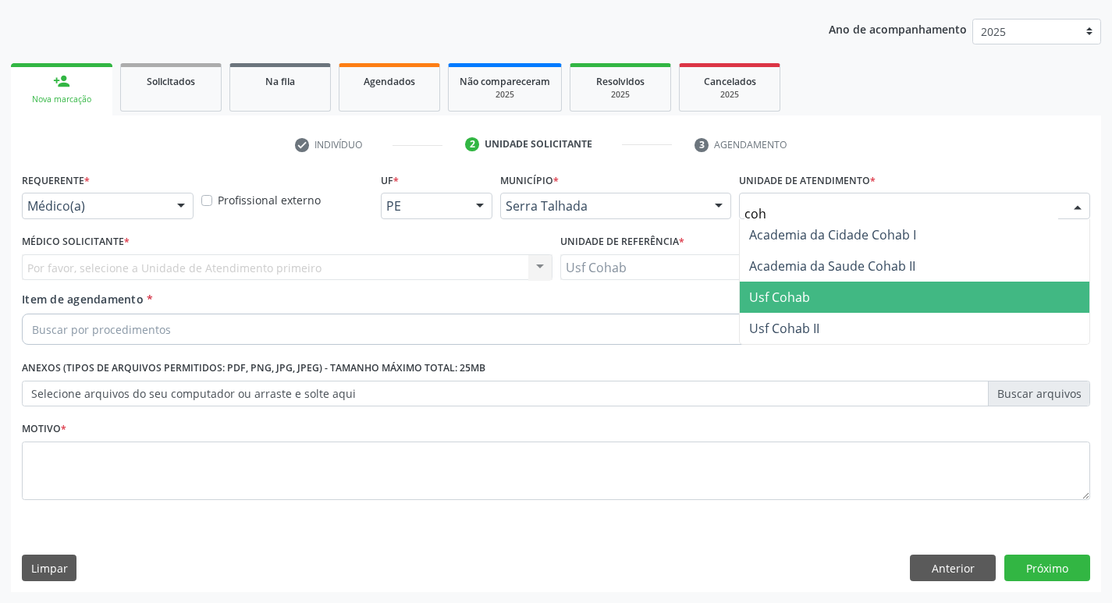
click at [790, 290] on span "Usf Cohab" at bounding box center [779, 297] width 61 height 17
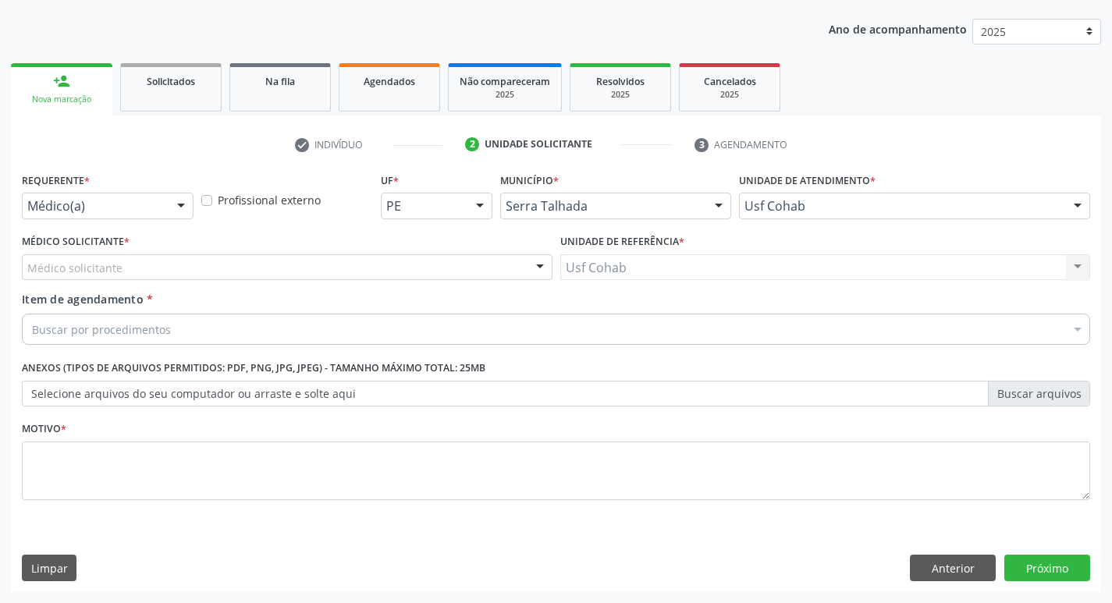
click at [386, 256] on div "Médico solicitante" at bounding box center [287, 267] width 531 height 27
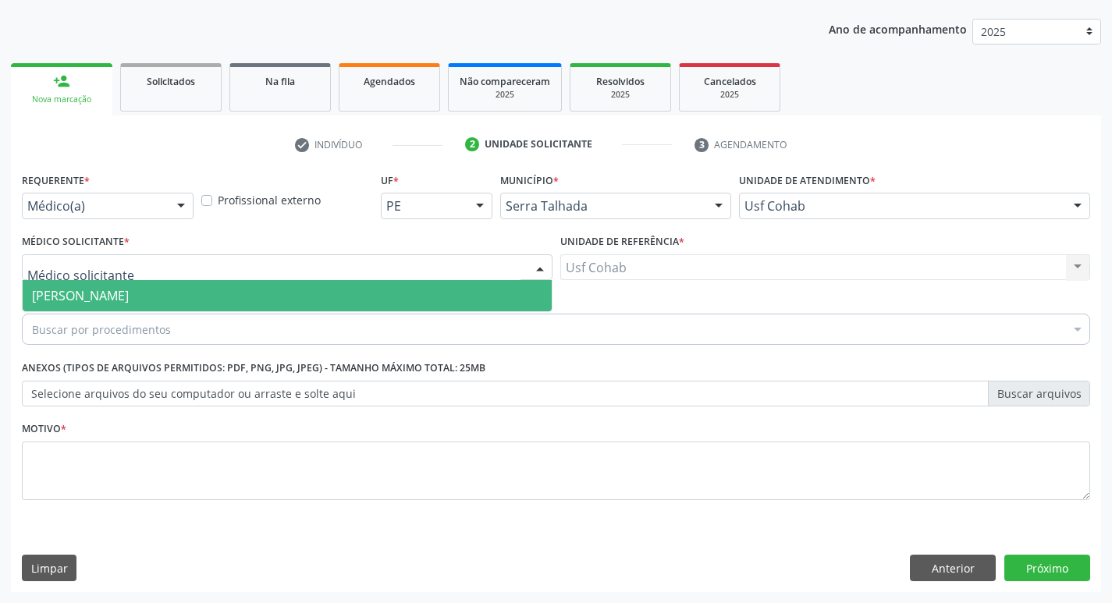
drag, startPoint x: 383, startPoint y: 276, endPoint x: 382, endPoint y: 284, distance: 8.0
click at [383, 278] on input "text" at bounding box center [273, 275] width 493 height 31
click at [382, 286] on span "[PERSON_NAME]" at bounding box center [287, 295] width 529 height 31
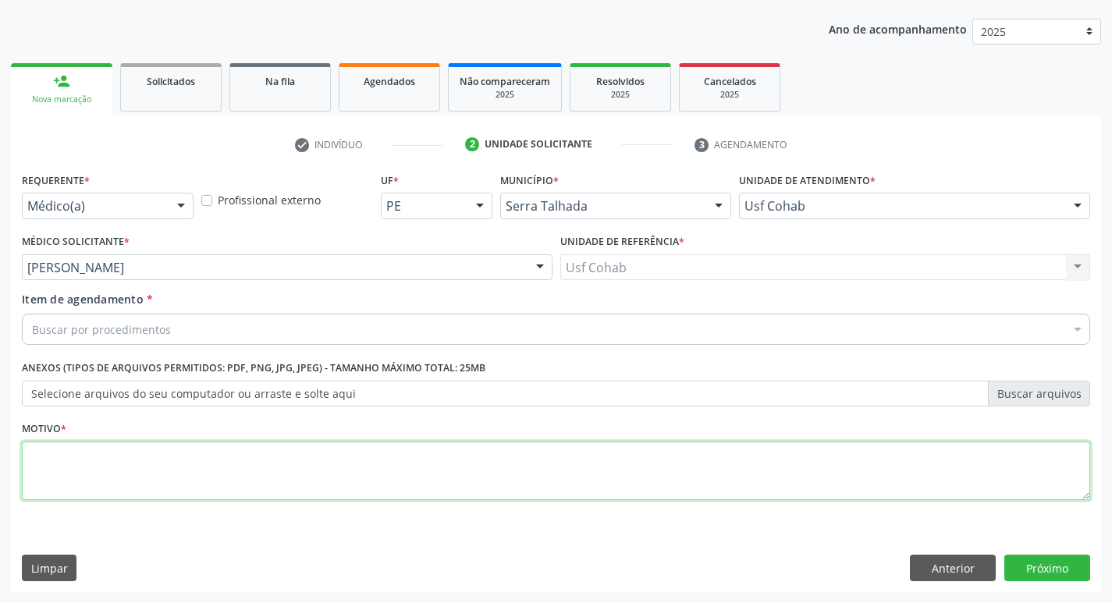
click at [286, 478] on textarea at bounding box center [556, 471] width 1068 height 59
type textarea "-"
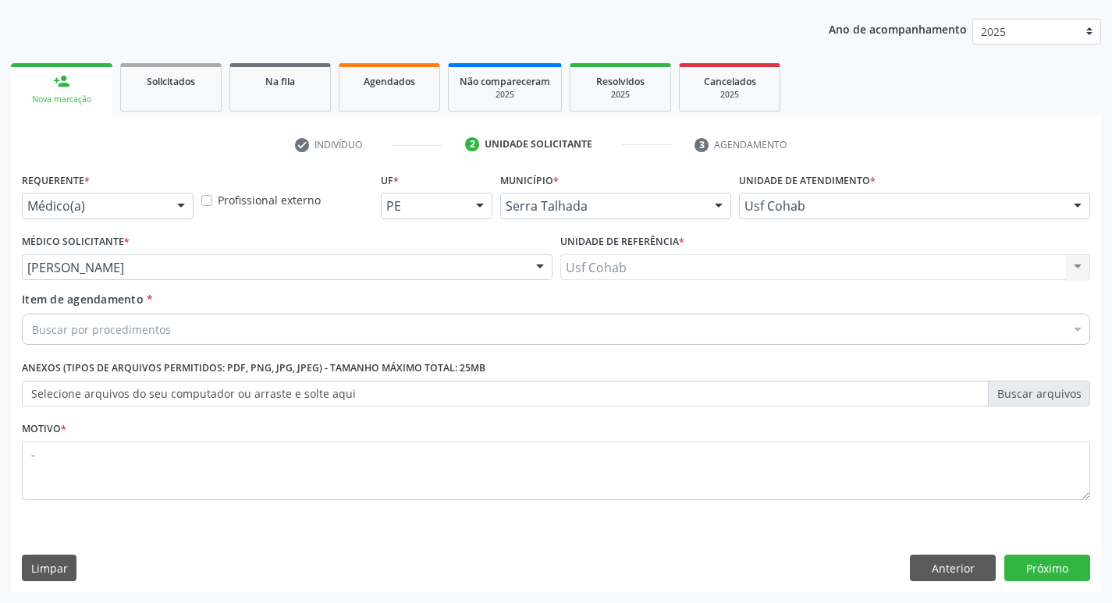
click at [330, 329] on div "Buscar por procedimentos" at bounding box center [556, 329] width 1068 height 31
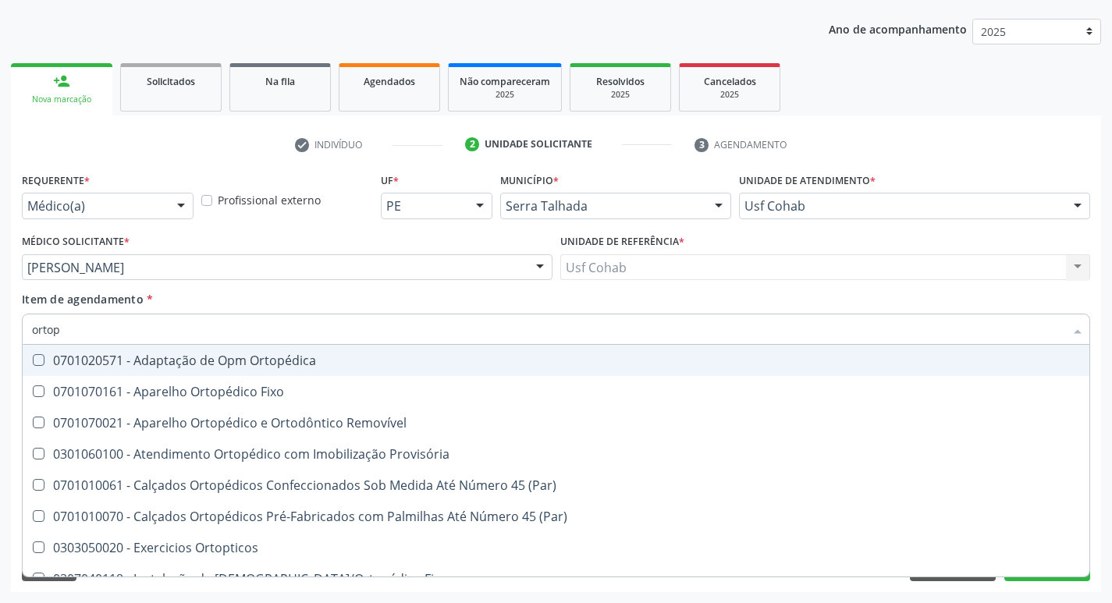
type input "ortope"
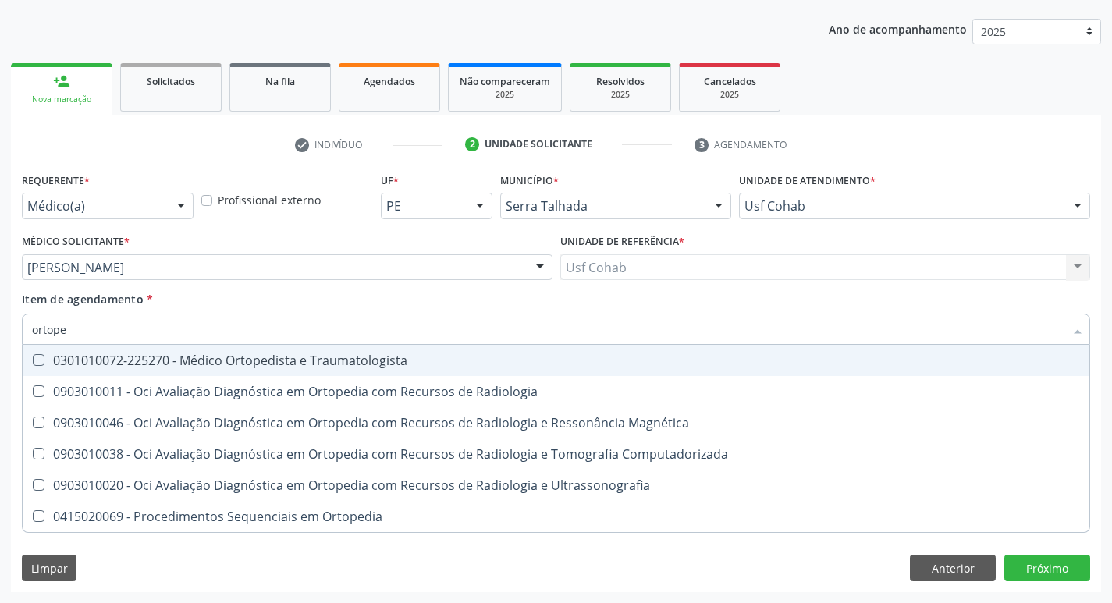
click at [317, 365] on div "0301010072-225270 - Médico Ortopedista e Traumatologista" at bounding box center [556, 360] width 1048 height 12
checkbox Traumatologista "true"
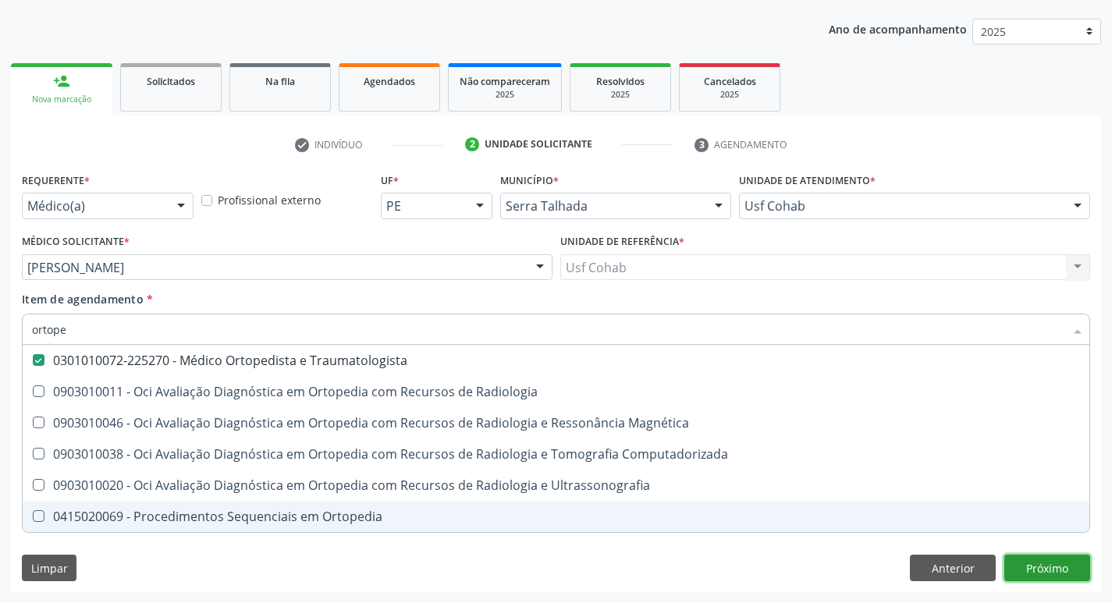
click at [1036, 570] on div "Requerente * Médico(a) Médico(a) Enfermeiro(a) Paciente Nenhum resultado encont…" at bounding box center [556, 381] width 1090 height 424
checkbox Radiologia "true"
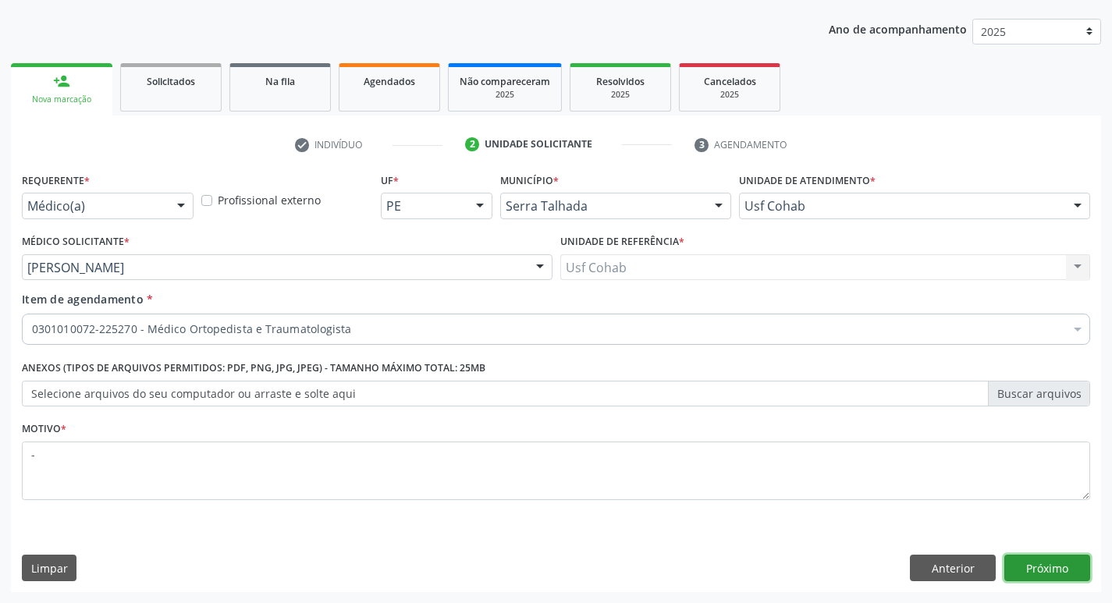
click at [1035, 577] on button "Próximo" at bounding box center [1047, 568] width 86 height 27
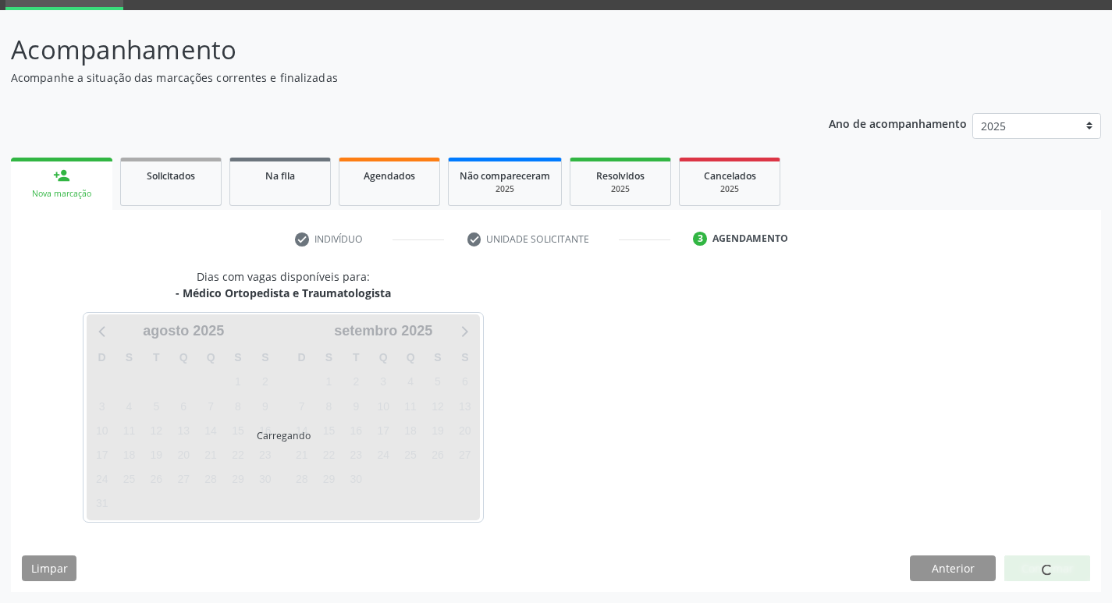
scroll to position [76, 0]
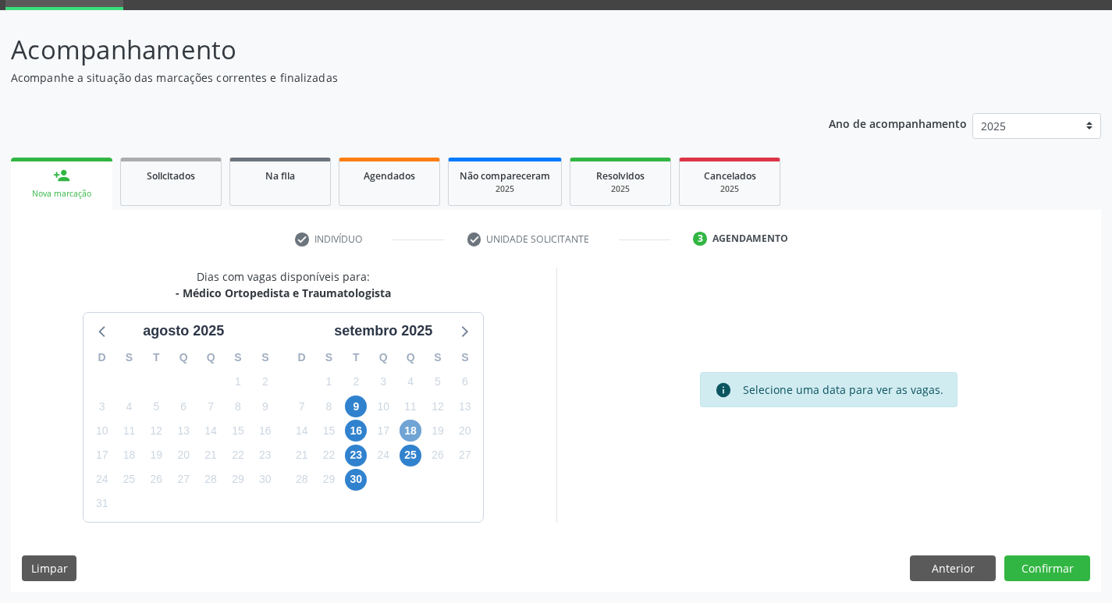
click at [415, 423] on span "18" at bounding box center [411, 431] width 22 height 22
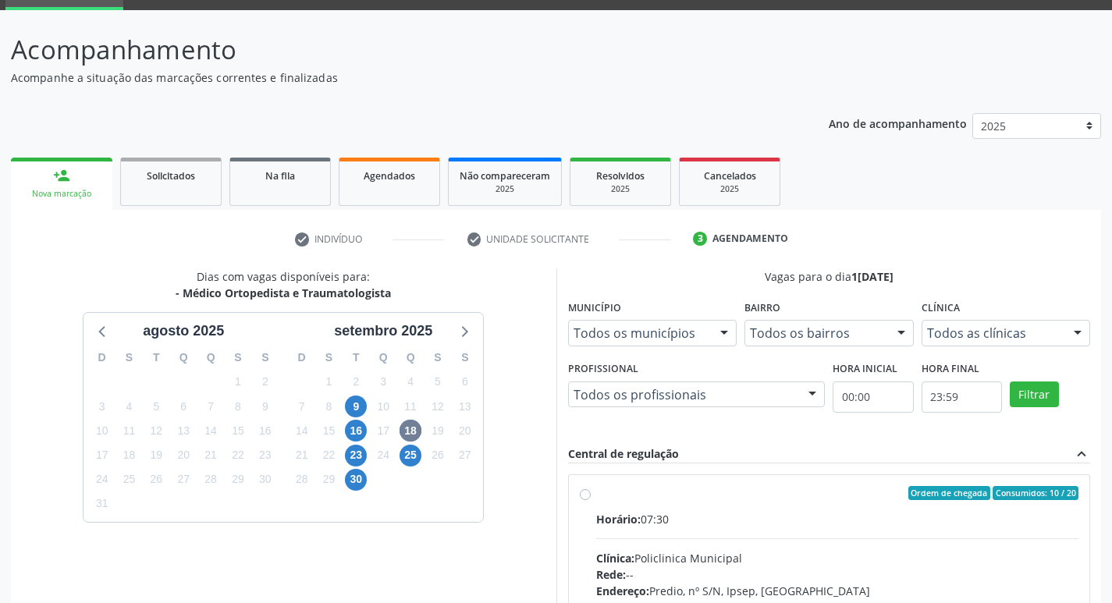
click at [759, 513] on div "Horário: 07:30" at bounding box center [837, 519] width 483 height 16
click at [591, 500] on input "Ordem de chegada Consumidos: 10 / 20 Horário: 07:30 Clínica: Policlinica Munici…" at bounding box center [585, 493] width 11 height 14
radio input "true"
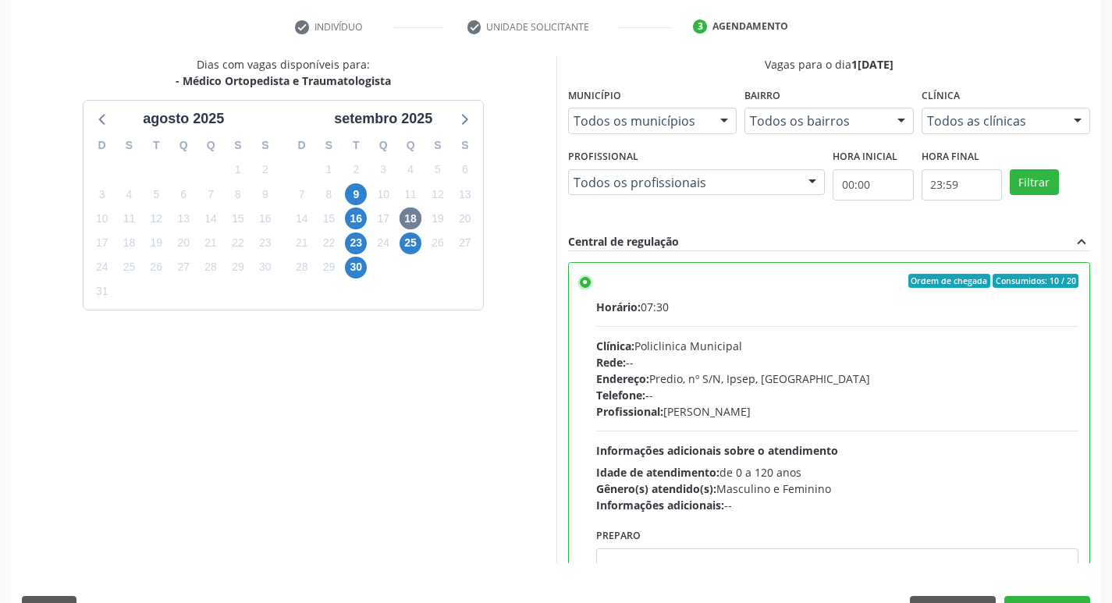
scroll to position [329, 0]
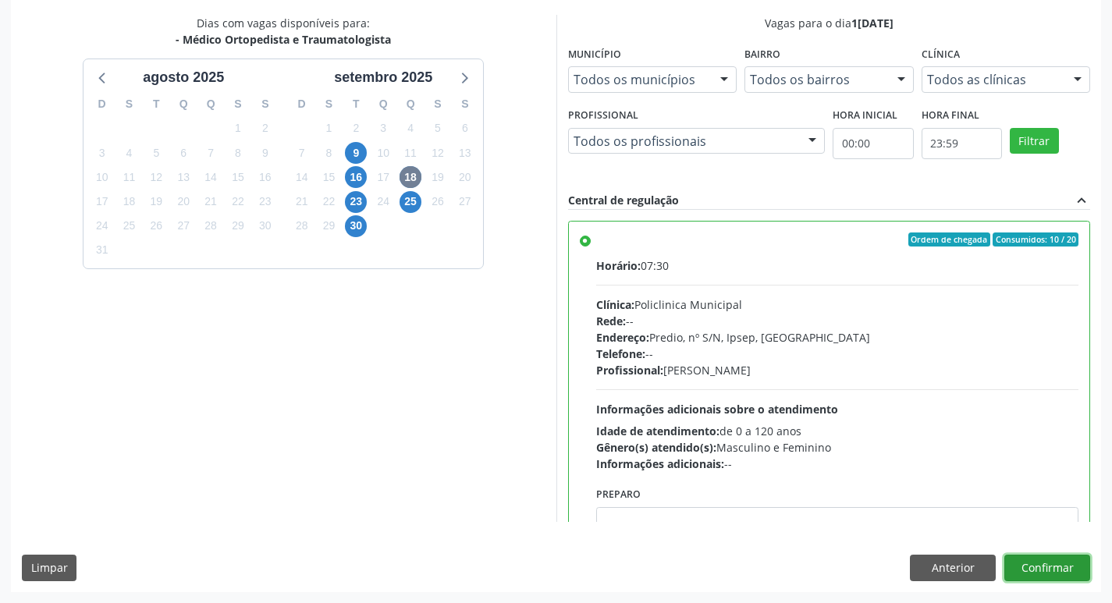
drag, startPoint x: 1052, startPoint y: 561, endPoint x: 1050, endPoint y: 569, distance: 8.0
click at [1050, 569] on button "Confirmar" at bounding box center [1047, 568] width 86 height 27
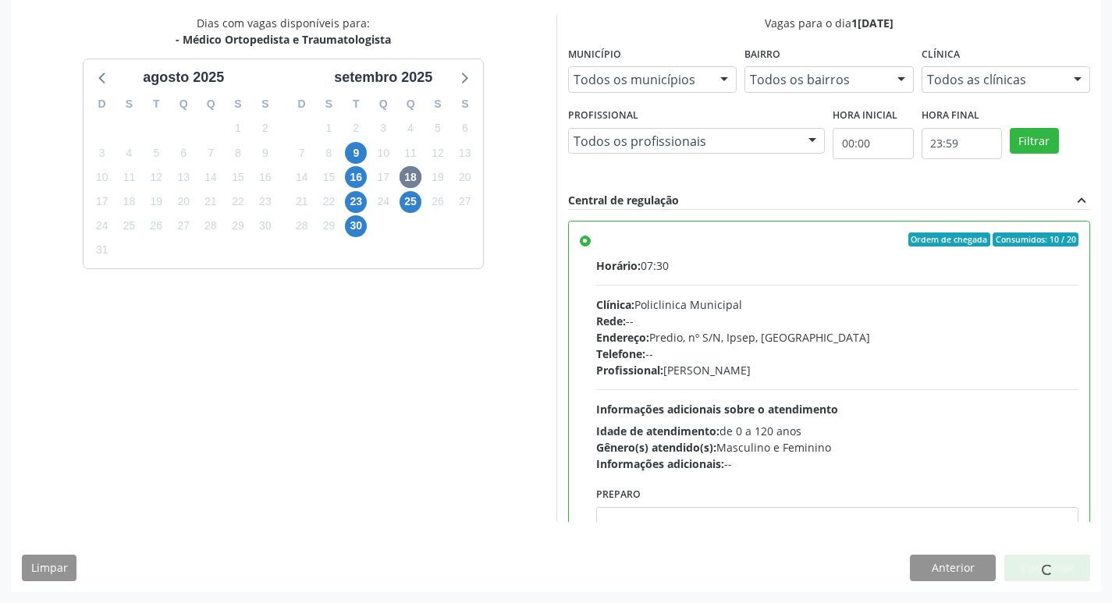
scroll to position [0, 0]
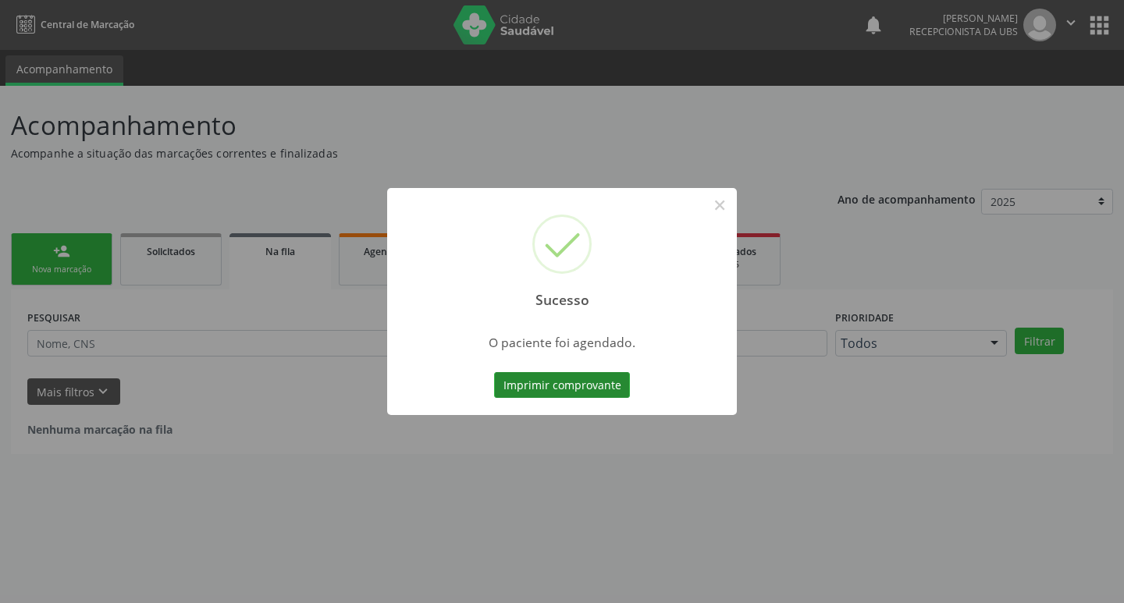
click at [562, 379] on button "Imprimir comprovante" at bounding box center [562, 385] width 136 height 27
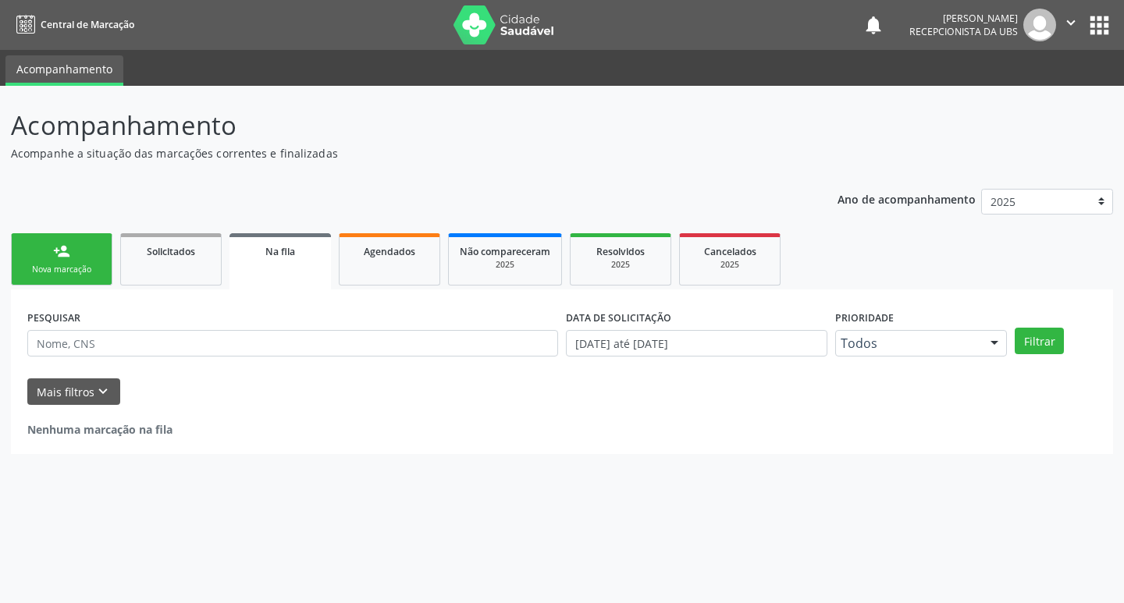
click at [63, 282] on link "person_add Nova marcação" at bounding box center [61, 259] width 101 height 52
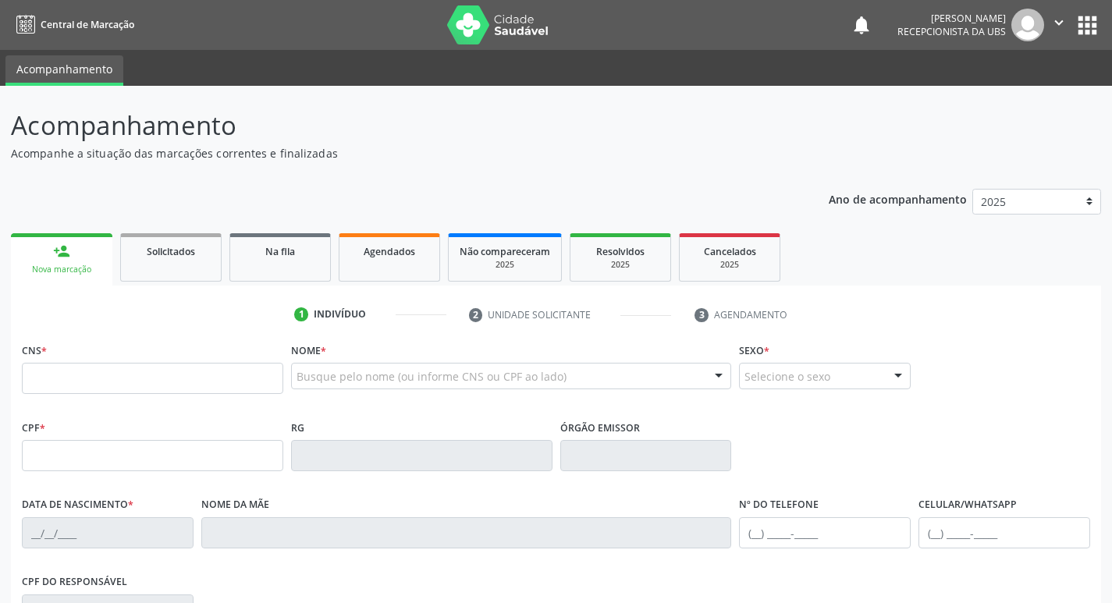
click at [66, 280] on link "person_add Nova marcação" at bounding box center [61, 259] width 101 height 52
click at [196, 391] on input "text" at bounding box center [152, 378] width 261 height 31
type input "700 9089 6540 2995"
type input "666.914.274-91"
type input "0[DATE]"
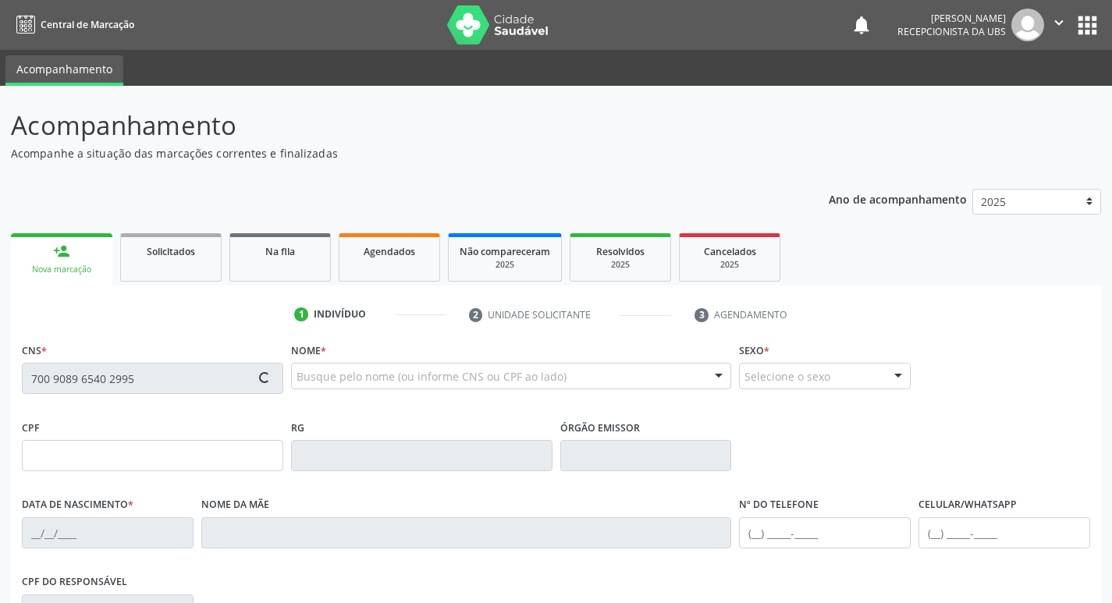
type input "[PERSON_NAME]"
type input "[PHONE_NUMBER]"
type input "131"
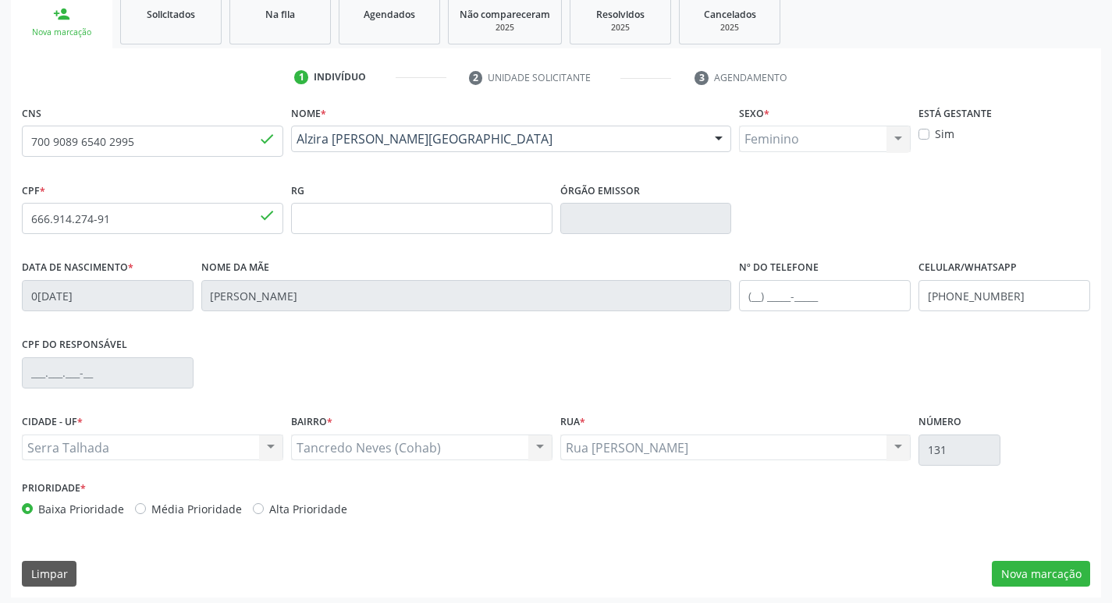
scroll to position [243, 0]
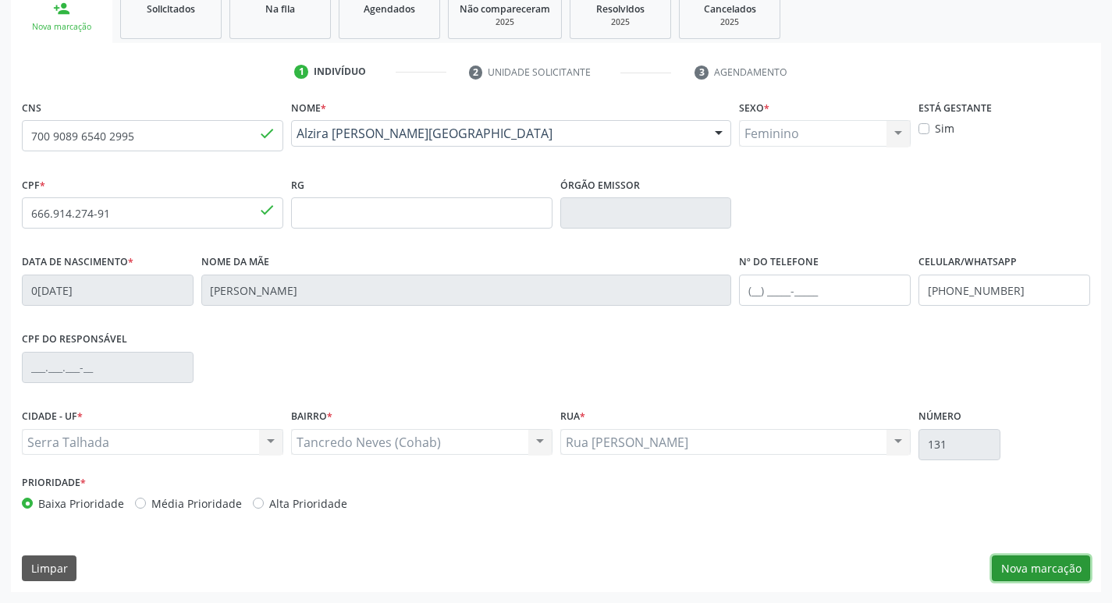
click at [1035, 572] on button "Nova marcação" at bounding box center [1041, 569] width 98 height 27
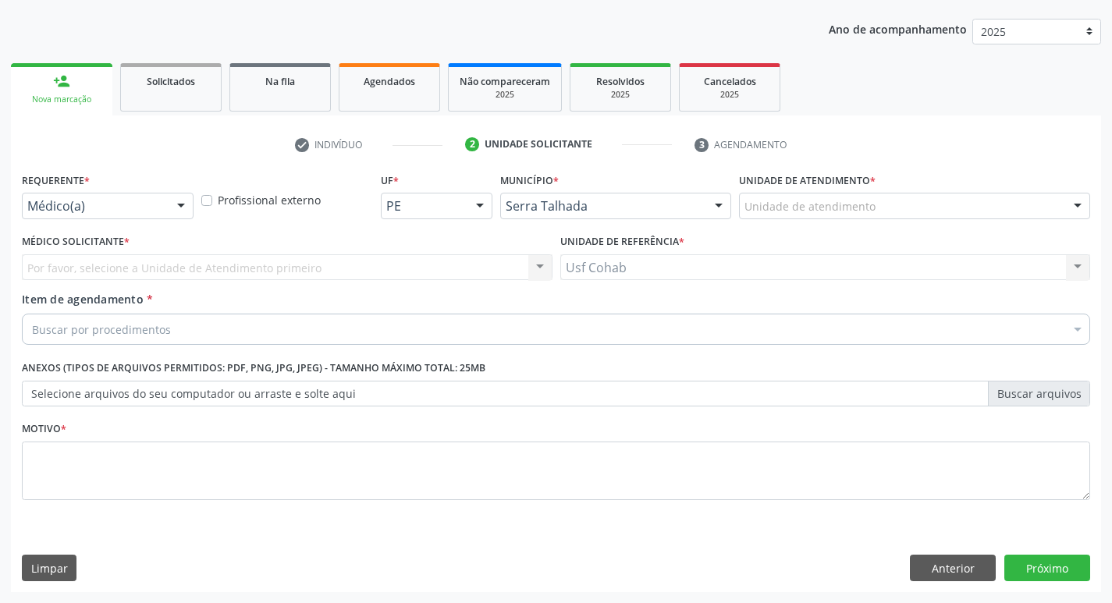
scroll to position [170, 0]
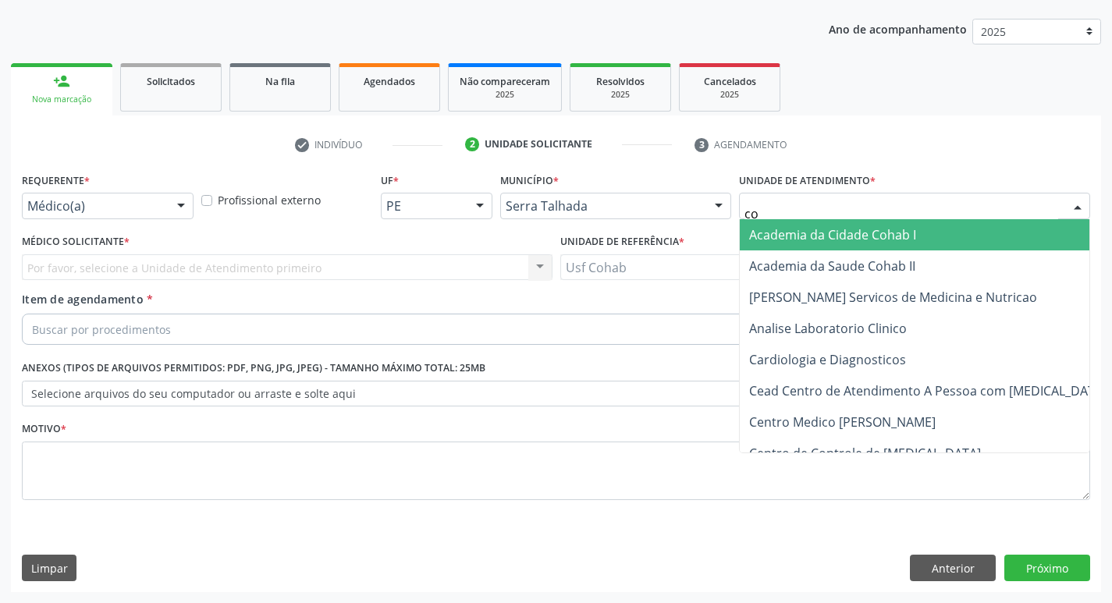
type input "coh"
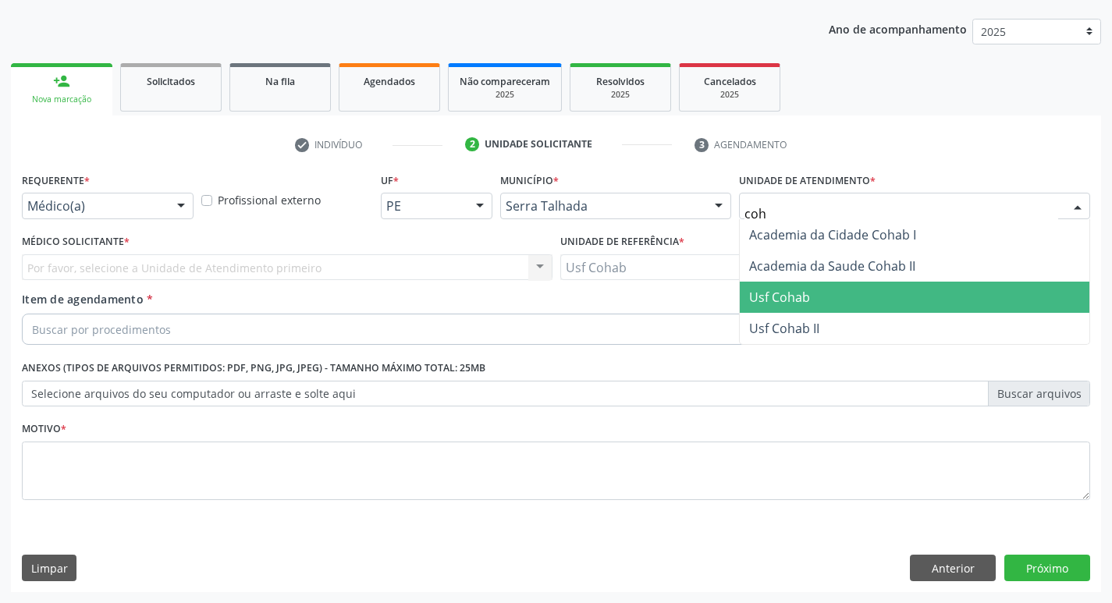
click at [796, 293] on span "Usf Cohab" at bounding box center [779, 297] width 61 height 17
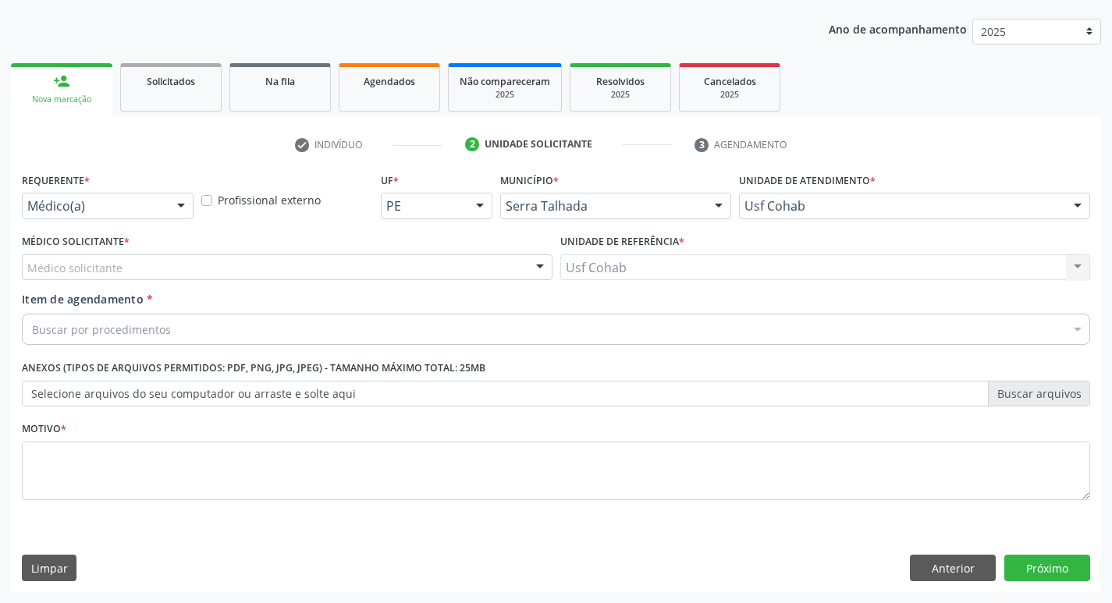
click at [437, 283] on div "Médico Solicitante * Médico solicitante [PERSON_NAME] Nenhum resultado encontra…" at bounding box center [287, 260] width 538 height 61
click at [446, 269] on div "Médico solicitante" at bounding box center [287, 267] width 531 height 27
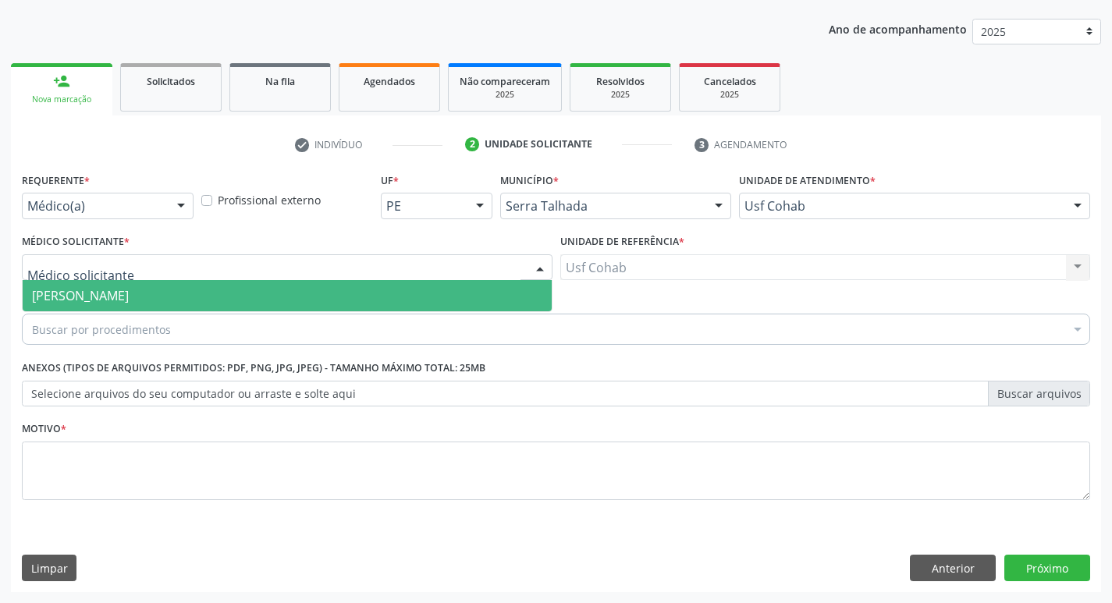
click at [430, 296] on span "[PERSON_NAME]" at bounding box center [287, 295] width 529 height 31
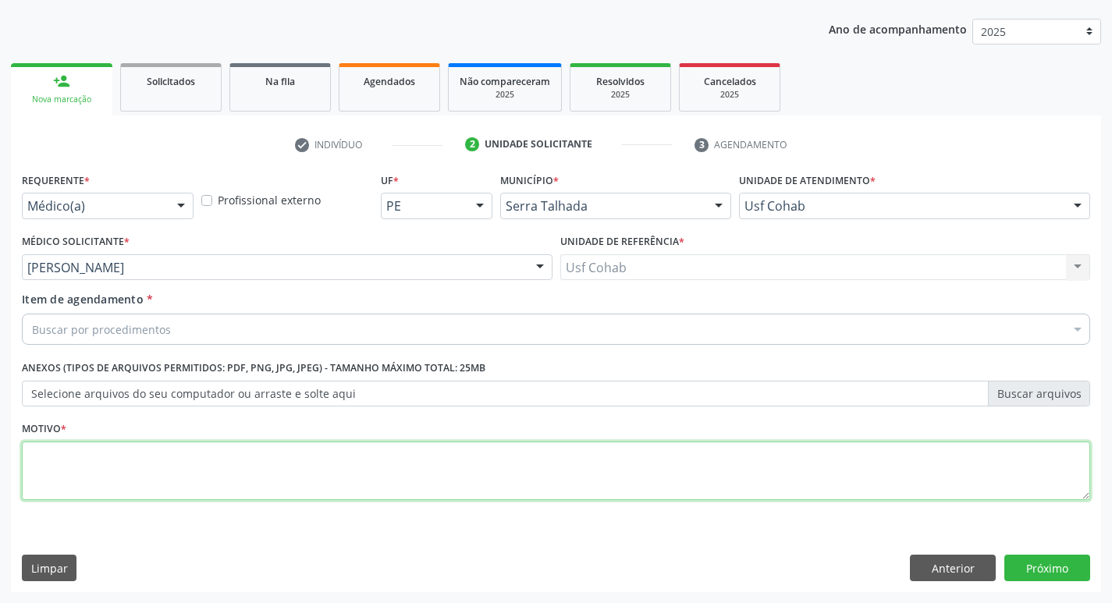
click at [326, 457] on textarea at bounding box center [556, 471] width 1068 height 59
type textarea "-"
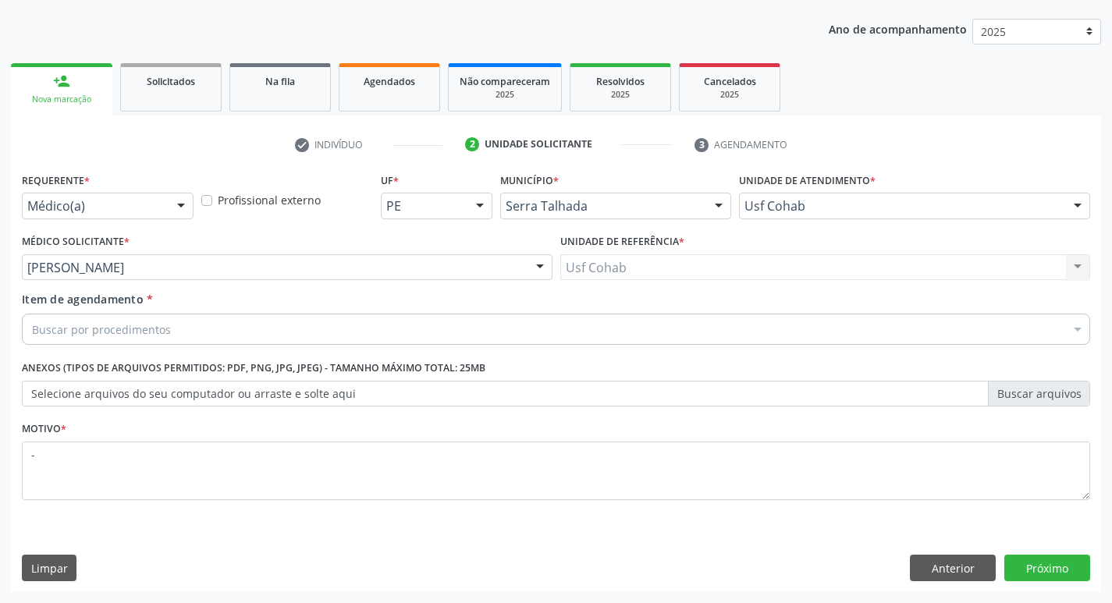
click at [303, 336] on div "Buscar por procedimentos" at bounding box center [556, 329] width 1068 height 31
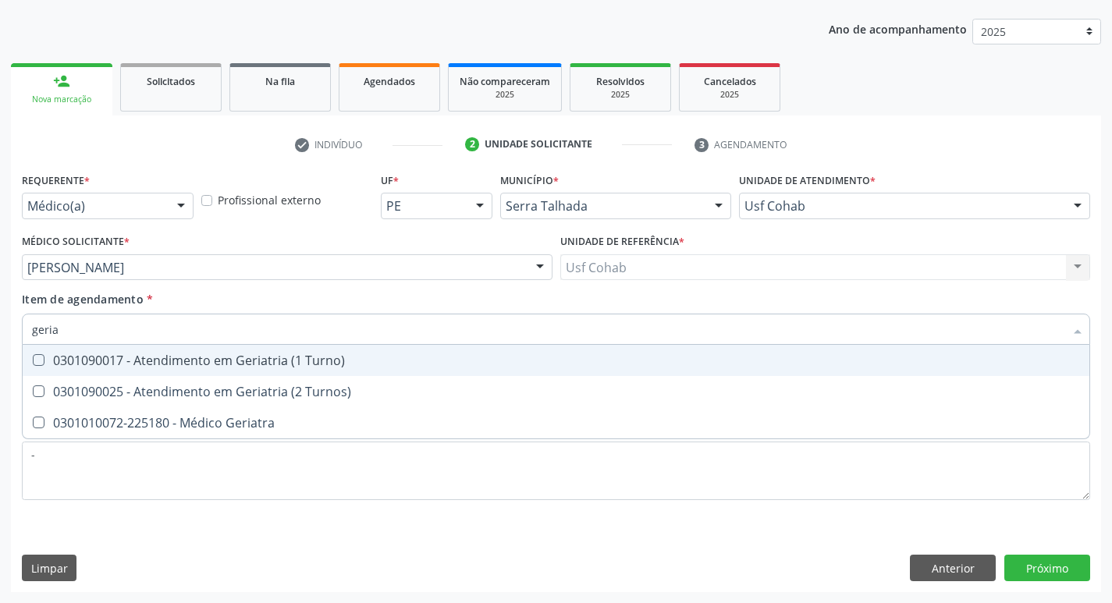
type input "geriat"
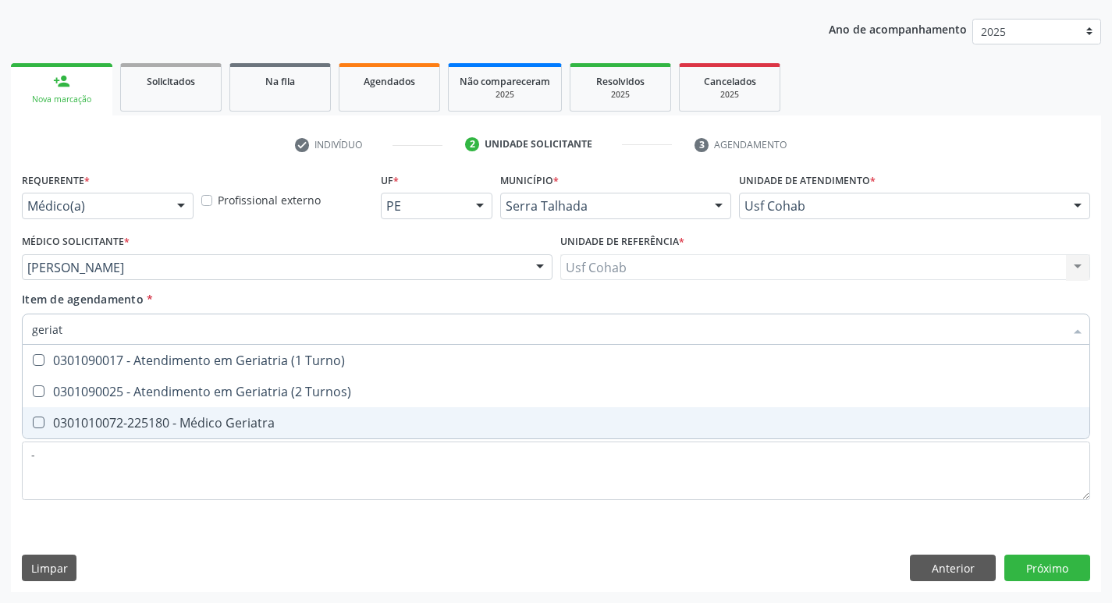
click at [284, 419] on div "0301010072-225180 - Médico Geriatra" at bounding box center [556, 423] width 1048 height 12
checkbox Geriatra "true"
click at [1061, 573] on div "Requerente * Médico(a) Médico(a) Enfermeiro(a) Paciente Nenhum resultado encont…" at bounding box center [556, 381] width 1090 height 424
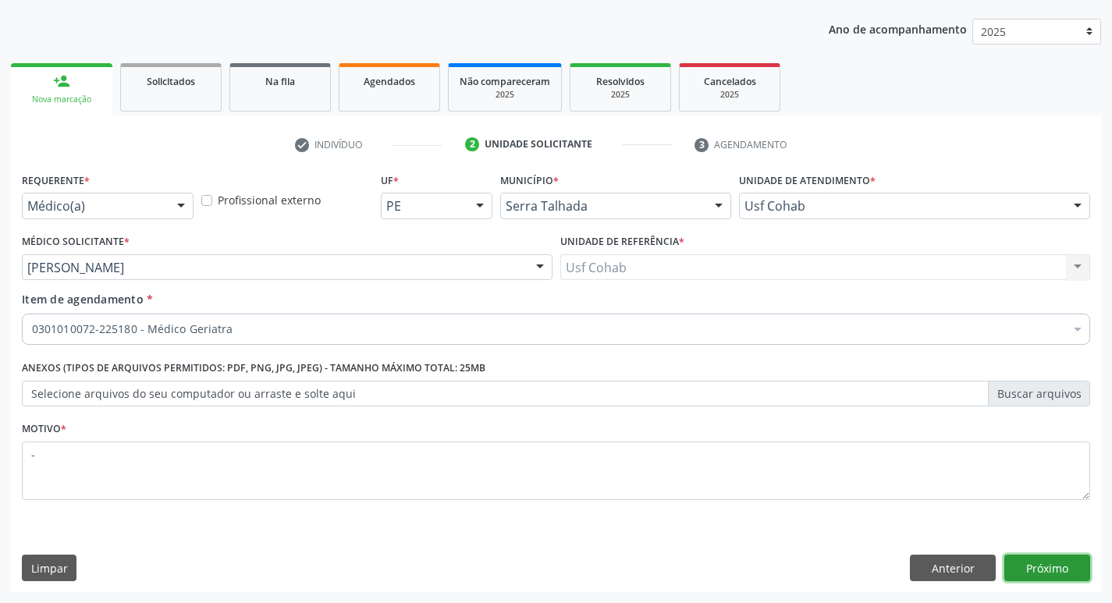
click at [1061, 572] on button "Próximo" at bounding box center [1047, 568] width 86 height 27
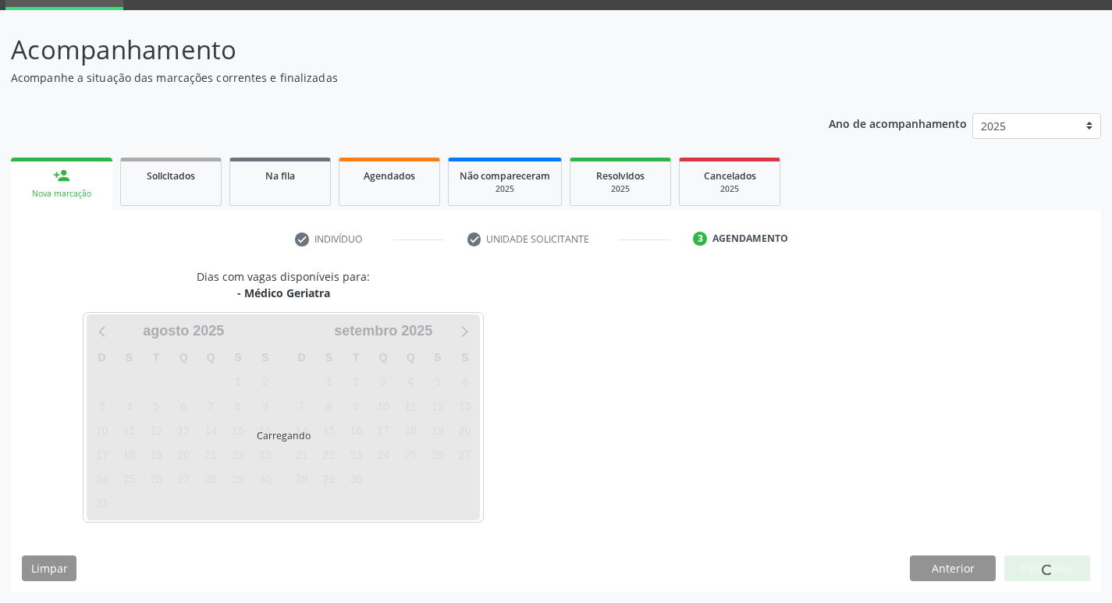
scroll to position [76, 0]
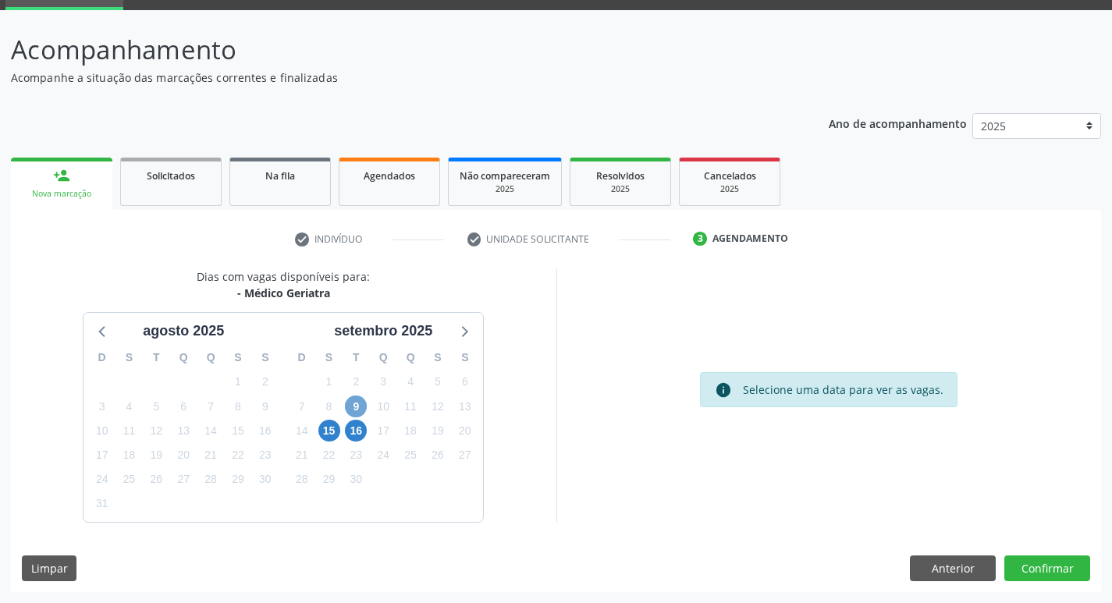
click at [354, 407] on span "9" at bounding box center [356, 407] width 22 height 22
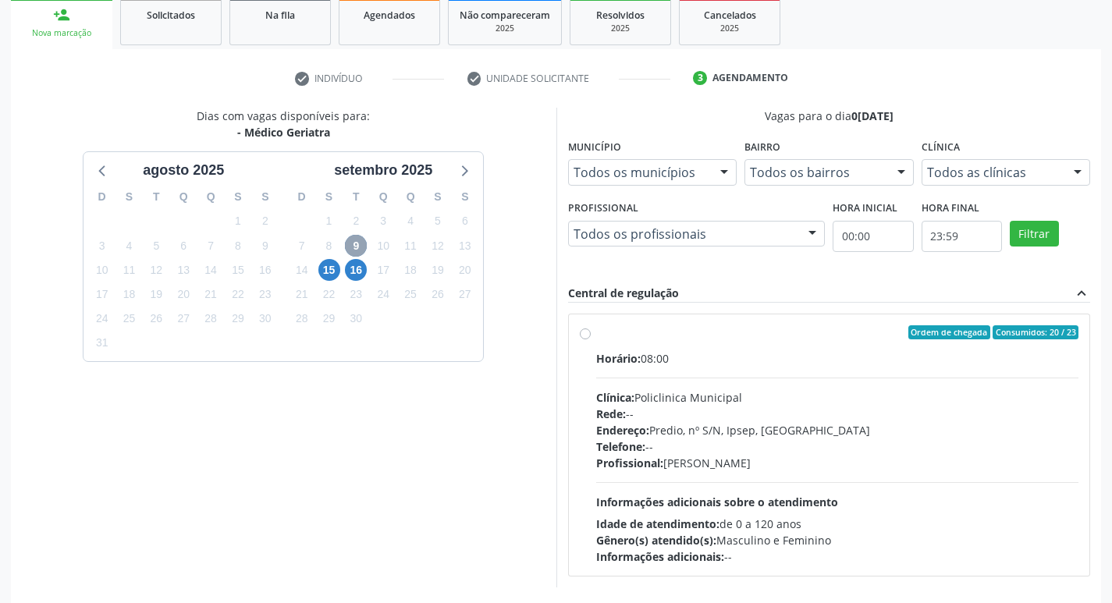
scroll to position [301, 0]
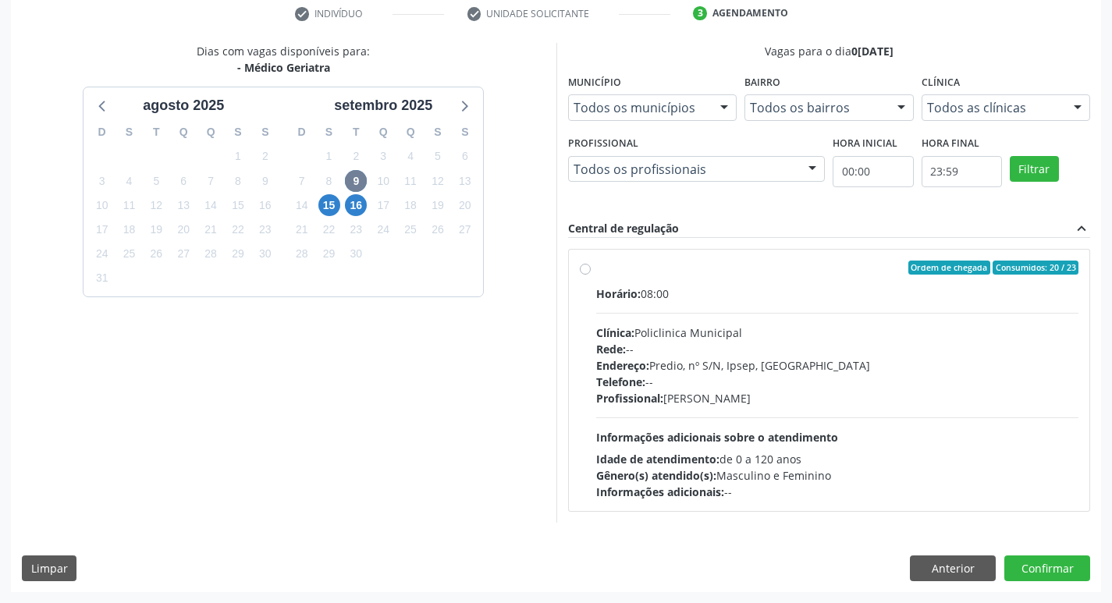
click at [798, 313] on hr at bounding box center [837, 313] width 483 height 1
click at [591, 275] on input "Ordem de chegada Consumidos: 20 / 23 Horário: 08:00 Clínica: Policlinica Munici…" at bounding box center [585, 268] width 11 height 14
radio input "true"
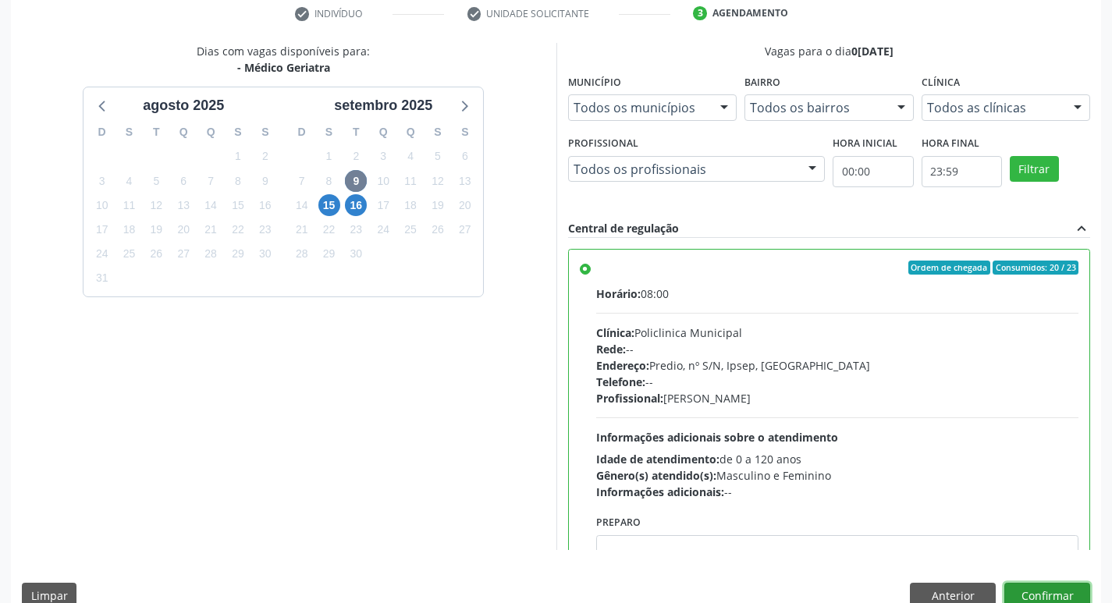
click at [1041, 587] on button "Confirmar" at bounding box center [1047, 596] width 86 height 27
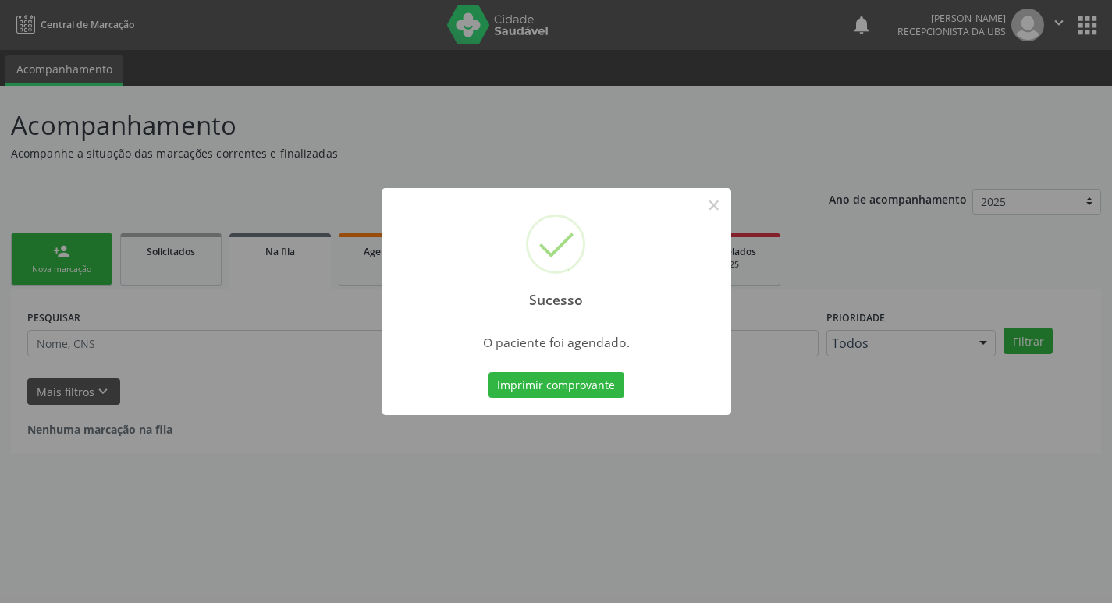
scroll to position [0, 0]
click at [571, 388] on button "Imprimir comprovante" at bounding box center [562, 385] width 136 height 27
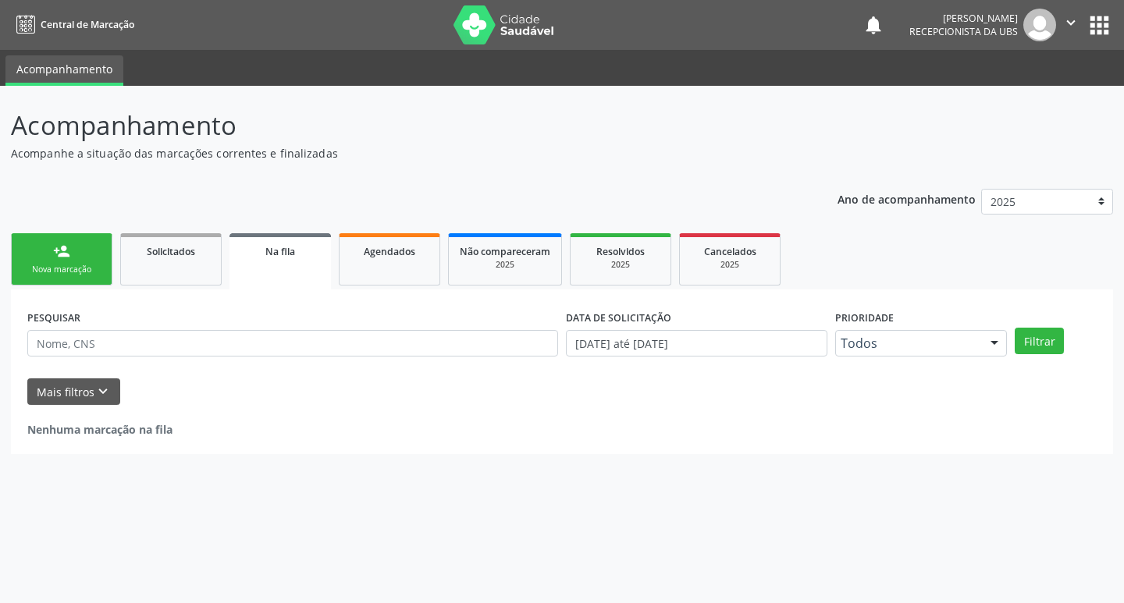
click at [44, 256] on link "person_add Nova marcação" at bounding box center [61, 259] width 101 height 52
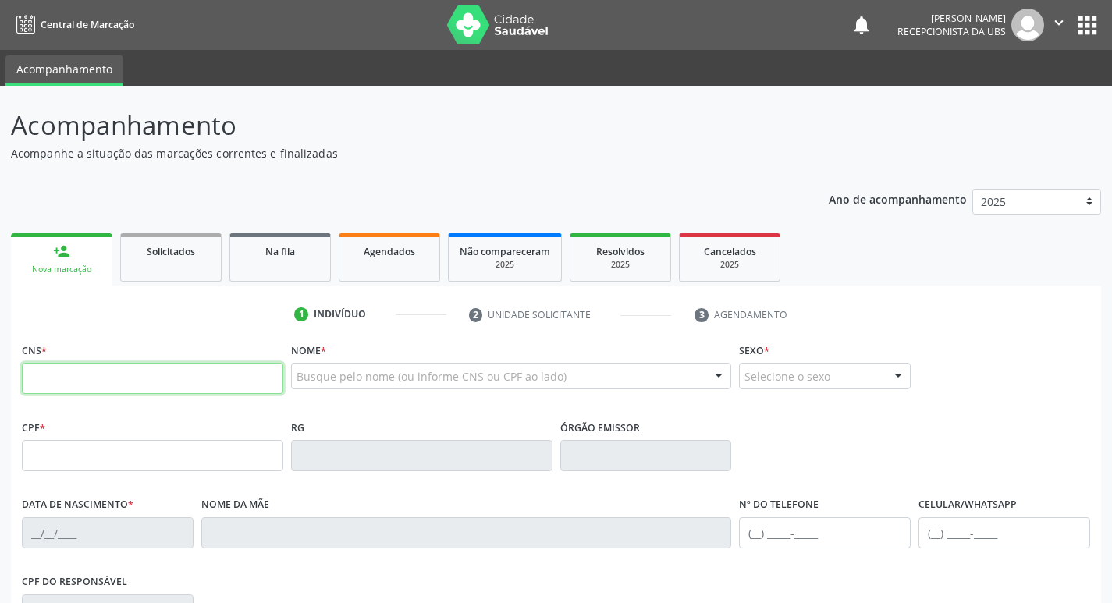
click at [241, 378] on input "text" at bounding box center [152, 378] width 261 height 31
type input "702 9055 9406 4772"
type input "419.785.524-91"
type input "2[DATE]"
type input "[PERSON_NAME]"
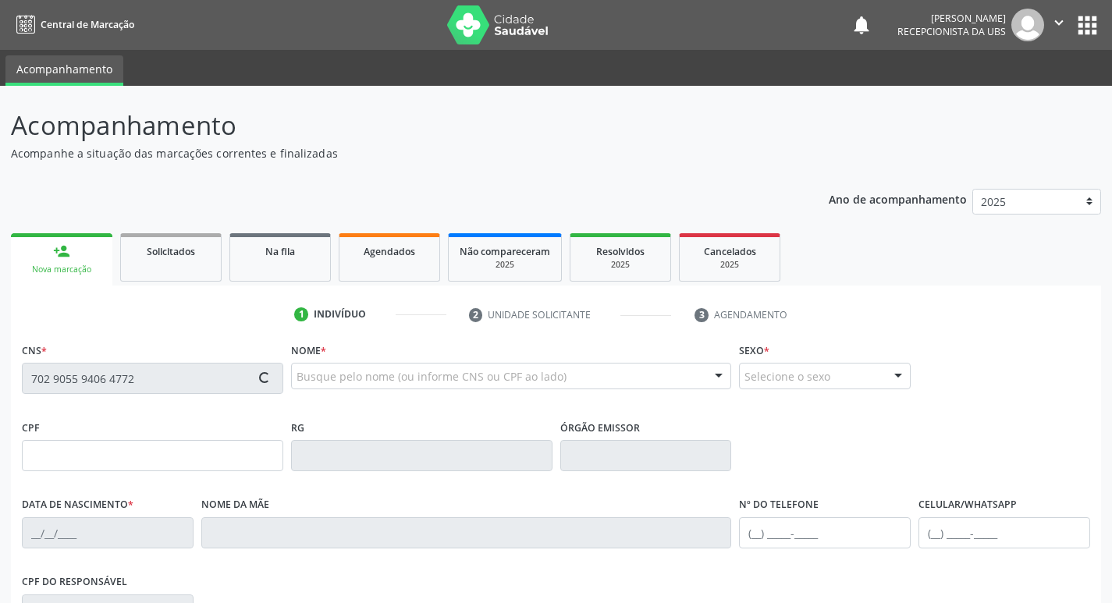
type input "[PHONE_NUMBER]"
type input "469"
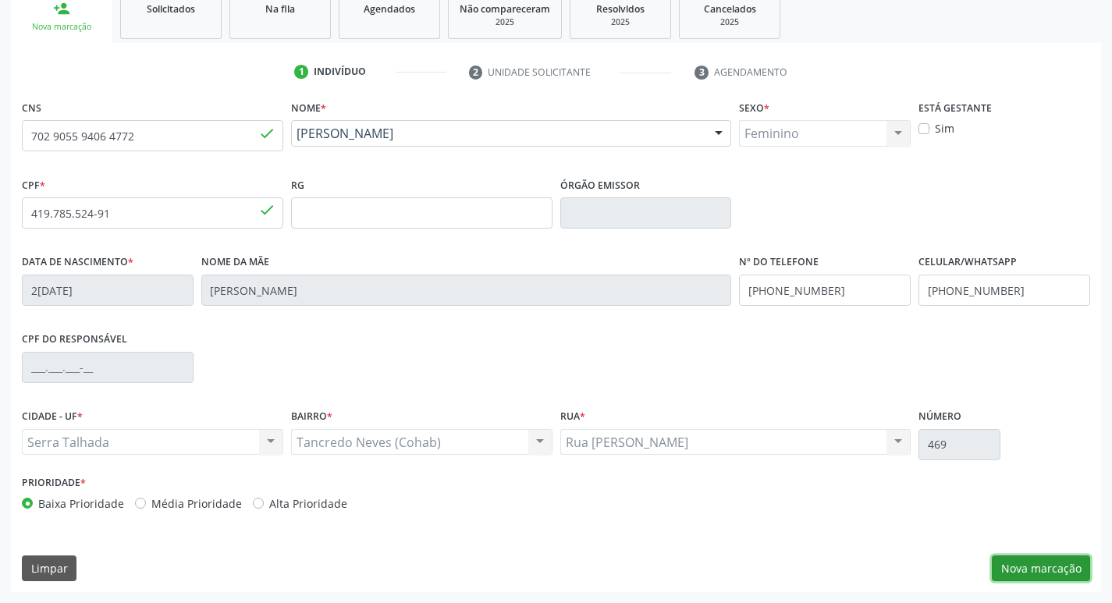
click at [1029, 563] on button "Nova marcação" at bounding box center [1041, 569] width 98 height 27
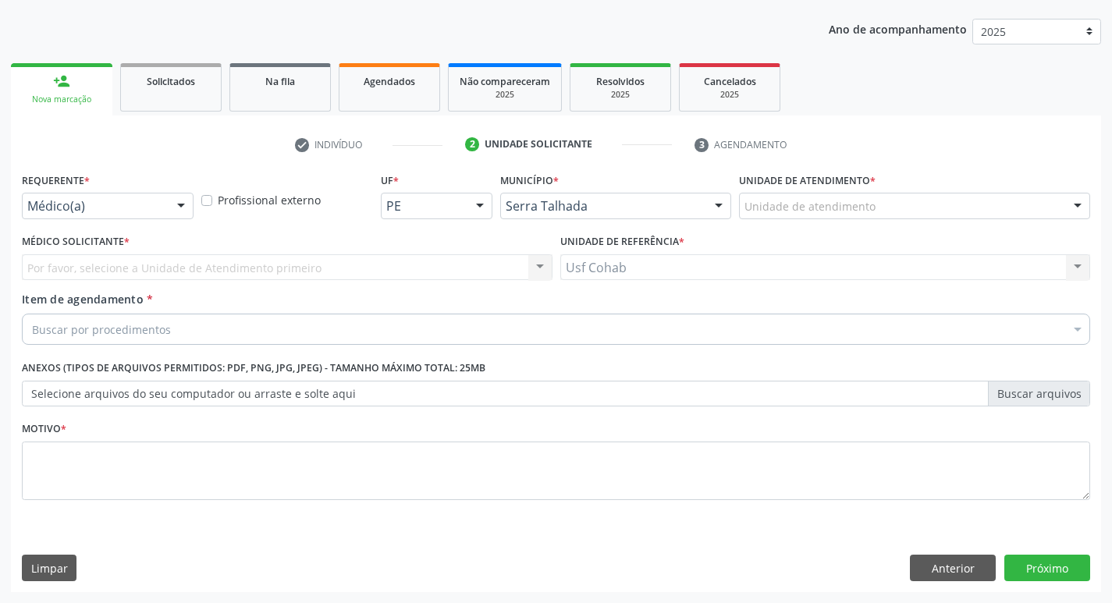
scroll to position [170, 0]
click at [755, 194] on div "Unidade de atendimento" at bounding box center [914, 206] width 351 height 27
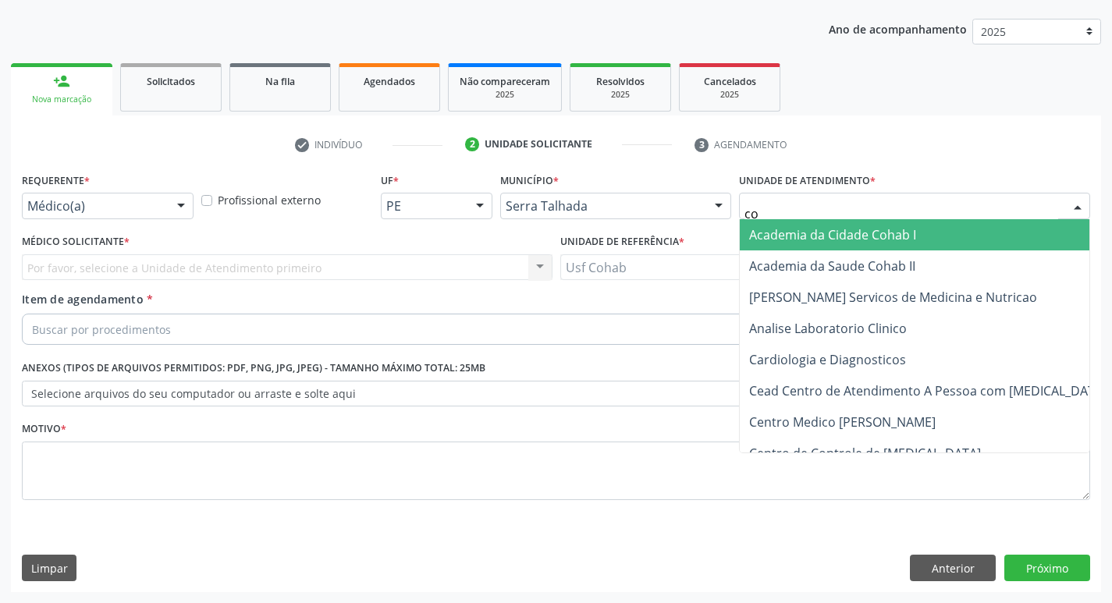
type input "coh"
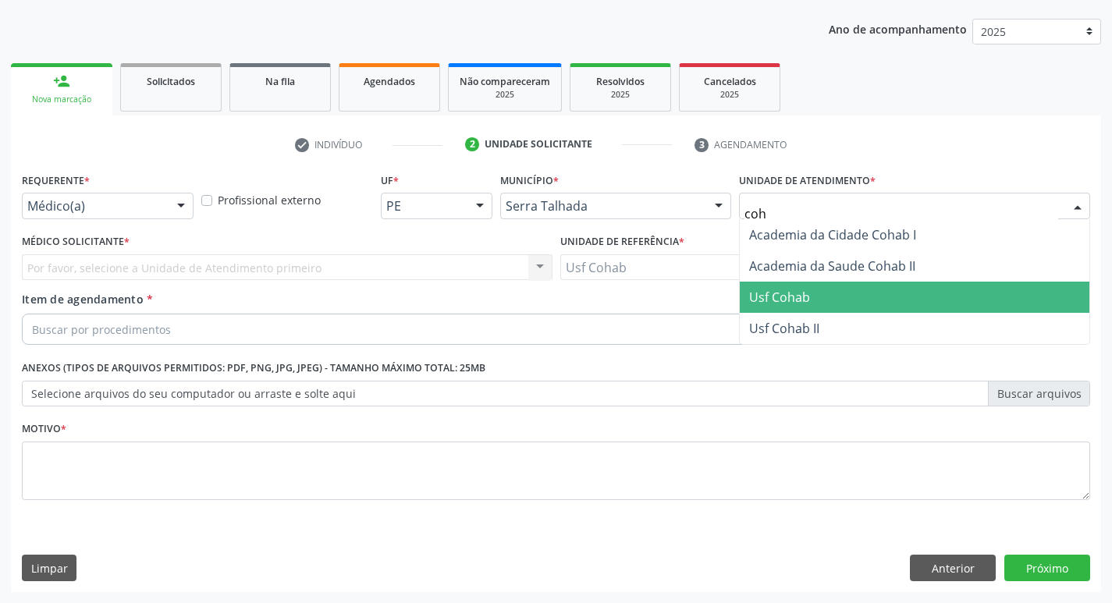
click at [760, 295] on span "Usf Cohab" at bounding box center [779, 297] width 61 height 17
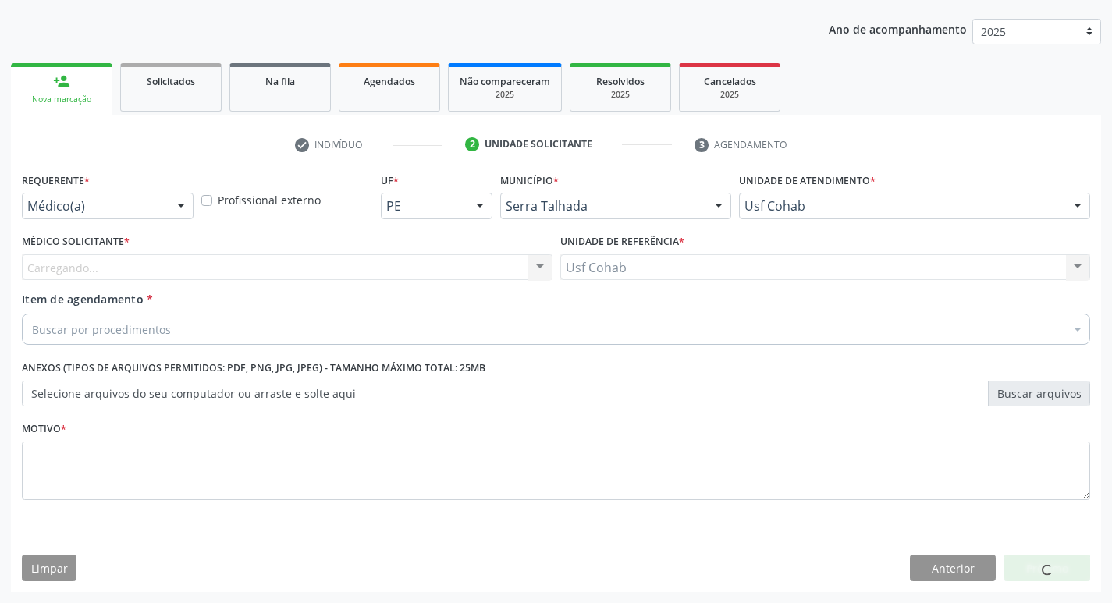
click at [296, 258] on div "Carregando..." at bounding box center [287, 267] width 531 height 27
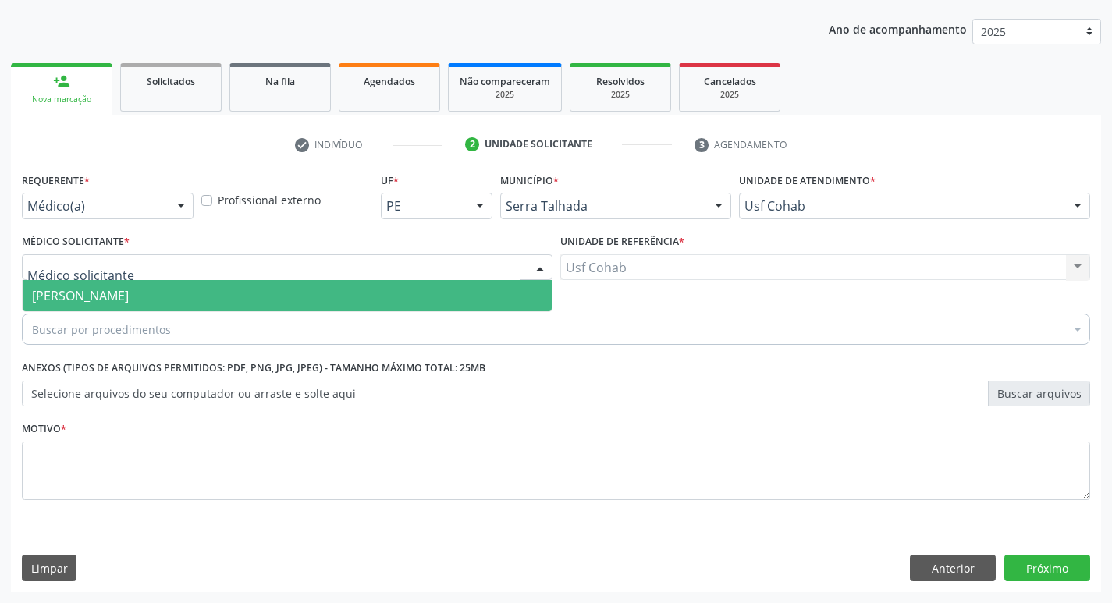
click at [291, 299] on span "[PERSON_NAME]" at bounding box center [287, 295] width 529 height 31
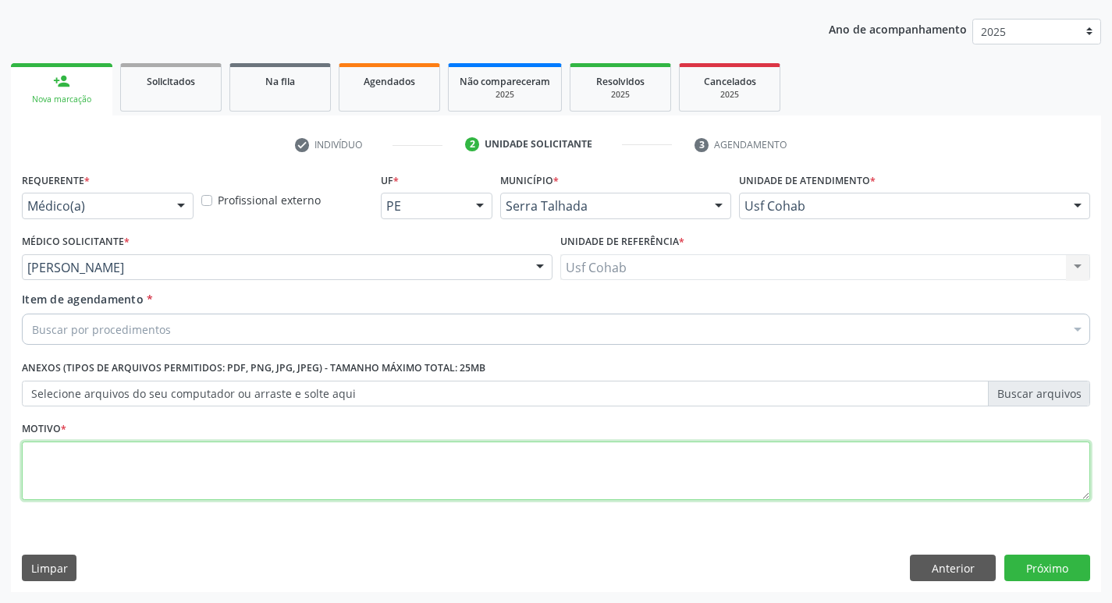
click at [254, 467] on textarea at bounding box center [556, 471] width 1068 height 59
type textarea "-"
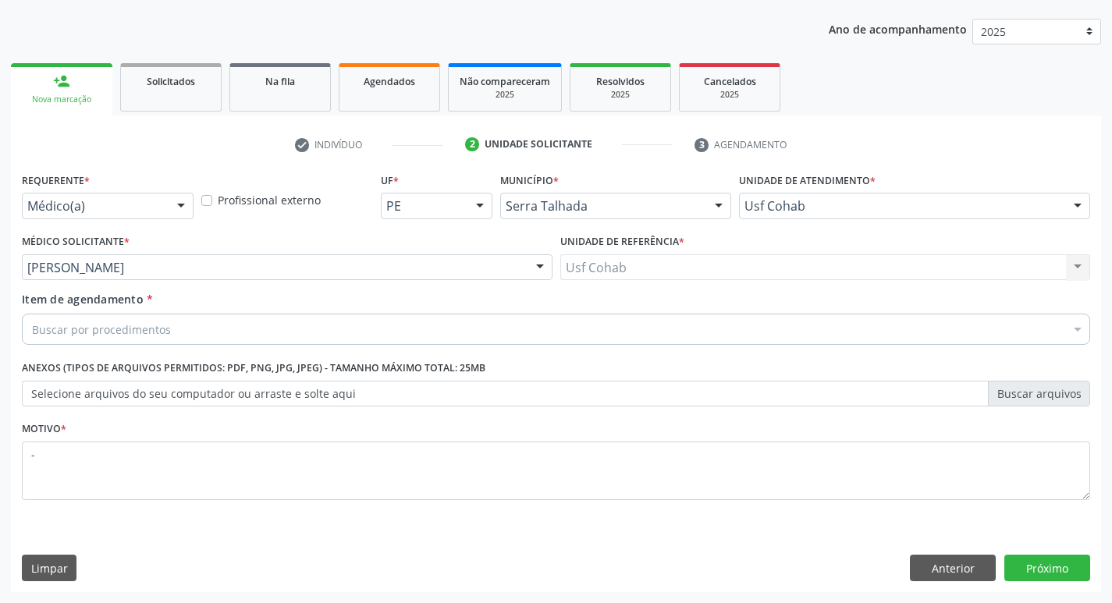
click at [230, 313] on div "Item de agendamento * Buscar por procedimentos Selecionar todos 0304070076 - .Q…" at bounding box center [556, 315] width 1068 height 49
click at [227, 318] on div "Buscar por procedimentos" at bounding box center [556, 329] width 1068 height 31
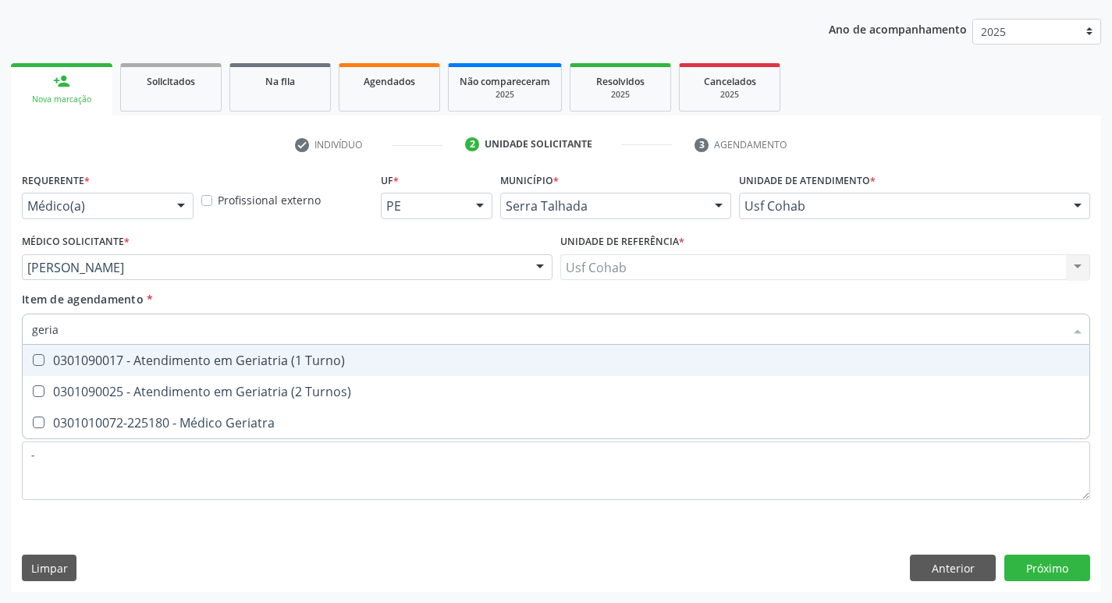
type input "geriat"
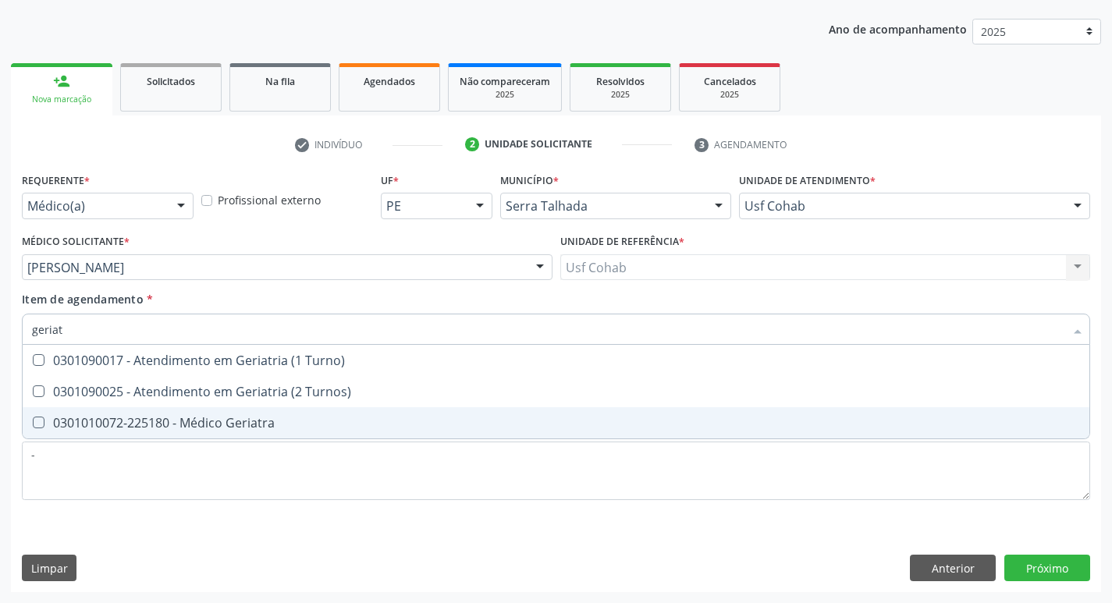
click at [254, 417] on div "0301010072-225180 - Médico Geriatra" at bounding box center [556, 423] width 1048 height 12
checkbox Geriatra "true"
click at [1045, 570] on div "Requerente * Médico(a) Médico(a) Enfermeiro(a) Paciente Nenhum resultado encont…" at bounding box center [556, 381] width 1090 height 424
checkbox Turnos\) "true"
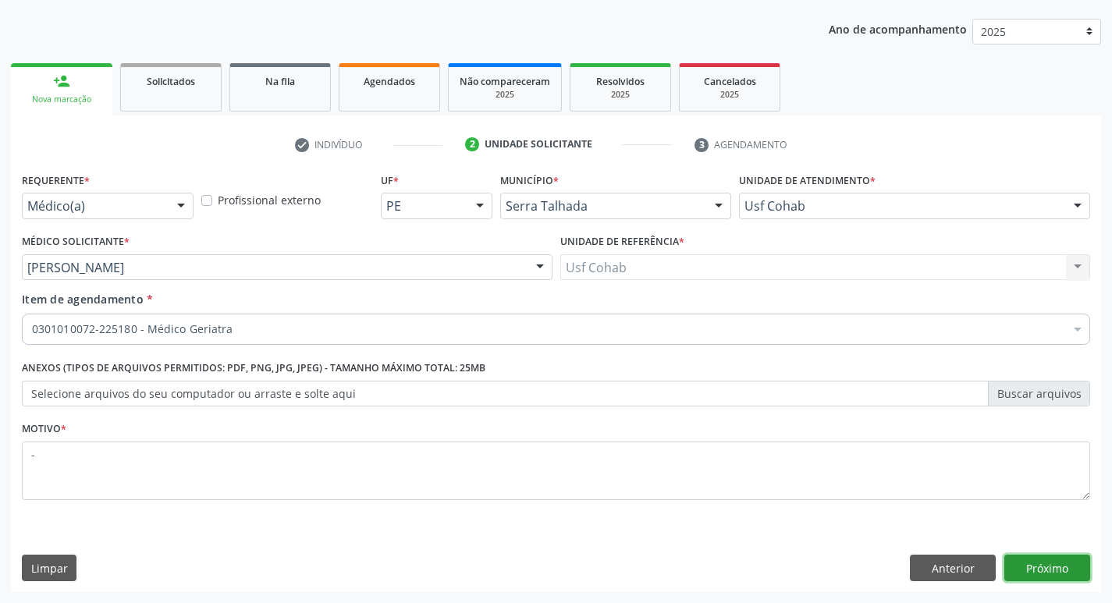
click at [1029, 556] on button "Próximo" at bounding box center [1047, 568] width 86 height 27
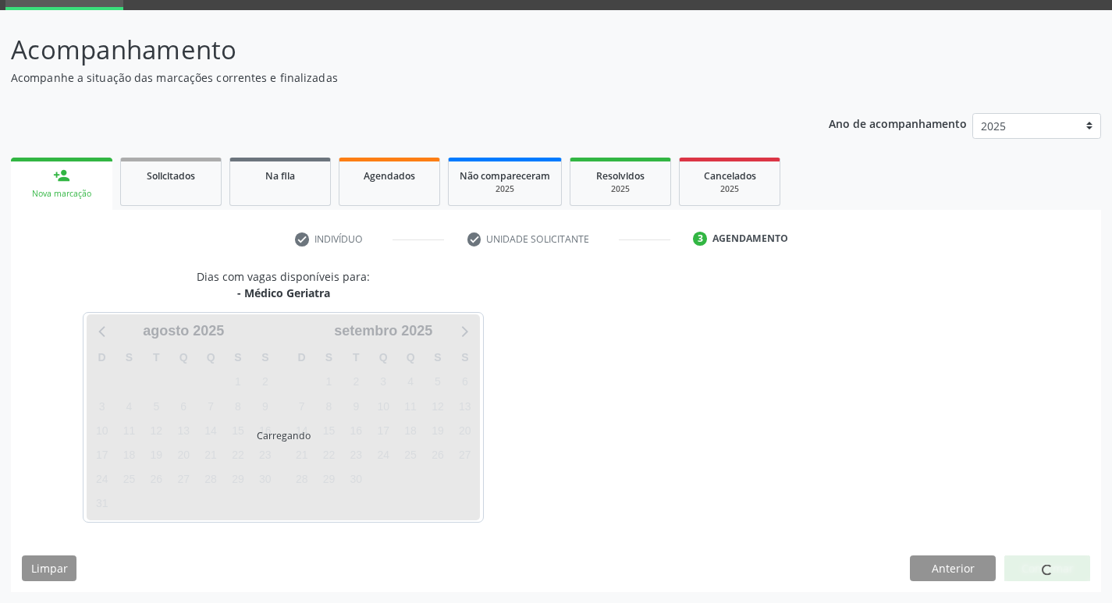
scroll to position [76, 0]
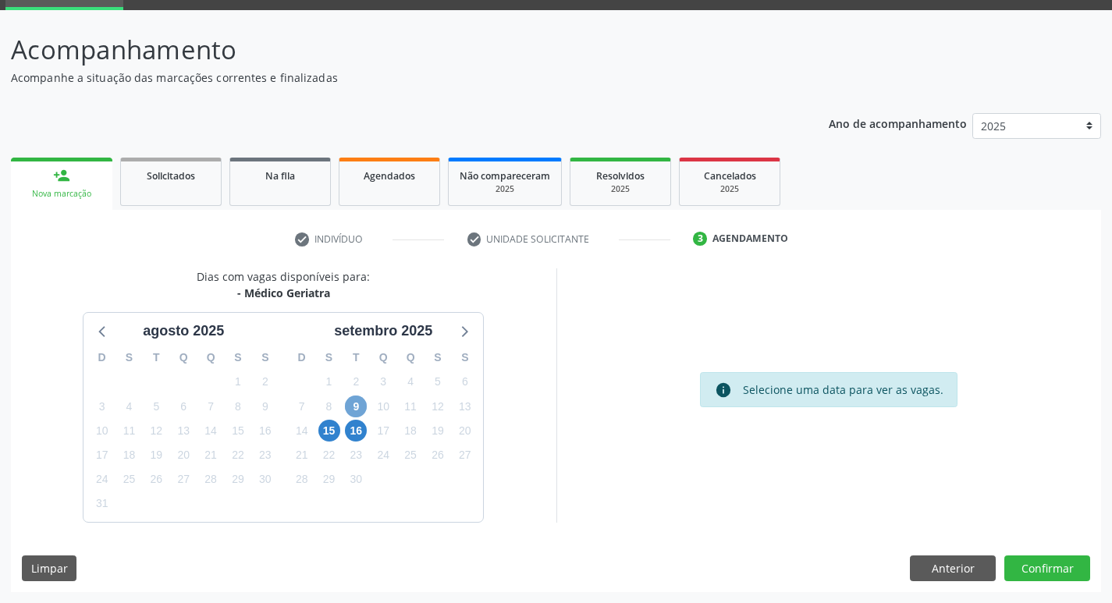
click at [357, 401] on span "9" at bounding box center [356, 407] width 22 height 22
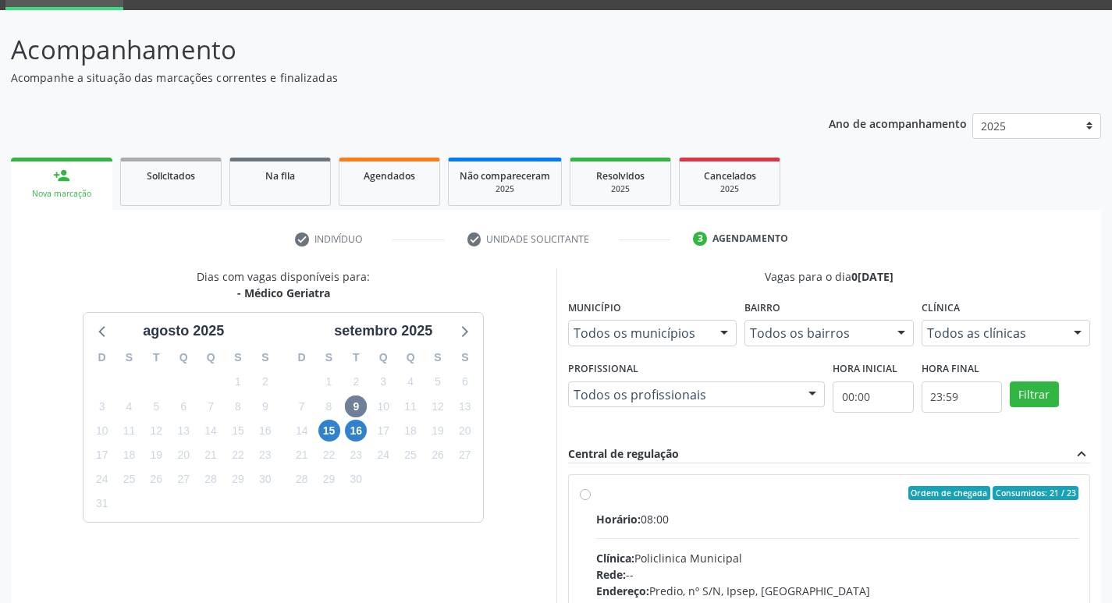
click at [711, 494] on div "Ordem de chegada Consumidos: 21 / 23" at bounding box center [837, 493] width 483 height 14
click at [591, 494] on input "Ordem de chegada Consumidos: 21 / 23 Horário: 08:00 Clínica: Policlinica Munici…" at bounding box center [585, 493] width 11 height 14
radio input "true"
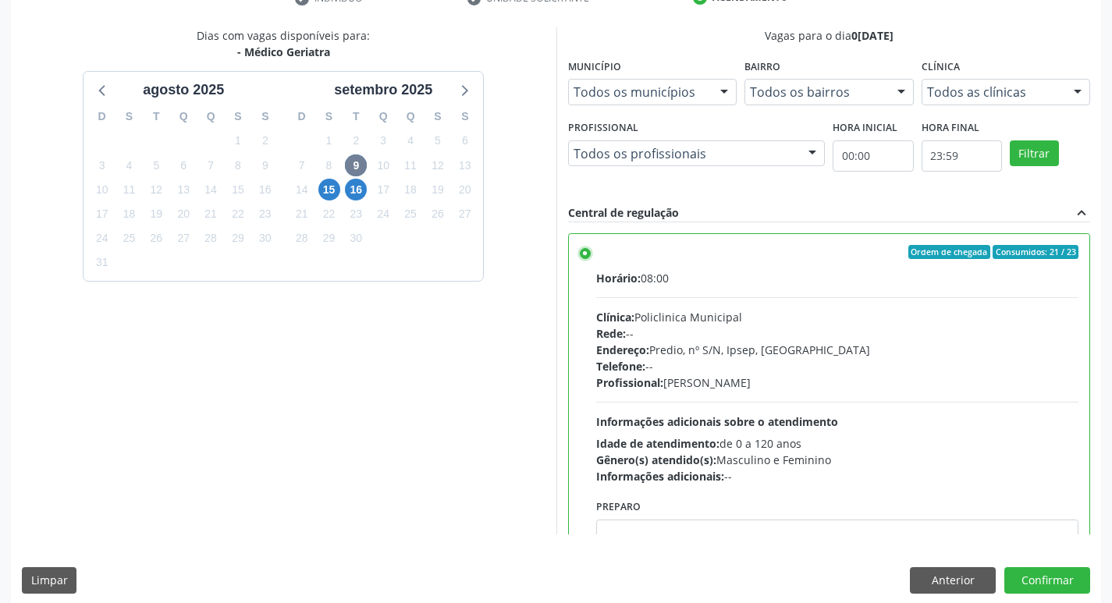
scroll to position [329, 0]
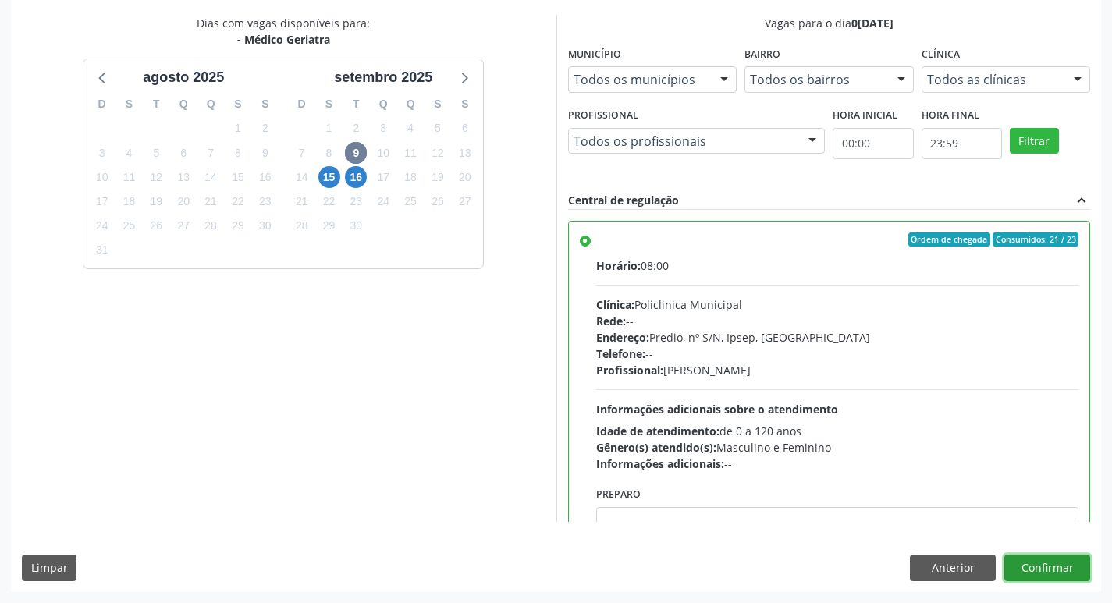
click at [1029, 570] on button "Confirmar" at bounding box center [1047, 568] width 86 height 27
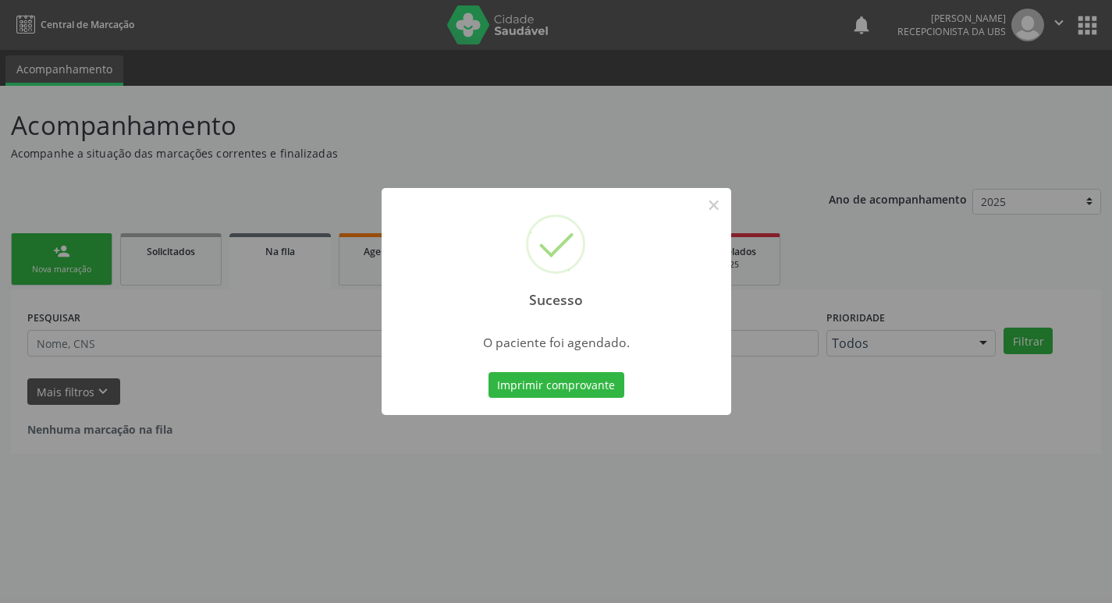
scroll to position [0, 0]
click at [527, 375] on button "Imprimir comprovante" at bounding box center [562, 385] width 136 height 27
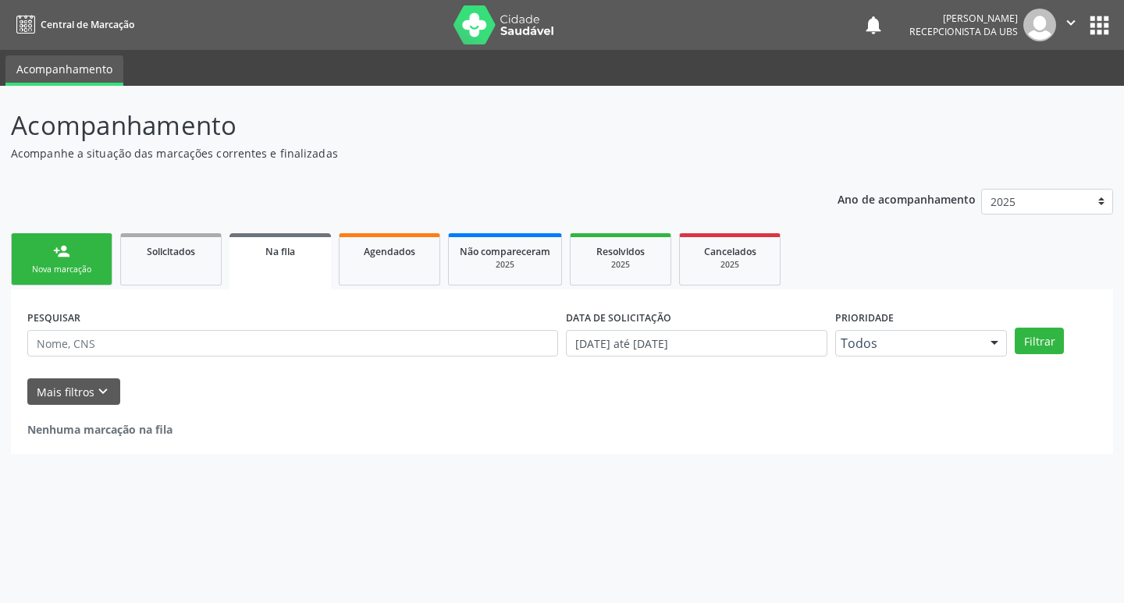
click at [53, 272] on div "Nova marcação" at bounding box center [62, 270] width 78 height 12
click at [40, 268] on div "Nova marcação" at bounding box center [62, 270] width 78 height 12
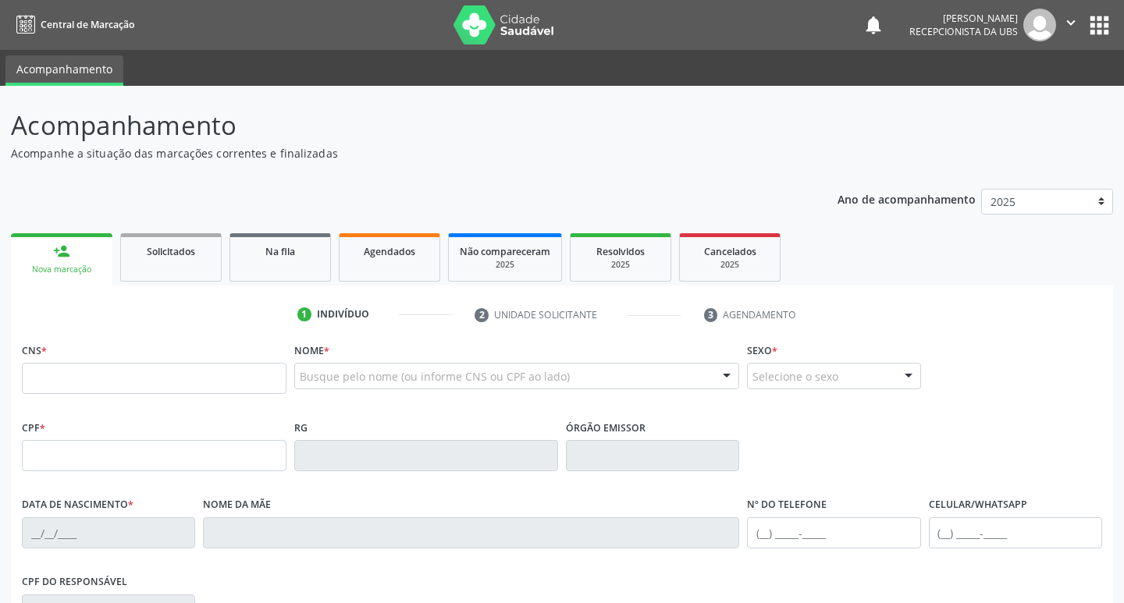
click at [83, 258] on link "person_add Nova marcação" at bounding box center [61, 259] width 101 height 52
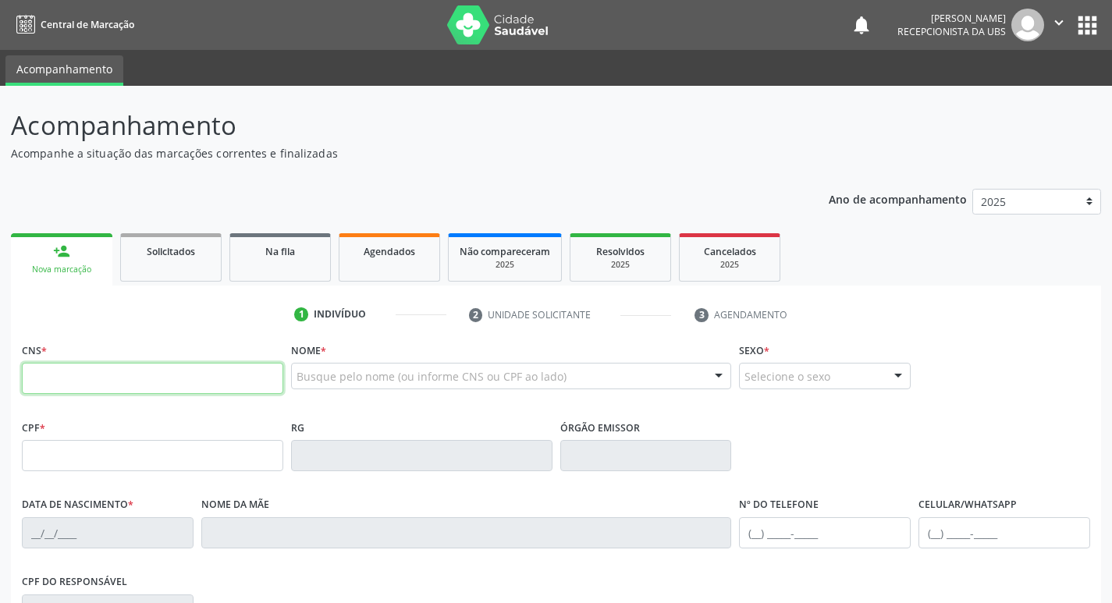
click at [173, 365] on input "text" at bounding box center [152, 378] width 261 height 31
type input "701 8072 8755 0771"
type input "277.329.638-90"
type input "[DATE]"
type input "[PERSON_NAME]"
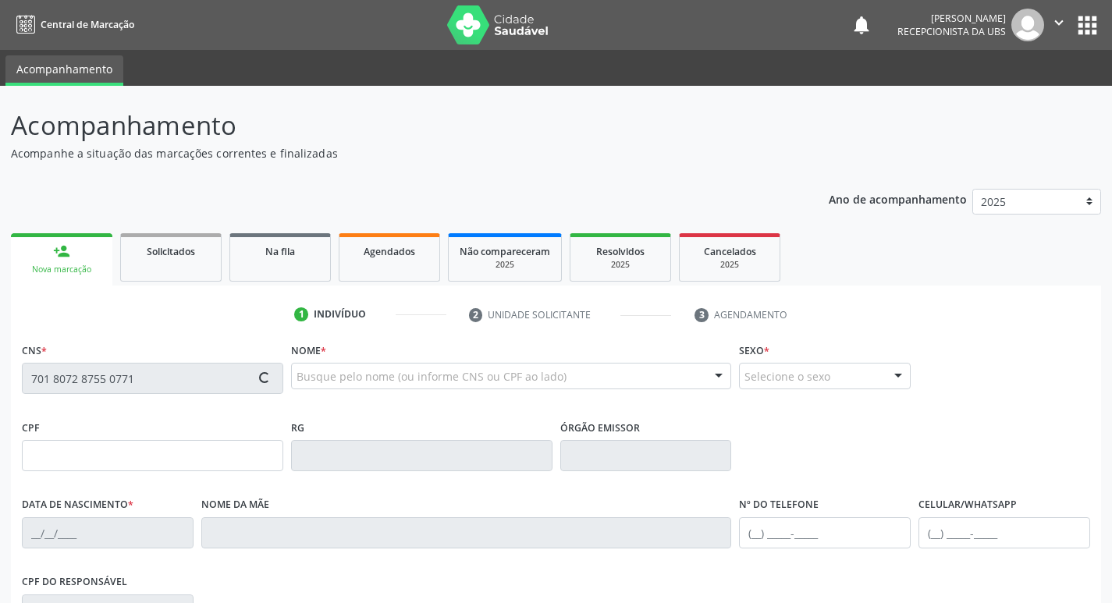
type input "[PHONE_NUMBER]"
type input "301"
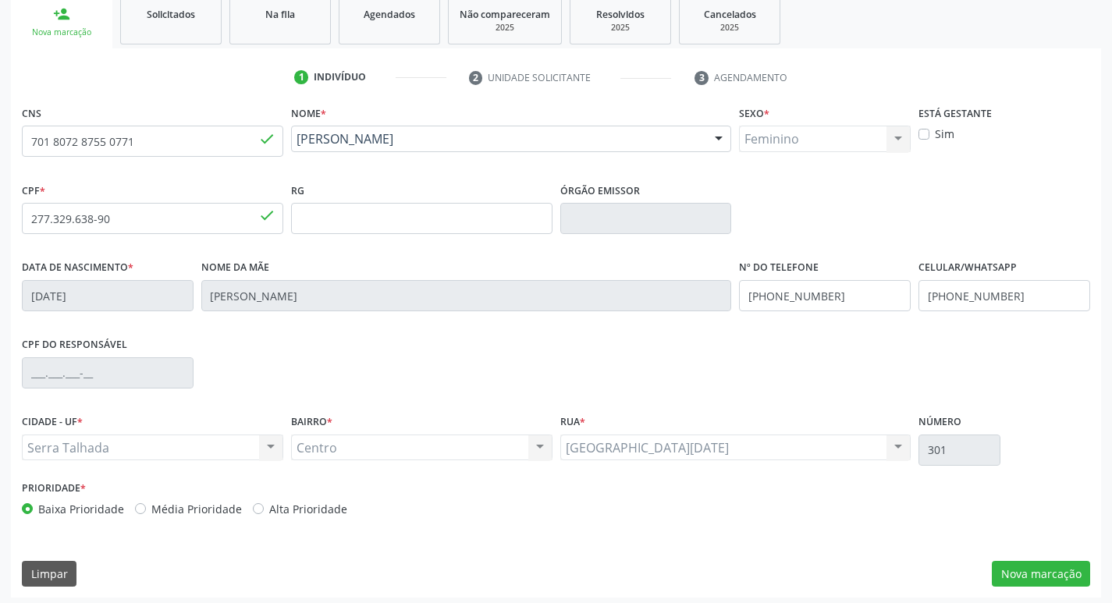
scroll to position [243, 0]
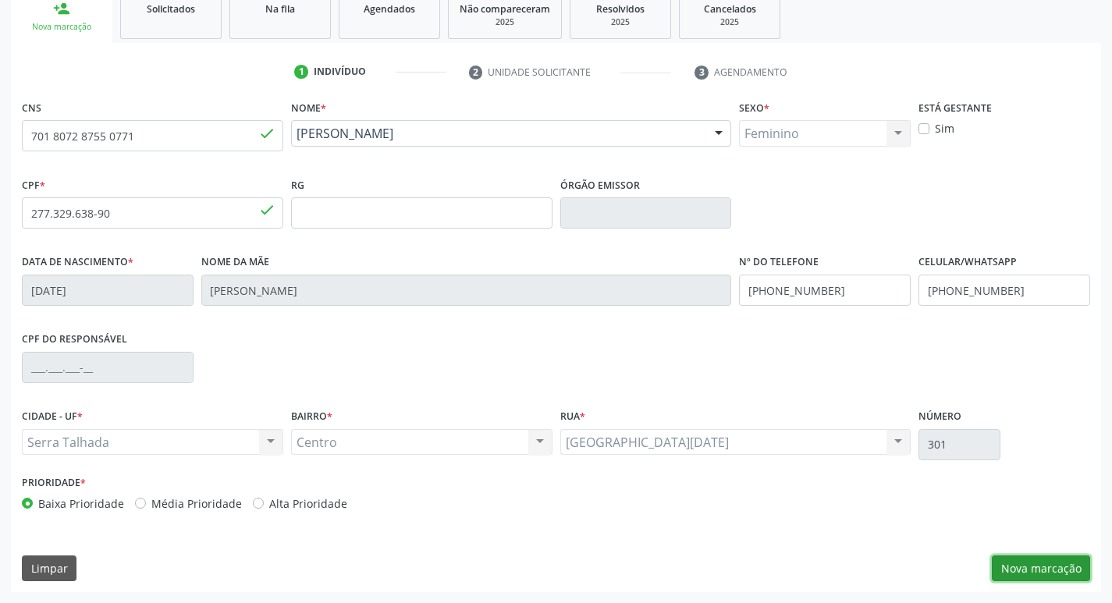
click at [1025, 570] on button "Nova marcação" at bounding box center [1041, 569] width 98 height 27
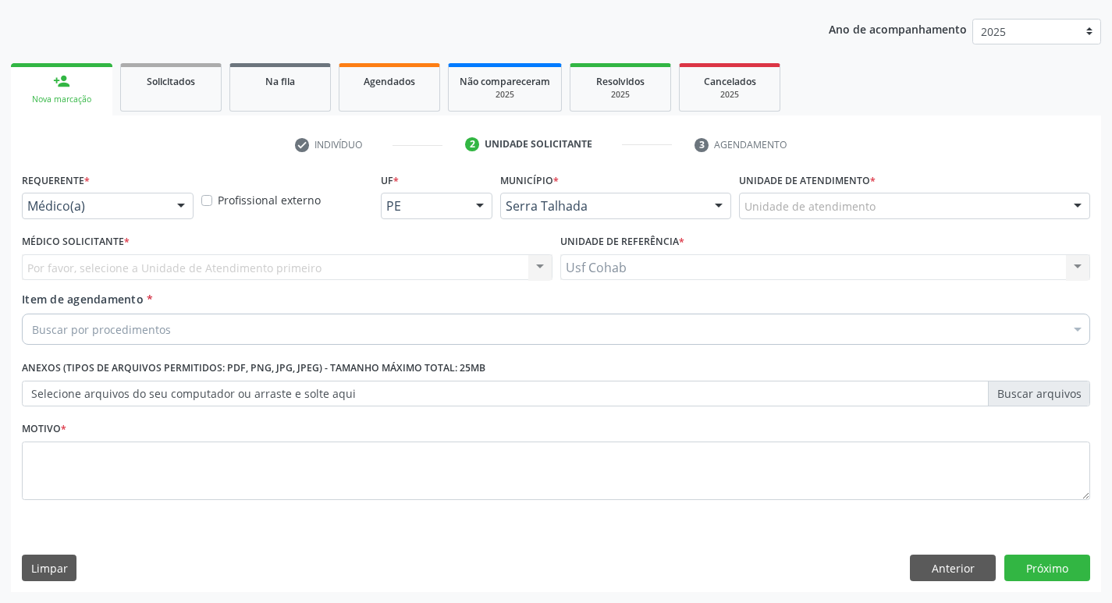
scroll to position [170, 0]
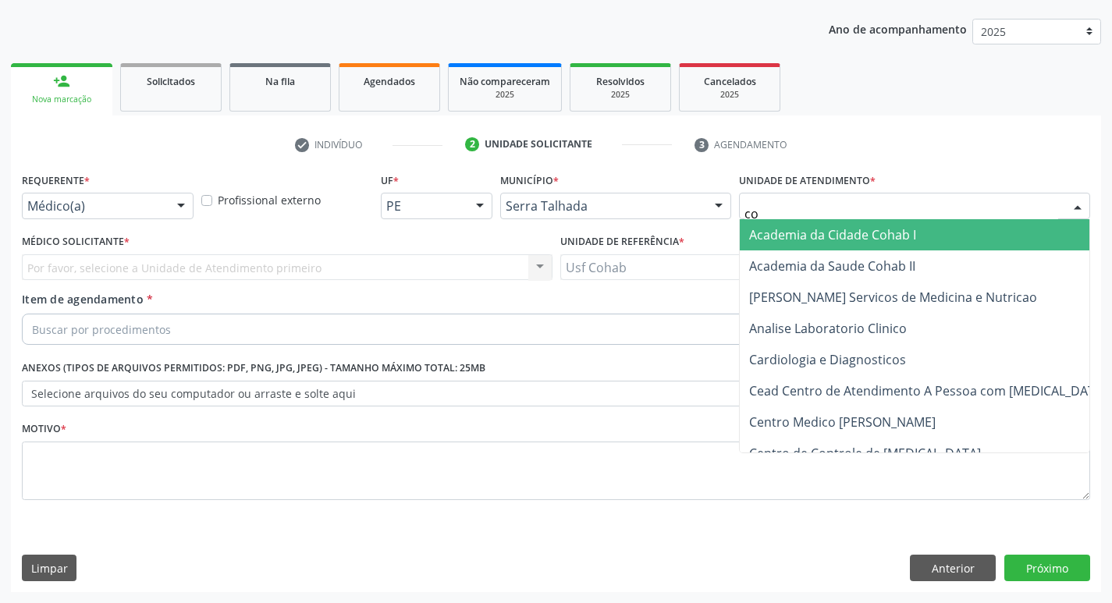
type input "coh"
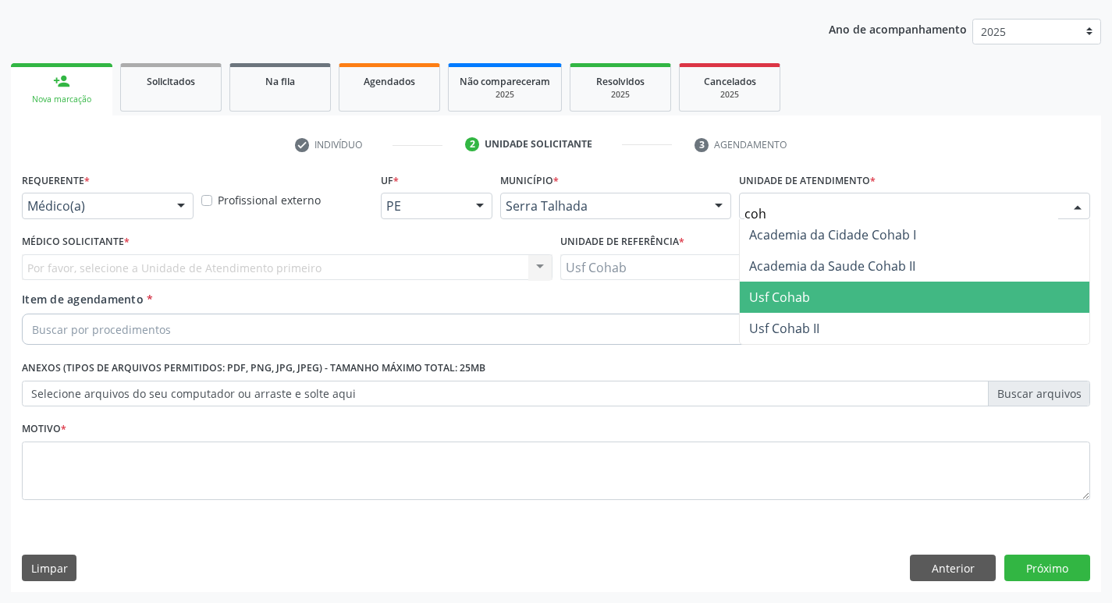
click at [826, 290] on span "Usf Cohab" at bounding box center [915, 297] width 350 height 31
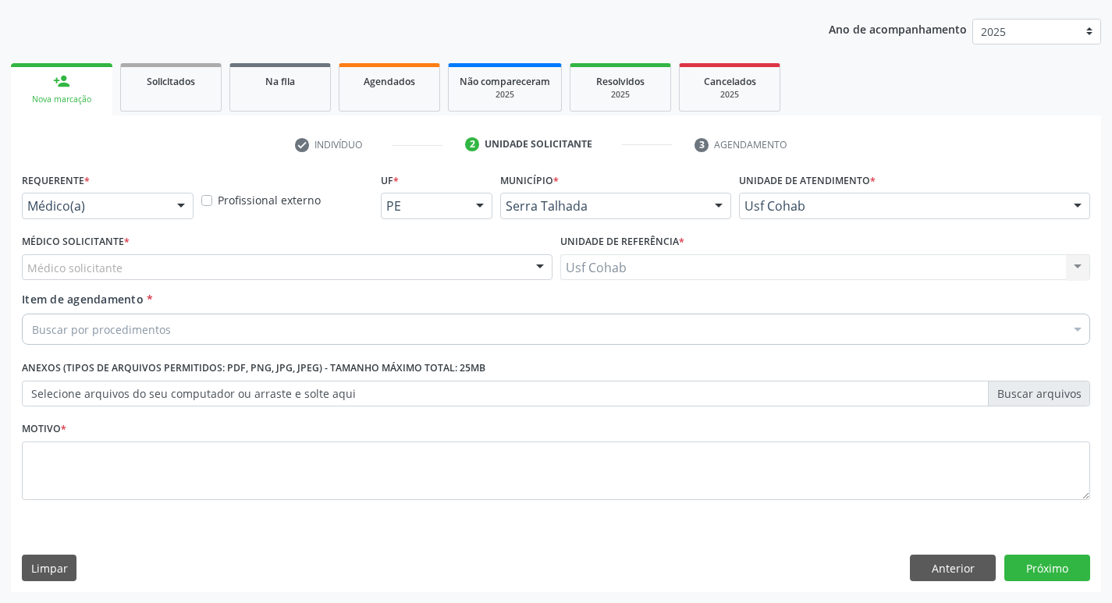
click at [439, 269] on div "Médico solicitante" at bounding box center [287, 267] width 531 height 27
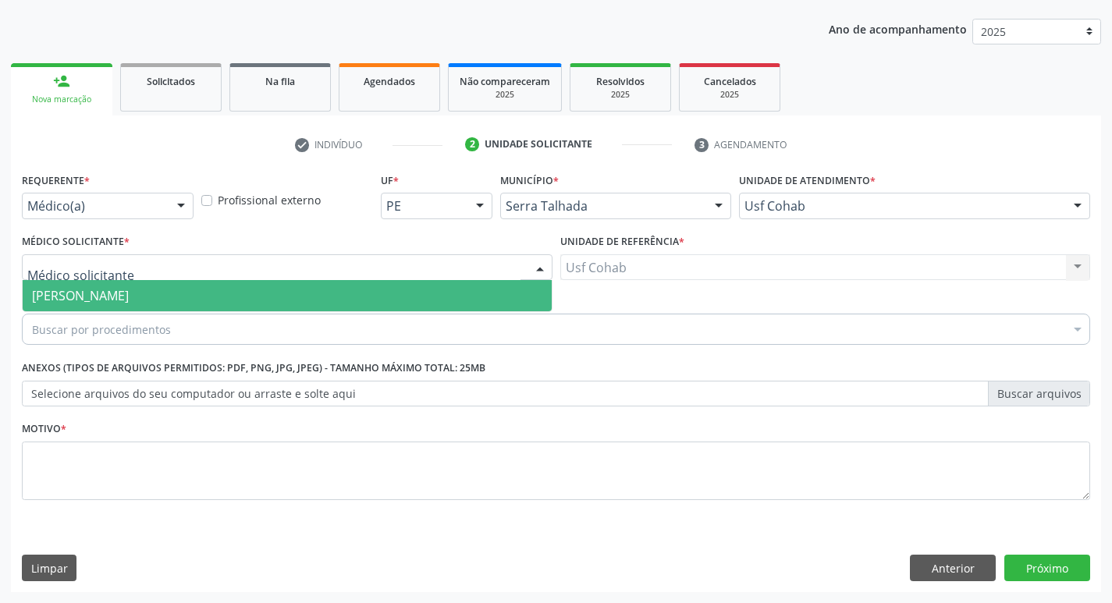
click at [426, 287] on span "[PERSON_NAME]" at bounding box center [287, 295] width 529 height 31
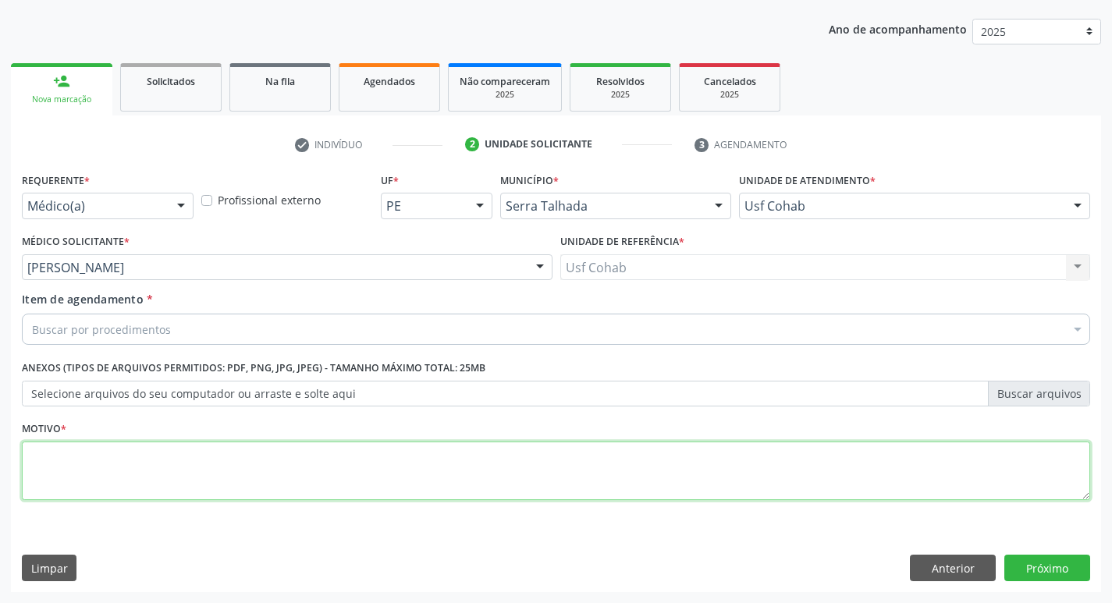
click at [327, 471] on textarea at bounding box center [556, 471] width 1068 height 59
type textarea "-"
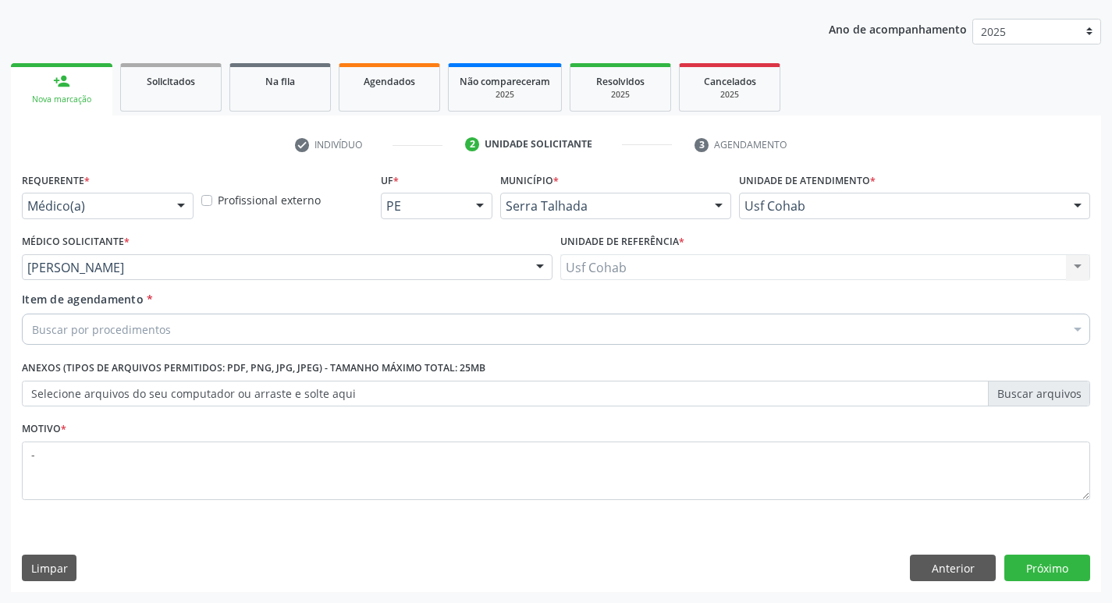
click at [350, 334] on div "Buscar por procedimentos" at bounding box center [556, 329] width 1068 height 31
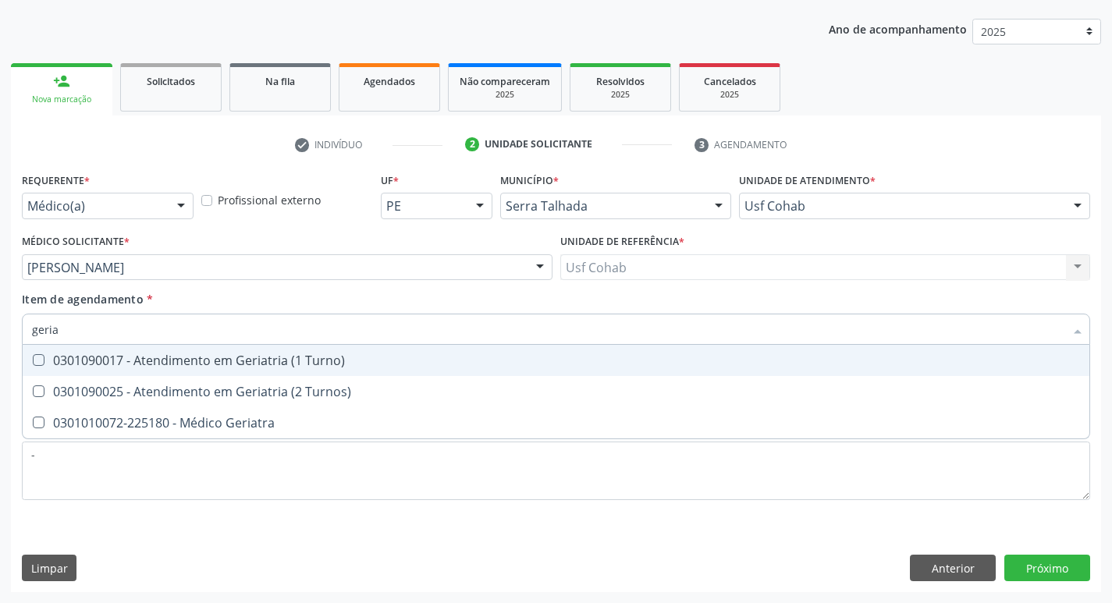
type input "geriat"
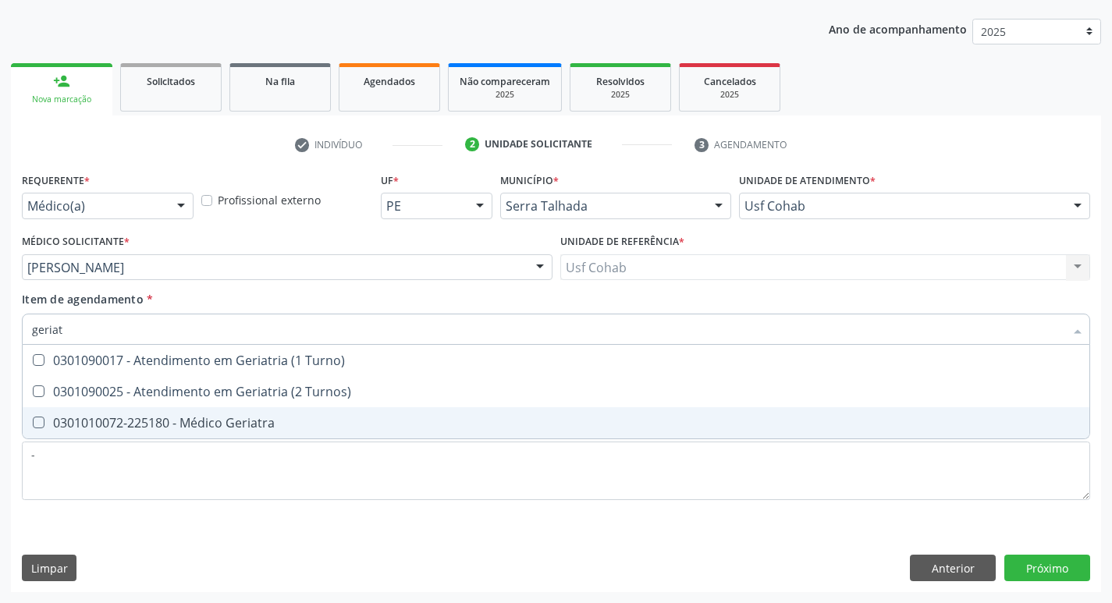
click at [306, 421] on div "0301010072-225180 - Médico Geriatra" at bounding box center [556, 423] width 1048 height 12
checkbox Geriatra "true"
click at [1044, 567] on div "Requerente * Médico(a) Médico(a) Enfermeiro(a) Paciente Nenhum resultado encont…" at bounding box center [556, 381] width 1090 height 424
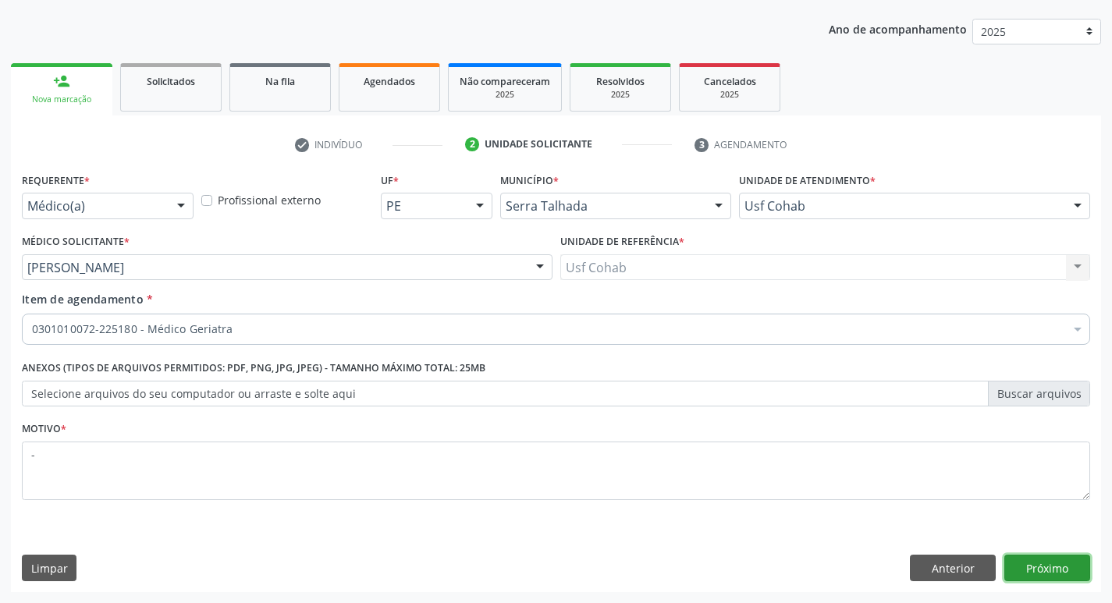
click at [1034, 560] on button "Próximo" at bounding box center [1047, 568] width 86 height 27
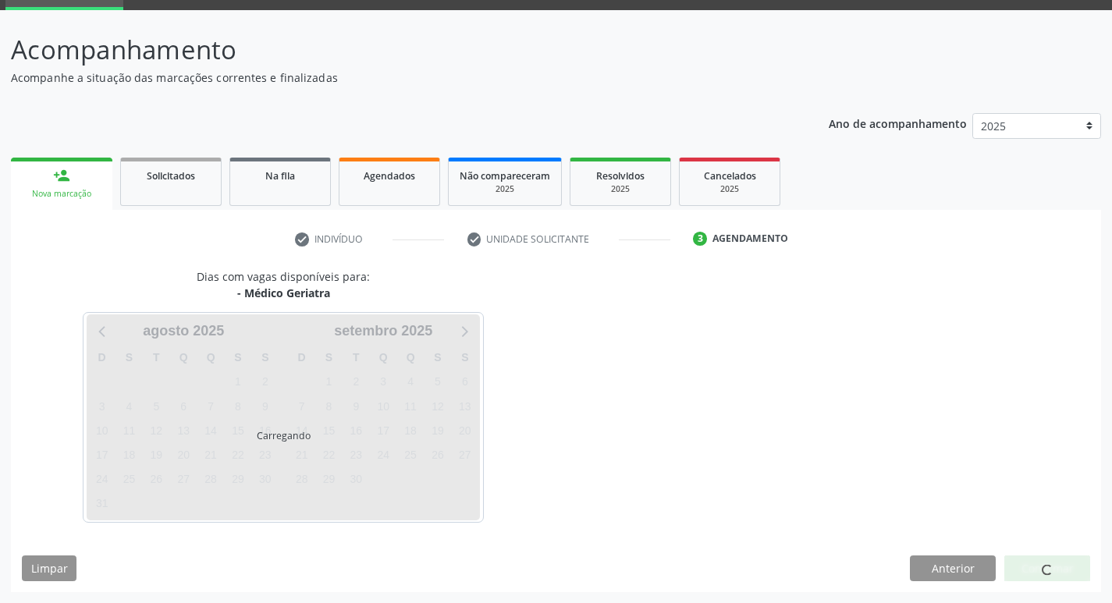
scroll to position [76, 0]
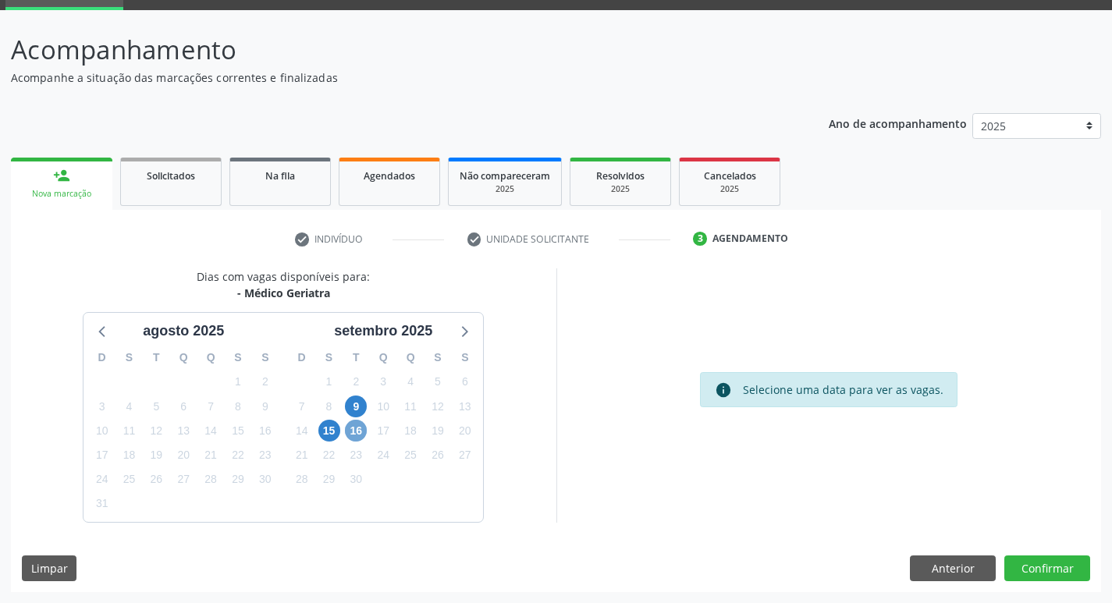
click at [359, 428] on span "16" at bounding box center [356, 431] width 22 height 22
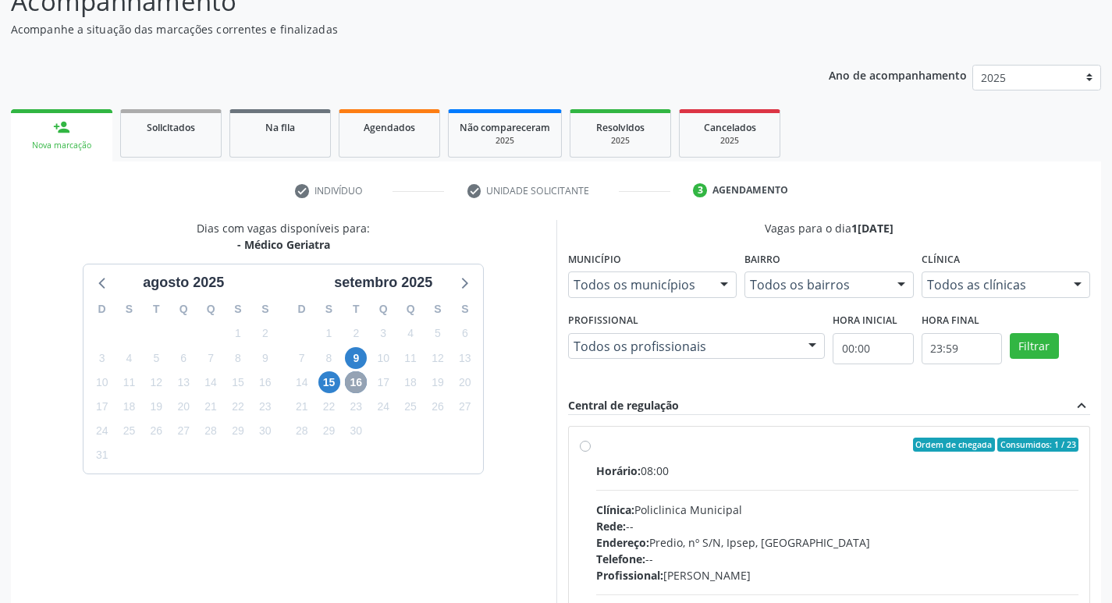
scroll to position [301, 0]
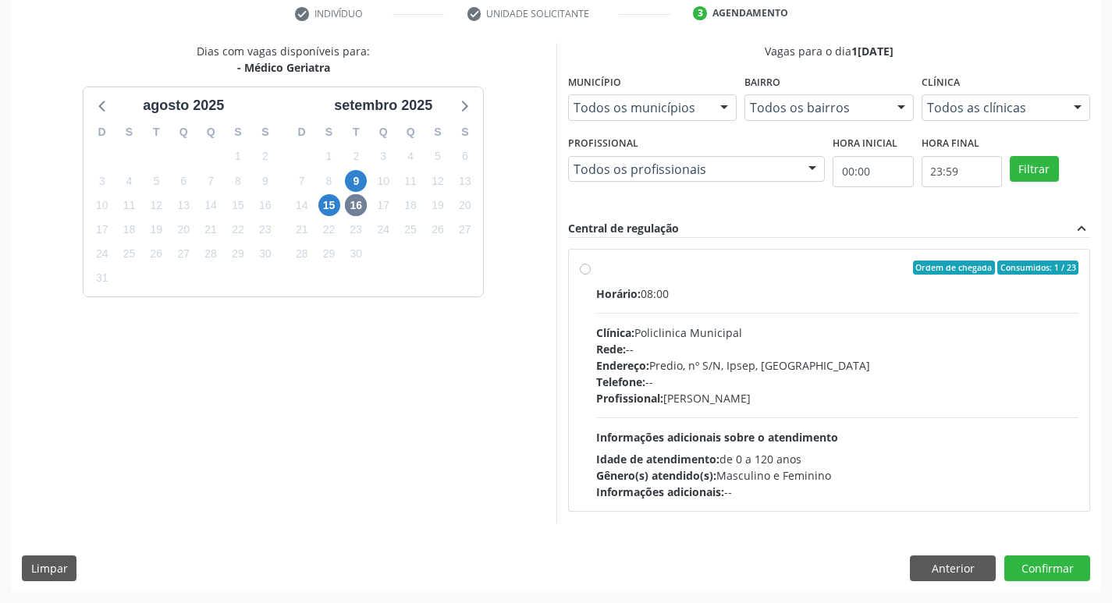
click at [896, 357] on div "Endereço: Predio, nº S/N, Ipsep, [GEOGRAPHIC_DATA]" at bounding box center [837, 365] width 483 height 16
click at [591, 275] on input "Ordem de chegada Consumidos: 1 / 23 Horário: 08:00 Clínica: Policlinica Municip…" at bounding box center [585, 268] width 11 height 14
radio input "true"
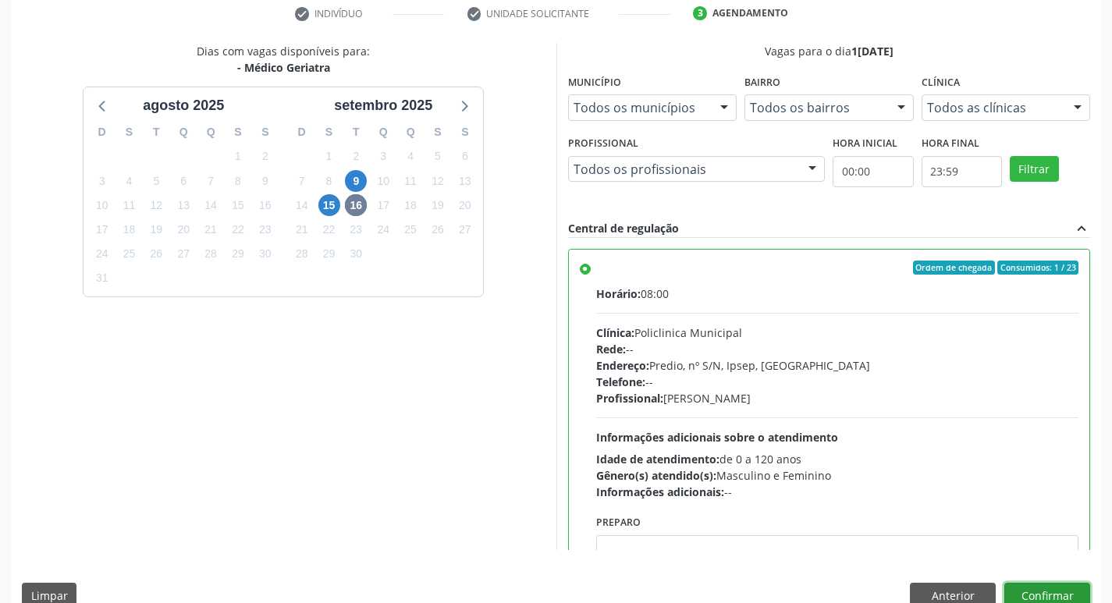
click at [1043, 591] on button "Confirmar" at bounding box center [1047, 596] width 86 height 27
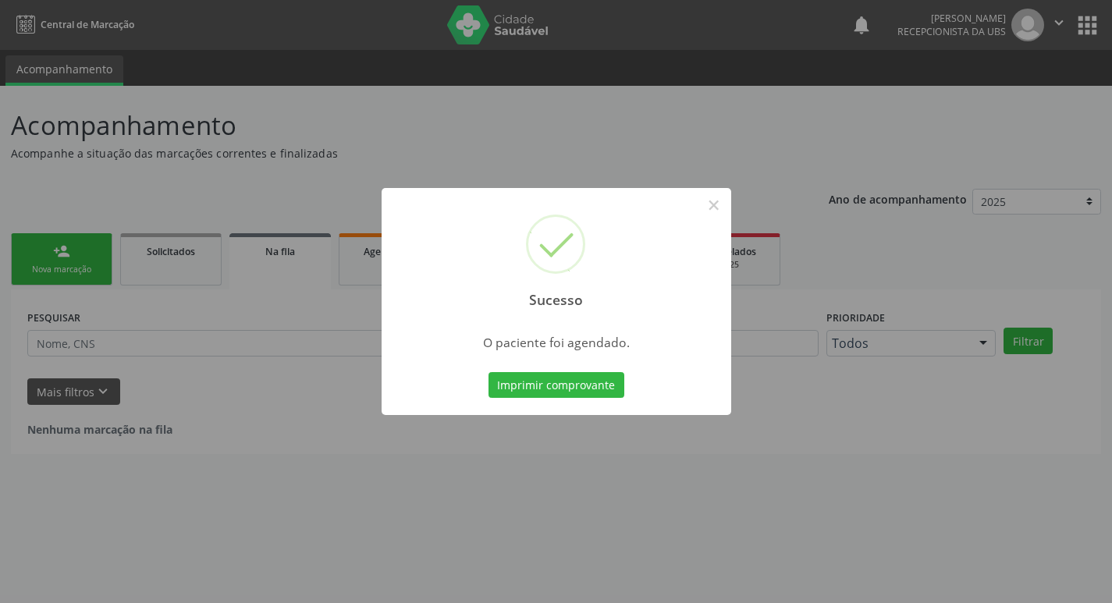
scroll to position [0, 0]
click at [591, 391] on button "Imprimir comprovante" at bounding box center [562, 385] width 136 height 27
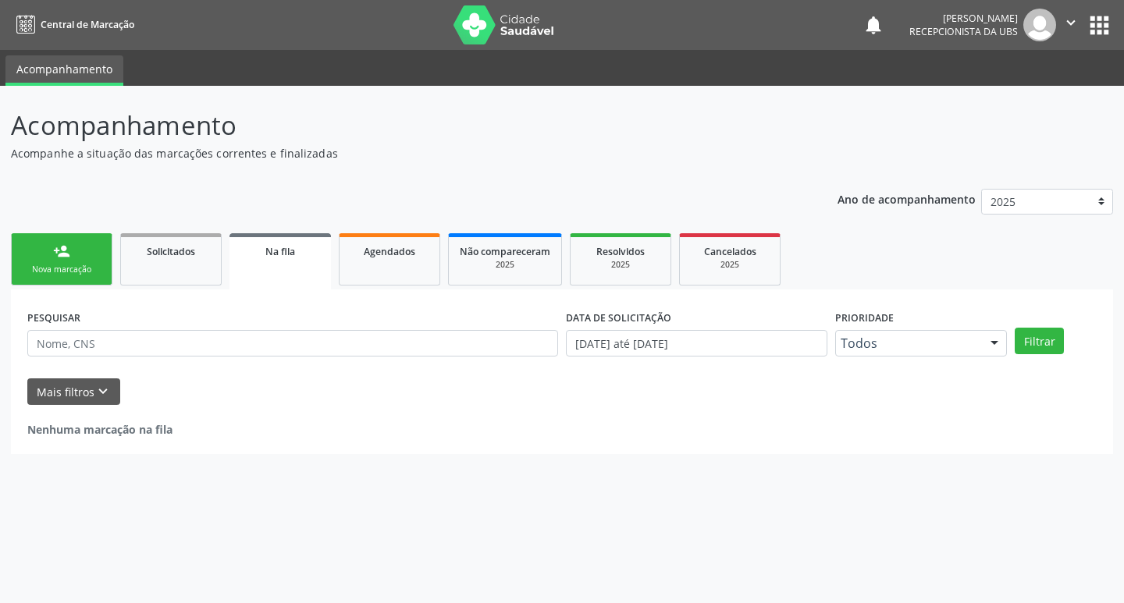
click at [48, 269] on div "Nova marcação" at bounding box center [62, 270] width 78 height 12
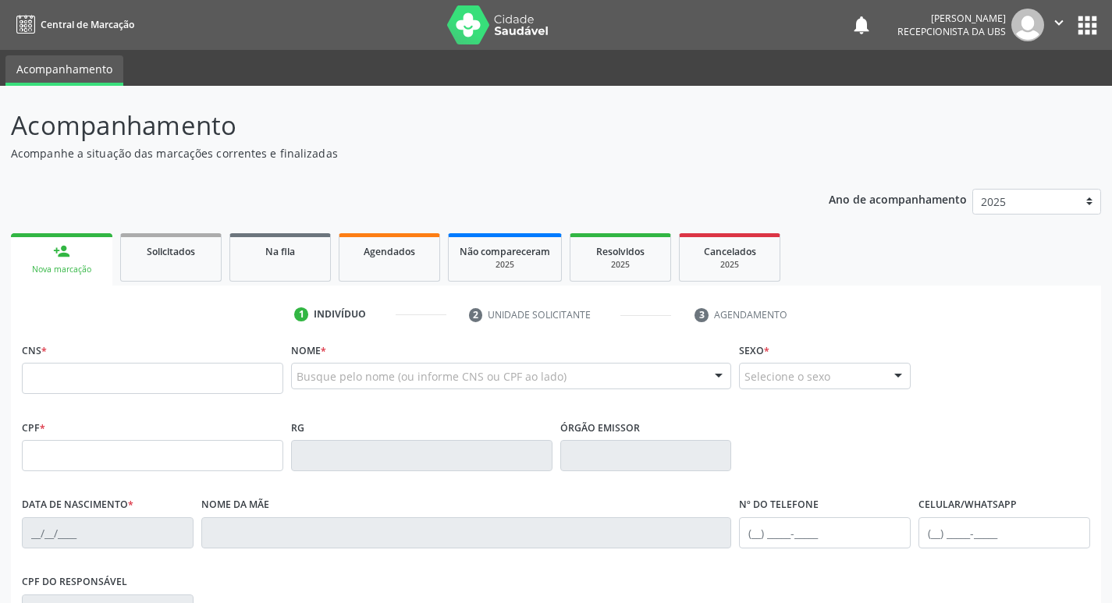
click at [149, 355] on div "CNS *" at bounding box center [152, 366] width 261 height 55
drag, startPoint x: 149, startPoint y: 361, endPoint x: 149, endPoint y: 376, distance: 14.8
click at [149, 375] on div "CNS *" at bounding box center [152, 366] width 261 height 55
click at [149, 378] on input "text" at bounding box center [152, 378] width 261 height 31
type input "163 7772 7438 0018"
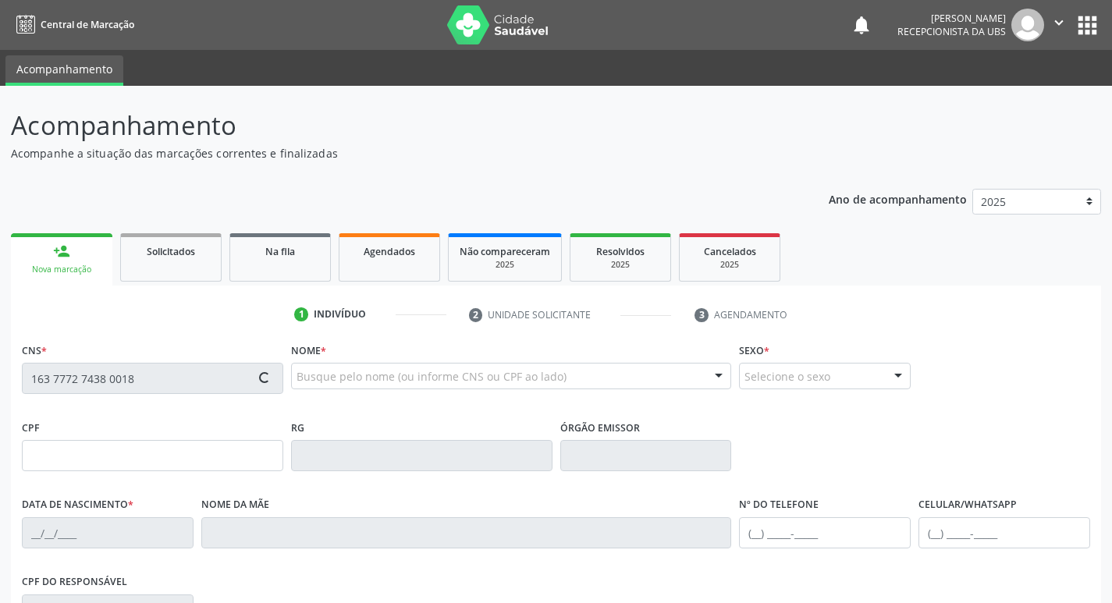
type input "011.379.664-16"
type input "[DATE]"
type input "Pulsina [PERSON_NAME][DEMOGRAPHIC_DATA]"
type input "[PHONE_NUMBER]"
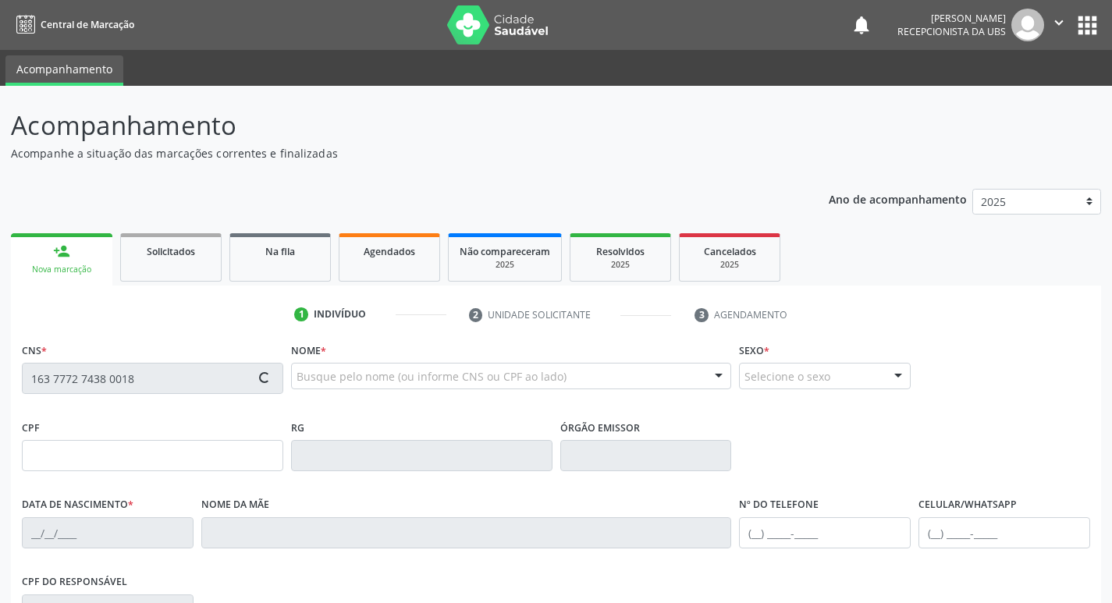
type input "341"
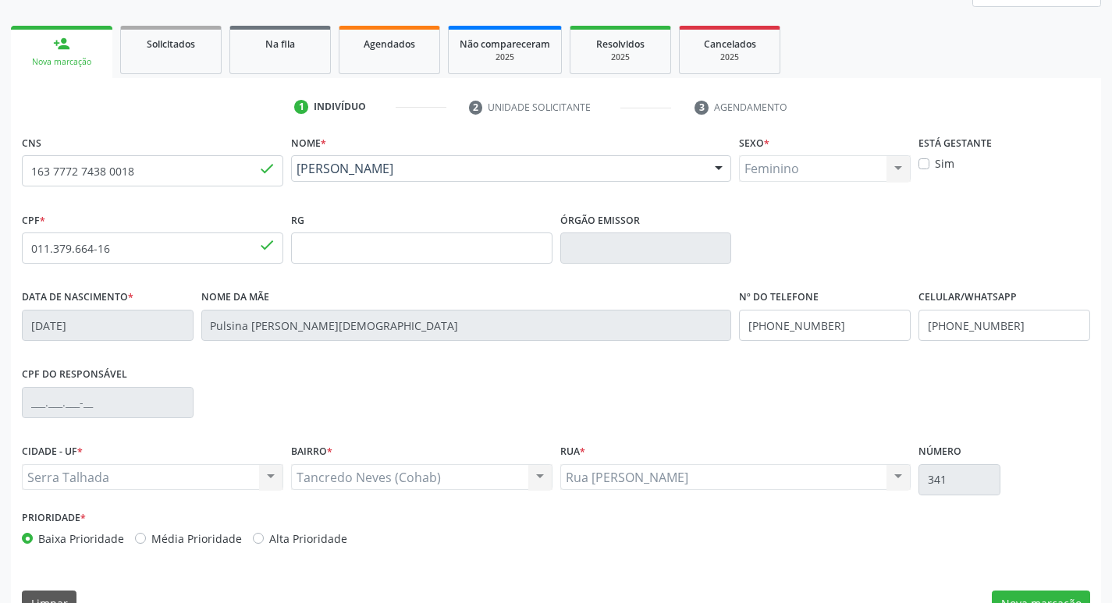
scroll to position [234, 0]
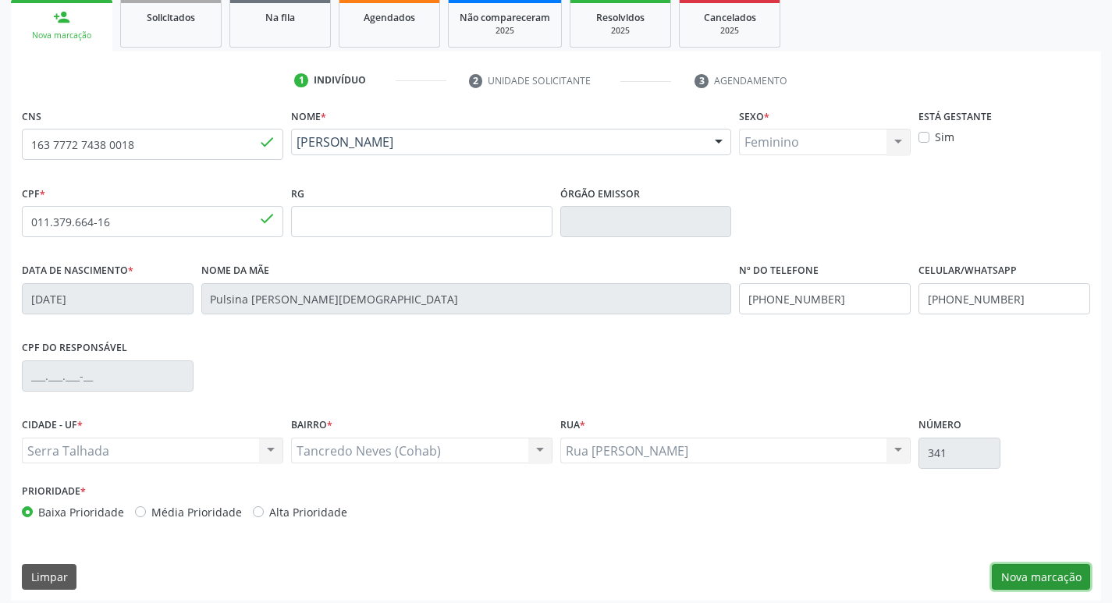
click at [1025, 582] on button "Nova marcação" at bounding box center [1041, 577] width 98 height 27
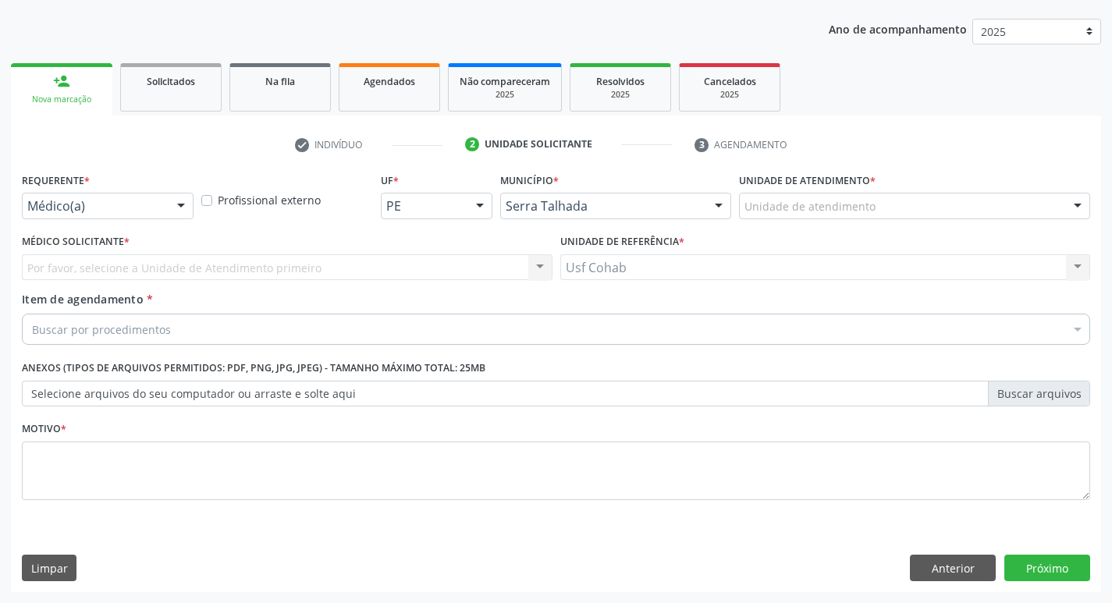
scroll to position [170, 0]
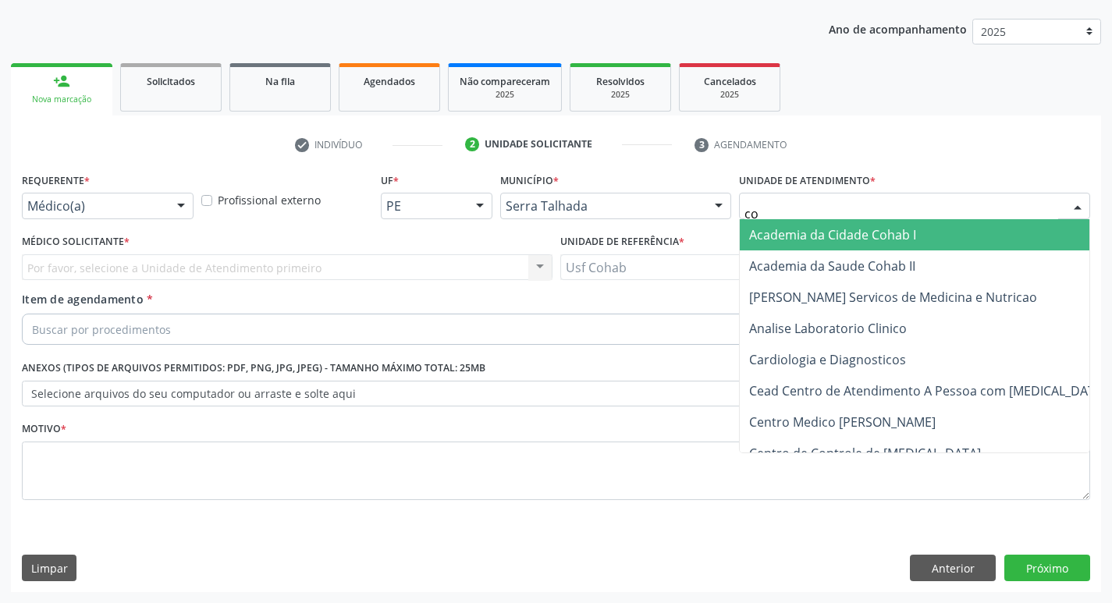
type input "coh"
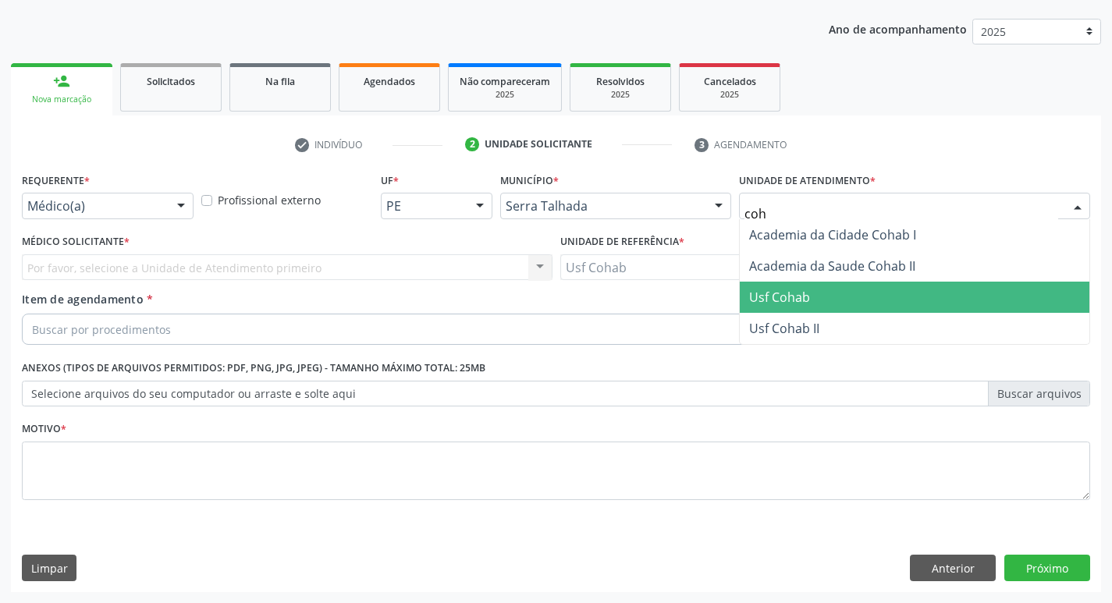
click at [803, 297] on span "Usf Cohab" at bounding box center [779, 297] width 61 height 17
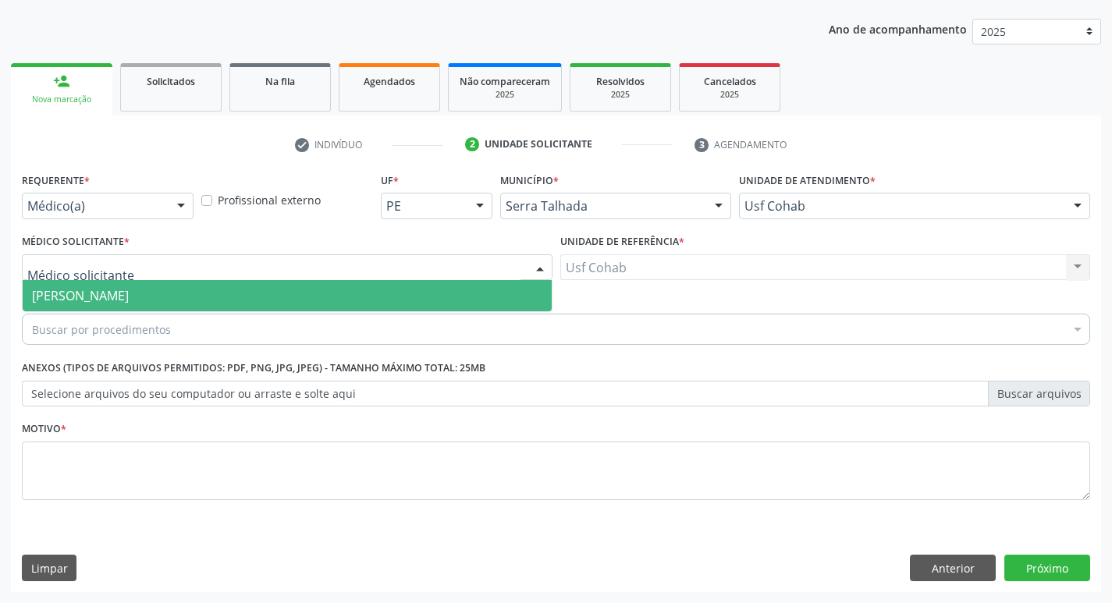
click at [438, 269] on div at bounding box center [287, 267] width 531 height 27
click at [425, 297] on span "[PERSON_NAME]" at bounding box center [287, 295] width 529 height 31
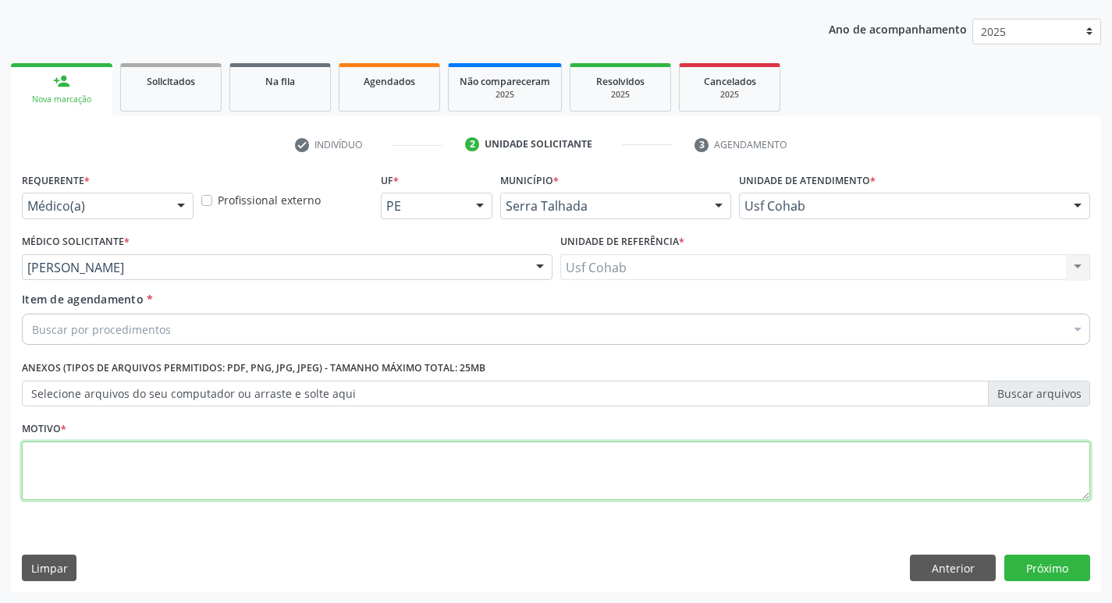
click at [392, 454] on textarea at bounding box center [556, 471] width 1068 height 59
type textarea "-"
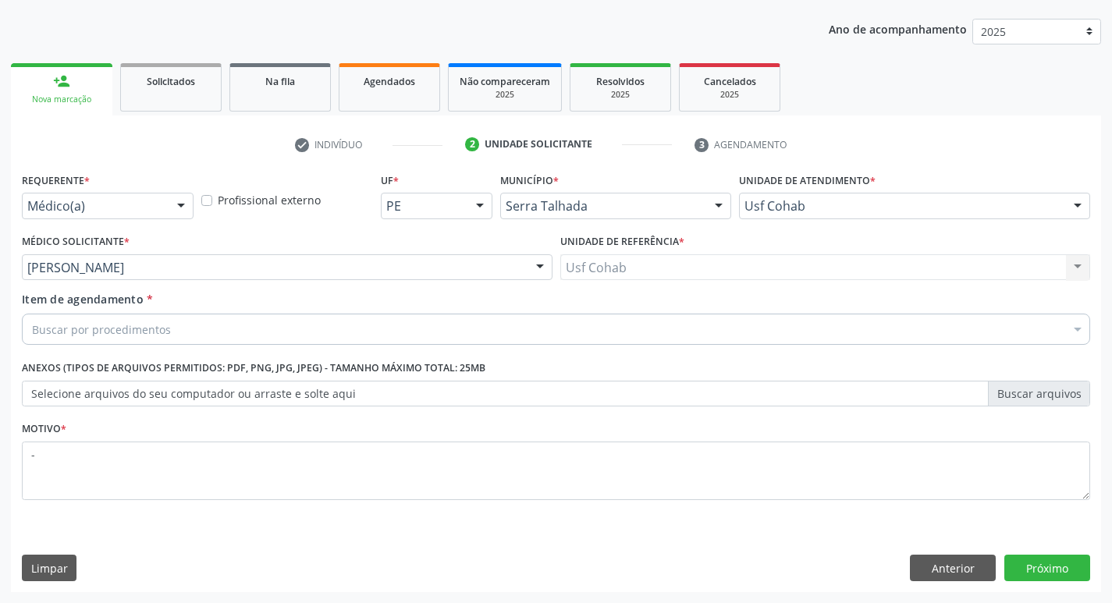
click at [414, 331] on div "Buscar por procedimentos" at bounding box center [556, 329] width 1068 height 31
type input "endoc"
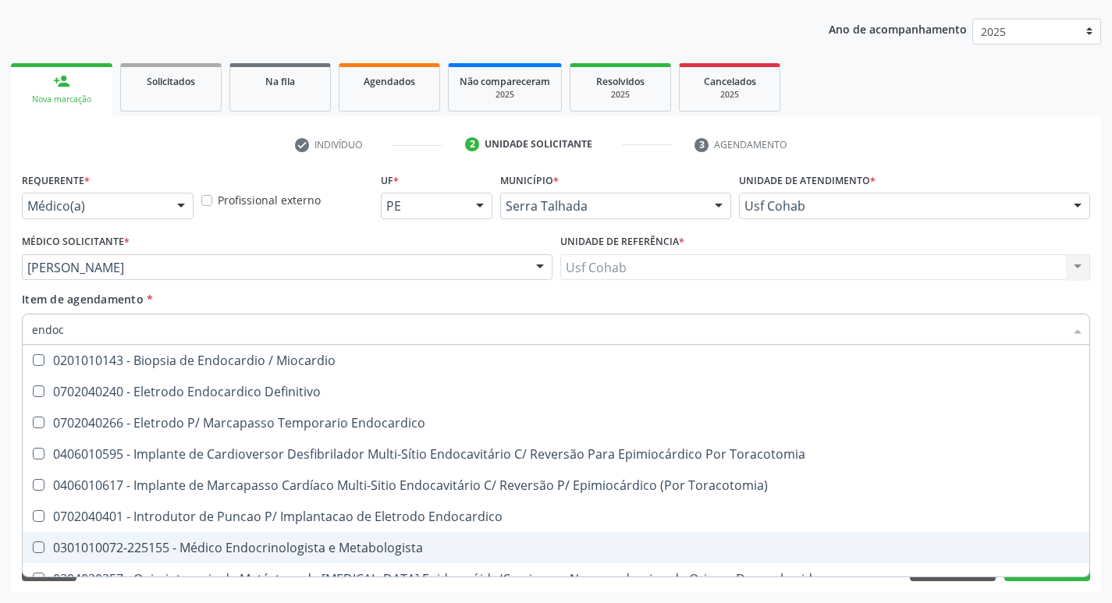
click at [320, 552] on div "0301010072-225155 - Médico Endocrinologista e Metabologista" at bounding box center [556, 548] width 1048 height 12
checkbox Metabologista "true"
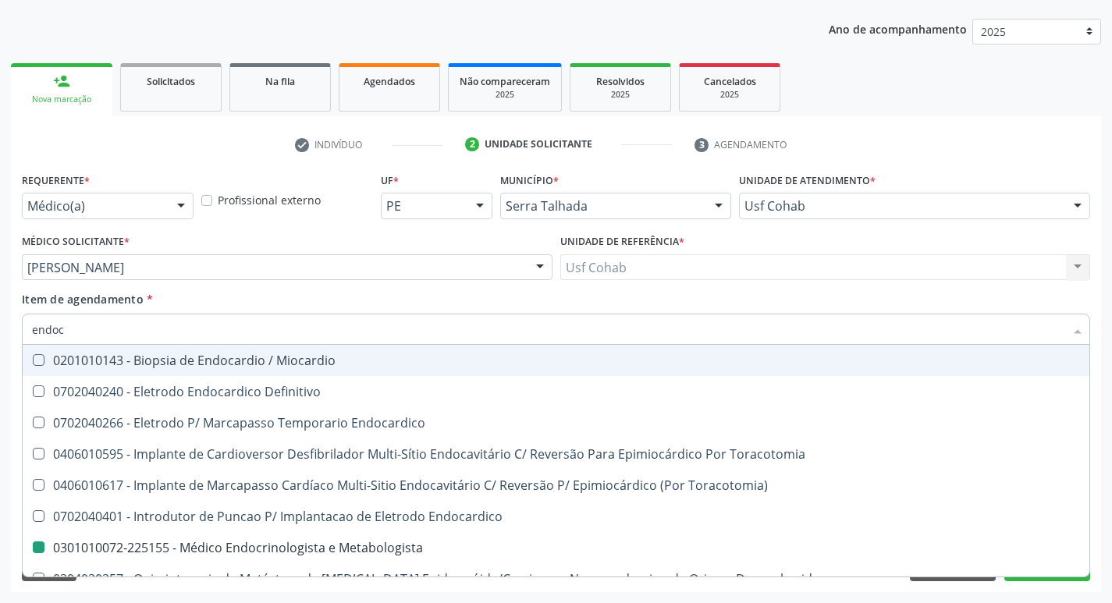
click at [952, 293] on div "Item de agendamento * endoc Desfazer seleção 0201010143 - Biopsia de Endocardio…" at bounding box center [556, 315] width 1068 height 49
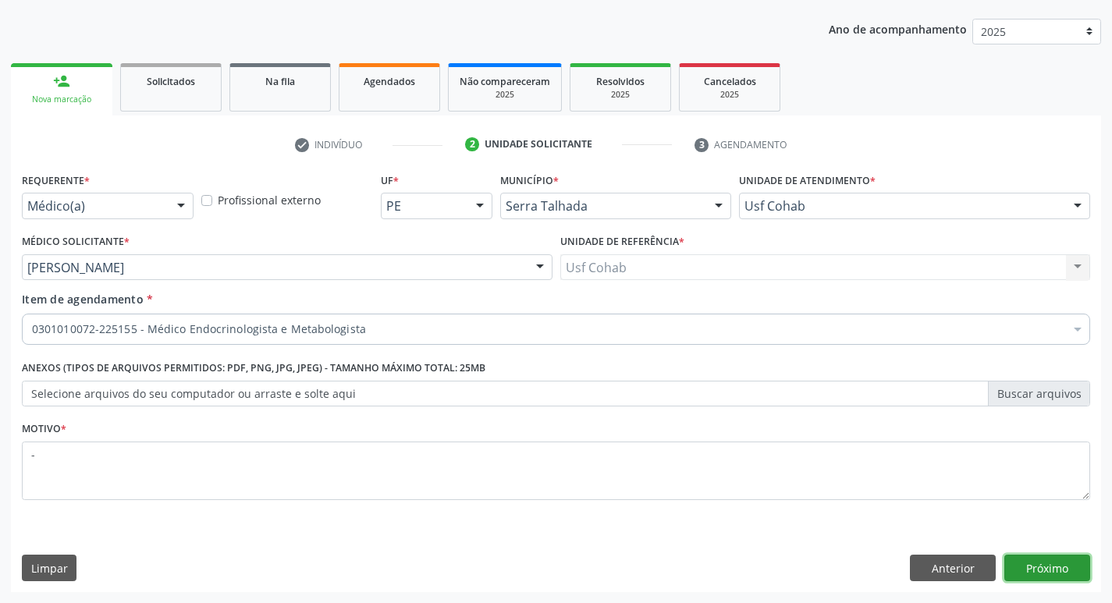
click at [1046, 560] on button "Próximo" at bounding box center [1047, 568] width 86 height 27
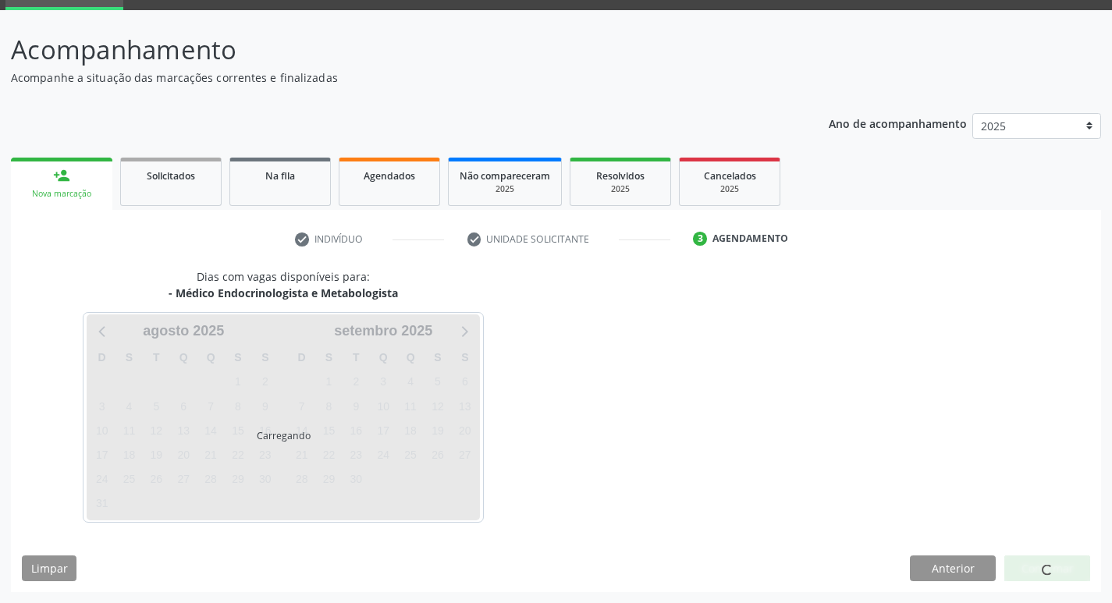
scroll to position [76, 0]
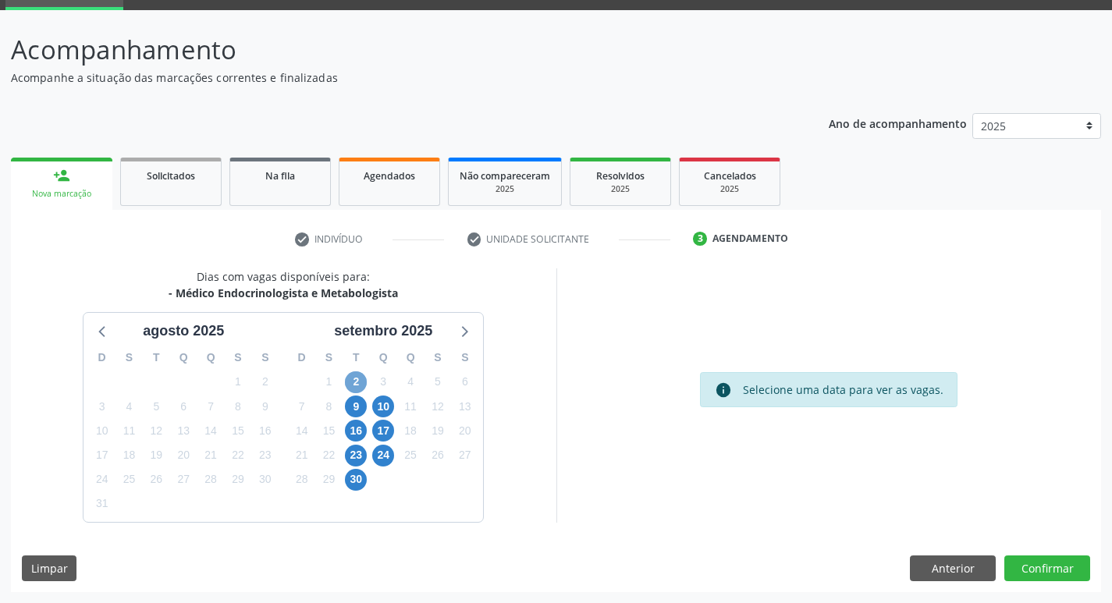
click at [360, 377] on span "2" at bounding box center [356, 382] width 22 height 22
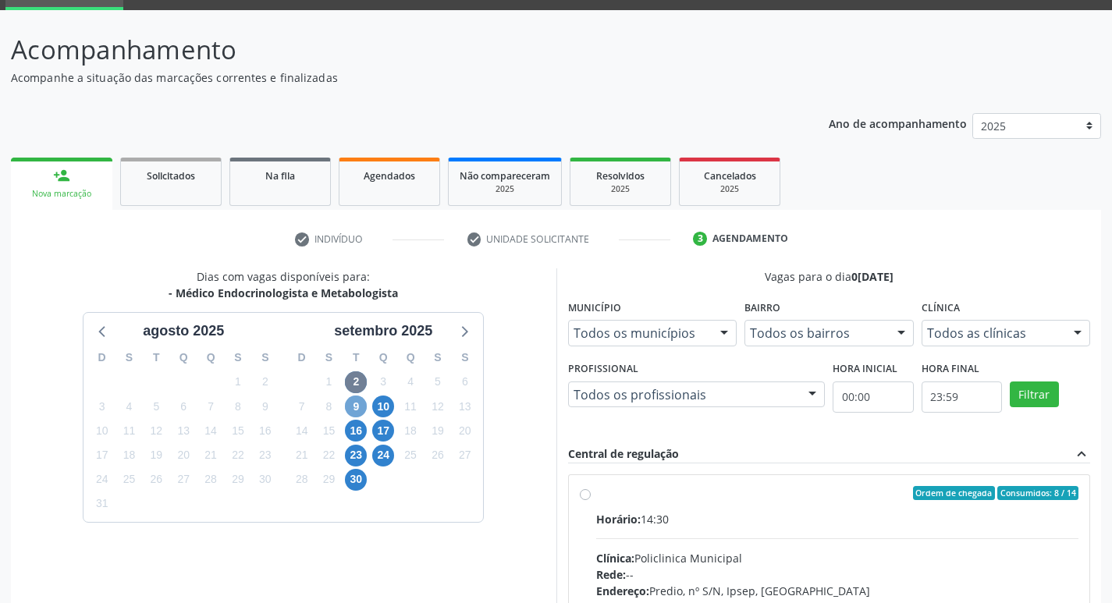
click at [355, 410] on span "9" at bounding box center [356, 407] width 22 height 22
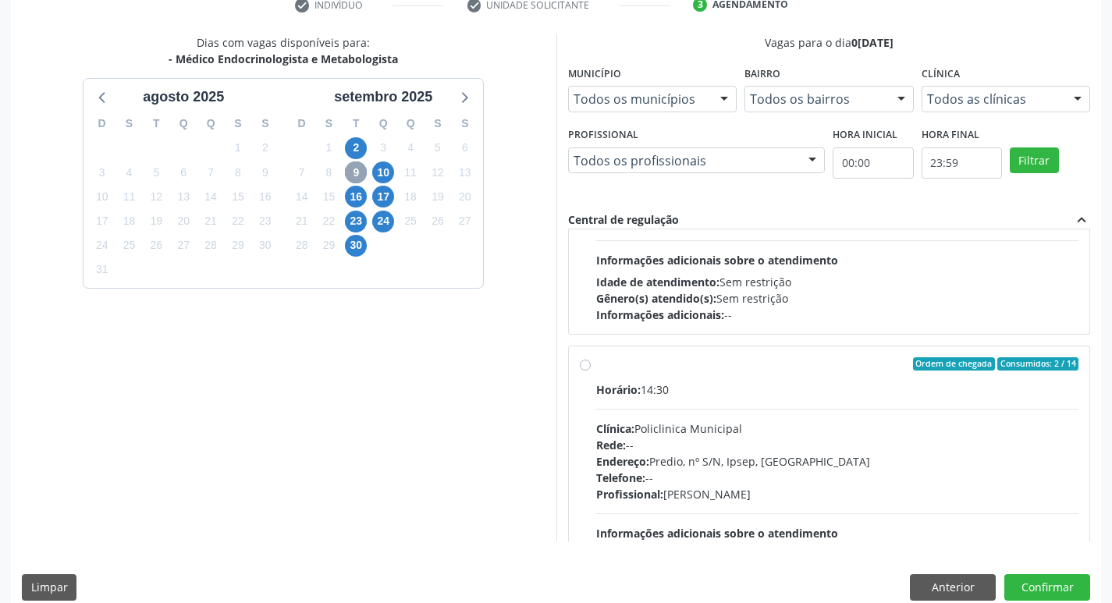
scroll to position [234, 0]
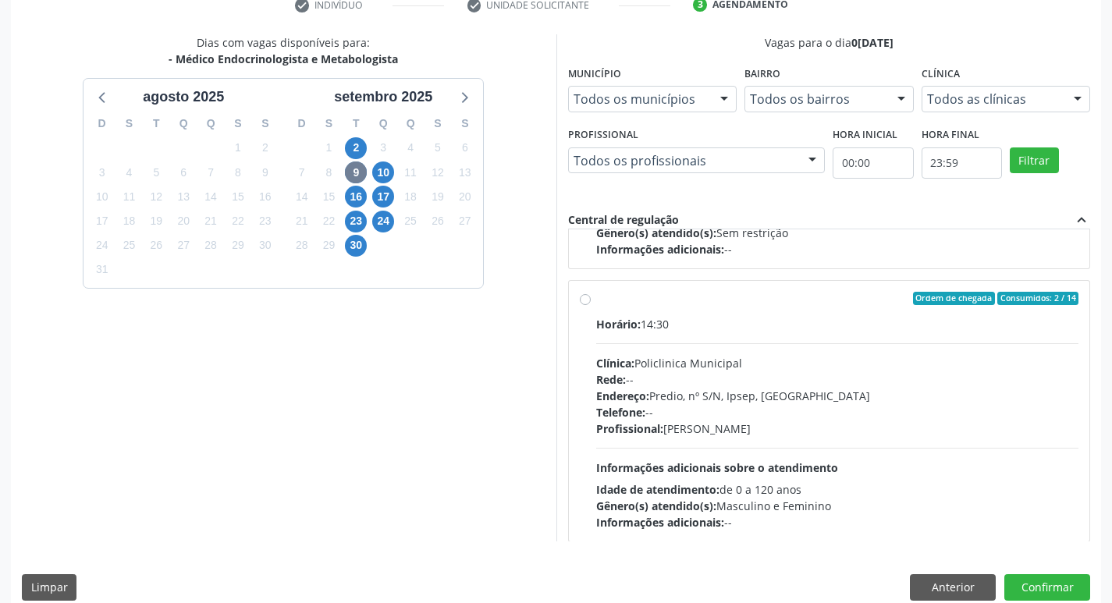
click at [881, 396] on div "Endereço: Predio, nº S/N, Ipsep, [GEOGRAPHIC_DATA]" at bounding box center [837, 396] width 483 height 16
click at [591, 306] on input "Ordem de chegada Consumidos: 2 / 14 Horário: 14:30 Clínica: Policlinica Municip…" at bounding box center [585, 299] width 11 height 14
radio input "true"
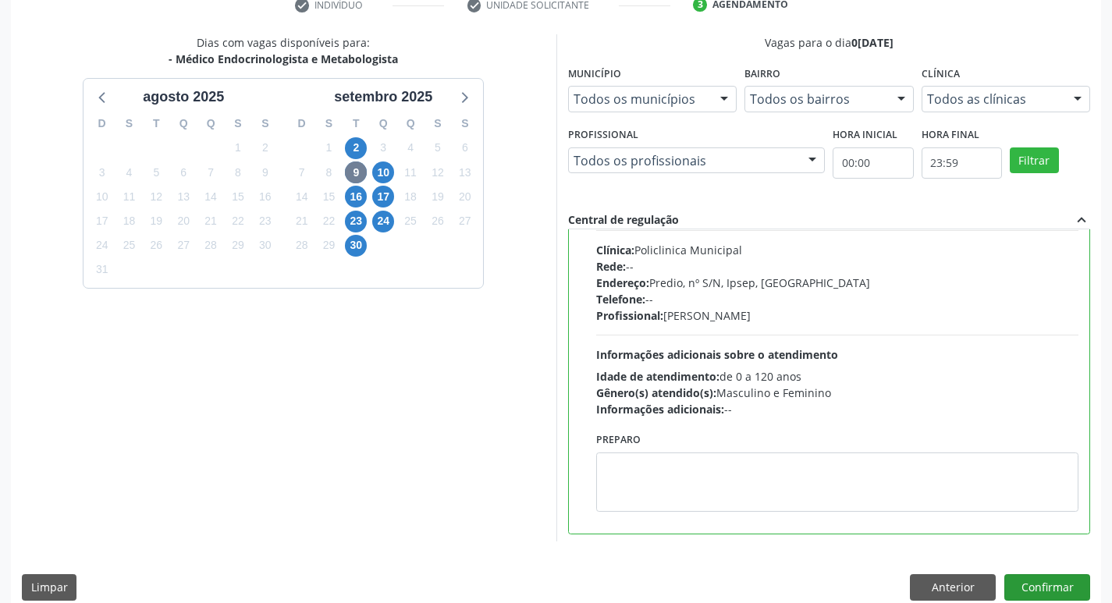
scroll to position [351, 0]
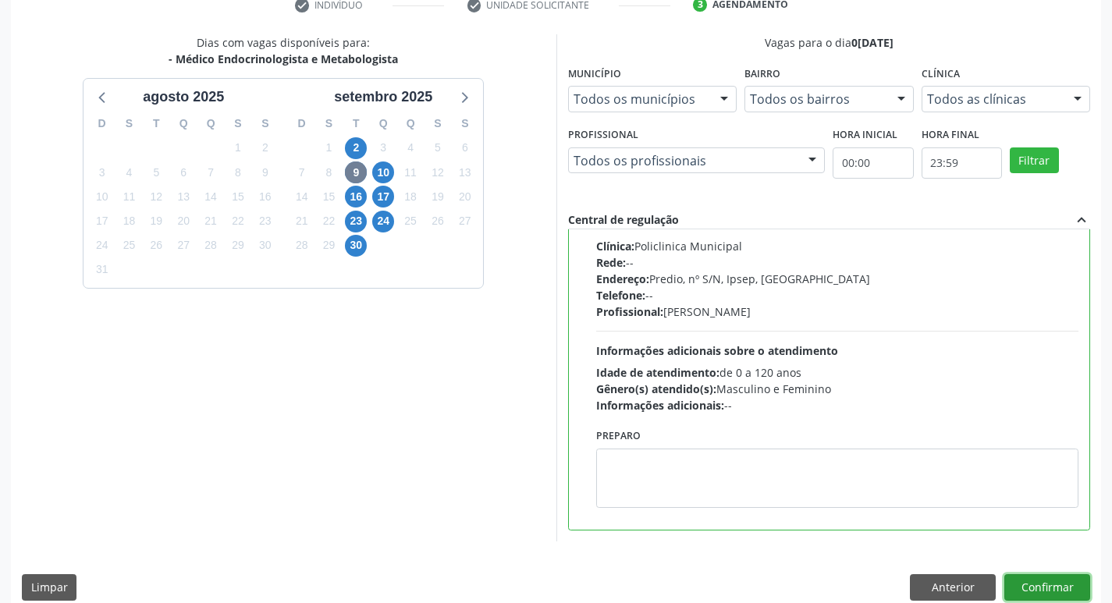
click at [1050, 588] on button "Confirmar" at bounding box center [1047, 587] width 86 height 27
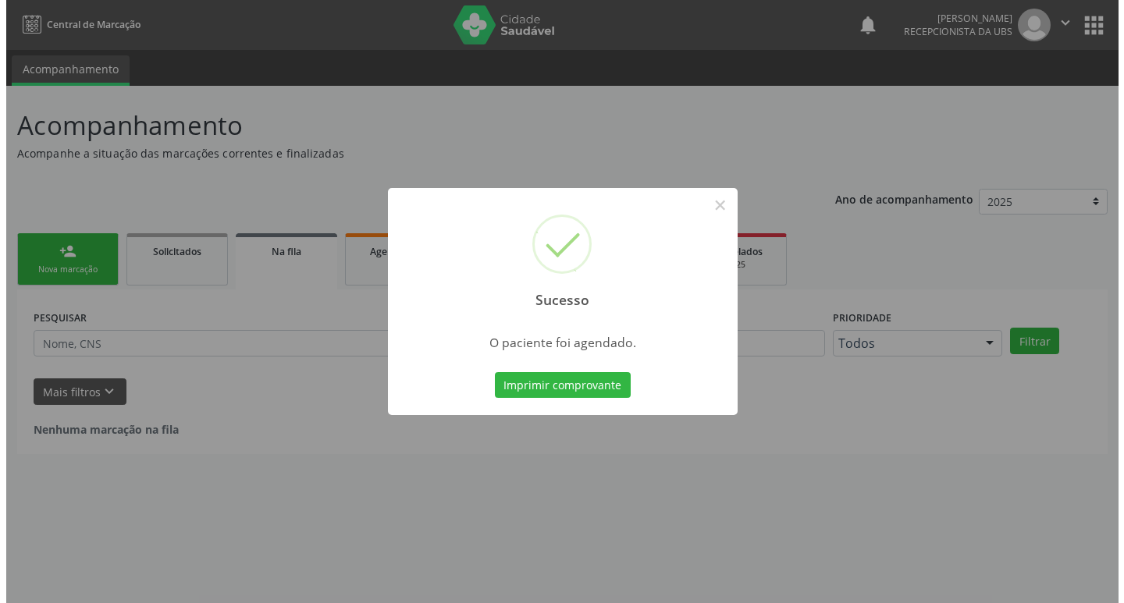
scroll to position [0, 0]
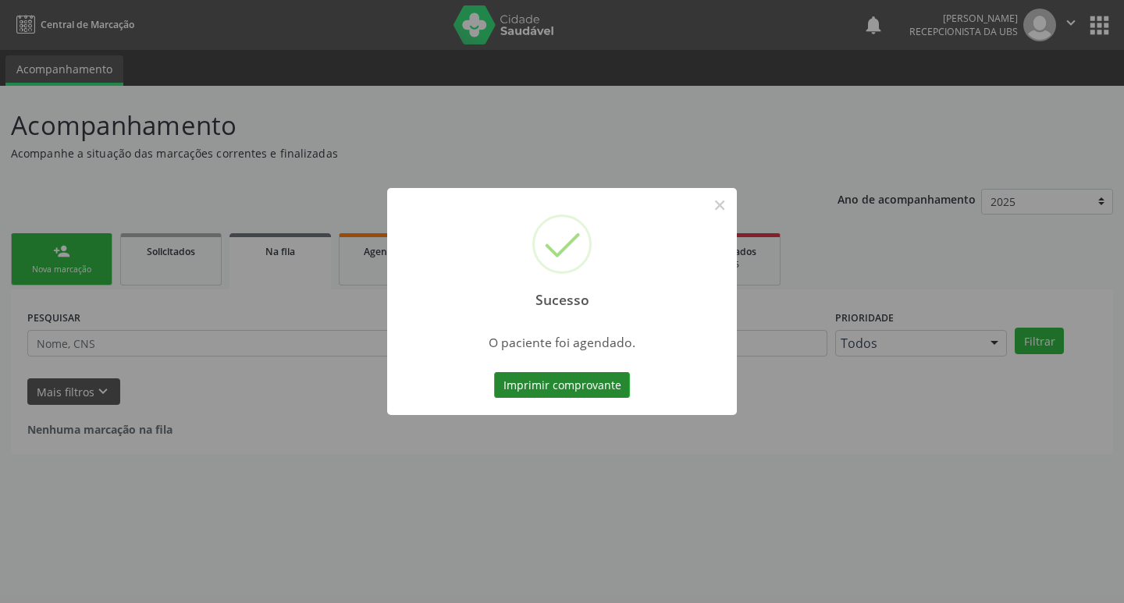
click at [583, 383] on button "Imprimir comprovante" at bounding box center [562, 385] width 136 height 27
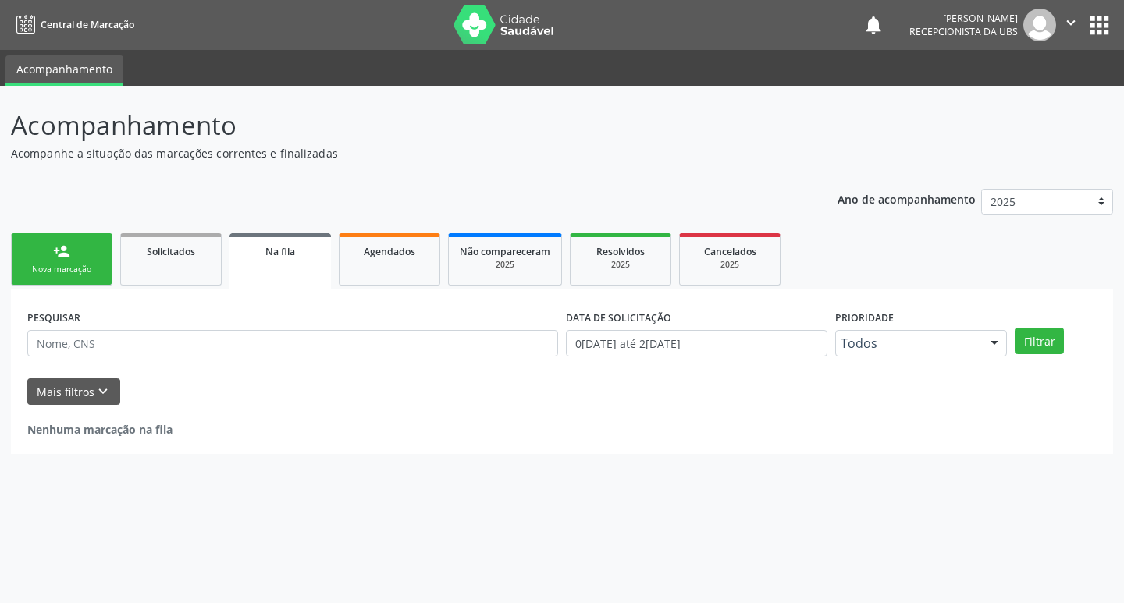
click at [80, 268] on div "Sucesso × O paciente foi agendado. Imprimir comprovante Cancel" at bounding box center [562, 301] width 1124 height 603
click at [69, 252] on div "person_add" at bounding box center [61, 251] width 17 height 17
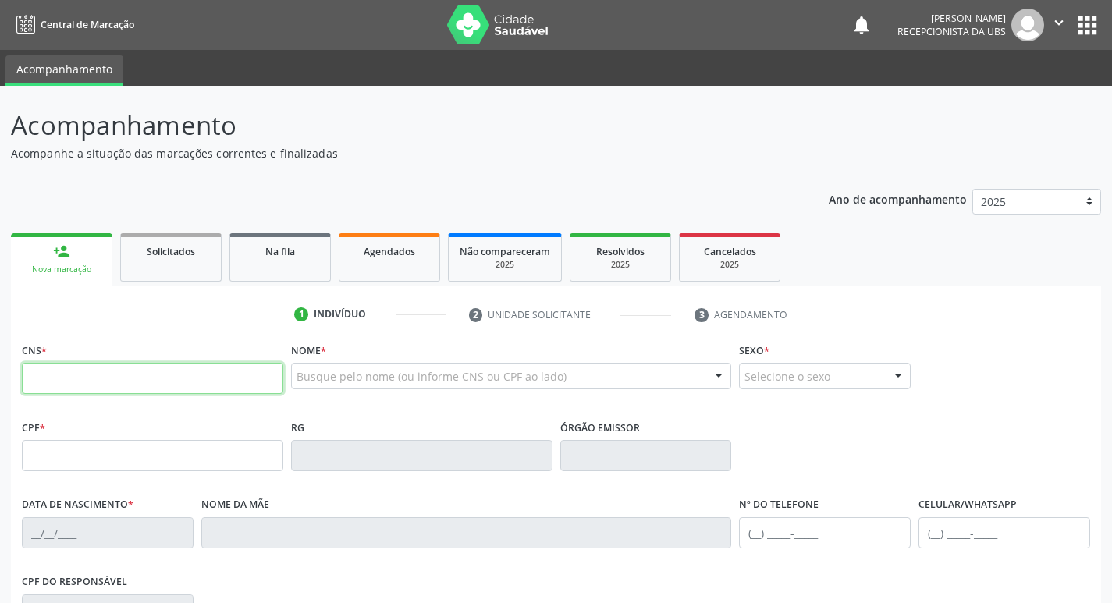
click at [142, 378] on input "text" at bounding box center [152, 378] width 261 height 31
type input "705 0062 0773 2753"
type input "747.315.214-91"
type input "19/07/1969"
type input "Rita Henrique de Souza Severo"
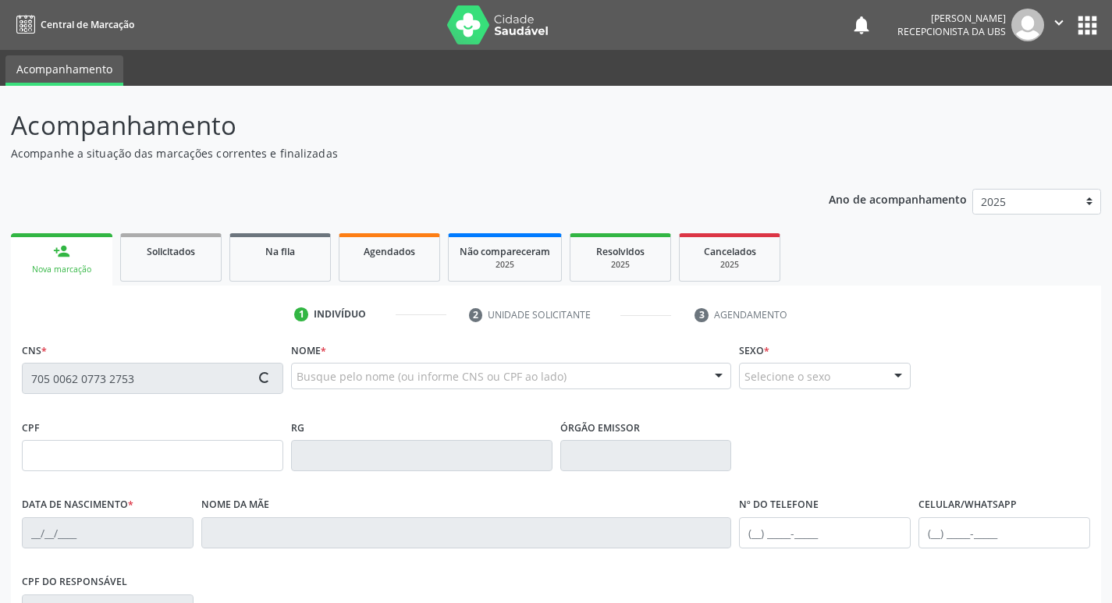
type input "(87) 99999-9999"
type input "036.222.254-16"
type input "255"
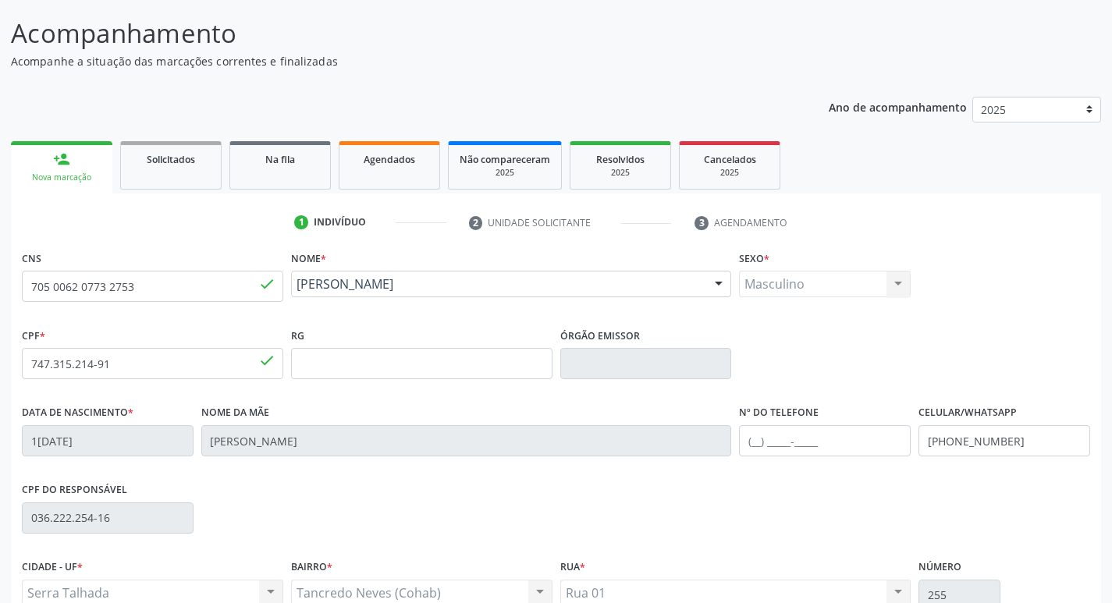
scroll to position [243, 0]
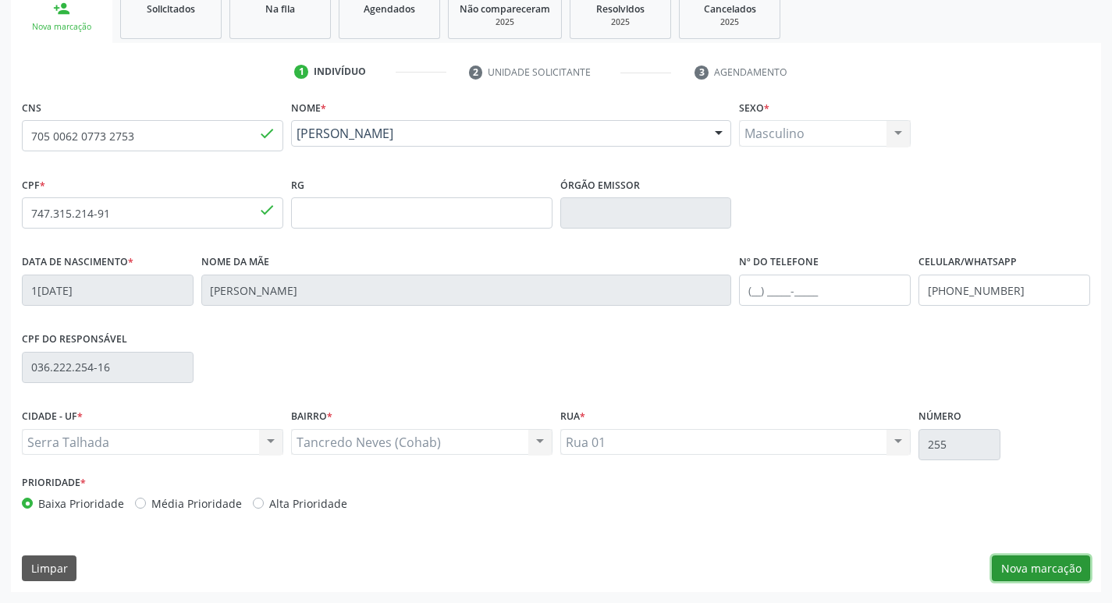
click at [1041, 567] on button "Nova marcação" at bounding box center [1041, 569] width 98 height 27
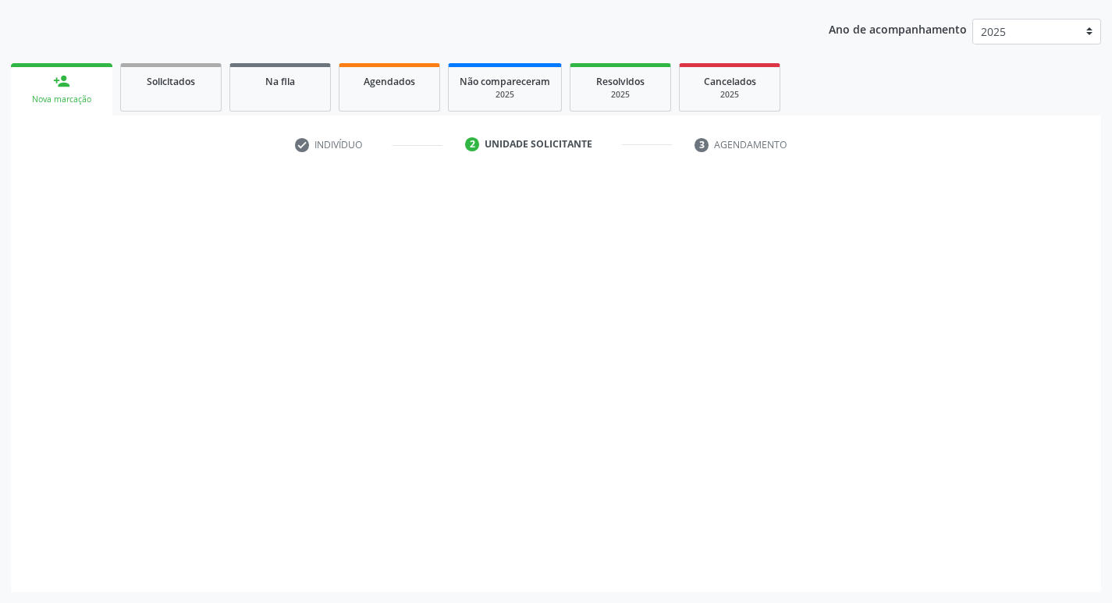
scroll to position [170, 0]
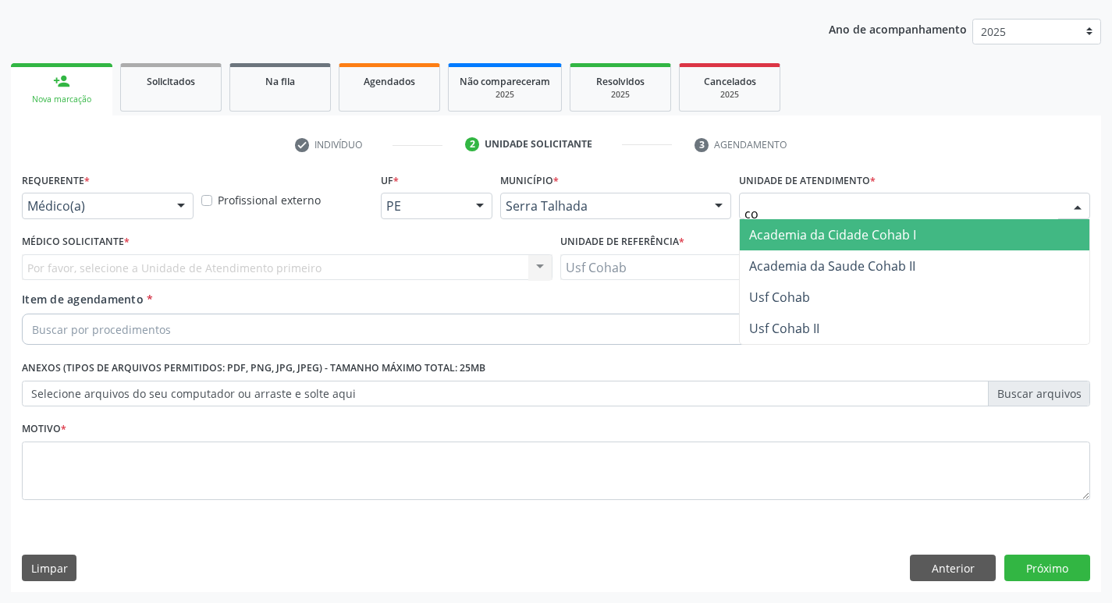
type input "coh"
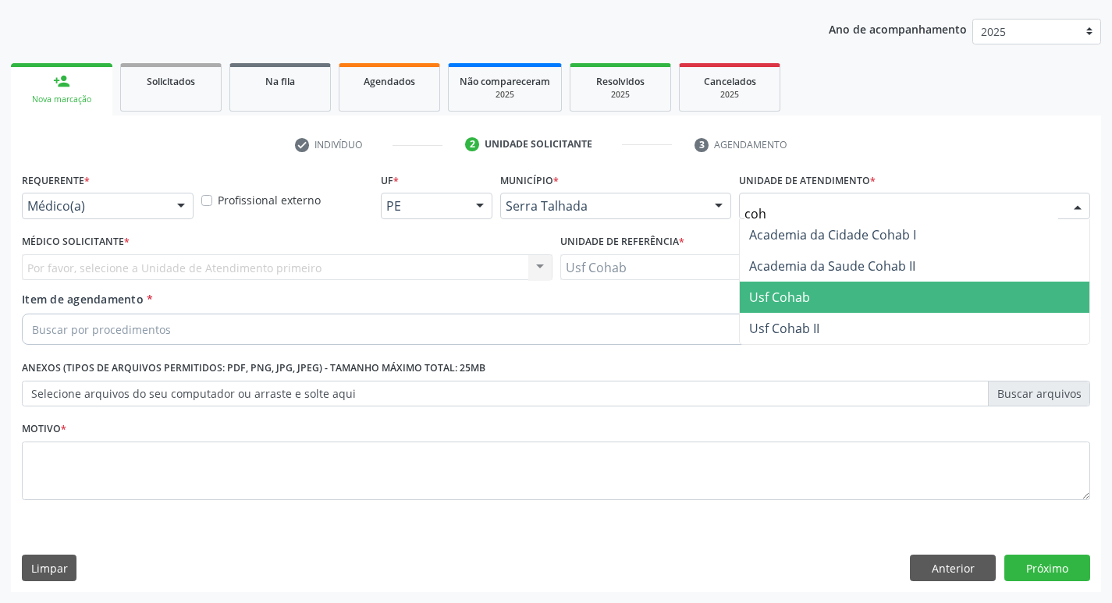
click at [777, 306] on span "Usf Cohab" at bounding box center [915, 297] width 350 height 31
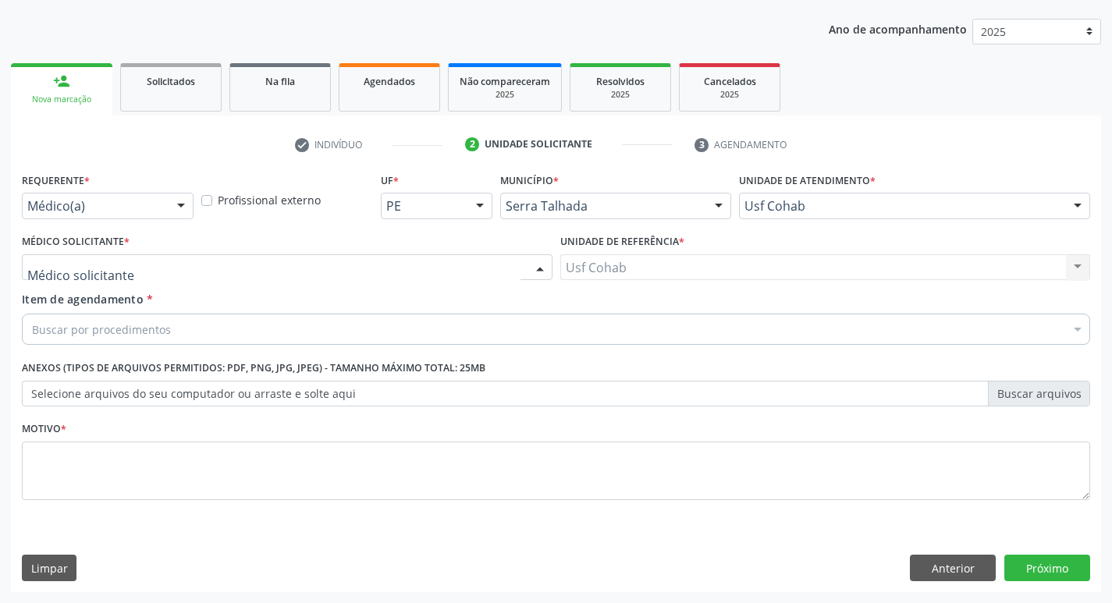
click at [496, 261] on div at bounding box center [287, 267] width 531 height 27
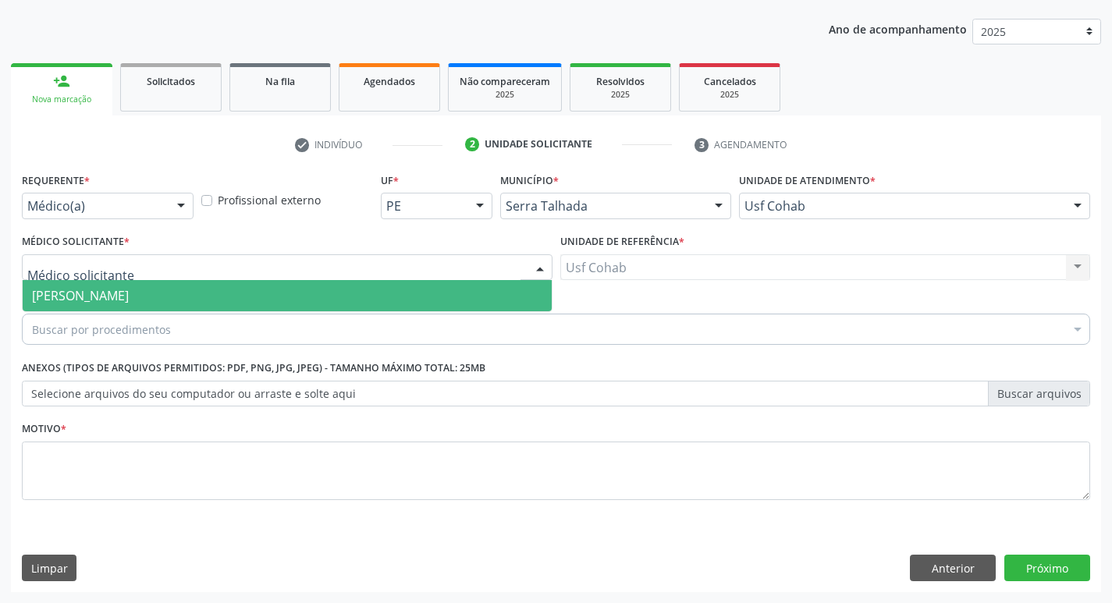
click at [491, 291] on span "[PERSON_NAME]" at bounding box center [287, 295] width 529 height 31
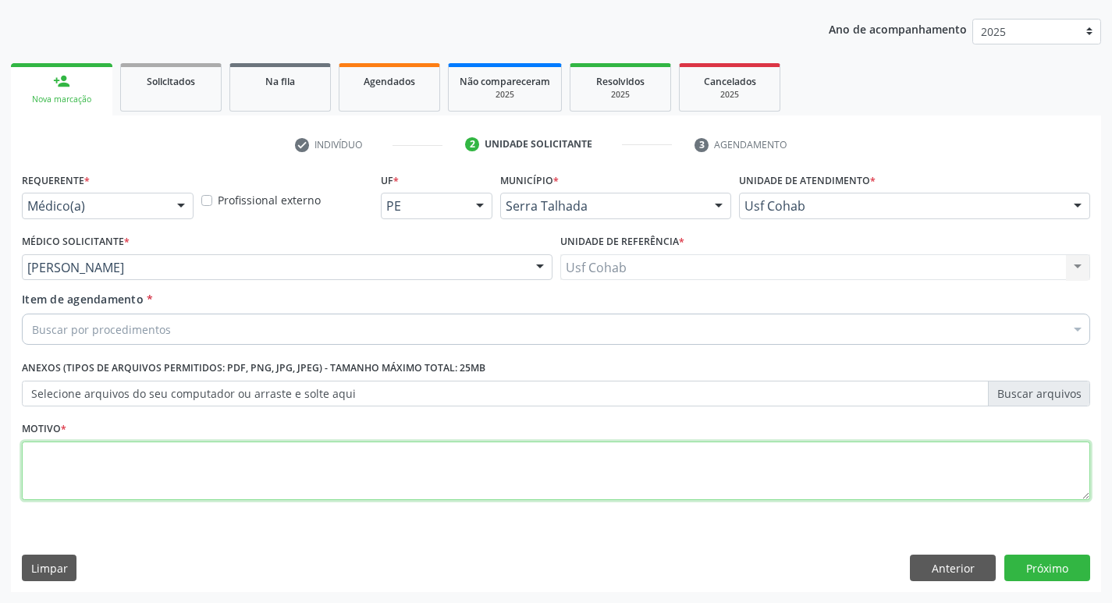
click at [395, 467] on textarea at bounding box center [556, 471] width 1068 height 59
type textarea "-"
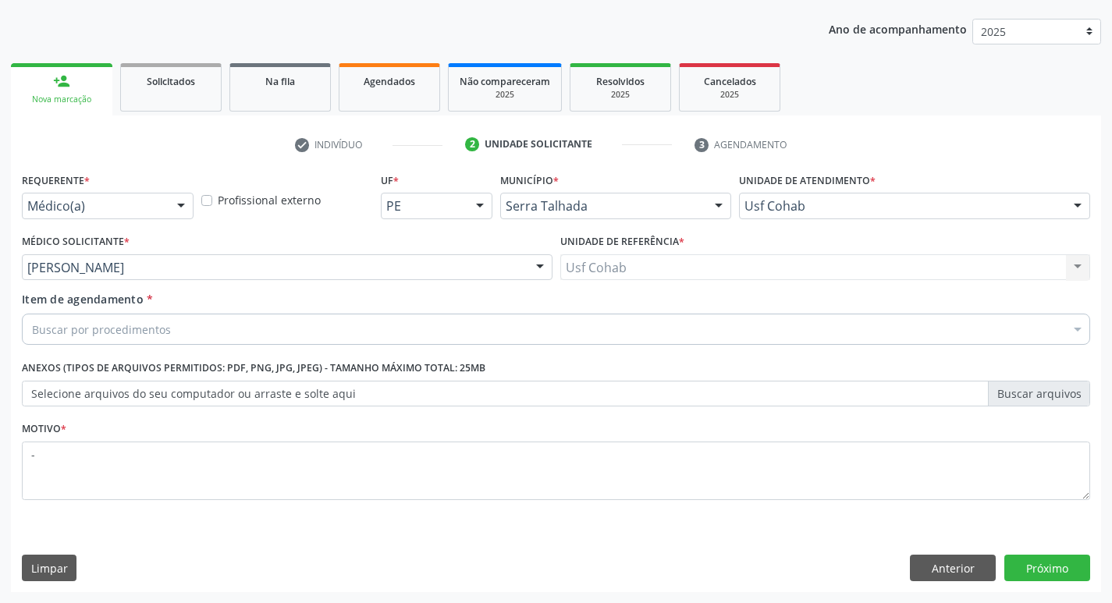
click at [437, 312] on div "Item de agendamento * Buscar por procedimentos Selecionar todos 0304070076 - .Q…" at bounding box center [556, 315] width 1068 height 49
click at [437, 319] on div "Buscar por procedimentos" at bounding box center [556, 329] width 1068 height 31
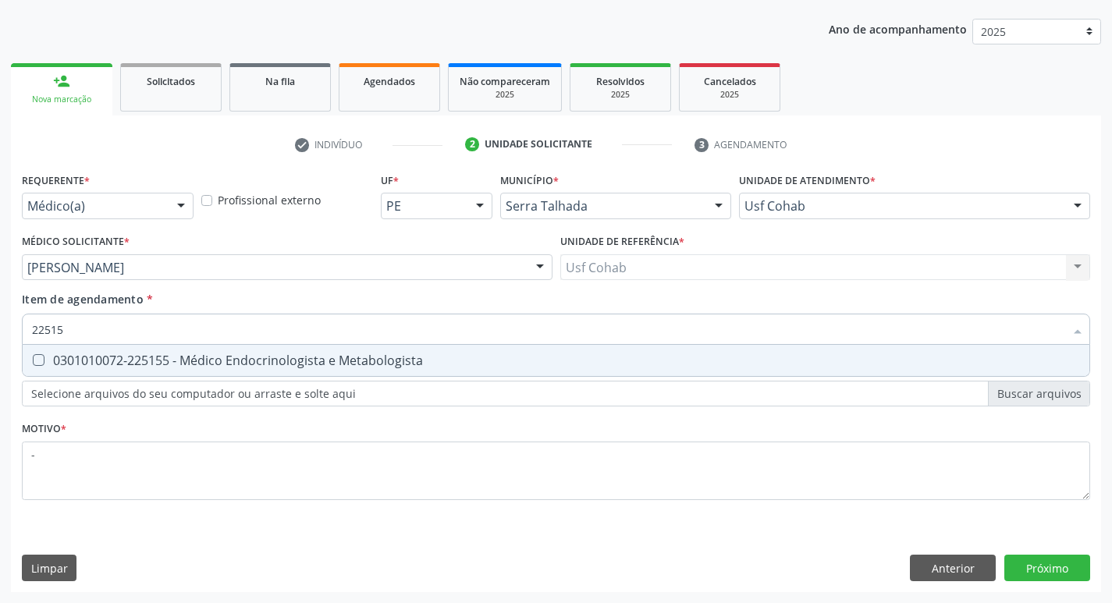
type input "225155"
click at [449, 349] on span "0301010072-225155 - Médico Endocrinologista e Metabologista" at bounding box center [556, 360] width 1067 height 31
checkbox Metabologista "true"
click at [1061, 559] on div "Requerente * Médico(a) Médico(a) Enfermeiro(a) Paciente Nenhum resultado encont…" at bounding box center [556, 381] width 1090 height 424
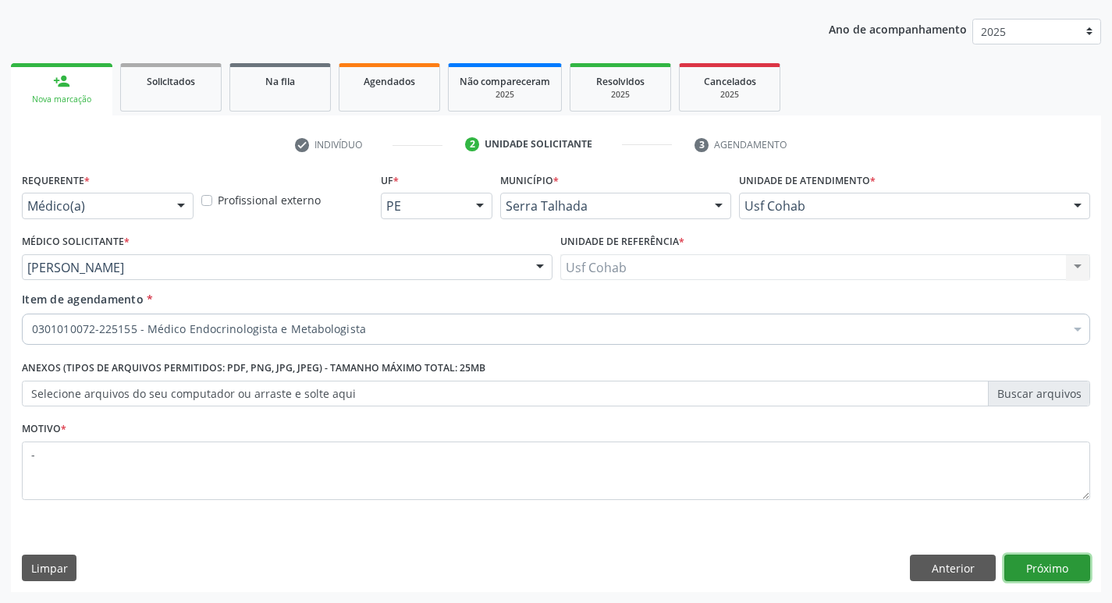
click at [1041, 571] on button "Próximo" at bounding box center [1047, 568] width 86 height 27
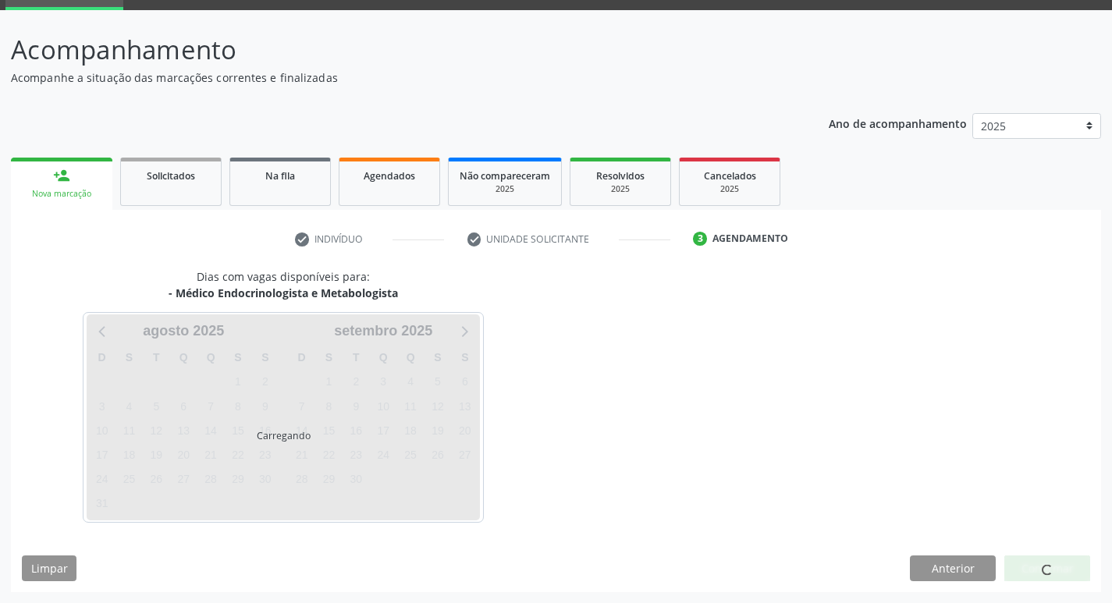
scroll to position [76, 0]
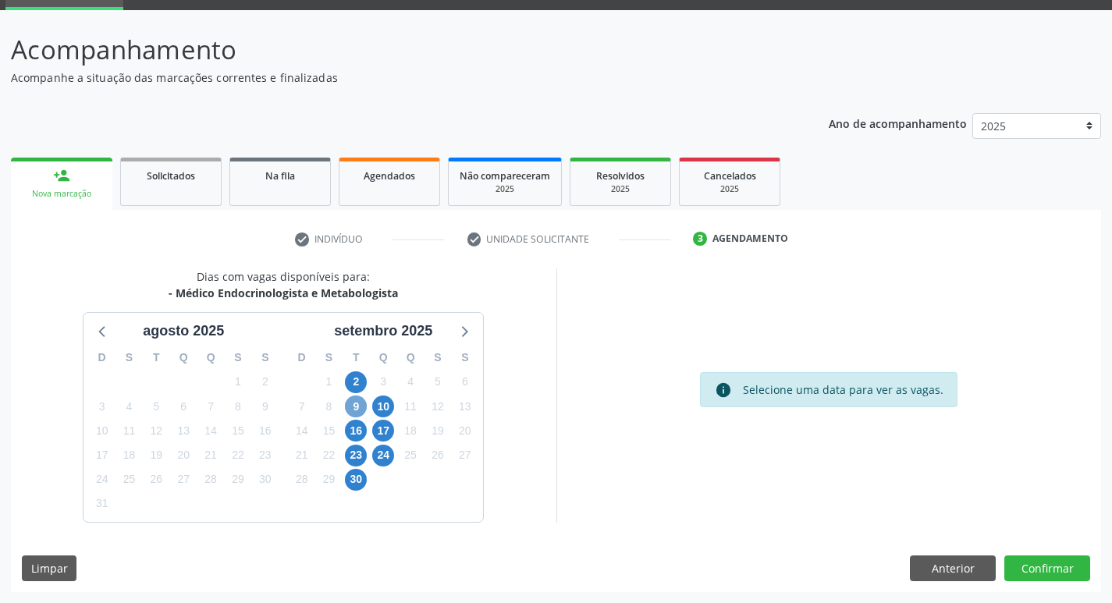
click at [351, 407] on span "9" at bounding box center [356, 407] width 22 height 22
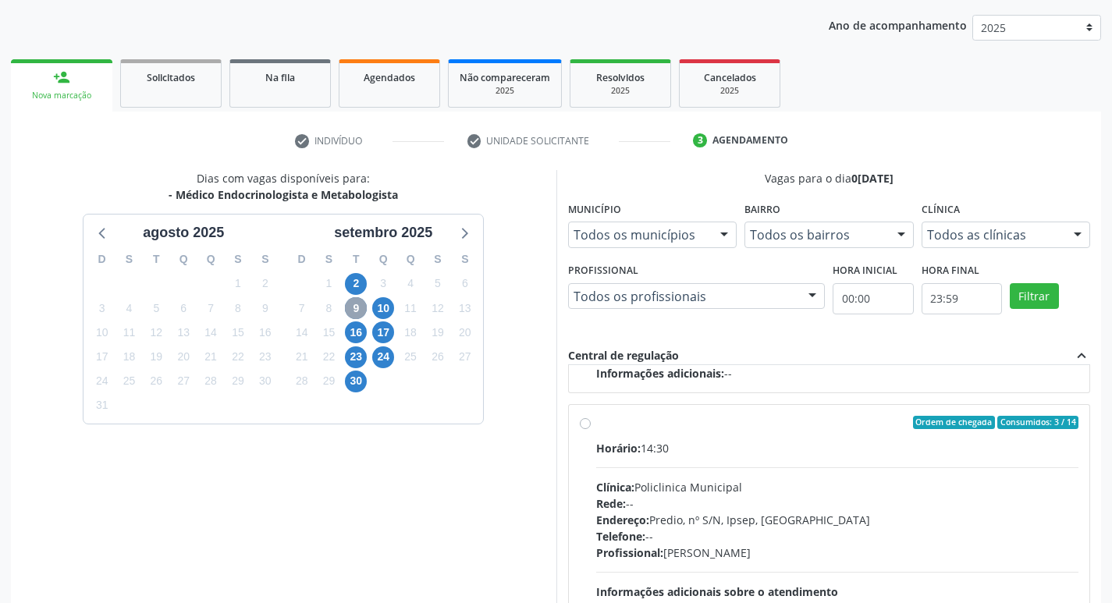
scroll to position [310, 0]
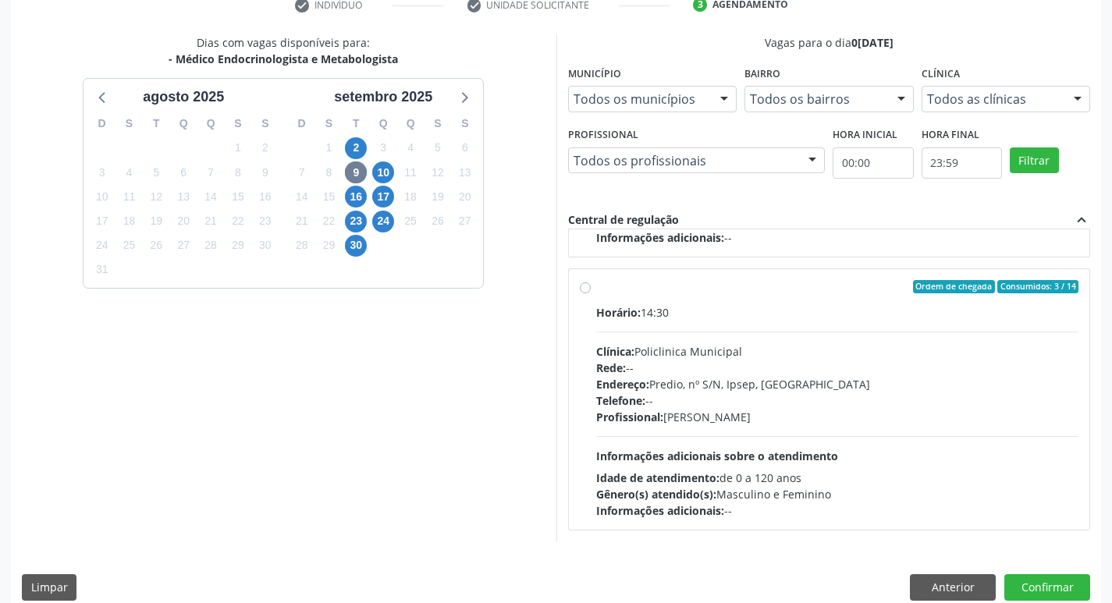
click at [867, 441] on div "Horário: 14:30 Clínica: Policlinica Municipal Rede: -- Endereço: Predio, nº S/N…" at bounding box center [837, 411] width 483 height 215
click at [591, 294] on input "Ordem de chegada Consumidos: 3 / 14 Horário: 14:30 Clínica: Policlinica Municip…" at bounding box center [585, 287] width 11 height 14
radio input "true"
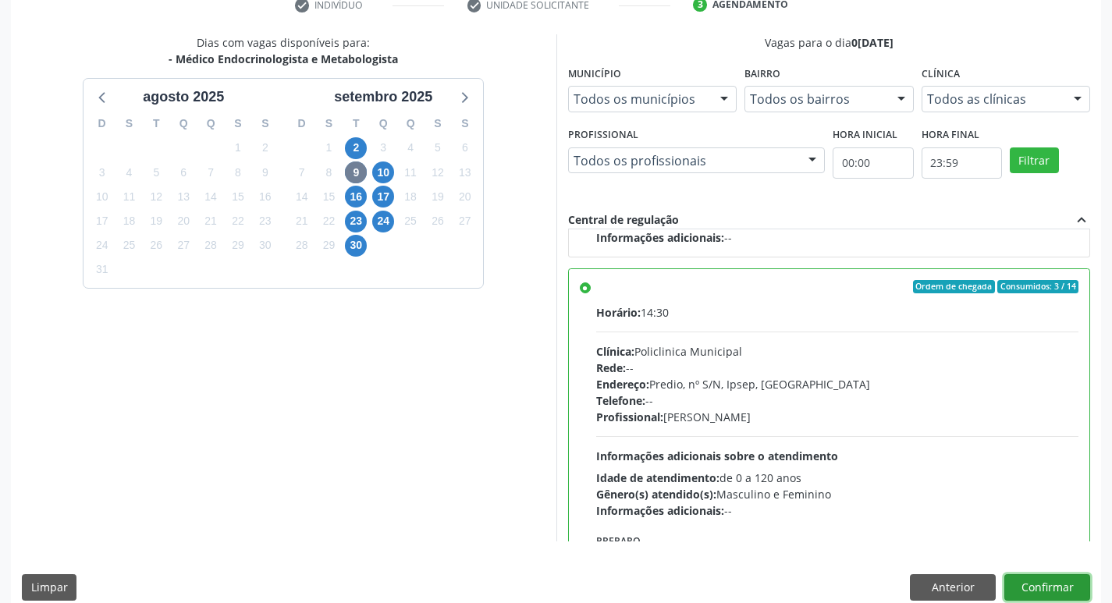
click at [1025, 581] on button "Confirmar" at bounding box center [1047, 587] width 86 height 27
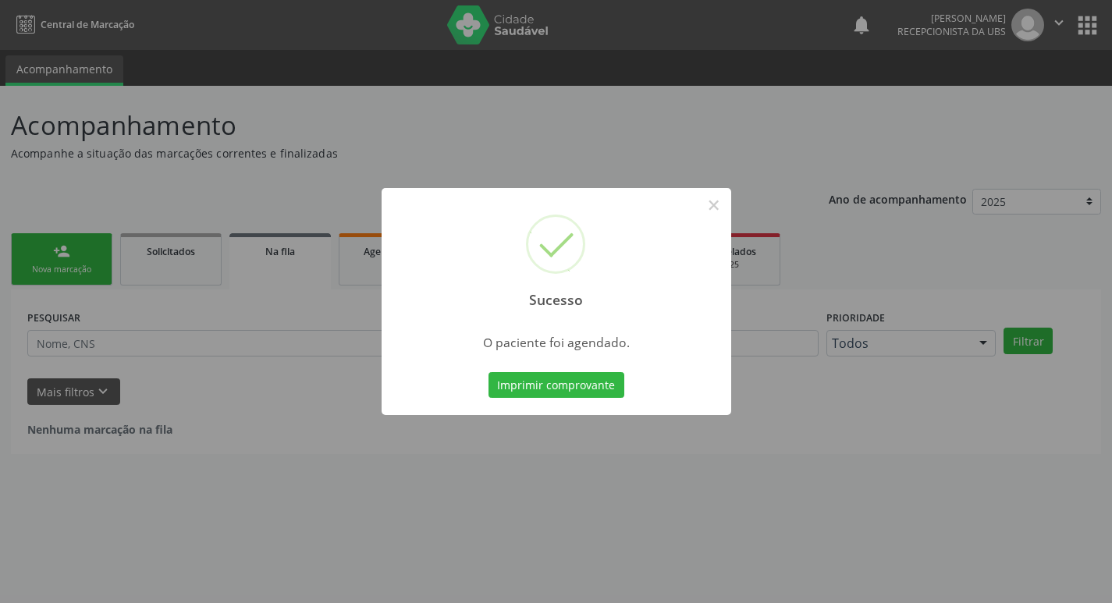
scroll to position [0, 0]
click at [576, 376] on button "Imprimir comprovante" at bounding box center [562, 385] width 136 height 27
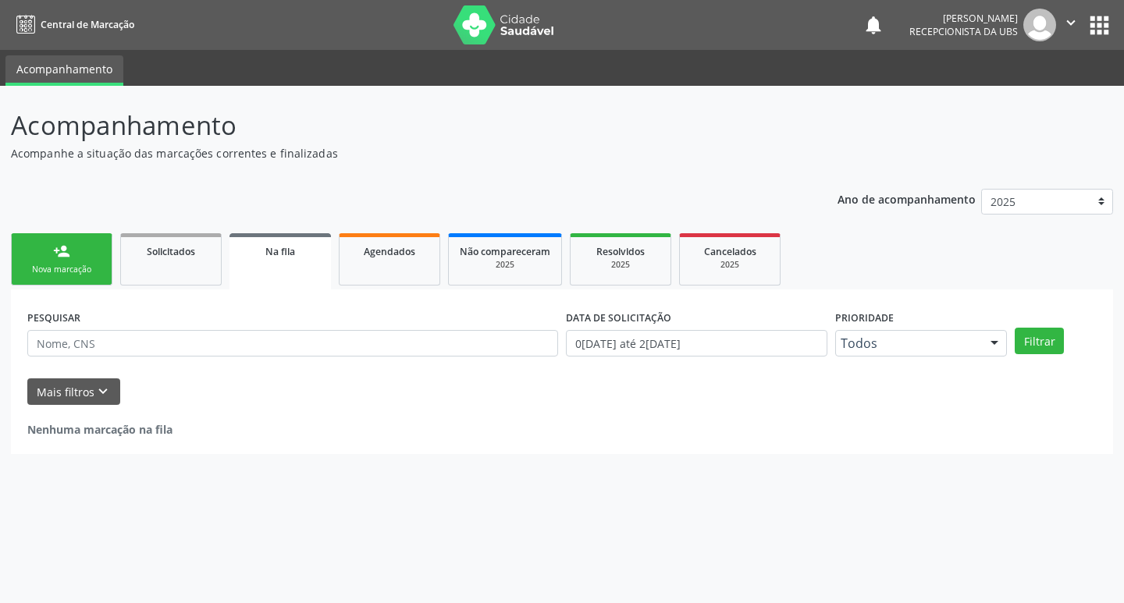
click at [66, 267] on div "Sucesso × O paciente foi agendado. Imprimir comprovante Cancel" at bounding box center [562, 301] width 1124 height 603
click at [80, 258] on link "person_add Nova marcação" at bounding box center [61, 259] width 101 height 52
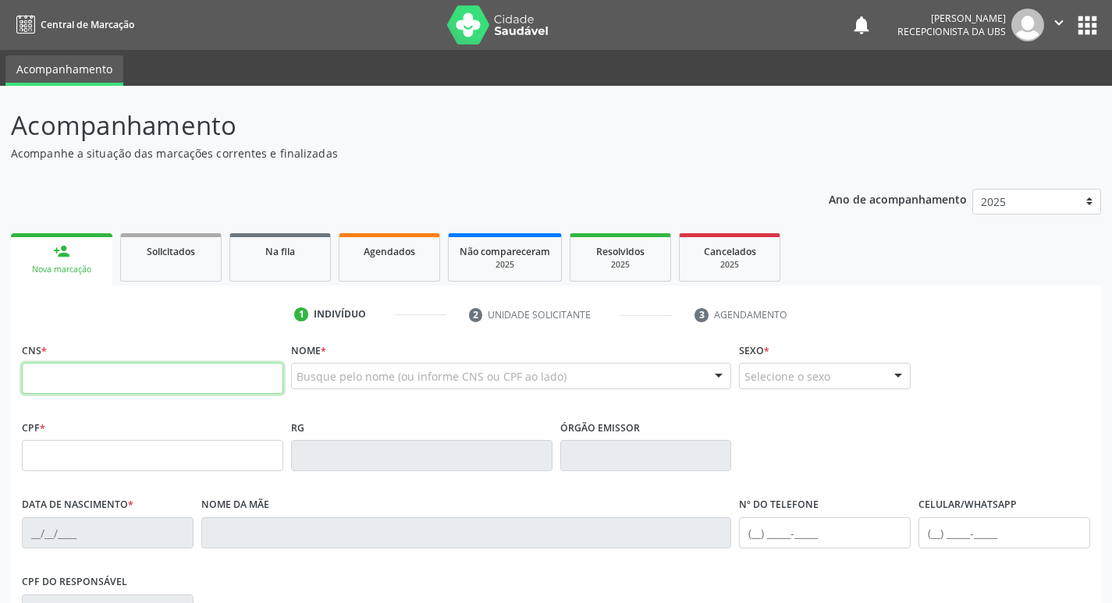
click at [146, 373] on input "text" at bounding box center [152, 378] width 261 height 31
type input "702 0058 0644 2986"
type input "356.734.944-91"
type input "24/04/1947"
type input "Analia Pereira dos Santos"
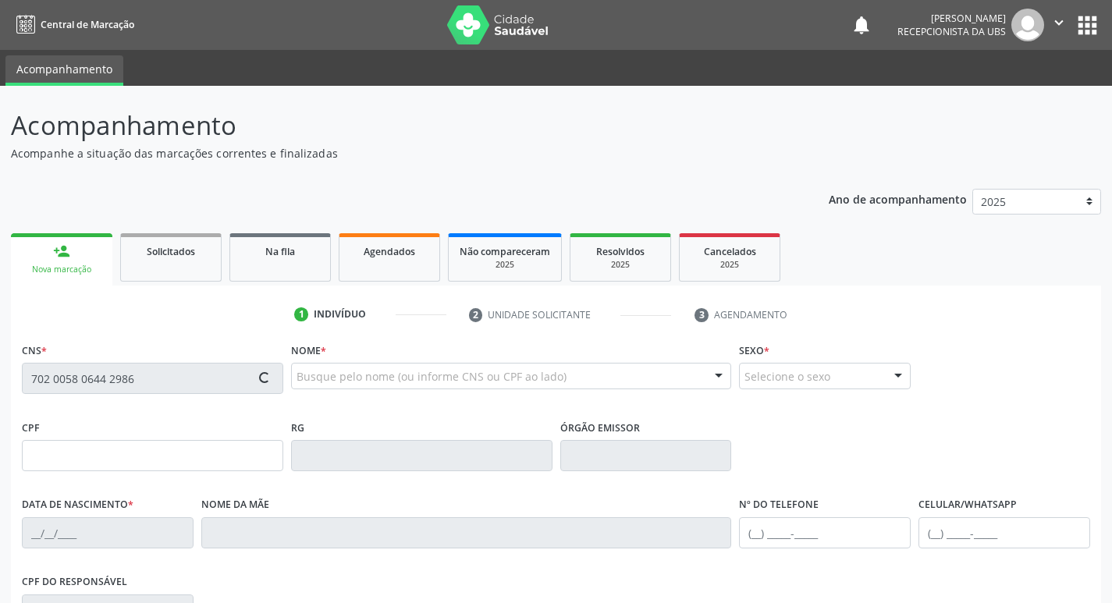
type input "(87) 99999-9999"
type input "212"
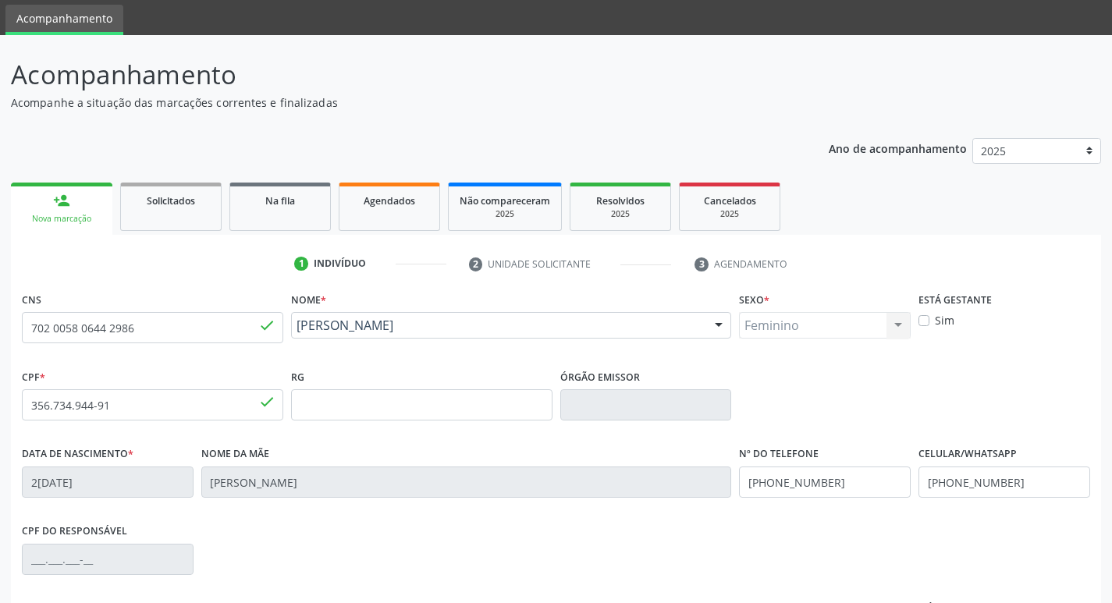
scroll to position [78, 0]
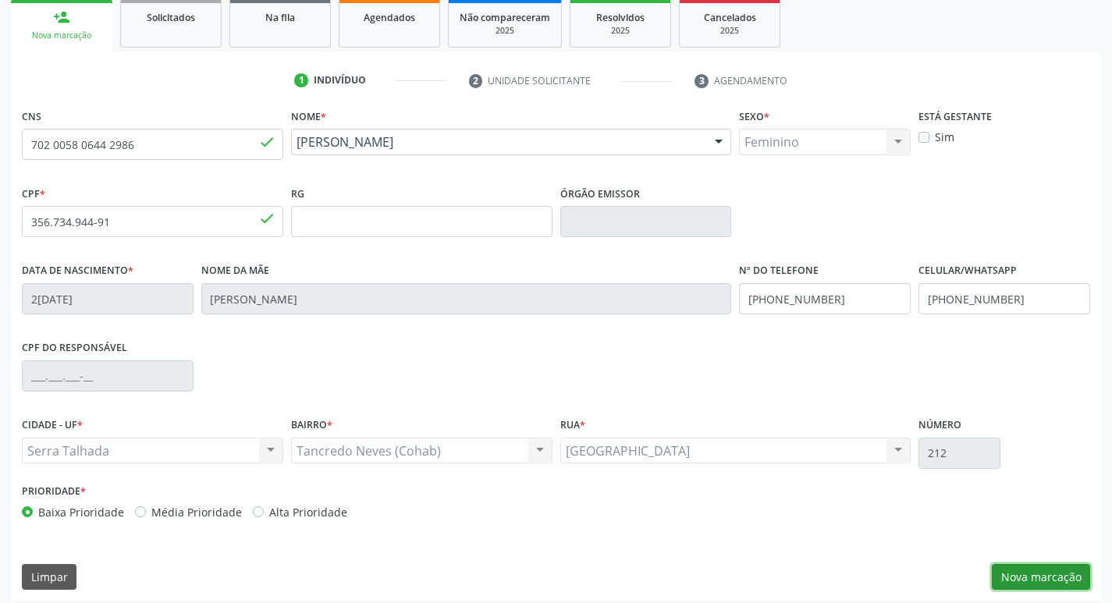
click at [1025, 581] on button "Nova marcação" at bounding box center [1041, 577] width 98 height 27
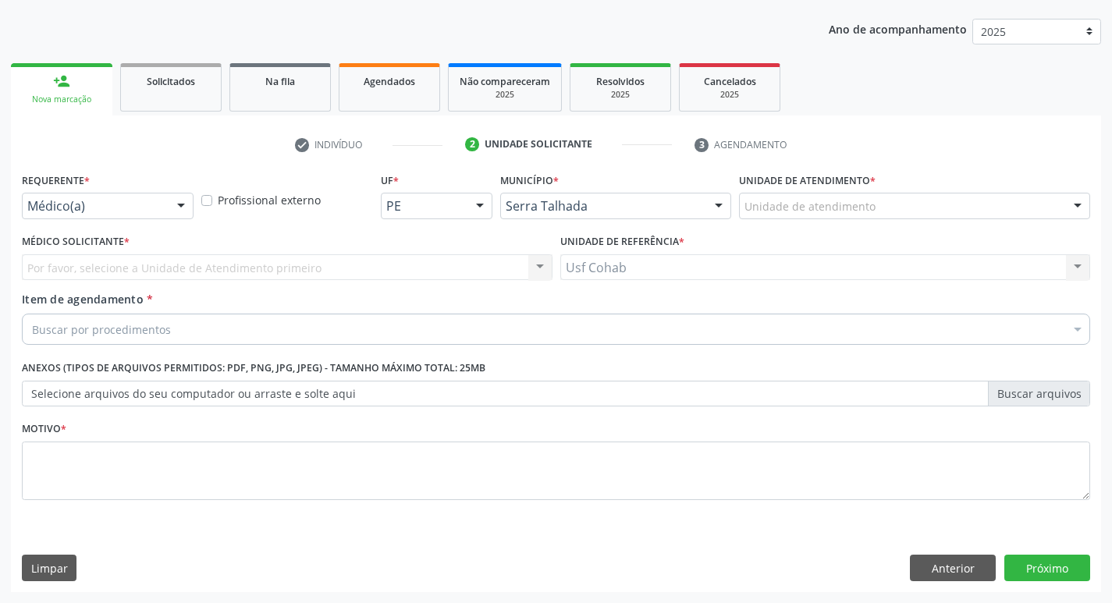
click at [929, 204] on div "Unidade de atendimento" at bounding box center [914, 206] width 351 height 27
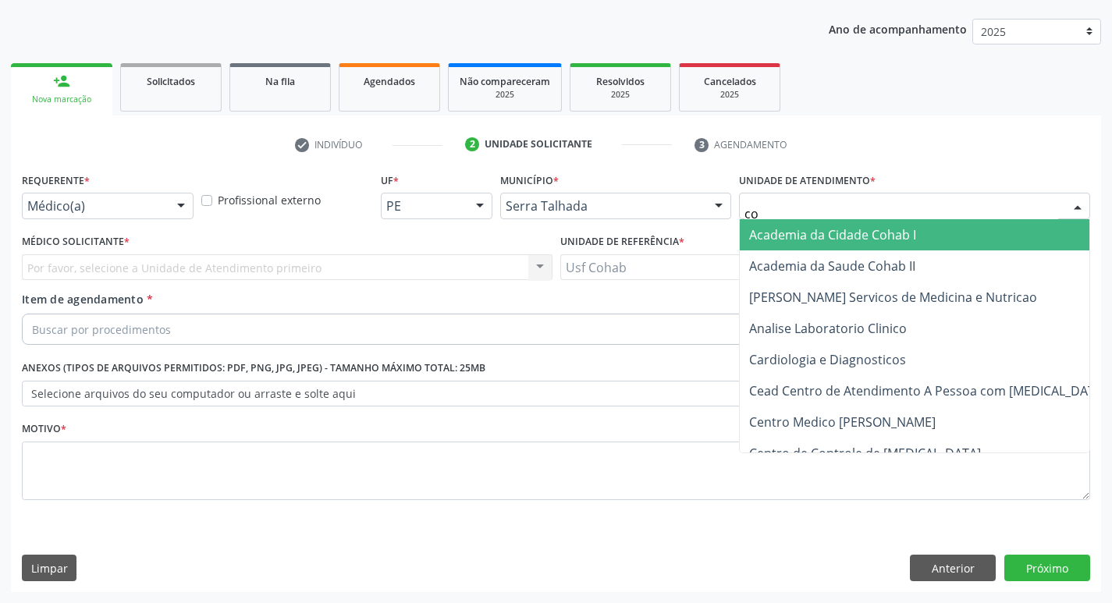
type input "coh"
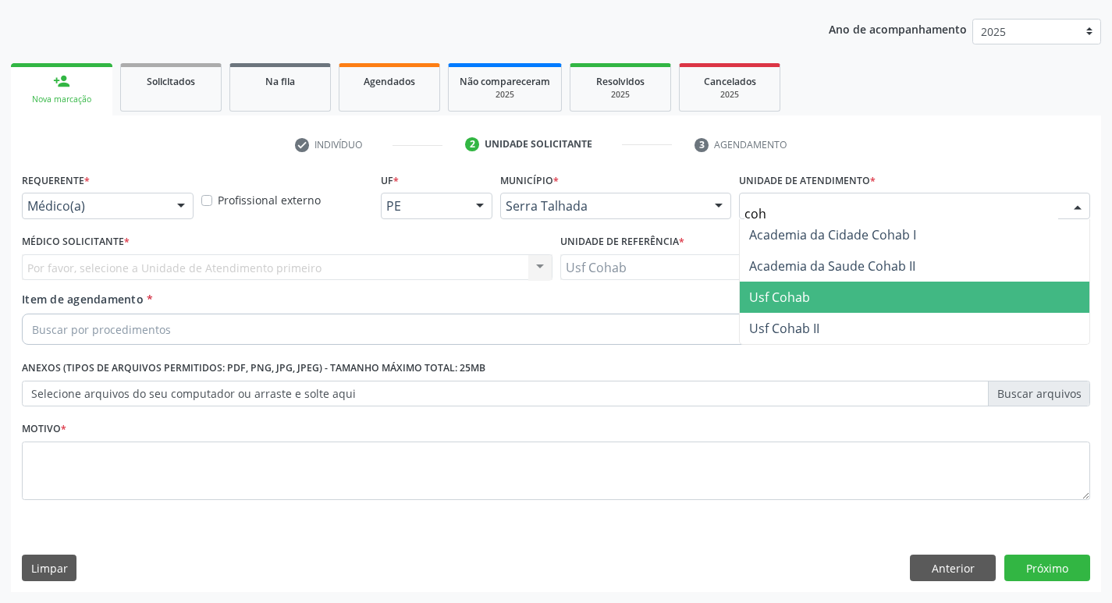
click at [815, 299] on span "Usf Cohab" at bounding box center [915, 297] width 350 height 31
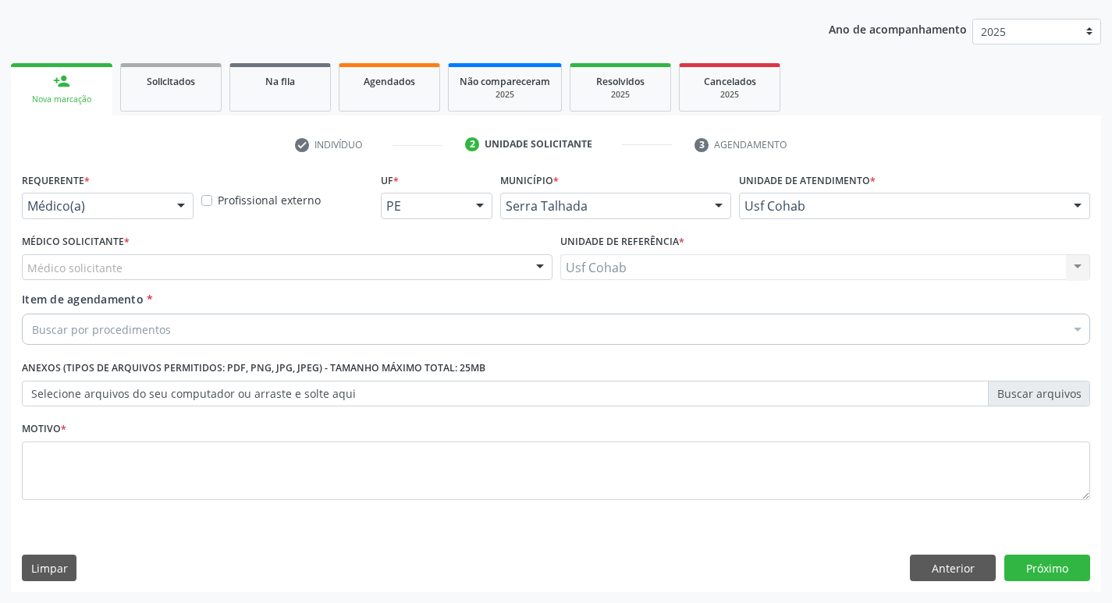
click at [307, 286] on div "Médico Solicitante * Médico solicitante Elizabete Faria Ramos Nenhum resultado …" at bounding box center [287, 260] width 538 height 61
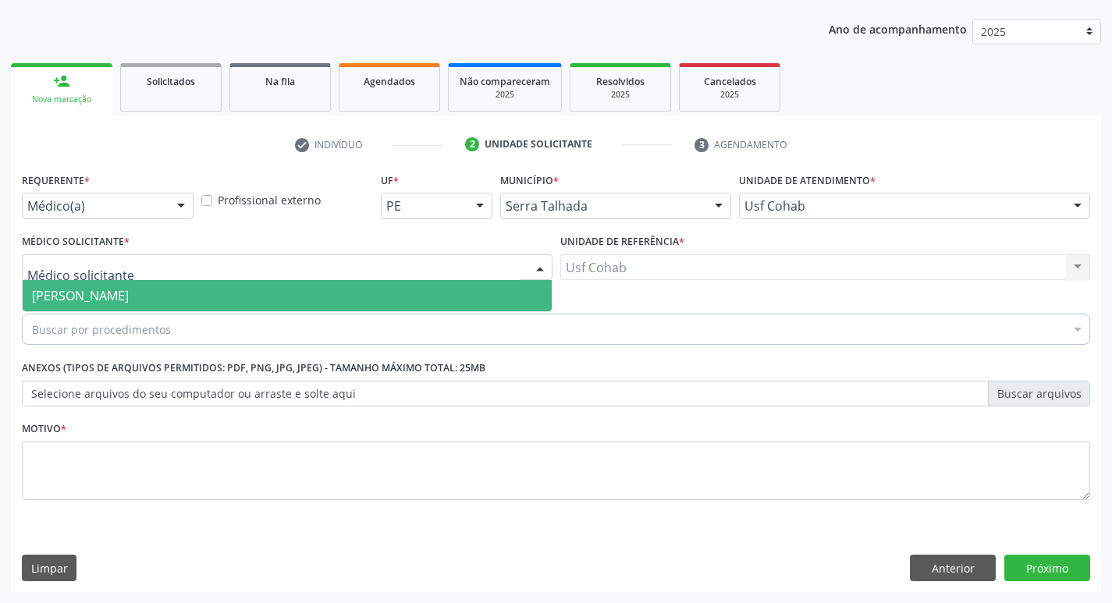
click at [318, 274] on div at bounding box center [287, 267] width 531 height 27
click at [314, 299] on span "[PERSON_NAME]" at bounding box center [287, 295] width 529 height 31
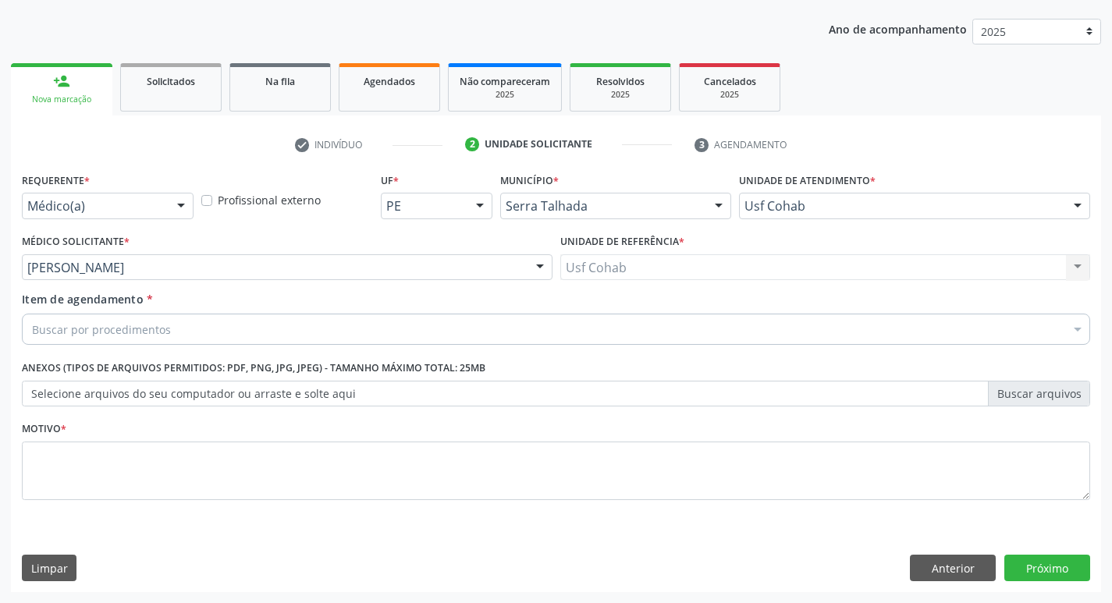
click at [299, 429] on div "Motivo *" at bounding box center [556, 458] width 1068 height 83
click at [294, 339] on div "Buscar por procedimentos" at bounding box center [556, 329] width 1068 height 31
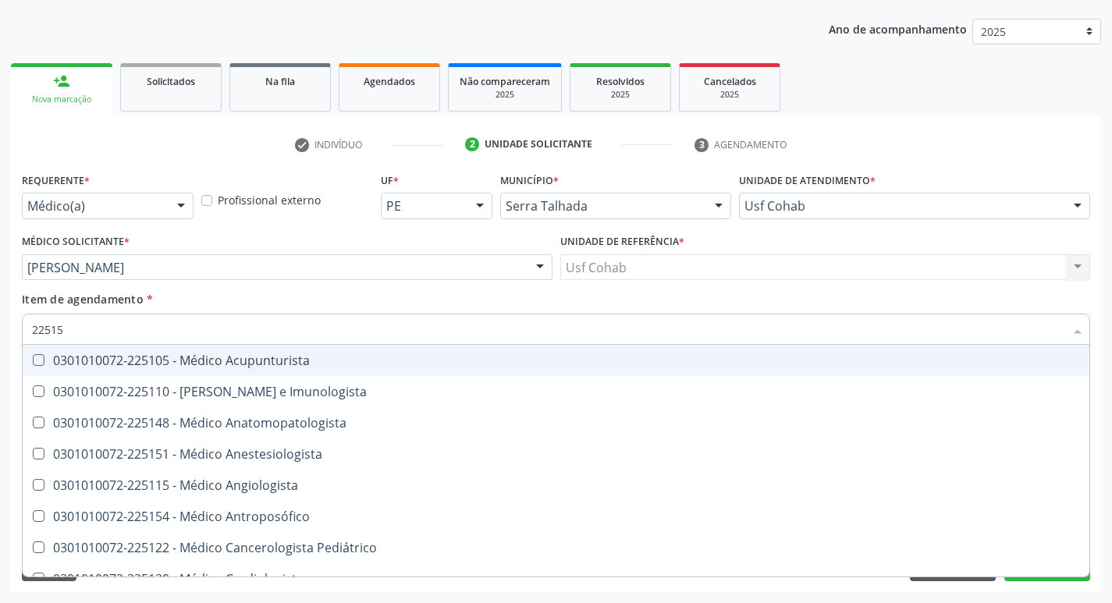
type input "225155"
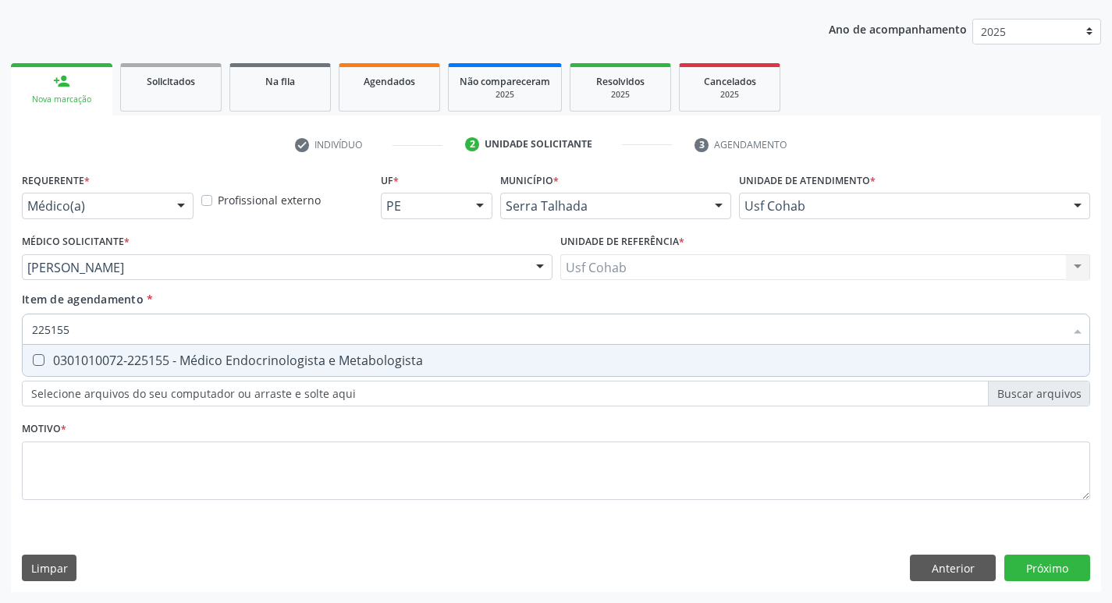
click at [302, 359] on div "0301010072-225155 - Médico Endocrinologista e Metabologista" at bounding box center [556, 360] width 1048 height 12
checkbox Metabologista "true"
click at [1036, 558] on div "Requerente * Médico(a) Médico(a) Enfermeiro(a) Paciente Nenhum resultado encont…" at bounding box center [556, 381] width 1090 height 424
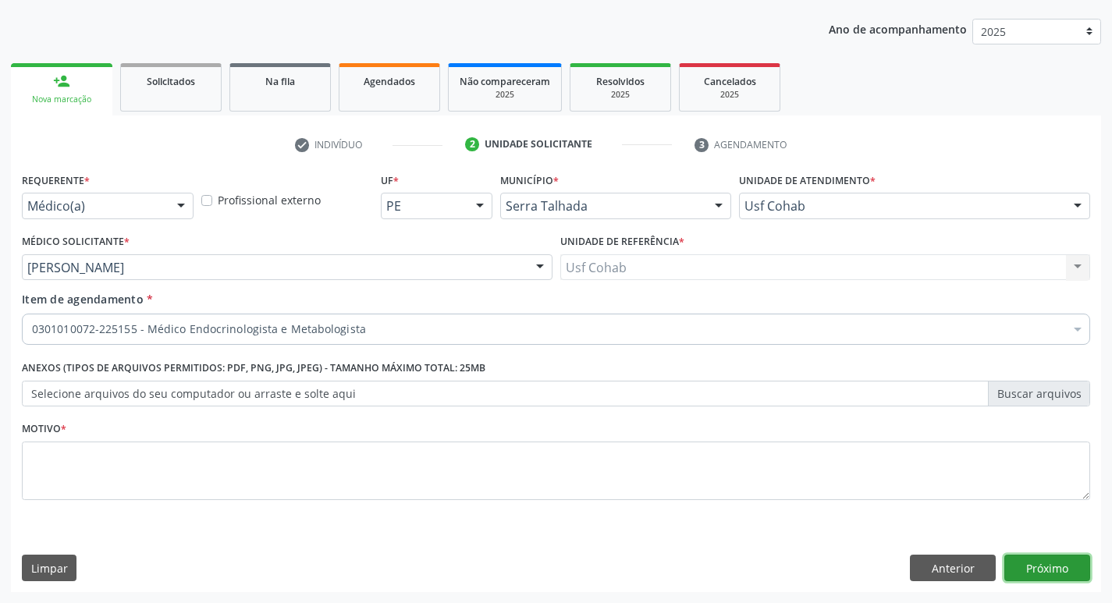
click at [1044, 574] on button "Próximo" at bounding box center [1047, 568] width 86 height 27
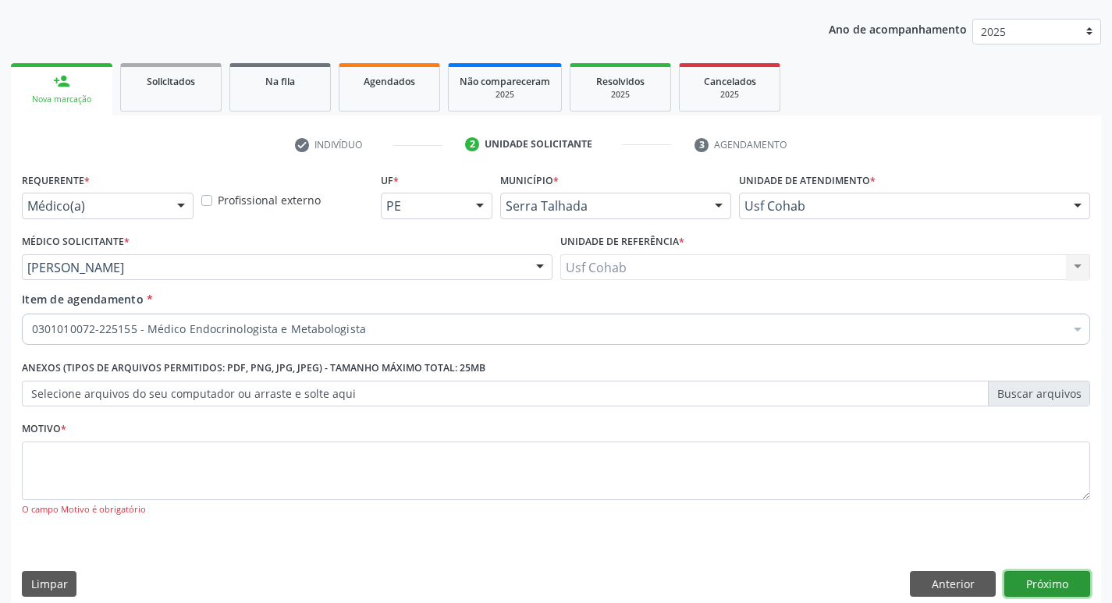
click at [1020, 577] on button "Próximo" at bounding box center [1047, 584] width 86 height 27
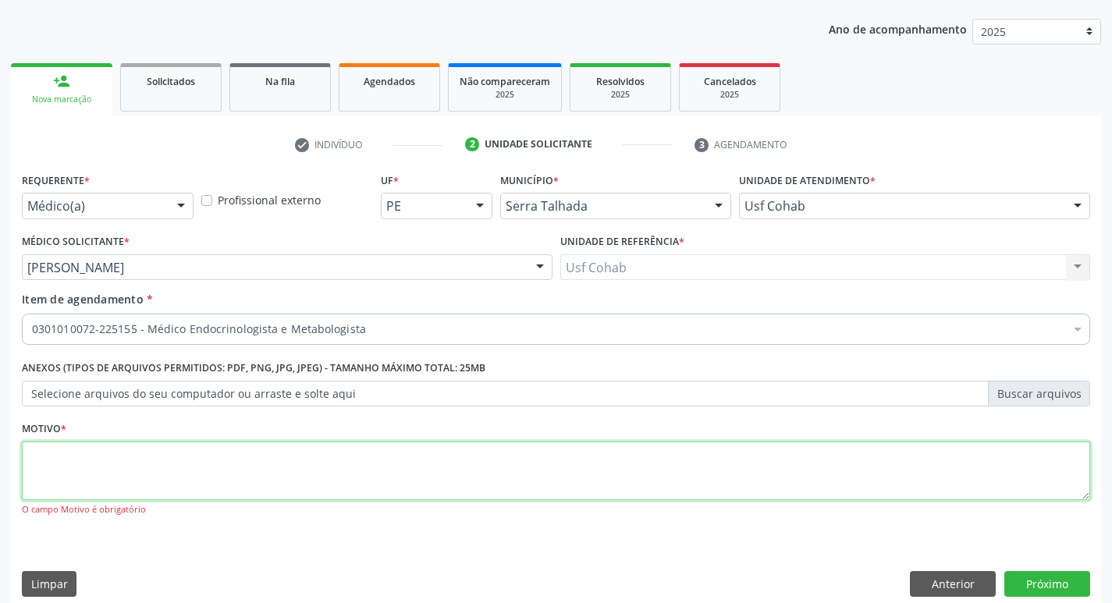
click at [374, 470] on textarea at bounding box center [556, 471] width 1068 height 59
type textarea "-"
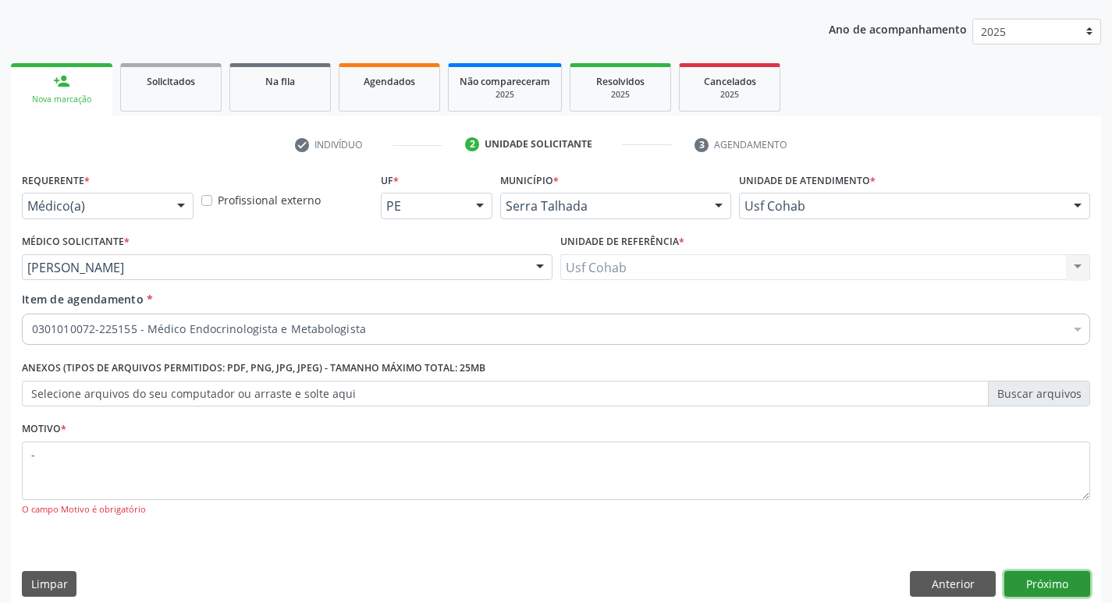
click at [1054, 588] on button "Próximo" at bounding box center [1047, 584] width 86 height 27
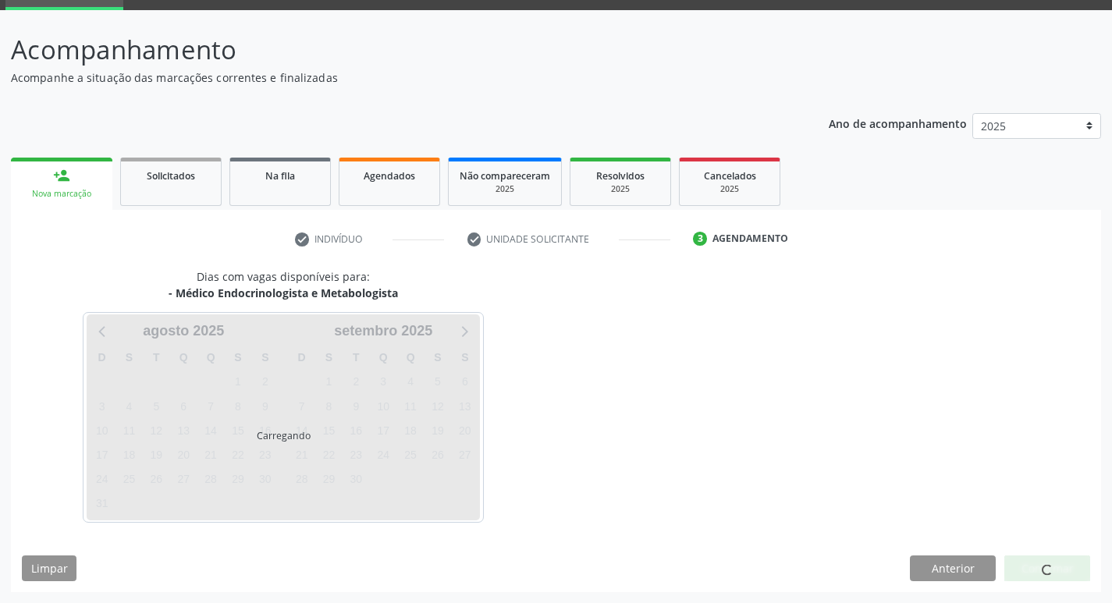
scroll to position [76, 0]
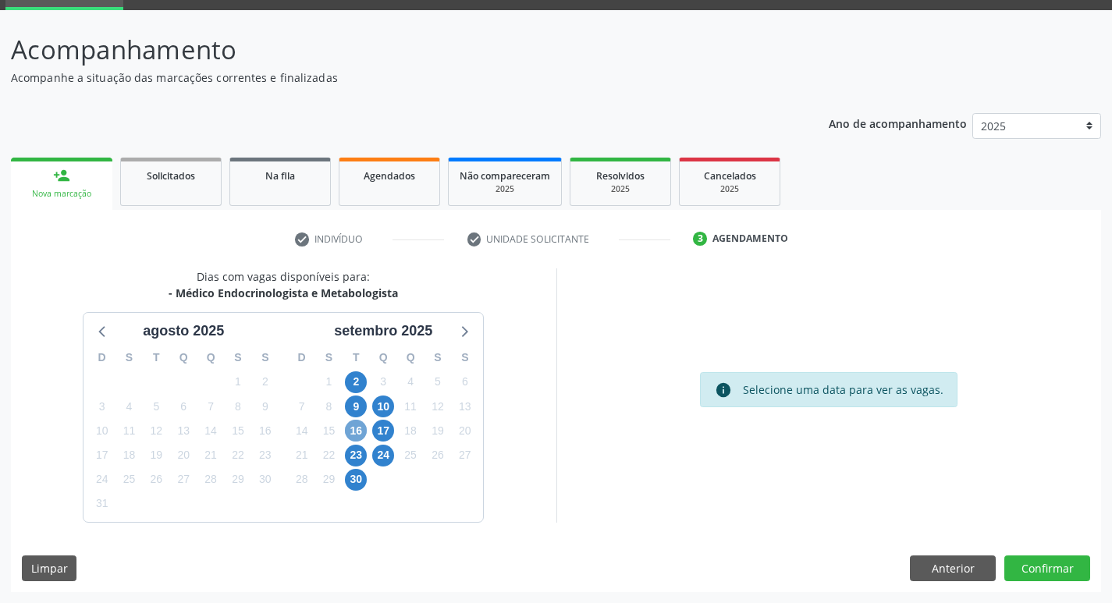
click at [358, 433] on span "16" at bounding box center [356, 431] width 22 height 22
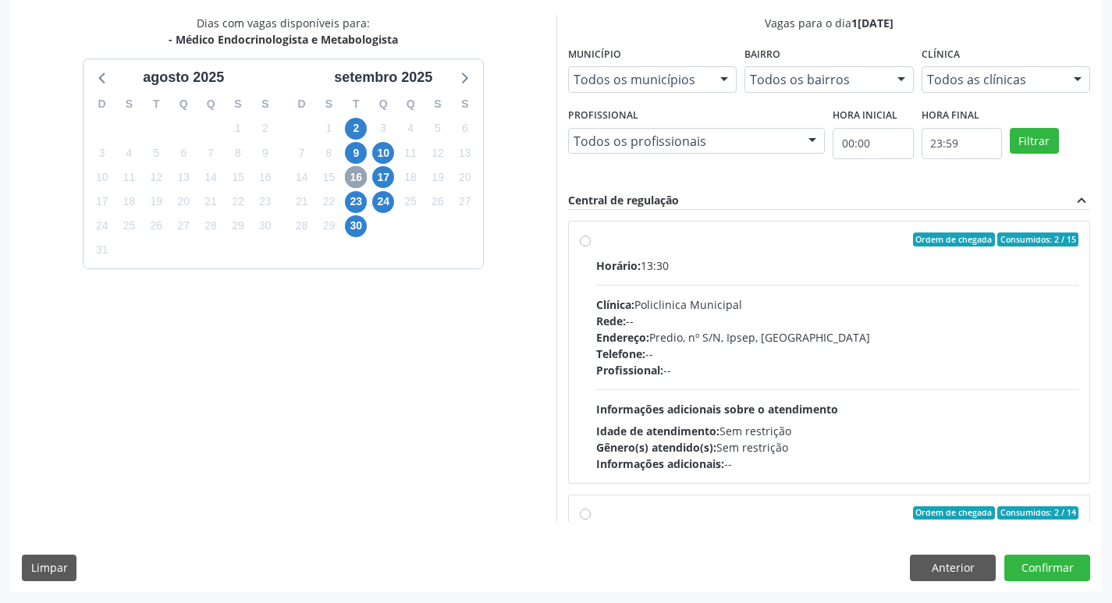
scroll to position [251, 0]
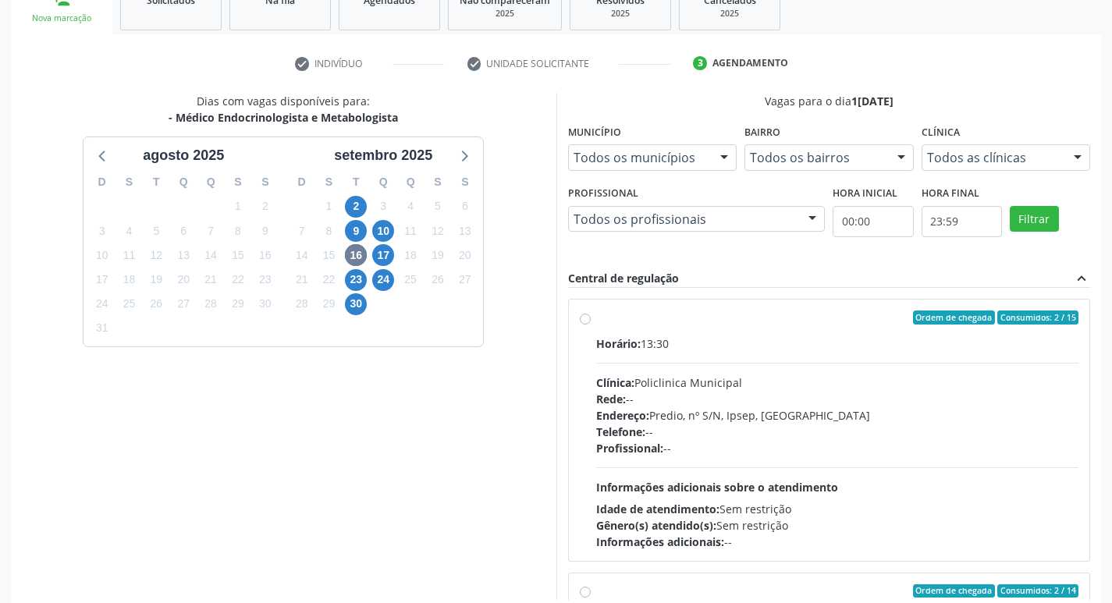
click at [795, 382] on div "Clínica: Policlinica Municipal" at bounding box center [837, 383] width 483 height 16
click at [591, 325] on input "Ordem de chegada Consumidos: 2 / 15 Horário: 13:30 Clínica: Policlinica Municip…" at bounding box center [585, 318] width 11 height 14
radio input "true"
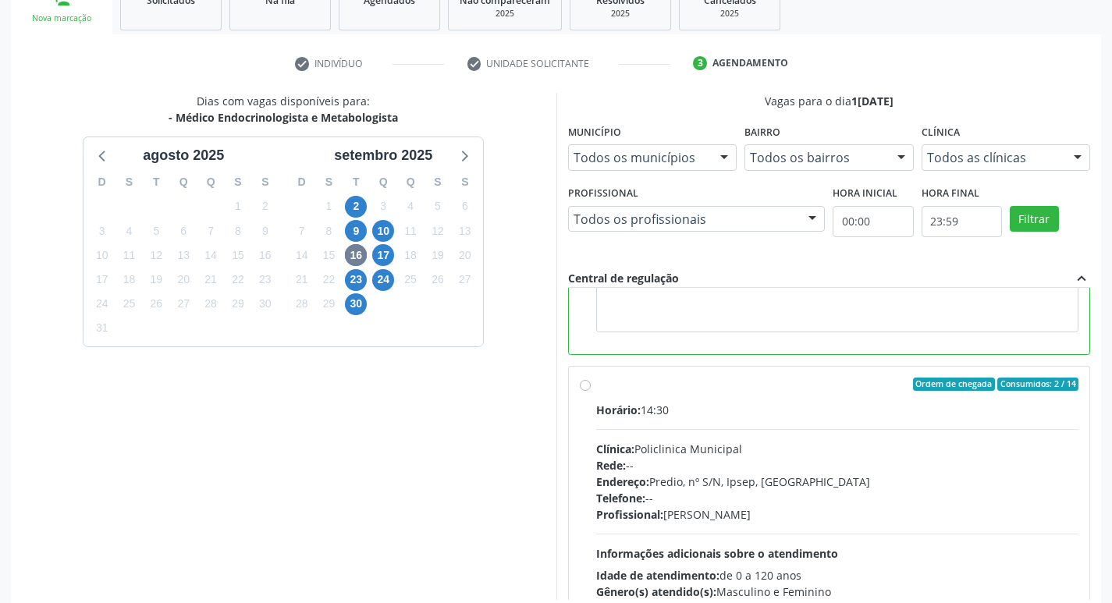
scroll to position [234, 0]
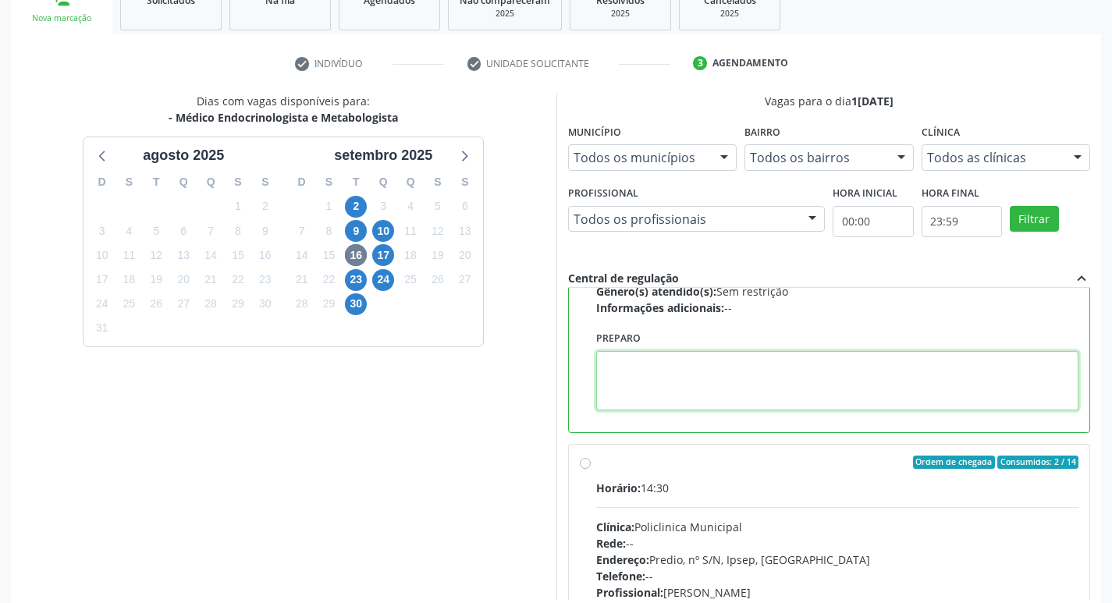
click at [702, 378] on textarea at bounding box center [837, 380] width 483 height 59
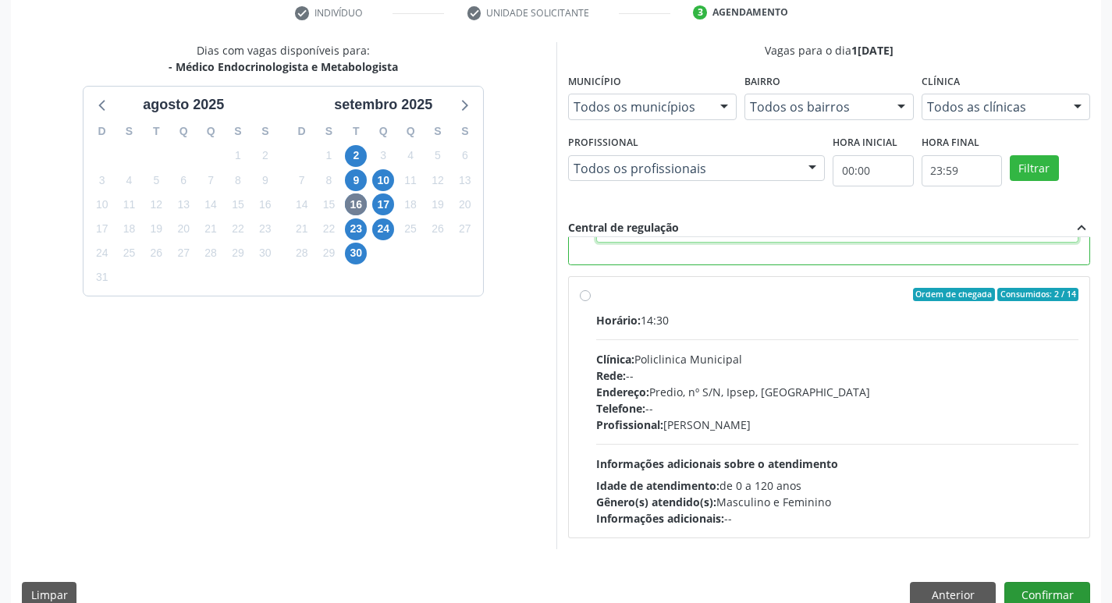
scroll to position [329, 0]
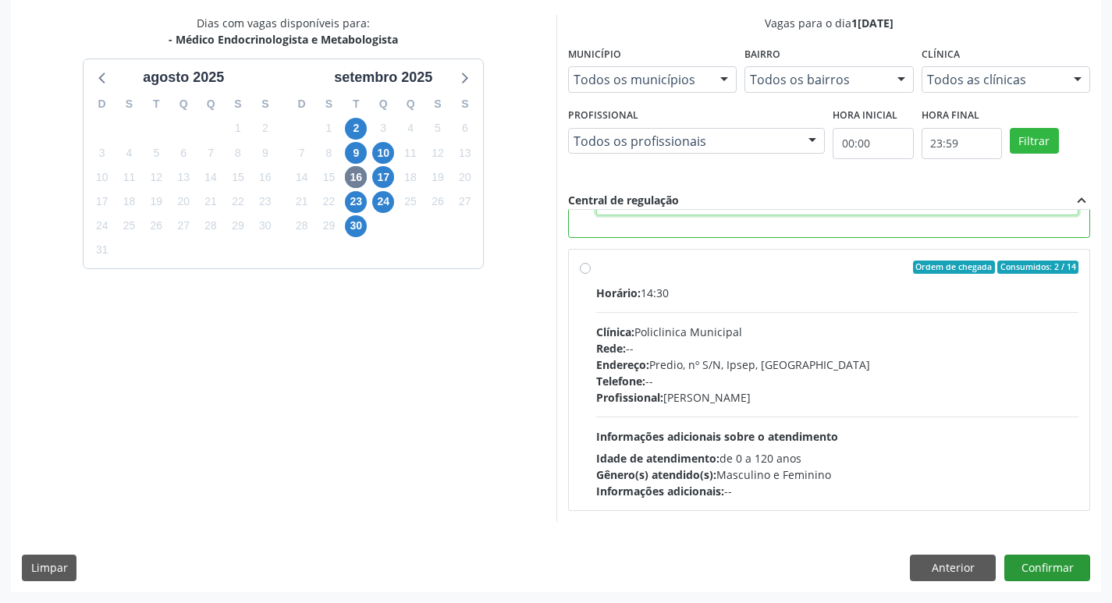
type textarea "Aílo Sérgio"
click at [1043, 567] on button "Confirmar" at bounding box center [1047, 568] width 86 height 27
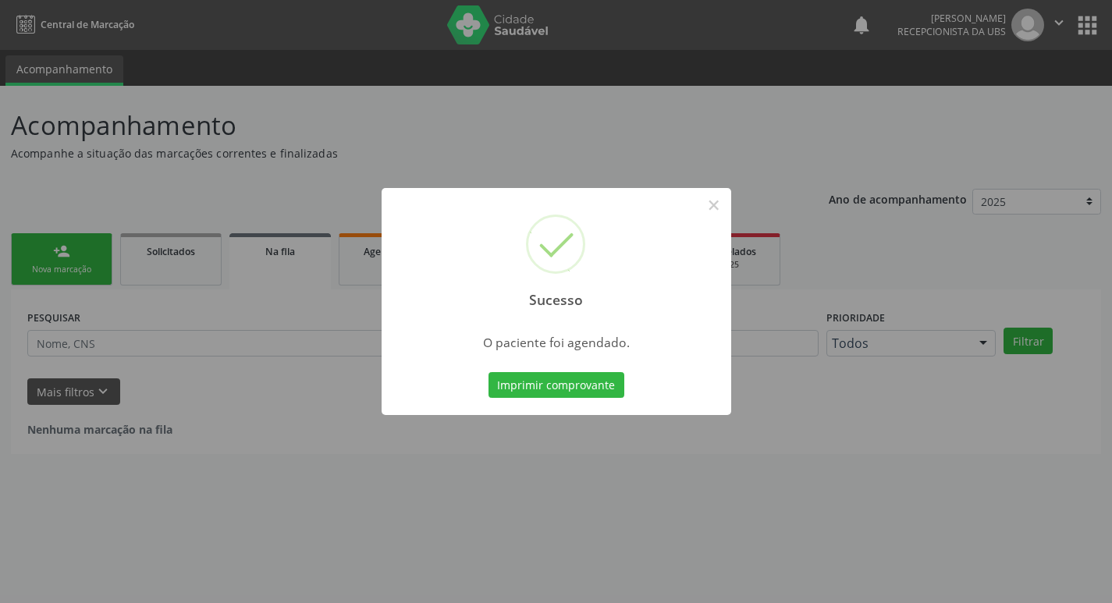
scroll to position [0, 0]
click at [522, 384] on button "Imprimir comprovante" at bounding box center [562, 385] width 136 height 27
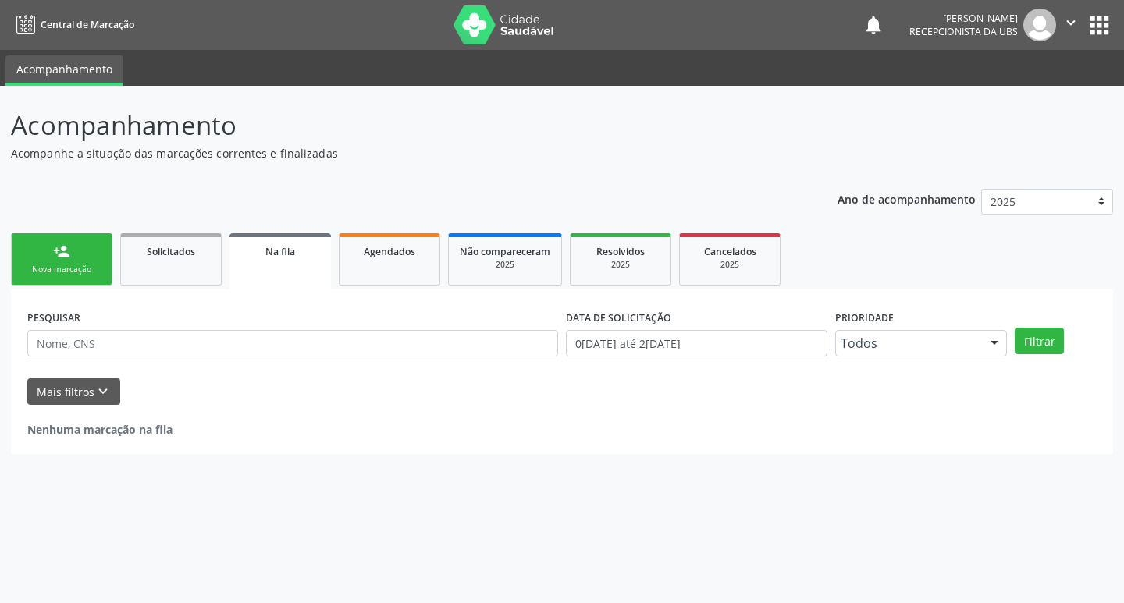
click at [69, 255] on div "person_add" at bounding box center [61, 251] width 17 height 17
click at [73, 272] on div "Nova marcação" at bounding box center [62, 270] width 78 height 12
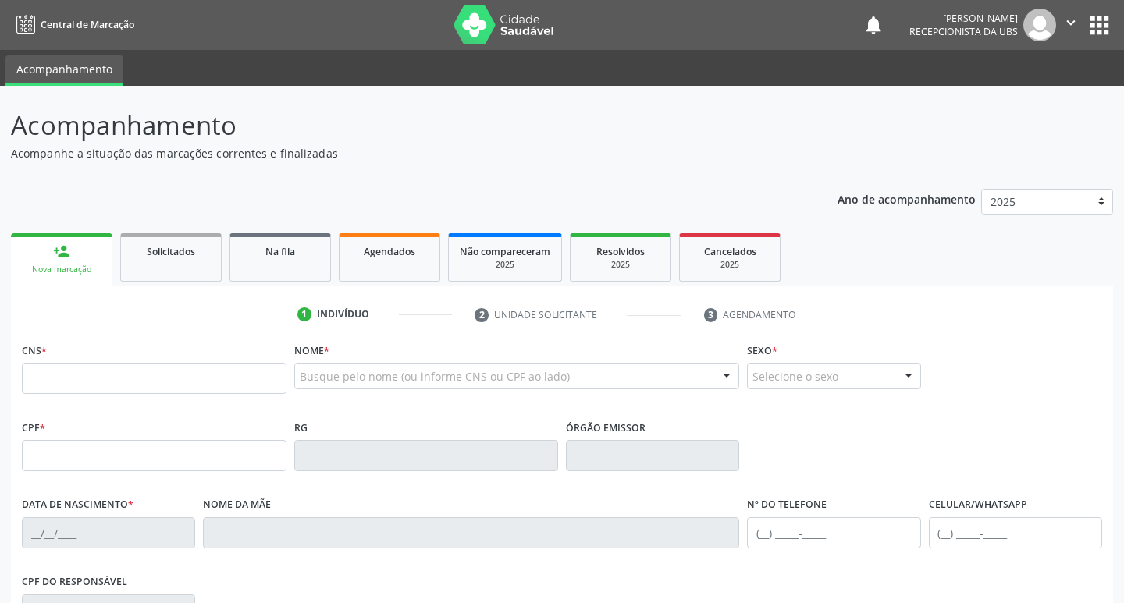
click at [73, 272] on div "Nova marcação" at bounding box center [62, 270] width 80 height 12
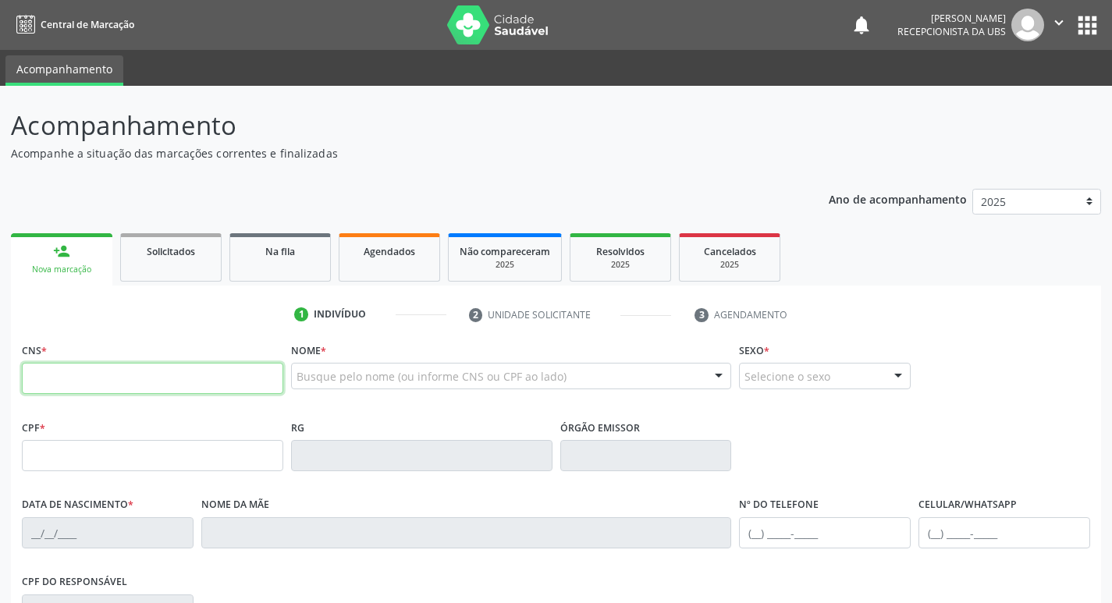
click at [115, 385] on input "text" at bounding box center [152, 378] width 261 height 31
click at [395, 264] on link "Agendados" at bounding box center [389, 257] width 101 height 48
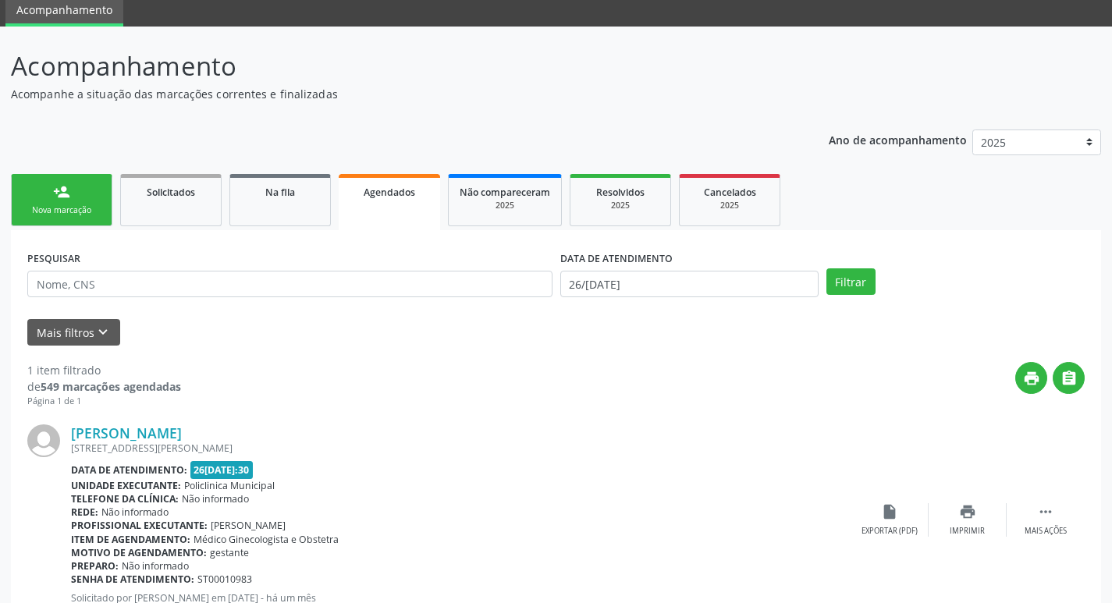
scroll to position [115, 0]
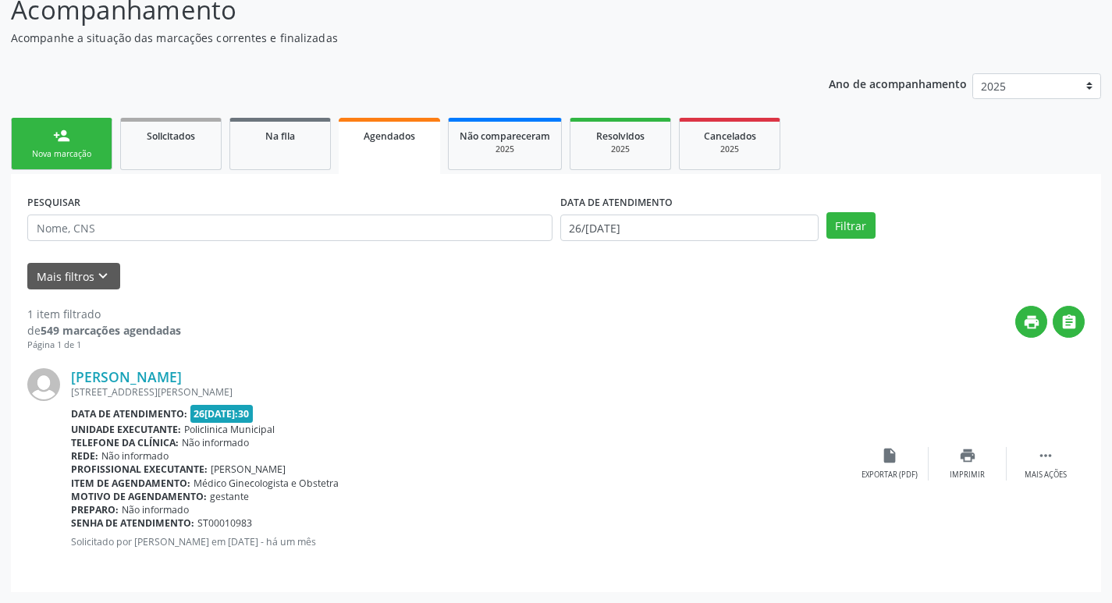
click at [80, 140] on link "person_add Nova marcação" at bounding box center [61, 144] width 101 height 52
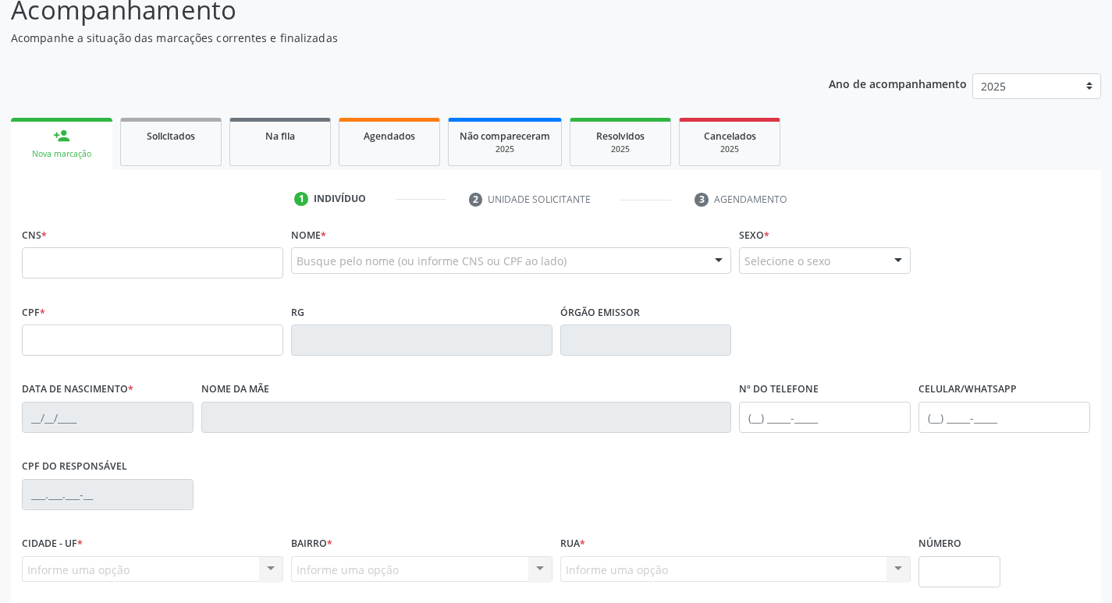
drag, startPoint x: 126, startPoint y: 282, endPoint x: 137, endPoint y: 275, distance: 14.1
click at [130, 278] on fieldset "CNS *" at bounding box center [152, 256] width 261 height 66
click at [176, 253] on input "text" at bounding box center [152, 262] width 261 height 31
type input "209 1361 3198 0018"
type input "19/07/1981"
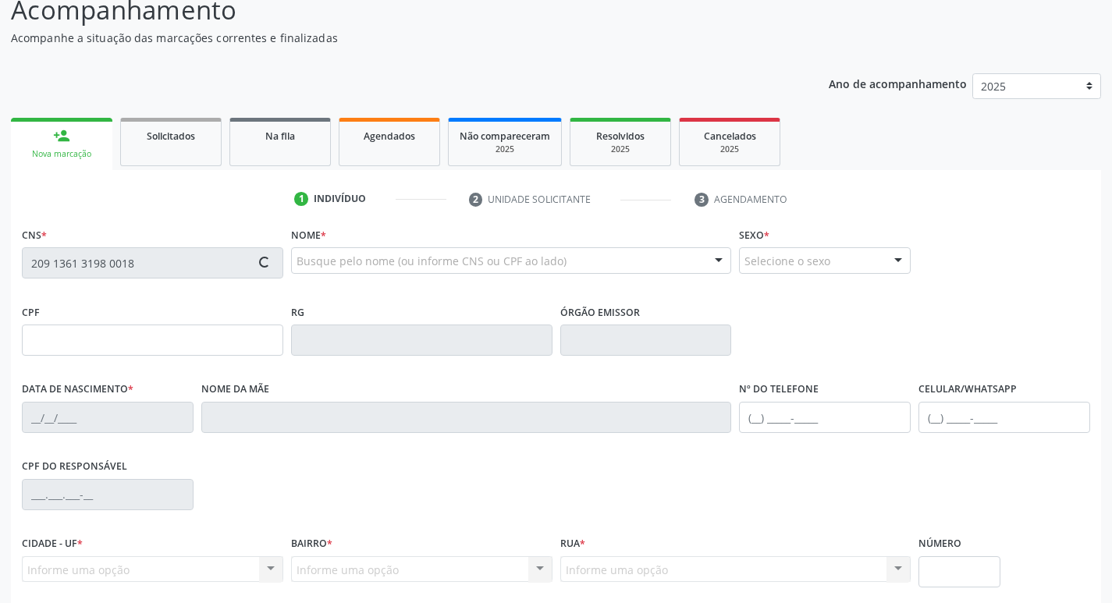
type input "Maria de Lourdes Lima Queiroz"
type input "(87) 99943-0627"
type input "34"
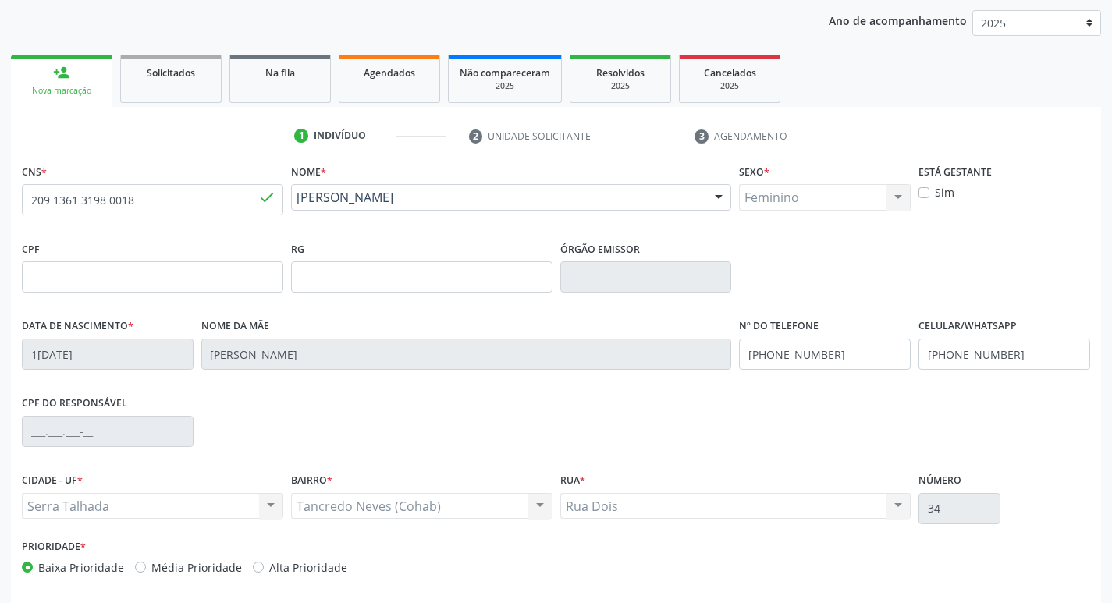
scroll to position [243, 0]
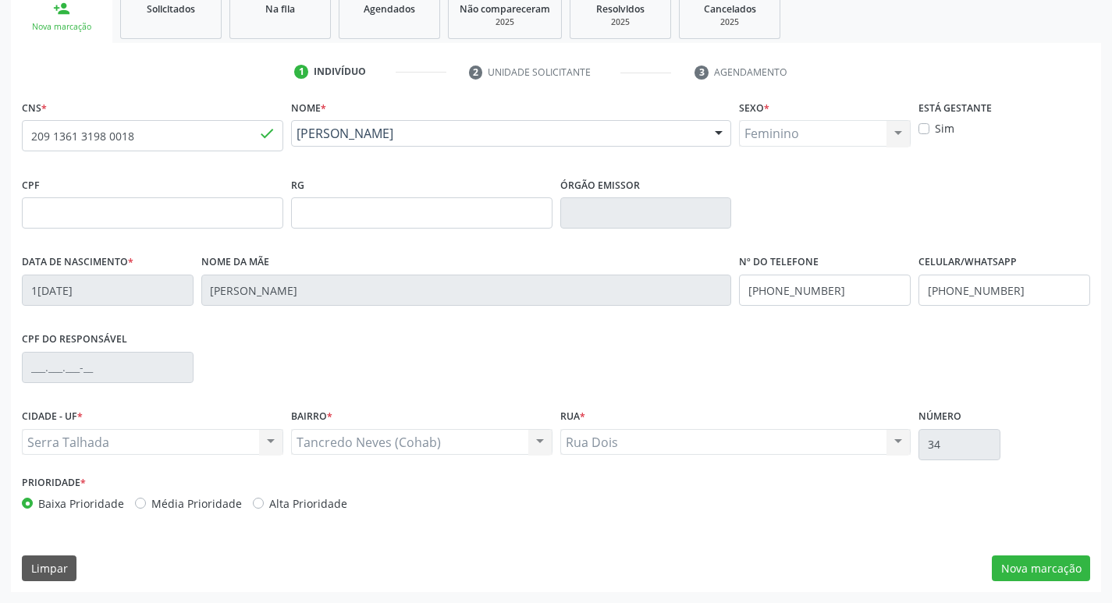
click at [1021, 584] on div "CNS * 209 1361 3198 0018 done Nome * Edinaura Lima Queiroz Edinaura Lima Queiro…" at bounding box center [556, 344] width 1090 height 496
click at [1021, 560] on button "Nova marcação" at bounding box center [1041, 569] width 98 height 27
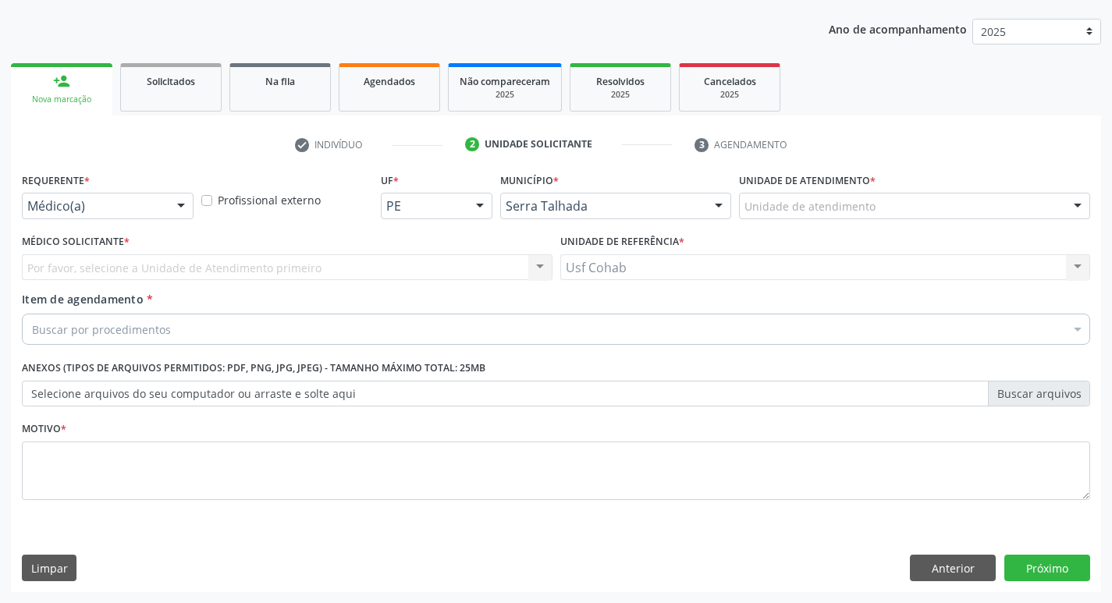
scroll to position [170, 0]
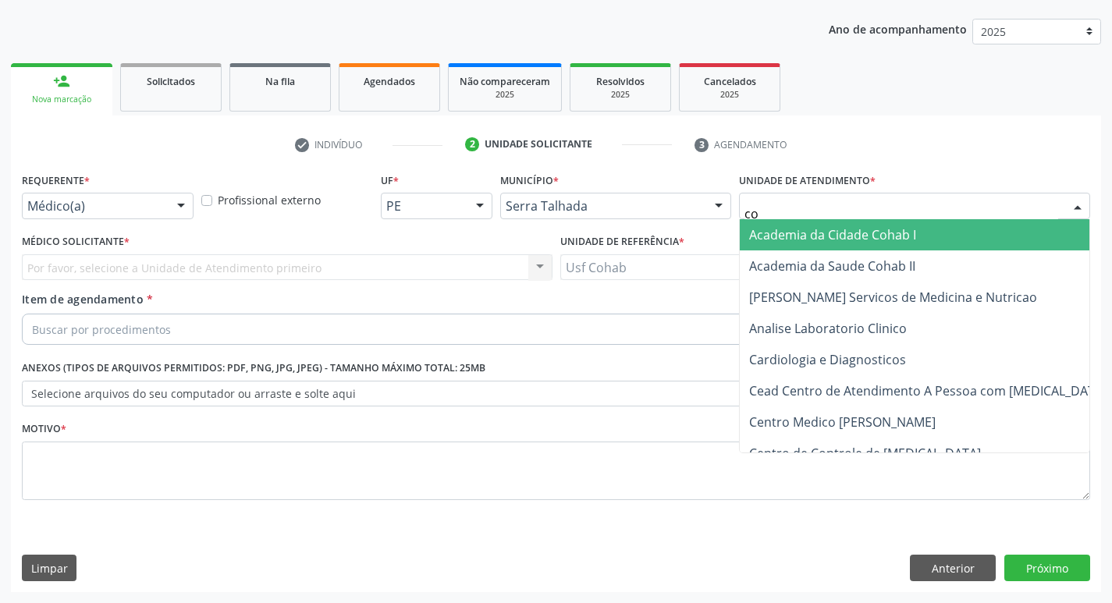
type input "coh"
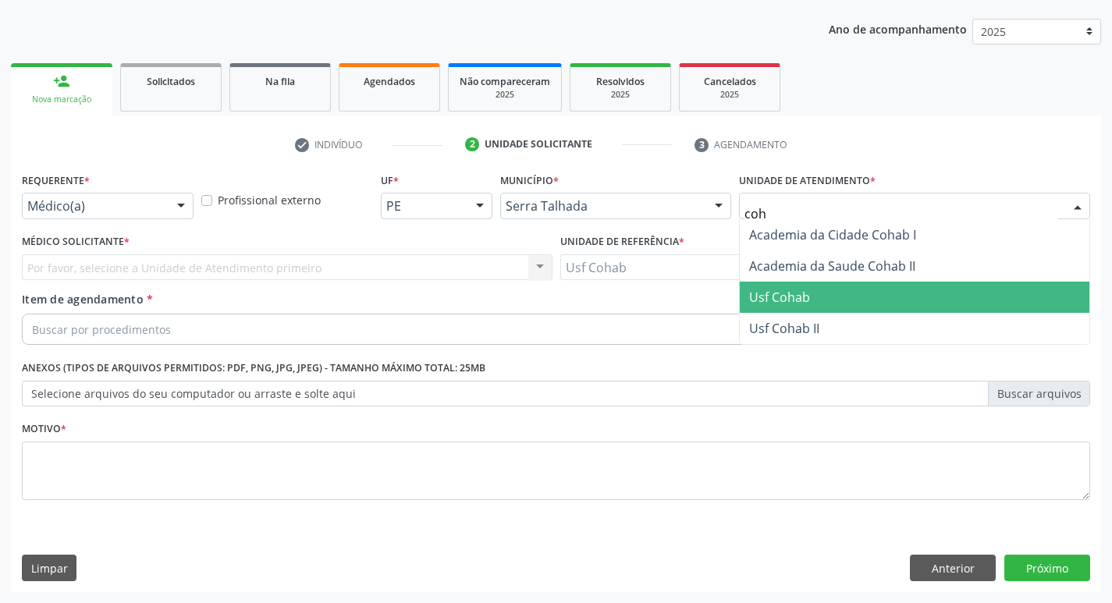
click at [808, 293] on span "Usf Cohab" at bounding box center [779, 297] width 61 height 17
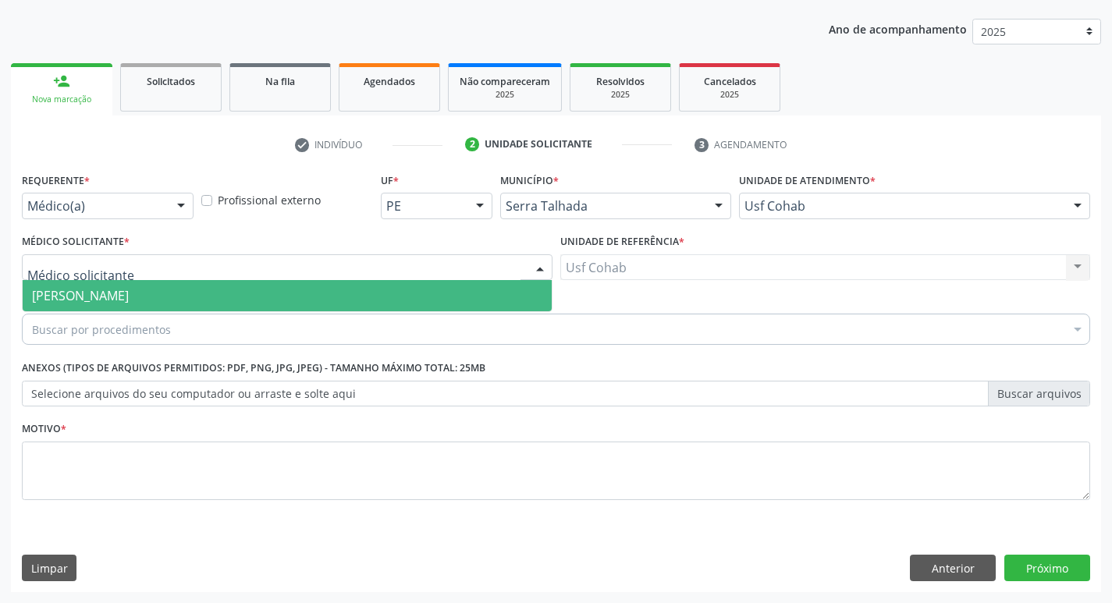
click at [204, 261] on div at bounding box center [287, 267] width 531 height 27
click at [197, 291] on span "[PERSON_NAME]" at bounding box center [287, 295] width 529 height 31
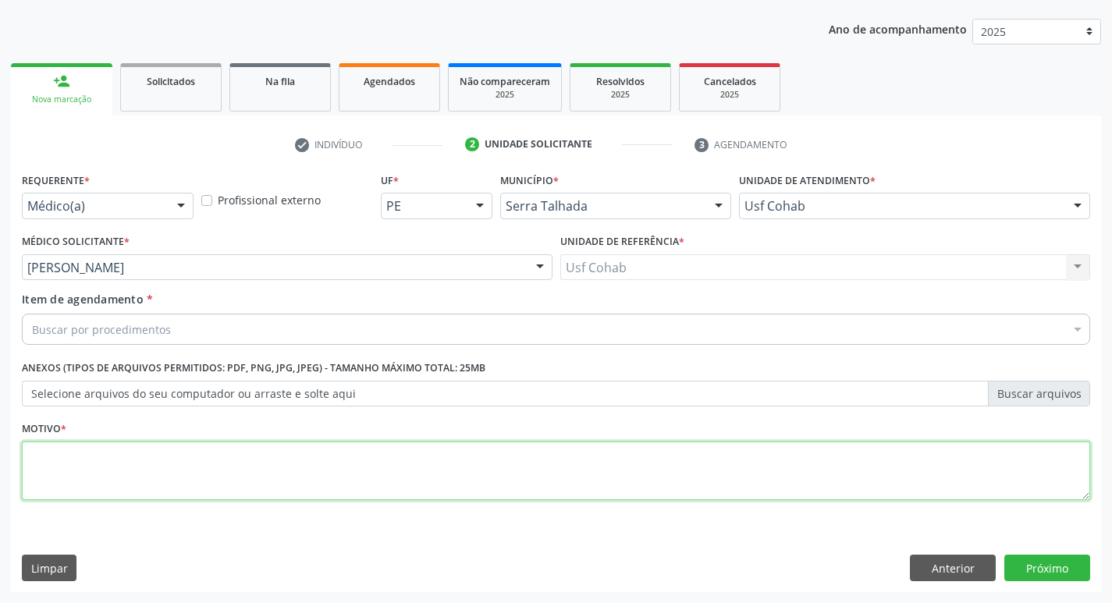
click at [101, 499] on textarea at bounding box center [556, 471] width 1068 height 59
type textarea "-"
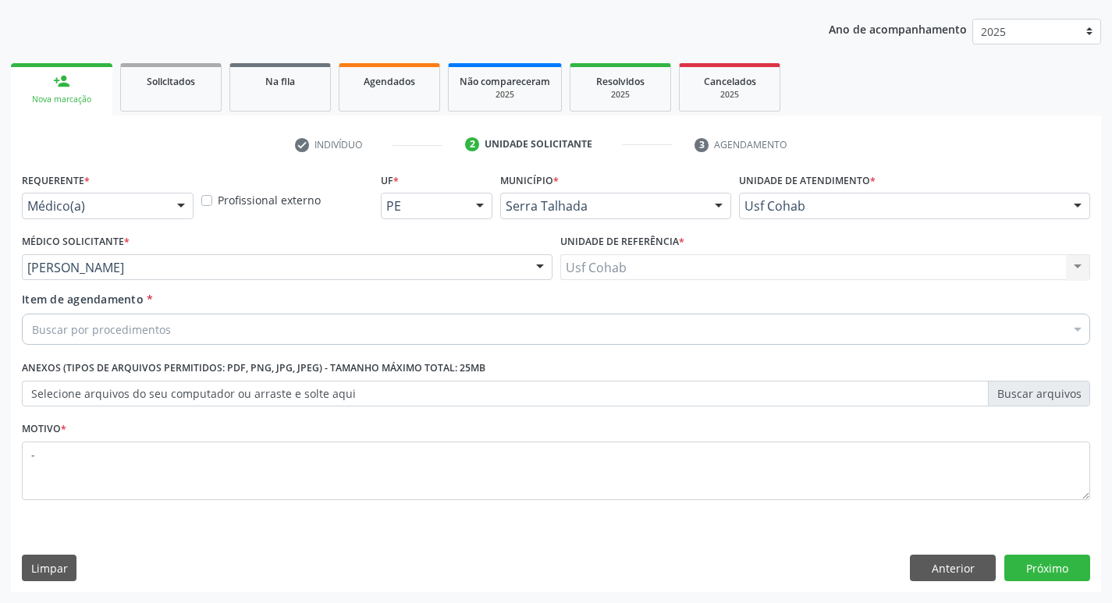
click at [175, 323] on div "Buscar por procedimentos" at bounding box center [556, 329] width 1068 height 31
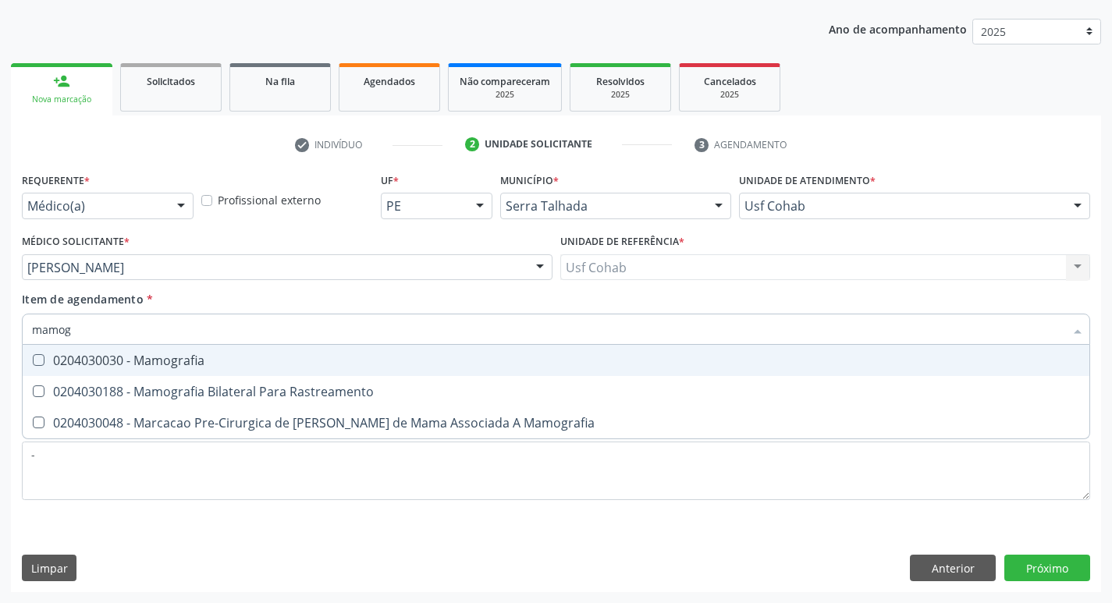
type input "mamogr"
click at [172, 355] on div "0204030030 - Mamografia" at bounding box center [556, 360] width 1048 height 12
checkbox Mamografia "true"
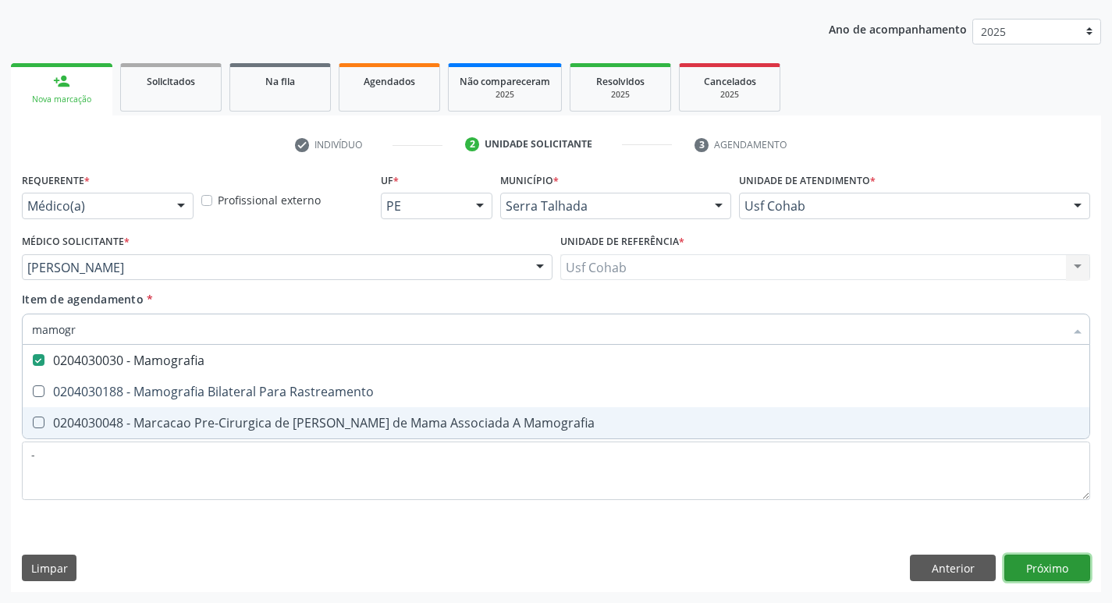
click at [1067, 568] on div "Requerente * Médico(a) Médico(a) Enfermeiro(a) Paciente Nenhum resultado encont…" at bounding box center [556, 381] width 1090 height 424
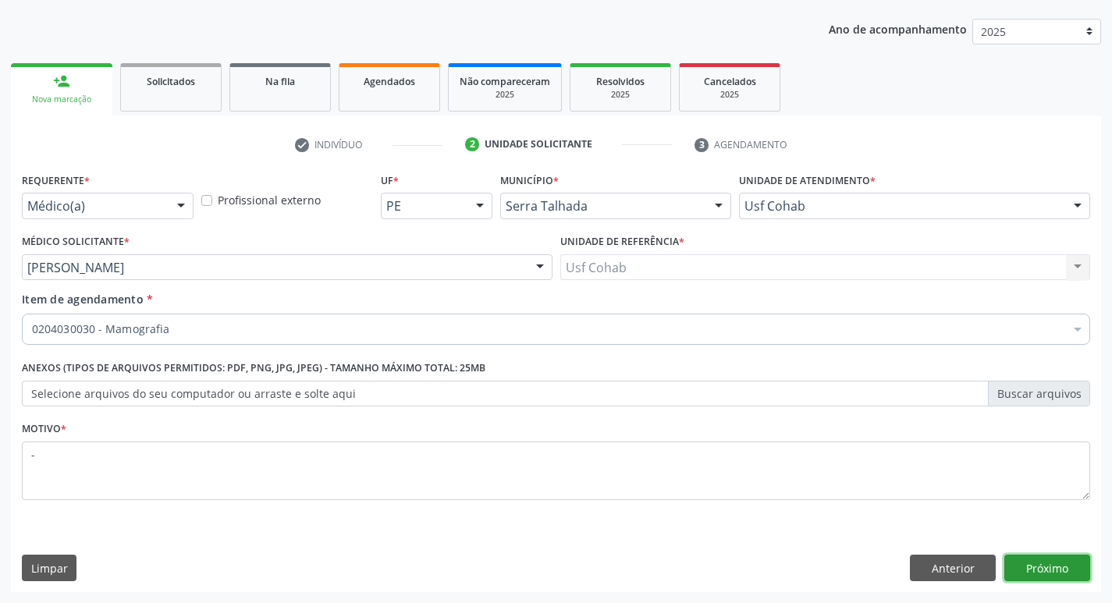
click at [1068, 570] on button "Próximo" at bounding box center [1047, 568] width 86 height 27
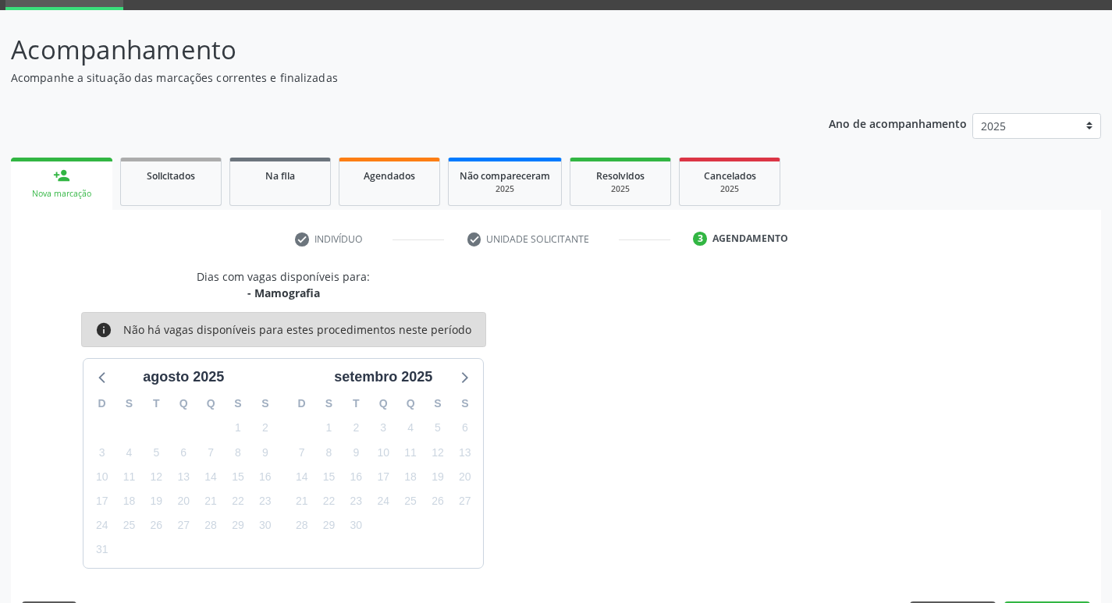
scroll to position [122, 0]
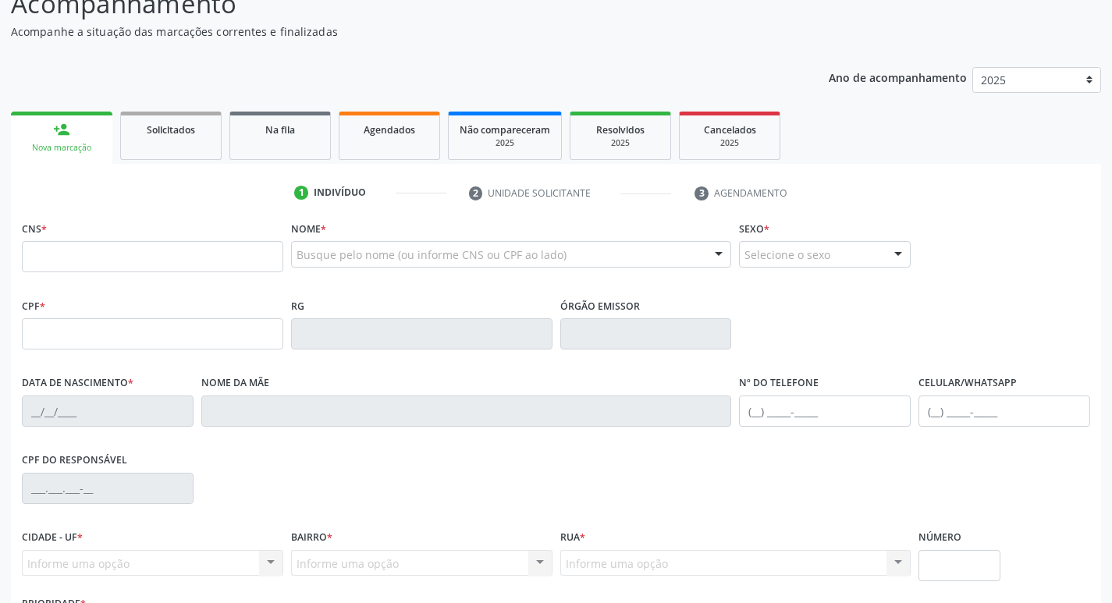
scroll to position [122, 0]
click at [119, 250] on input "text" at bounding box center [152, 256] width 261 height 31
type input "209 1361 3198 0018"
type input "19[DATE]"
type input "[PERSON_NAME]"
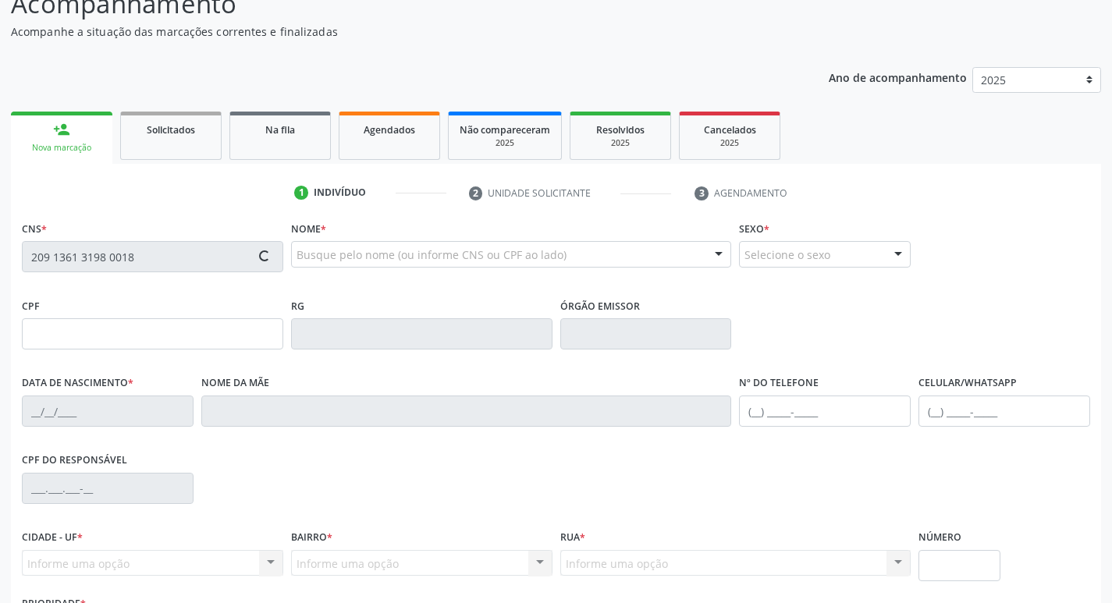
type input "[PHONE_NUMBER]"
type input "34"
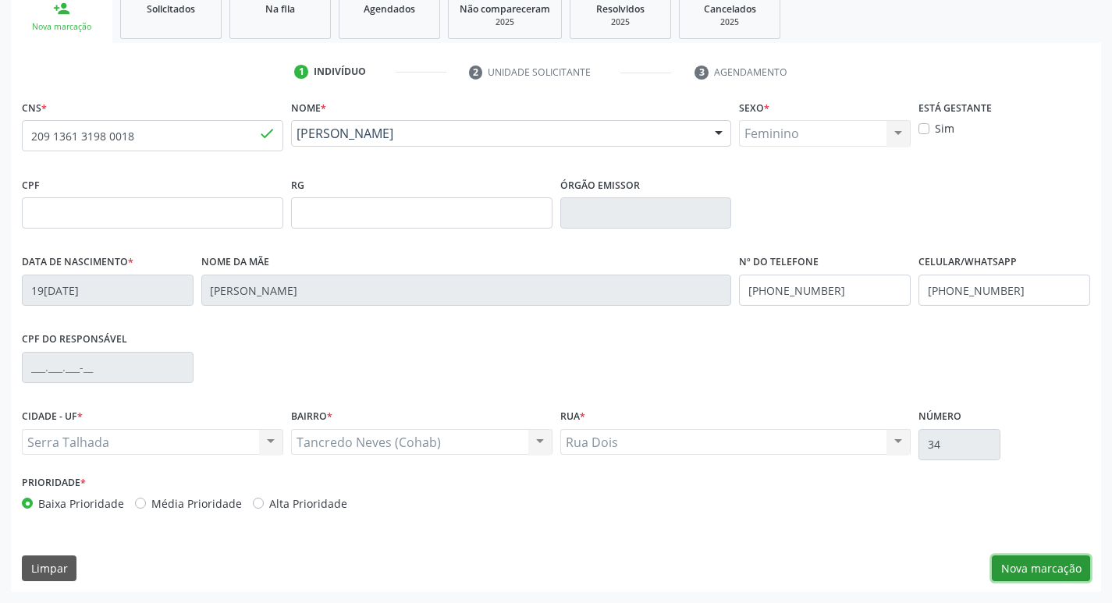
click at [1019, 581] on button "Nova marcação" at bounding box center [1041, 569] width 98 height 27
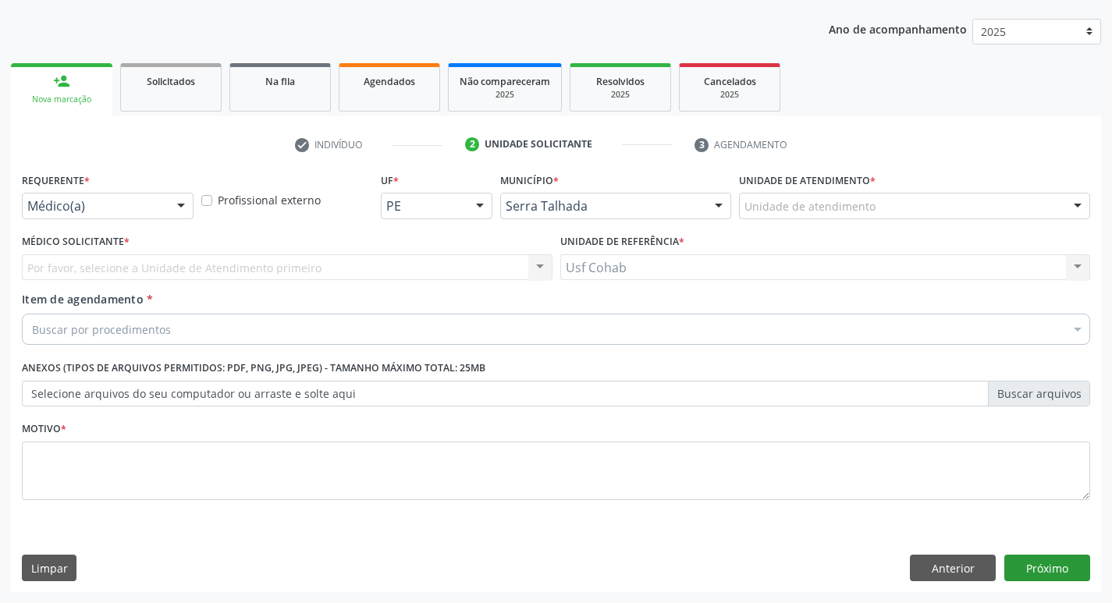
scroll to position [170, 0]
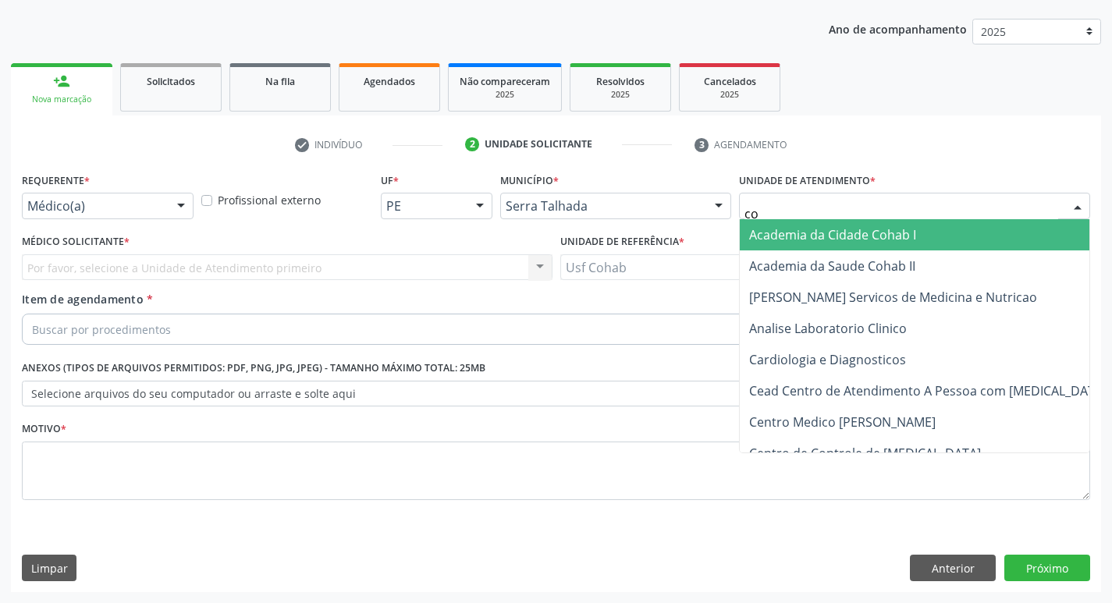
type input "coh"
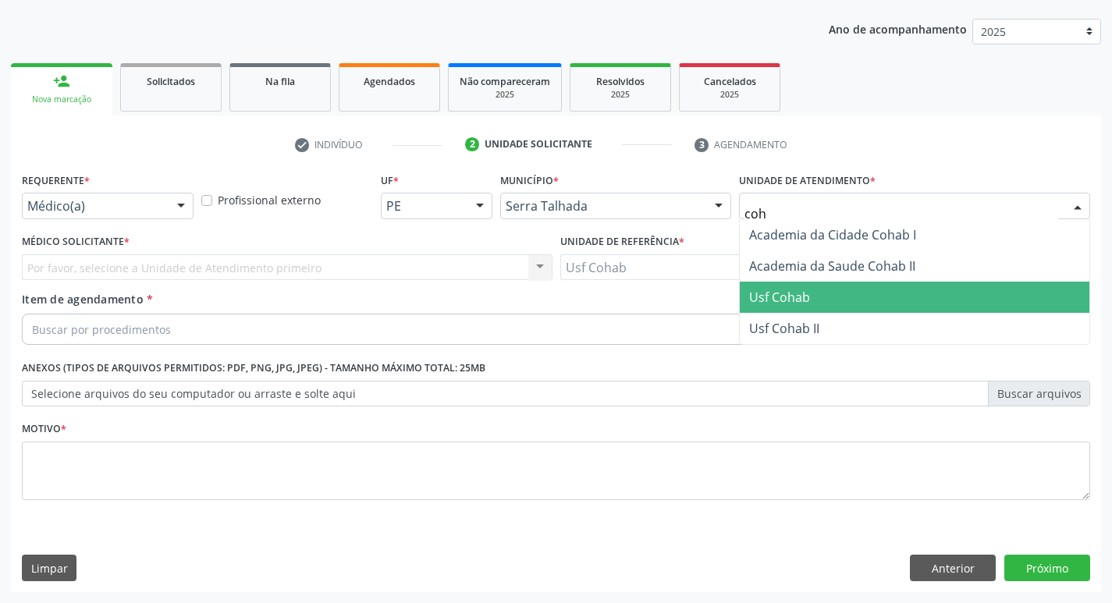
click at [777, 296] on span "Usf Cohab" at bounding box center [779, 297] width 61 height 17
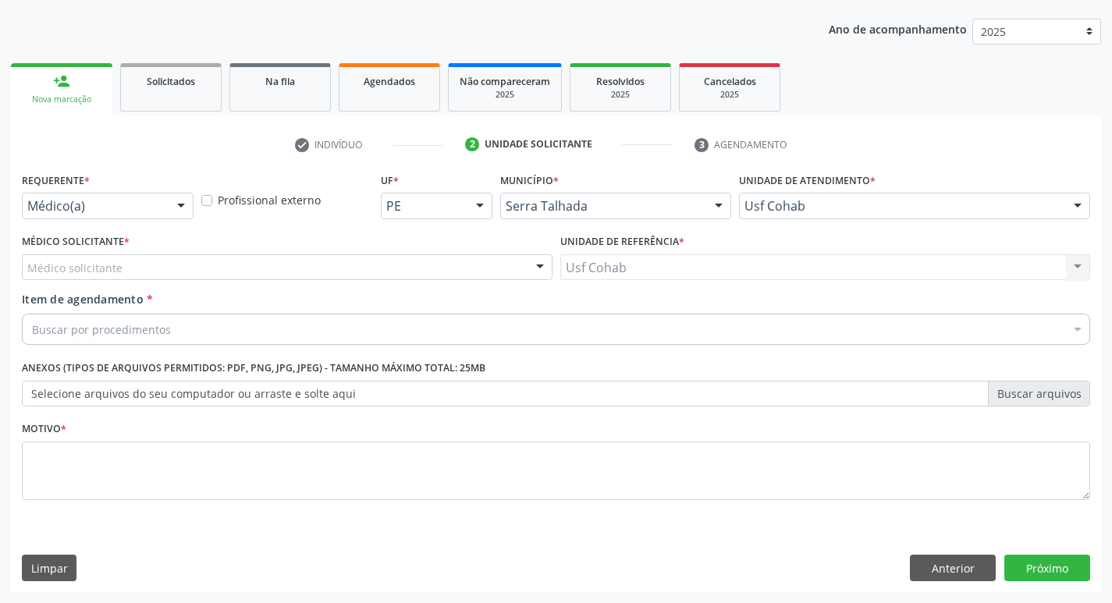
click at [290, 255] on div "Médico solicitante" at bounding box center [287, 267] width 531 height 27
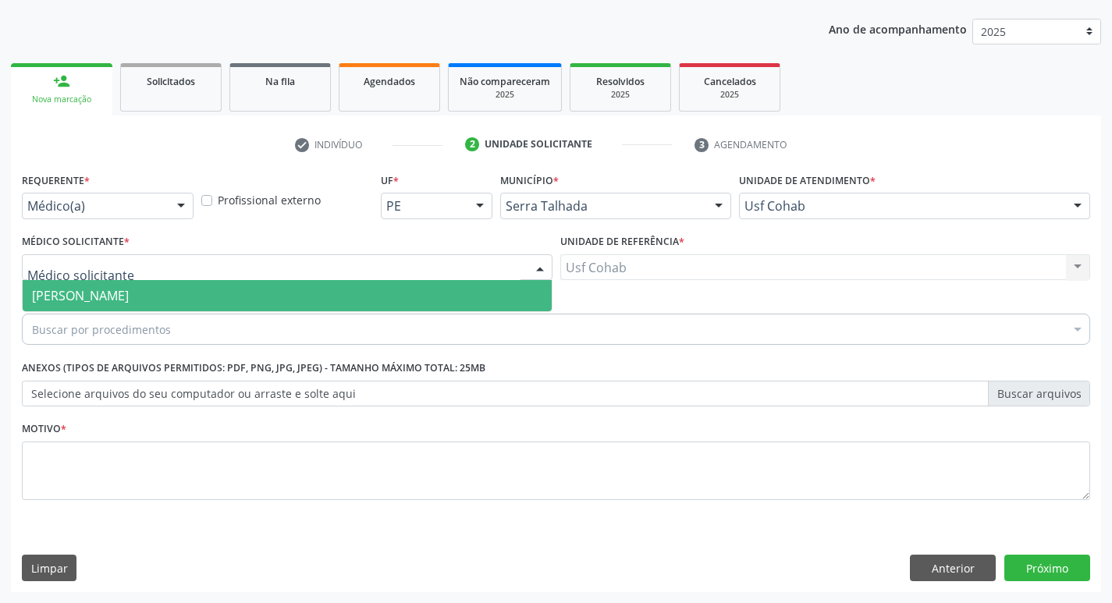
click at [290, 289] on span "[PERSON_NAME]" at bounding box center [287, 295] width 529 height 31
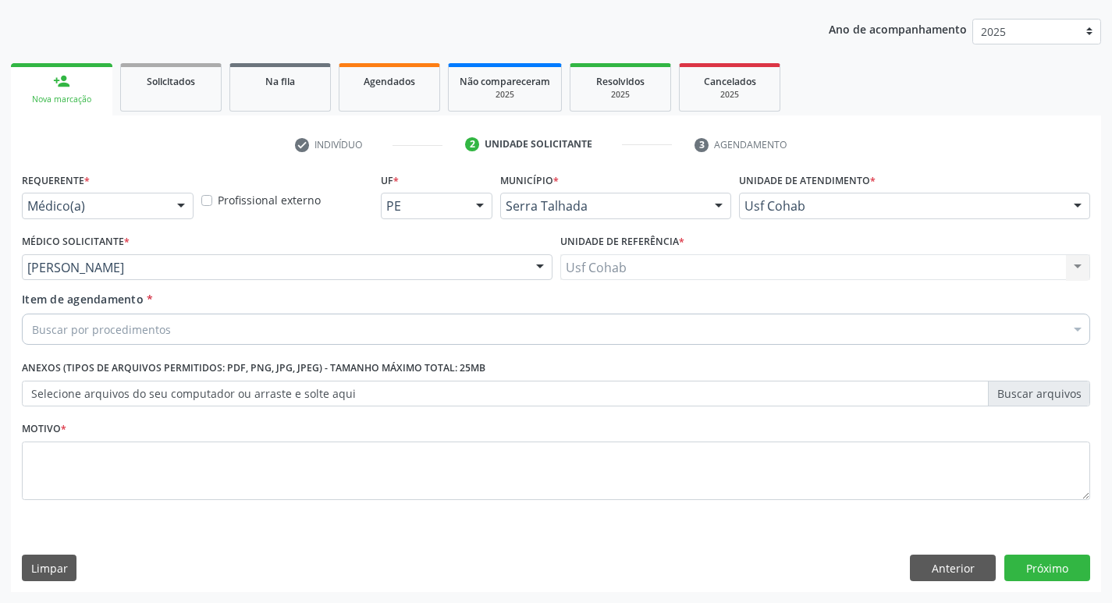
click at [259, 321] on div "Buscar por procedimentos" at bounding box center [556, 329] width 1068 height 31
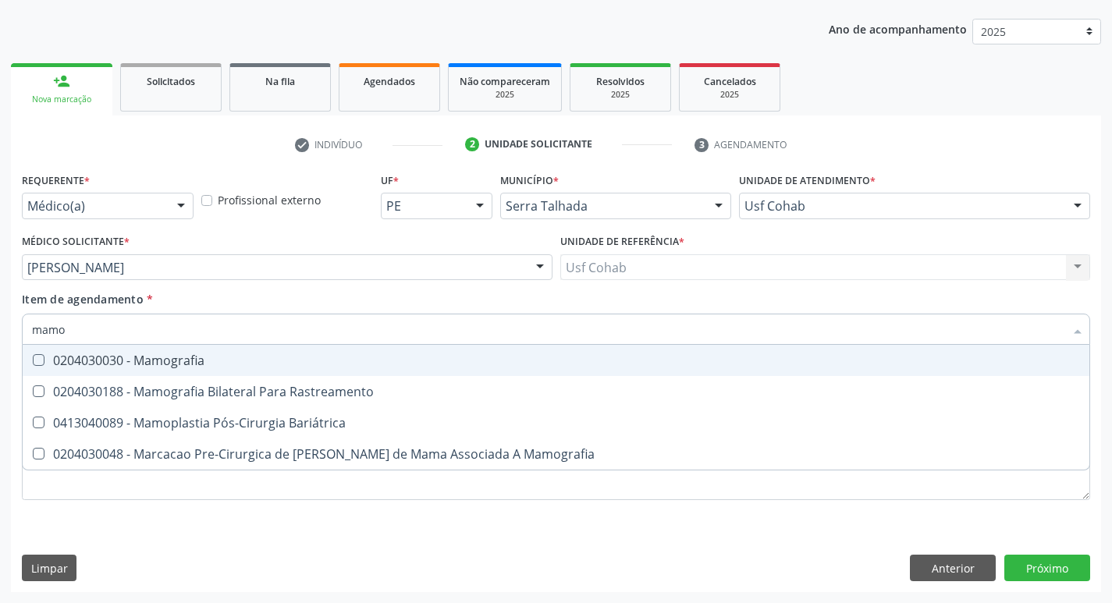
type input "mamog"
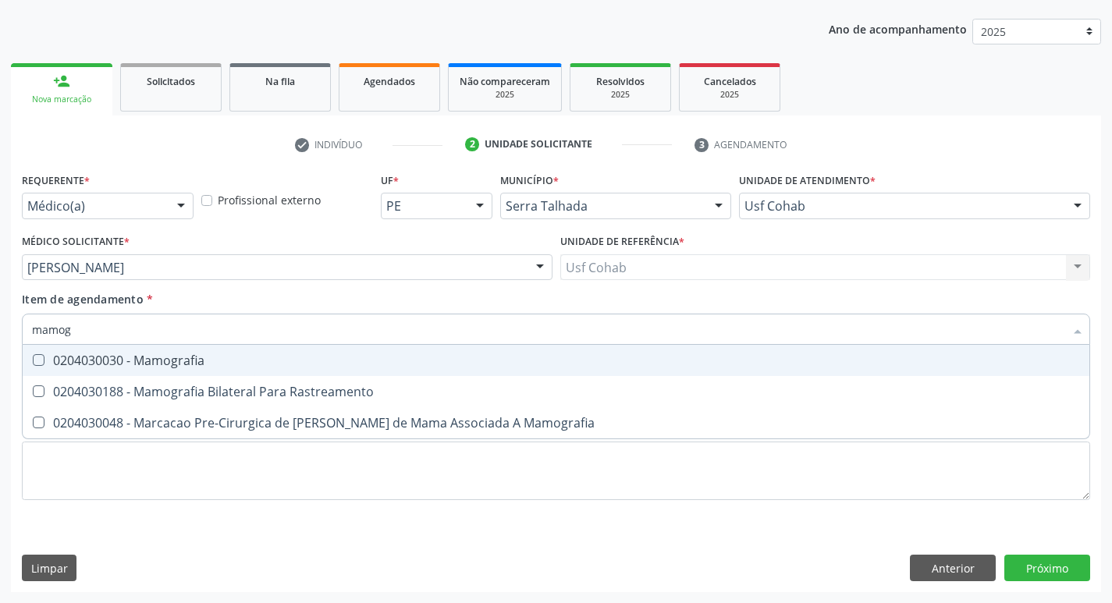
drag, startPoint x: 184, startPoint y: 350, endPoint x: 185, endPoint y: 368, distance: 18.7
click at [184, 354] on span "0204030030 - Mamografia" at bounding box center [556, 360] width 1067 height 31
checkbox Mamografia "true"
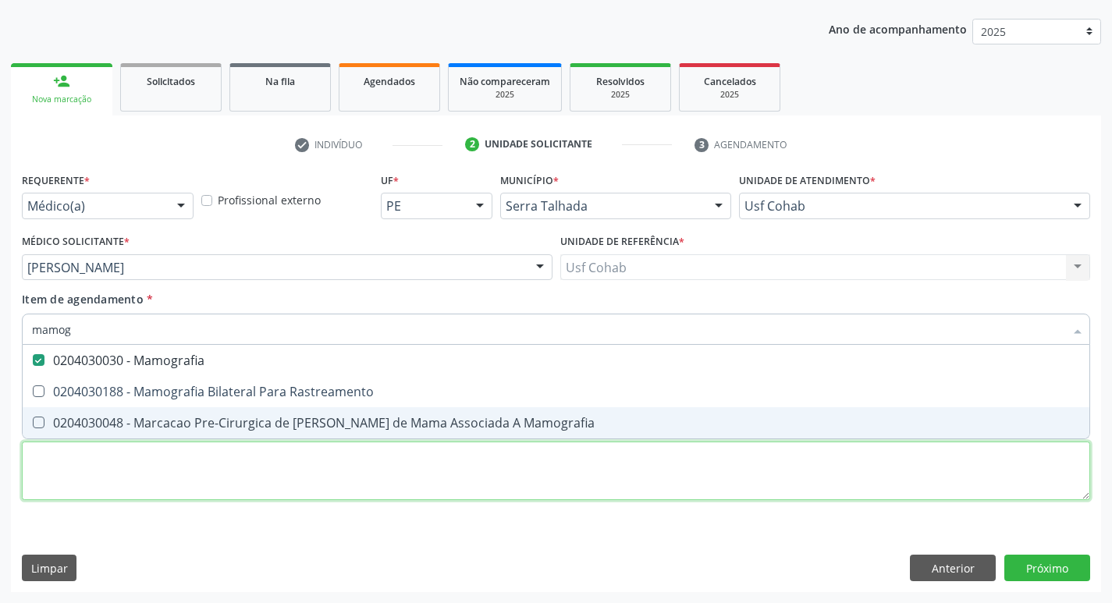
click at [180, 489] on div "Requerente * Médico(a) Médico(a) Enfermeiro(a) Paciente Nenhum resultado encont…" at bounding box center [556, 346] width 1068 height 354
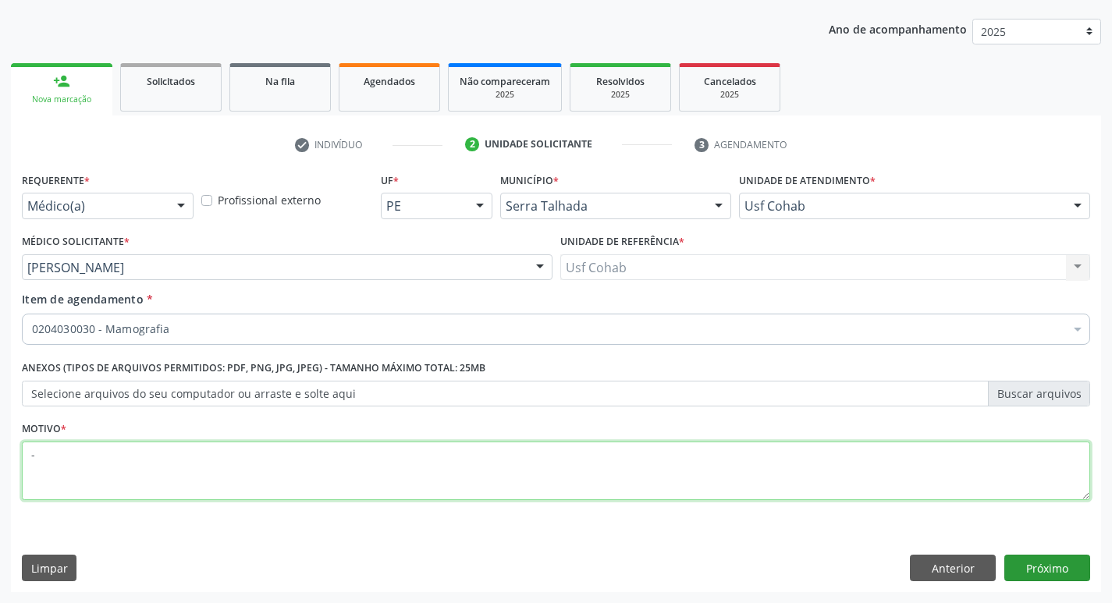
type textarea "-"
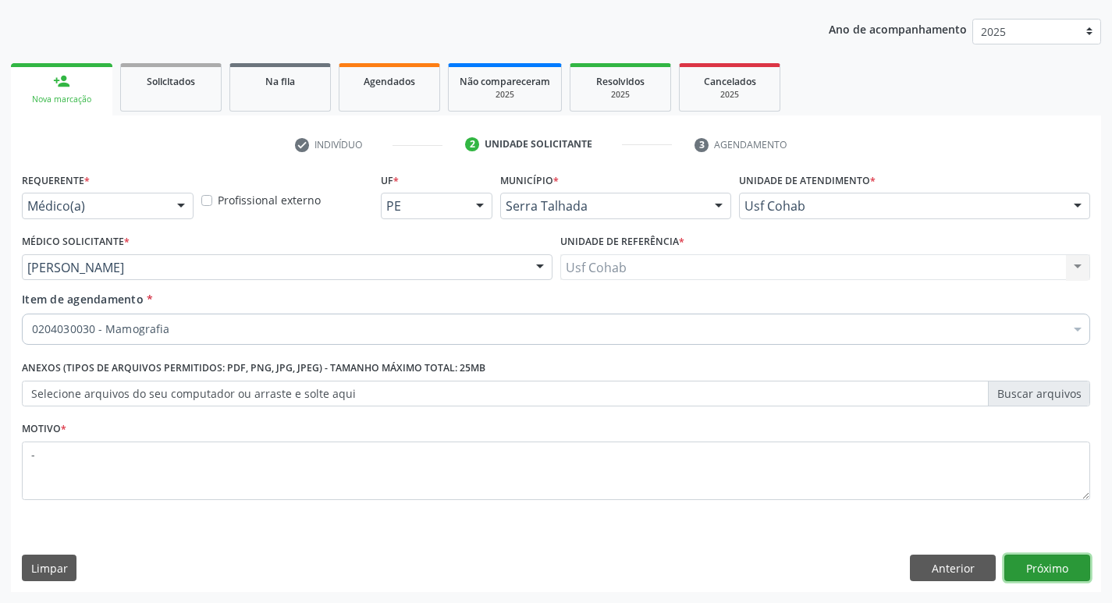
click at [1020, 557] on button "Próximo" at bounding box center [1047, 568] width 86 height 27
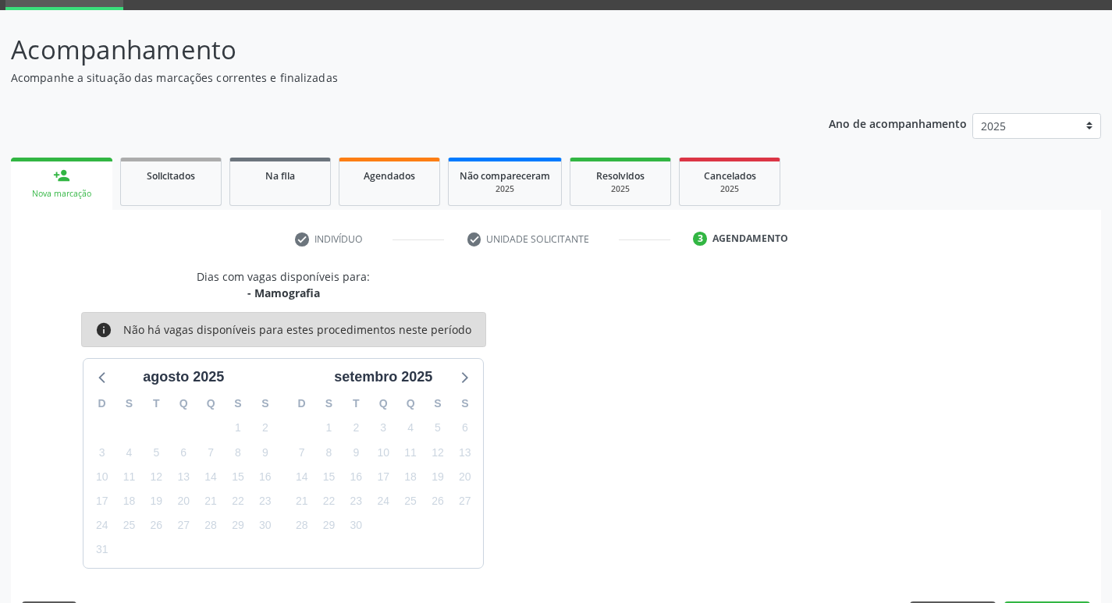
scroll to position [122, 0]
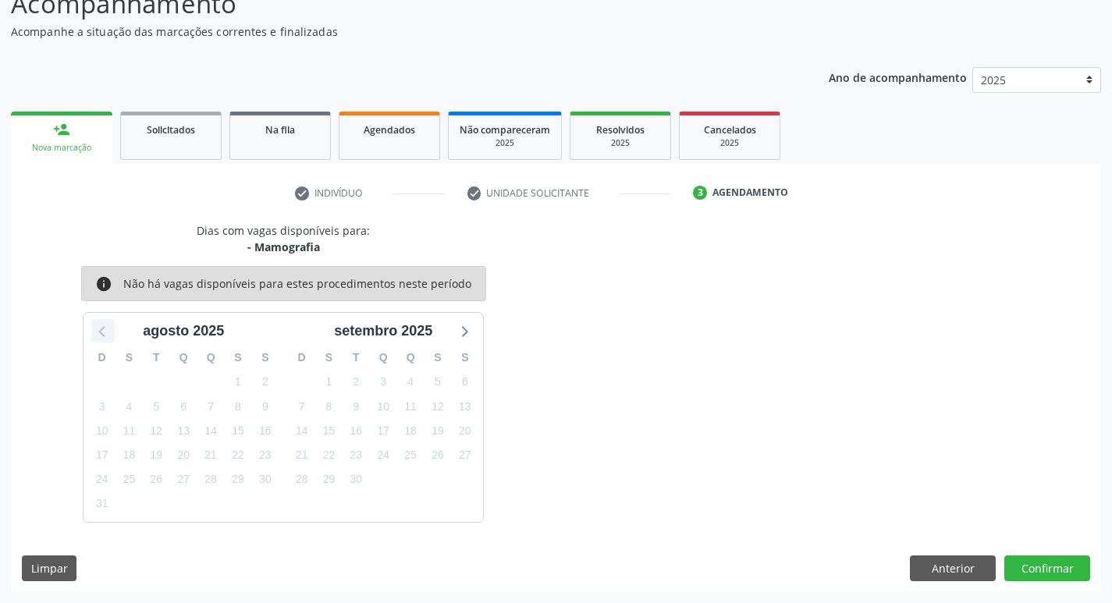
click at [96, 331] on icon at bounding box center [103, 331] width 20 height 20
click at [466, 326] on icon at bounding box center [463, 331] width 20 height 20
click at [49, 138] on link "person_add Nova marcação" at bounding box center [61, 138] width 101 height 52
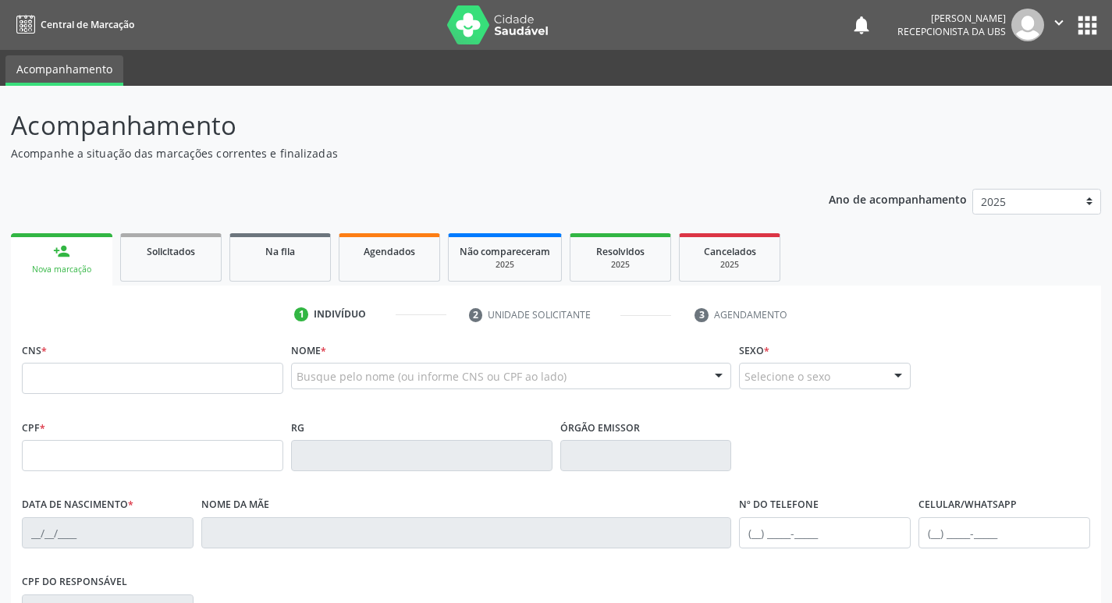
scroll to position [120, 0]
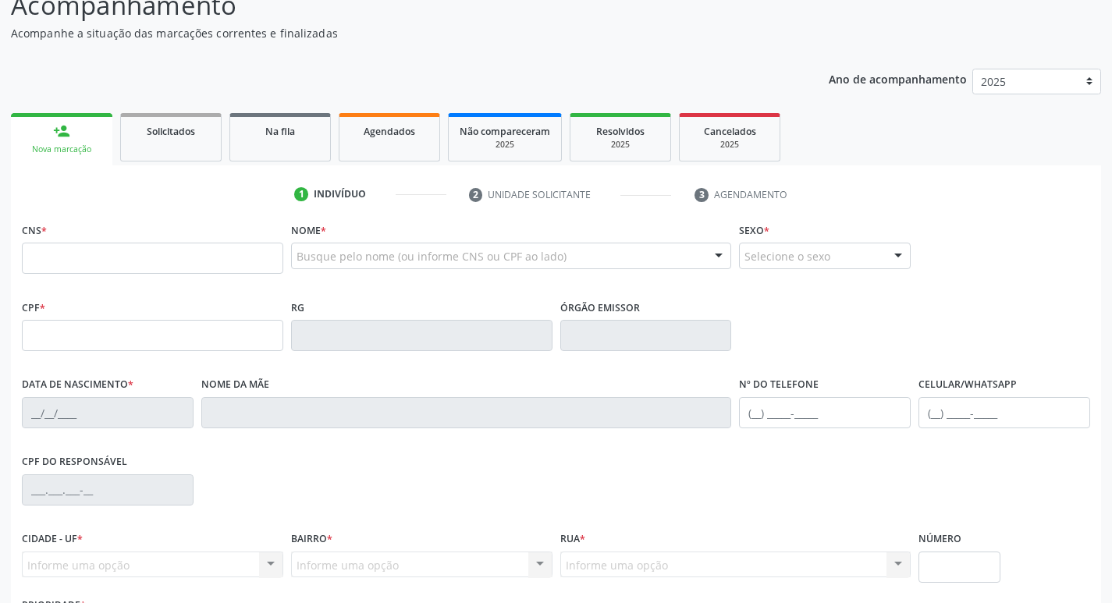
click at [184, 258] on input "text" at bounding box center [152, 258] width 261 height 31
type input "209 2786 2217 0009"
type input "041.594.644-16"
type input "22/[DATE]"
type input "[PERSON_NAME]"
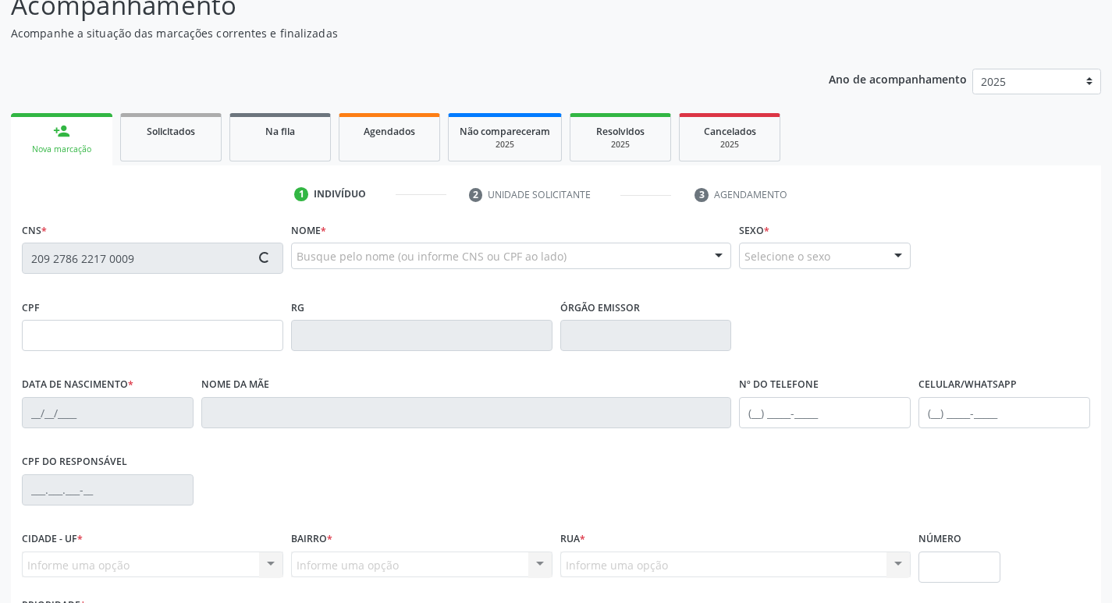
type input "[PHONE_NUMBER]"
type input "351"
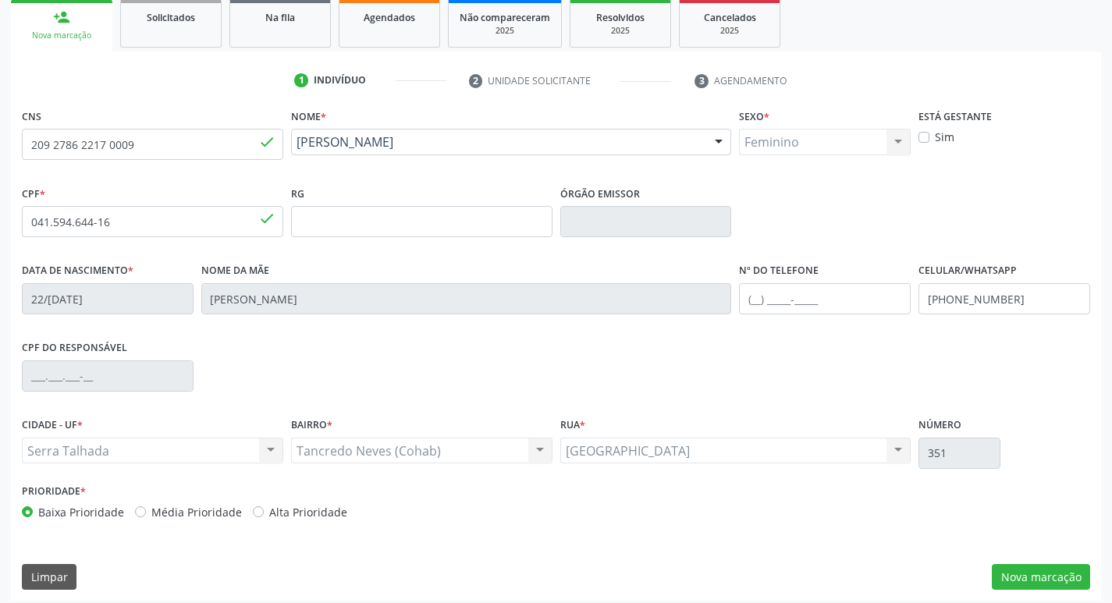
scroll to position [243, 0]
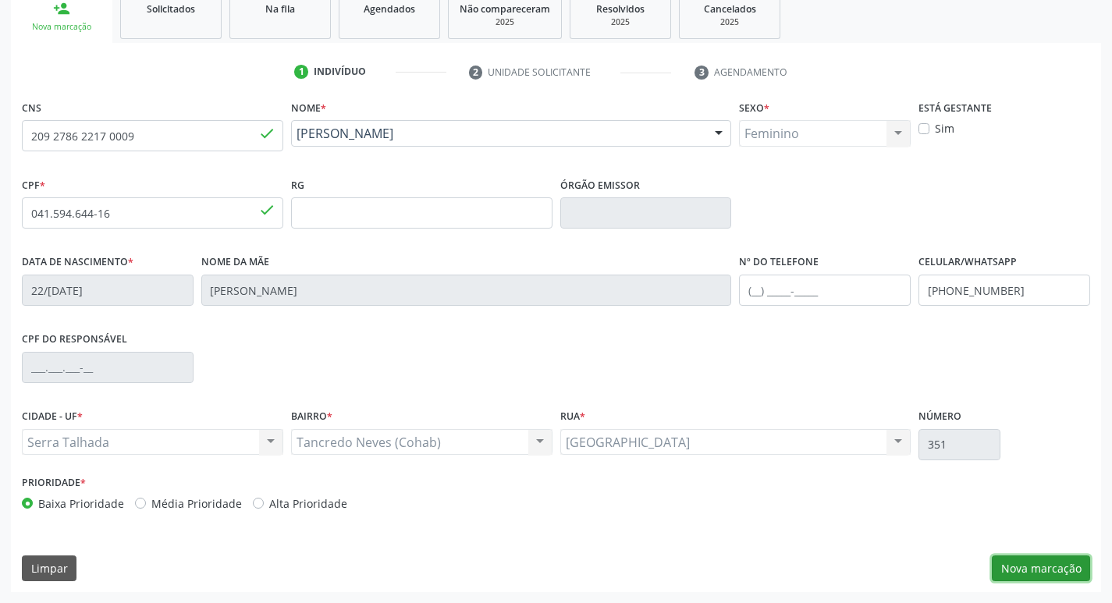
click at [1044, 569] on button "Nova marcação" at bounding box center [1041, 569] width 98 height 27
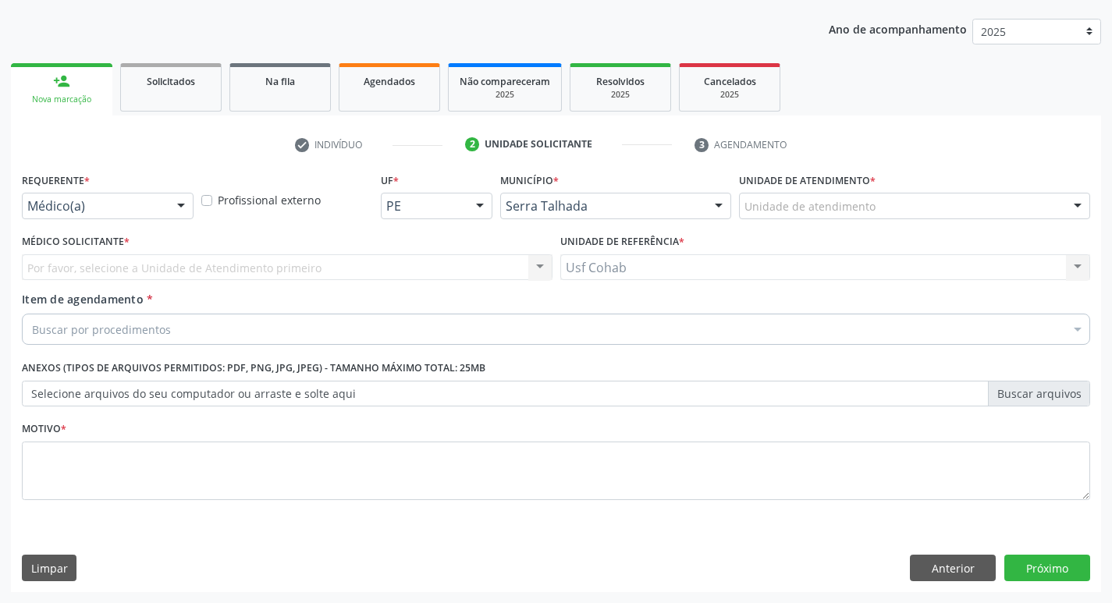
scroll to position [170, 0]
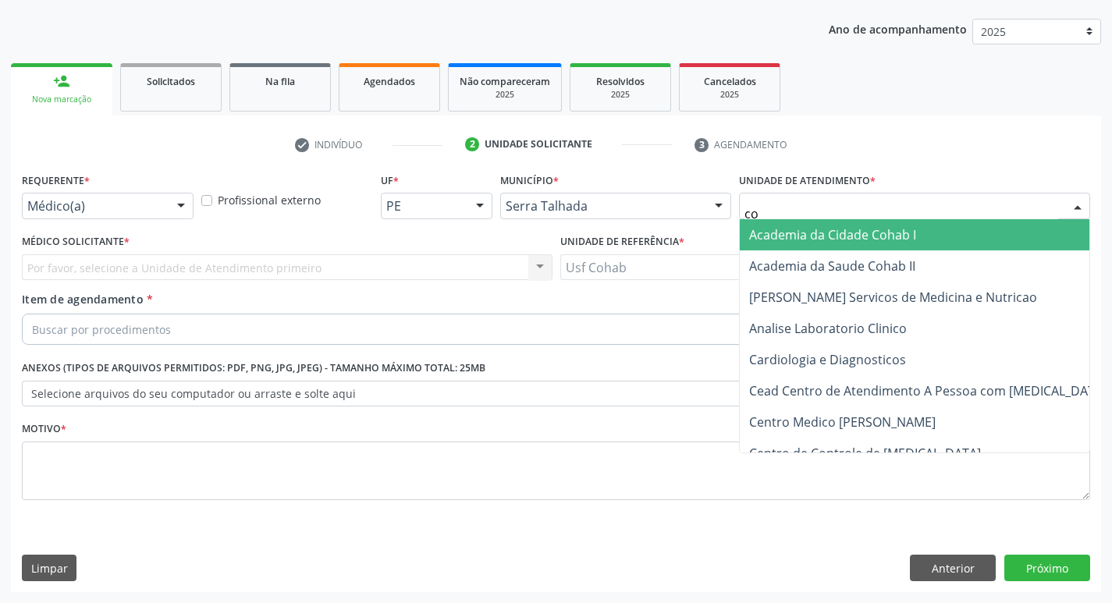
type input "coh"
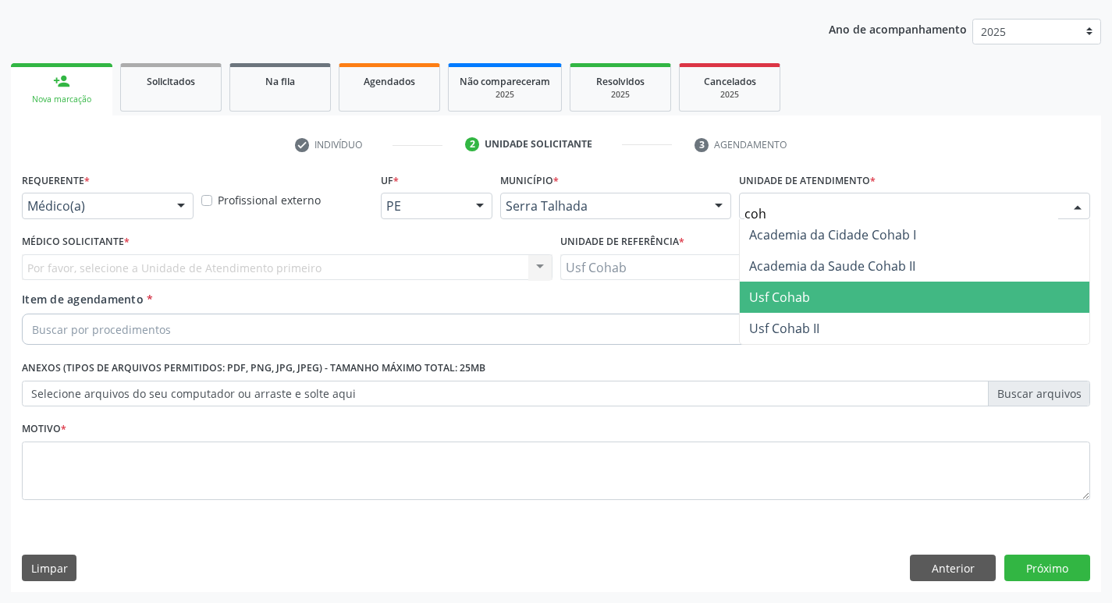
click at [796, 293] on span "Usf Cohab" at bounding box center [779, 297] width 61 height 17
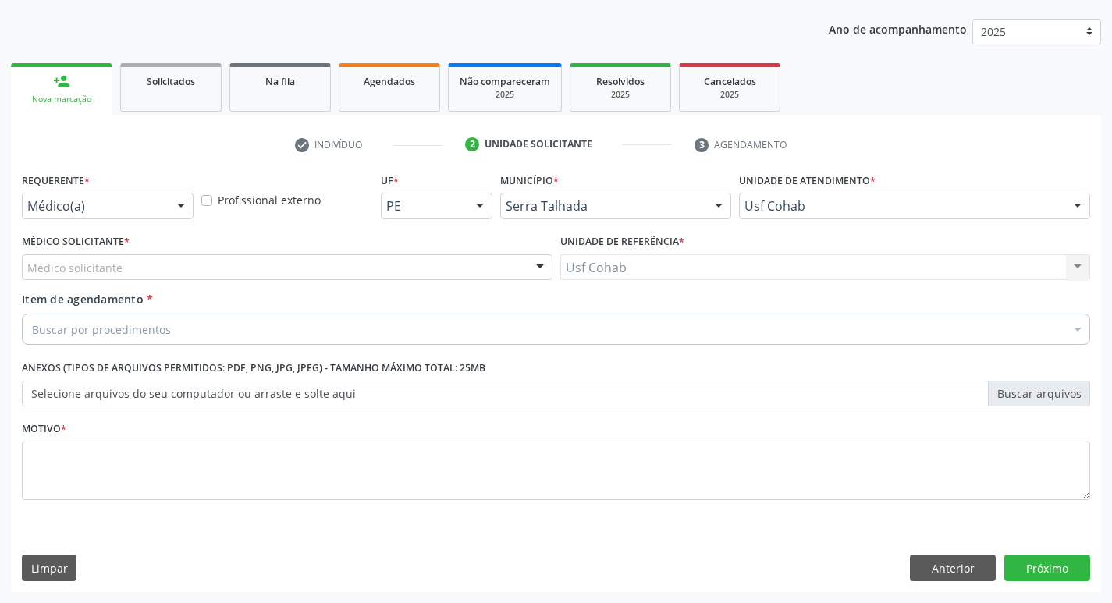
click at [382, 275] on div "Médico solicitante" at bounding box center [287, 267] width 531 height 27
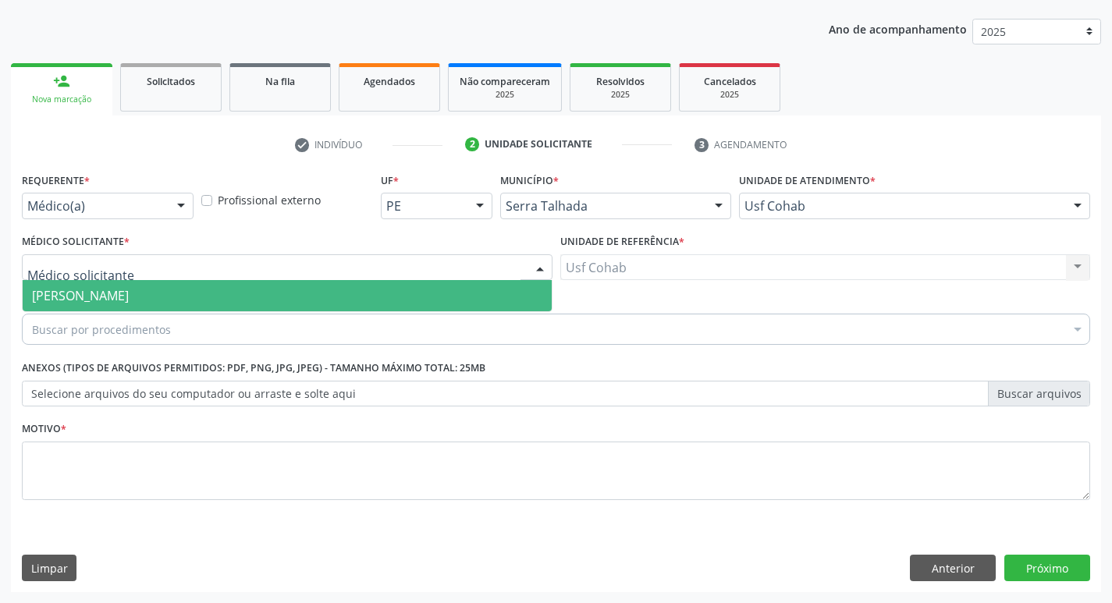
click at [368, 288] on span "[PERSON_NAME]" at bounding box center [287, 295] width 529 height 31
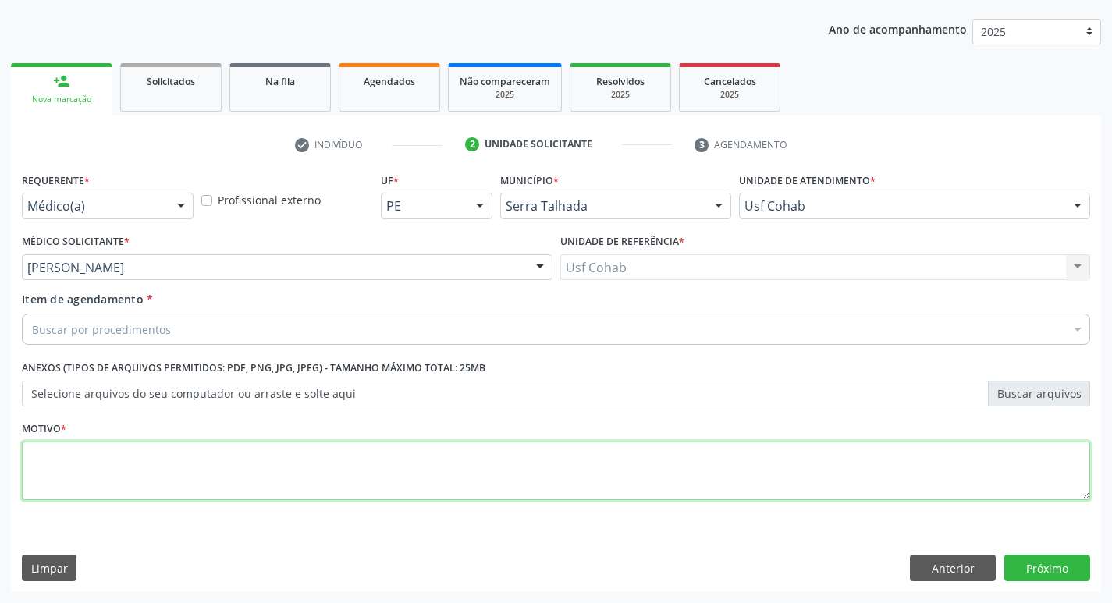
click at [314, 461] on textarea at bounding box center [556, 471] width 1068 height 59
type textarea "-"
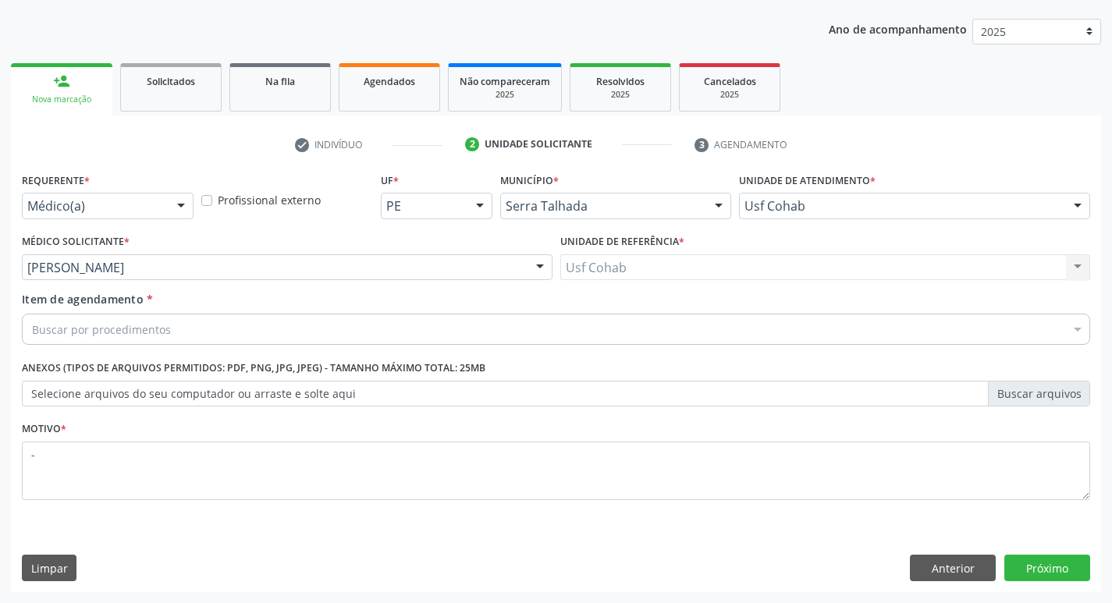
click at [306, 324] on div "Buscar por procedimentos" at bounding box center [556, 329] width 1068 height 31
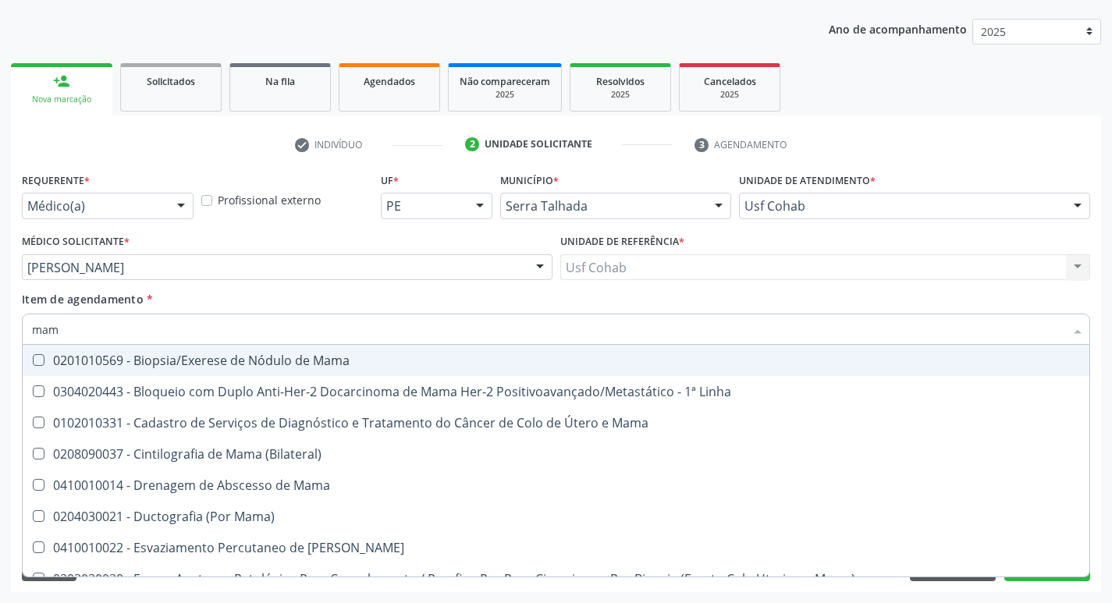
type input "mamo"
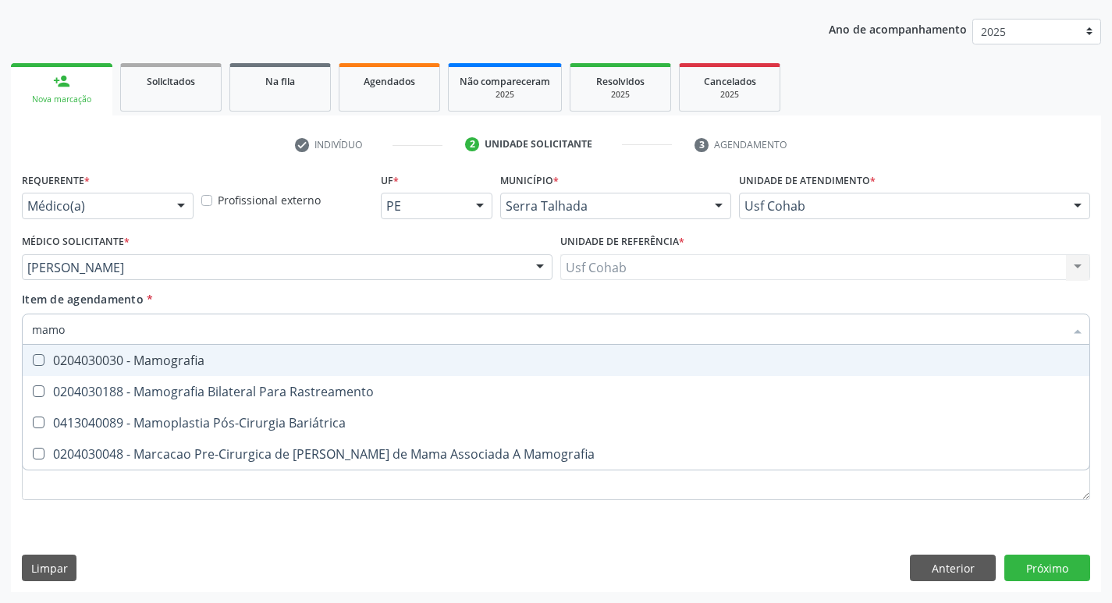
click at [311, 360] on div "0204030030 - Mamografia" at bounding box center [556, 360] width 1048 height 12
checkbox Mamografia "true"
click at [1037, 570] on div "Requerente * Médico(a) Médico(a) Enfermeiro(a) Paciente Nenhum resultado encont…" at bounding box center [556, 381] width 1090 height 424
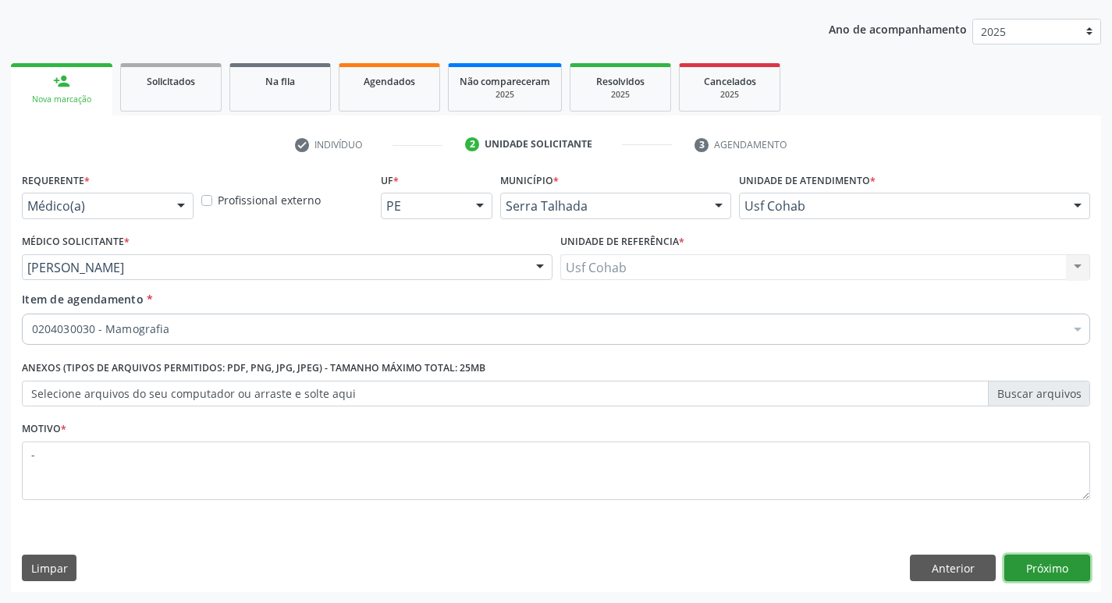
click at [1037, 570] on button "Próximo" at bounding box center [1047, 568] width 86 height 27
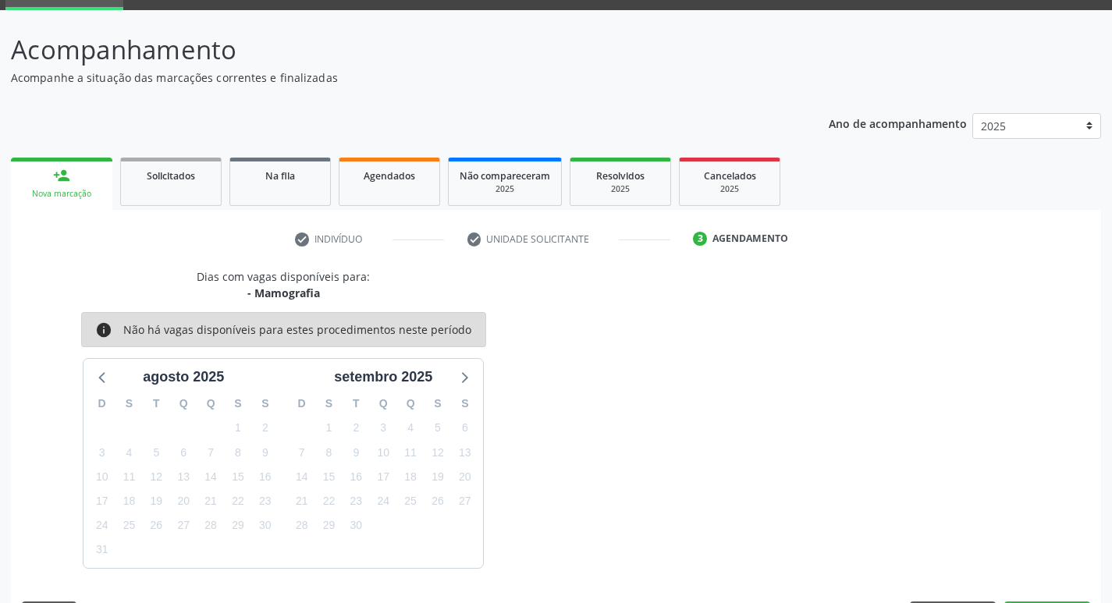
scroll to position [122, 0]
